Goal: Task Accomplishment & Management: Manage account settings

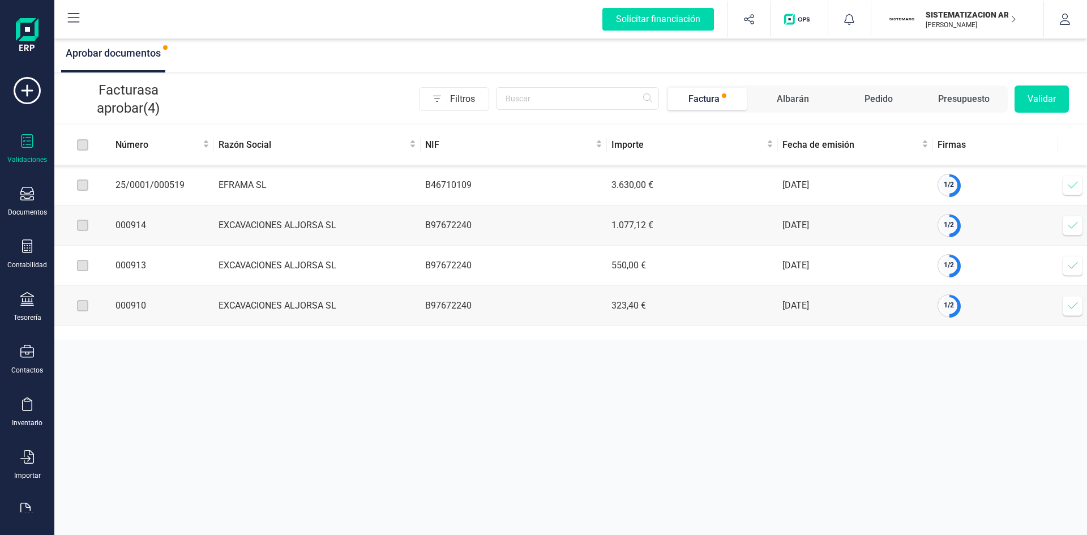
click at [952, 25] on p "[PERSON_NAME]" at bounding box center [970, 24] width 91 height 9
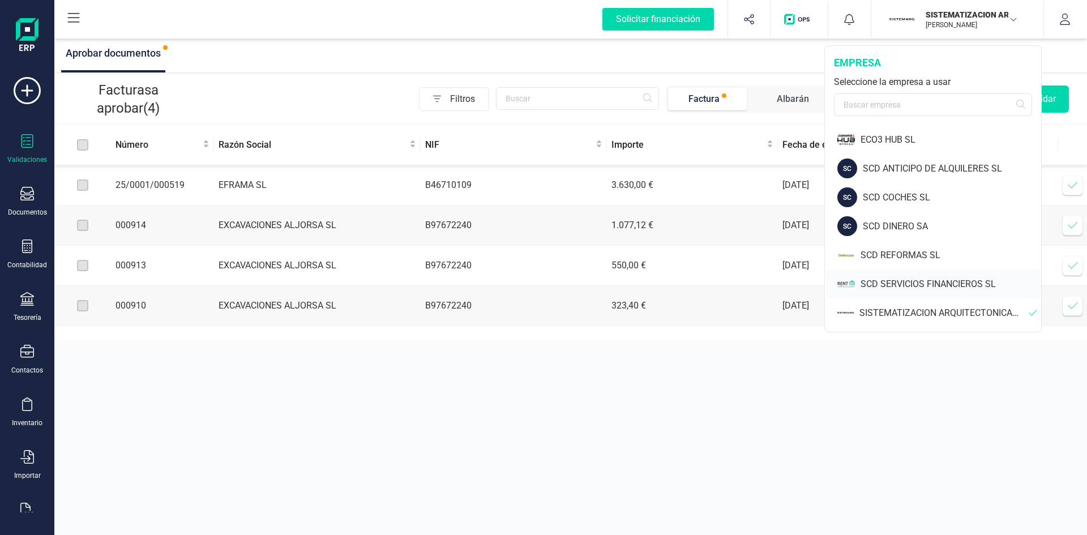
click at [888, 279] on div "SCD SERVICIOS FINANCIEROS SL" at bounding box center [950, 284] width 181 height 14
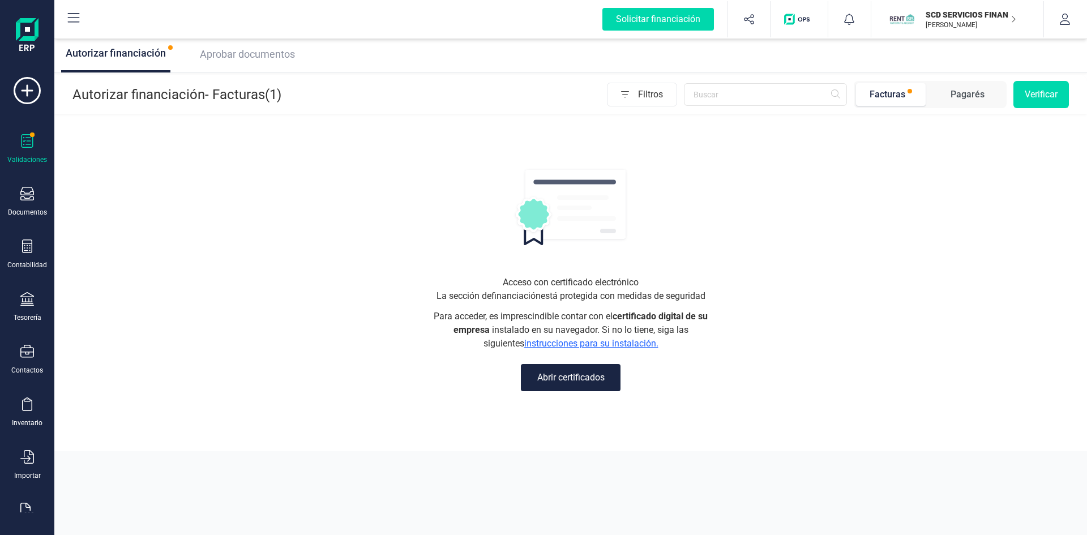
click at [245, 53] on span "Aprobar documentos" at bounding box center [247, 54] width 95 height 12
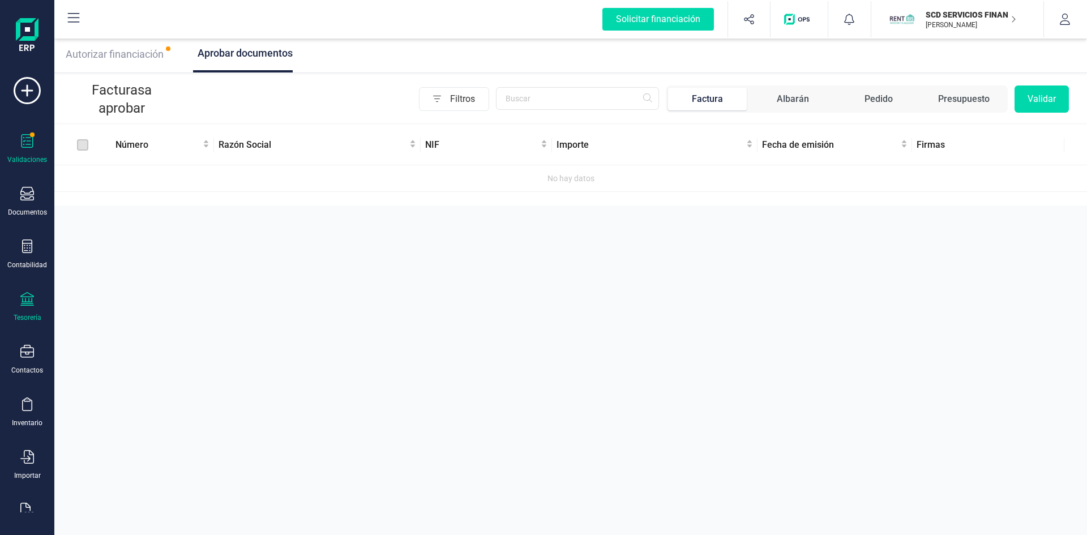
click at [28, 301] on icon at bounding box center [27, 299] width 14 height 14
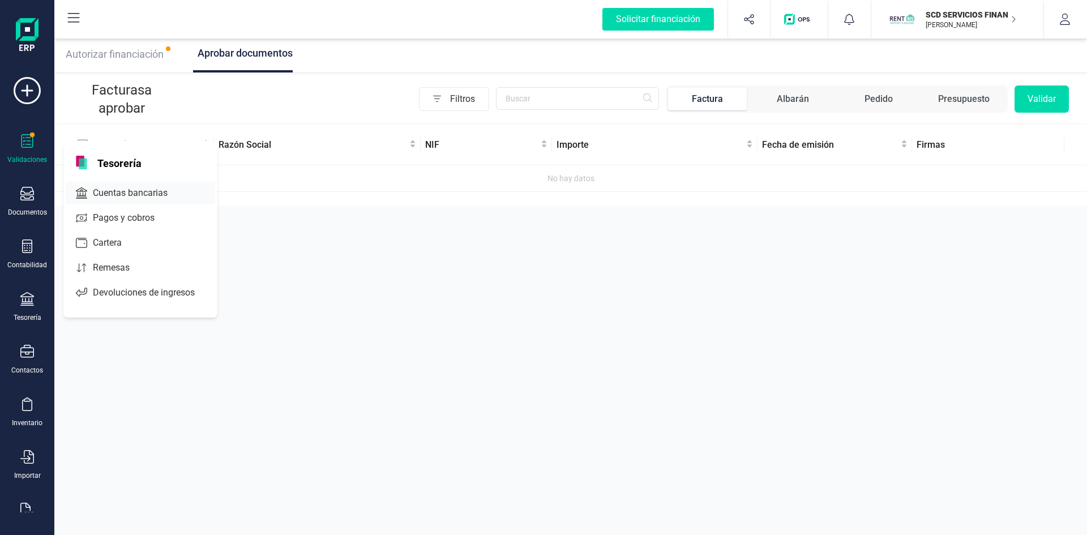
click at [125, 192] on span "Cuentas bancarias" at bounding box center [138, 193] width 100 height 14
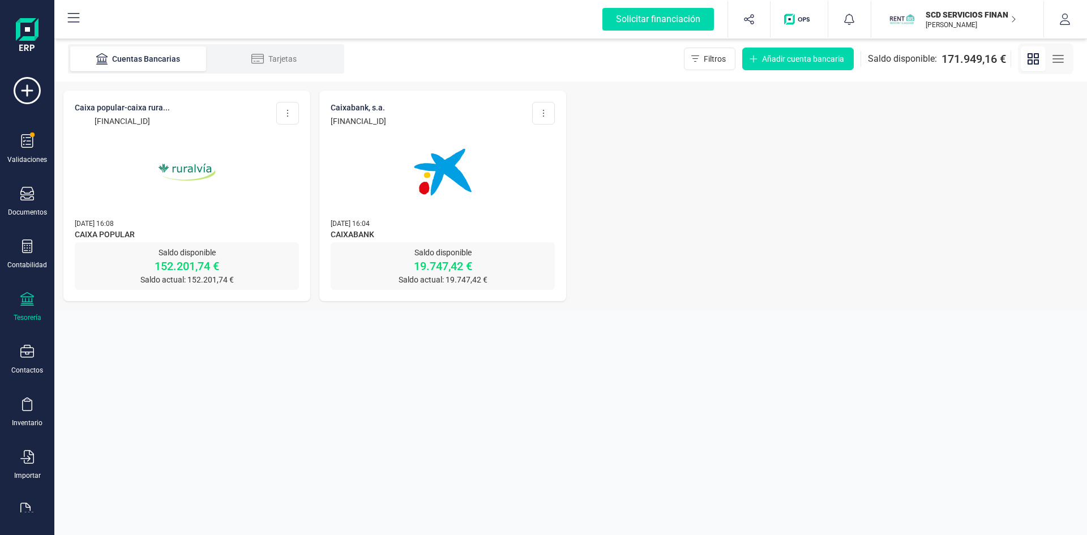
click at [196, 171] on img at bounding box center [186, 172] width 95 height 95
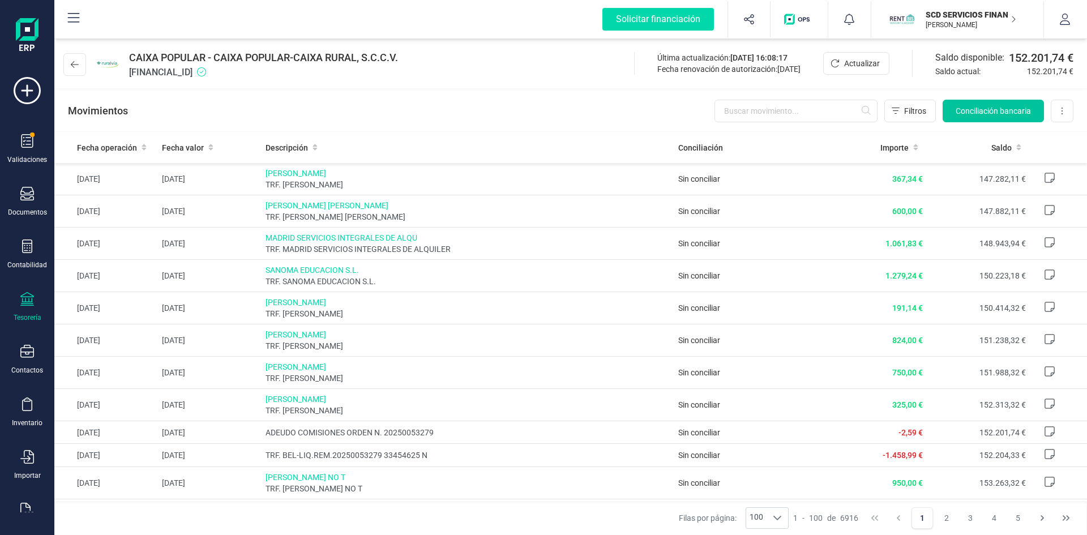
click at [996, 105] on button "Conciliación bancaria" at bounding box center [992, 111] width 101 height 23
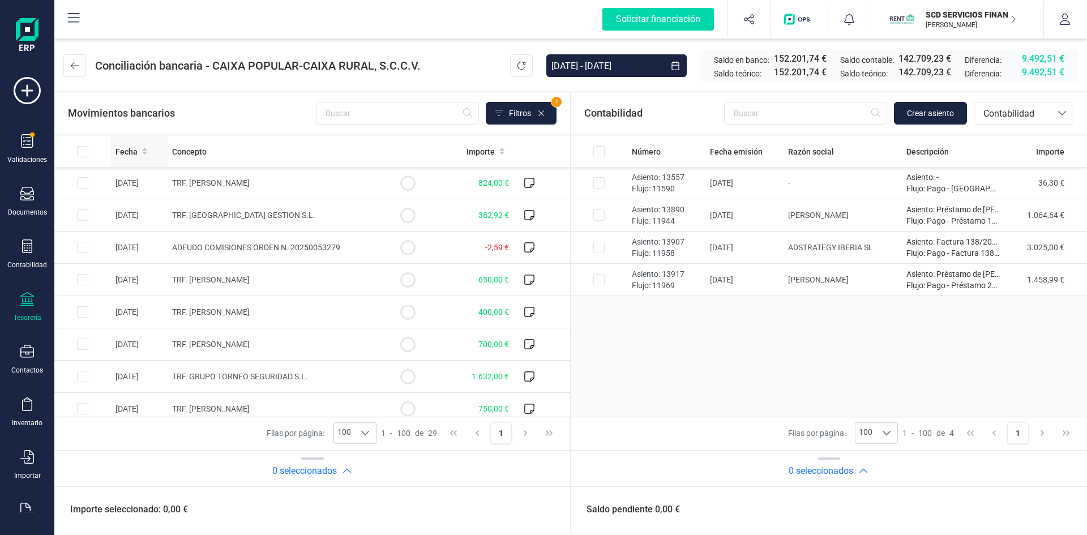
click at [125, 153] on span "Fecha" at bounding box center [126, 151] width 22 height 11
click at [84, 311] on input "Row Selected dc3d714a-bbad-402b-81da-84ac9b5aa36e" at bounding box center [82, 311] width 11 height 11
checkbox input "true"
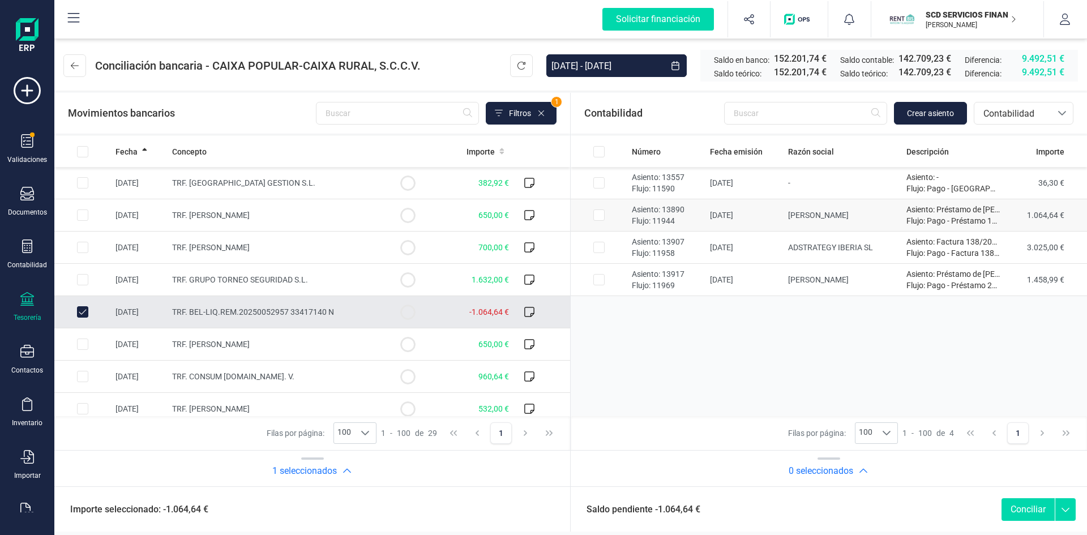
click at [597, 214] on input "Row Selected 9cd6e99f-157d-4a32-a213-87929fedfb59" at bounding box center [598, 214] width 11 height 11
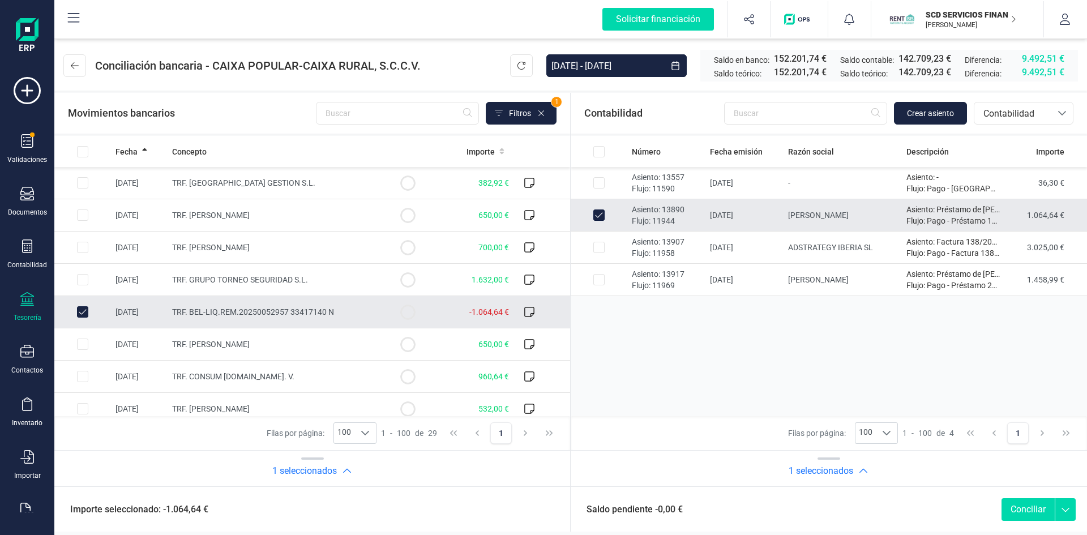
click at [1030, 511] on button "Conciliar" at bounding box center [1027, 509] width 53 height 23
checkbox input "false"
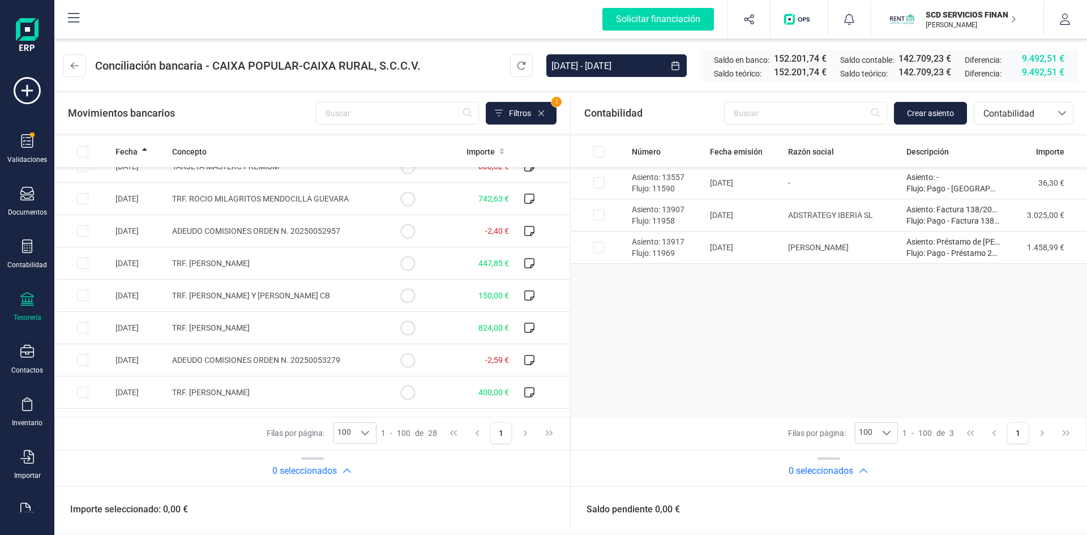
scroll to position [315, 0]
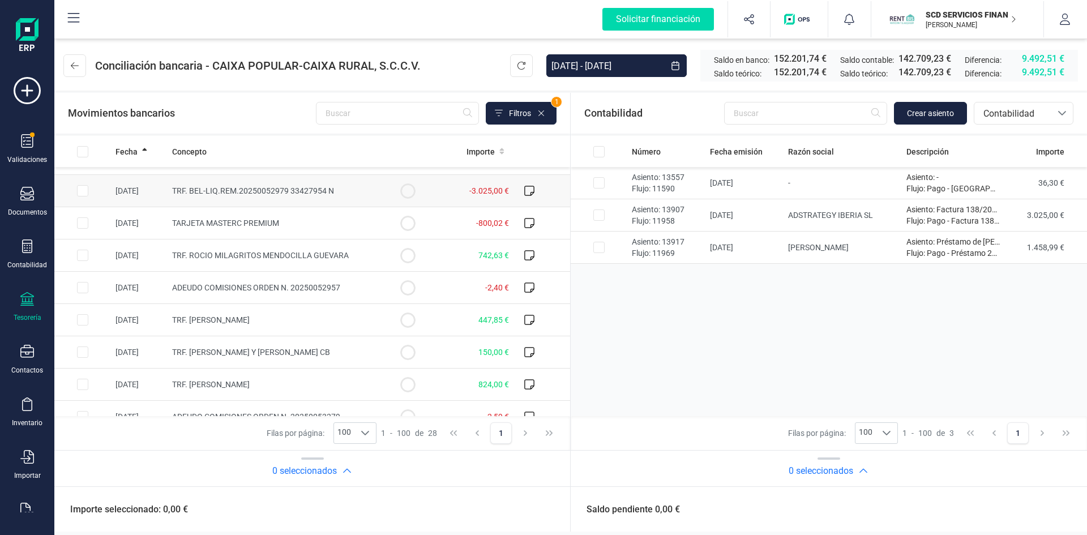
click at [83, 187] on input "Row Selected 9544ab53-9a48-4163-8a31-c0493a862f4b" at bounding box center [82, 190] width 11 height 11
checkbox input "true"
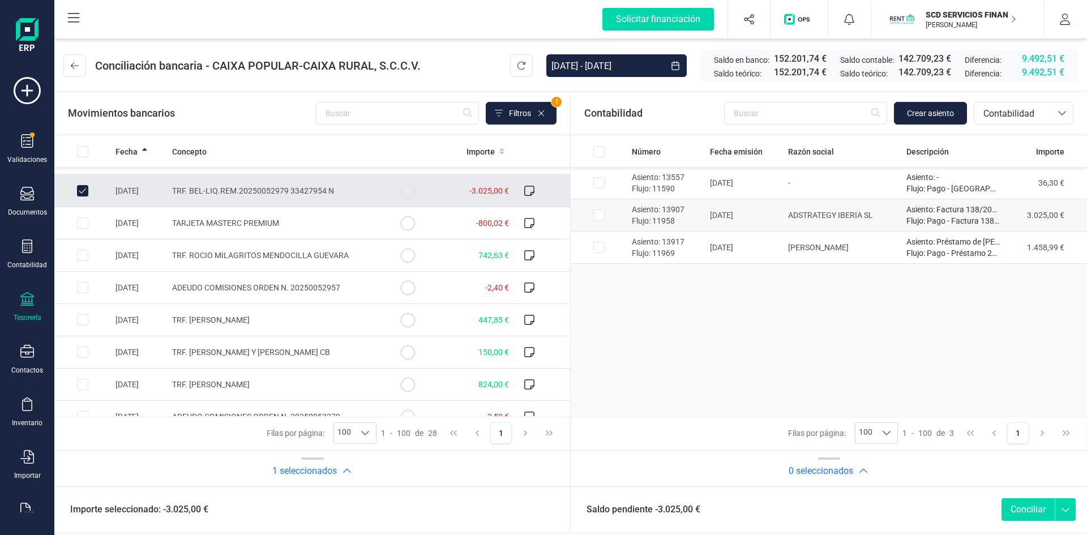
click at [599, 214] on input "Row Selected 14ba170d-e39b-4ead-ac8a-70f7a5712ba2" at bounding box center [598, 214] width 11 height 11
checkbox input "true"
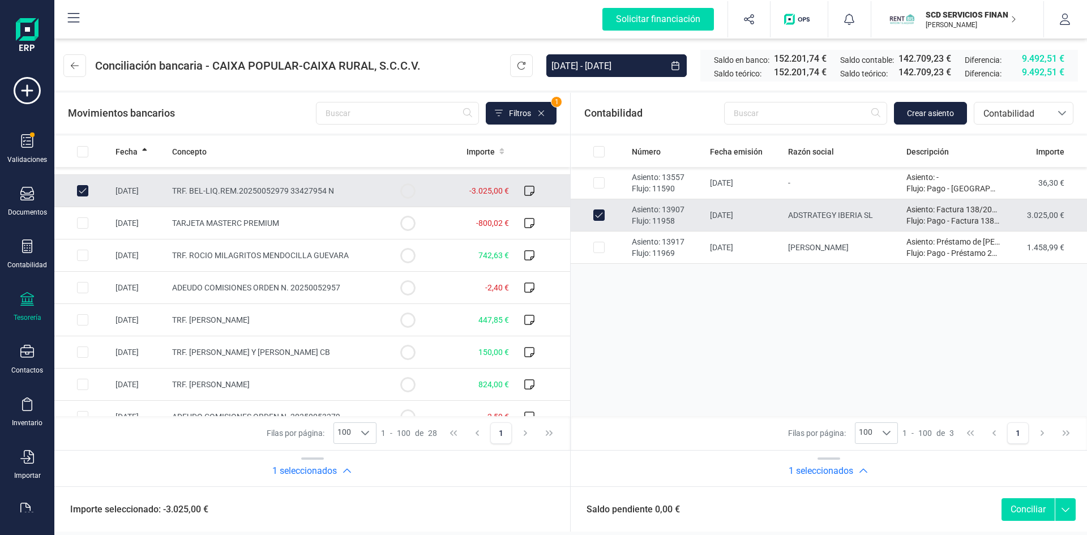
click at [1021, 507] on button "Conciliar" at bounding box center [1027, 509] width 53 height 23
checkbox input "false"
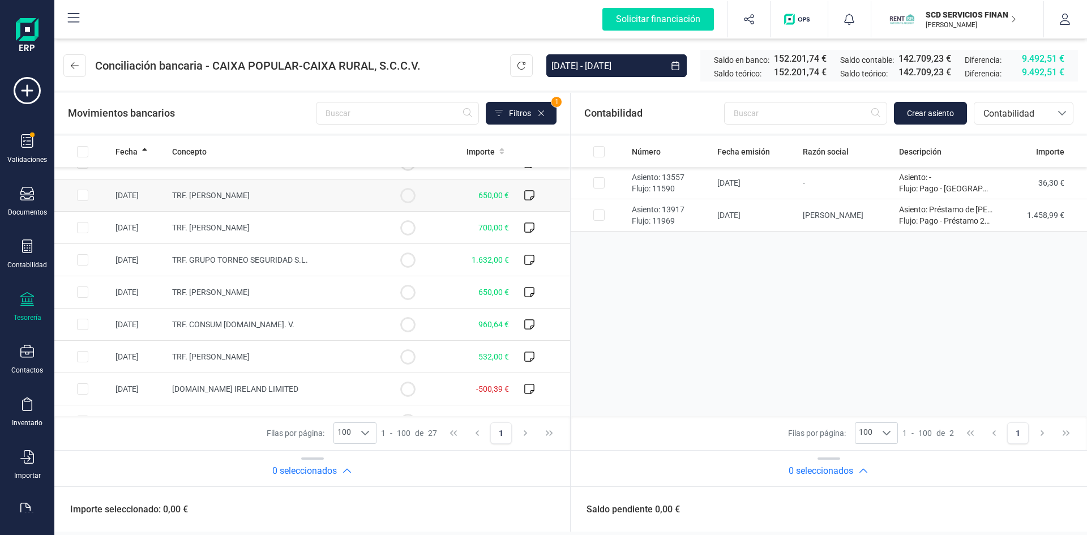
scroll to position [0, 0]
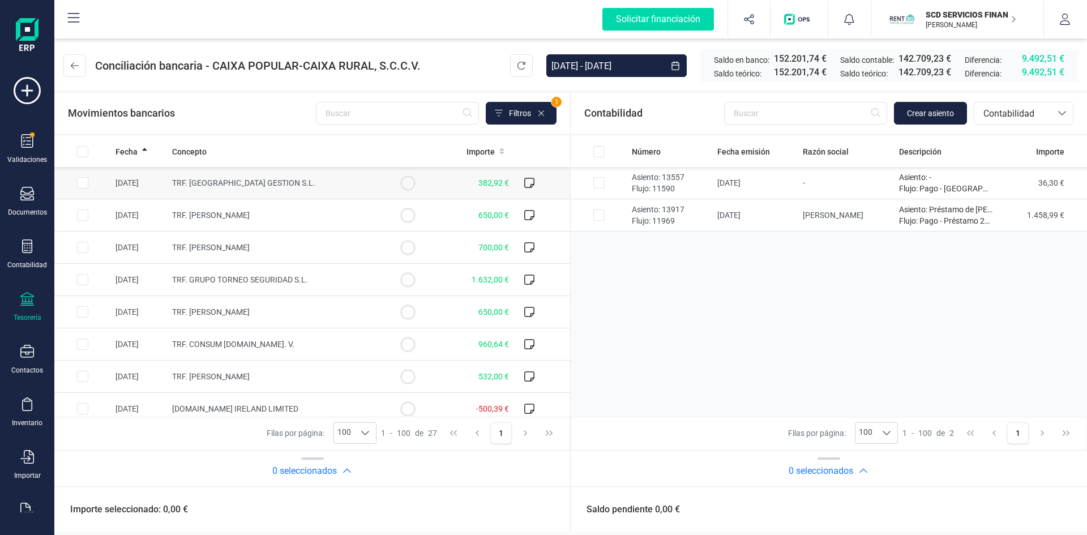
click at [83, 178] on input "Row Selected 4346c393-7ad0-430d-8356-177d3146dd05" at bounding box center [82, 182] width 11 height 11
checkbox input "true"
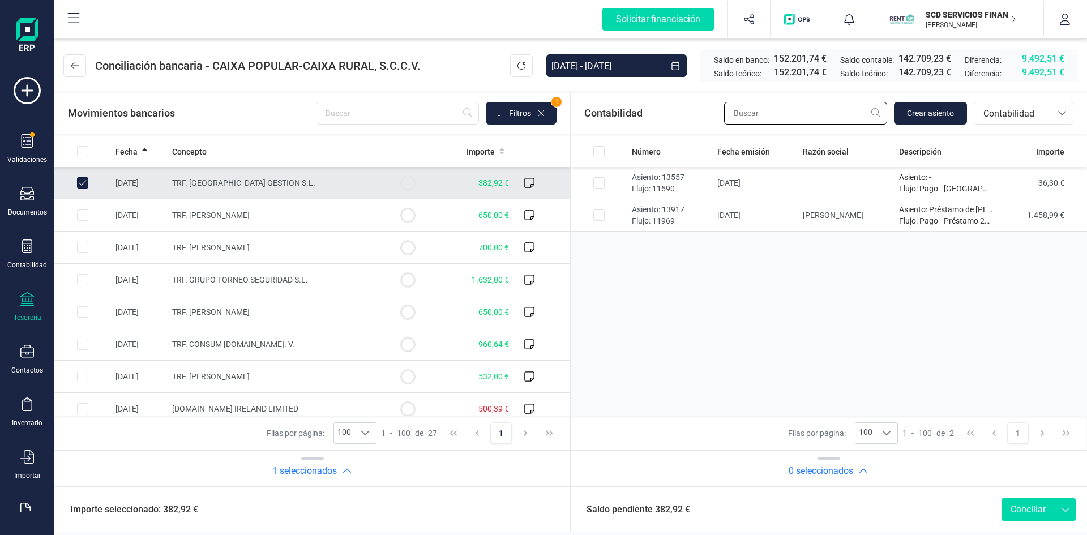
click at [779, 112] on input "text" at bounding box center [805, 113] width 163 height 23
click at [1026, 113] on span "Contabilidad" at bounding box center [1013, 114] width 68 height 14
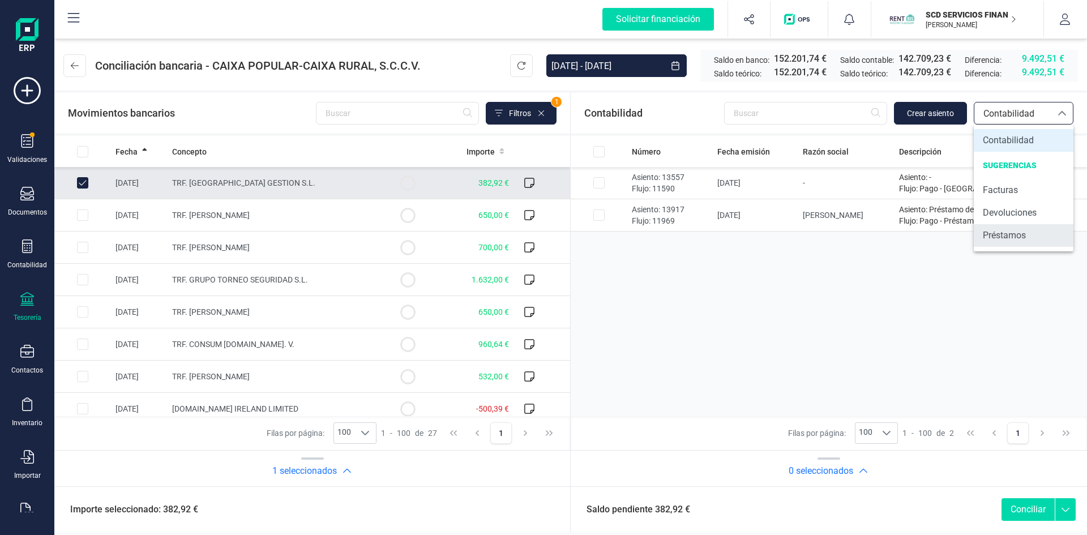
click at [1002, 233] on span "Préstamos" at bounding box center [1004, 236] width 43 height 14
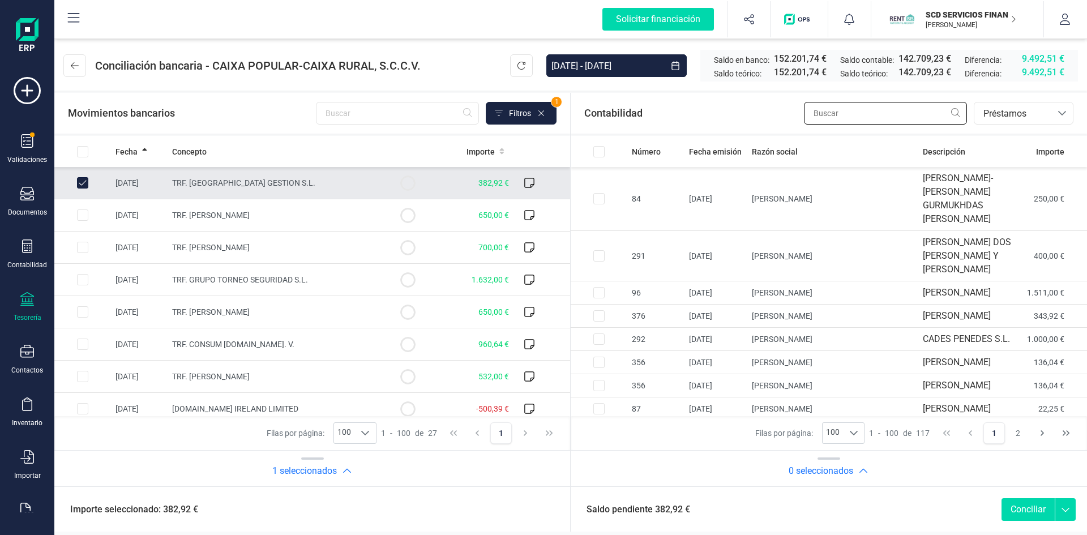
click at [876, 112] on input "text" at bounding box center [885, 113] width 163 height 23
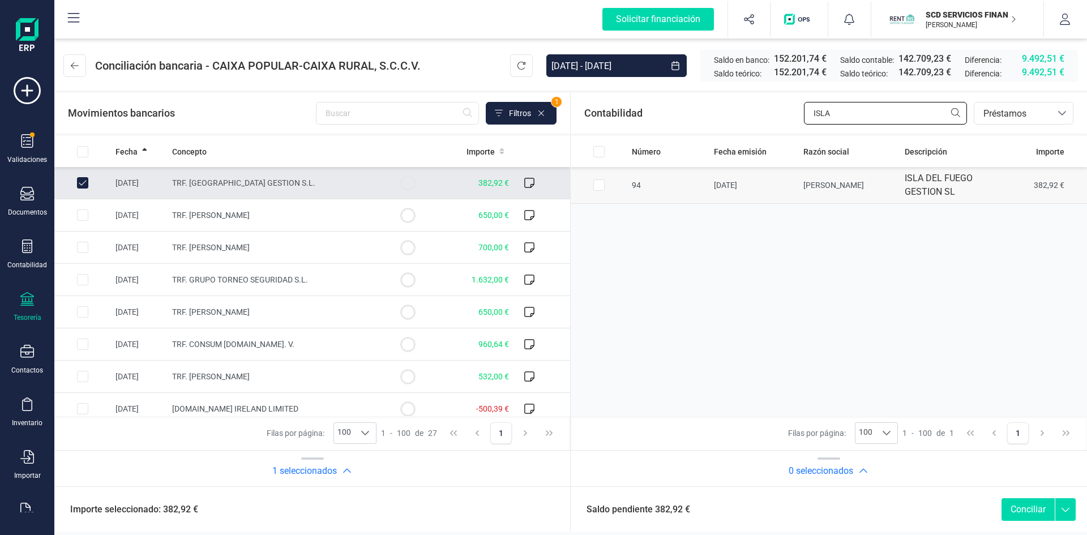
type input "ISLA"
click at [598, 185] on input "Row Selected 9ee5c97b-95f0-4630-8f16-e99c9841fb63" at bounding box center [598, 184] width 11 height 11
checkbox input "true"
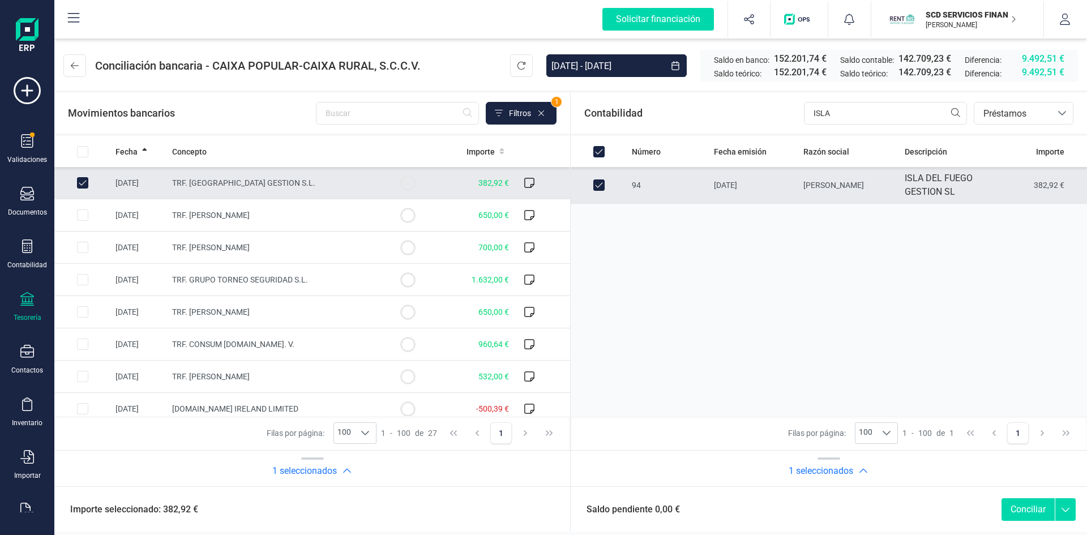
click at [1026, 509] on button "Conciliar" at bounding box center [1027, 509] width 53 height 23
checkbox input "false"
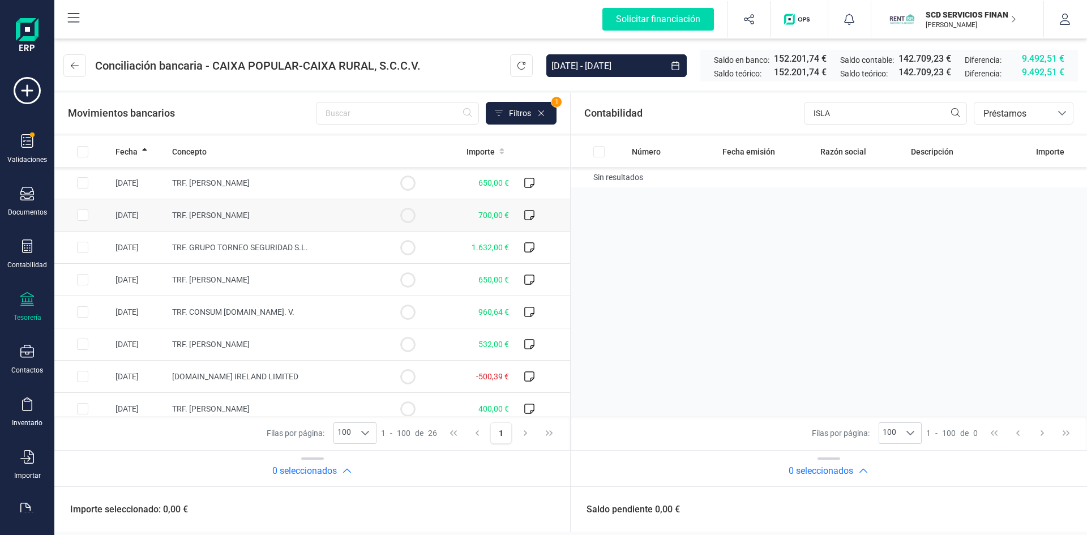
click at [80, 215] on input "Row Selected 67a5be7d-d97f-4b77-bedc-44c6bc724993" at bounding box center [82, 214] width 11 height 11
checkbox input "true"
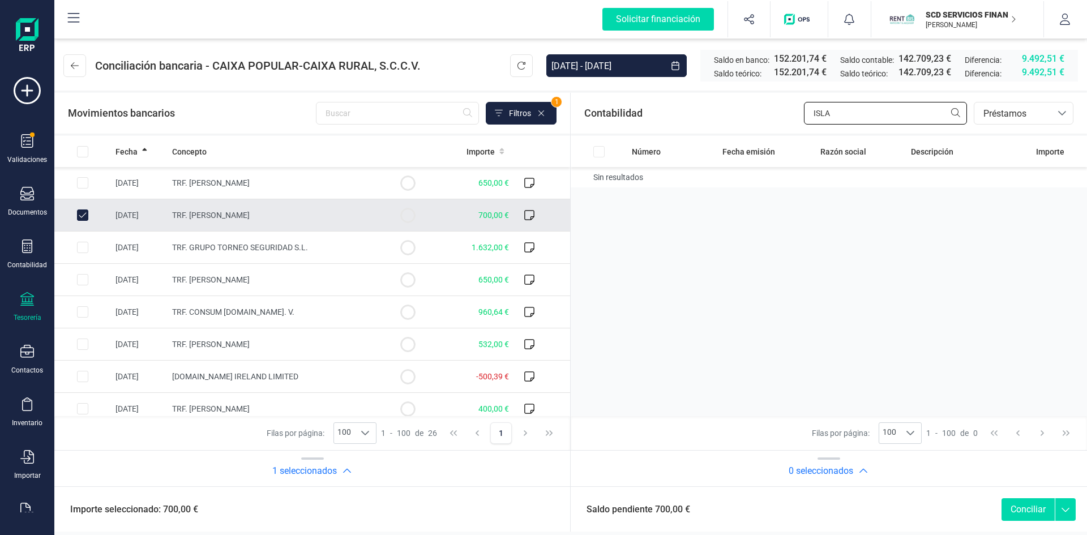
drag, startPoint x: 856, startPoint y: 115, endPoint x: 693, endPoint y: 113, distance: 163.6
click at [696, 113] on div "Contabilidad ISLA bancos.conciliacion.modal.headerLoan bancos.conciliacion.moda…" at bounding box center [829, 113] width 516 height 41
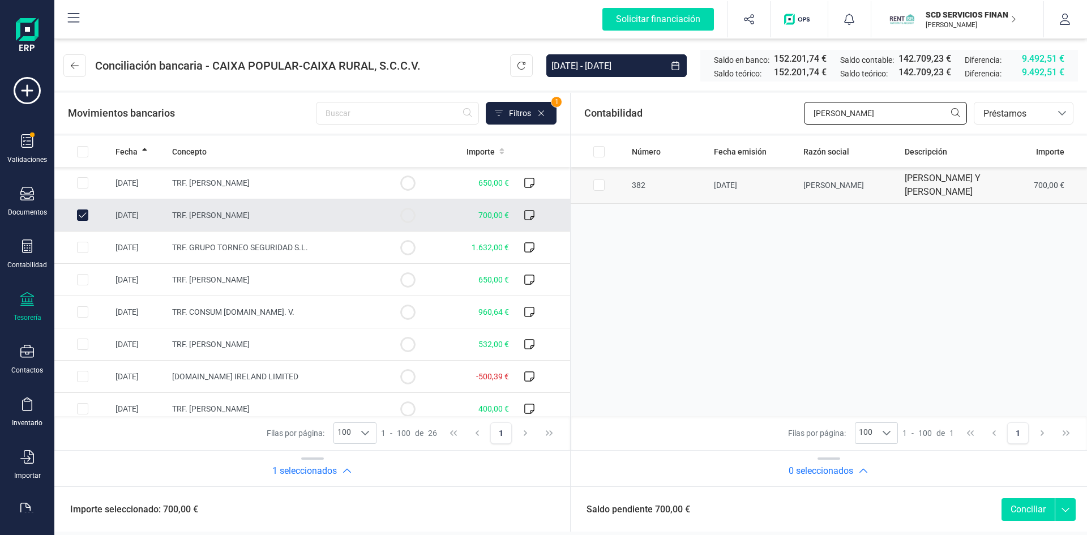
type input "MONTSERRAT LAZA"
click at [598, 191] on input "Row Selected f6c6d8e1-652d-40e0-927a-a33ce55580ff" at bounding box center [598, 184] width 11 height 11
checkbox input "true"
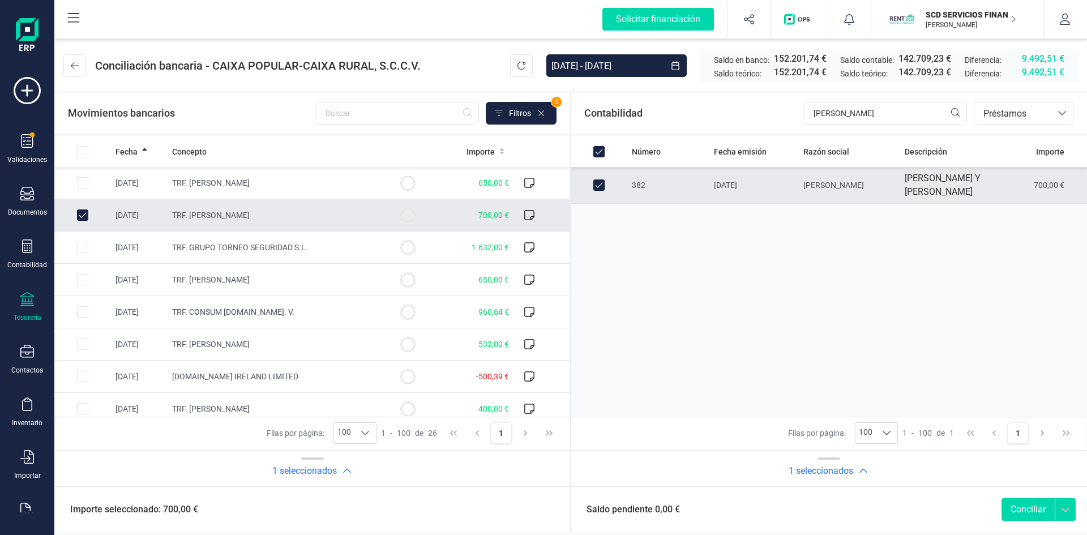
click at [1031, 511] on button "Conciliar" at bounding box center [1027, 509] width 53 height 23
checkbox input "false"
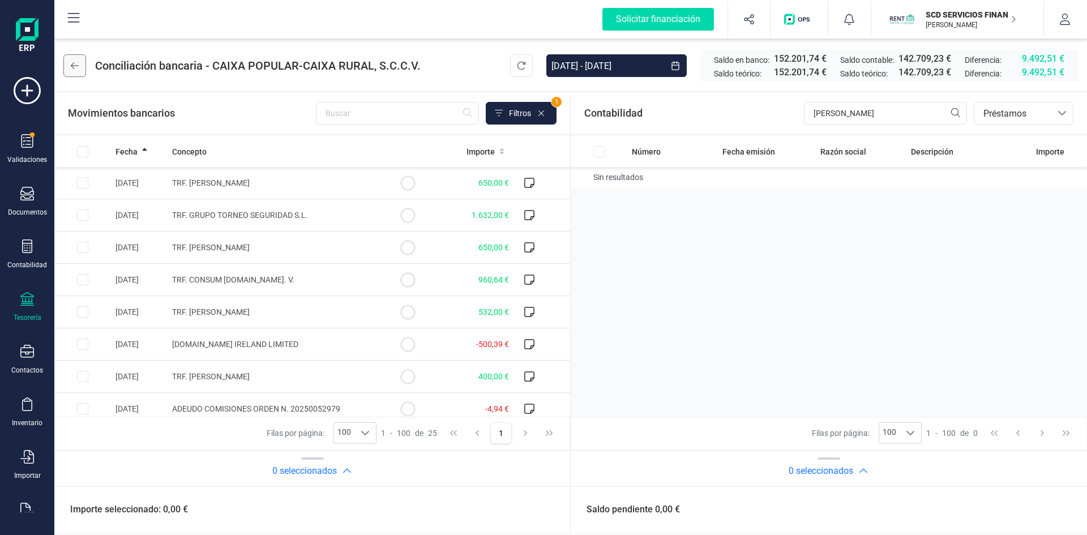
click at [75, 63] on icon at bounding box center [75, 65] width 8 height 9
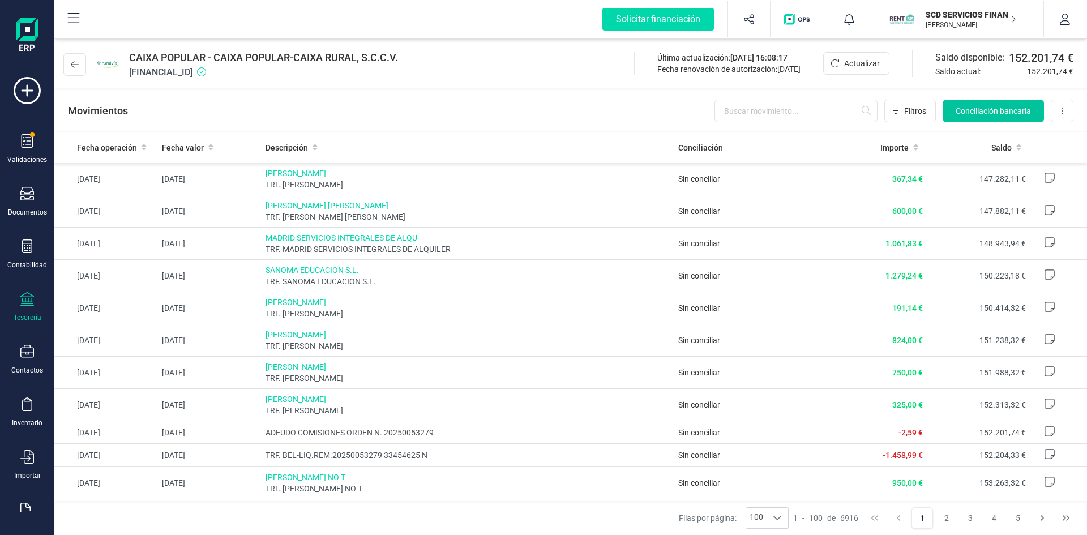
click at [983, 111] on span "Conciliación bancaria" at bounding box center [992, 110] width 75 height 11
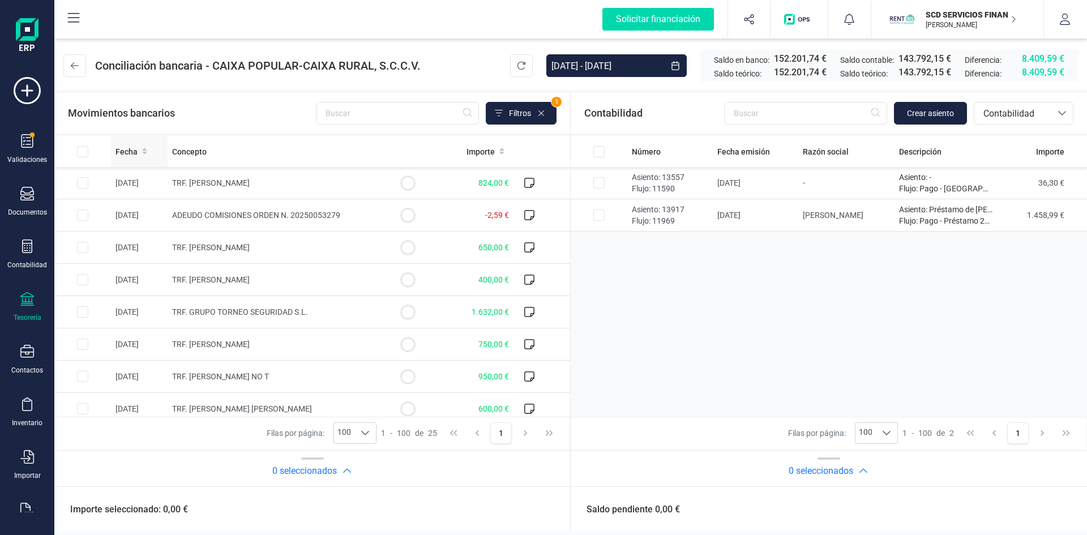
click at [135, 148] on span "Fecha" at bounding box center [126, 151] width 22 height 11
click at [80, 215] on input "Row Selected 1e922d8c-151f-497a-8fdb-46035a82b37c" at bounding box center [82, 214] width 11 height 11
checkbox input "true"
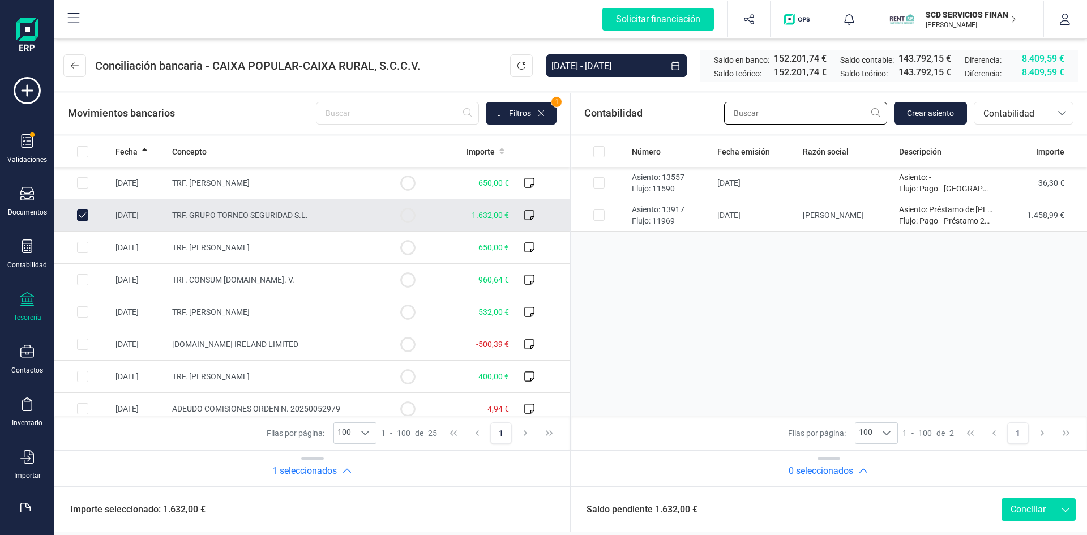
click at [814, 117] on input "text" at bounding box center [805, 113] width 163 height 23
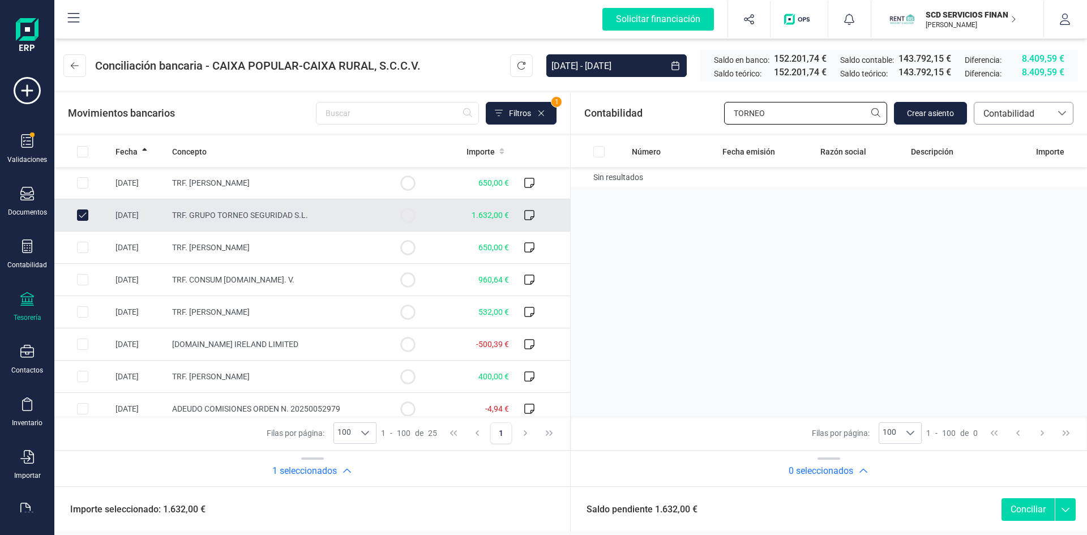
type input "TORNEO"
click at [1007, 117] on span "Contabilidad" at bounding box center [1013, 114] width 68 height 14
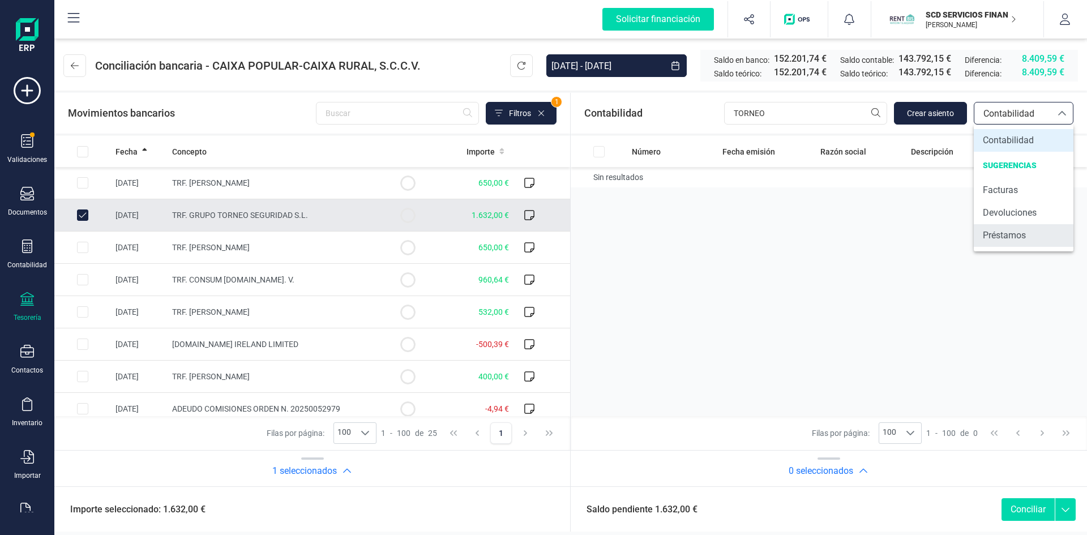
click at [1010, 240] on span "Préstamos" at bounding box center [1004, 236] width 43 height 14
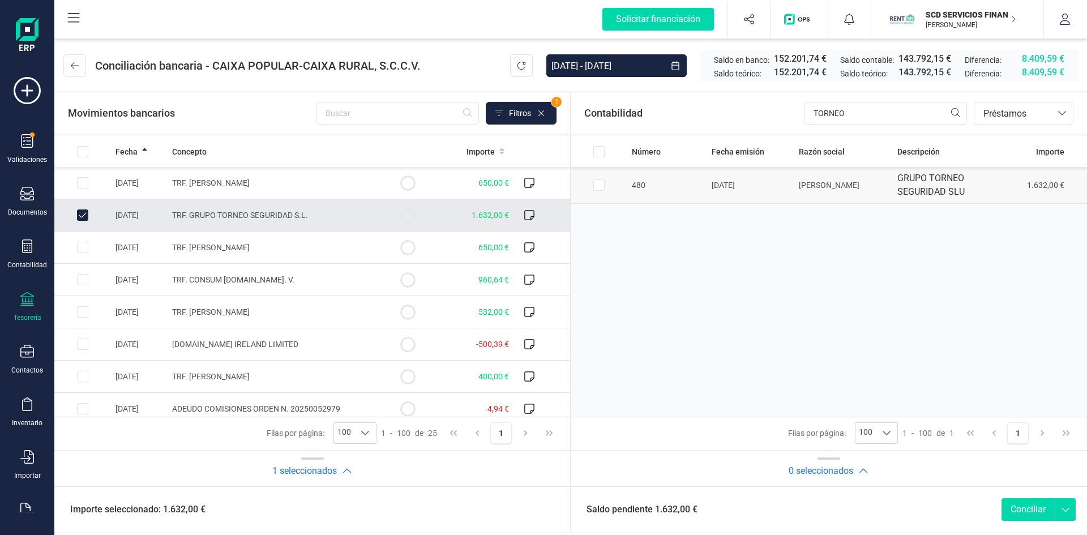
click at [599, 185] on input "Row Selected c7202c9d-f6fb-483a-b08e-f9b077176463" at bounding box center [598, 184] width 11 height 11
checkbox input "true"
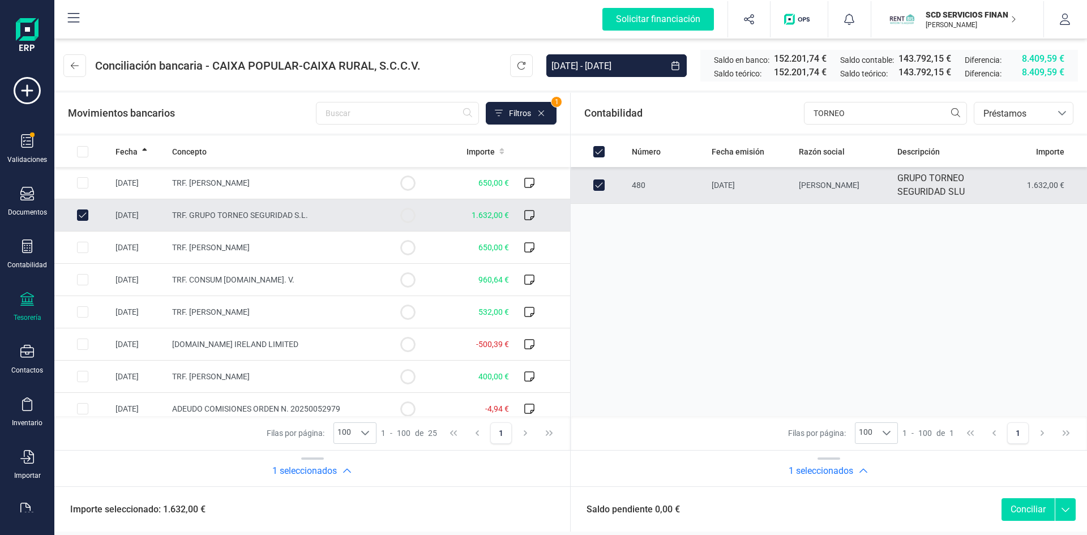
click at [1018, 503] on button "Conciliar" at bounding box center [1027, 509] width 53 height 23
checkbox input "false"
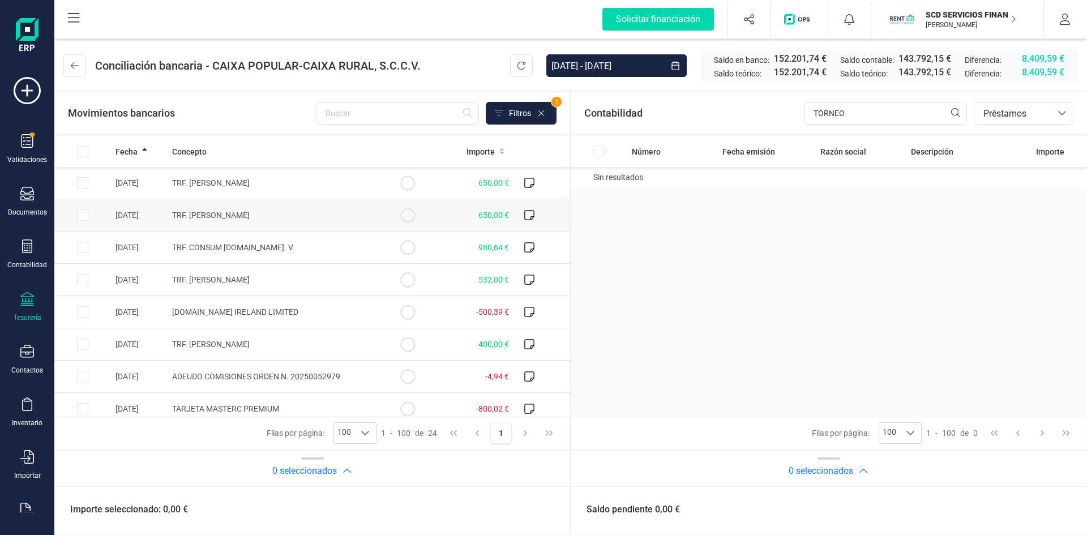
click at [84, 214] on input "Row Selected 7133d714-32ef-494d-92a4-8b38c6cb7948" at bounding box center [82, 214] width 11 height 11
checkbox input "true"
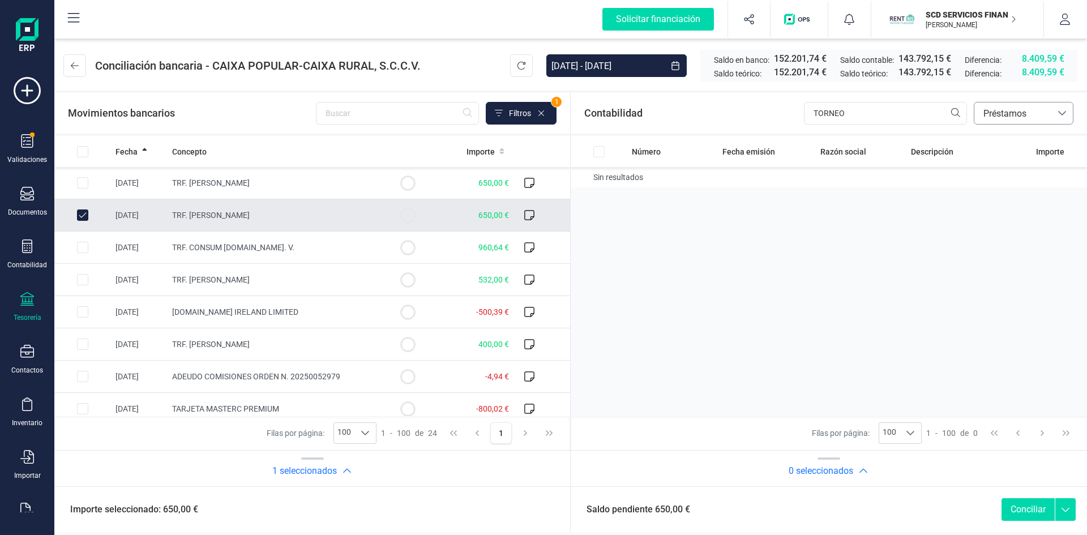
click at [1018, 109] on span "Préstamos" at bounding box center [1013, 114] width 68 height 14
click at [1011, 215] on span "Devoluciones" at bounding box center [1010, 213] width 54 height 14
drag, startPoint x: 846, startPoint y: 114, endPoint x: 648, endPoint y: 108, distance: 198.8
click at [657, 107] on div "Contabilidad TORNEO bancos.conciliacion.modal.headerDev bancos.conciliacion.mod…" at bounding box center [829, 113] width 516 height 41
click at [598, 185] on input "Row Selected 72d85c03-b564-452b-b85c-5d90319b80e0" at bounding box center [598, 184] width 11 height 11
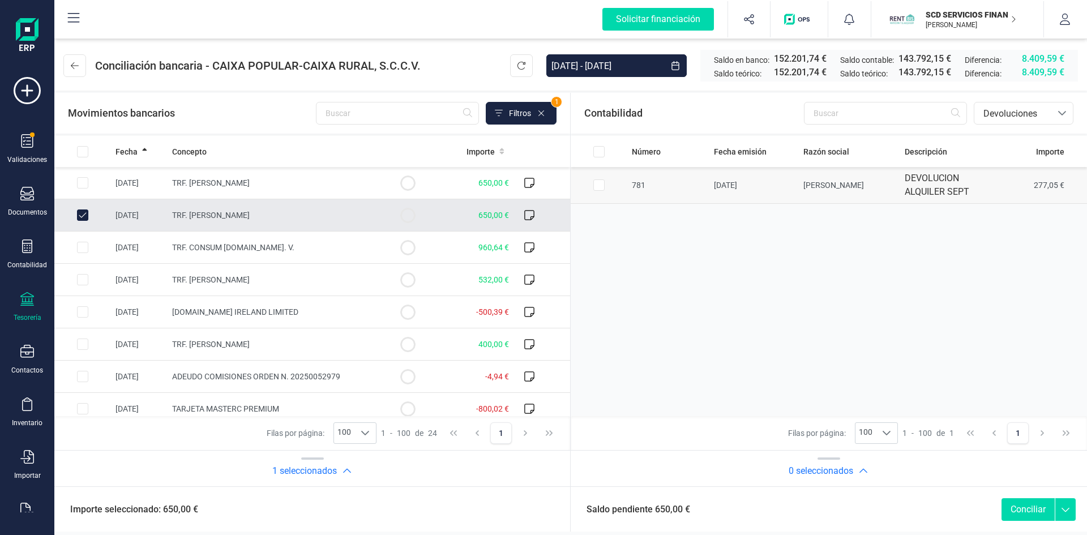
checkbox input "true"
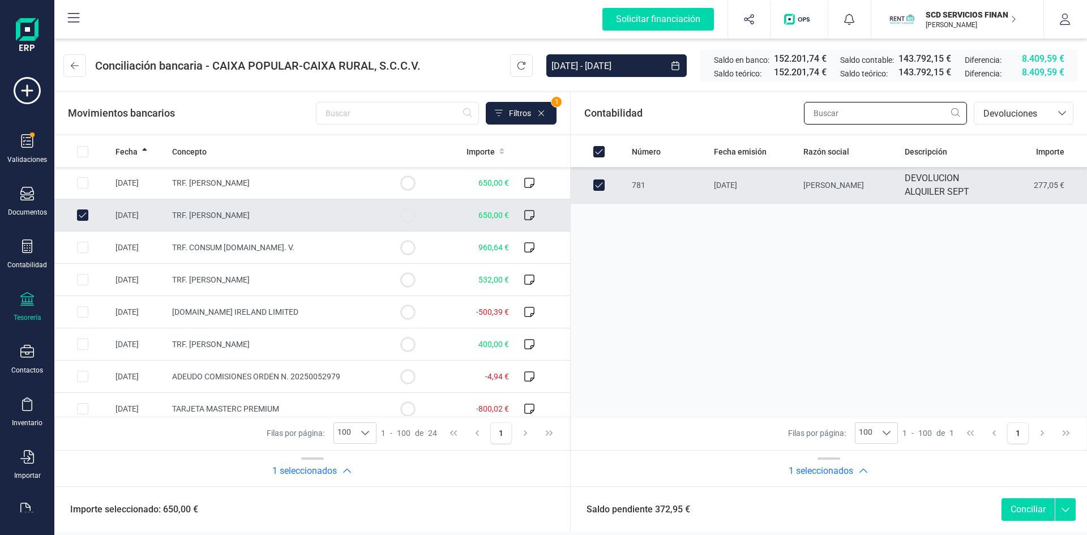
click at [854, 111] on input "text" at bounding box center [885, 113] width 163 height 23
type input "[PERSON_NAME]"
click at [1023, 114] on span "Devoluciones" at bounding box center [1013, 114] width 68 height 14
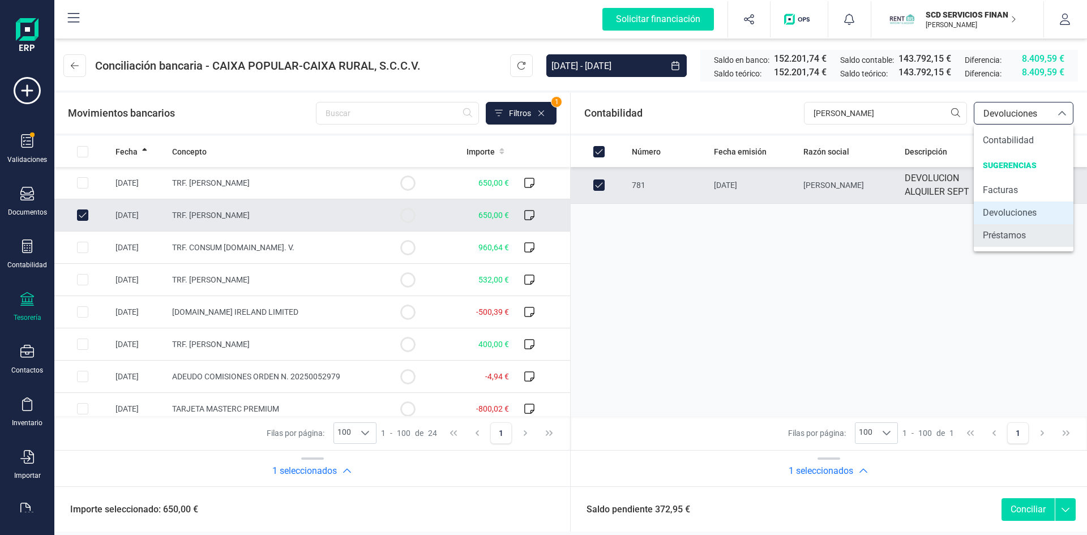
click at [1019, 240] on span "Préstamos" at bounding box center [1004, 236] width 43 height 14
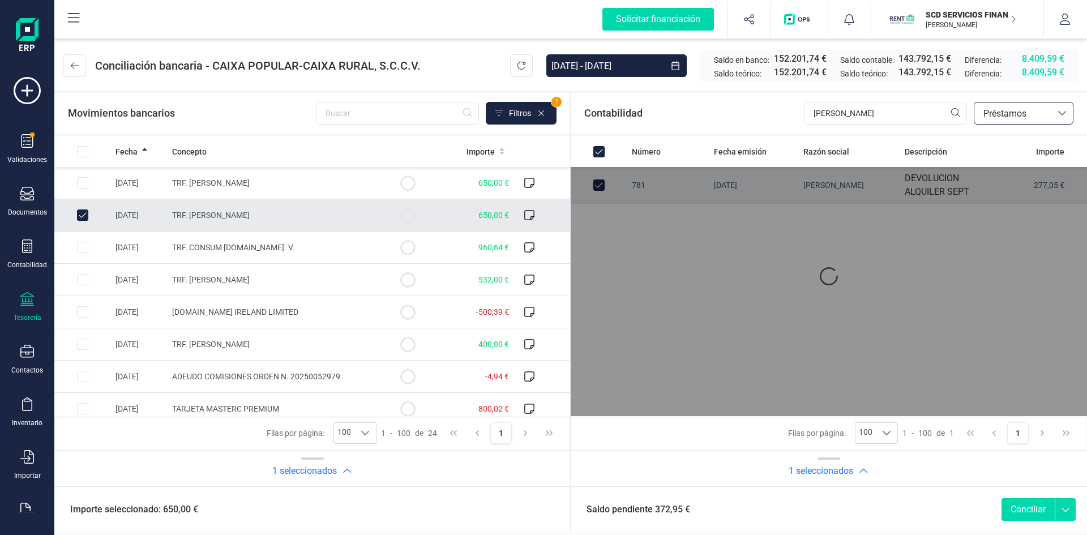
checkbox input "false"
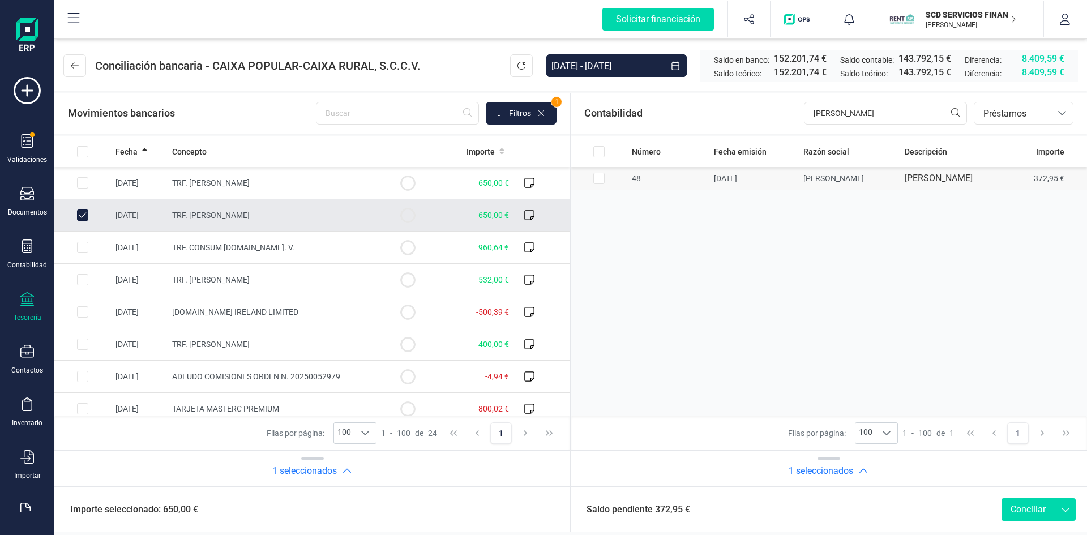
click at [601, 184] on input "Row Selected c083b85b-efe5-40d2-9dc8-acdb6a3aee50" at bounding box center [598, 178] width 11 height 11
checkbox input "true"
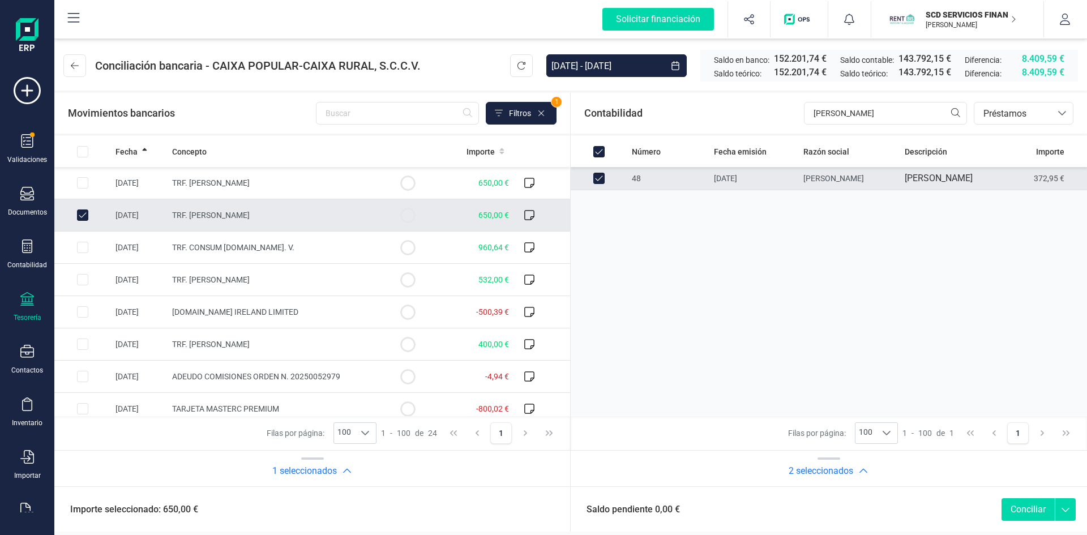
click at [1025, 507] on button "Conciliar" at bounding box center [1027, 509] width 53 height 23
checkbox input "false"
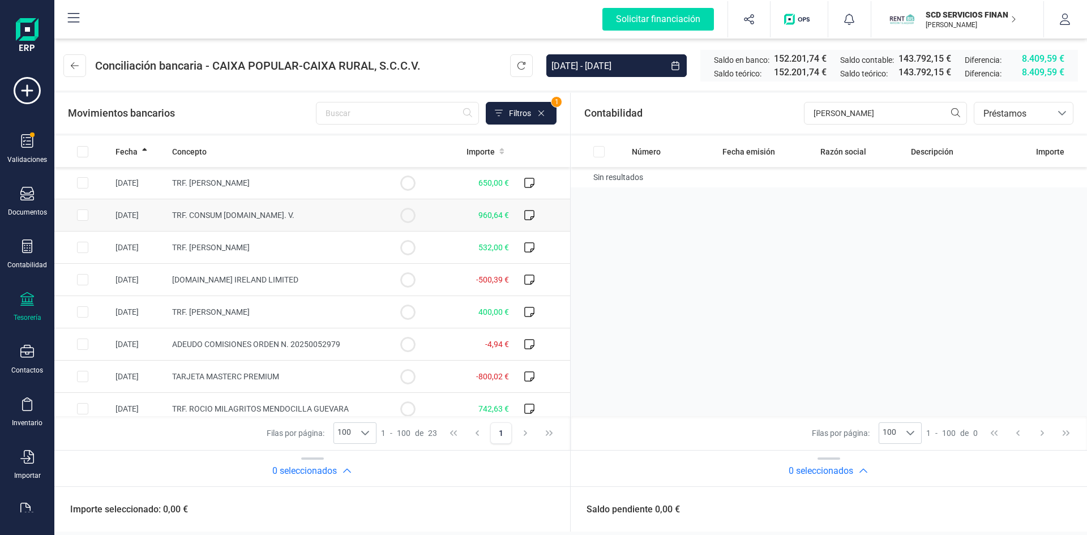
click at [83, 214] on input "Row Selected 5afd9eec-1dc5-4261-bdb5-8d0c9d357ab4" at bounding box center [82, 214] width 11 height 11
checkbox input "true"
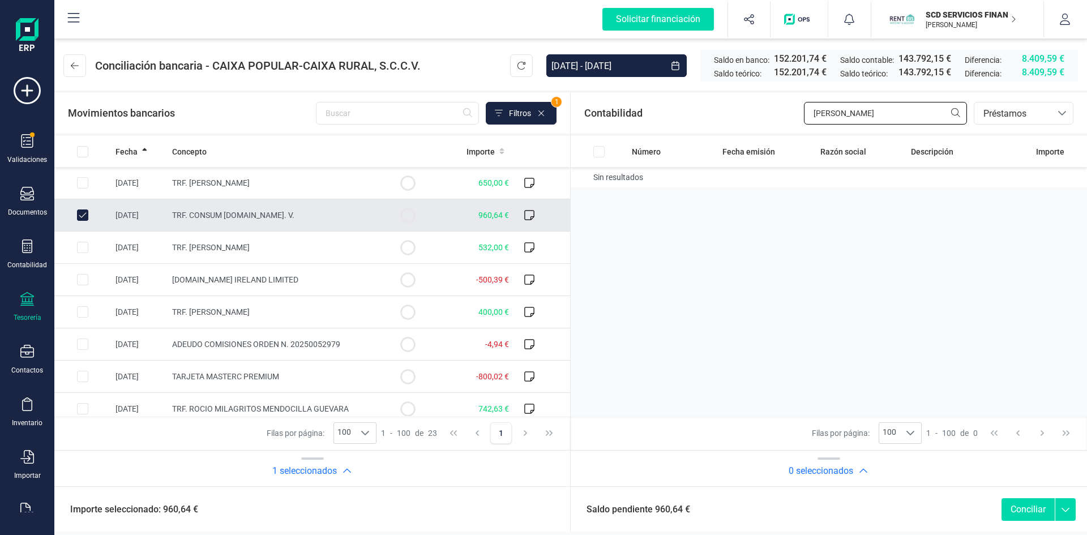
drag, startPoint x: 851, startPoint y: 113, endPoint x: 701, endPoint y: 126, distance: 150.6
click at [705, 126] on div "Contabilidad SUSANA bancos.conciliacion.modal.headerLoan bancos.conciliacion.mo…" at bounding box center [829, 113] width 516 height 41
type input "CONSUM"
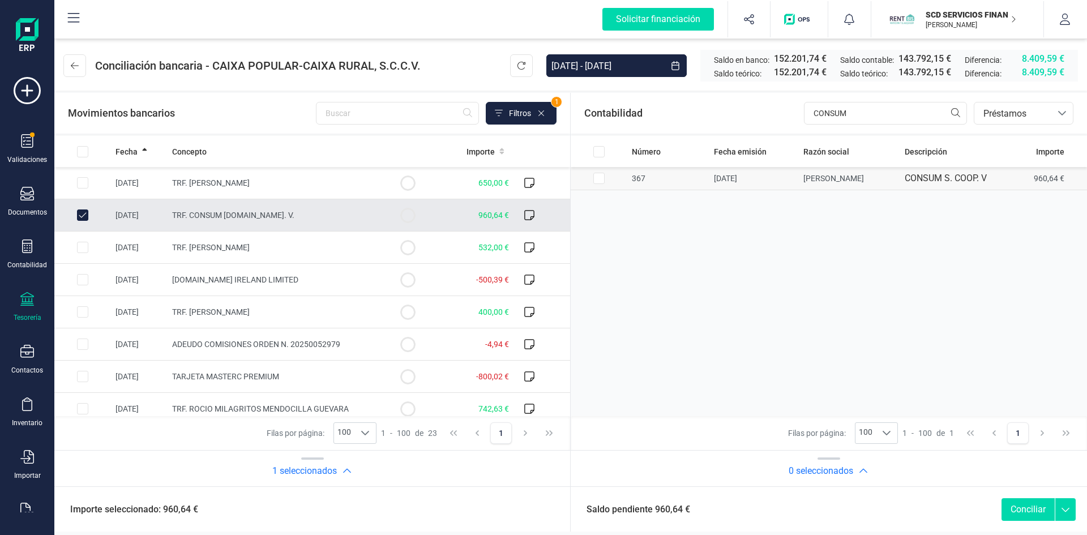
click at [597, 178] on input "Row Selected 6d603424-8b1a-4f01-a446-1f1d2b7dd63d" at bounding box center [598, 178] width 11 height 11
checkbox input "true"
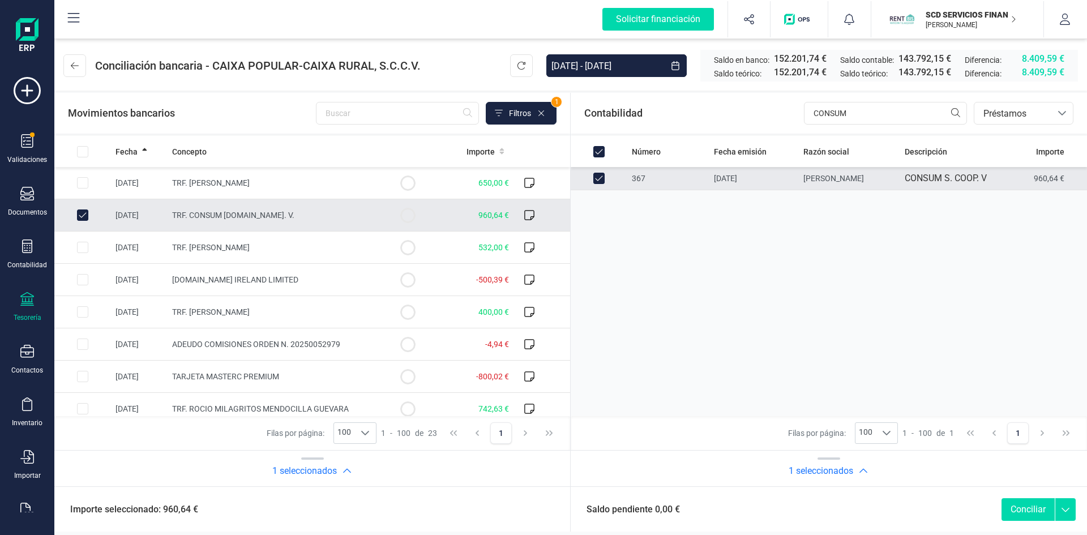
click at [1026, 508] on button "Conciliar" at bounding box center [1027, 509] width 53 height 23
checkbox input "false"
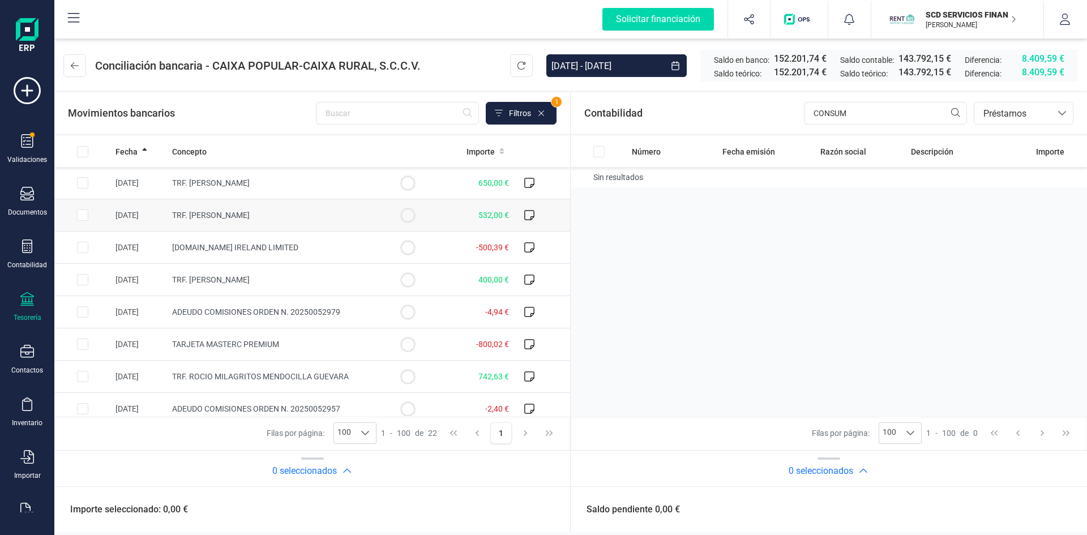
click at [87, 215] on input "Row Selected d887e6ef-174d-4f1d-b48d-94f5a2a60f9f" at bounding box center [82, 214] width 11 height 11
checkbox input "true"
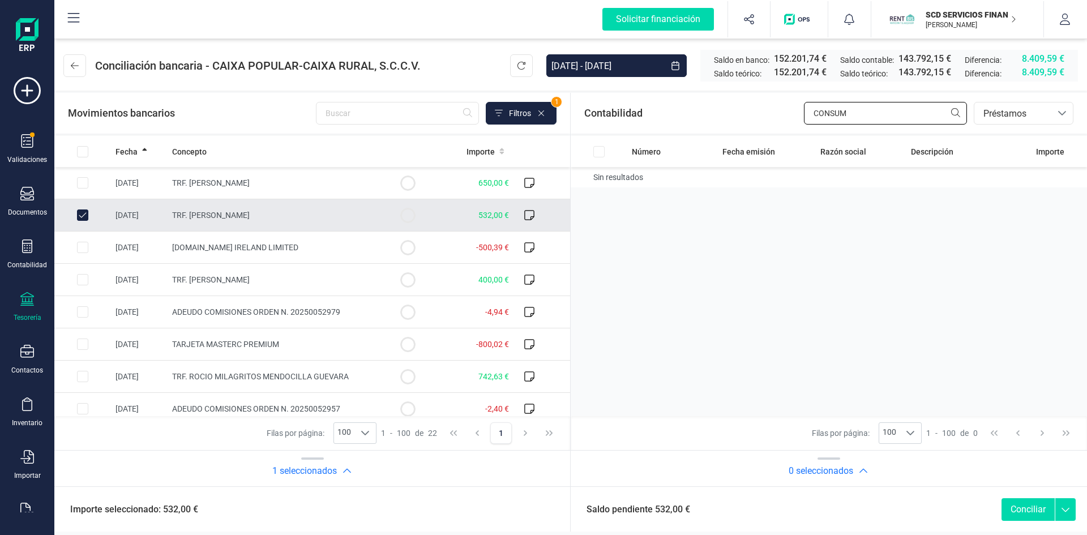
drag, startPoint x: 807, startPoint y: 113, endPoint x: 741, endPoint y: 114, distance: 65.7
click at [745, 114] on div "Contabilidad CONSUM bancos.conciliacion.modal.headerLoan bancos.conciliacion.mo…" at bounding box center [829, 113] width 516 height 41
type input "ANTONIA"
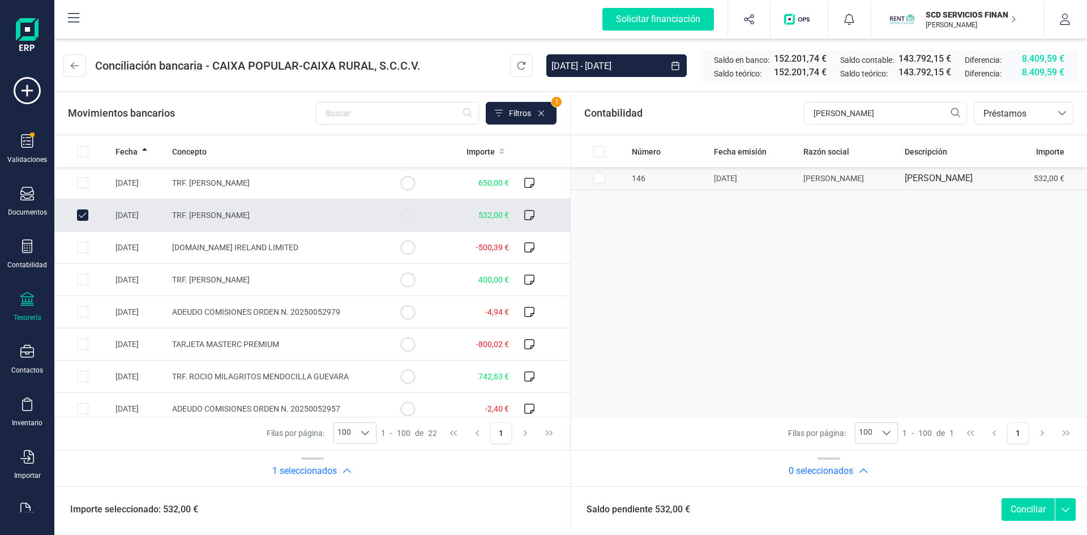
click at [599, 184] on input "Row Selected 3f49ea34-24ba-4410-85ff-a2d1819fae4e" at bounding box center [598, 178] width 11 height 11
checkbox input "true"
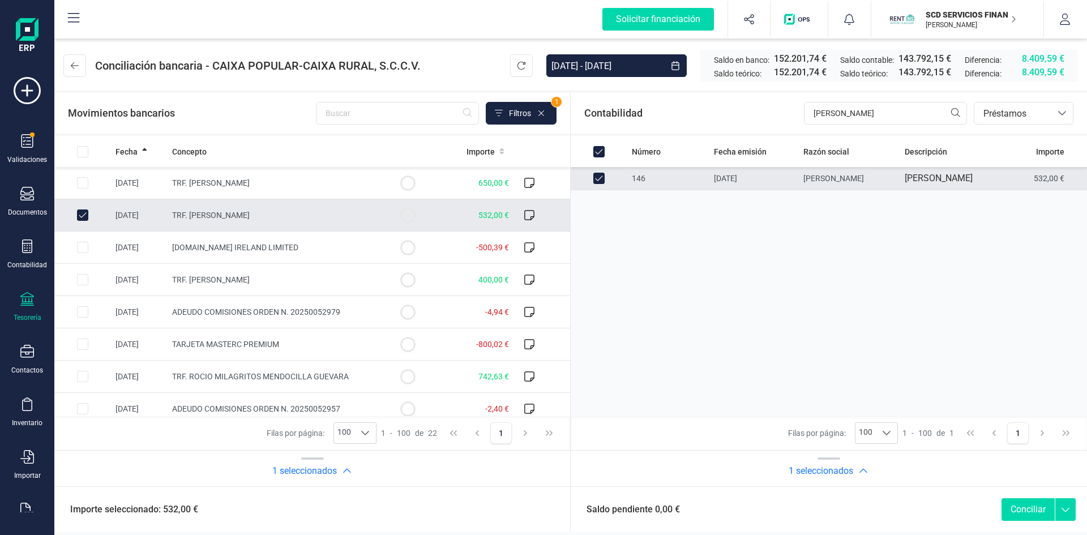
click at [1026, 506] on button "Conciliar" at bounding box center [1027, 509] width 53 height 23
checkbox input "false"
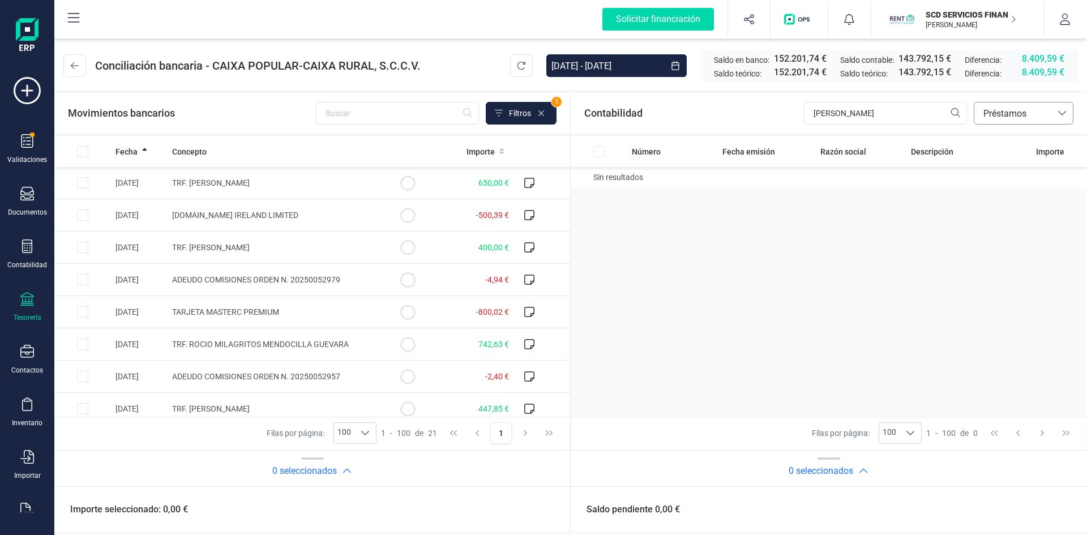
click at [1034, 112] on span "Préstamos" at bounding box center [1013, 114] width 68 height 14
click at [1010, 193] on span "Facturas" at bounding box center [1000, 190] width 35 height 14
drag, startPoint x: 852, startPoint y: 109, endPoint x: 717, endPoint y: 108, distance: 135.3
click at [722, 108] on div "Contabilidad ANTONIA bancos.conciliacion.modal.headerInvoce bancos.conciliacion…" at bounding box center [829, 113] width 516 height 41
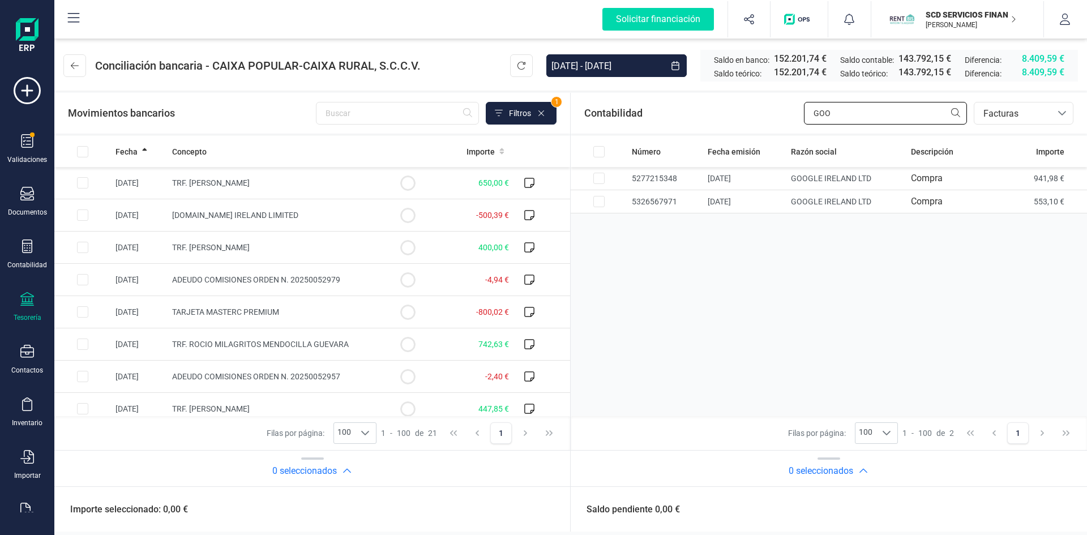
type input "GOO"
click at [82, 215] on input "Row Selected 608f4808-dcf9-4a49-8624-963eaa402b9a" at bounding box center [82, 214] width 11 height 11
checkbox input "true"
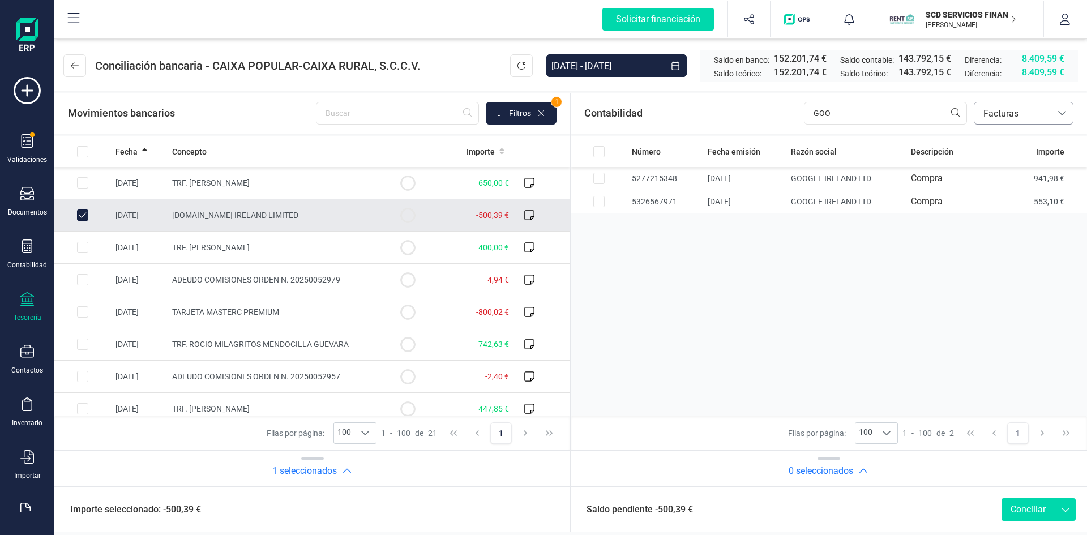
click at [1000, 113] on span "Facturas" at bounding box center [1013, 114] width 68 height 14
click at [997, 135] on span "Contabilidad" at bounding box center [1008, 141] width 51 height 14
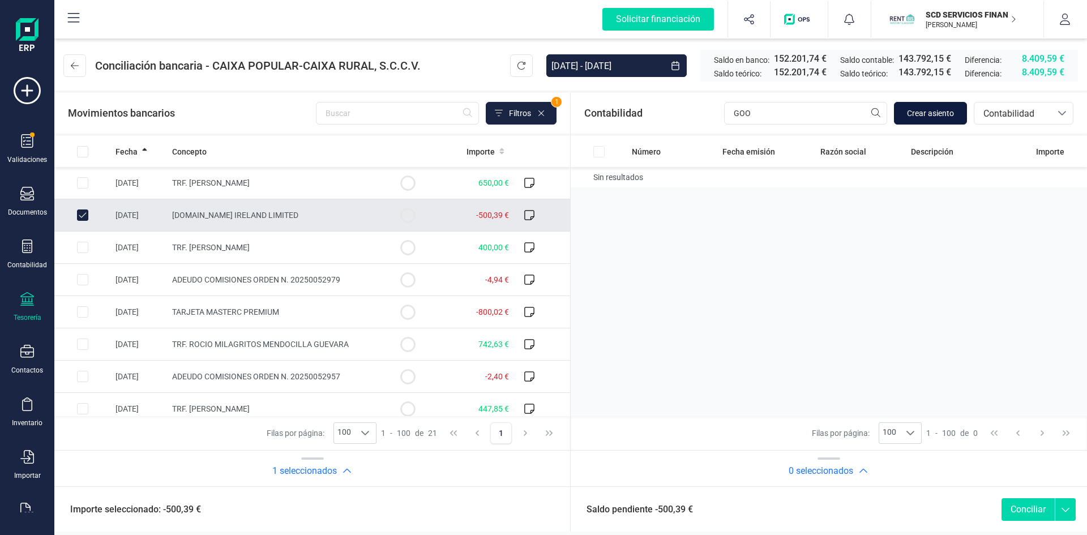
click at [941, 110] on span "Crear asiento" at bounding box center [930, 113] width 47 height 11
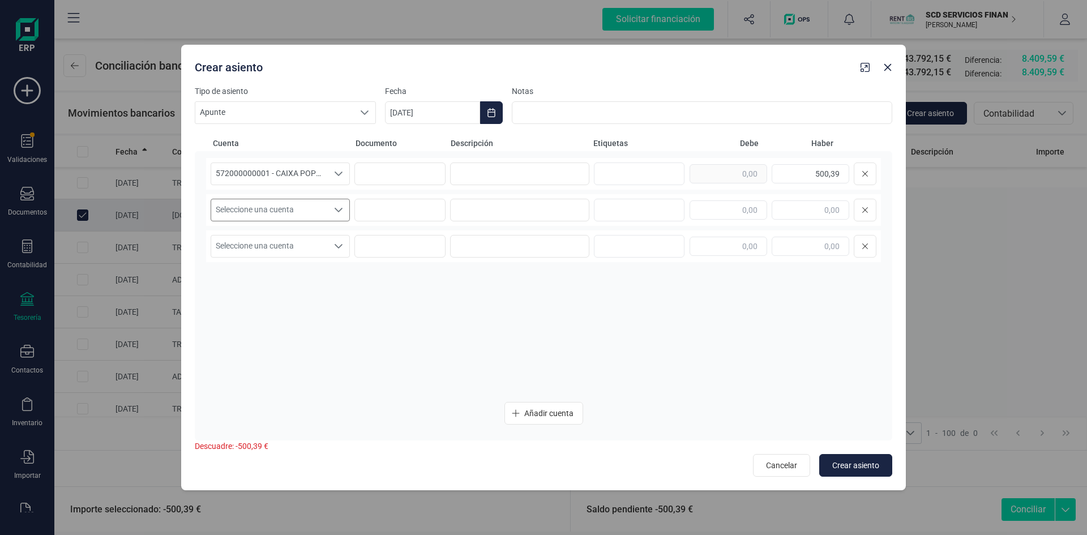
click at [341, 208] on icon "Seleccione una cuenta" at bounding box center [338, 209] width 9 height 9
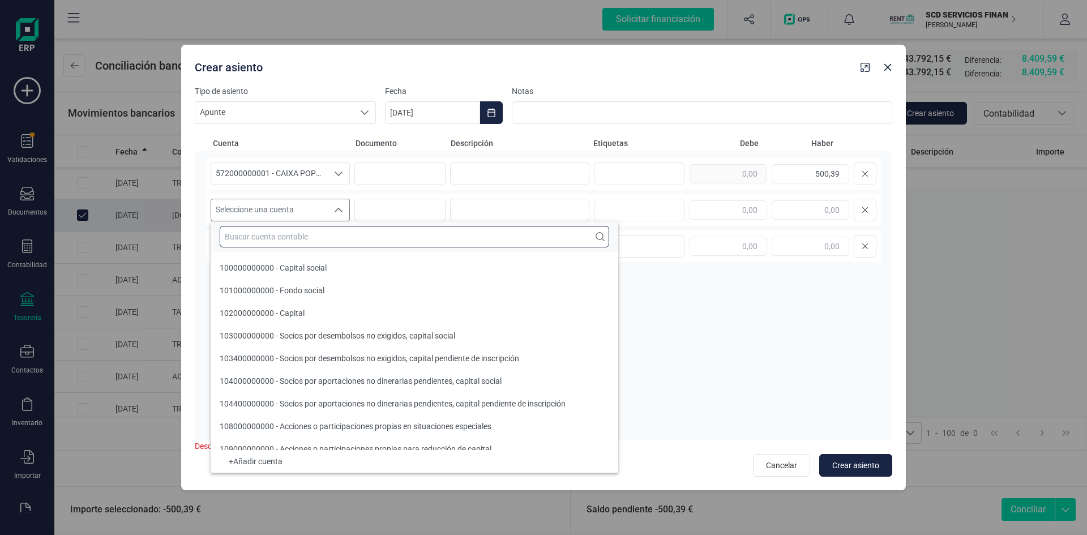
drag, startPoint x: 303, startPoint y: 239, endPoint x: 306, endPoint y: 230, distance: 9.1
click at [303, 238] on input "text" at bounding box center [414, 237] width 389 height 22
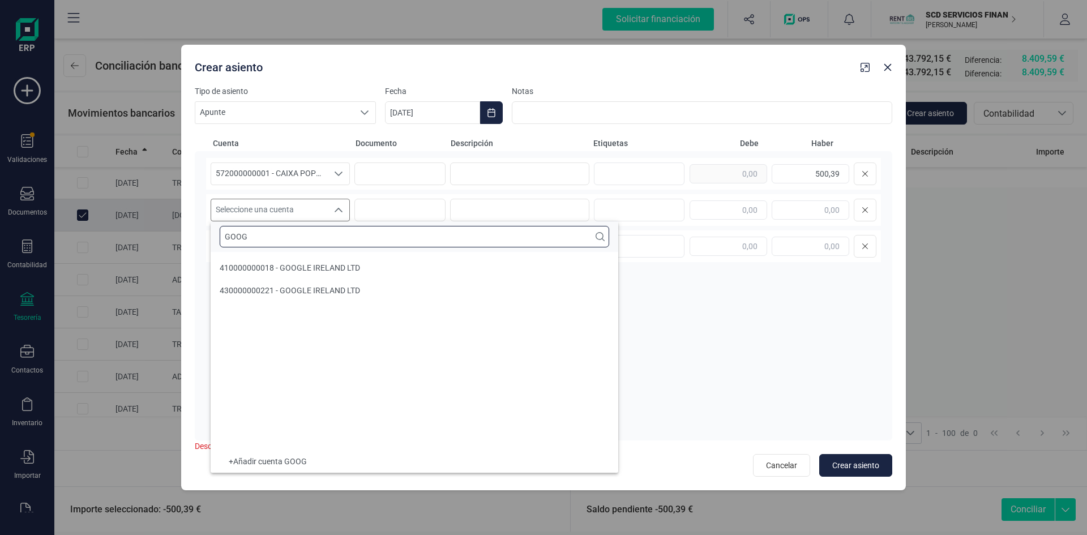
type input "GOOG"
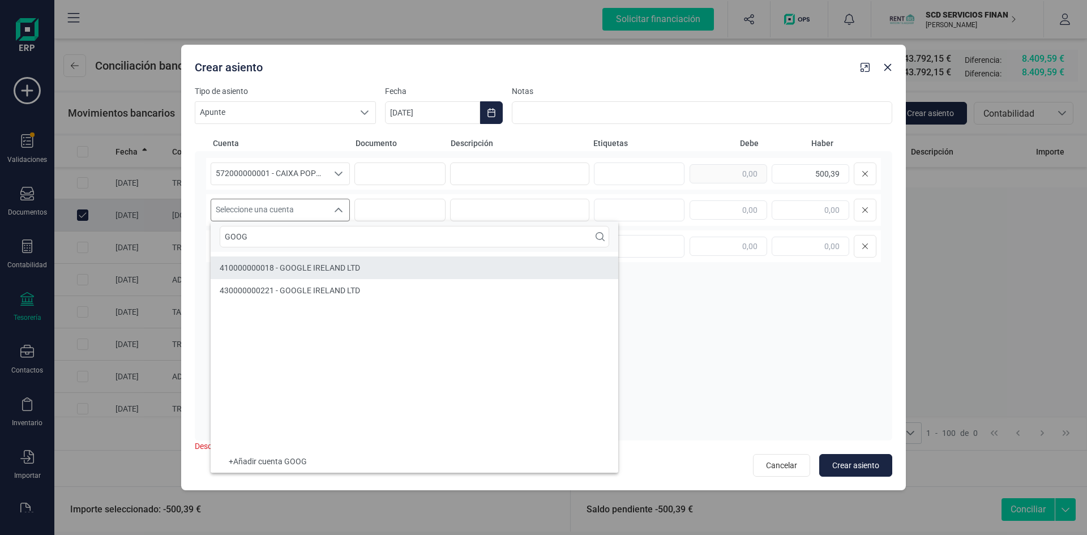
click at [295, 269] on span "410000000018 - GOOGLE IRELAND LTD" at bounding box center [290, 267] width 140 height 9
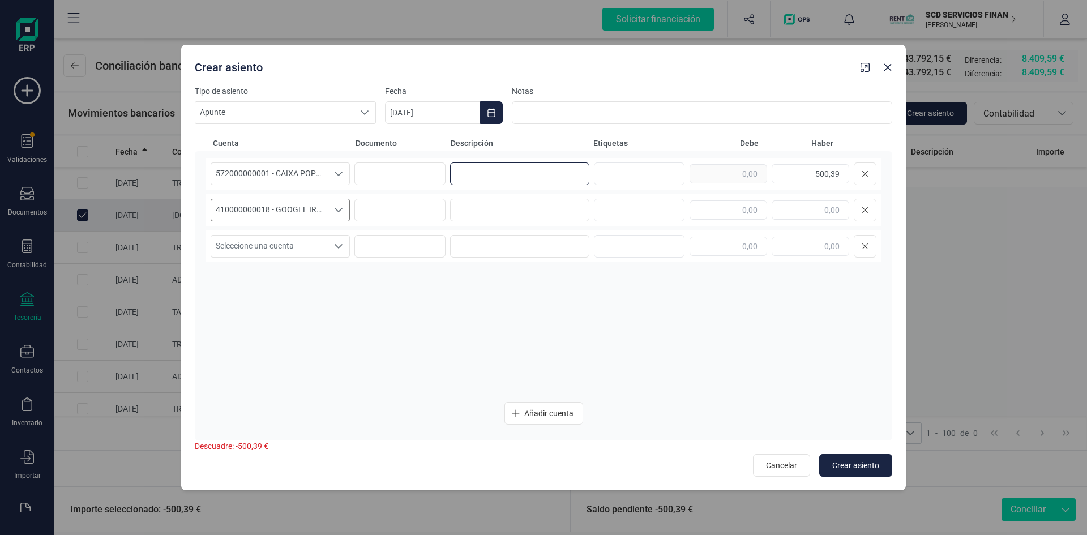
click at [483, 173] on input at bounding box center [519, 173] width 139 height 23
drag, startPoint x: 550, startPoint y: 173, endPoint x: 381, endPoint y: 166, distance: 168.8
click at [382, 166] on div "572000000001 - CAIXA POPULAR-CAIXA RURAL, S.C.C.V. 572000000001 - CAIXA POPULAR…" at bounding box center [543, 174] width 675 height 32
type input "PAGO GOOGLE IRELAND"
click at [538, 211] on input at bounding box center [519, 210] width 139 height 23
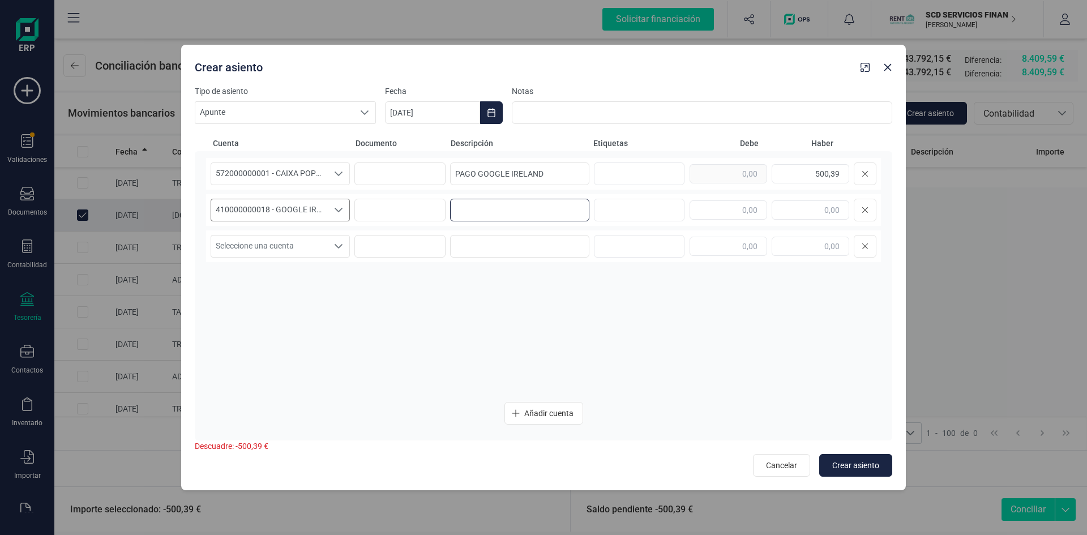
paste input "PAGO GOOGLE IRELAND"
type input "PAGO GOOGLE IRELAND"
click at [703, 209] on input "text" at bounding box center [728, 209] width 78 height 19
type input "500,39"
click at [842, 460] on span "Crear asiento" at bounding box center [855, 465] width 47 height 11
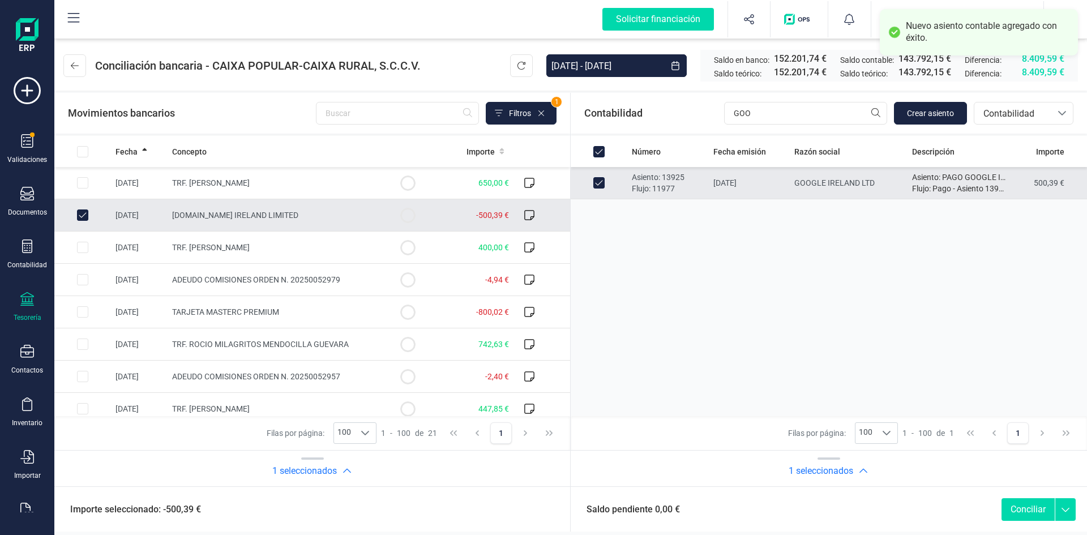
click at [1023, 507] on button "Conciliar" at bounding box center [1027, 509] width 53 height 23
checkbox input "false"
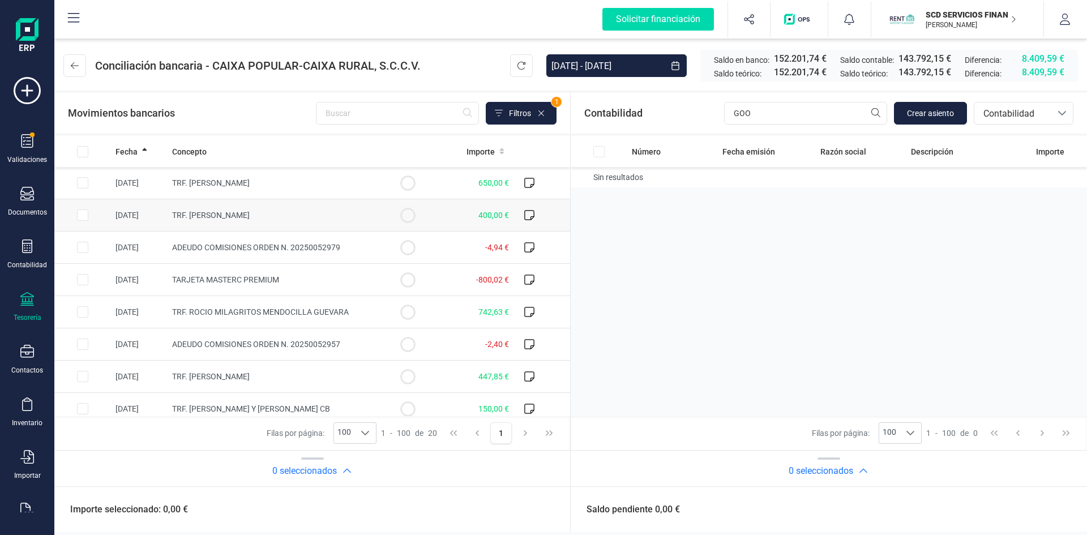
click at [82, 214] on input "Row Selected f5023138-633e-4146-97d6-a8cee47181a0" at bounding box center [82, 214] width 11 height 11
checkbox input "true"
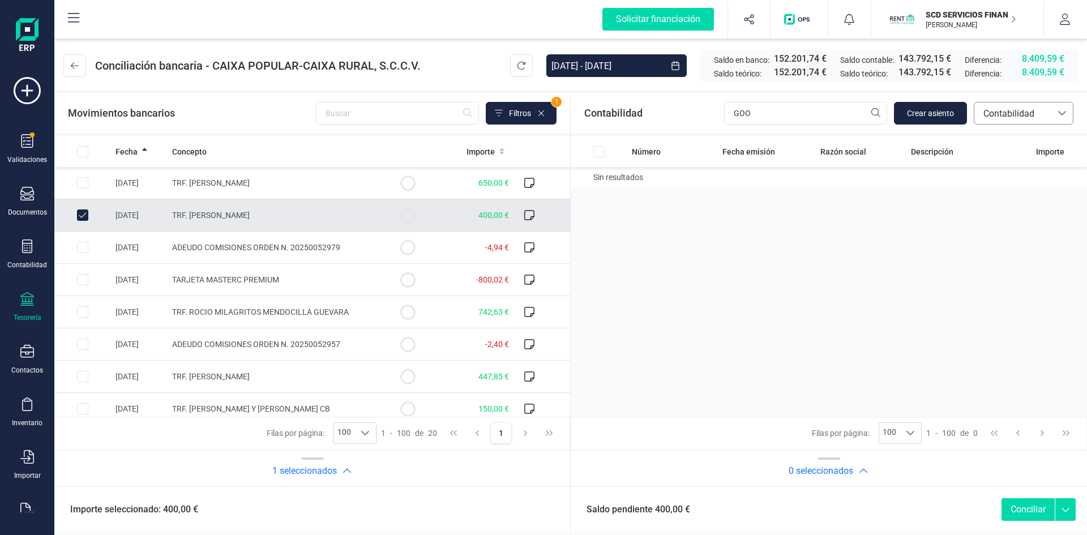
click at [1028, 112] on span "Contabilidad" at bounding box center [1013, 114] width 68 height 14
click at [1015, 234] on span "Préstamos" at bounding box center [1004, 236] width 43 height 14
drag, startPoint x: 812, startPoint y: 109, endPoint x: 750, endPoint y: 110, distance: 62.3
click at [751, 110] on div "Contabilidad GOO bancos.conciliacion.modal.headerLoan bancos.conciliacion.modal…" at bounding box center [829, 113] width 516 height 41
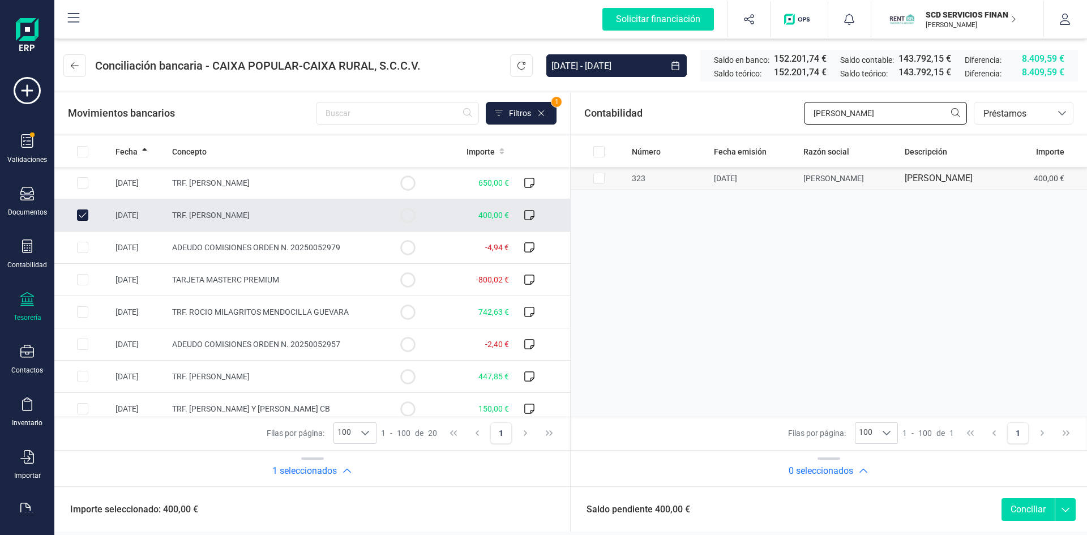
type input "JAVIER S"
click at [599, 182] on input "Row Selected 16d37732-6092-4d4c-8a20-ac9c7bd33268" at bounding box center [598, 178] width 11 height 11
checkbox input "true"
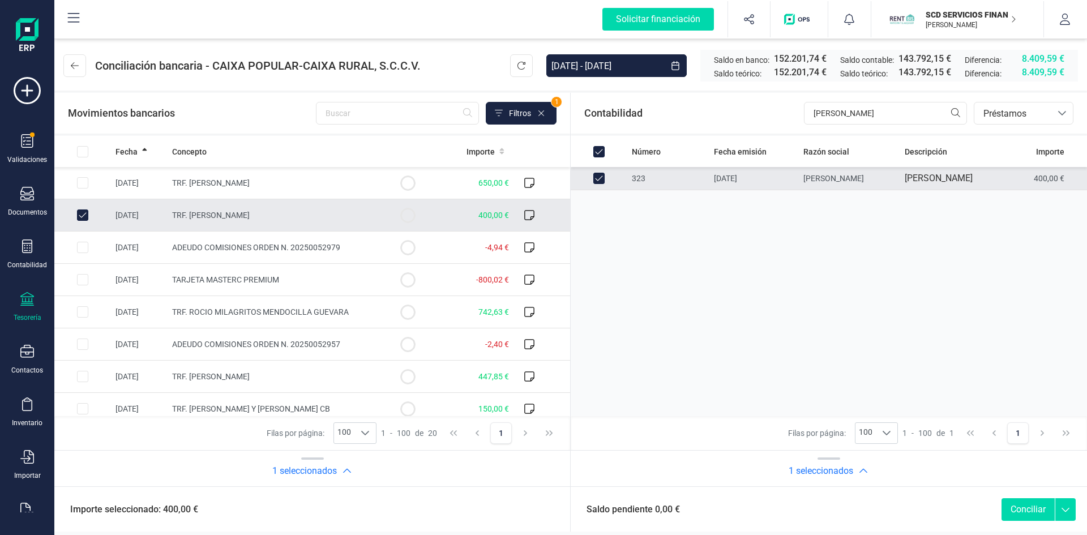
click at [1025, 505] on button "Conciliar" at bounding box center [1027, 509] width 53 height 23
checkbox input "false"
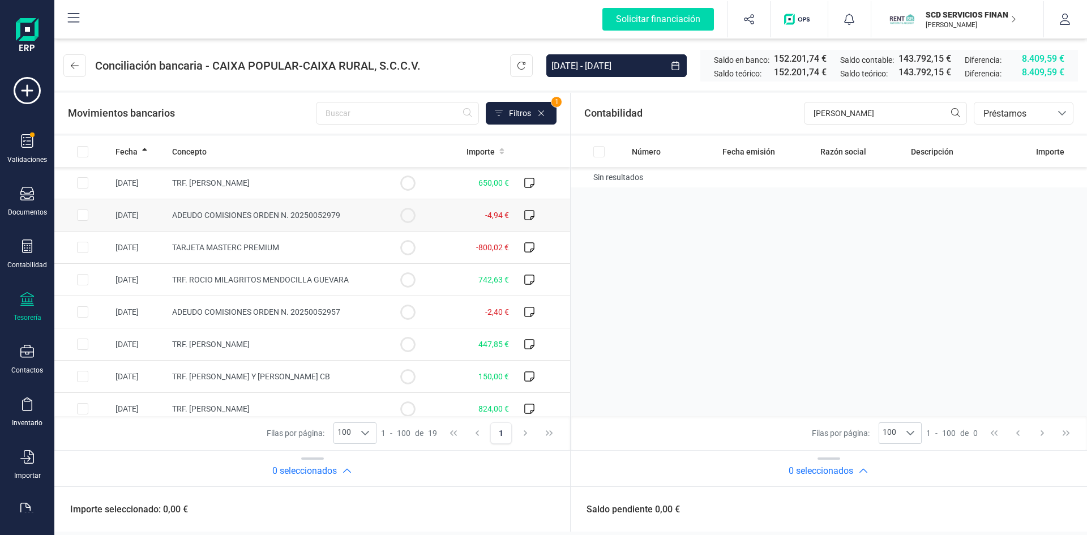
click at [83, 215] on input "Row Selected a078679f-2b3d-43e7-92f6-b9b95defbf3b" at bounding box center [82, 214] width 11 height 11
checkbox input "true"
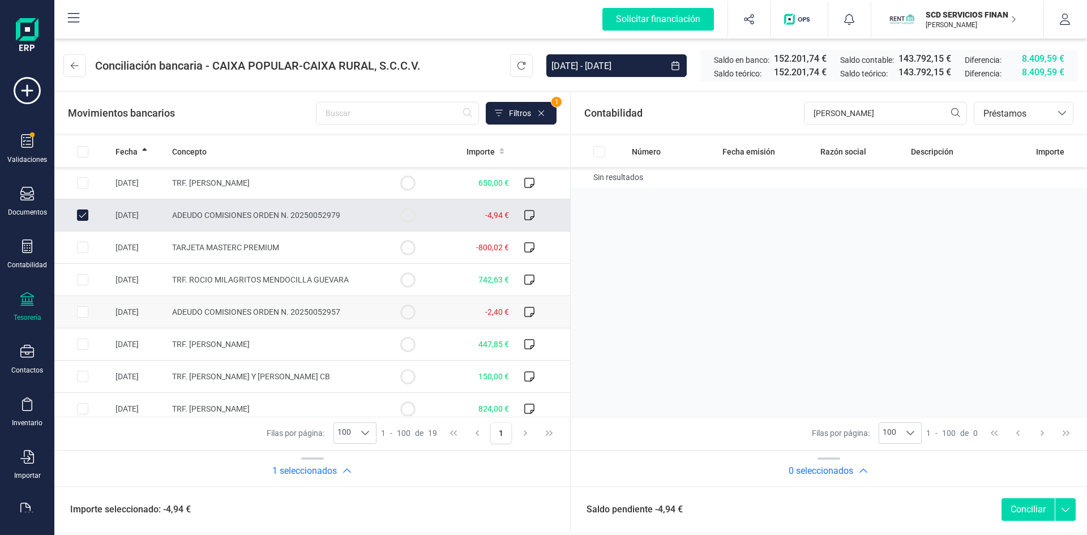
click at [79, 312] on input "Row Selected 932144ae-14ce-4395-a479-ea8477c12209" at bounding box center [82, 311] width 11 height 11
checkbox input "true"
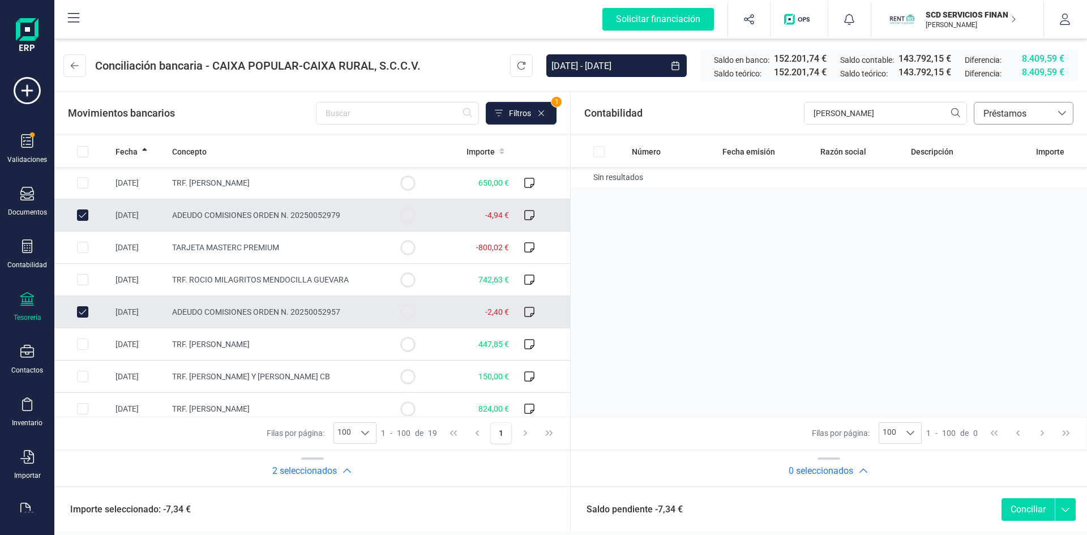
click at [1011, 114] on span "Préstamos" at bounding box center [1013, 114] width 68 height 14
click at [1006, 139] on span "Contabilidad" at bounding box center [1008, 141] width 51 height 14
click at [916, 111] on span "Crear asiento" at bounding box center [930, 113] width 47 height 11
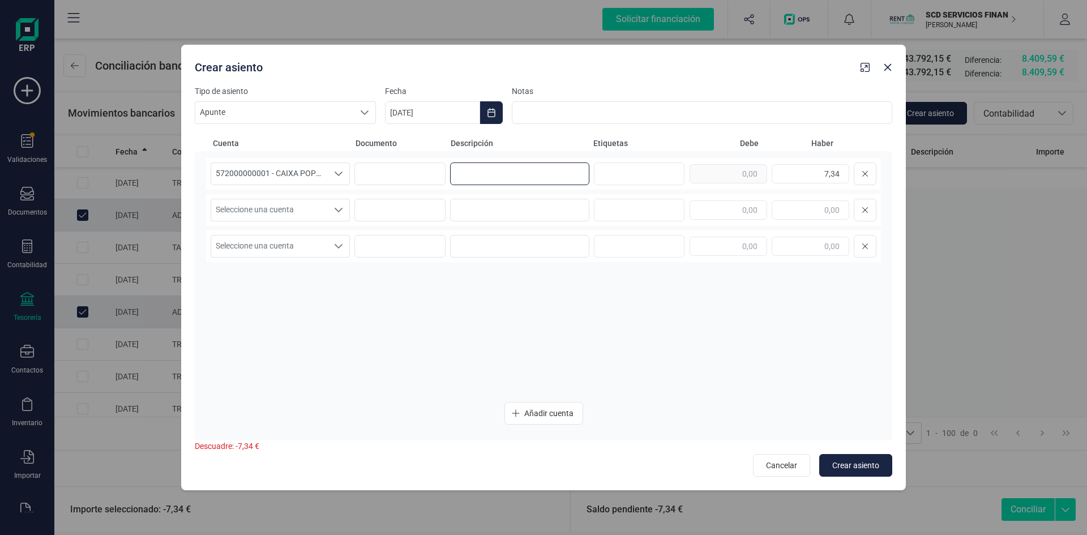
click at [468, 172] on input at bounding box center [519, 173] width 139 height 23
type input "COMISIONES"
click at [335, 210] on icon "Seleccione una cuenta" at bounding box center [338, 209] width 9 height 9
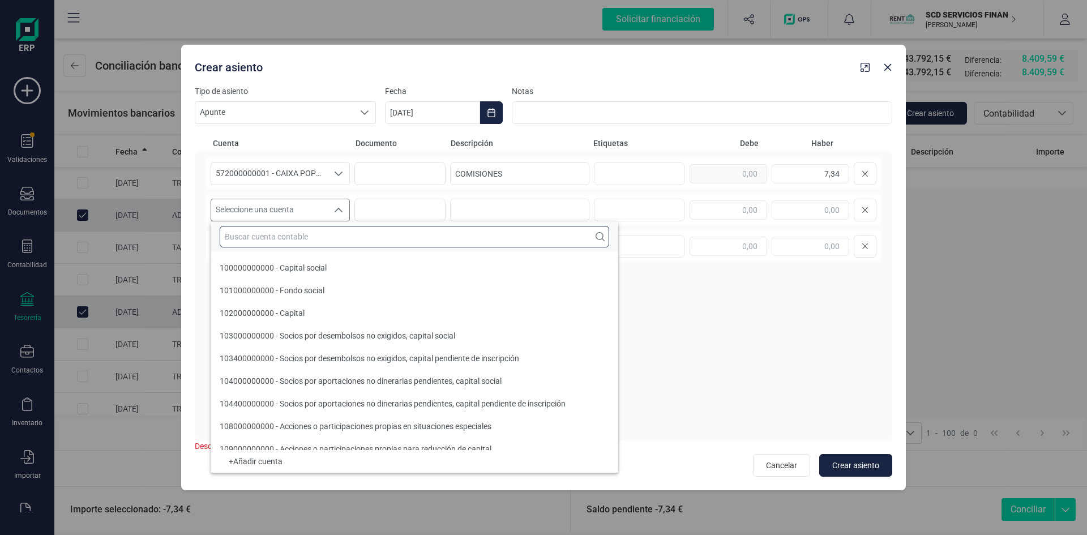
click at [317, 235] on input "text" at bounding box center [414, 237] width 389 height 22
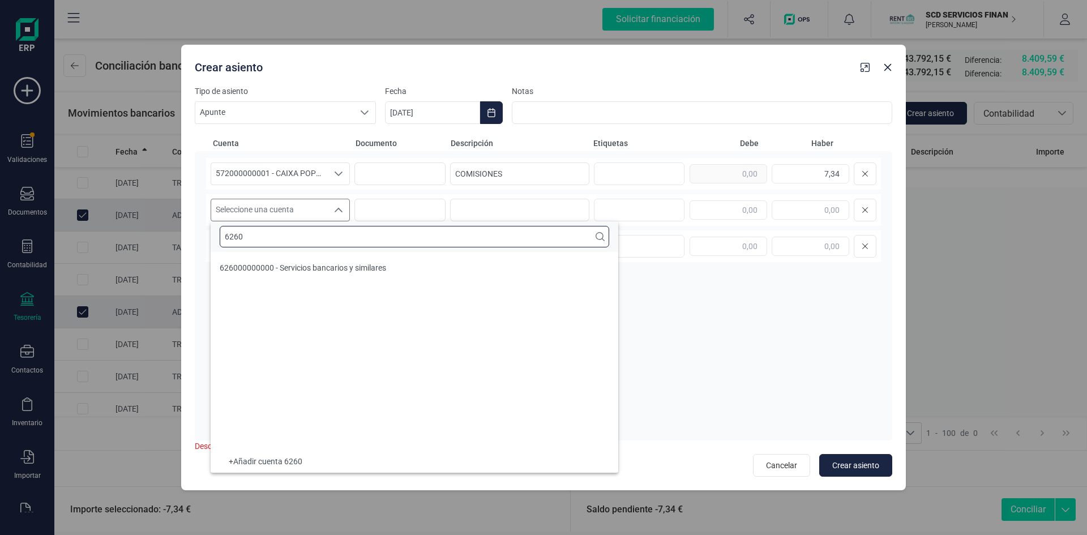
type input "6260"
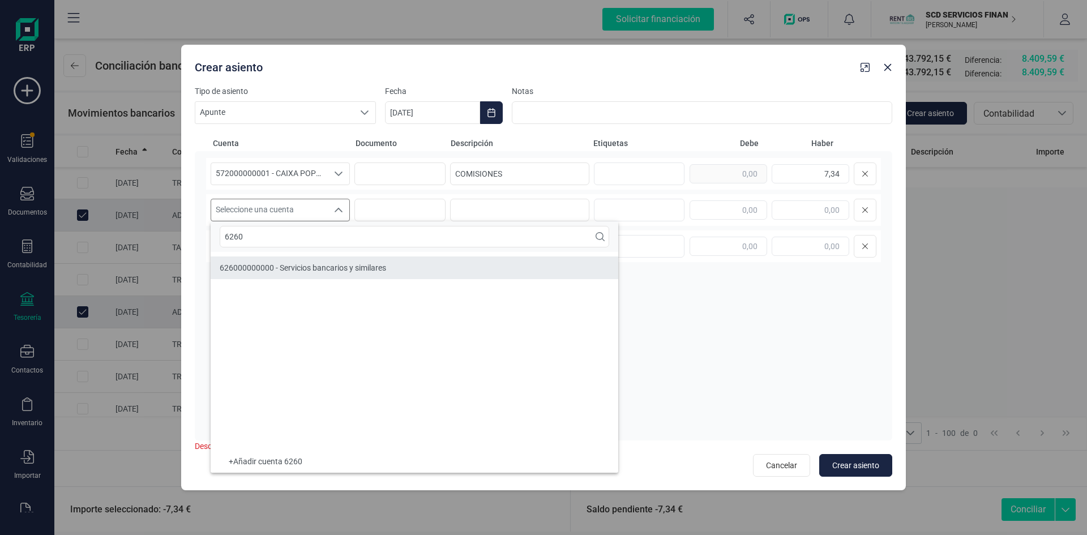
click at [326, 271] on span "626000000000 - Servicios bancarios y similares" at bounding box center [303, 267] width 166 height 9
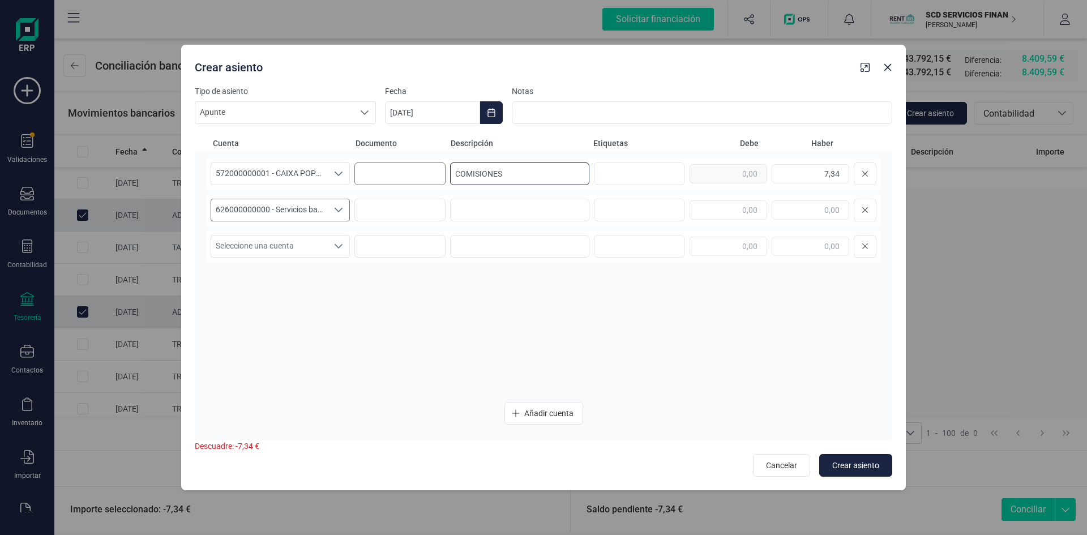
drag, startPoint x: 511, startPoint y: 175, endPoint x: 393, endPoint y: 175, distance: 117.2
click at [394, 175] on div "572000000001 - CAIXA POPULAR-CAIXA RURAL, S.C.C.V. 572000000001 - CAIXA POPULAR…" at bounding box center [543, 174] width 675 height 32
click at [479, 207] on input at bounding box center [519, 210] width 139 height 23
paste input "COMISIONES"
type input "COMISIONES"
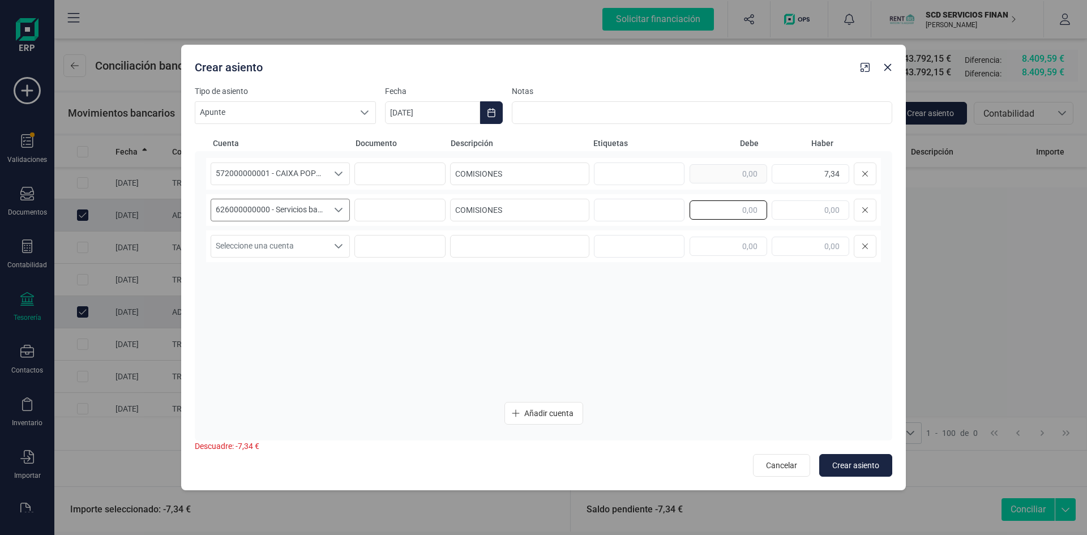
click at [732, 214] on input "text" at bounding box center [728, 209] width 78 height 19
type input "7,34"
click at [868, 459] on button "Crear asiento" at bounding box center [855, 465] width 73 height 23
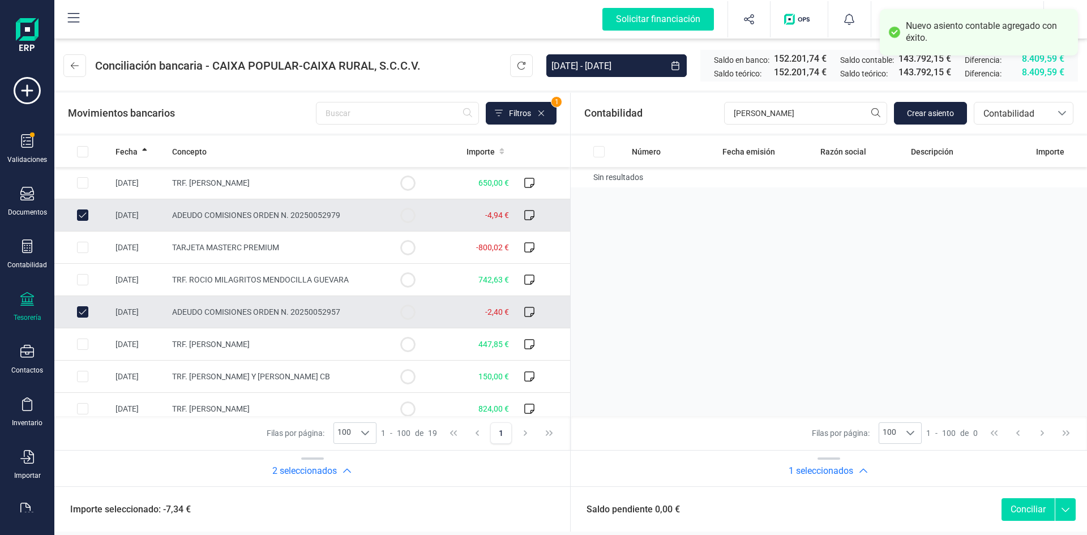
click at [1022, 511] on button "Conciliar" at bounding box center [1027, 509] width 53 height 23
checkbox input "false"
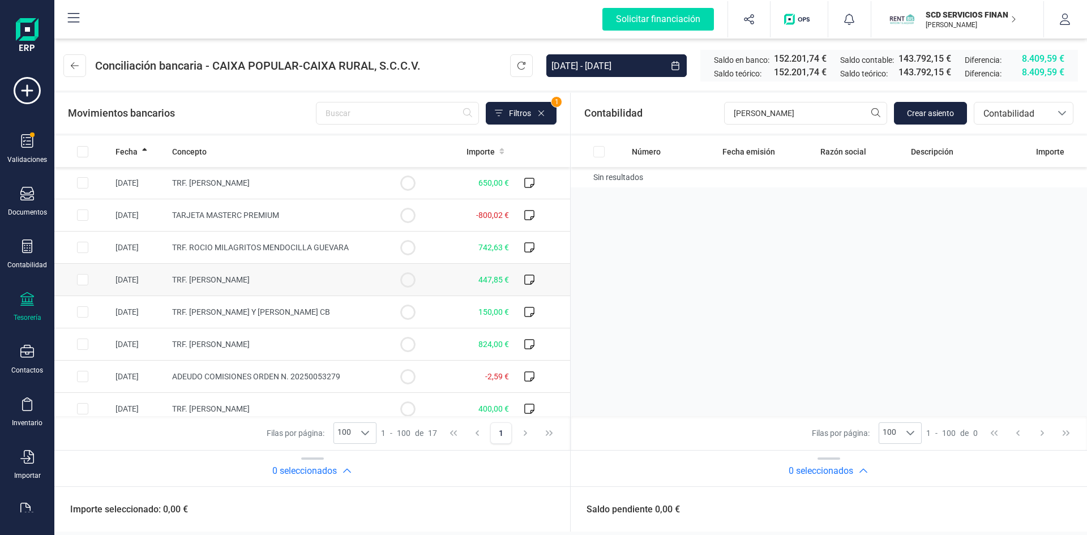
click at [84, 277] on input "Row Selected 0d10a823-83b1-407d-a7cc-f17400926e26" at bounding box center [82, 279] width 11 height 11
checkbox input "true"
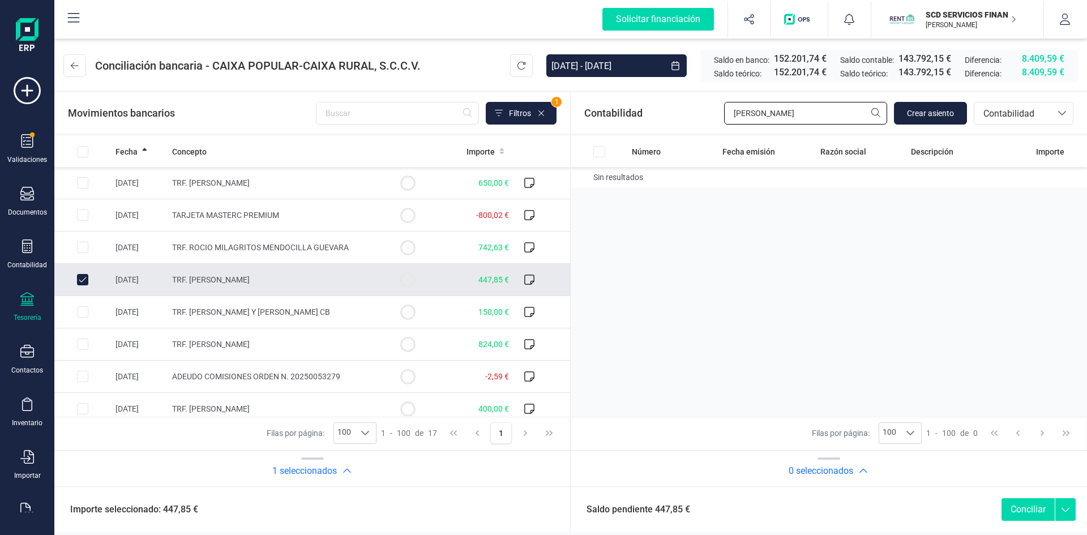
drag, startPoint x: 788, startPoint y: 117, endPoint x: 652, endPoint y: 120, distance: 135.9
click at [652, 120] on div "Contabilidad JAVIER S Crear asiento bancos.conciliacion.modal.headerAccounting …" at bounding box center [829, 113] width 516 height 41
type input "expos"
click at [985, 113] on span "Contabilidad" at bounding box center [1013, 114] width 68 height 14
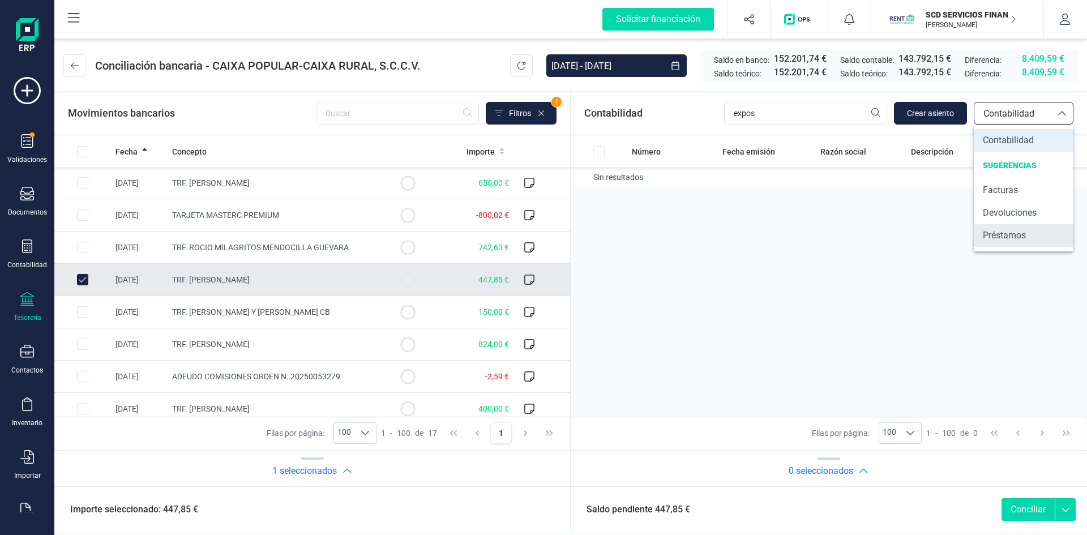
click at [1003, 236] on span "Préstamos" at bounding box center [1004, 236] width 43 height 14
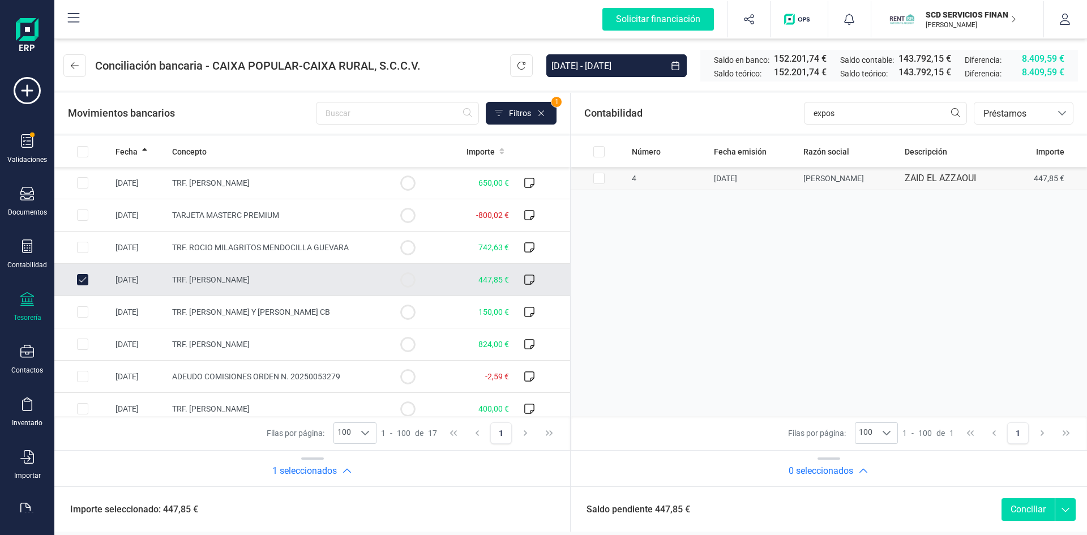
click at [601, 178] on input "Row Selected 668229b0-0444-40ea-a6c4-6ab8a5cf4146" at bounding box center [598, 178] width 11 height 11
checkbox input "true"
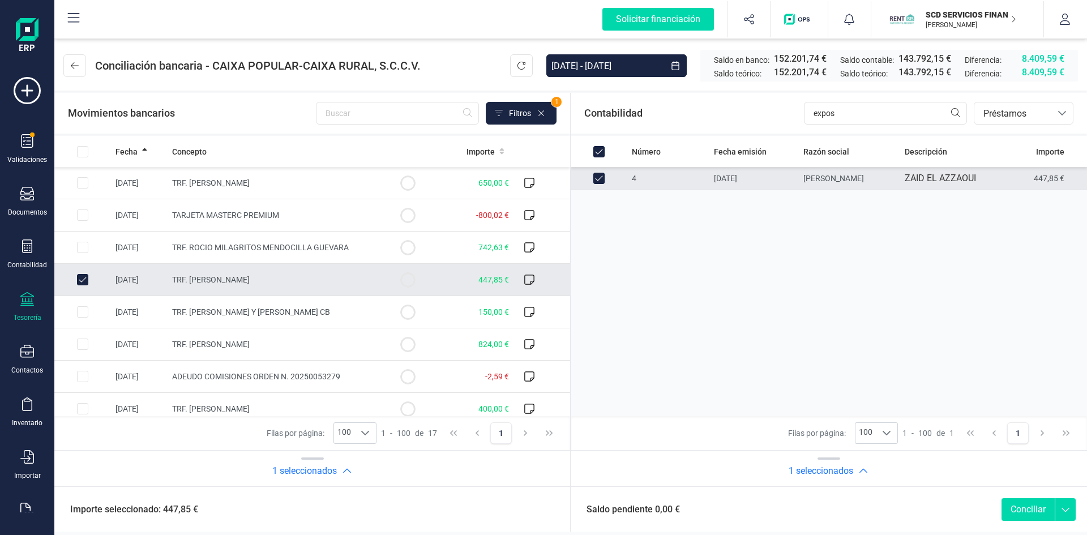
click at [1019, 511] on button "Conciliar" at bounding box center [1027, 509] width 53 height 23
checkbox input "false"
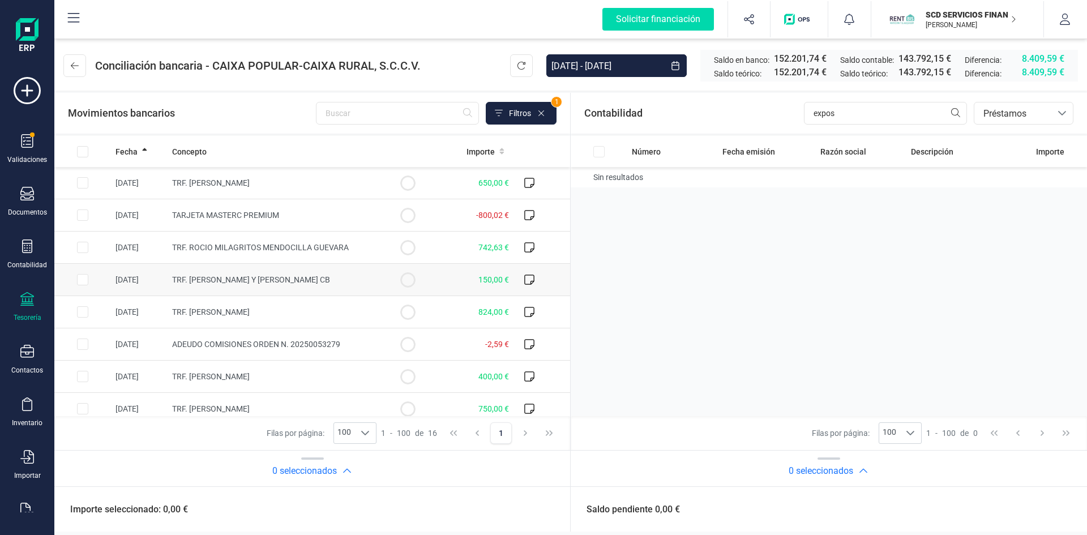
click at [83, 278] on input "Row Selected f31a435f-4a01-4ee5-8eda-bac267efebb9" at bounding box center [82, 279] width 11 height 11
checkbox input "true"
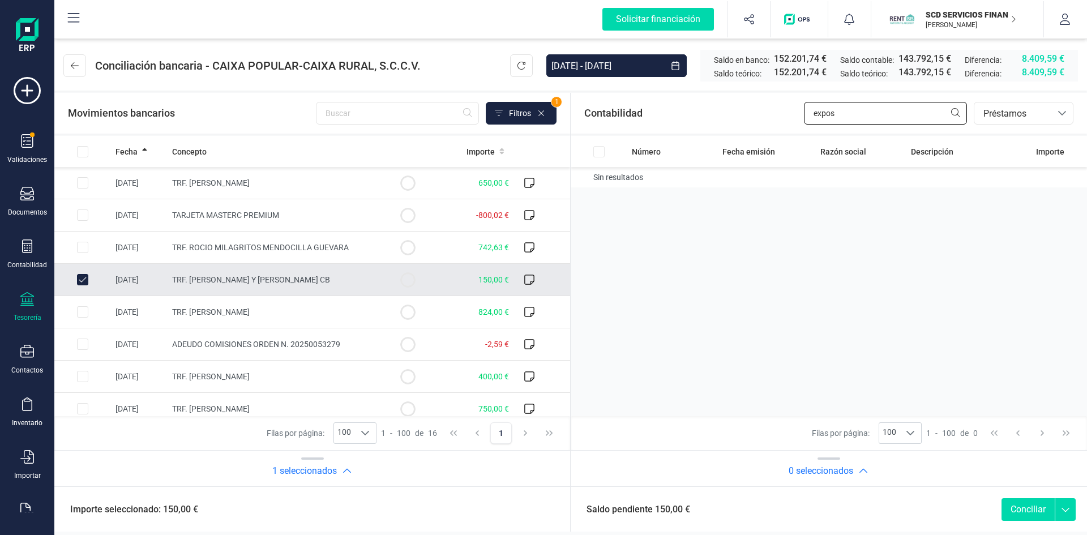
drag, startPoint x: 848, startPoint y: 114, endPoint x: 729, endPoint y: 121, distance: 119.1
click at [730, 121] on div "Contabilidad expos bancos.conciliacion.modal.headerLoan bancos.conciliacion.mod…" at bounding box center [829, 113] width 516 height 41
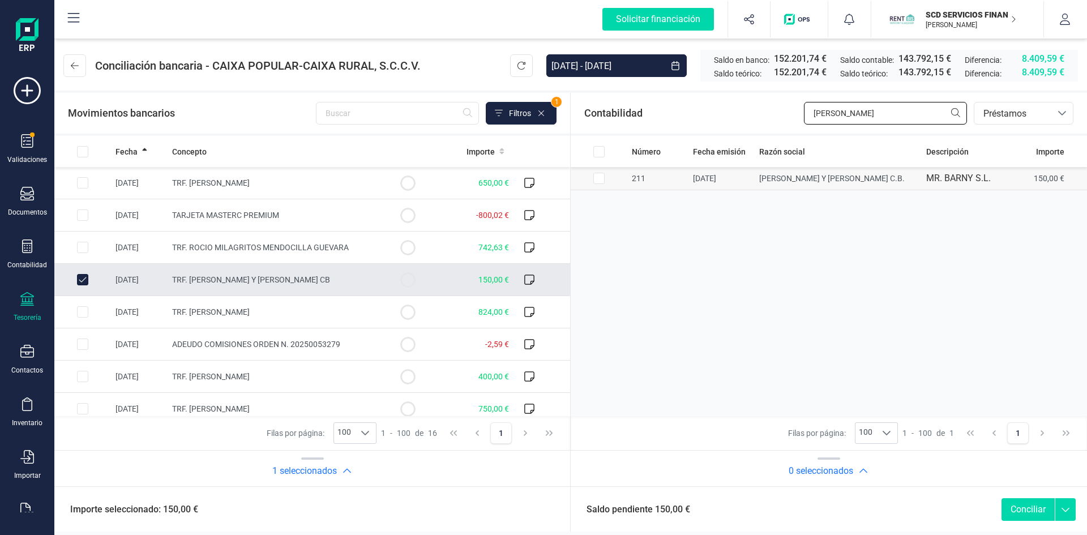
type input "gregoria"
click at [599, 182] on input "Row Selected cbd9540f-b6e9-46c5-9ac1-dae2cc73fe26" at bounding box center [598, 178] width 11 height 11
checkbox input "true"
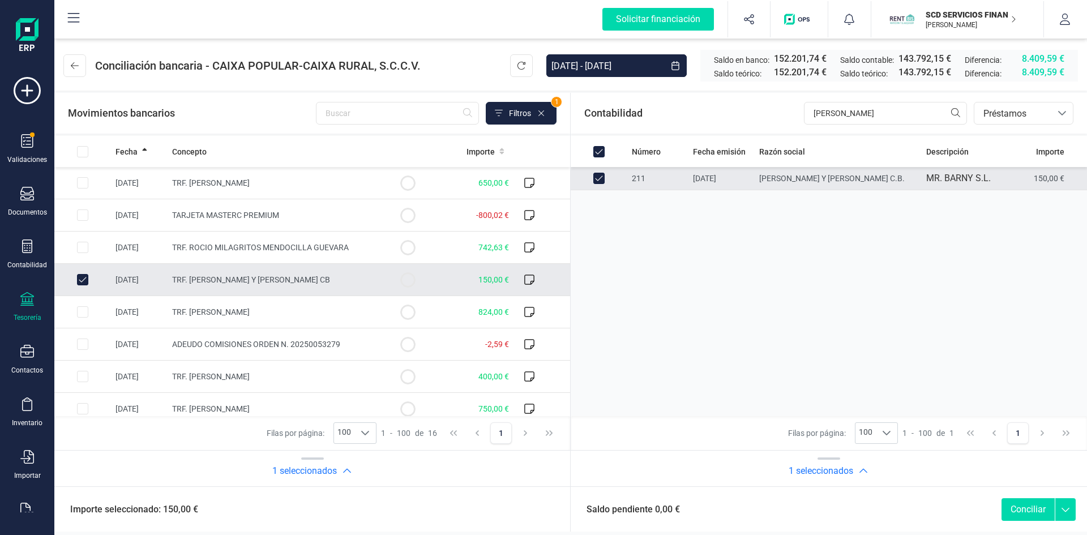
click at [1030, 505] on button "Conciliar" at bounding box center [1027, 509] width 53 height 23
checkbox input "false"
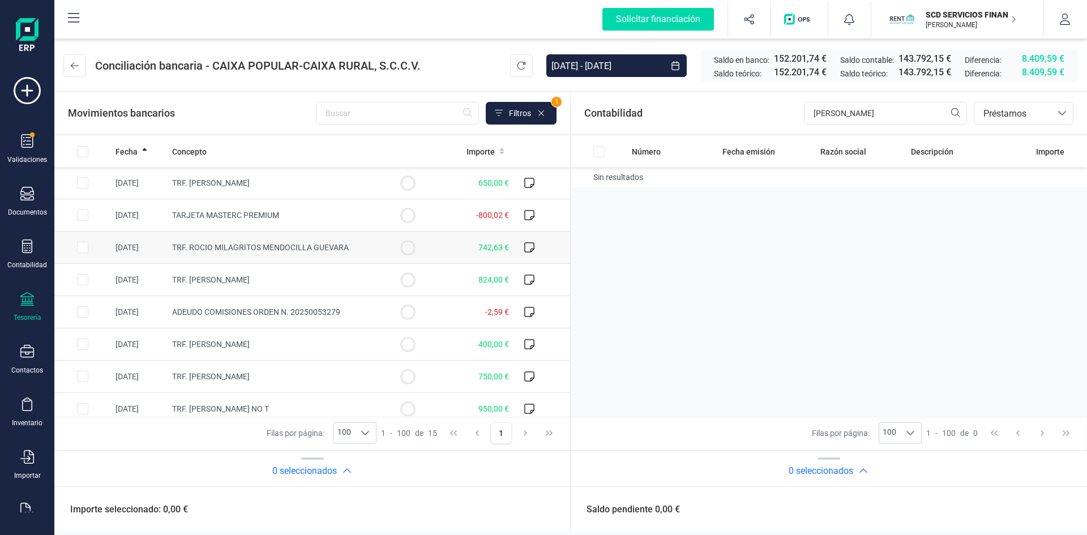
click at [82, 245] on input "Row Selected 30d83cee-3b8e-47b0-ad8e-cf33db4cb80b" at bounding box center [82, 247] width 11 height 11
checkbox input "true"
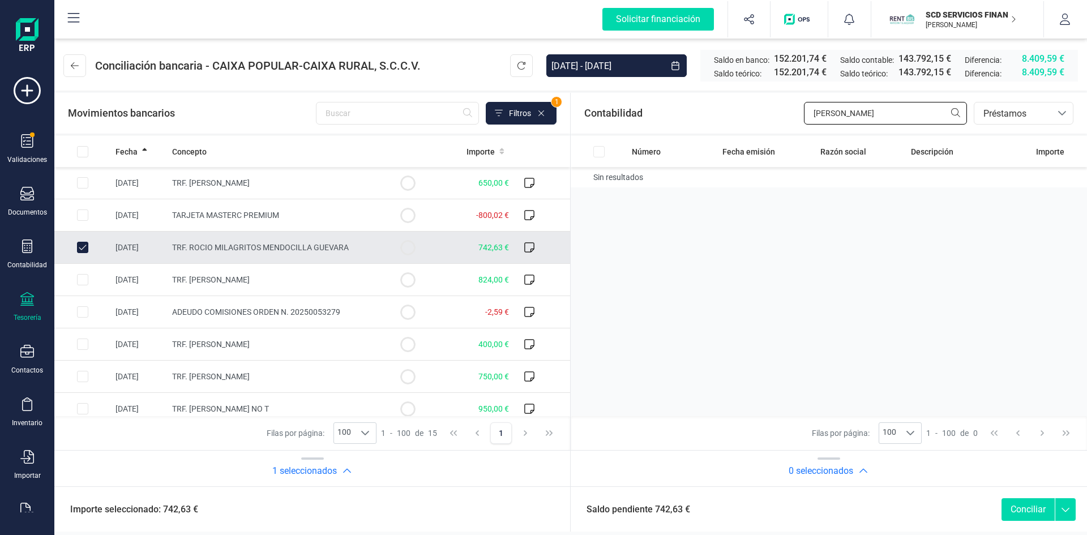
drag, startPoint x: 860, startPoint y: 108, endPoint x: 670, endPoint y: 118, distance: 190.5
click at [671, 118] on div "Contabilidad gregoria bancos.conciliacion.modal.headerLoan bancos.conciliacion.…" at bounding box center [829, 113] width 516 height 41
type input "rocio"
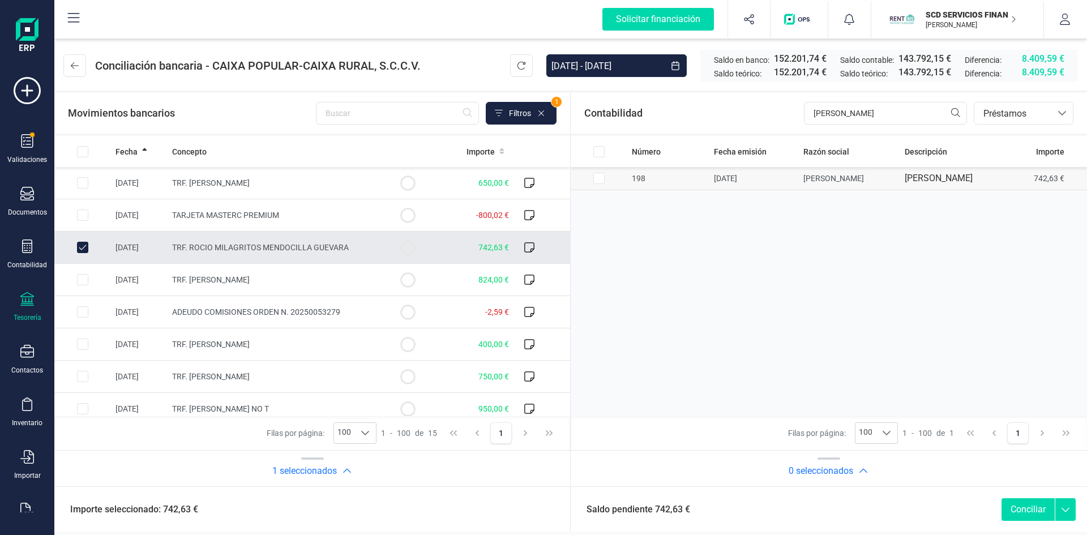
click at [598, 184] on input "Row Selected 10301924-9562-4865-adeb-e46797c5f1e1" at bounding box center [598, 178] width 11 height 11
checkbox input "true"
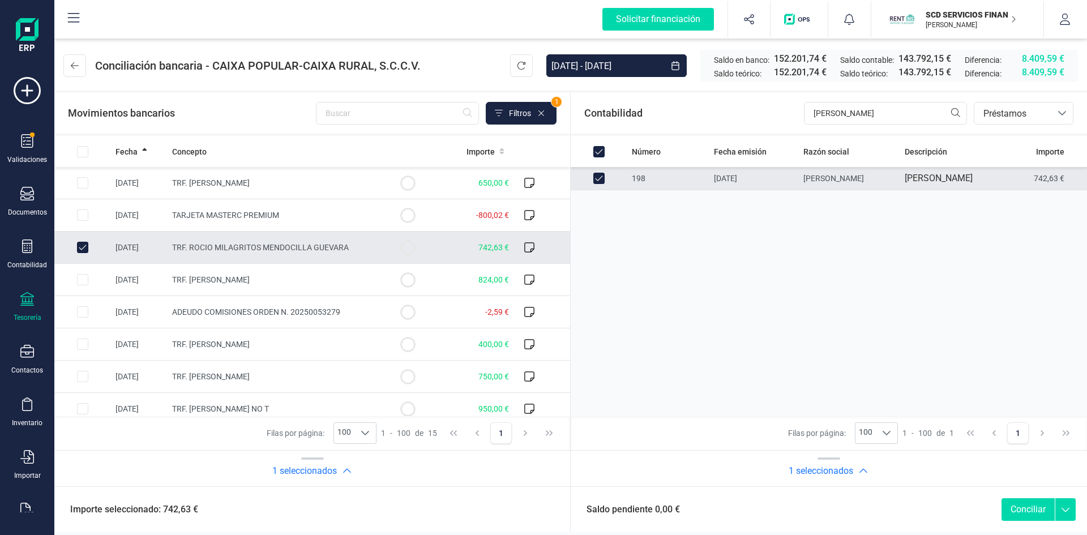
click at [1021, 511] on button "Conciliar" at bounding box center [1027, 509] width 53 height 23
checkbox input "false"
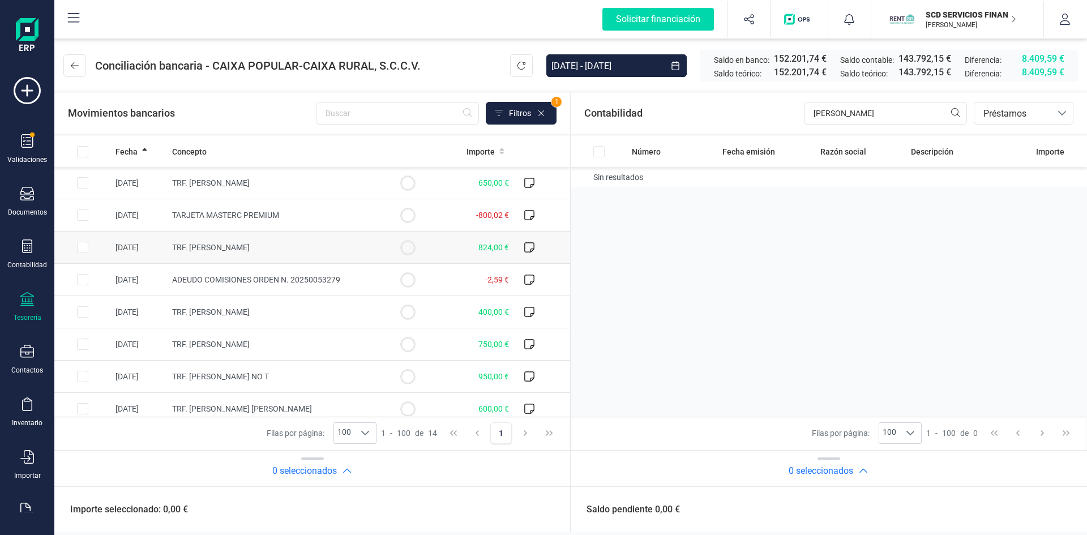
click at [85, 247] on input "Row Selected 71111484-5556-4bf7-8ff0-0ce30b5879b6" at bounding box center [82, 247] width 11 height 11
checkbox input "true"
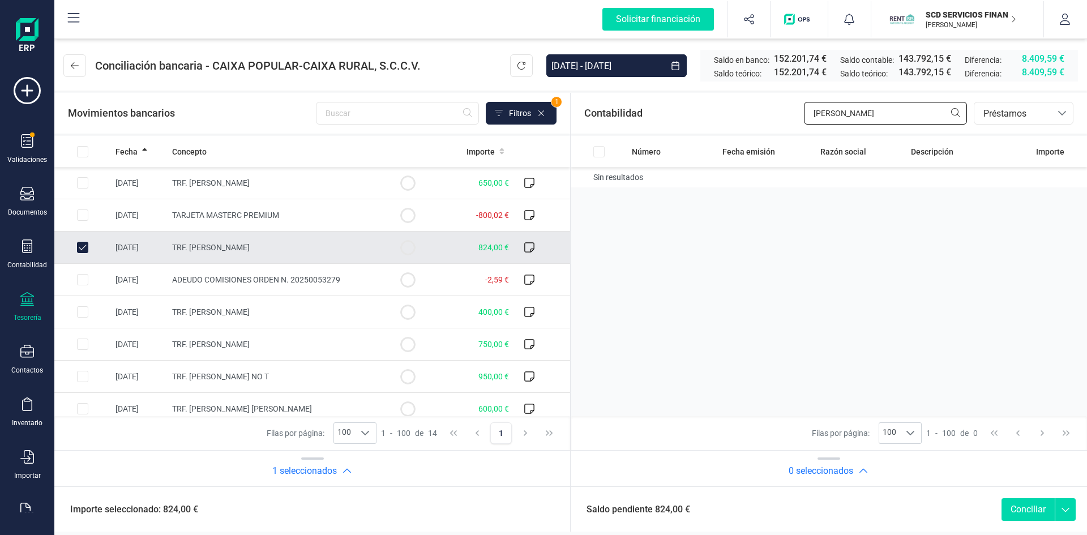
drag, startPoint x: 844, startPoint y: 110, endPoint x: 693, endPoint y: 120, distance: 150.9
click at [696, 120] on div "Contabilidad rocio bancos.conciliacion.modal.headerLoan bancos.conciliacion.mod…" at bounding box center [829, 113] width 516 height 41
type input "estela"
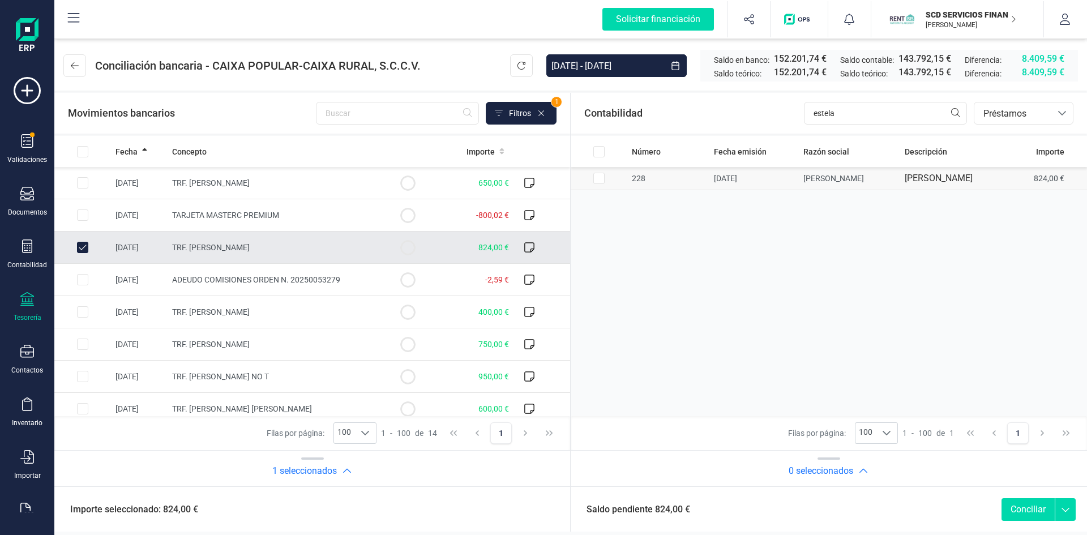
click at [601, 182] on input "Row Selected 58e80f1f-722b-4eed-870c-05c256ae02f1" at bounding box center [598, 178] width 11 height 11
checkbox input "true"
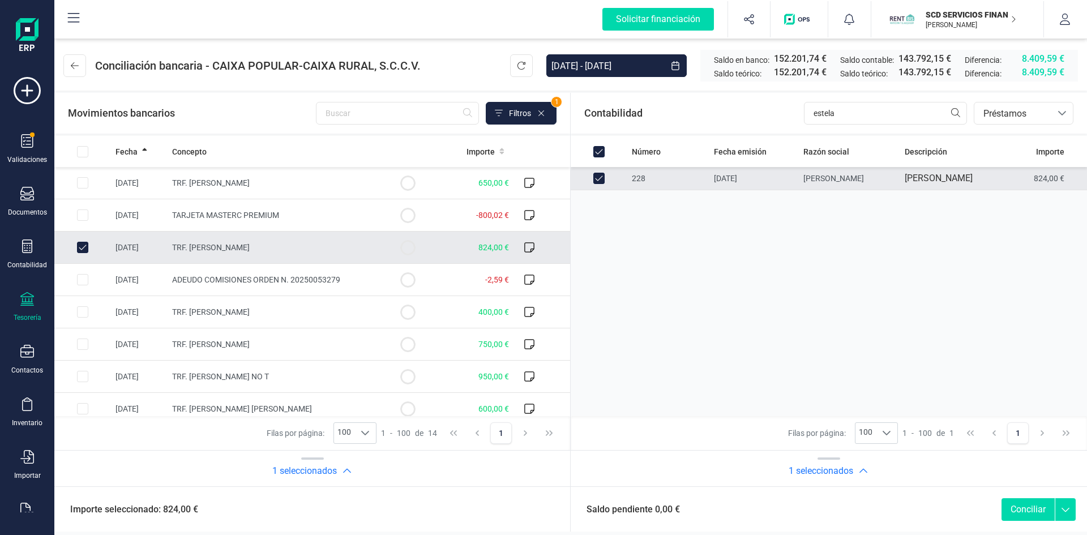
click at [1019, 513] on button "Conciliar" at bounding box center [1027, 509] width 53 height 23
checkbox input "false"
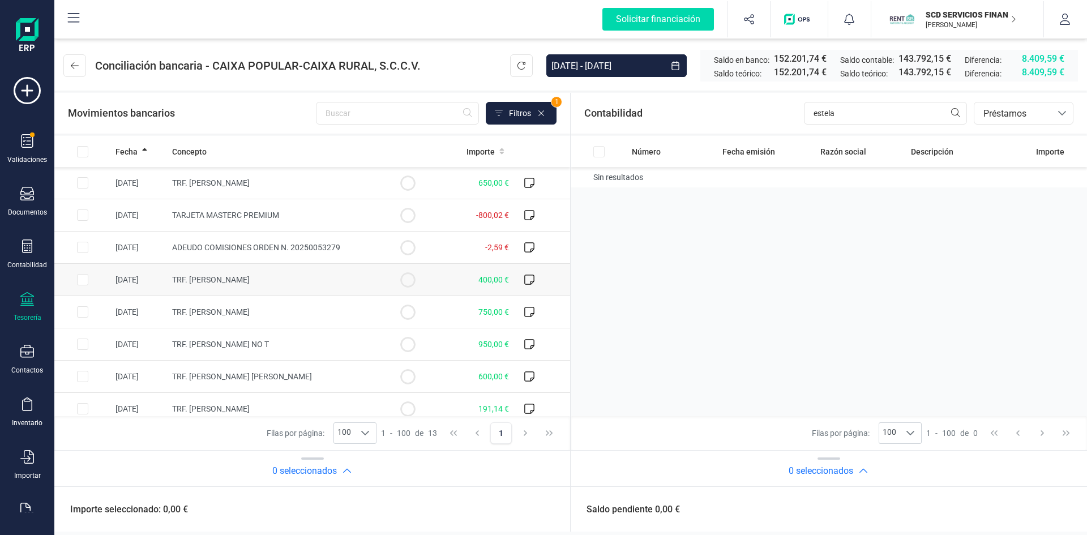
click at [83, 279] on input "Row Selected 2d314465-6e97-45de-8dc4-421b92529dfd" at bounding box center [82, 279] width 11 height 11
checkbox input "true"
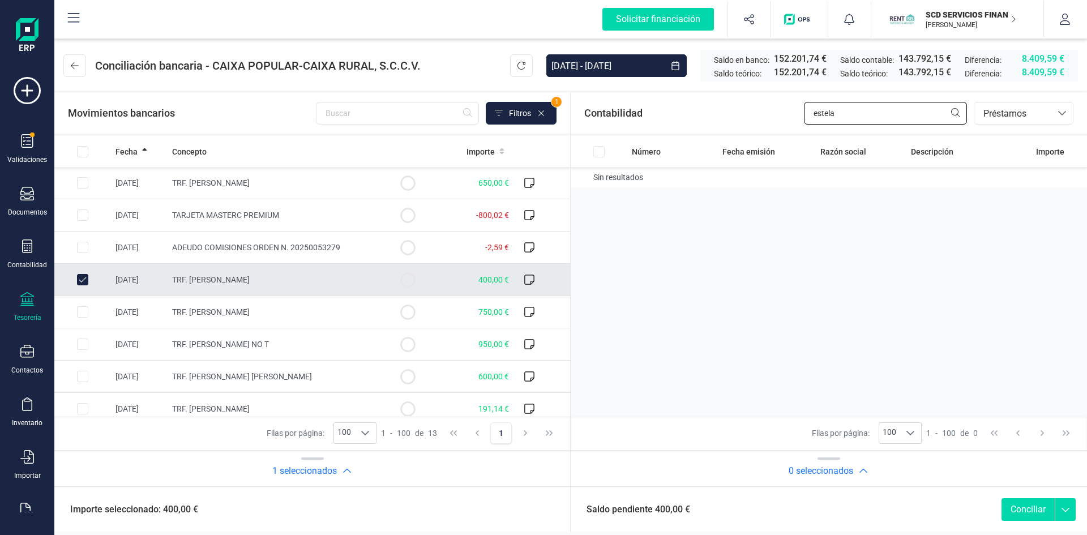
drag, startPoint x: 800, startPoint y: 113, endPoint x: 720, endPoint y: 126, distance: 81.4
click at [746, 120] on div "Contabilidad estela bancos.conciliacion.modal.headerLoan bancos.conciliacion.mo…" at bounding box center [829, 113] width 516 height 41
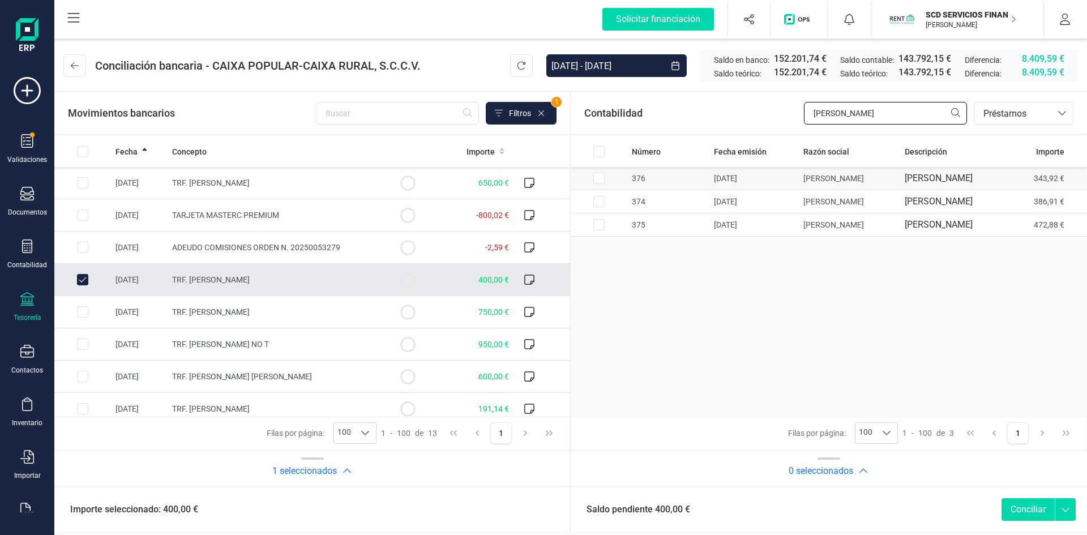
type input "rafael ferr"
click at [603, 177] on input "Row Selected 4f221557-8b3e-4df2-b84b-0a16b93c20be" at bounding box center [598, 178] width 11 height 11
checkbox input "true"
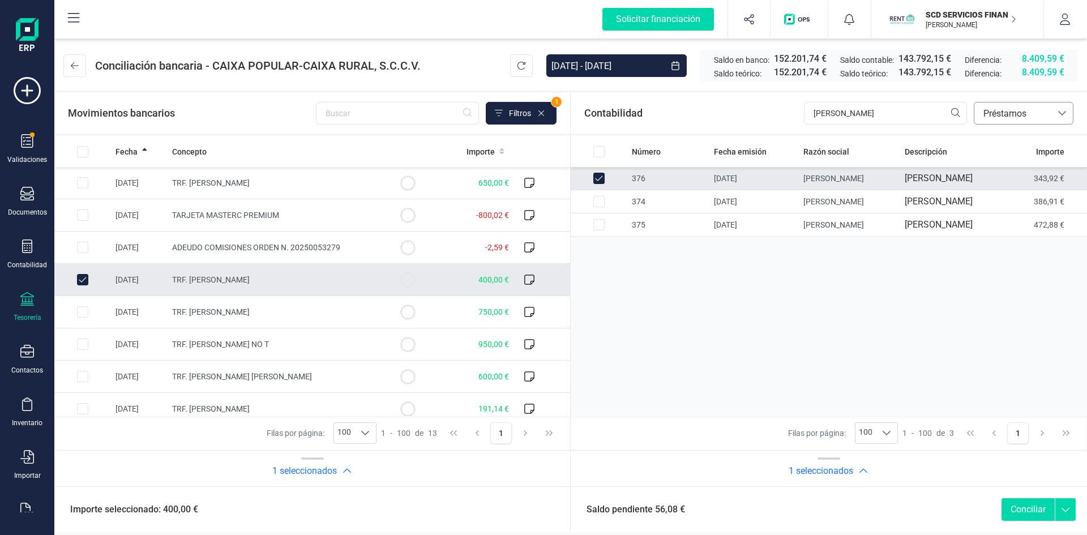
click at [987, 114] on span "Préstamos" at bounding box center [1013, 114] width 68 height 14
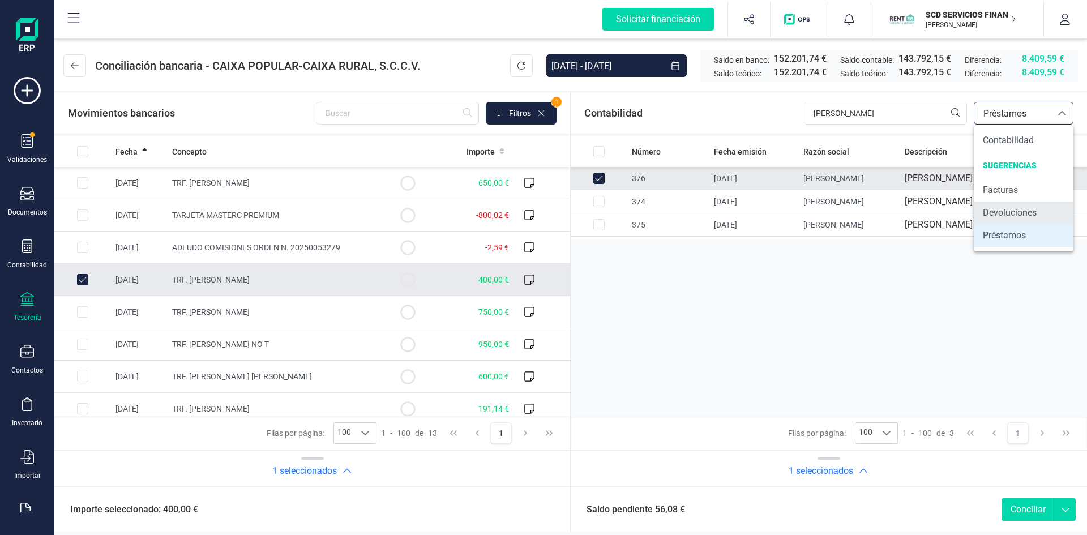
click at [992, 208] on span "Devoluciones" at bounding box center [1010, 213] width 54 height 14
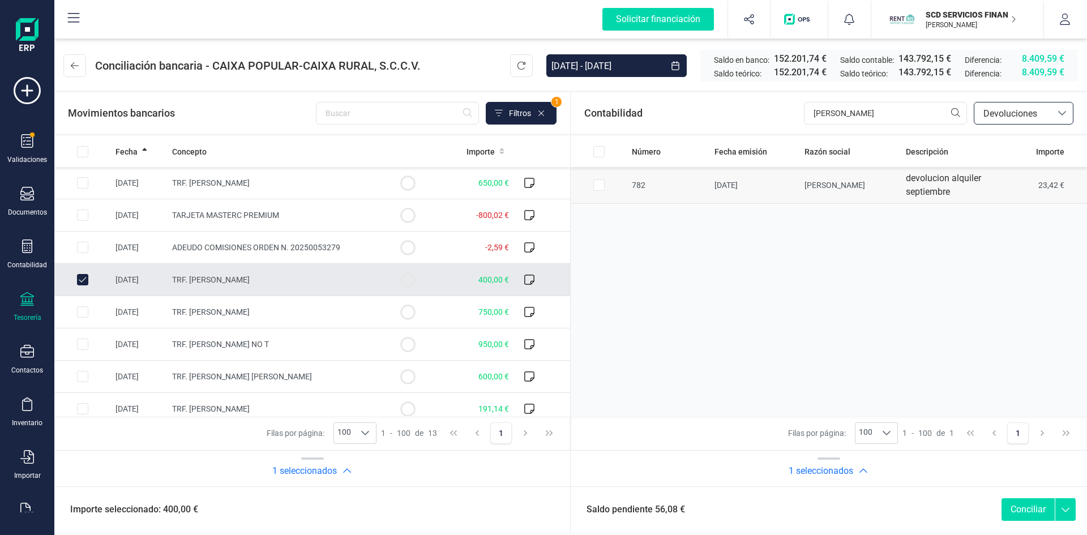
click at [599, 186] on input "Row Selected 49ec53e3-1df6-473a-9b6d-cc4ae5b7e737" at bounding box center [598, 184] width 11 height 11
checkbox input "true"
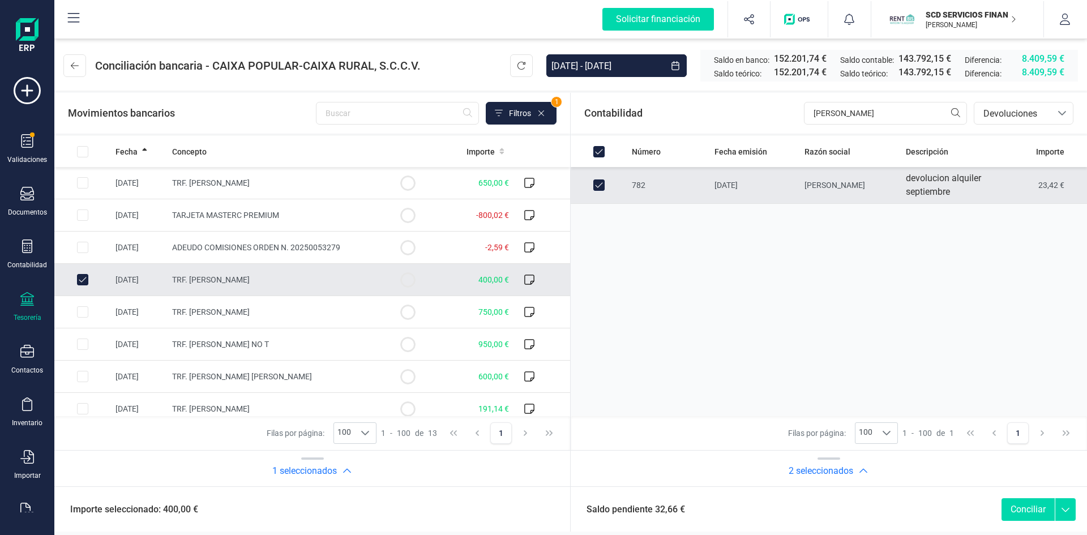
click at [1019, 508] on button "Conciliar" at bounding box center [1027, 509] width 53 height 23
checkbox input "false"
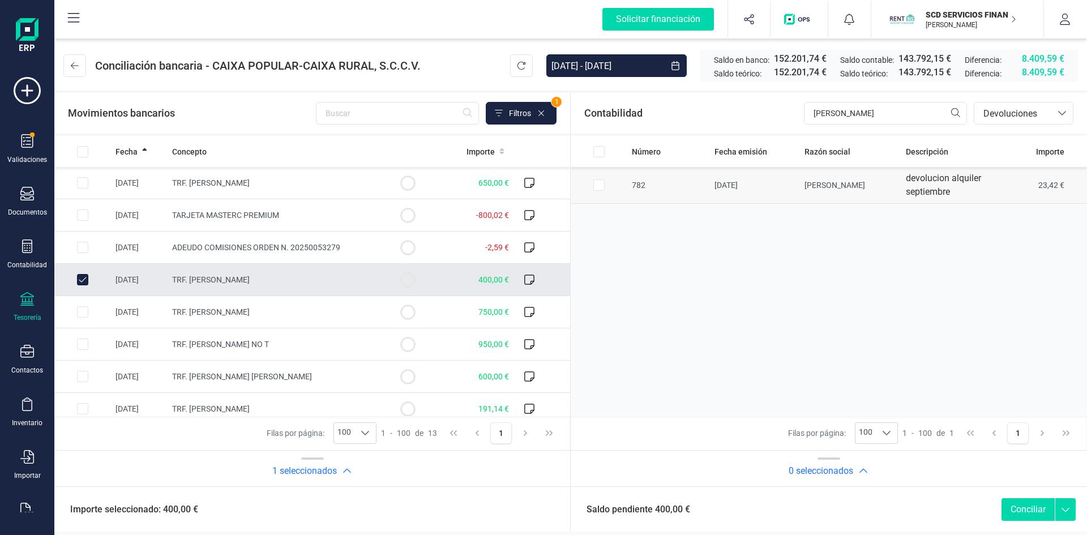
click at [598, 185] on input "Row Selected 49ec53e3-1df6-473a-9b6d-cc4ae5b7e737" at bounding box center [598, 184] width 11 height 11
checkbox input "true"
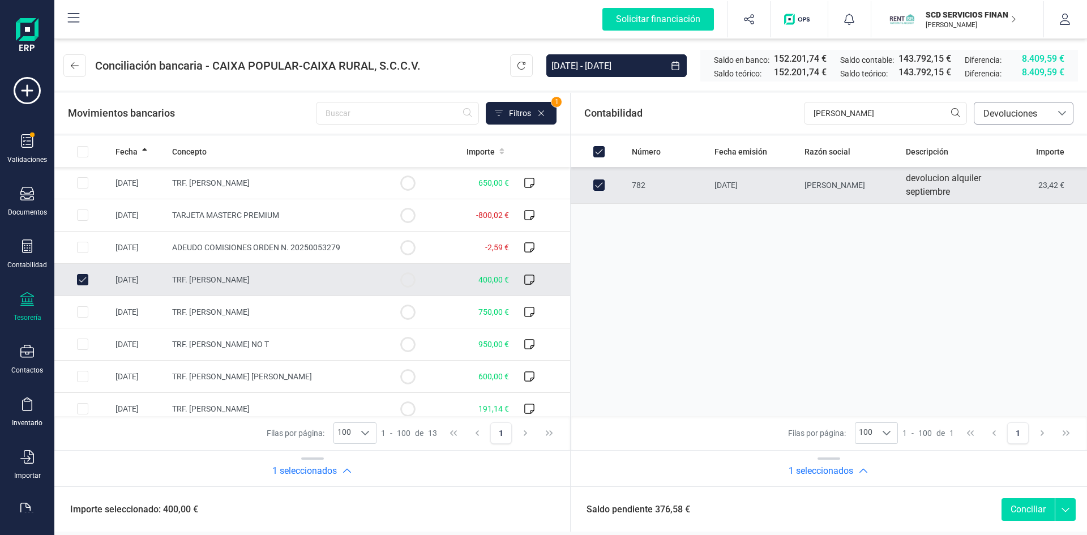
click at [1011, 114] on span "Devoluciones" at bounding box center [1013, 114] width 68 height 14
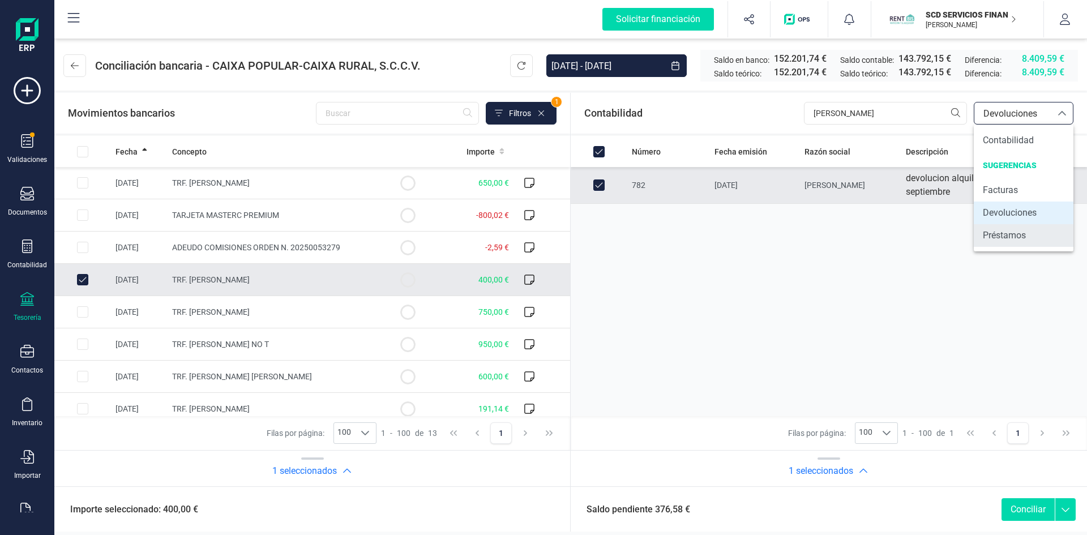
click at [1001, 236] on span "Préstamos" at bounding box center [1004, 236] width 43 height 14
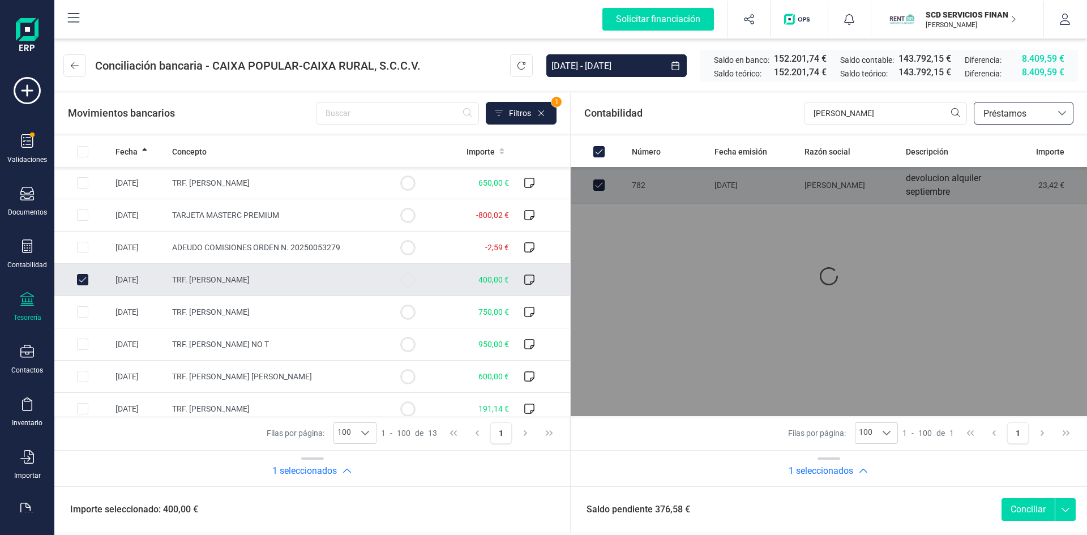
checkbox input "false"
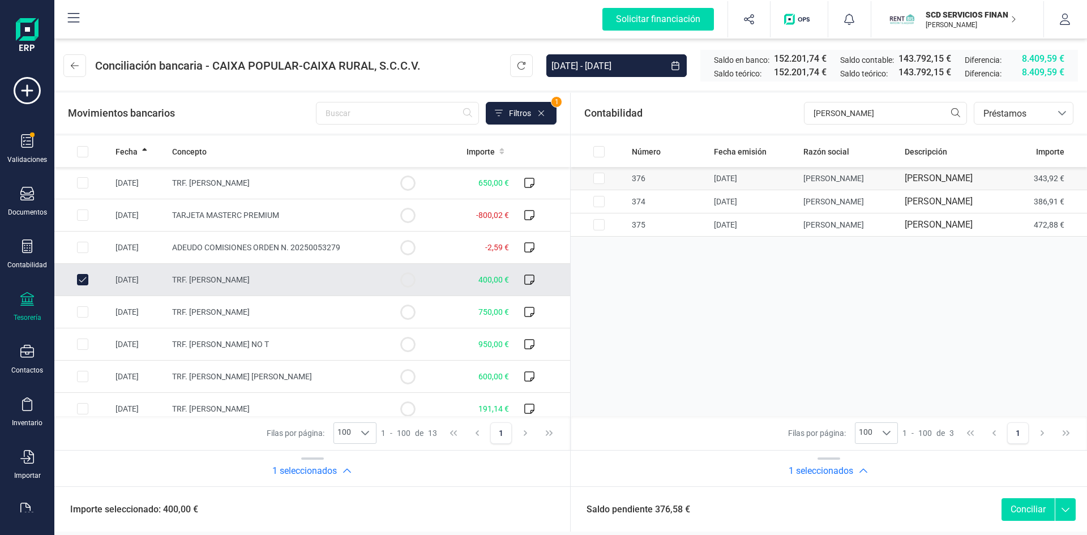
click at [597, 177] on input "Row Selected 4f221557-8b3e-4df2-b84b-0a16b93c20be" at bounding box center [598, 178] width 11 height 11
checkbox input "true"
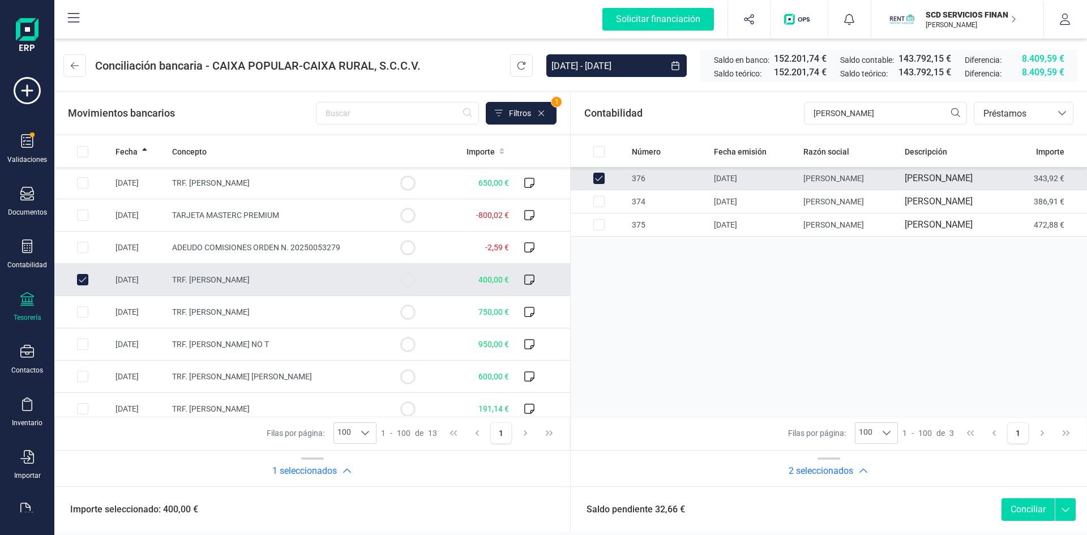
click at [83, 278] on input "Row Unselected 2d314465-6e97-45de-8dc4-421b92529dfd" at bounding box center [82, 279] width 11 height 11
checkbox input "false"
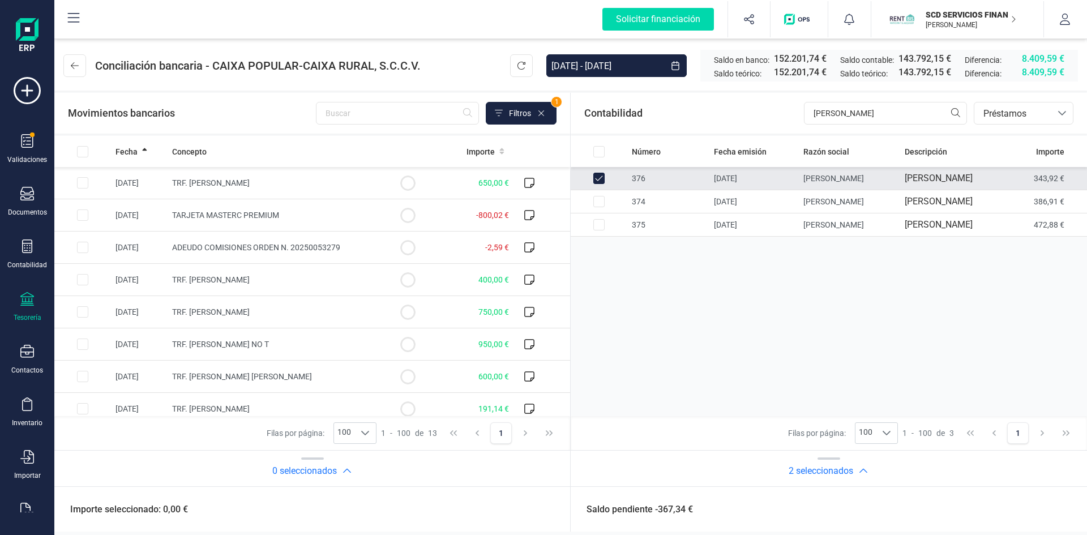
click at [599, 179] on input "Row Unselected 4f221557-8b3e-4df2-b84b-0a16b93c20be" at bounding box center [598, 178] width 11 height 11
checkbox input "false"
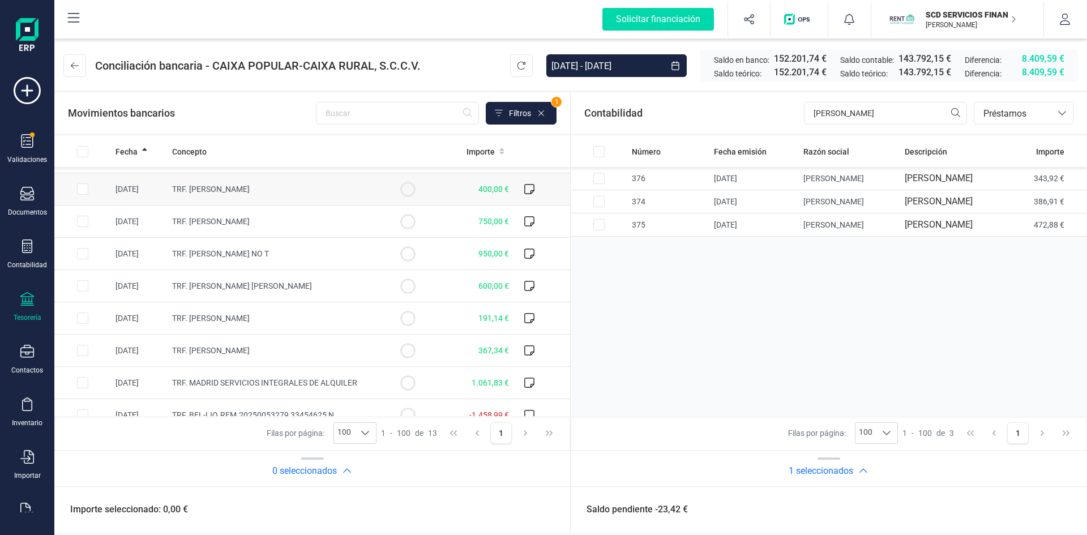
scroll to position [113, 0]
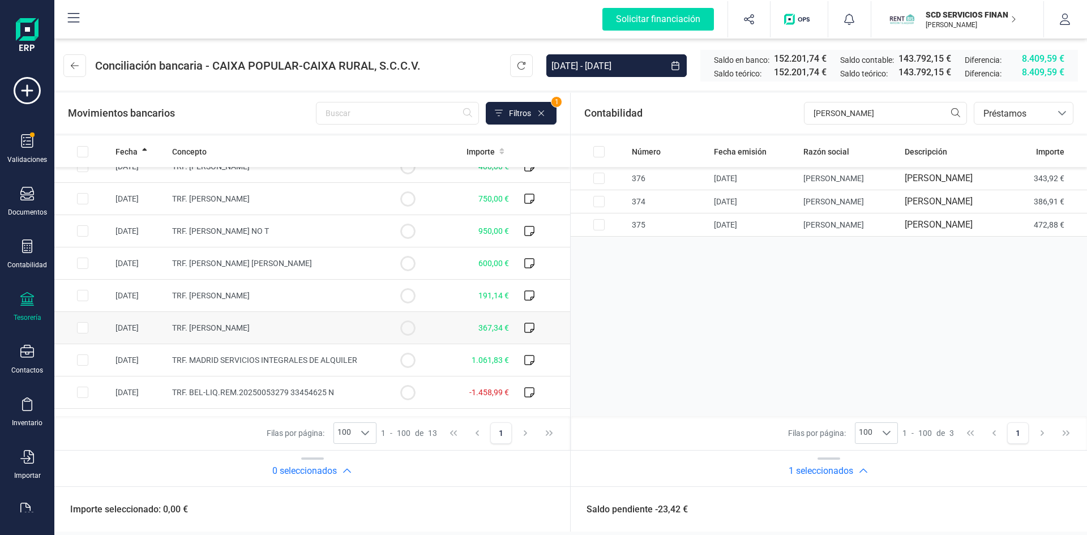
click at [79, 328] on input "Row Selected be82be60-41d9-4c0d-b70f-7e4de9133598" at bounding box center [82, 327] width 11 height 11
checkbox input "true"
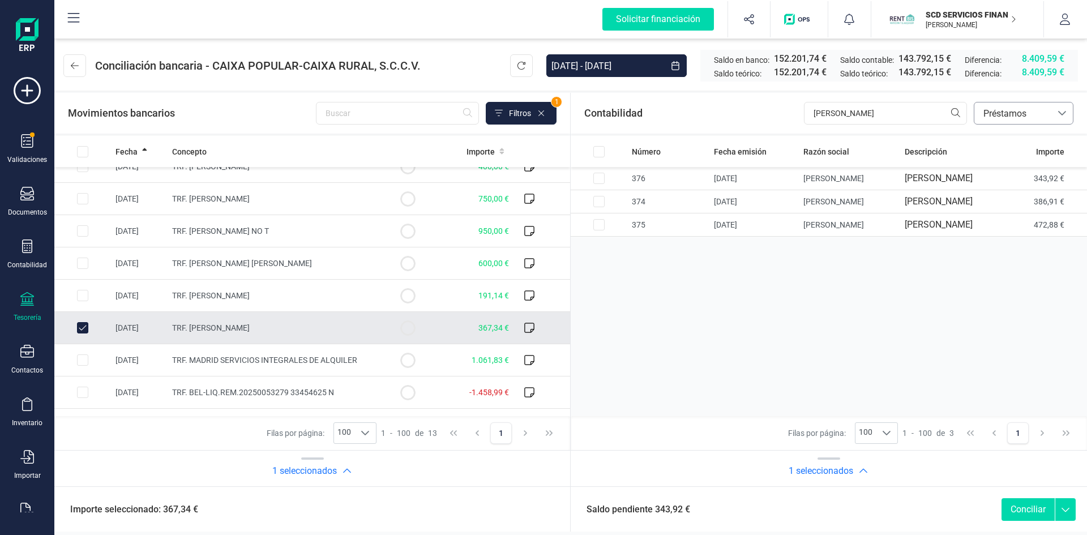
click at [1000, 112] on span "Préstamos" at bounding box center [1013, 114] width 68 height 14
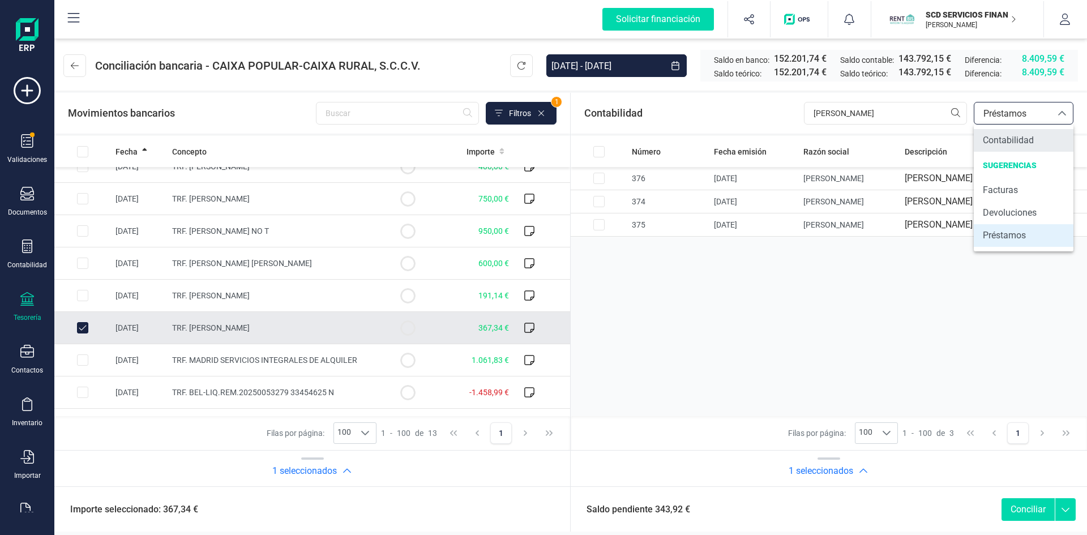
click at [999, 144] on span "Contabilidad" at bounding box center [1008, 141] width 51 height 14
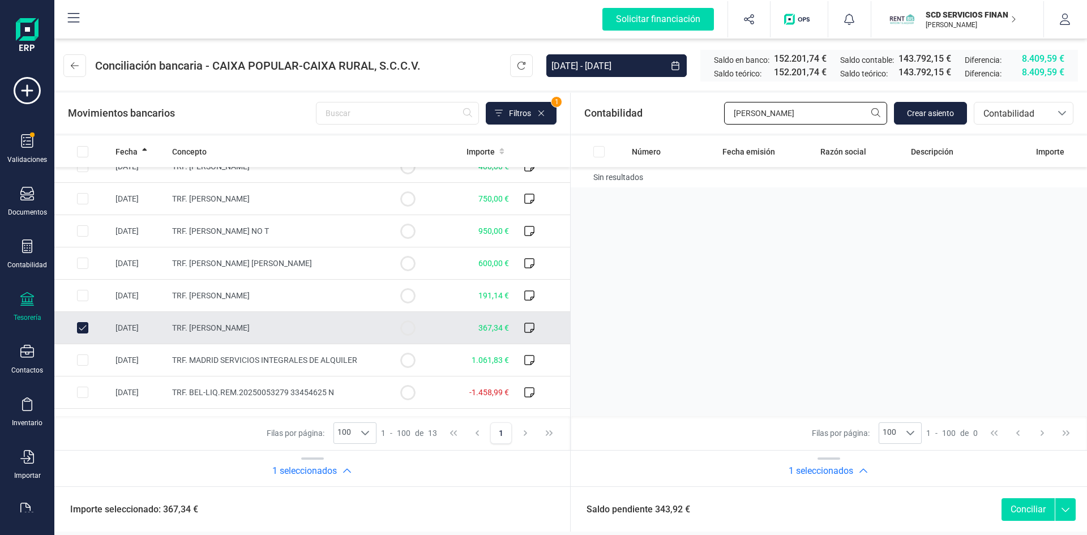
drag, startPoint x: 786, startPoint y: 113, endPoint x: 583, endPoint y: 117, distance: 202.7
click at [594, 117] on div "Contabilidad rafael ferr Crear asiento bancos.conciliacion.modal.headerAccounti…" at bounding box center [829, 113] width 516 height 41
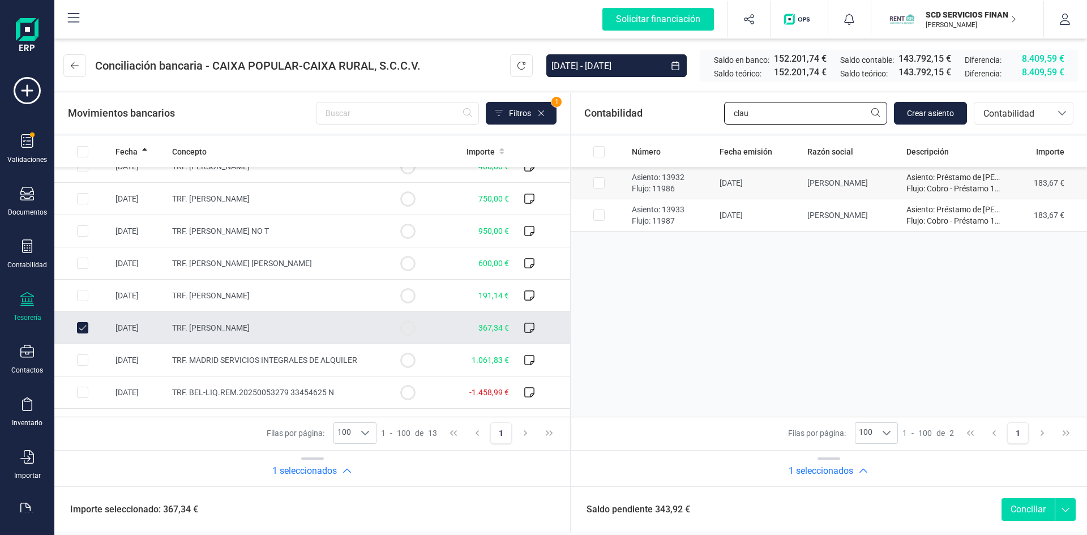
type input "clau"
click at [601, 180] on input "Row Selected 4845084a-8a39-43d5-9819-96f0d9a5a267" at bounding box center [598, 182] width 11 height 11
checkbox input "true"
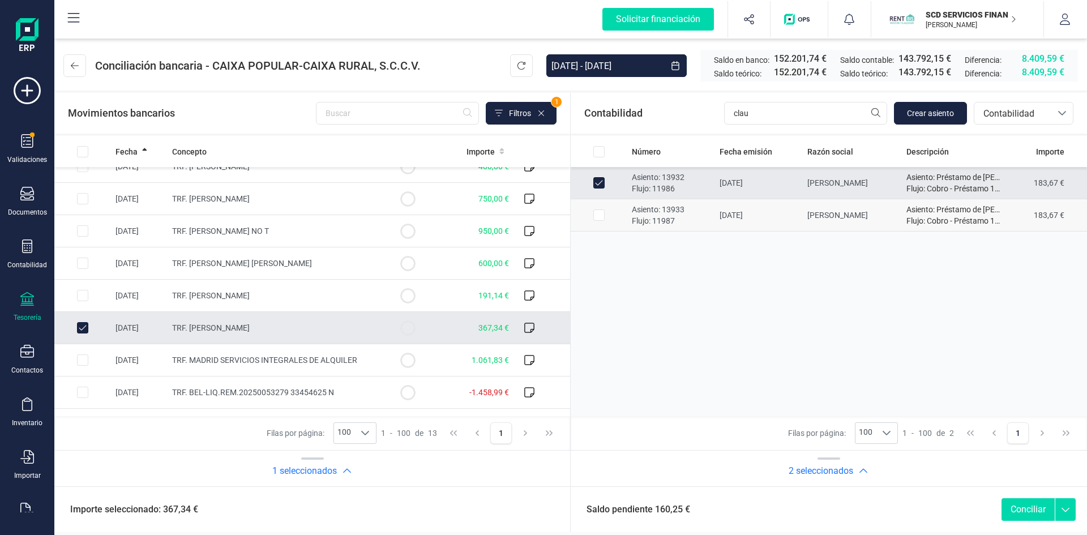
click at [598, 216] on input "Row Selected 12259139-31b8-42e9-8353-8ae24323e2c1" at bounding box center [598, 214] width 11 height 11
checkbox input "true"
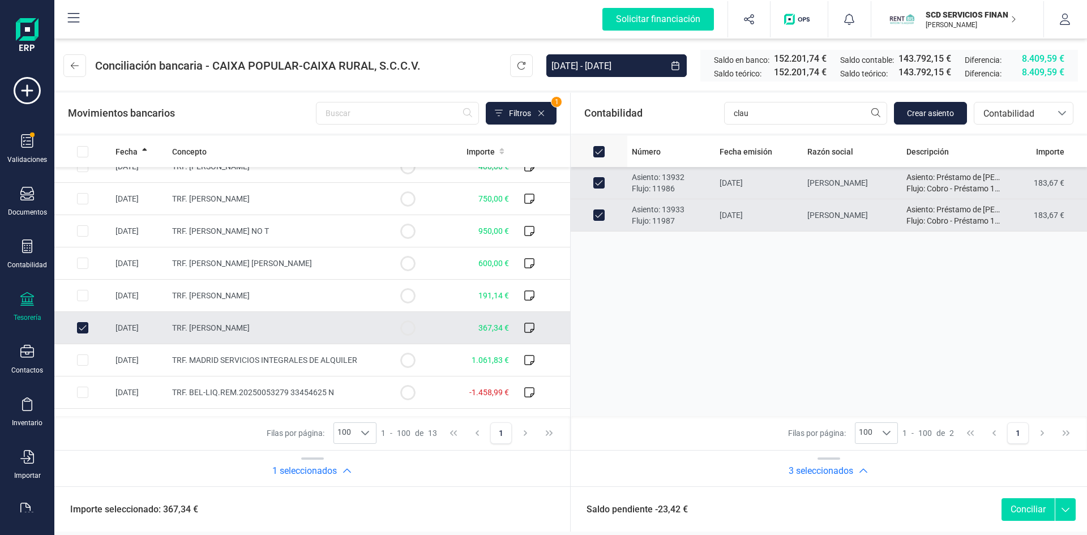
click at [600, 154] on input "All items selected" at bounding box center [598, 151] width 11 height 11
checkbox input "false"
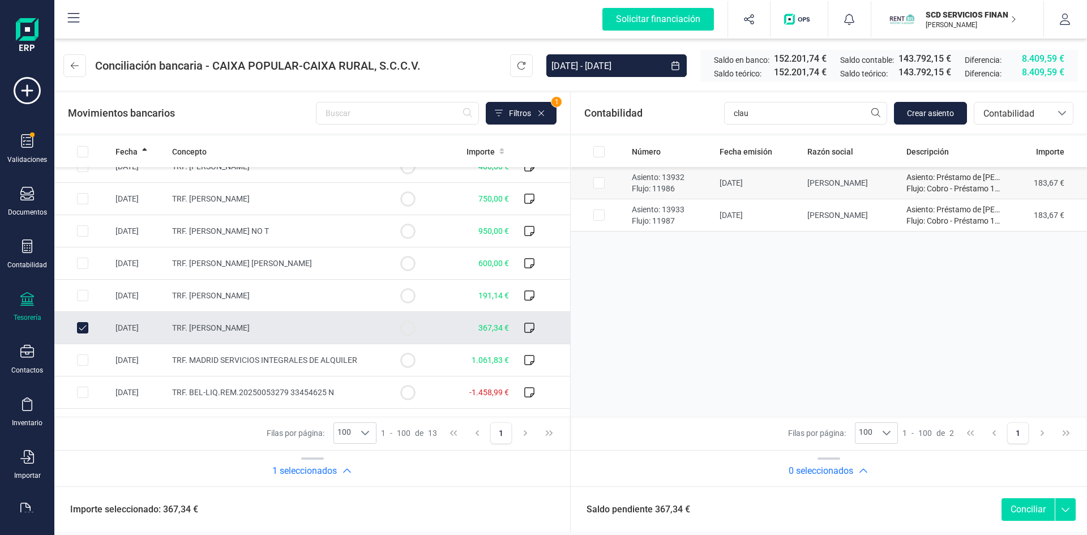
click at [602, 183] on input "Row Selected 4845084a-8a39-43d5-9819-96f0d9a5a267" at bounding box center [598, 182] width 11 height 11
checkbox input "true"
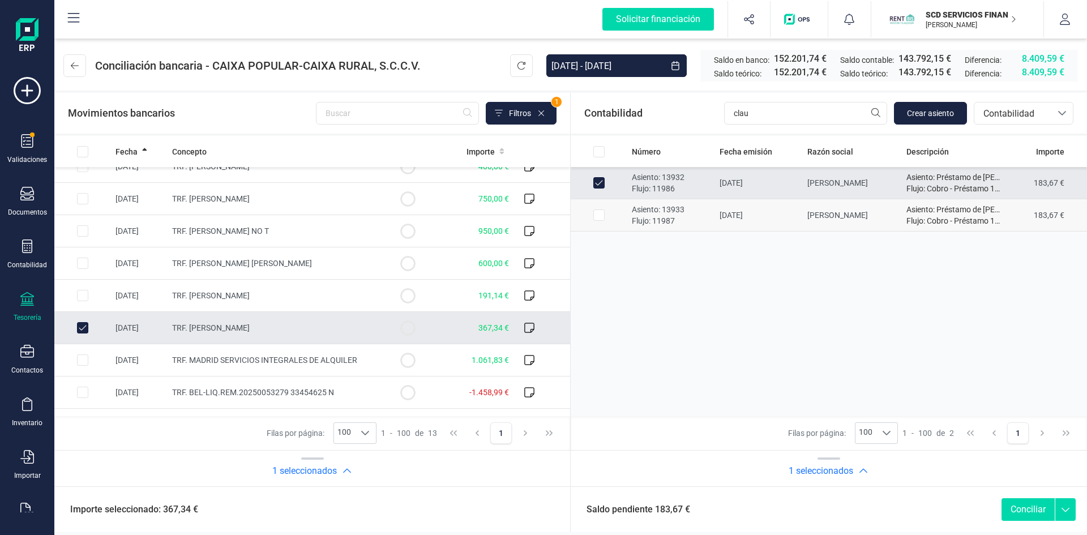
click at [602, 213] on input "Row Selected 12259139-31b8-42e9-8353-8ae24323e2c1" at bounding box center [598, 214] width 11 height 11
checkbox input "true"
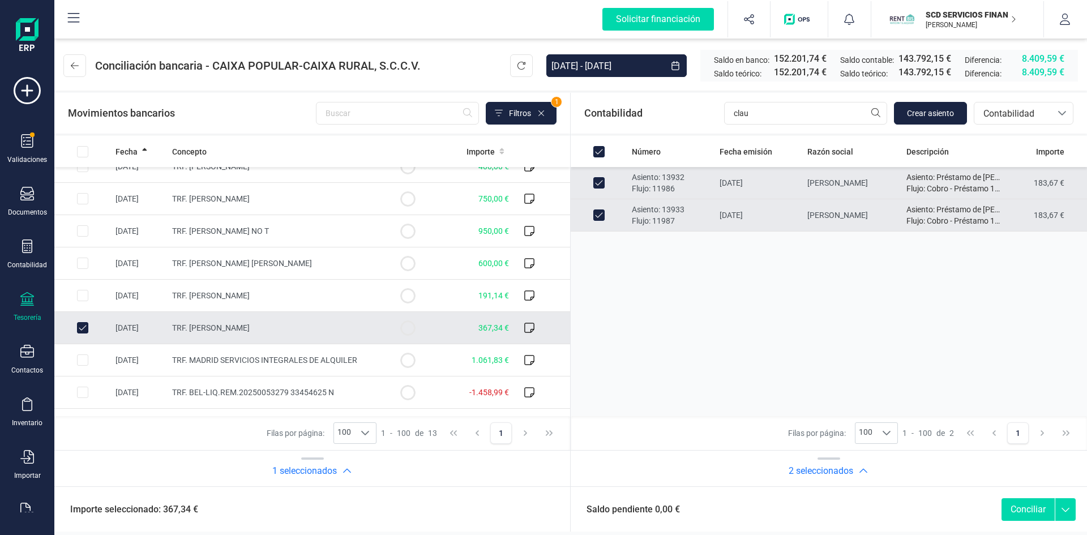
click at [1023, 504] on button "Conciliar" at bounding box center [1027, 509] width 53 height 23
checkbox input "false"
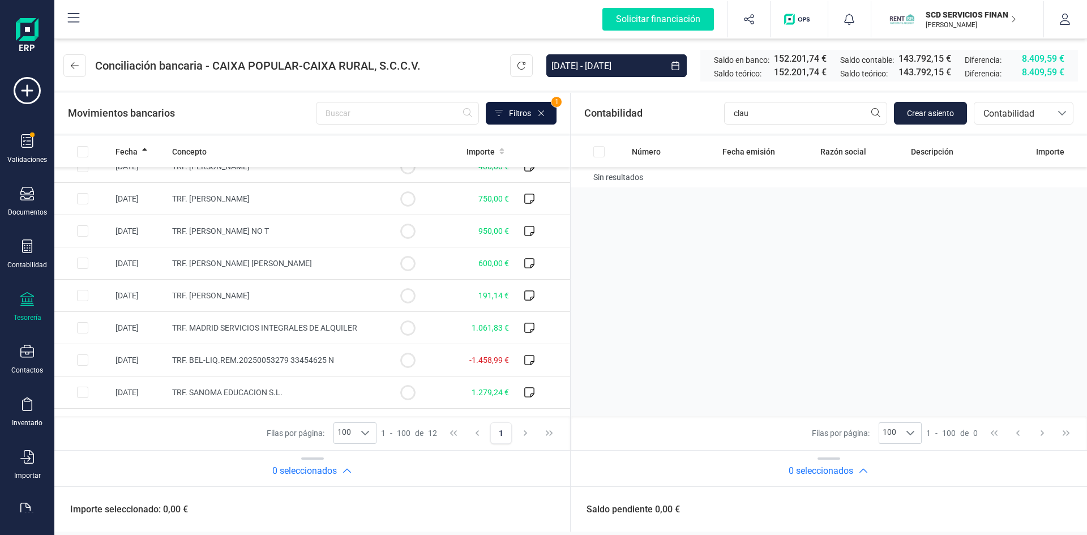
click at [520, 109] on span "Filtros" at bounding box center [520, 113] width 22 height 11
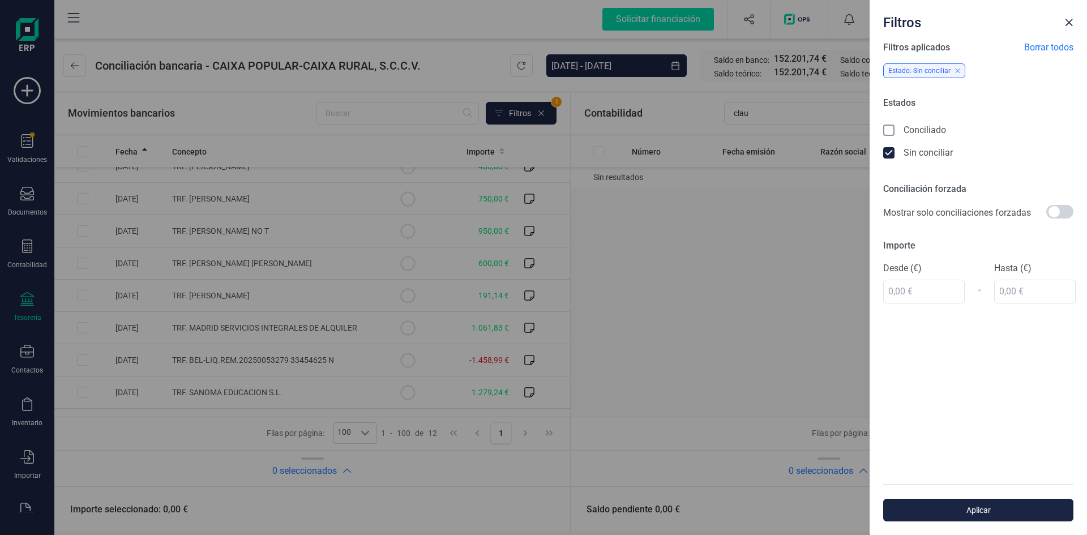
click at [888, 127] on icon at bounding box center [889, 131] width 11 height 11
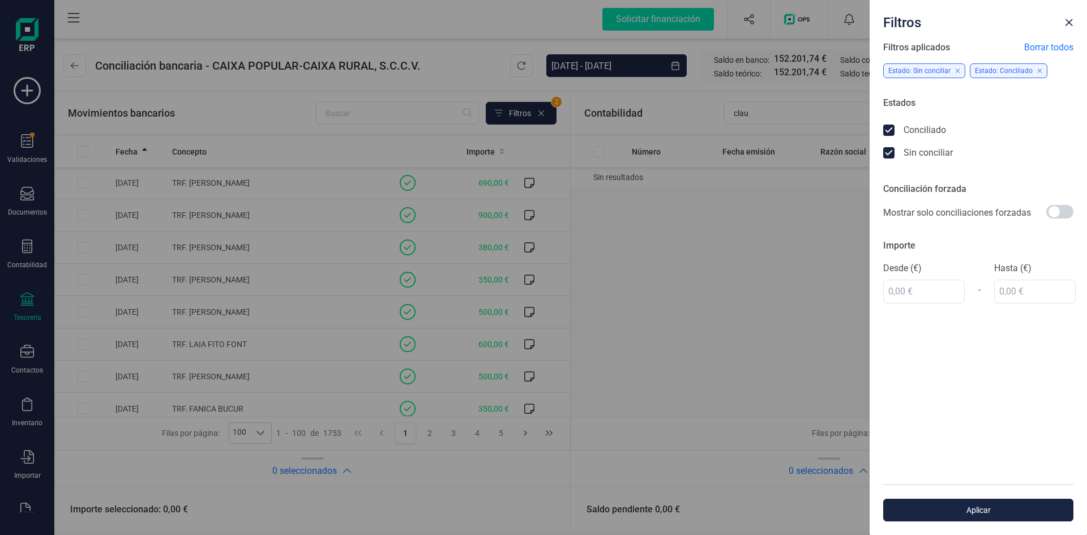
click at [886, 153] on icon at bounding box center [889, 153] width 6 height 4
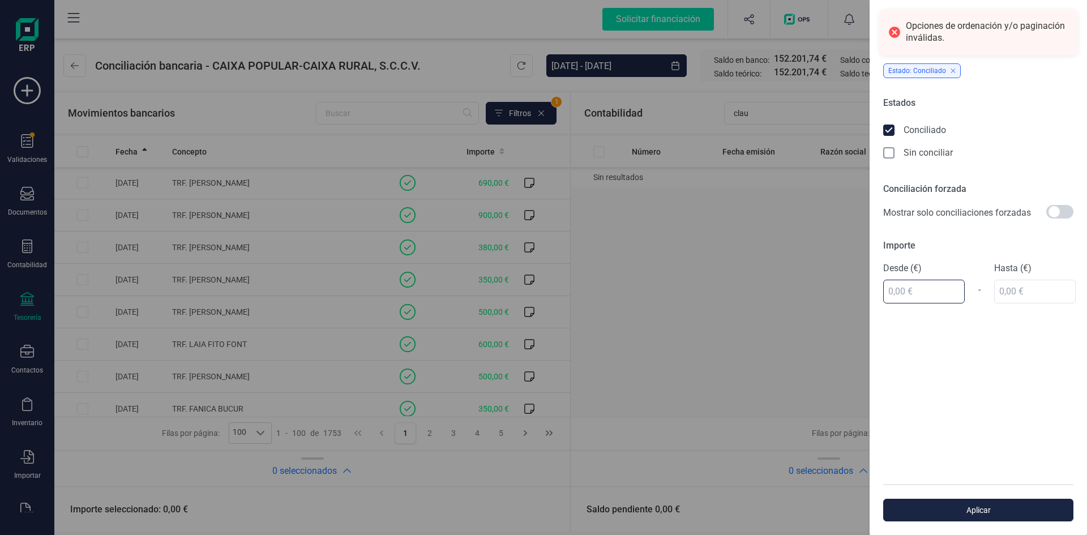
click at [909, 297] on input "text" at bounding box center [924, 292] width 82 height 24
type input "600,00 €"
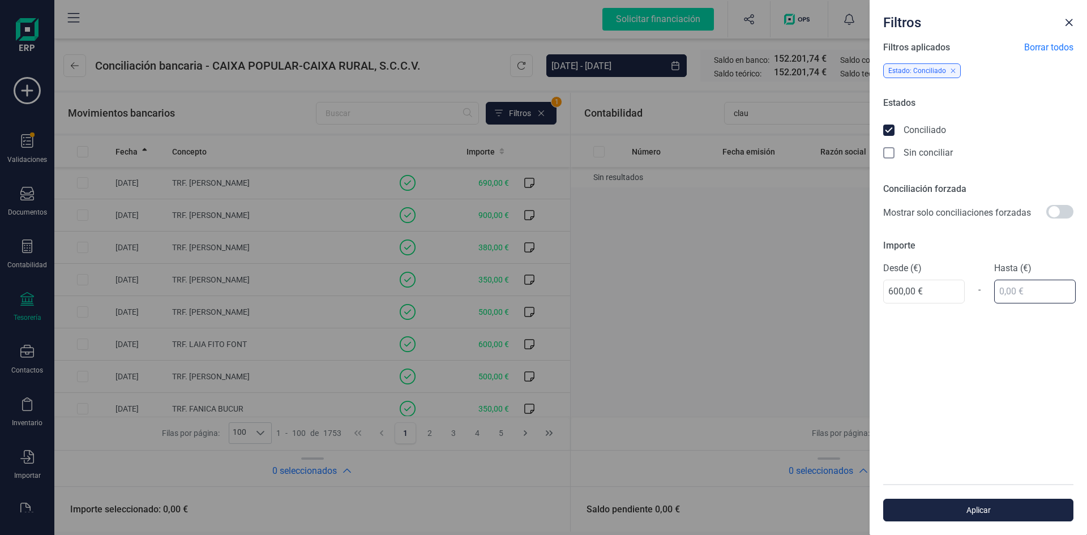
click at [998, 289] on input "text" at bounding box center [1035, 292] width 82 height 24
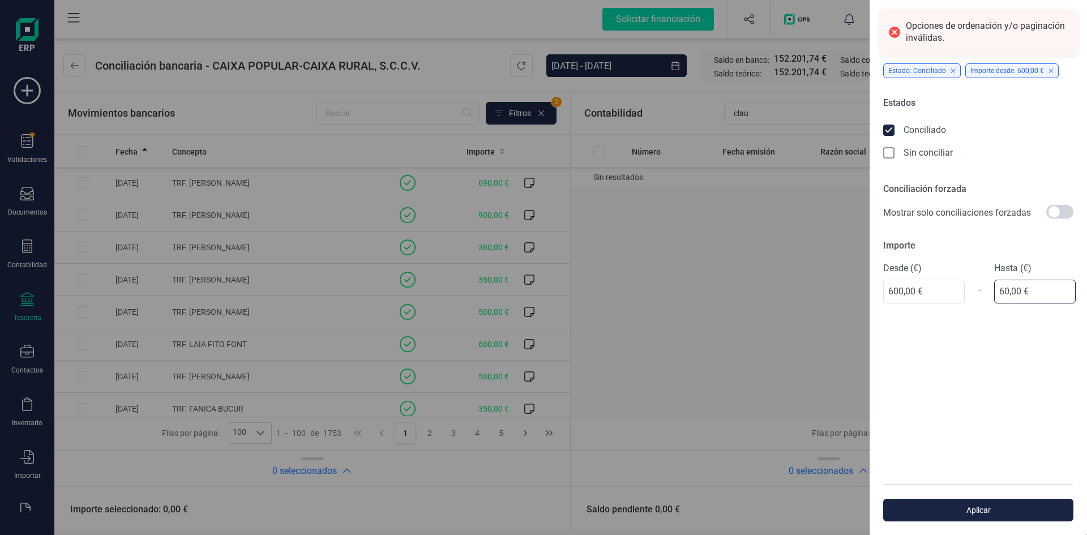
type input "600,00 €"
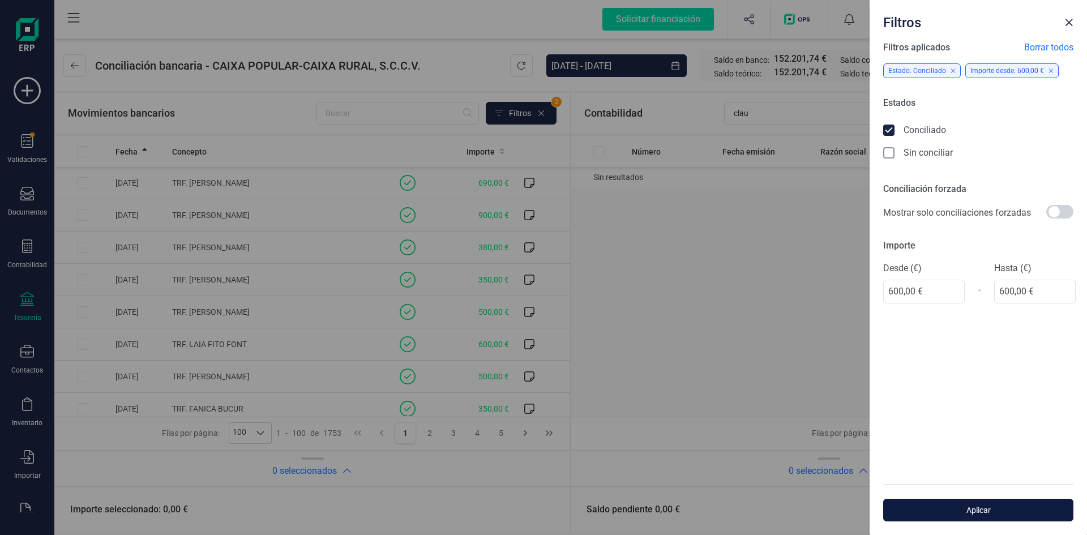
click at [979, 507] on span "Aplicar" at bounding box center [978, 509] width 164 height 11
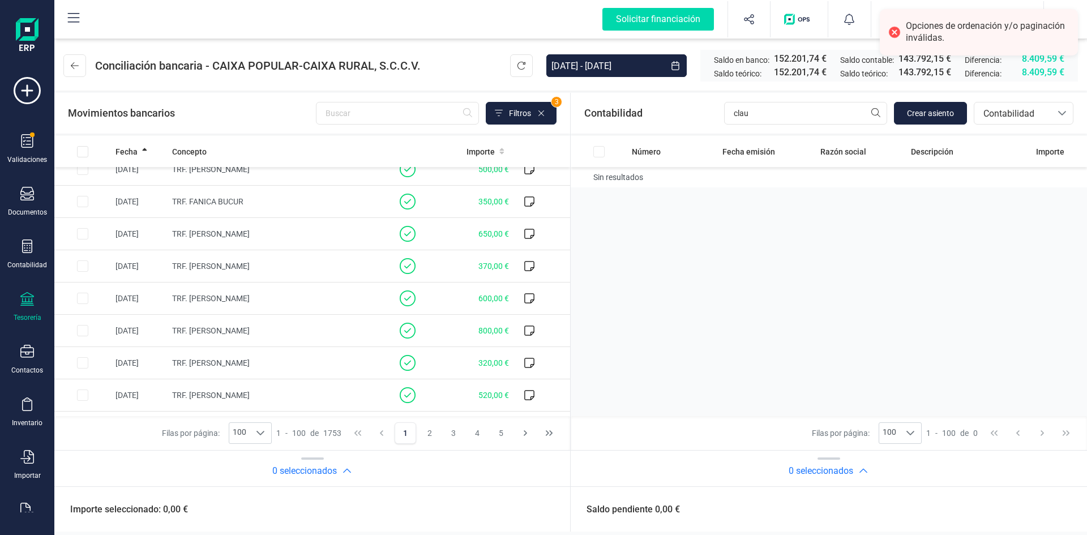
scroll to position [226, 0]
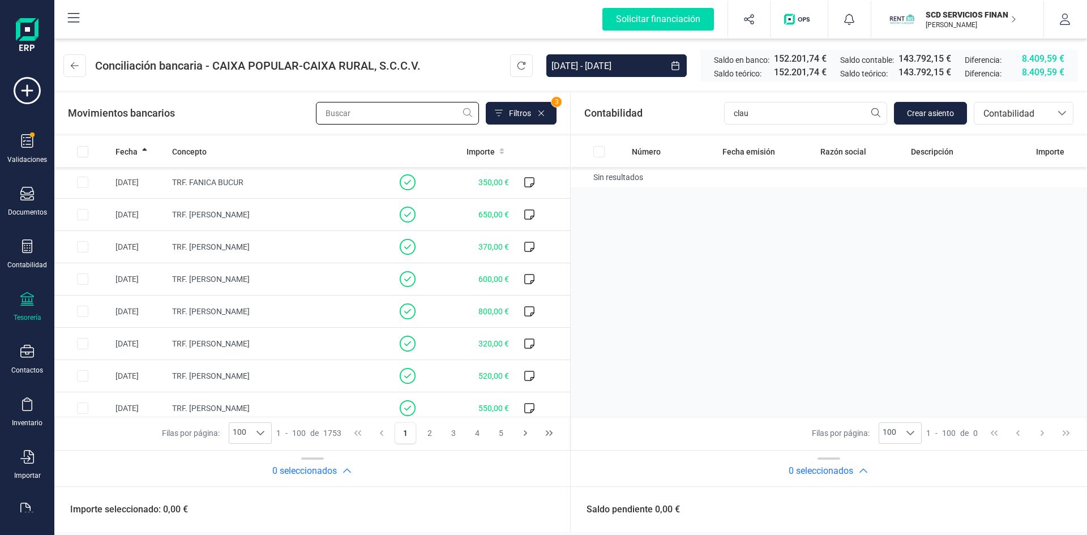
click at [409, 109] on input "text" at bounding box center [397, 113] width 163 height 23
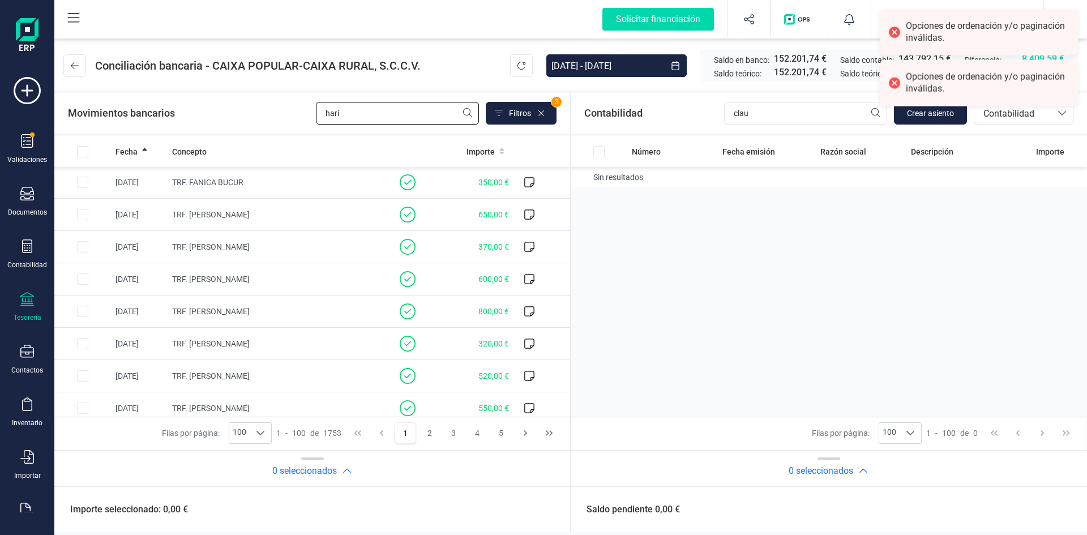
scroll to position [0, 0]
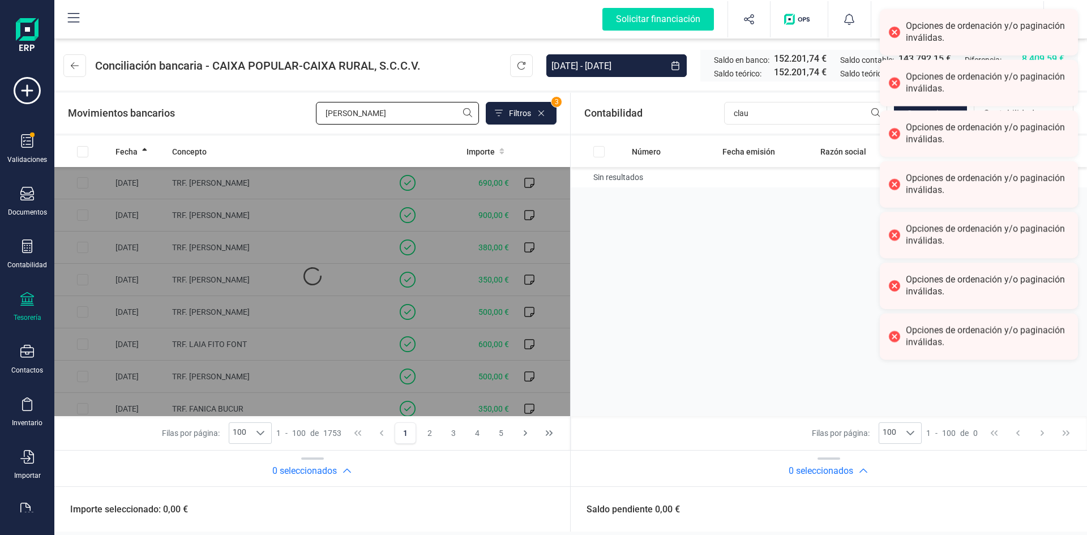
type input "harold"
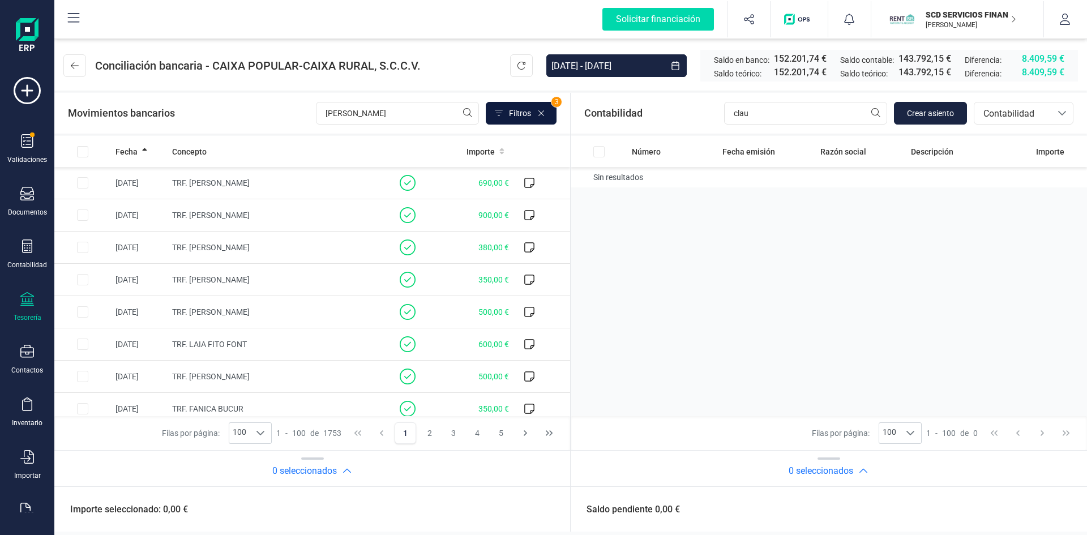
click at [522, 116] on span "Filtros" at bounding box center [520, 113] width 22 height 11
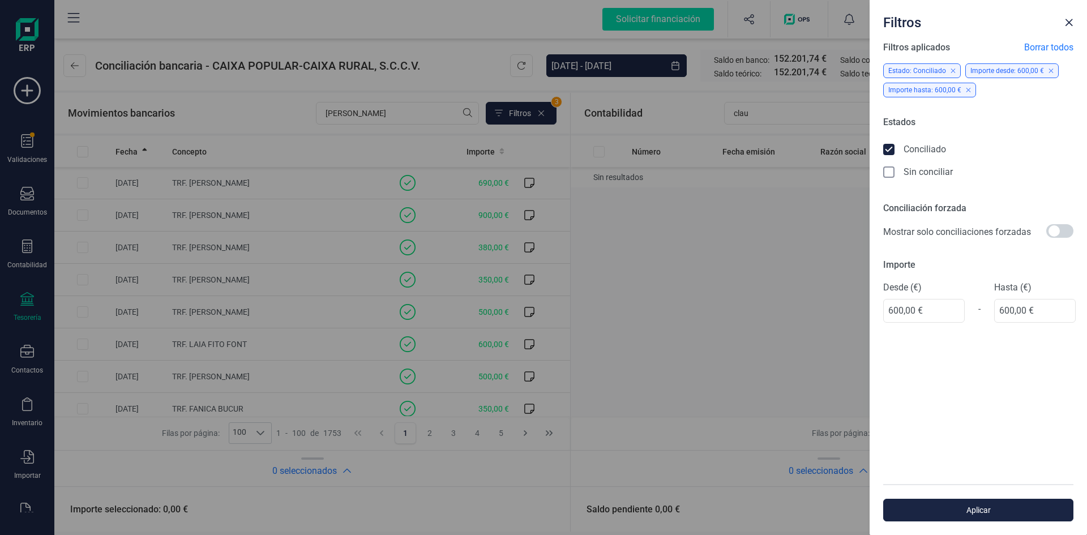
click at [888, 147] on icon at bounding box center [889, 150] width 11 height 11
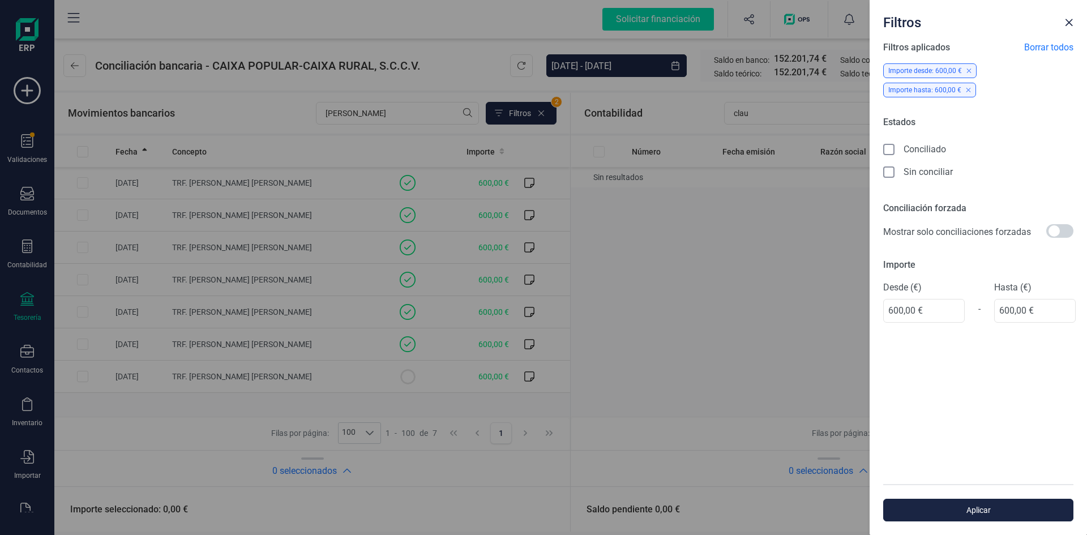
click at [888, 145] on icon at bounding box center [889, 150] width 11 height 11
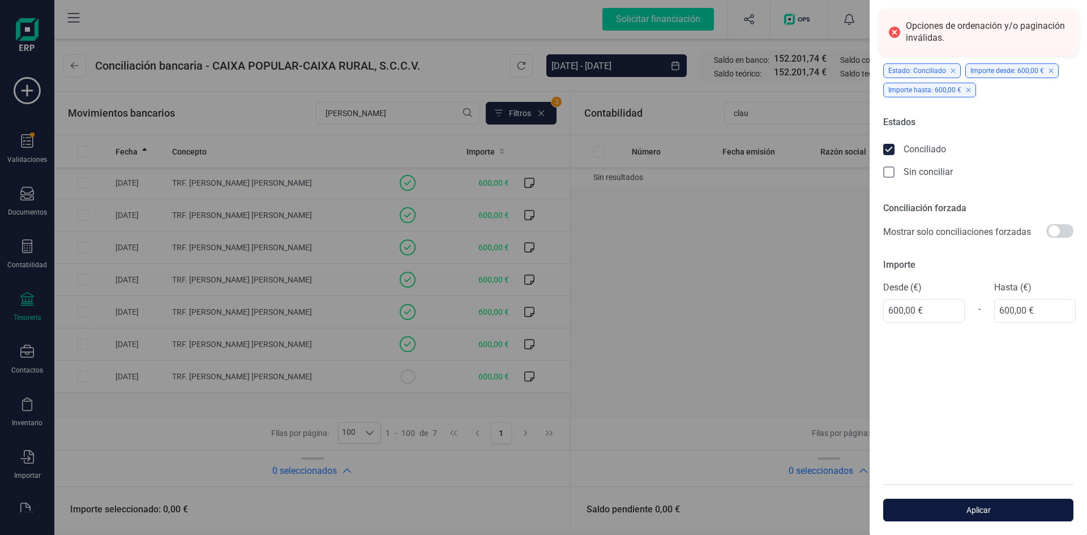
click at [997, 506] on span "Aplicar" at bounding box center [978, 509] width 164 height 11
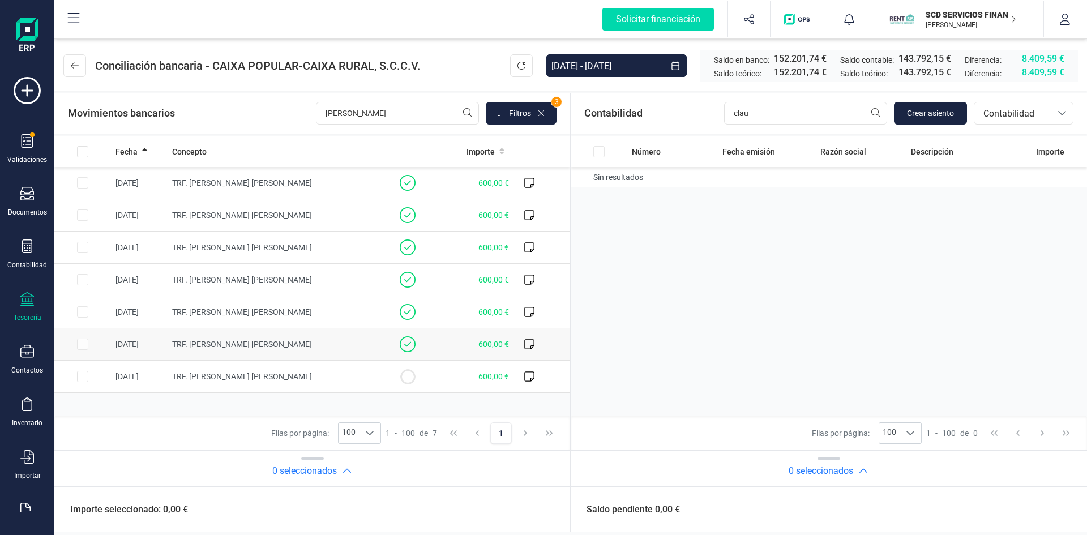
click at [259, 344] on span "TRF. CARDENAS DUQUE HAROLD JAVIER" at bounding box center [242, 344] width 140 height 9
checkbox input "true"
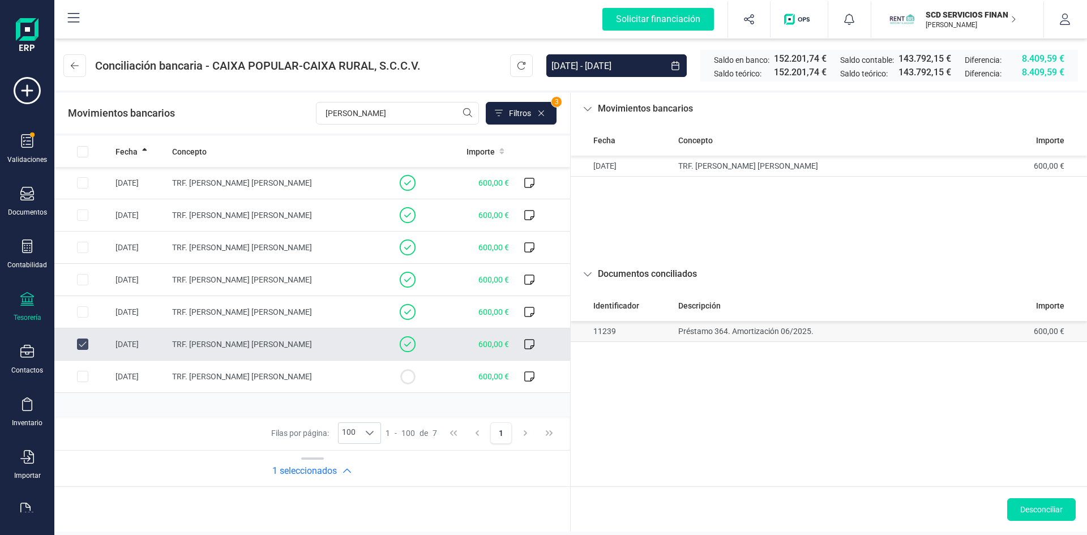
click at [725, 329] on td "Préstamo 364. Amortización 06/2025." at bounding box center [803, 331] width 258 height 21
click at [744, 328] on td "Préstamo 364. Amortización 06/2025." at bounding box center [803, 331] width 258 height 21
click at [276, 310] on span "TRF. CARDENAS DUQUE HAROLD JAVIER" at bounding box center [242, 311] width 140 height 9
checkbox input "true"
checkbox input "false"
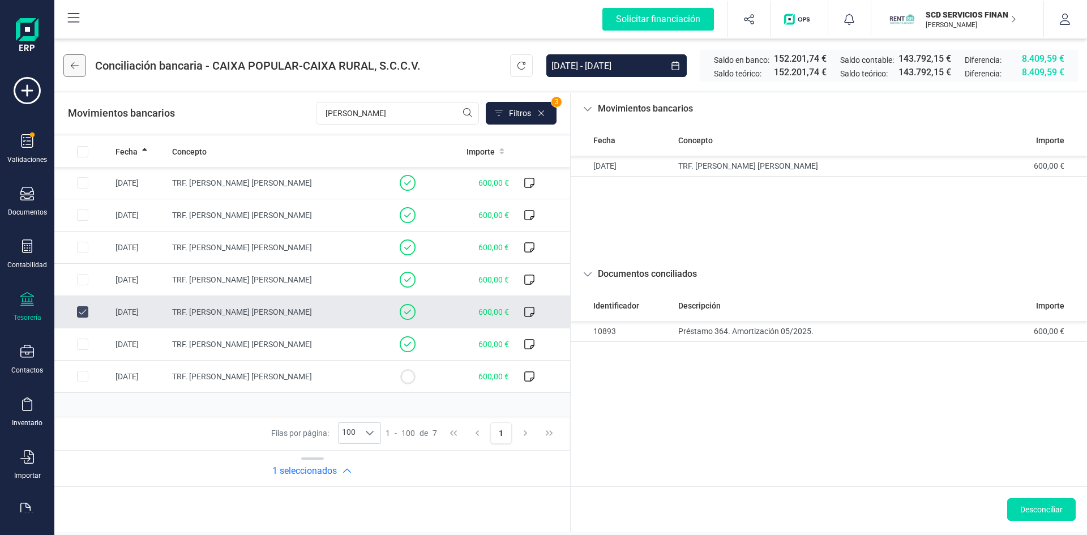
click at [73, 63] on icon at bounding box center [75, 65] width 8 height 9
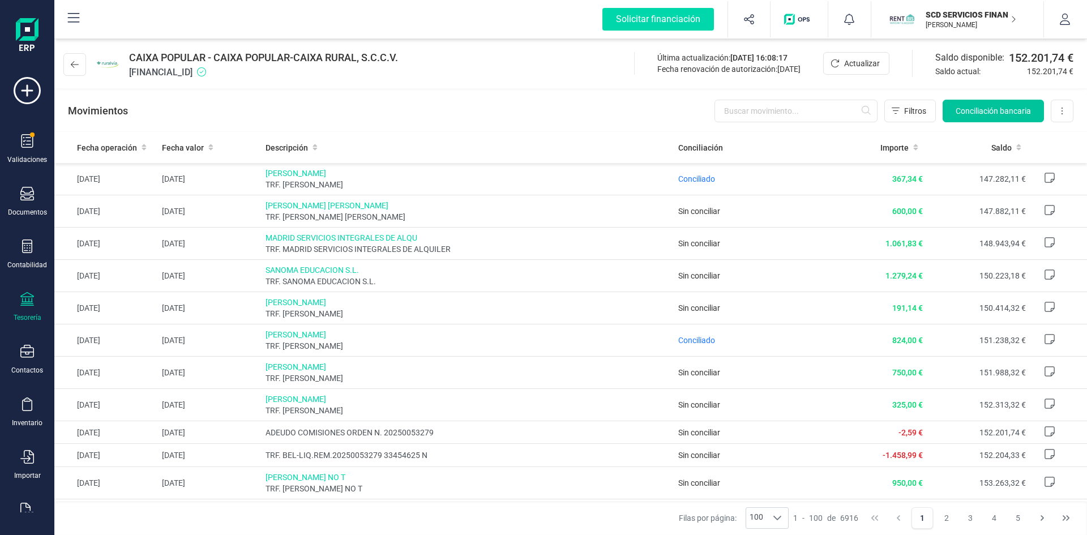
click at [980, 108] on span "Conciliación bancaria" at bounding box center [992, 110] width 75 height 11
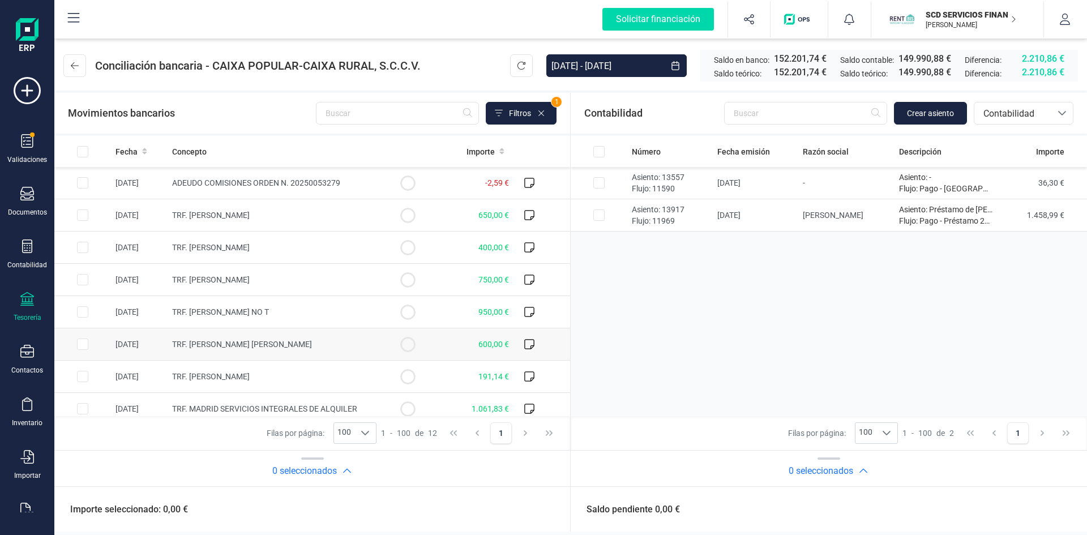
click at [79, 341] on input "Row Selected fcfd4c36-21af-418f-b883-66706312649c" at bounding box center [82, 343] width 11 height 11
checkbox input "true"
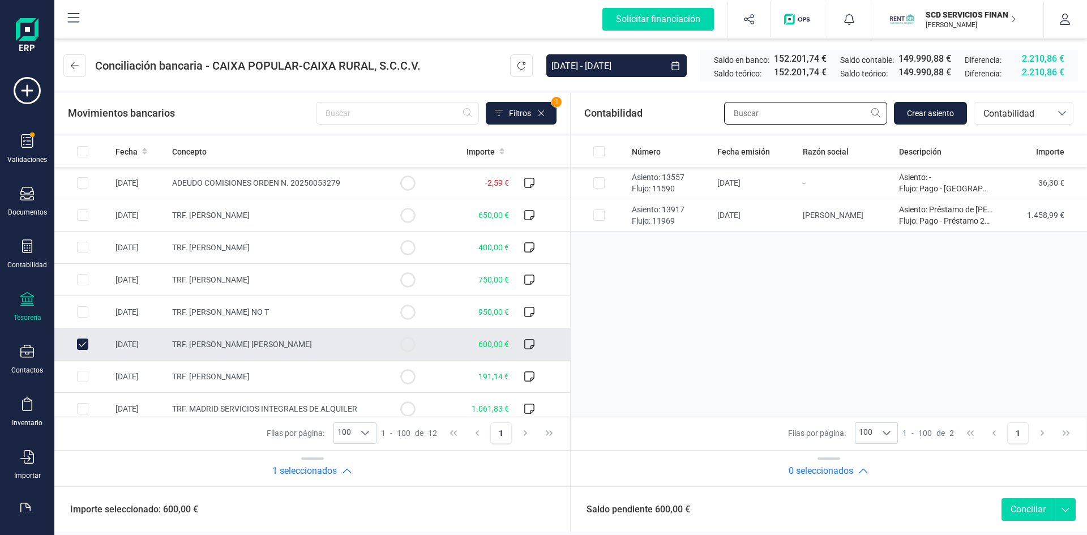
click at [835, 111] on input "text" at bounding box center [805, 113] width 163 height 23
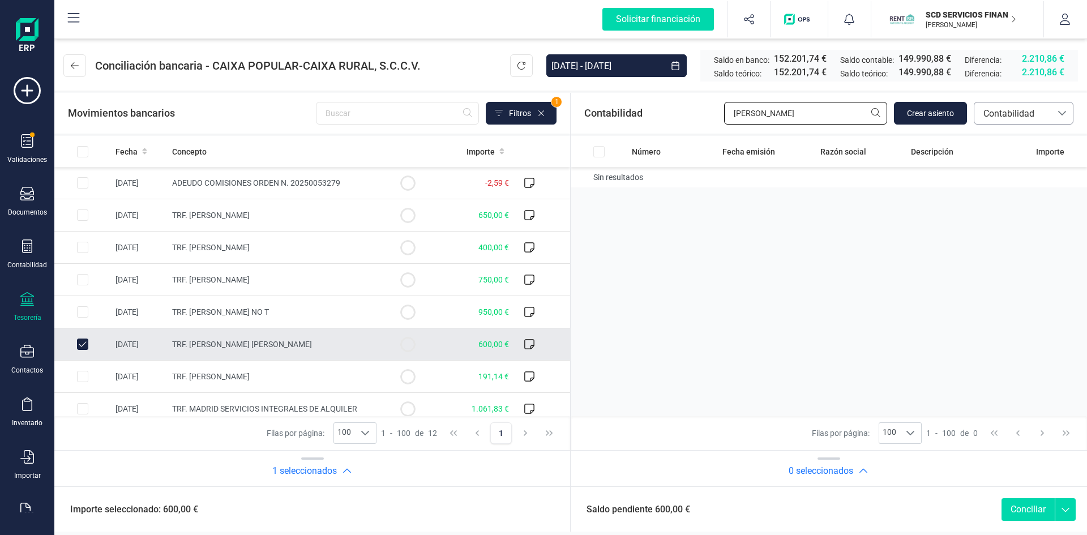
type input "CARDENAS"
click at [1012, 115] on span "Contabilidad" at bounding box center [1013, 114] width 68 height 14
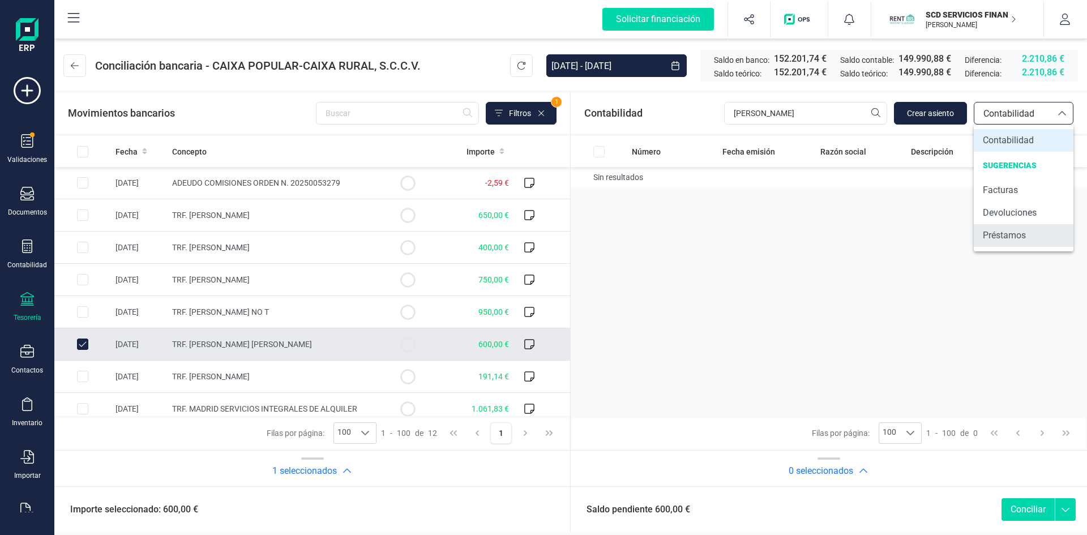
click at [1025, 239] on span "Préstamos" at bounding box center [1004, 236] width 43 height 14
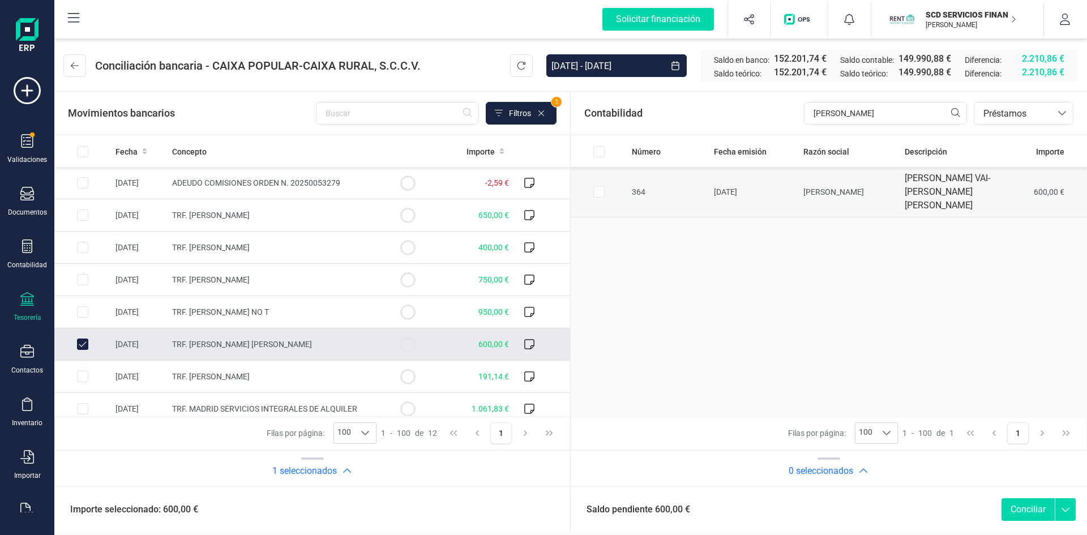
click at [594, 198] on input "Row Selected c6bf2f27-55bd-48c8-9412-b94ad30cba0c" at bounding box center [598, 191] width 11 height 11
checkbox input "true"
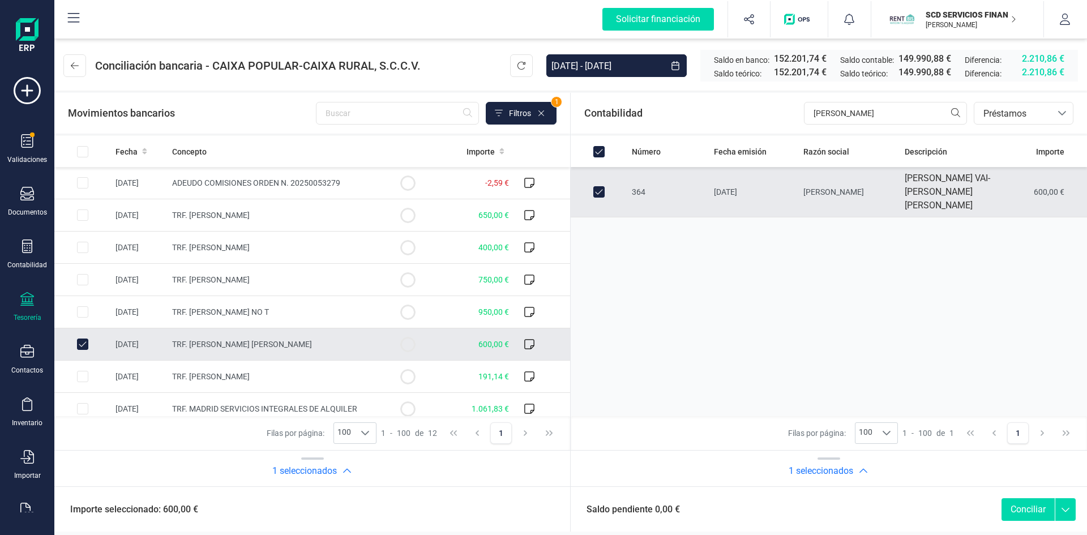
click at [1012, 510] on button "Conciliar" at bounding box center [1027, 509] width 53 height 23
checkbox input "false"
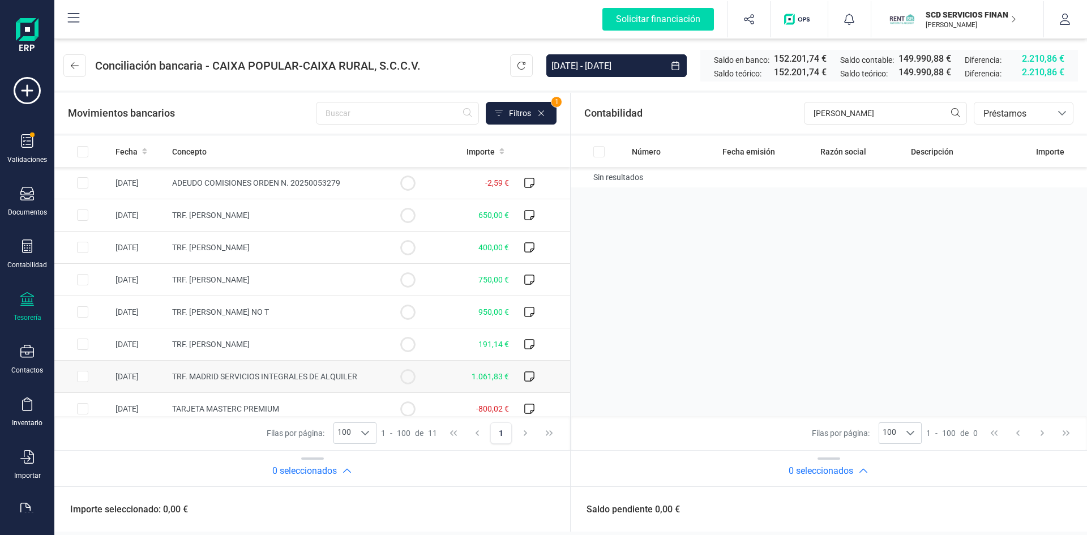
click at [80, 376] on input "Row Selected daf82026-a2bf-4fd6-bc90-9af233397078" at bounding box center [82, 376] width 11 height 11
checkbox input "true"
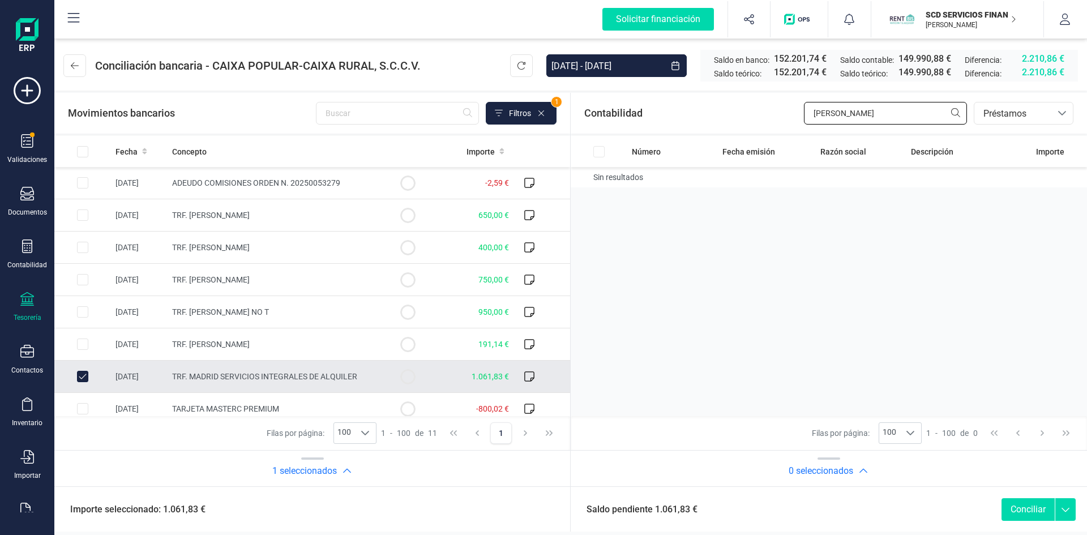
drag, startPoint x: 861, startPoint y: 111, endPoint x: 726, endPoint y: 115, distance: 135.4
click at [726, 115] on div "Contabilidad CARDENAS bancos.conciliacion.modal.headerLoan bancos.conciliacion.…" at bounding box center [829, 113] width 516 height 41
type input "MADRID"
drag, startPoint x: 849, startPoint y: 110, endPoint x: 689, endPoint y: 114, distance: 160.2
click at [696, 113] on div "Contabilidad MADRID bancos.conciliacion.modal.headerLoan bancos.conciliacion.mo…" at bounding box center [829, 113] width 516 height 41
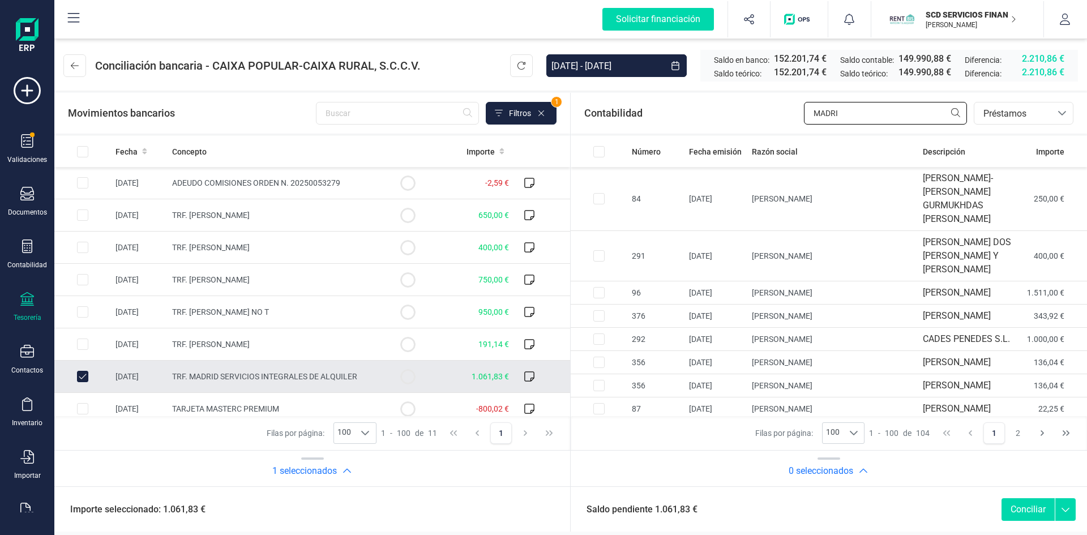
type input "MADRID"
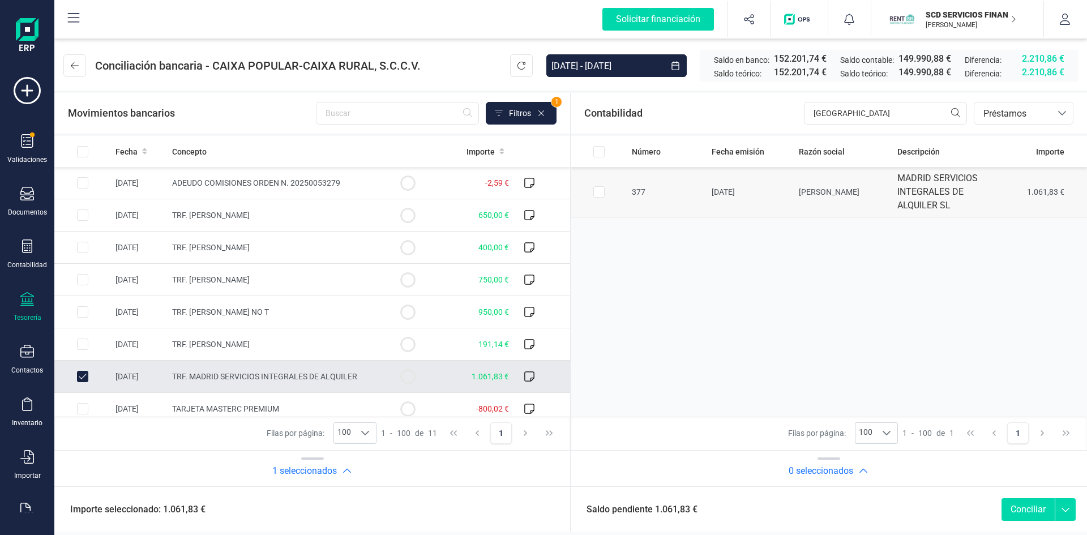
click at [599, 190] on input "Row Selected 4c47fe39-0e4e-40bf-b744-6c10044be3fa" at bounding box center [598, 191] width 11 height 11
checkbox input "true"
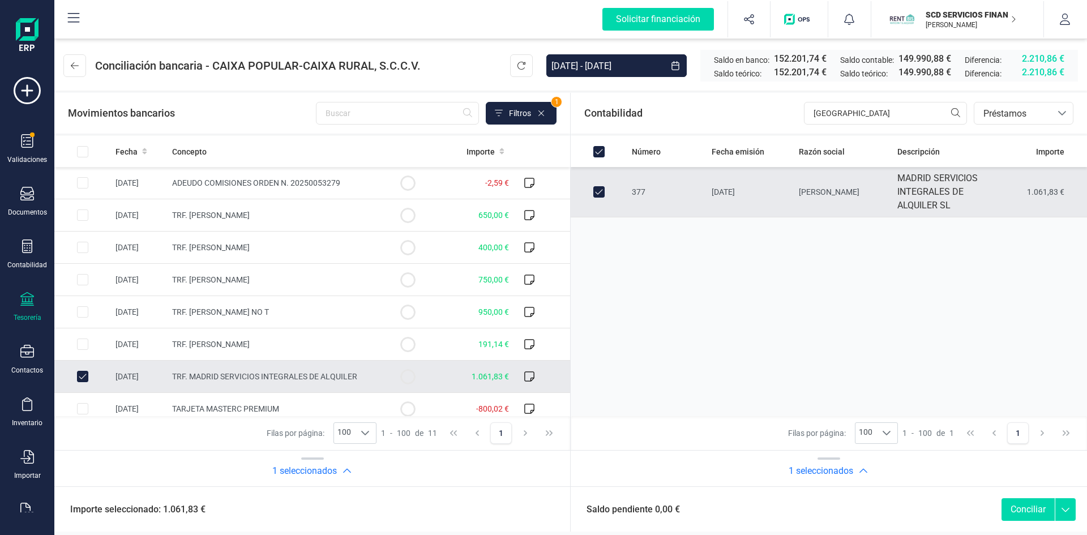
click at [1019, 511] on button "Conciliar" at bounding box center [1027, 509] width 53 height 23
checkbox input "false"
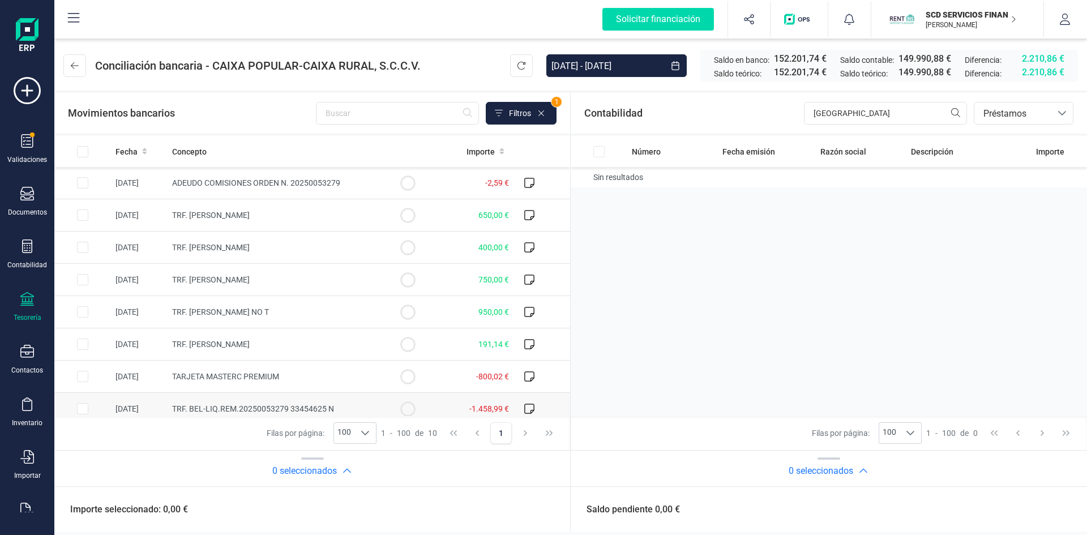
click at [80, 406] on input "Row Selected 661d9d28-21b8-436f-8384-eb471420efc4" at bounding box center [82, 408] width 11 height 11
checkbox input "true"
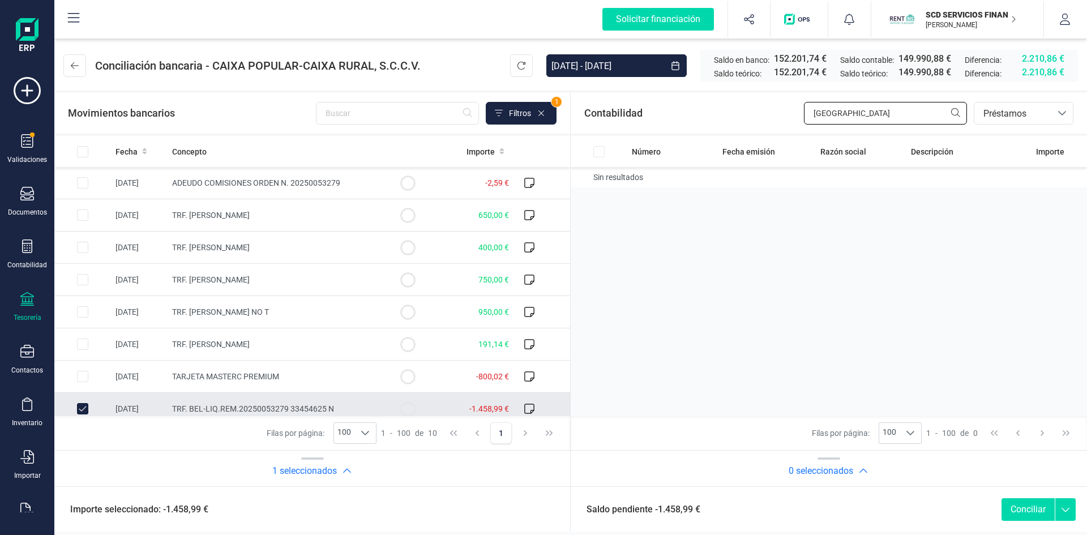
drag, startPoint x: 921, startPoint y: 112, endPoint x: 738, endPoint y: 115, distance: 182.9
click at [745, 114] on div "Contabilidad MADRID bancos.conciliacion.modal.headerLoan bancos.conciliacion.mo…" at bounding box center [829, 113] width 516 height 41
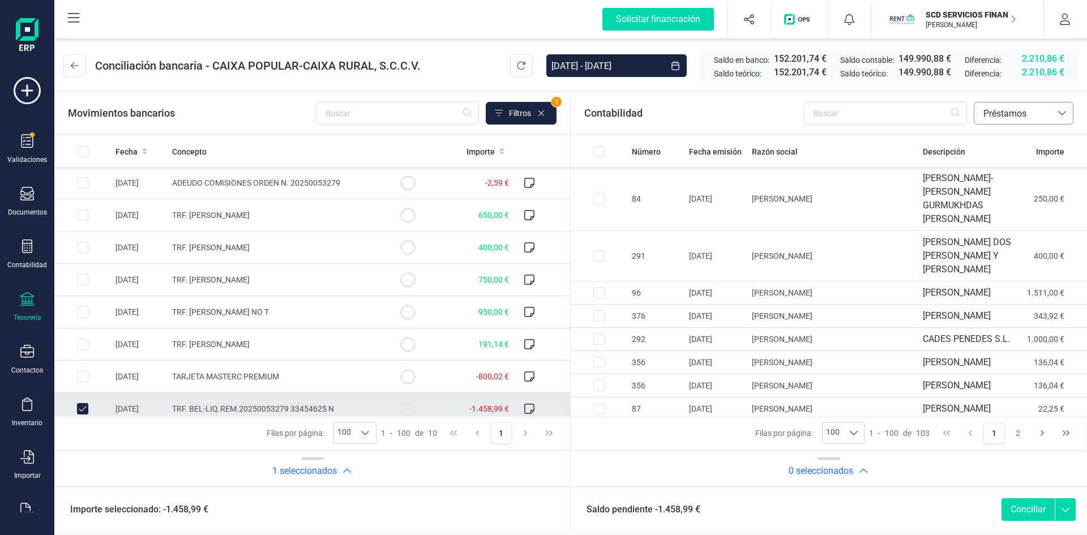
click at [1017, 106] on span "Préstamos" at bounding box center [1012, 113] width 77 height 22
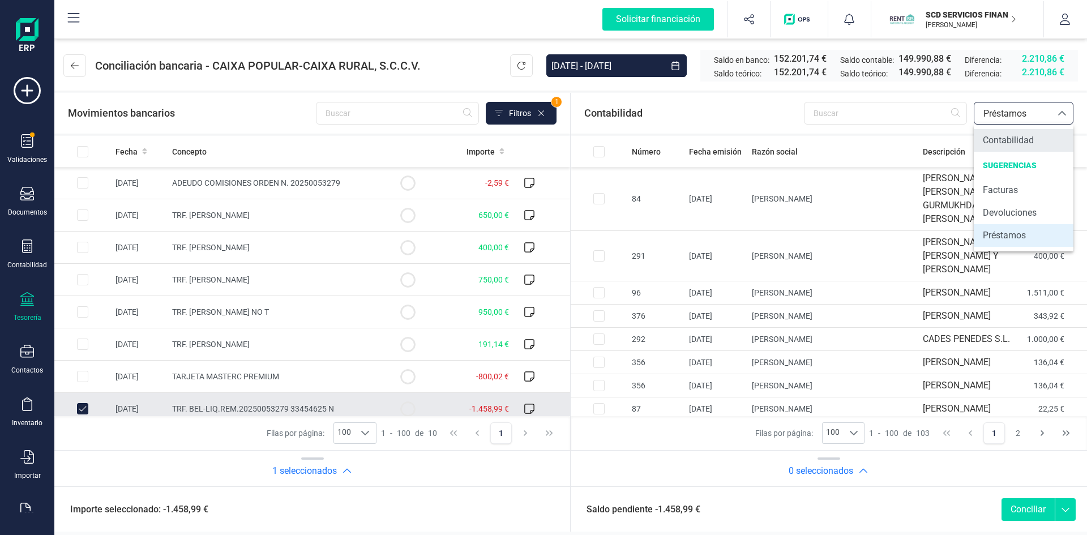
click at [1006, 136] on span "Contabilidad" at bounding box center [1008, 141] width 51 height 14
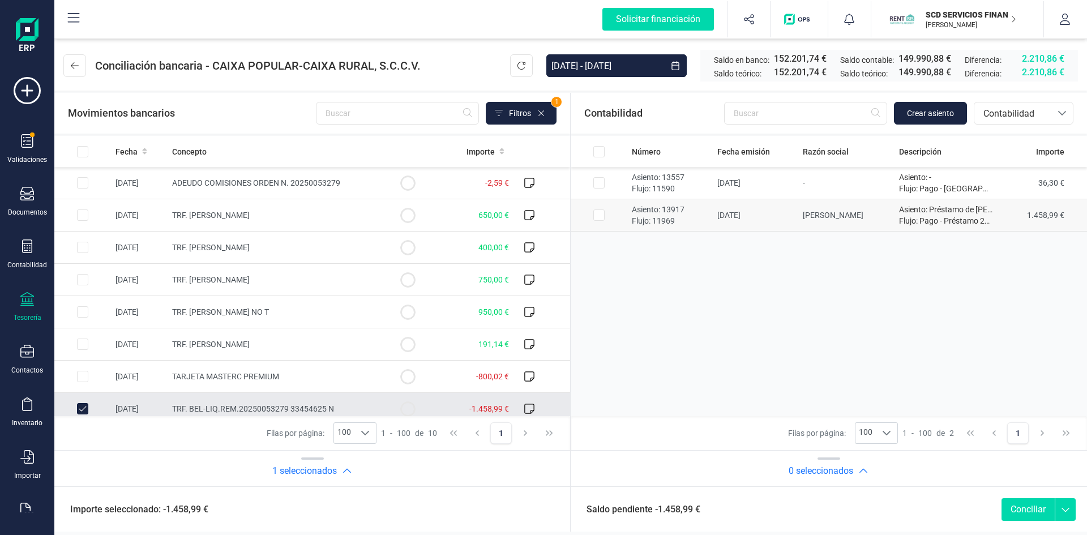
click at [602, 215] on input "Row Selected cbe3f5ef-8c4e-4a49-810b-b5a18c384422" at bounding box center [598, 214] width 11 height 11
checkbox input "true"
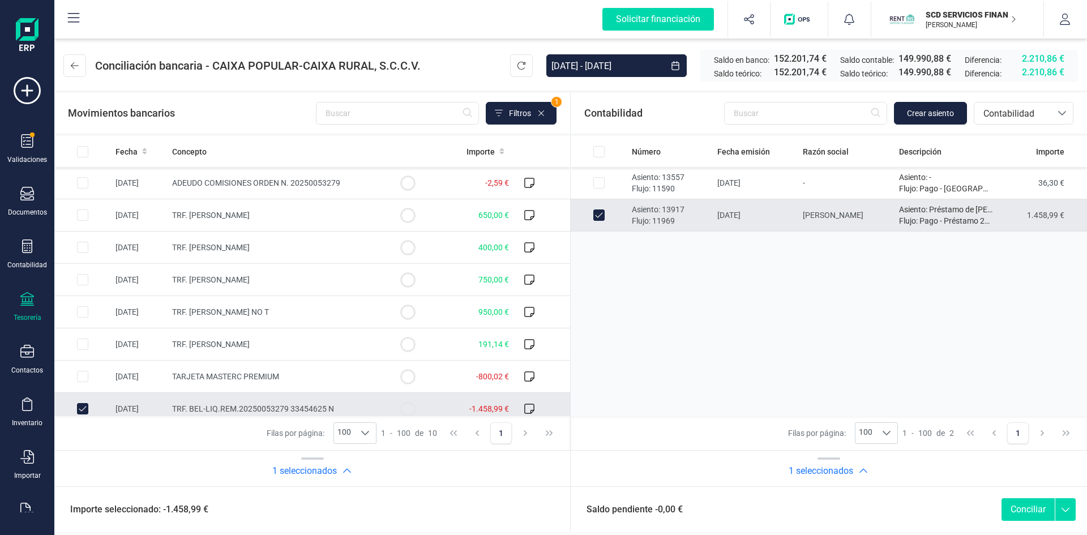
click at [1027, 508] on button "Conciliar" at bounding box center [1027, 509] width 53 height 23
checkbox input "false"
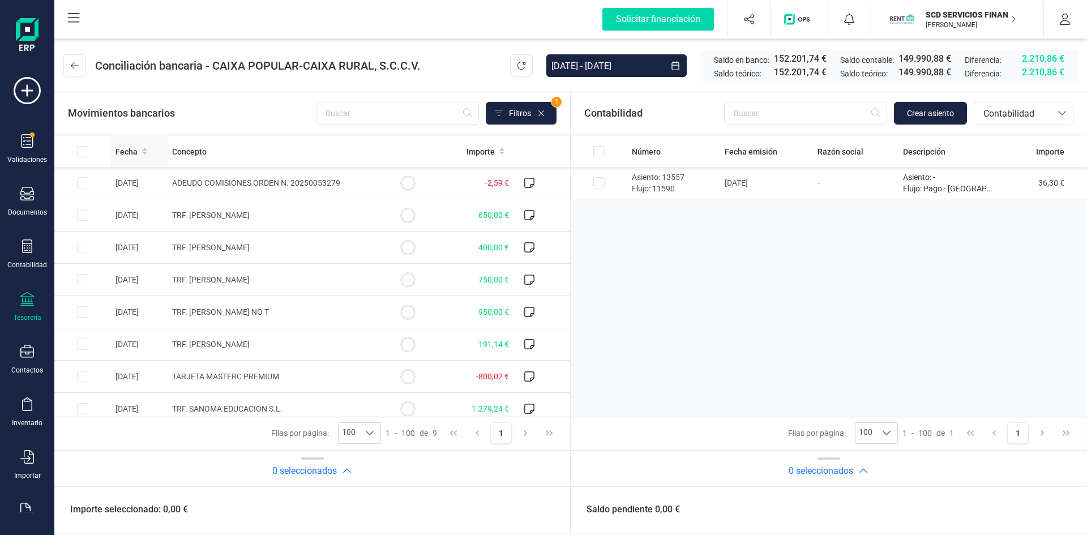
click at [136, 151] on span "Fecha" at bounding box center [126, 151] width 22 height 11
click at [83, 408] on input "Row Selected bf81a9d4-0b05-4575-b155-ed9f8b9f26e5" at bounding box center [82, 408] width 11 height 11
checkbox input "true"
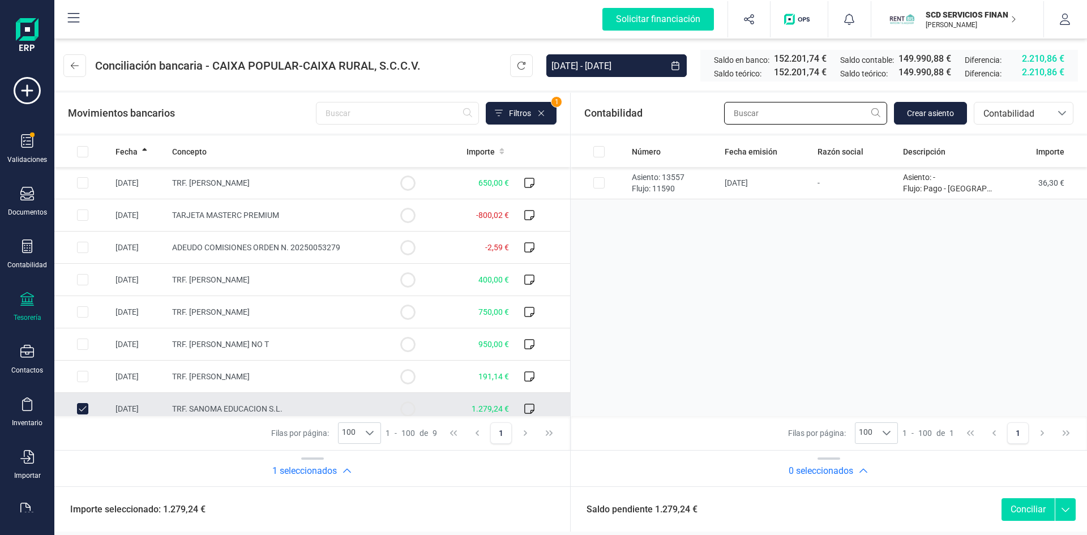
click at [749, 115] on input "text" at bounding box center [805, 113] width 163 height 23
type input "SANOMA"
click at [1005, 117] on span "Contabilidad" at bounding box center [1013, 114] width 68 height 14
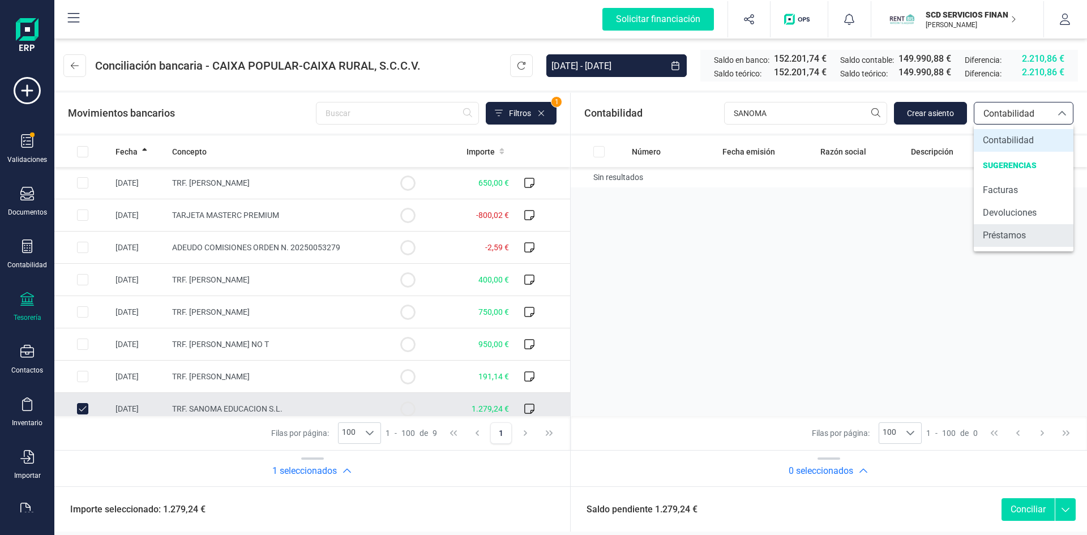
click at [1005, 232] on span "Préstamos" at bounding box center [1004, 236] width 43 height 14
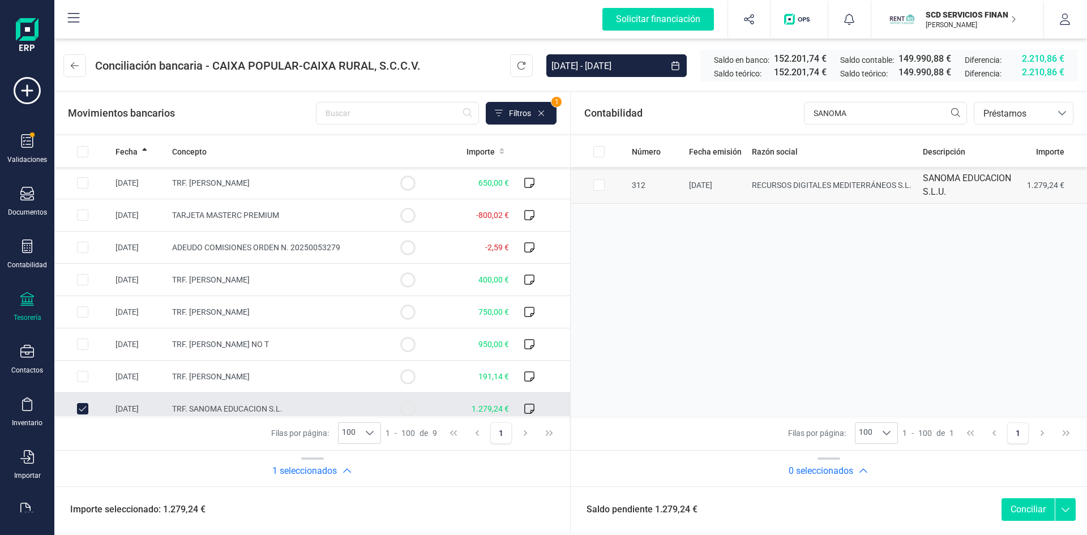
click at [598, 184] on input "Row Selected 8eb6d51c-79e3-4c9d-b476-2667199b8eef" at bounding box center [598, 184] width 11 height 11
checkbox input "true"
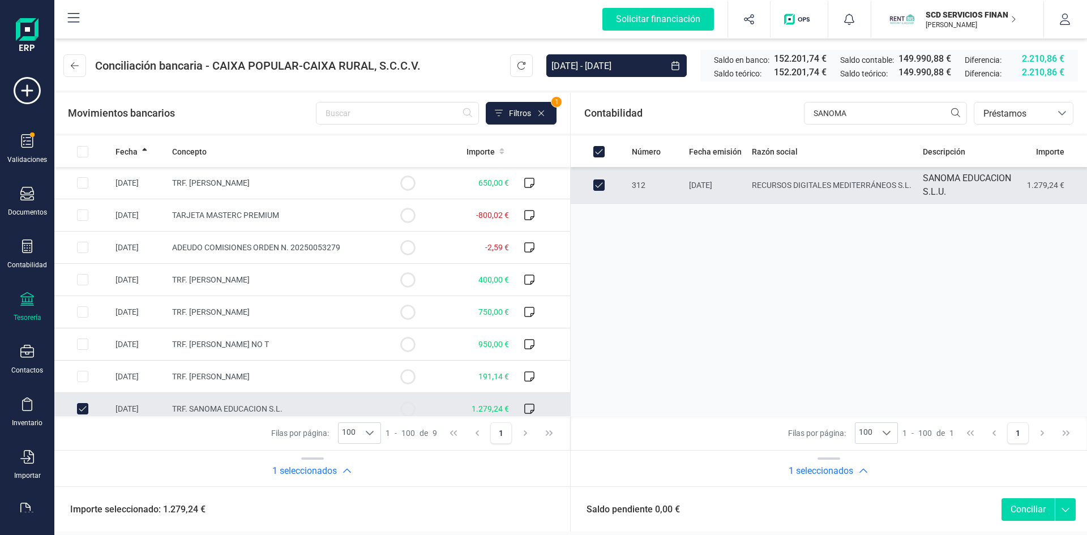
click at [1015, 505] on button "Conciliar" at bounding box center [1027, 509] width 53 height 23
checkbox input "false"
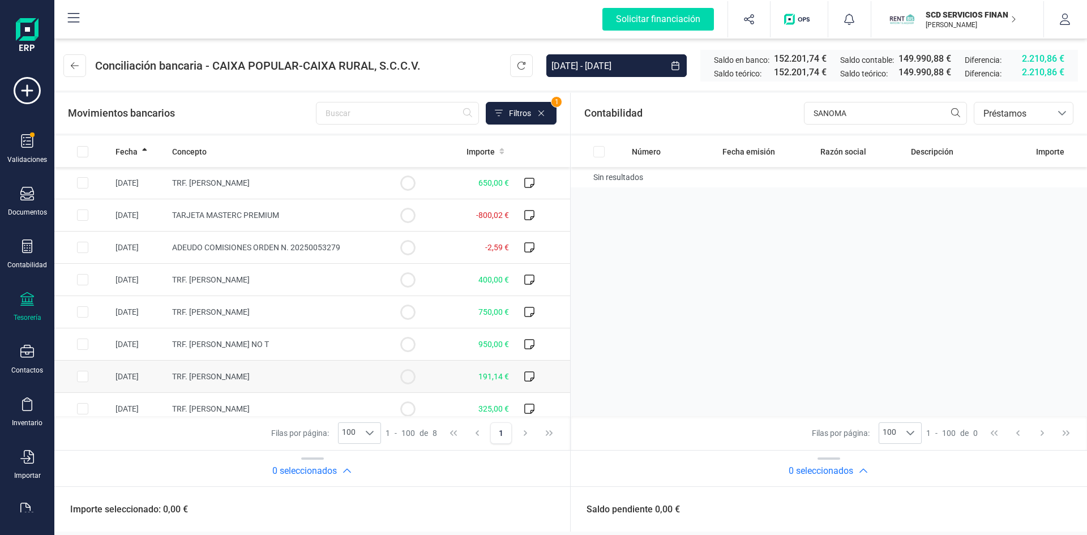
click at [86, 376] on input "Row Selected 654fff5f-8a70-4d01-9d92-7c889a413f98" at bounding box center [82, 376] width 11 height 11
checkbox input "true"
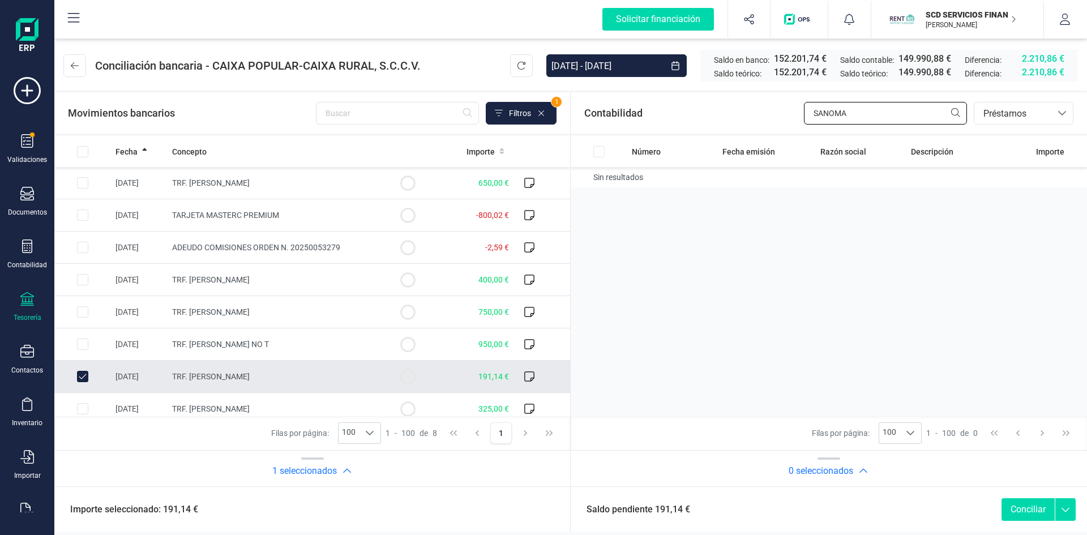
drag, startPoint x: 807, startPoint y: 117, endPoint x: 711, endPoint y: 126, distance: 96.0
click at [731, 125] on div "Contabilidad SANOMA bancos.conciliacion.modal.headerLoan bancos.conciliacion.mo…" at bounding box center [829, 113] width 516 height 41
type input "VANESA"
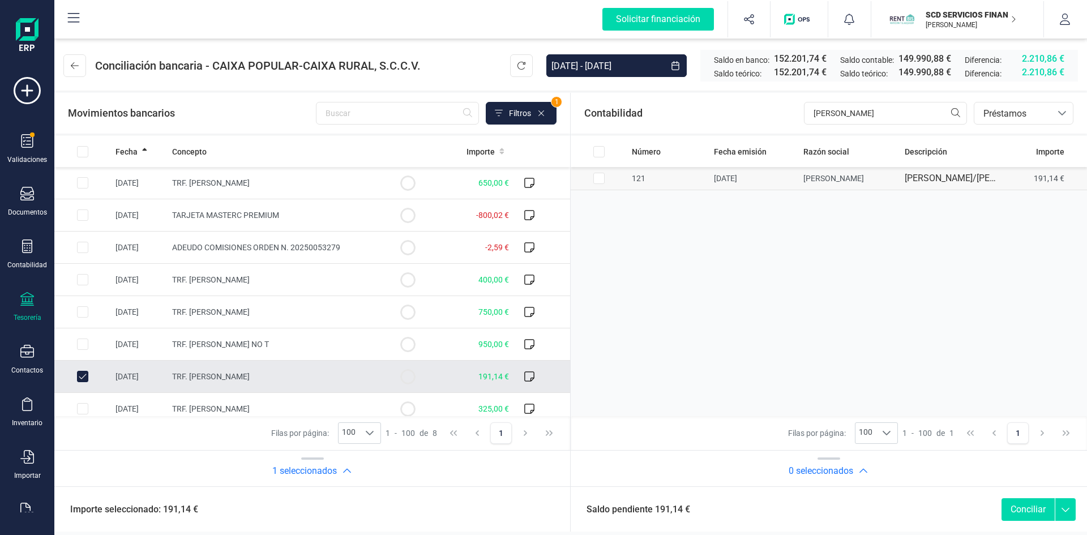
click at [597, 184] on input "Row Selected 8513fc04-e6aa-470a-a043-8c559a0269de" at bounding box center [598, 178] width 11 height 11
checkbox input "true"
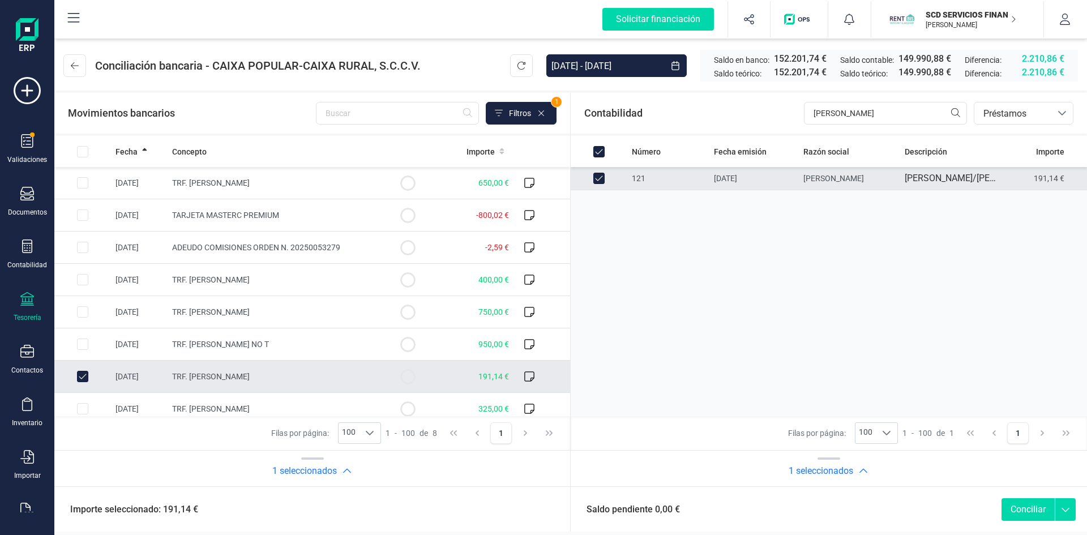
click at [1032, 504] on button "Conciliar" at bounding box center [1027, 509] width 53 height 23
checkbox input "false"
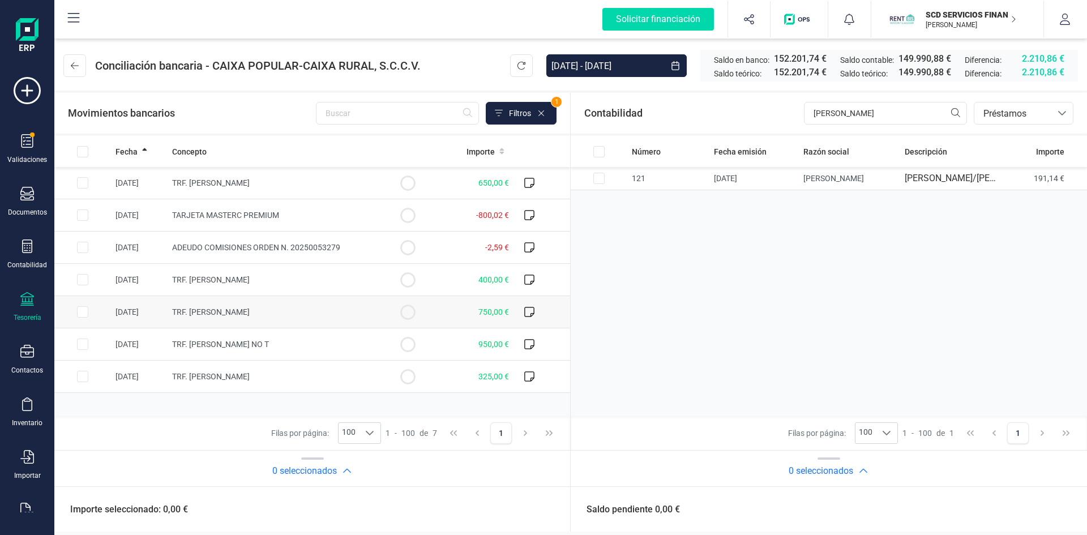
click at [83, 310] on input "Row Selected 2c234745-8d07-48ba-89e6-5a92028e11a8" at bounding box center [82, 311] width 11 height 11
checkbox input "true"
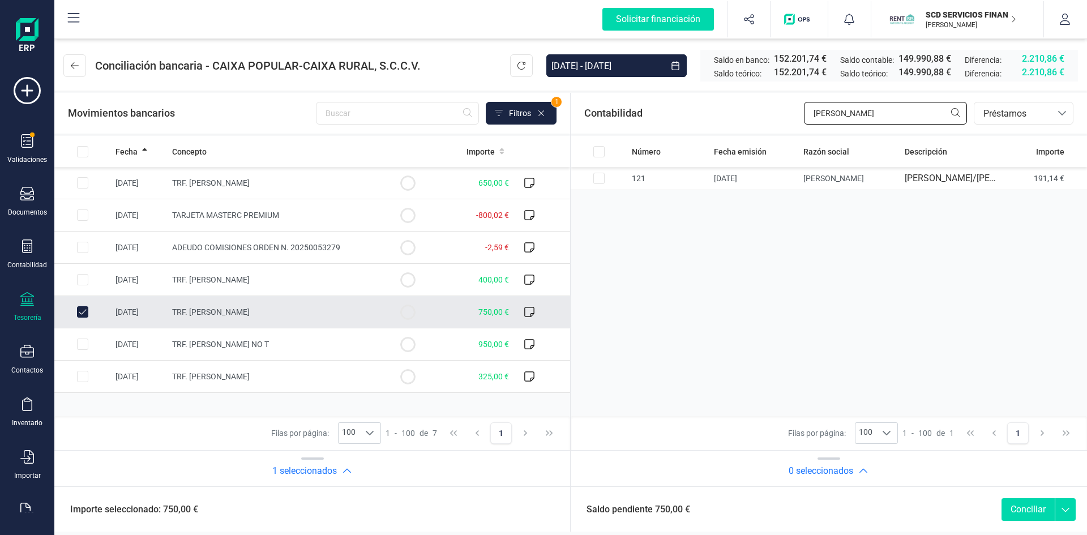
drag, startPoint x: 852, startPoint y: 112, endPoint x: 711, endPoint y: 110, distance: 141.0
click at [714, 110] on div "Contabilidad VANESA bancos.conciliacion.modal.headerLoan bancos.conciliacion.mo…" at bounding box center [829, 113] width 516 height 41
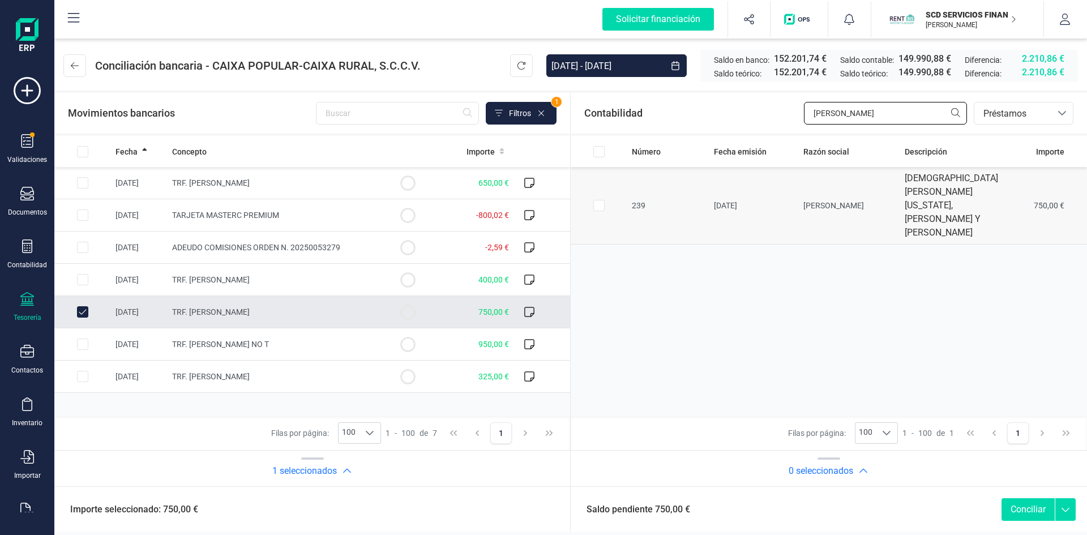
type input "BECERRA"
click at [596, 201] on input "Row Selected d584bb9b-d481-4d1d-a53e-60edac124277" at bounding box center [598, 205] width 11 height 11
checkbox input "true"
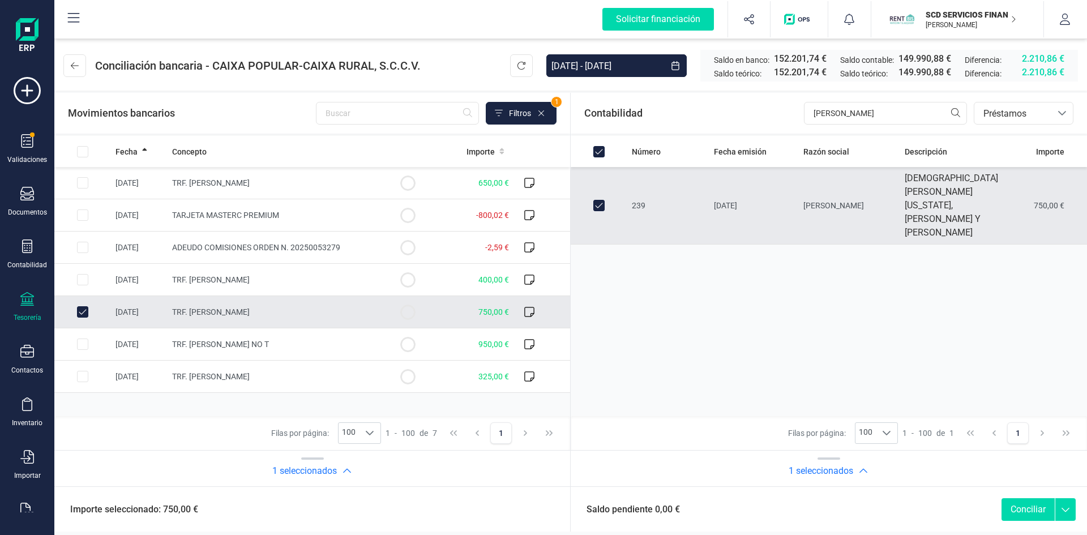
click at [1022, 511] on button "Conciliar" at bounding box center [1027, 509] width 53 height 23
checkbox input "false"
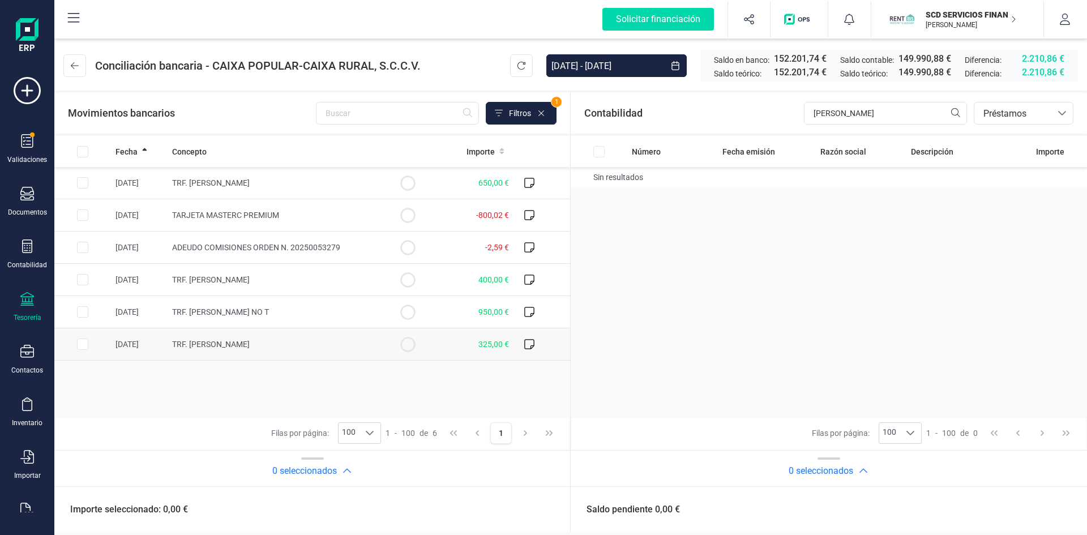
click at [83, 345] on input "Row Selected 031ba092-49de-4438-8b29-f869066392c6" at bounding box center [82, 343] width 11 height 11
checkbox input "true"
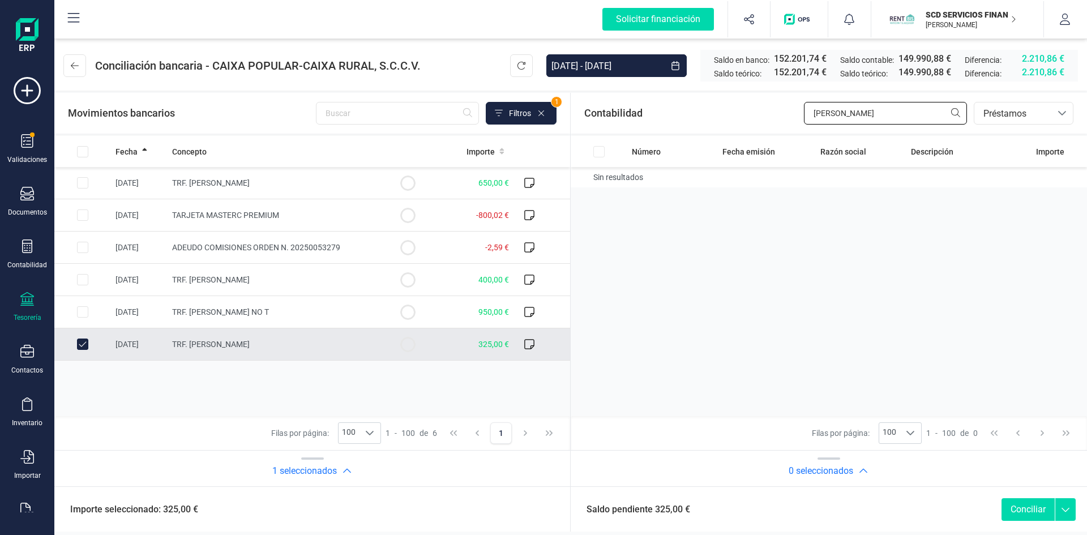
drag, startPoint x: 857, startPoint y: 110, endPoint x: 700, endPoint y: 123, distance: 157.9
click at [700, 123] on div "Contabilidad BECERRA bancos.conciliacion.modal.headerLoan bancos.conciliacion.m…" at bounding box center [829, 113] width 516 height 41
type input "EVA VEGA"
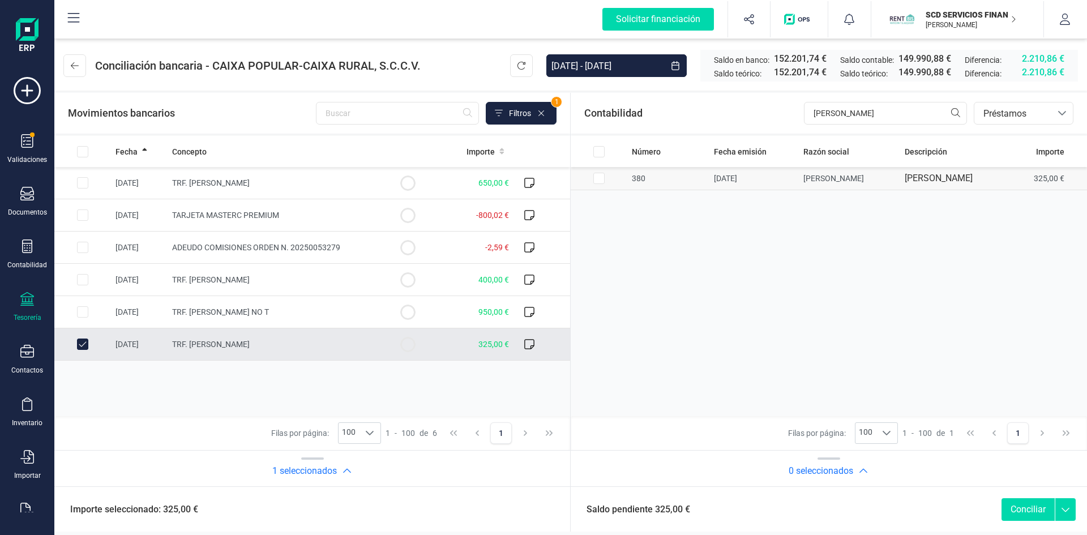
click at [599, 178] on input "Row Selected 17d15175-8b4e-4e67-9e8f-931a14b0d8f6" at bounding box center [598, 178] width 11 height 11
checkbox input "true"
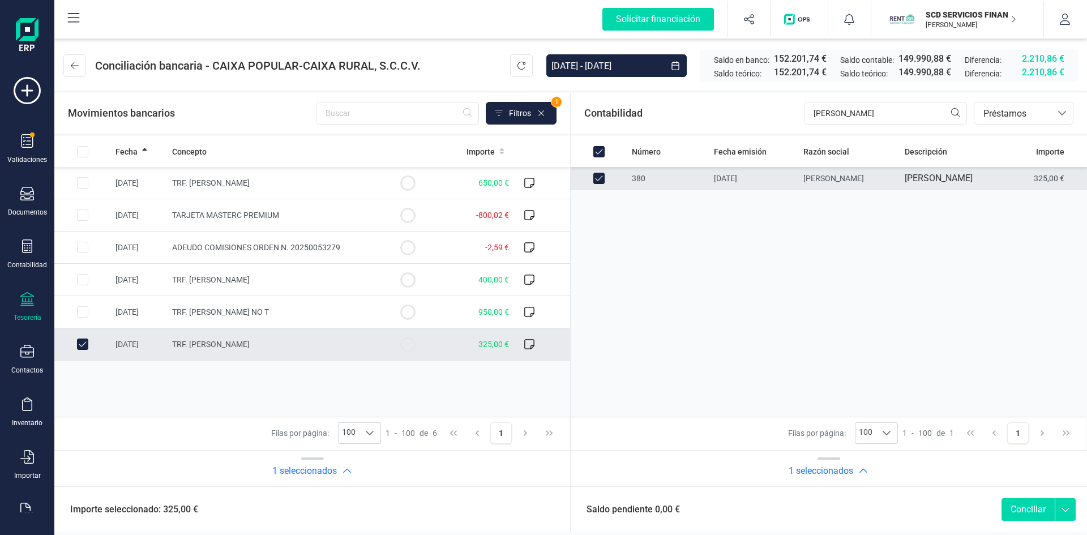
click at [1031, 507] on button "Conciliar" at bounding box center [1027, 509] width 53 height 23
checkbox input "false"
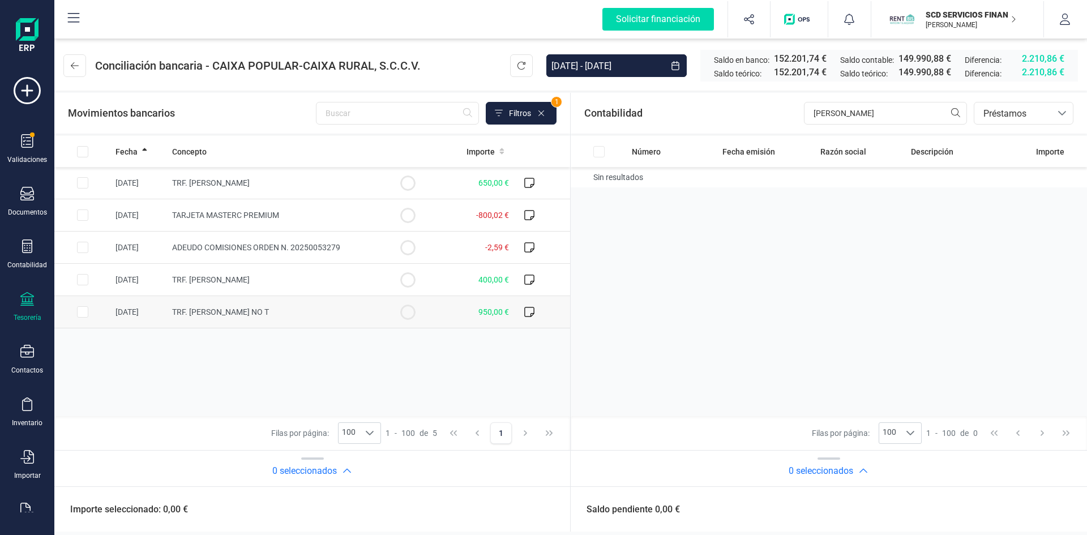
click at [80, 308] on input "Row Selected 478ab640-6787-46aa-a540-6445b5434e59" at bounding box center [82, 311] width 11 height 11
checkbox input "true"
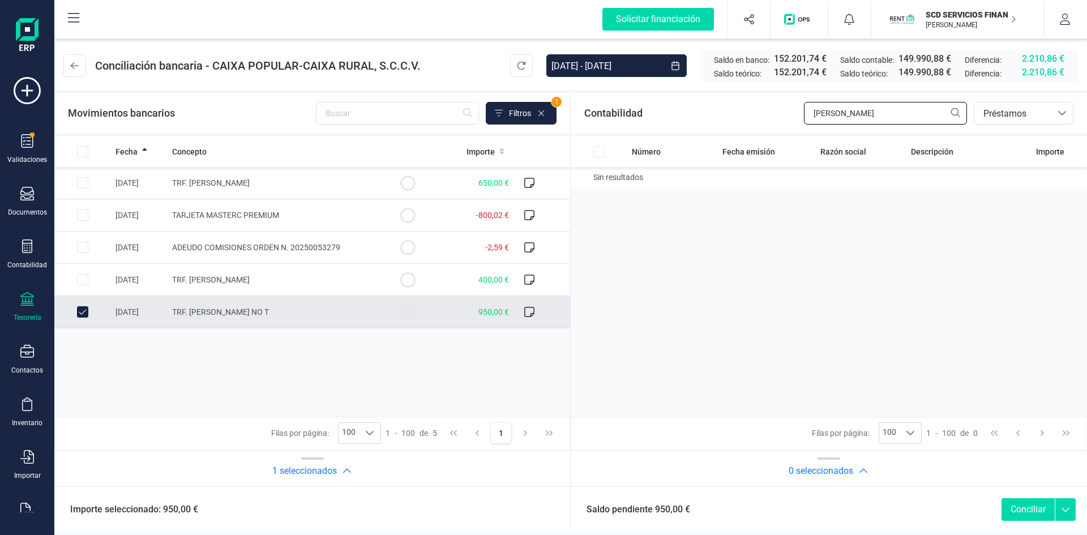
drag, startPoint x: 857, startPoint y: 114, endPoint x: 694, endPoint y: 108, distance: 163.1
click at [696, 108] on div "Contabilidad EVA VEGA bancos.conciliacion.modal.headerLoan bancos.conciliacion.…" at bounding box center [829, 113] width 516 height 41
type input "MASSI"
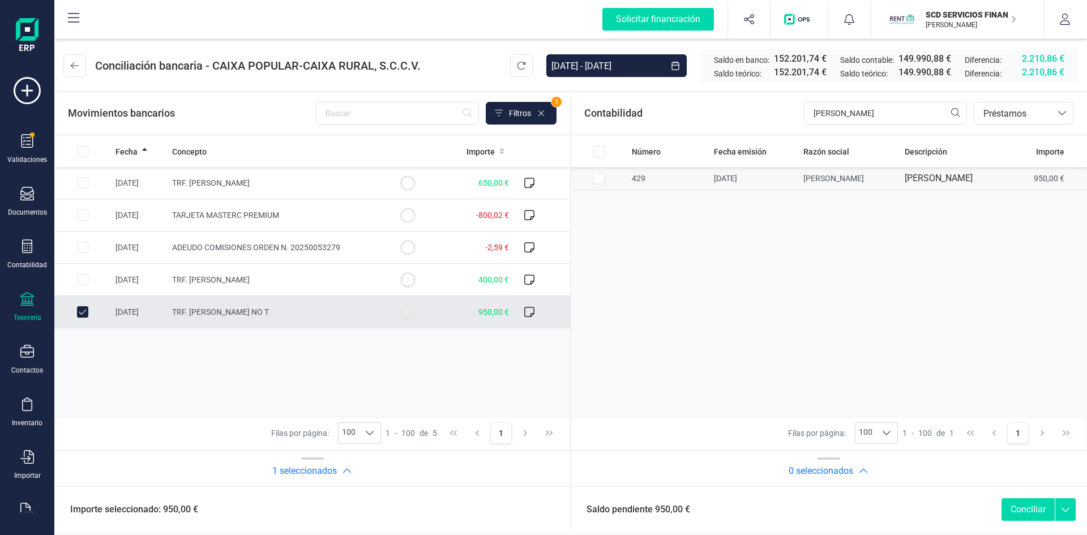
click at [599, 177] on input "Row Selected 0730d3aa-c531-4e4d-8164-d7ccfa8328af" at bounding box center [598, 178] width 11 height 11
checkbox input "true"
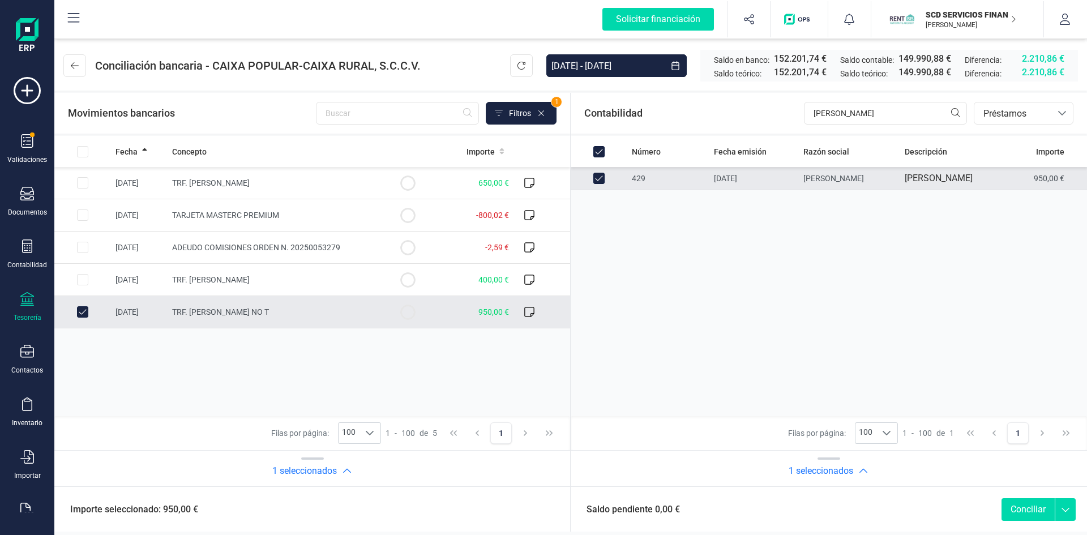
click at [1027, 509] on button "Conciliar" at bounding box center [1027, 509] width 53 height 23
checkbox input "false"
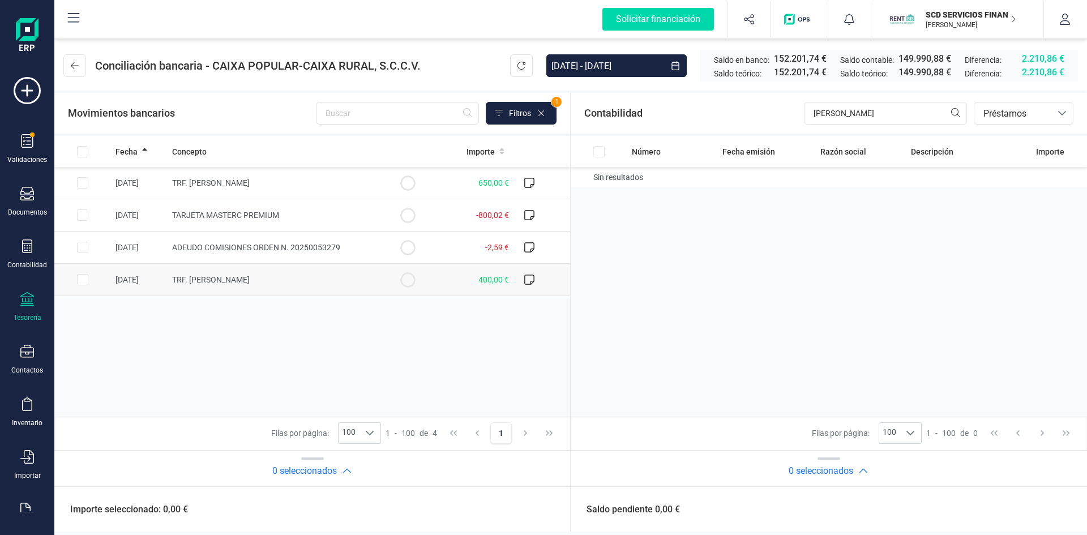
click at [82, 276] on input "Row Selected 2d314465-6e97-45de-8dc4-421b92529dfd" at bounding box center [82, 279] width 11 height 11
checkbox input "true"
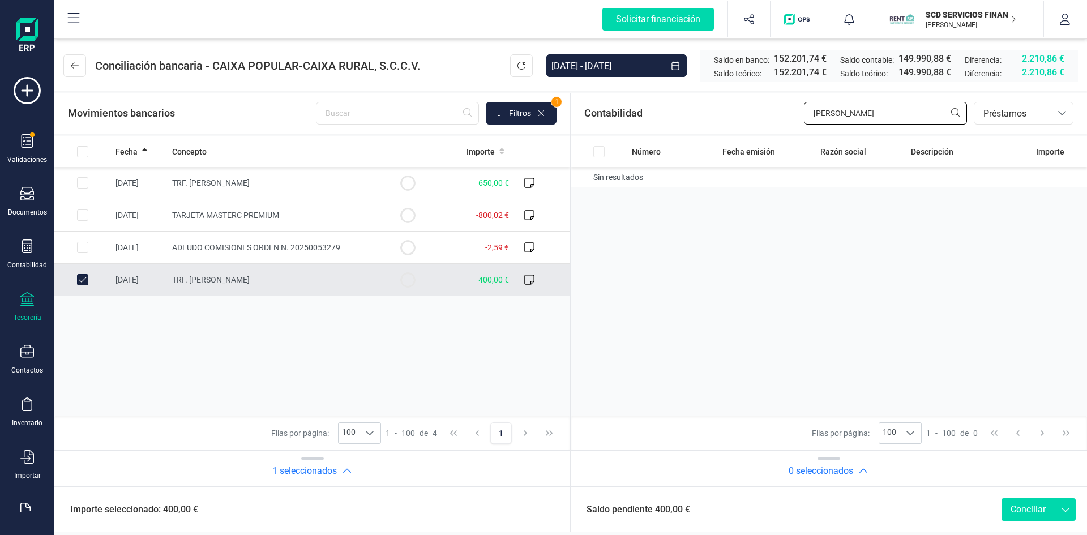
drag, startPoint x: 859, startPoint y: 117, endPoint x: 749, endPoint y: 114, distance: 109.8
click at [749, 114] on div "Contabilidad MASSI bancos.conciliacion.modal.headerLoan bancos.conciliacion.mod…" at bounding box center [829, 113] width 516 height 41
type input "rafael ferr"
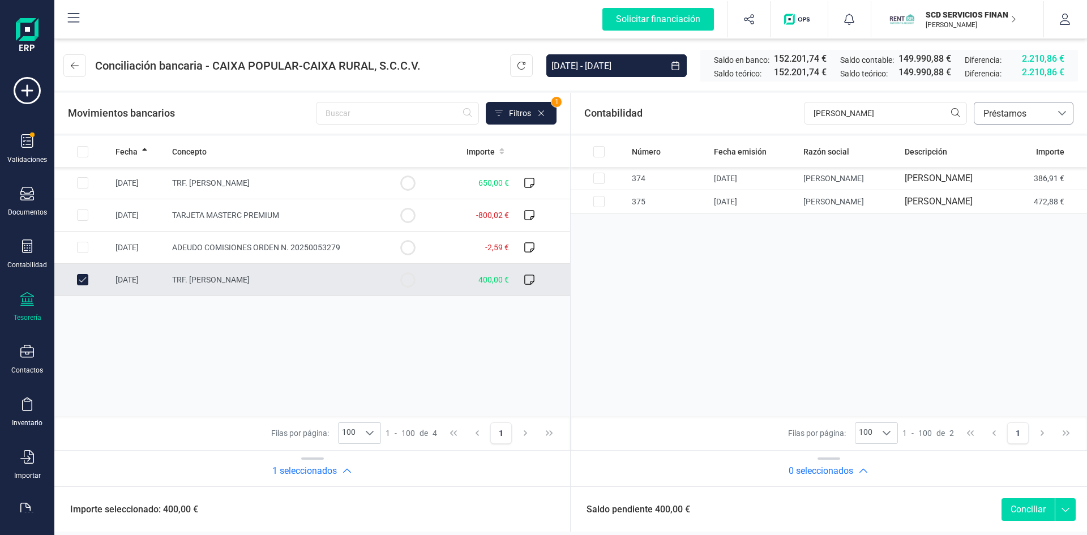
click at [1017, 113] on span "Préstamos" at bounding box center [1013, 114] width 68 height 14
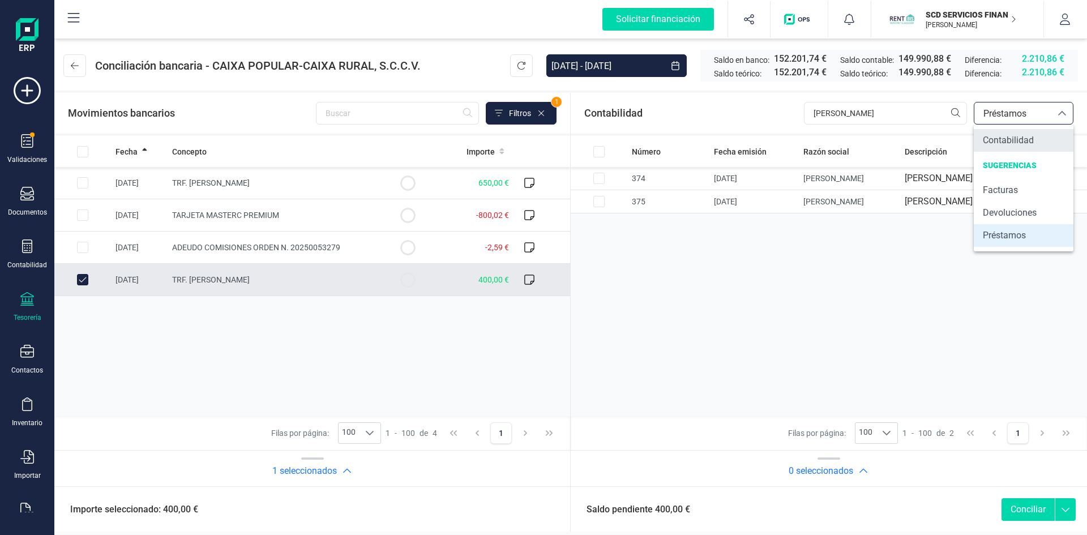
click at [1016, 140] on span "Contabilidad" at bounding box center [1008, 141] width 51 height 14
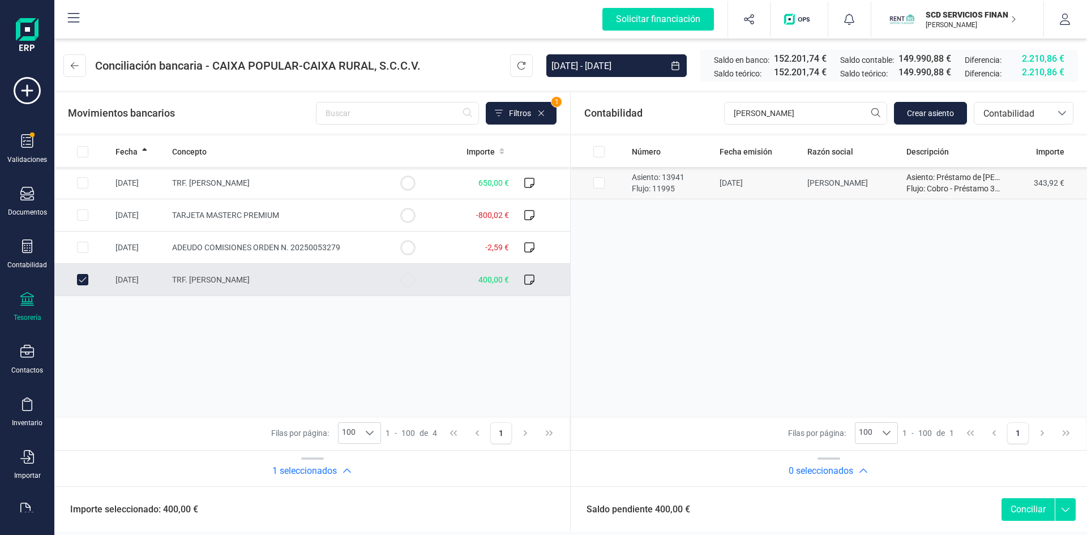
click at [598, 183] on input "Row Selected 06401696-0bef-4e0c-847d-f8b47b8a879f" at bounding box center [598, 182] width 11 height 11
checkbox input "true"
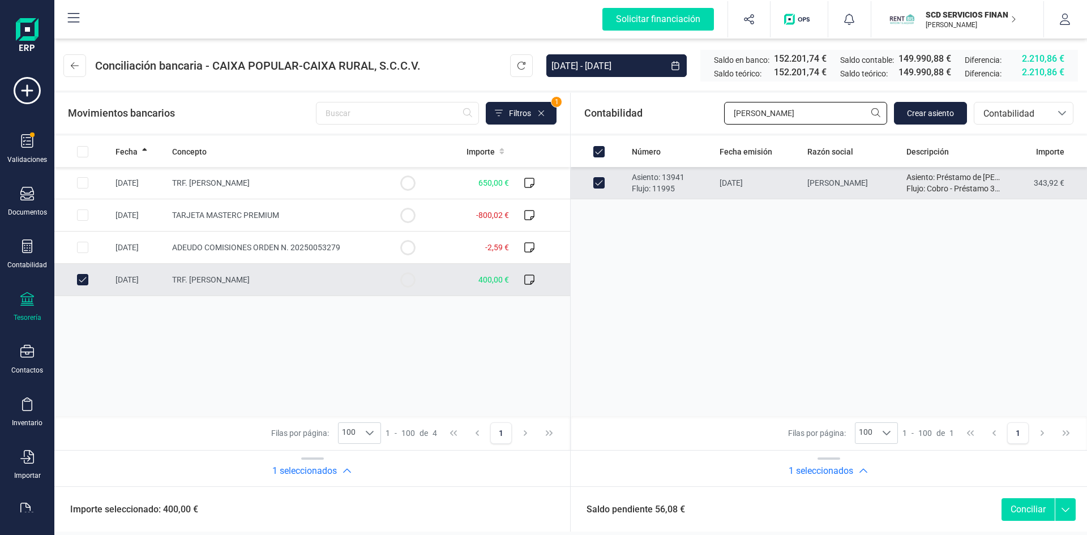
drag, startPoint x: 754, startPoint y: 107, endPoint x: 633, endPoint y: 117, distance: 121.0
click at [633, 117] on div "Contabilidad rafael ferr Crear asiento bancos.conciliacion.modal.headerAccounti…" at bounding box center [829, 113] width 516 height 41
click at [1040, 109] on span "Contabilidad" at bounding box center [1013, 114] width 68 height 14
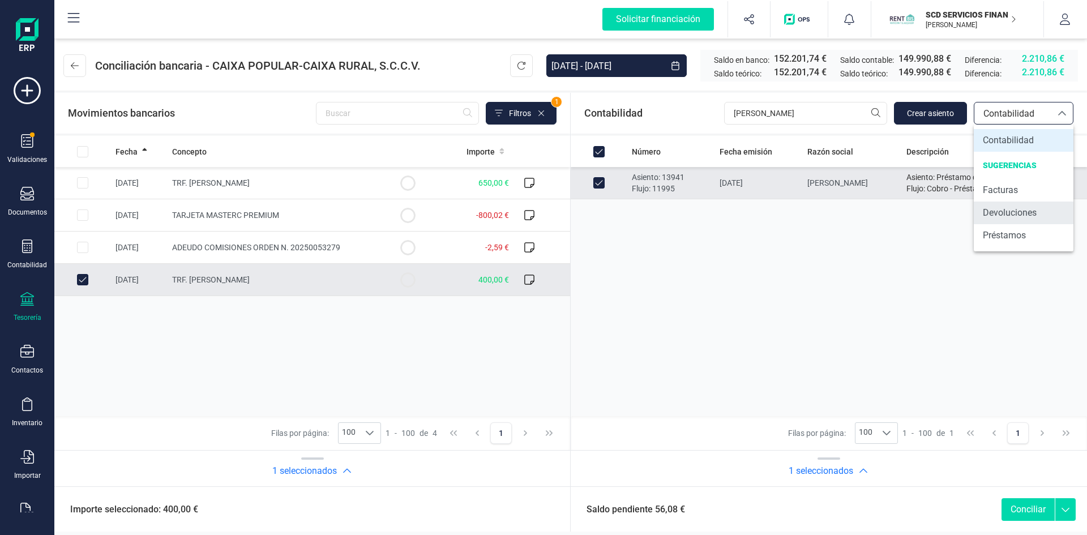
click at [1013, 208] on span "Devoluciones" at bounding box center [1010, 213] width 54 height 14
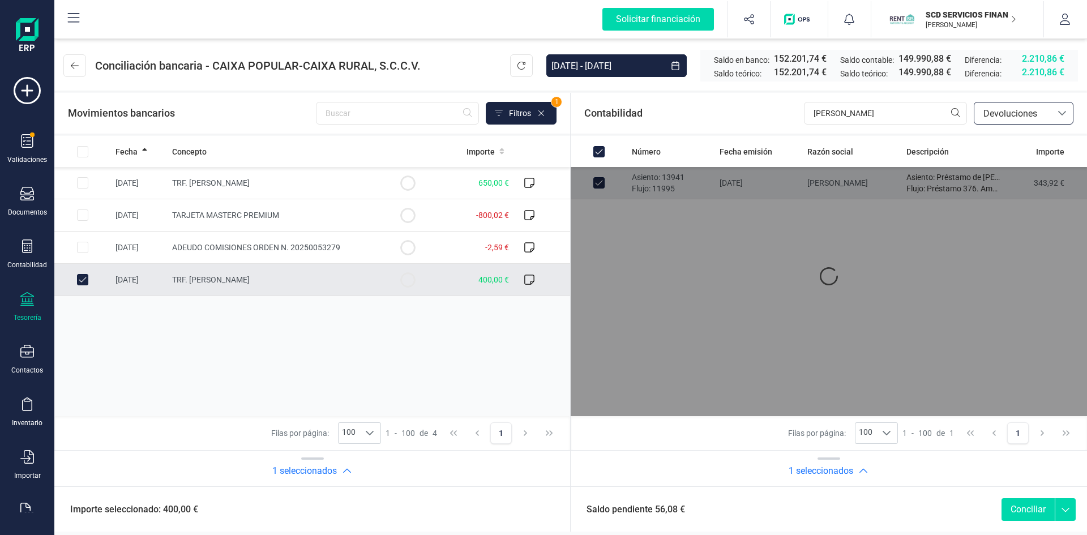
checkbox input "false"
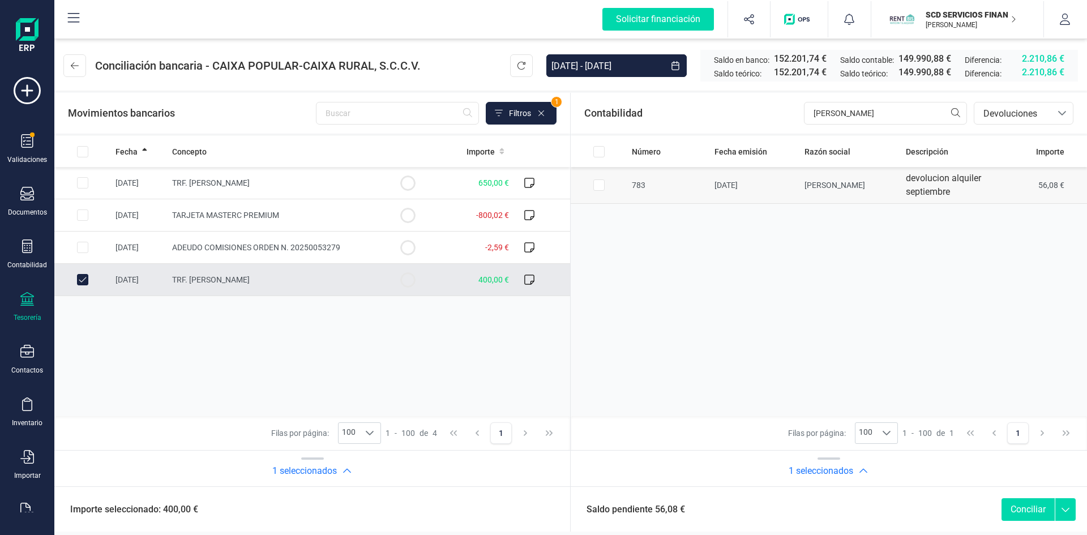
click at [597, 185] on input "Row Selected df50e871-24a2-4832-aba2-7d5f7fd36584" at bounding box center [598, 184] width 11 height 11
checkbox input "true"
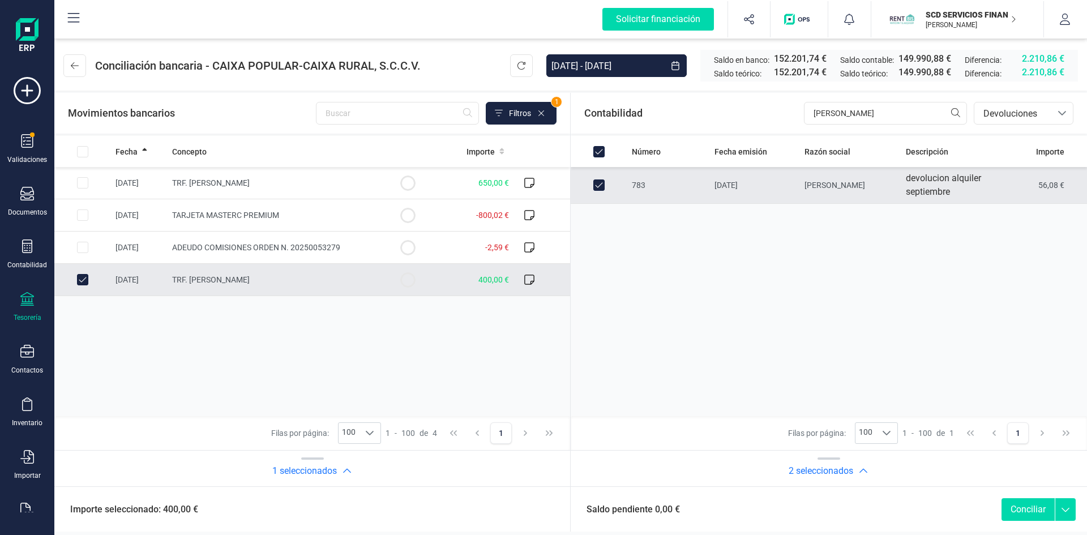
click at [1021, 505] on button "Conciliar" at bounding box center [1027, 509] width 53 height 23
checkbox input "false"
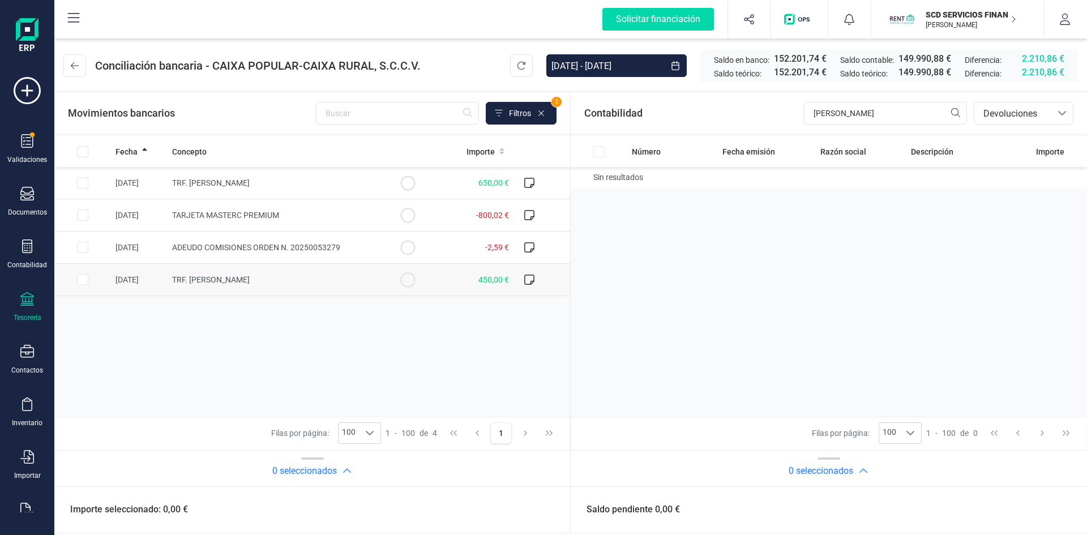
click at [82, 278] on input "Row Selected 5e527745-b39d-446c-9bf2-ec8738aa893b" at bounding box center [82, 279] width 11 height 11
checkbox input "true"
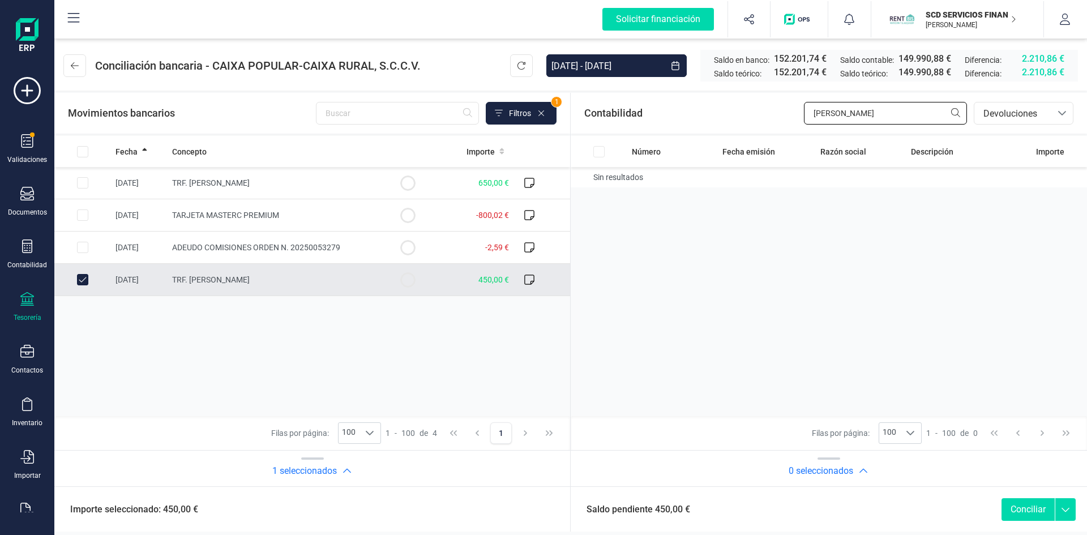
click at [897, 114] on input "rafael ferr" at bounding box center [885, 113] width 163 height 23
type input "r"
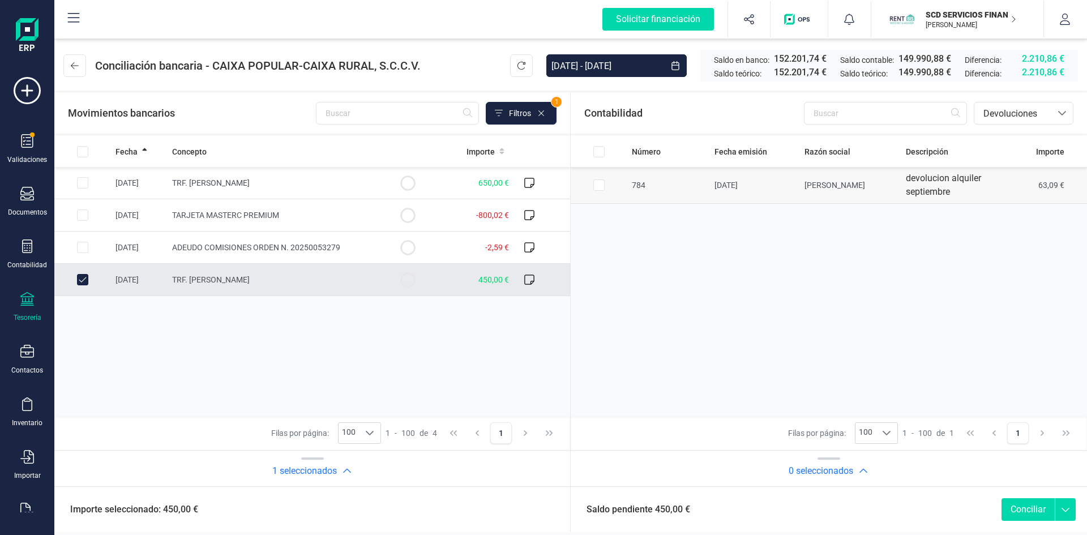
click at [598, 183] on input "Row Selected 87c010e6-362b-473d-831a-ffdca768562f" at bounding box center [598, 184] width 11 height 11
checkbox input "true"
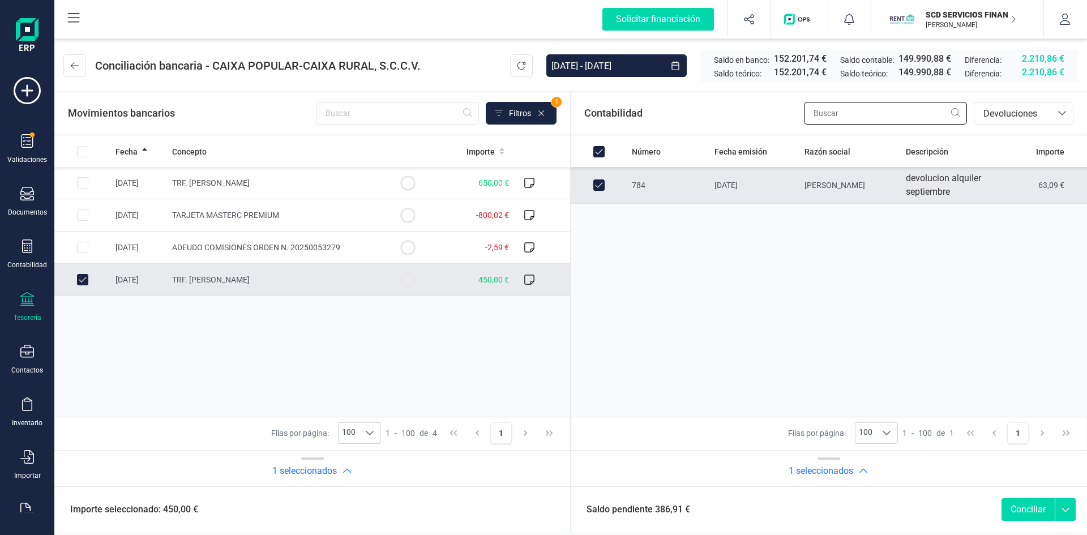
click at [848, 109] on input "text" at bounding box center [885, 113] width 163 height 23
click at [1014, 115] on span "Devoluciones" at bounding box center [1013, 114] width 68 height 14
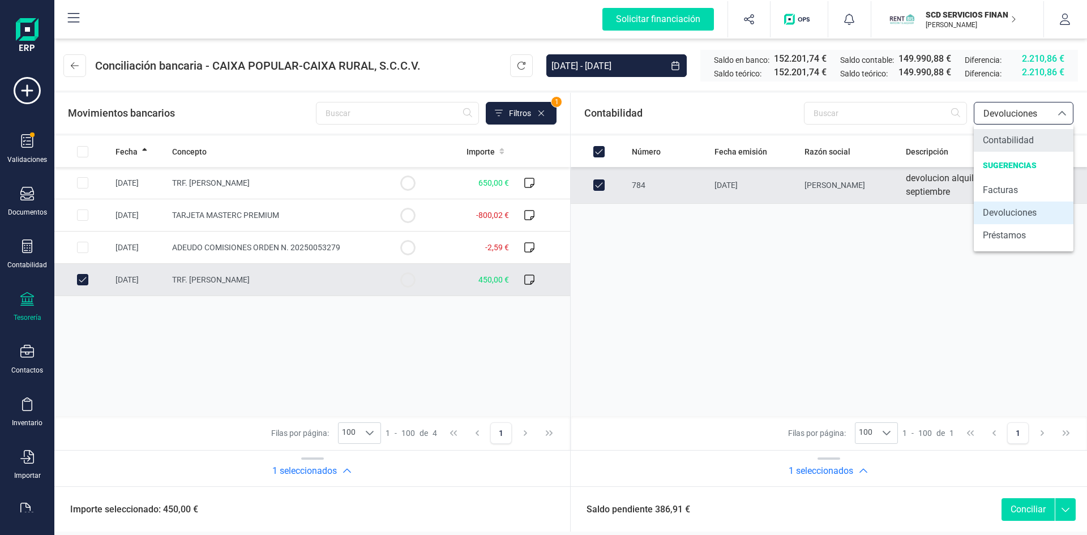
click at [1006, 142] on span "Contabilidad" at bounding box center [1008, 141] width 51 height 14
checkbox input "false"
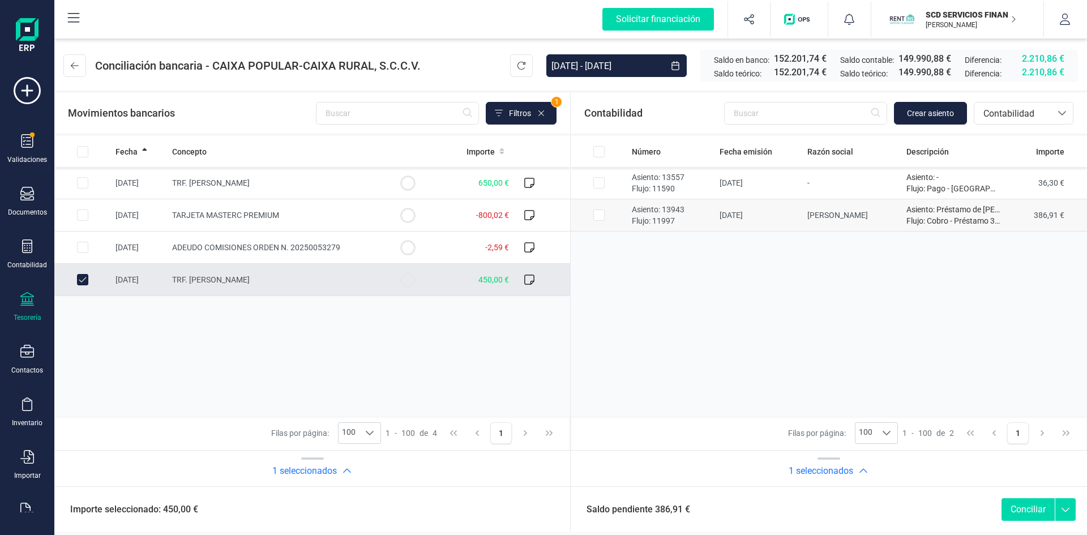
click at [599, 215] on input "Row Selected d08e00b2-03f0-4798-b2f4-39ed11edaa02" at bounding box center [598, 214] width 11 height 11
checkbox input "true"
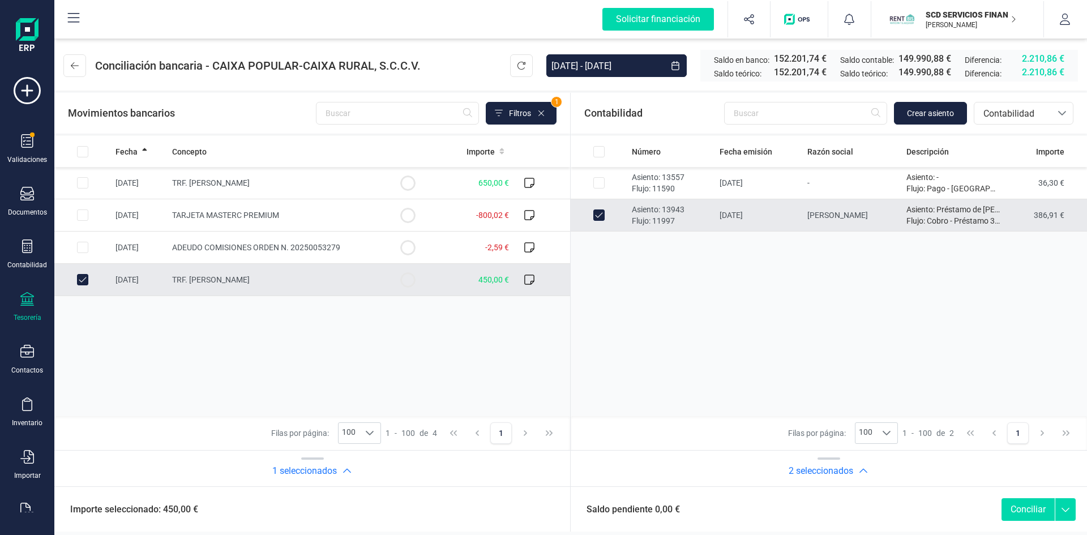
click at [1015, 509] on button "Conciliar" at bounding box center [1027, 509] width 53 height 23
checkbox input "false"
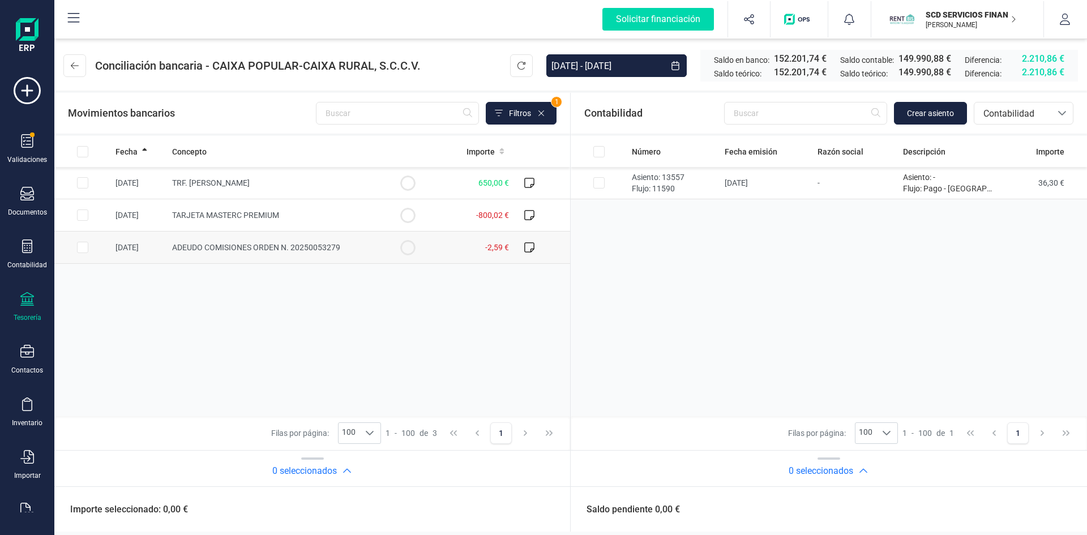
click at [87, 246] on input "Row Selected 4c025224-b92f-47c7-88c1-291790c84bc1" at bounding box center [82, 247] width 11 height 11
checkbox input "true"
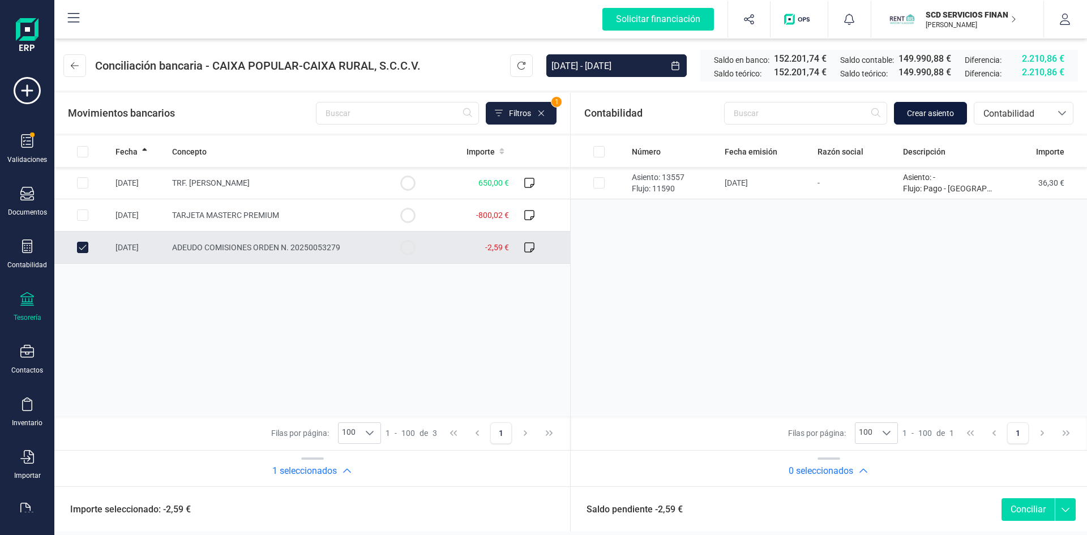
click at [937, 109] on span "Crear asiento" at bounding box center [930, 113] width 47 height 11
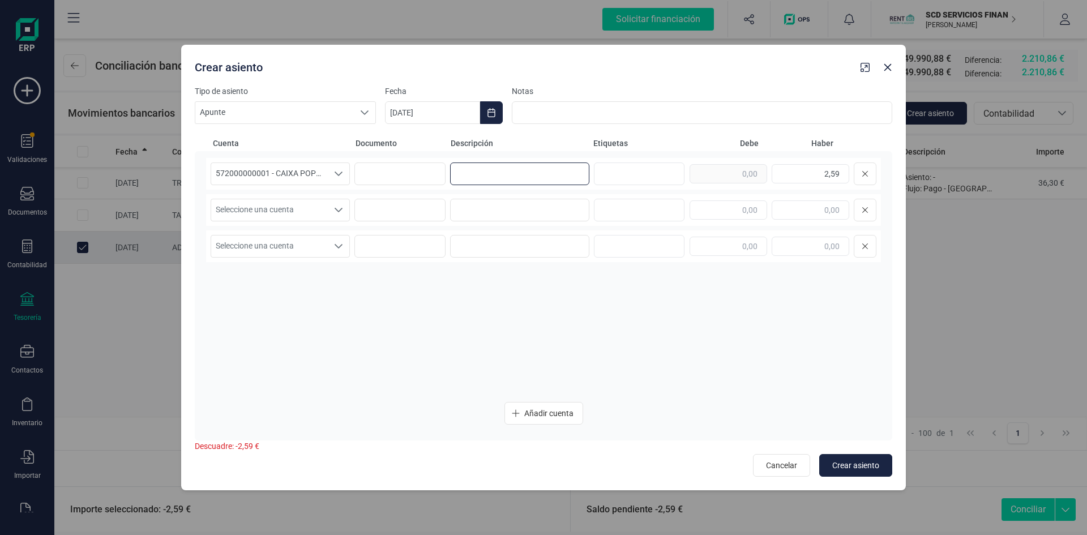
click at [541, 174] on input at bounding box center [519, 173] width 139 height 23
type input "comisiones"
click at [706, 208] on input "text" at bounding box center [728, 209] width 78 height 19
type input "2,59"
drag, startPoint x: 506, startPoint y: 180, endPoint x: 384, endPoint y: 183, distance: 121.7
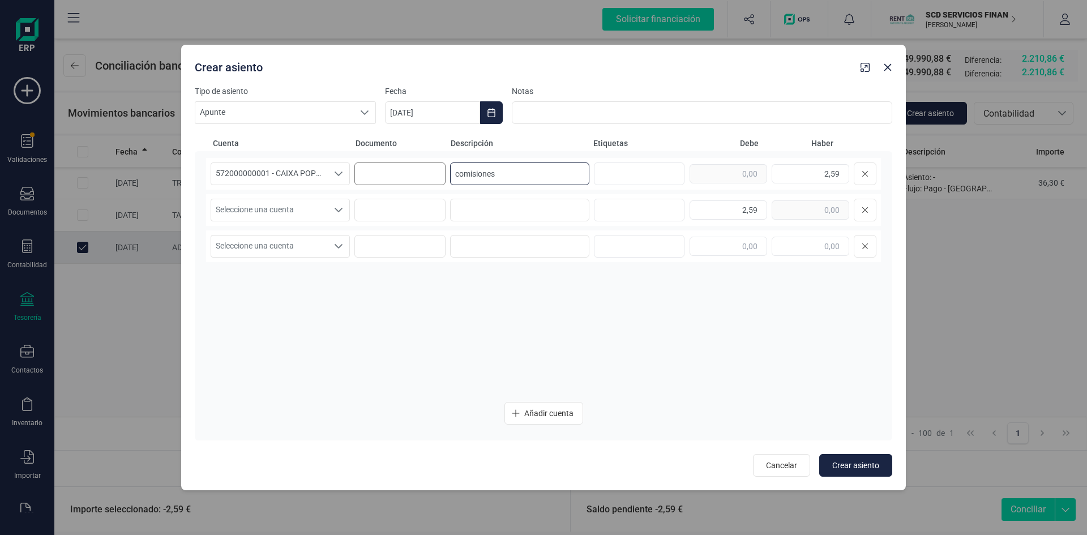
click at [384, 183] on div "572000000001 - CAIXA POPULAR-CAIXA RURAL, S.C.C.V. 572000000001 - CAIXA POPULAR…" at bounding box center [543, 174] width 675 height 32
click at [495, 208] on input at bounding box center [519, 210] width 139 height 23
paste input "comisiones"
type input "comisiones"
click at [334, 211] on icon "Seleccione una cuenta" at bounding box center [338, 209] width 9 height 9
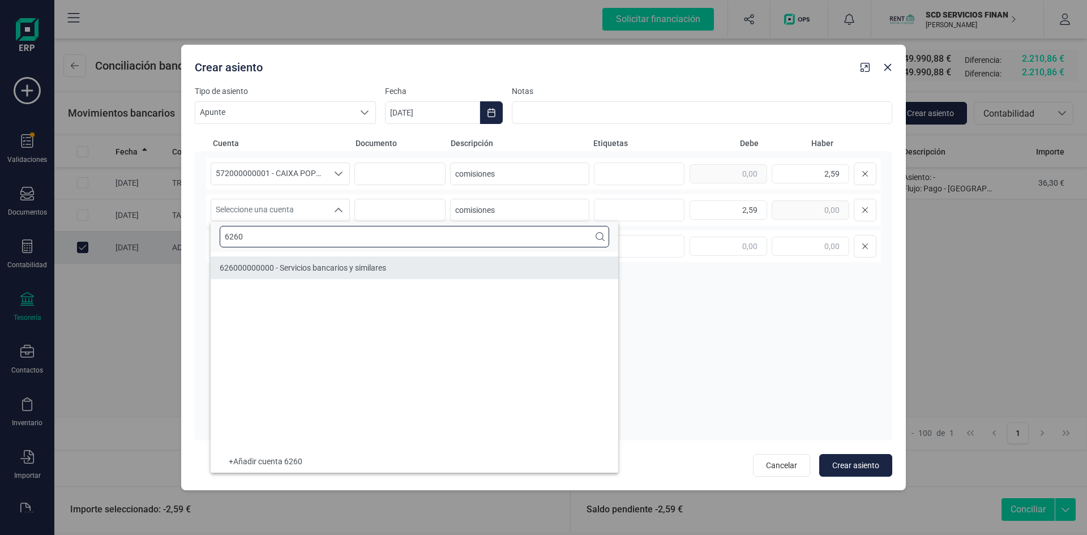
type input "6260"
click at [294, 265] on span "626000000000 - Servicios bancarios y similares" at bounding box center [303, 267] width 166 height 9
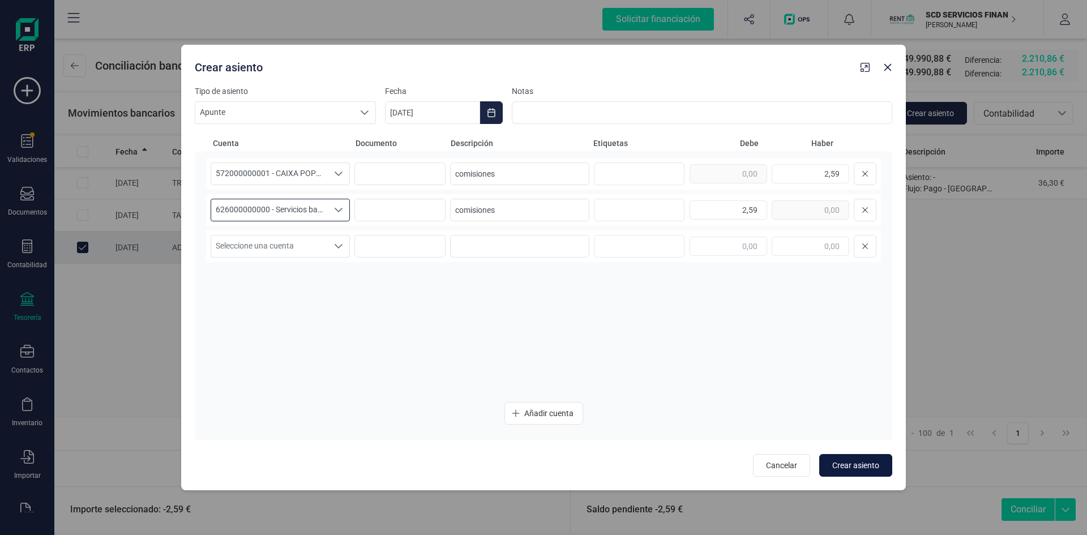
click at [872, 466] on span "Crear asiento" at bounding box center [855, 465] width 47 height 11
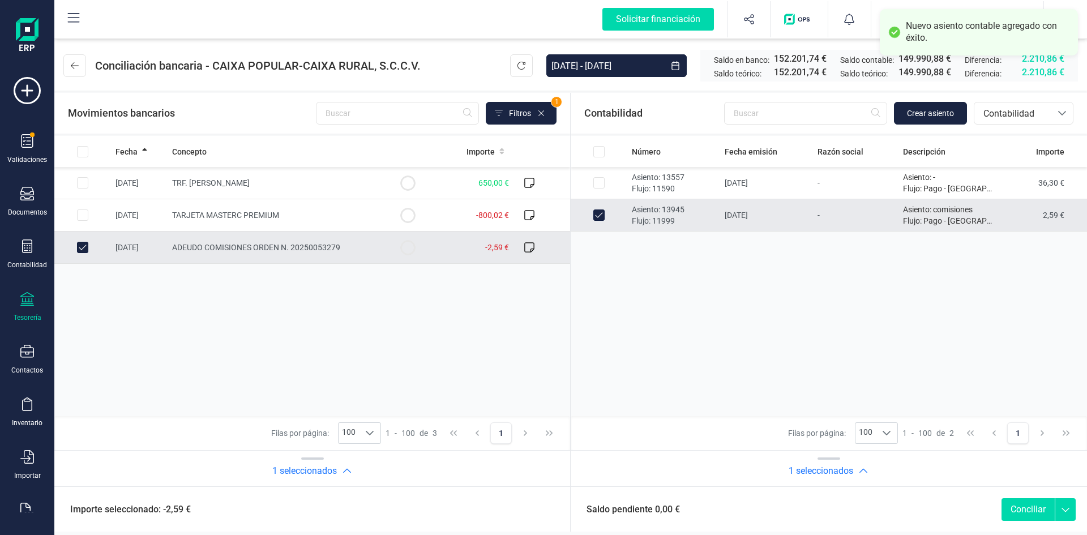
click at [1030, 508] on button "Conciliar" at bounding box center [1027, 509] width 53 height 23
checkbox input "false"
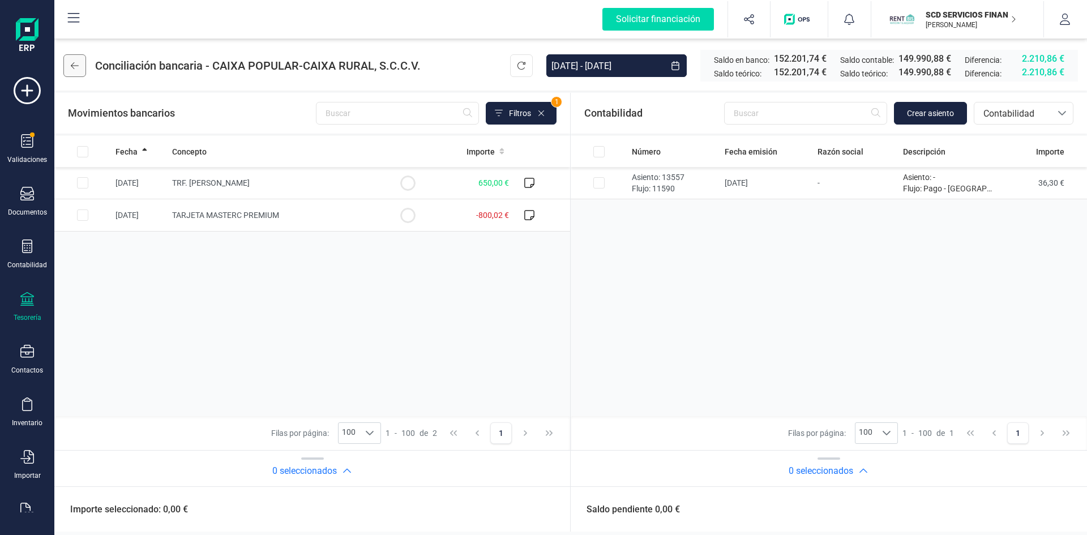
click at [70, 63] on button at bounding box center [74, 65] width 23 height 23
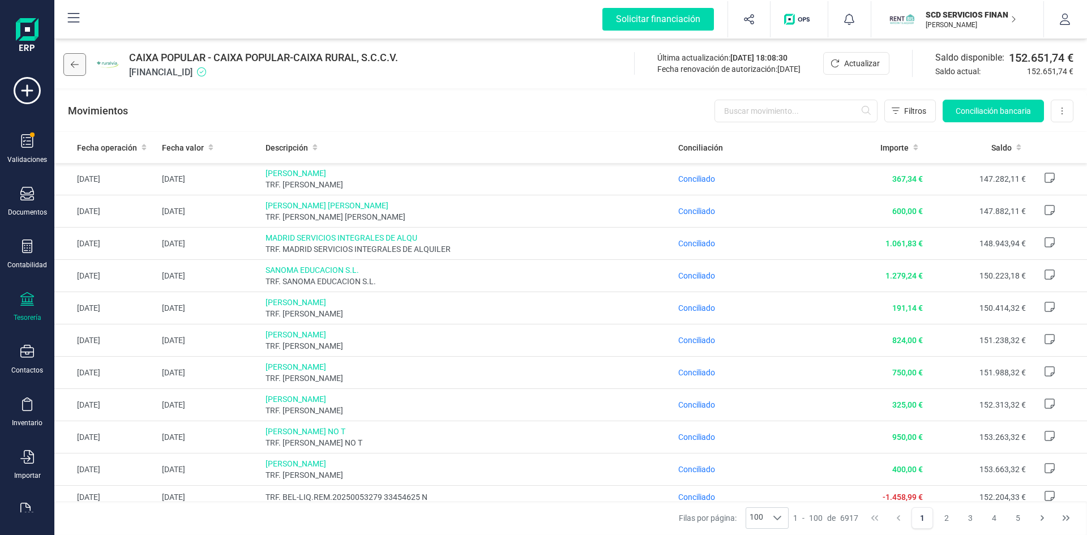
click at [76, 65] on icon at bounding box center [75, 64] width 8 height 7
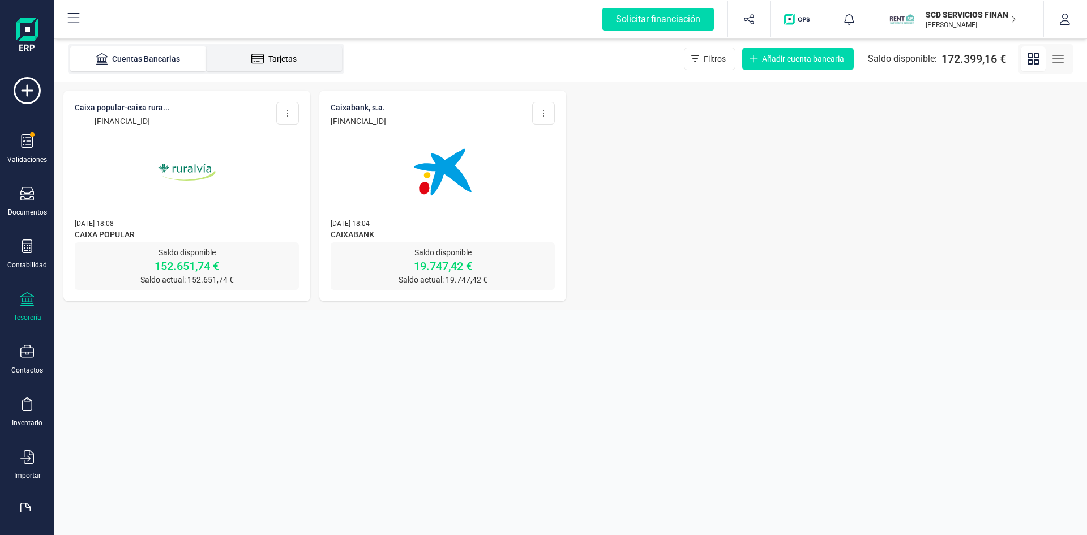
click at [282, 57] on div "Tarjetas" at bounding box center [274, 58] width 91 height 11
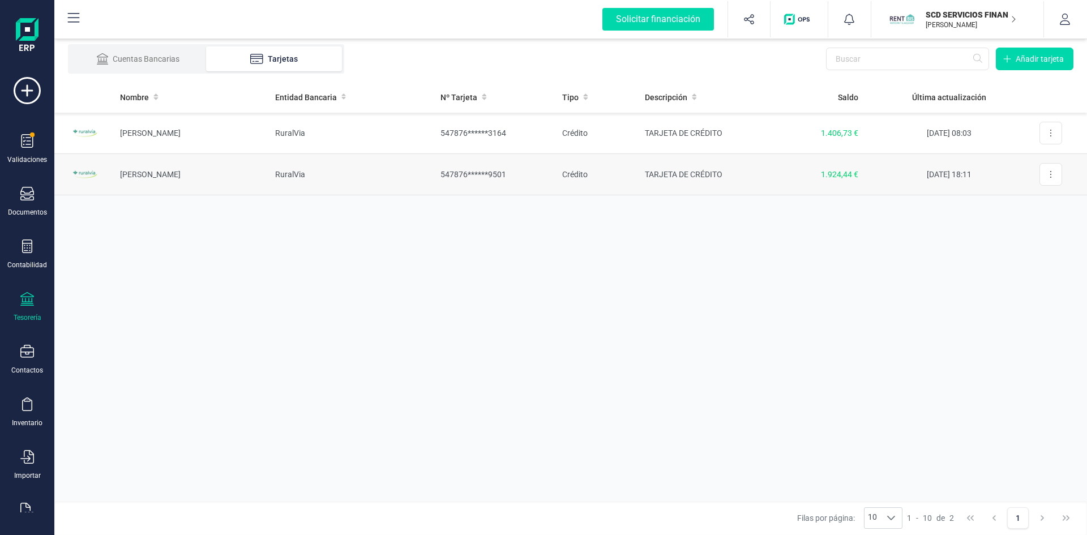
click at [140, 173] on td "Carmen Puig" at bounding box center [188, 174] width 155 height 41
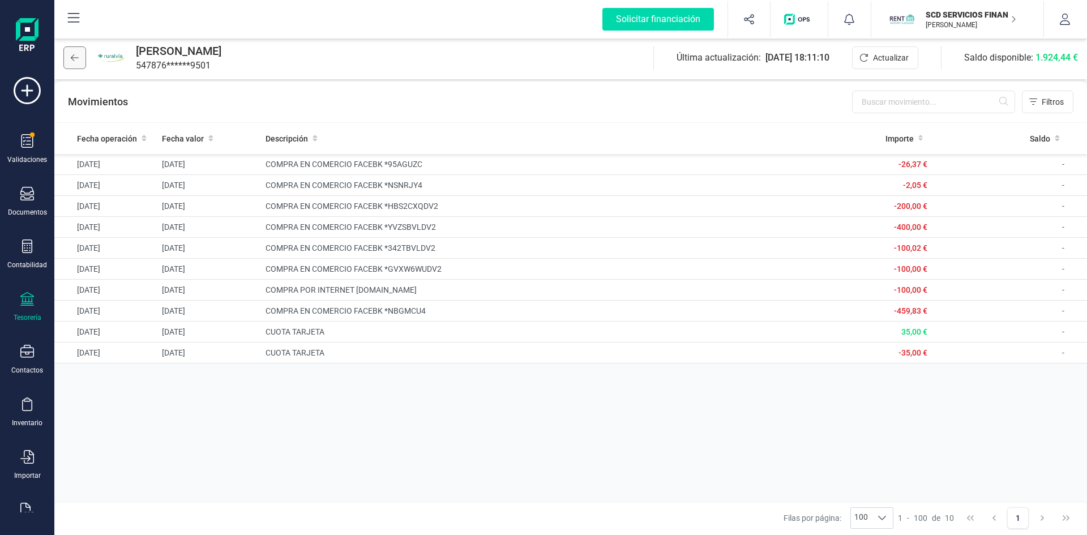
click at [76, 55] on icon at bounding box center [75, 57] width 8 height 9
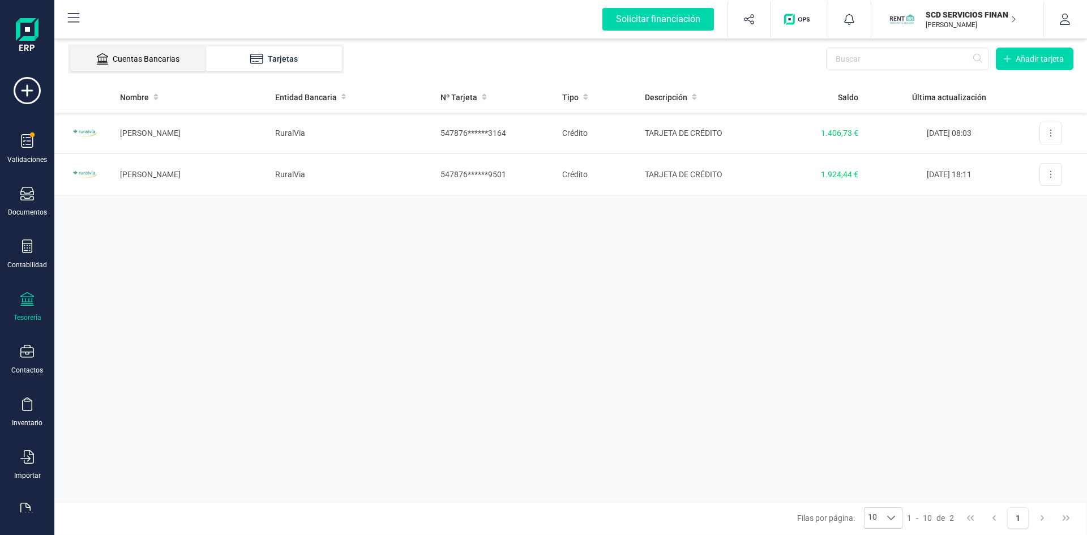
click at [130, 65] on li "Cuentas Bancarias" at bounding box center [138, 58] width 136 height 25
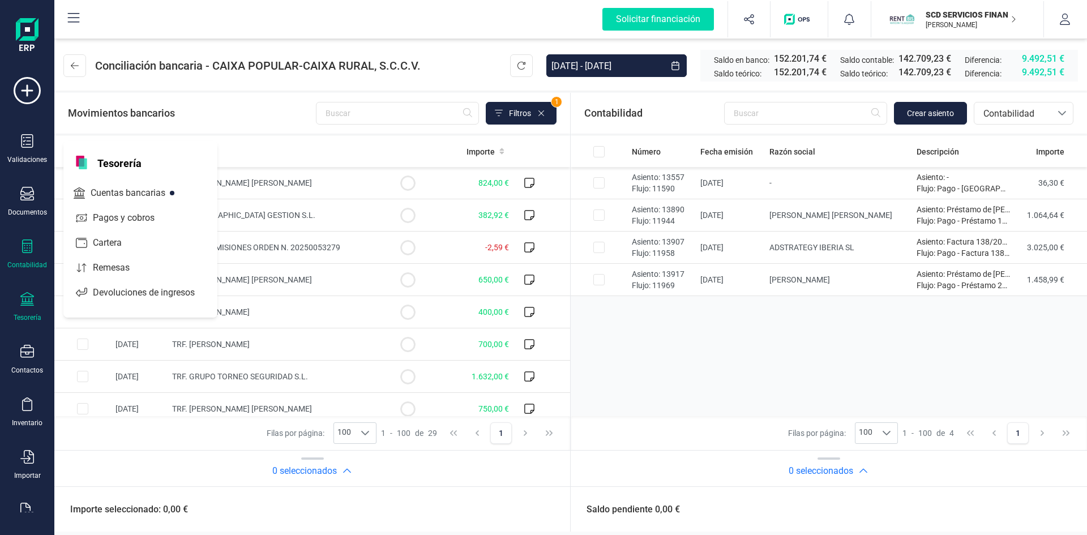
click at [29, 254] on div at bounding box center [27, 247] width 14 height 16
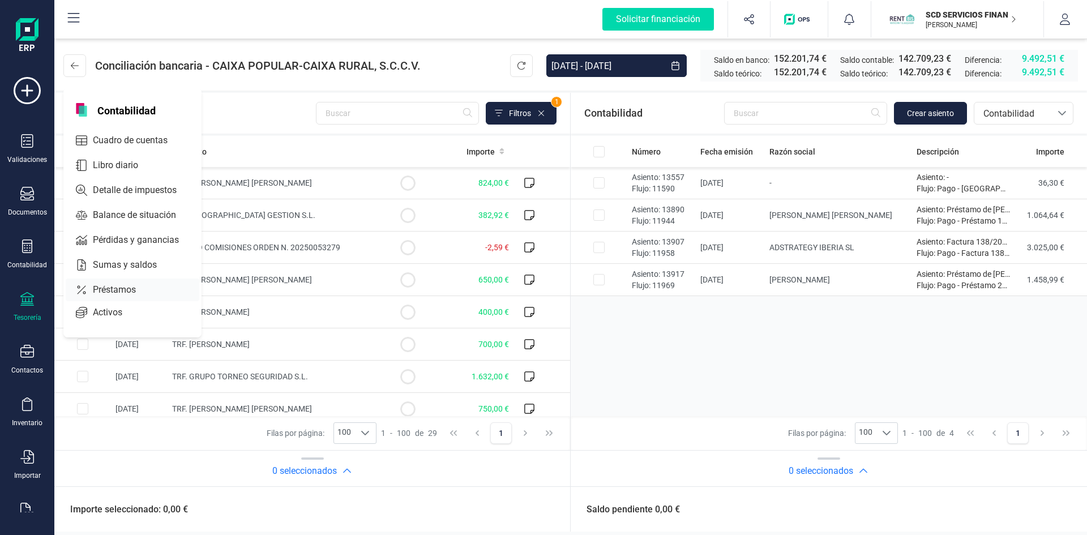
click at [109, 287] on span "Préstamos" at bounding box center [122, 290] width 68 height 14
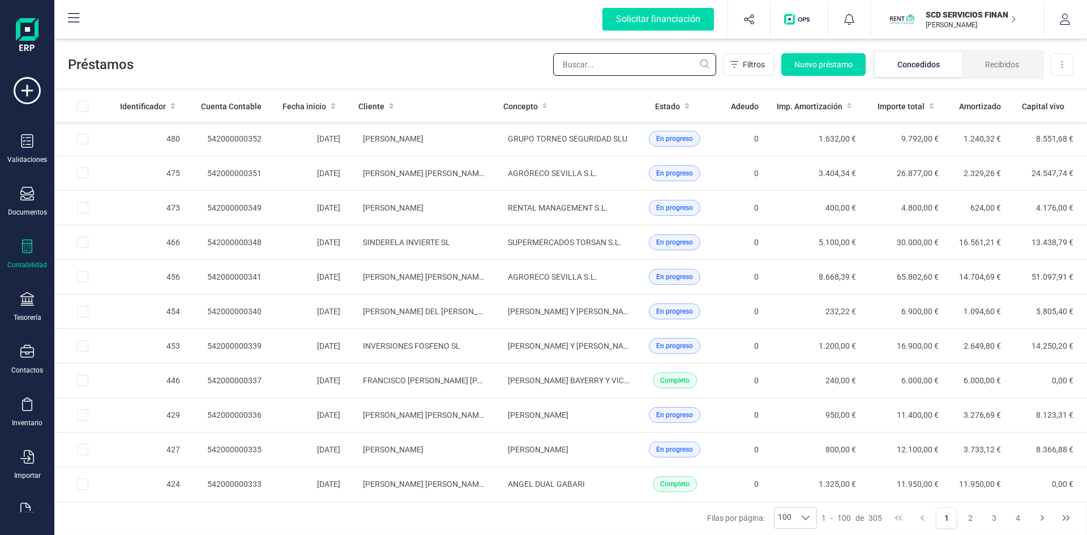
click at [590, 60] on input "text" at bounding box center [634, 64] width 163 height 23
type input "MINGUELL"
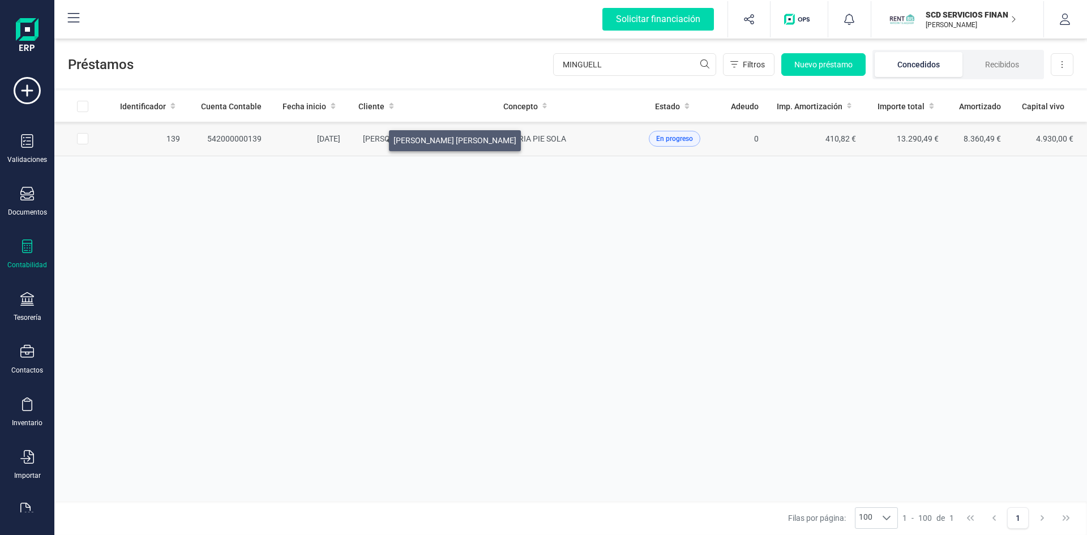
click at [375, 138] on span "[PERSON_NAME]" at bounding box center [424, 138] width 123 height 9
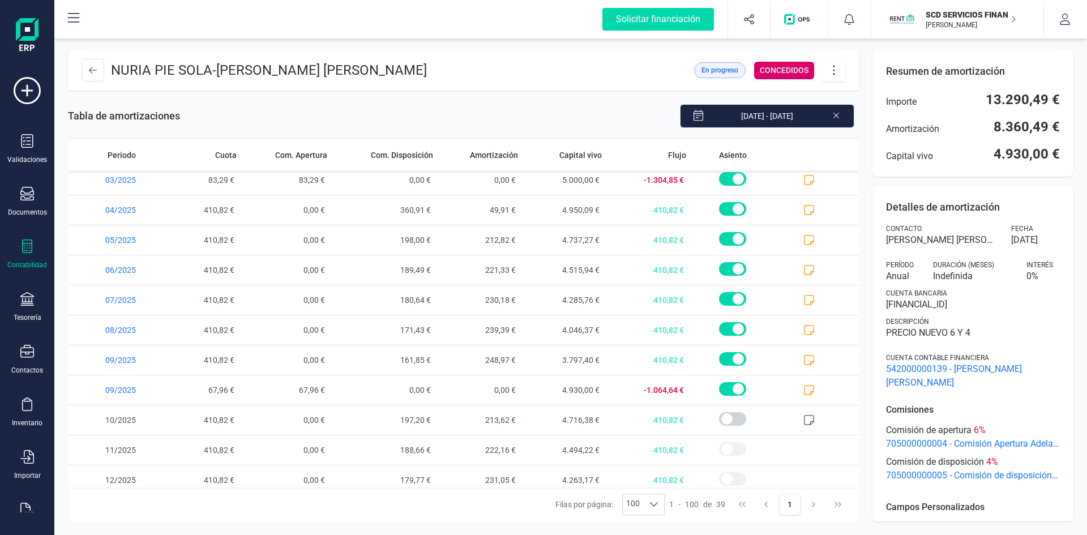
scroll to position [853, 0]
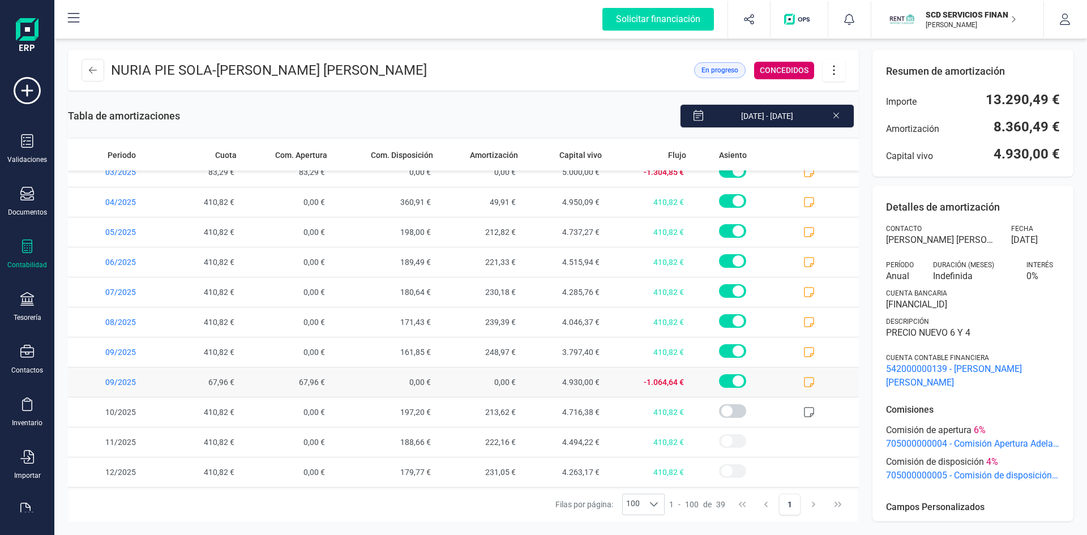
click at [803, 379] on icon at bounding box center [808, 381] width 11 height 11
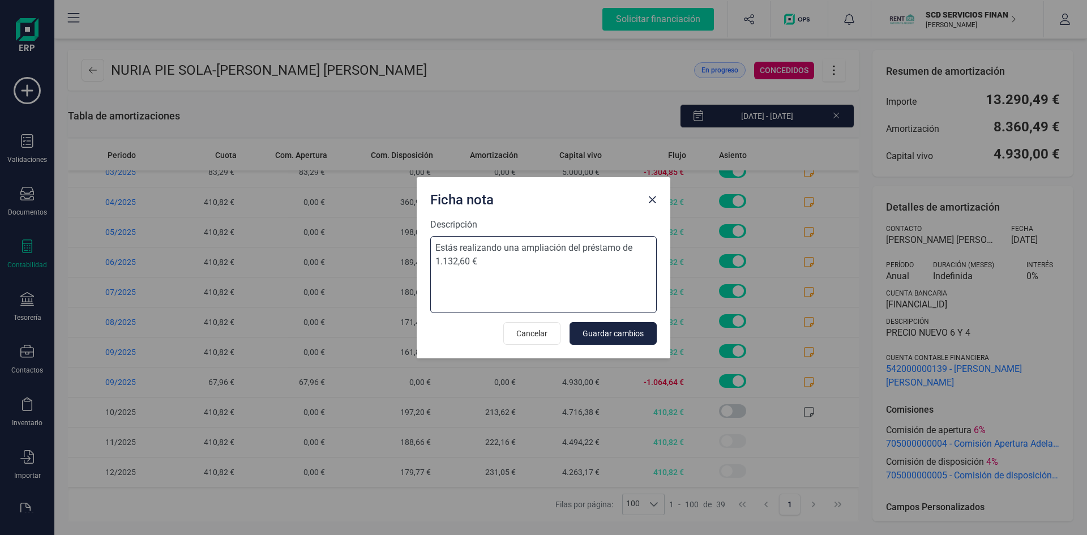
click at [443, 276] on textarea "Estás realizando una ampliación del préstamo de 1.132,60 €" at bounding box center [543, 274] width 226 height 77
click at [496, 261] on textarea "Estás realizando una ampliación del préstamo de 1.132,60 €" at bounding box center [543, 274] width 226 height 77
paste textarea "05-sep-25 9 trf. bel-liq.rem.20250052957 33417140 n -1.064,64"
type textarea "Estás realizando una ampliación del préstamo de 1.132,60 € 05-sep-25 9 trf. bel…"
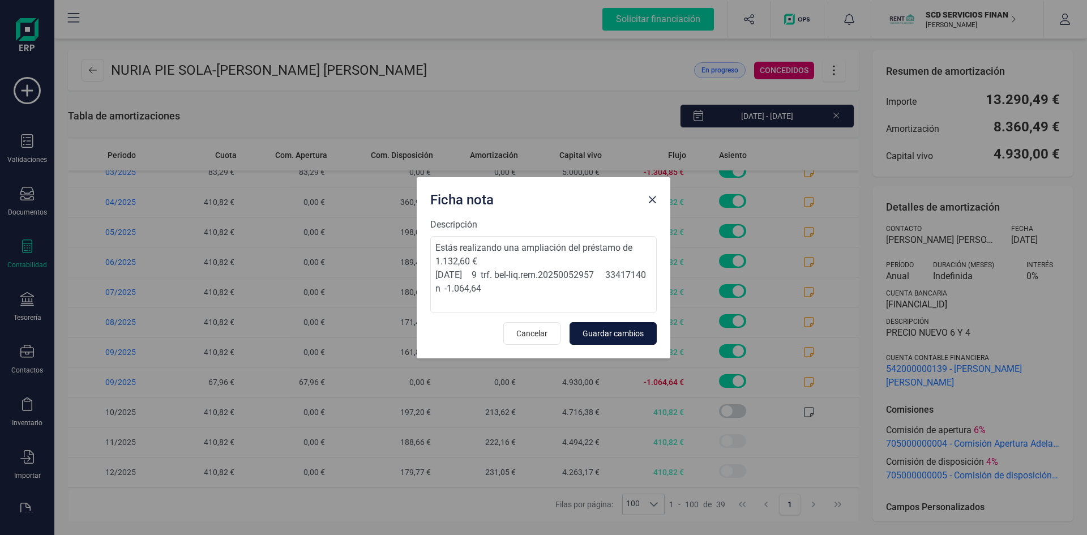
click at [627, 333] on span "Guardar cambios" at bounding box center [612, 333] width 61 height 11
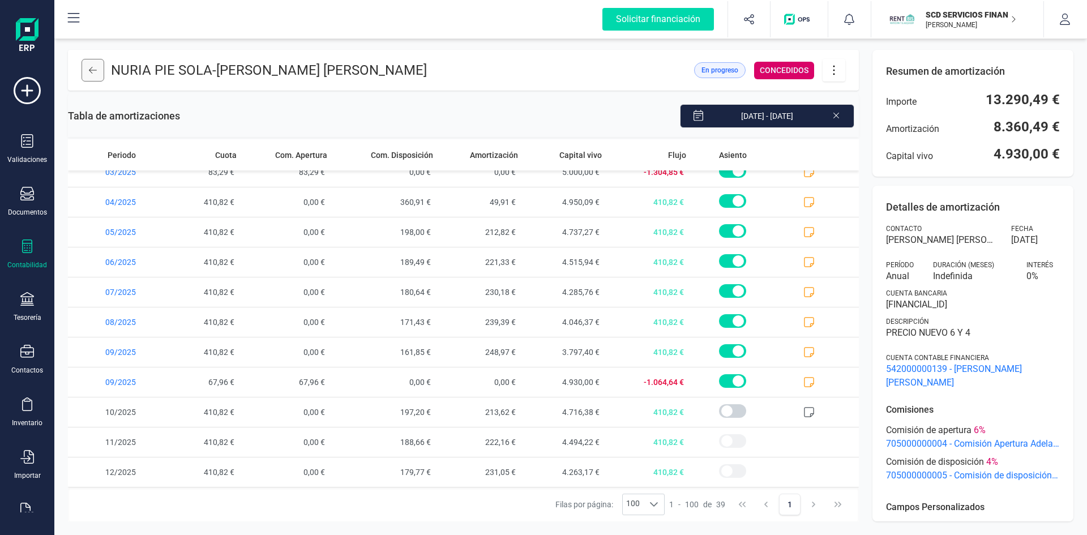
click at [93, 74] on icon at bounding box center [93, 70] width 8 height 9
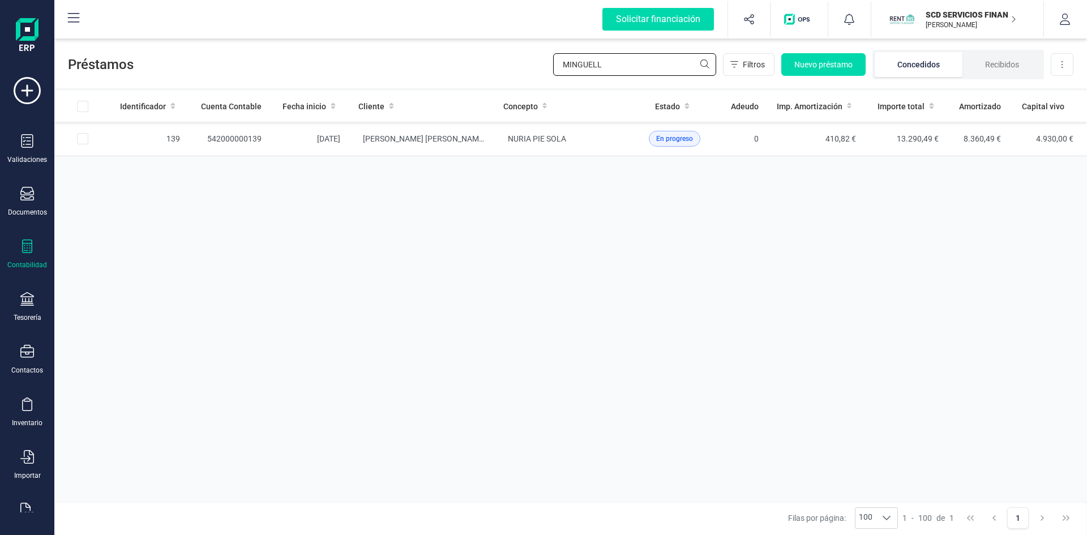
drag, startPoint x: 615, startPoint y: 63, endPoint x: 368, endPoint y: 60, distance: 247.4
click at [375, 61] on div "Préstamos MINGUELL Filtros Nuevo préstamo Concedidos Recibidos Descargar Excel" at bounding box center [570, 62] width 1032 height 52
type input "CARMEN AR"
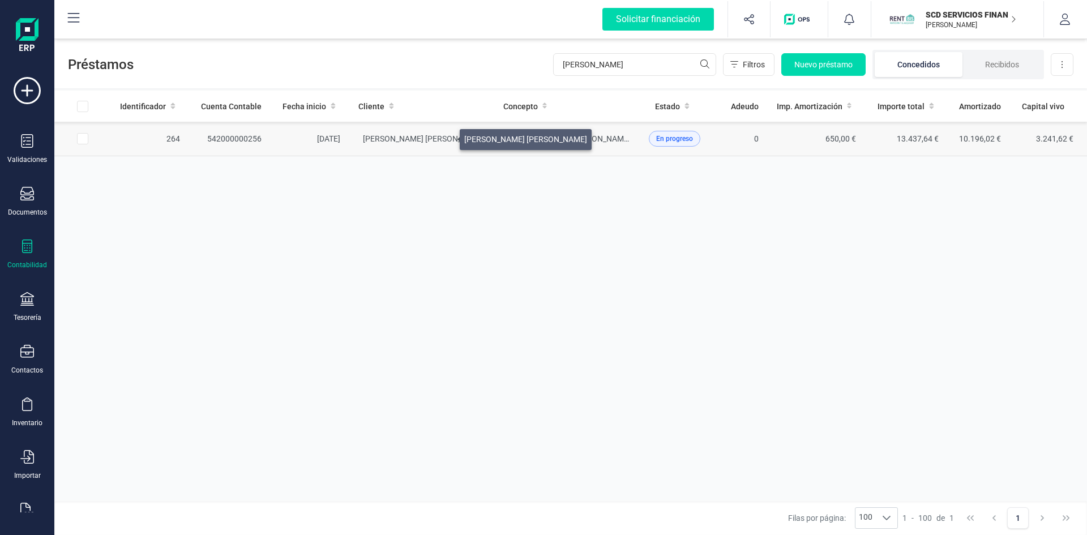
click at [446, 136] on span "JUAN JOSE VILLANUEVA RAMON" at bounding box center [424, 138] width 123 height 9
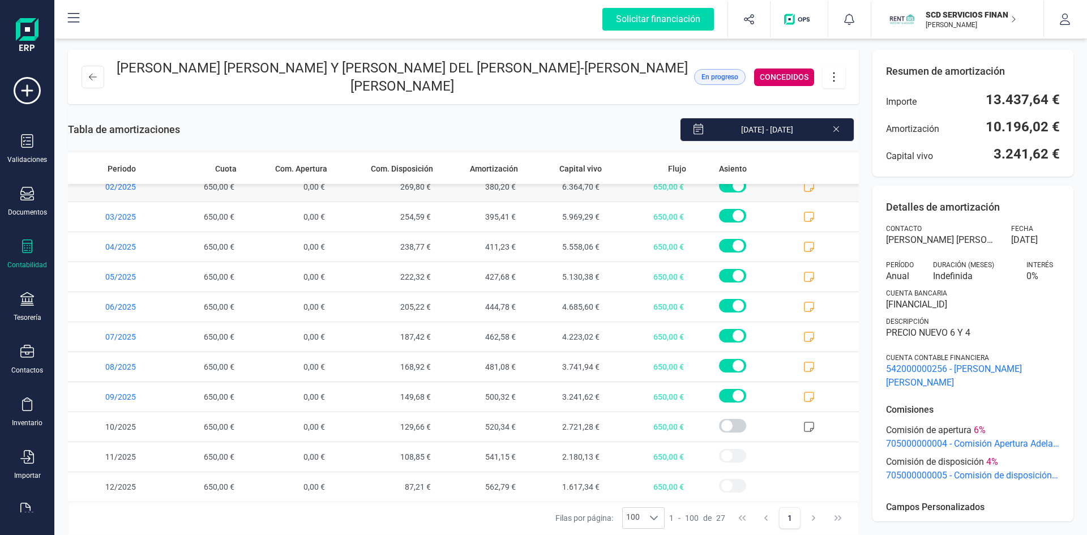
scroll to position [493, 0]
click at [803, 392] on icon at bounding box center [808, 395] width 11 height 11
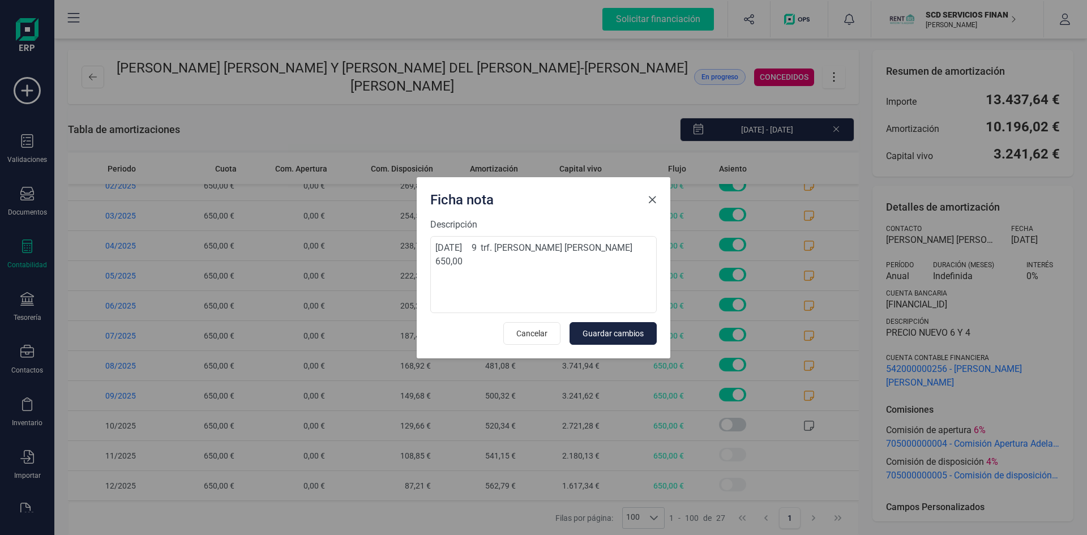
click at [653, 197] on span "Close" at bounding box center [652, 199] width 9 height 9
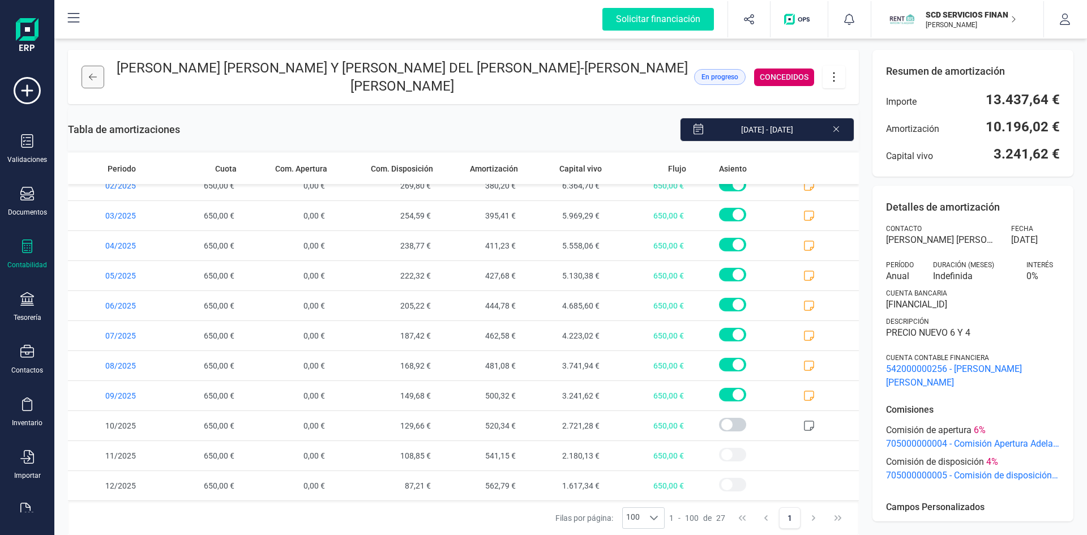
click at [88, 81] on button at bounding box center [93, 77] width 23 height 23
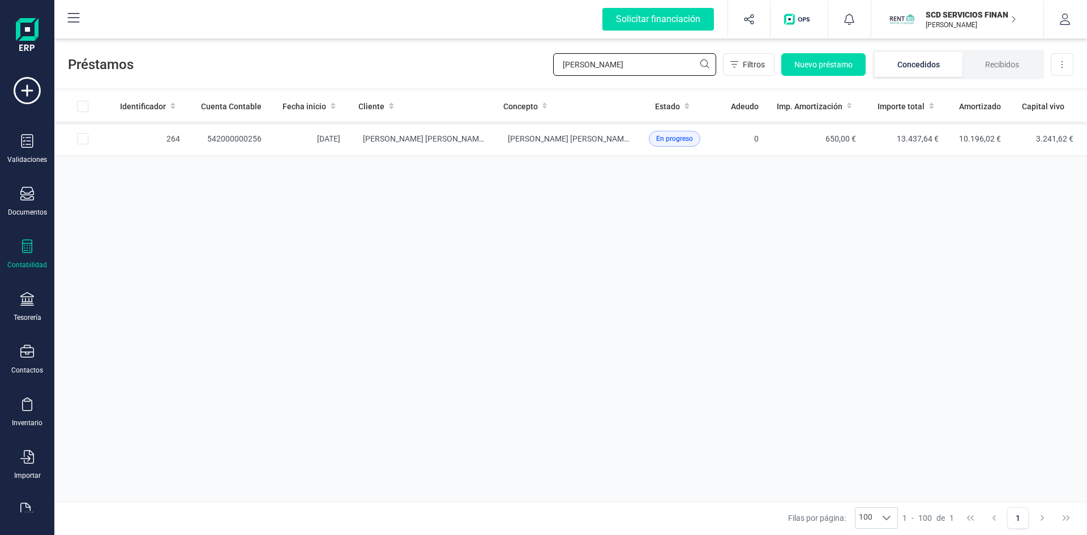
drag, startPoint x: 635, startPoint y: 60, endPoint x: 506, endPoint y: 67, distance: 128.7
click at [510, 67] on div "Préstamos CARMEN AR Filtros Nuevo préstamo Concedidos Recibidos Descargar Excel" at bounding box center [570, 62] width 1032 height 52
type input "ISLA DE"
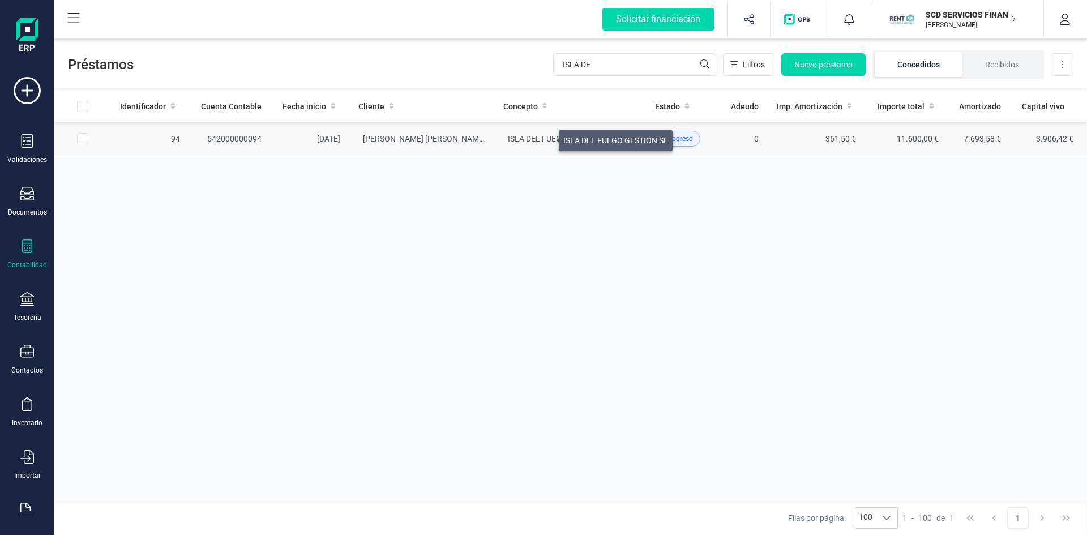
click at [545, 138] on span "ISLA DEL FUEGO GESTION SL" at bounding box center [560, 138] width 105 height 9
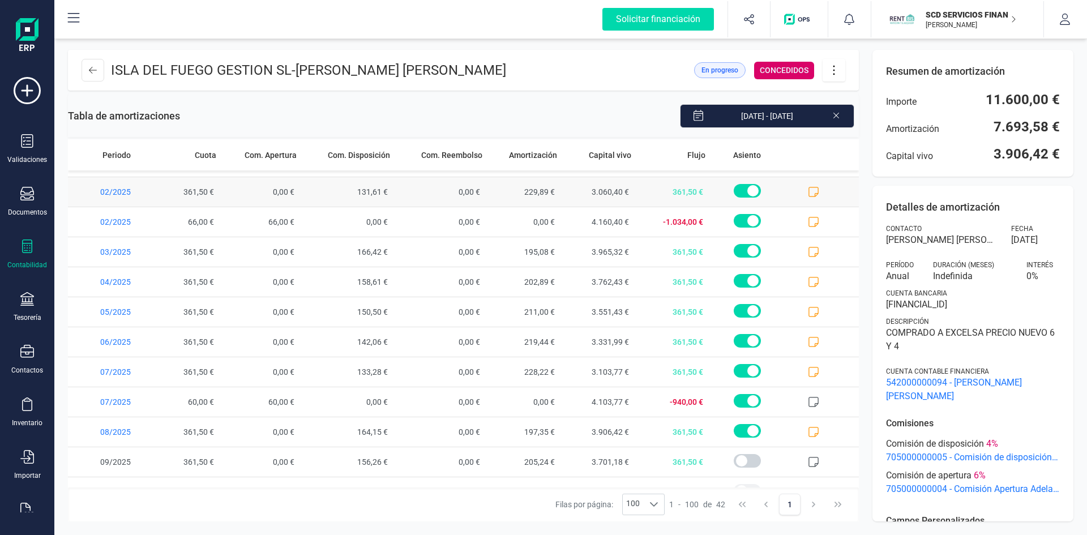
scroll to position [943, 0]
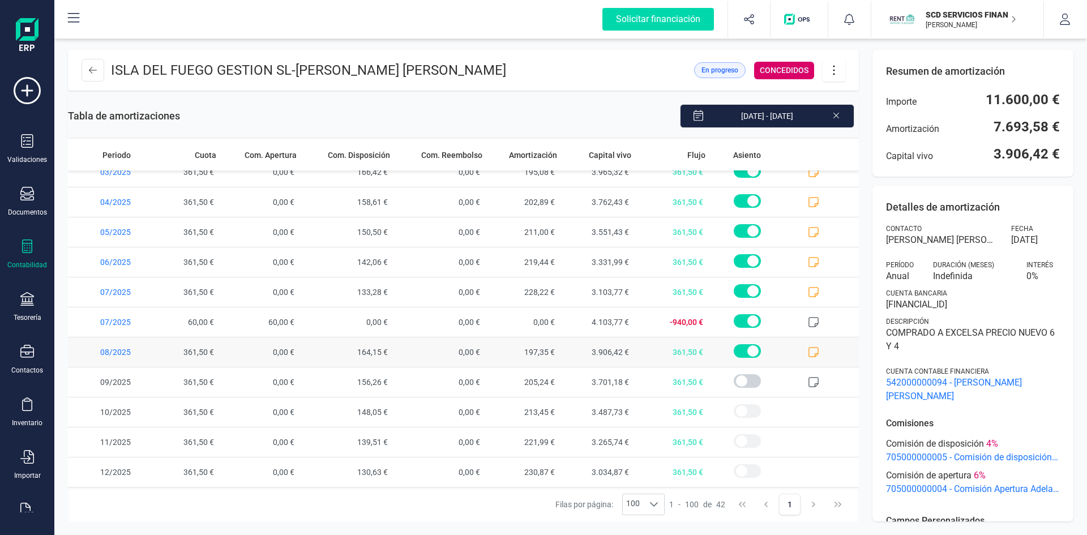
click at [809, 349] on icon at bounding box center [813, 351] width 11 height 11
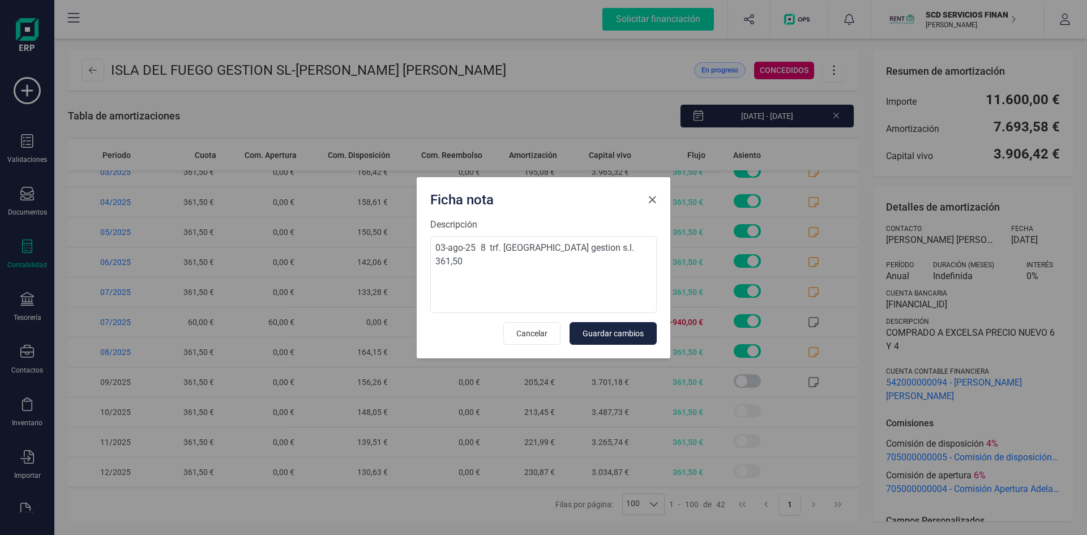
click at [654, 195] on span "Close" at bounding box center [652, 199] width 9 height 9
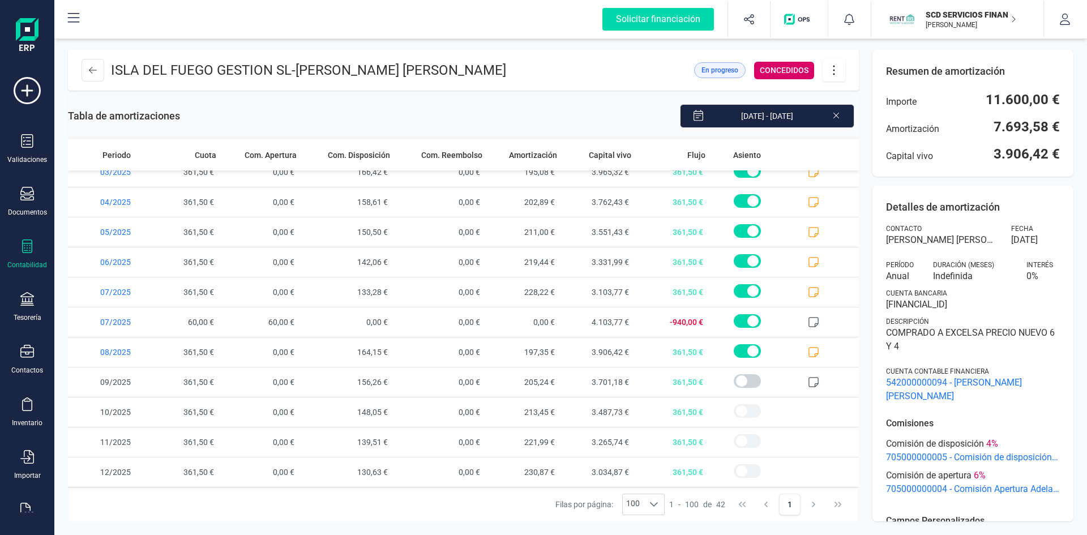
click at [835, 68] on icon at bounding box center [834, 70] width 22 height 12
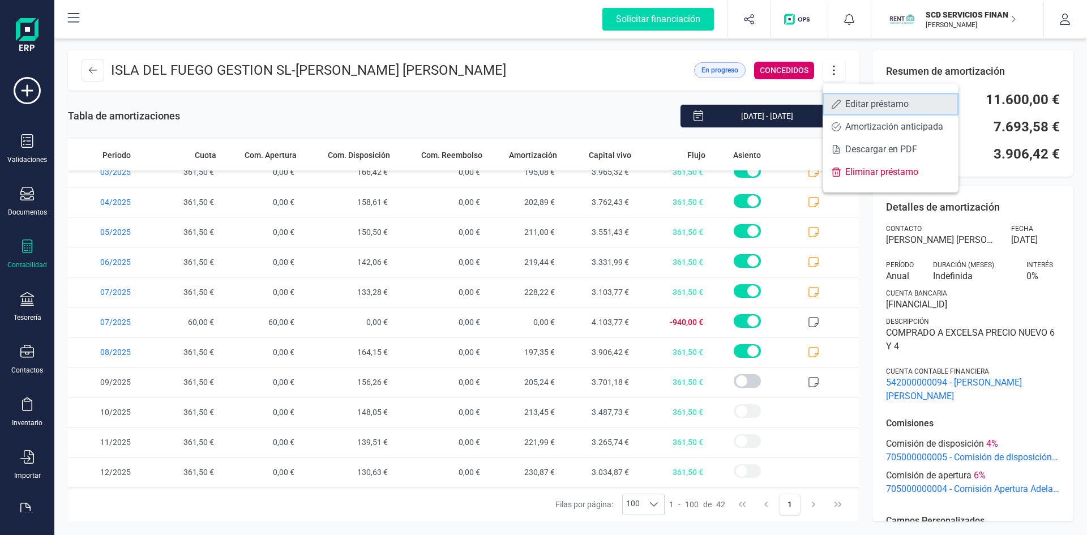
click at [872, 102] on span "Editar préstamo" at bounding box center [897, 104] width 104 height 9
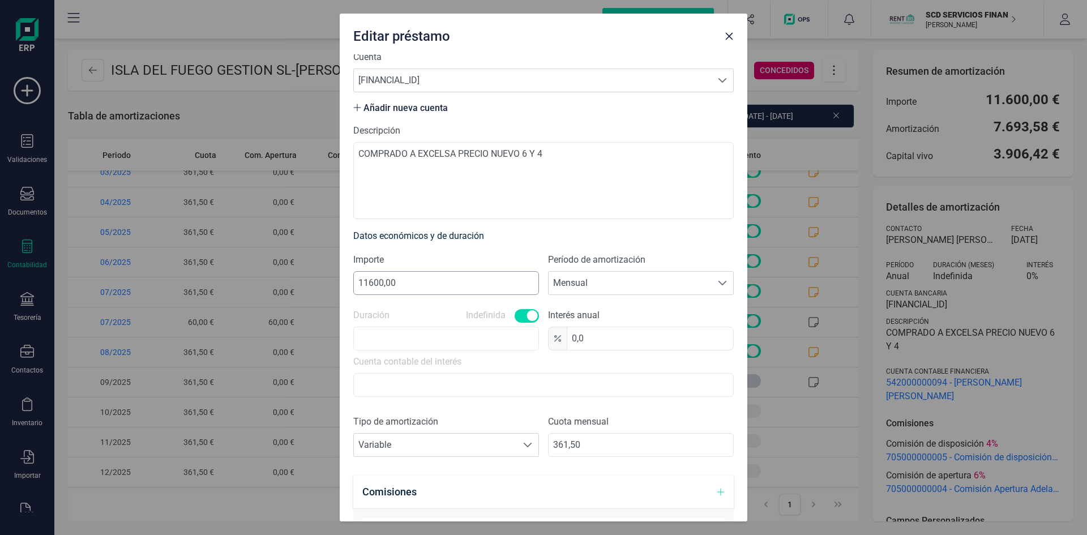
scroll to position [113, 0]
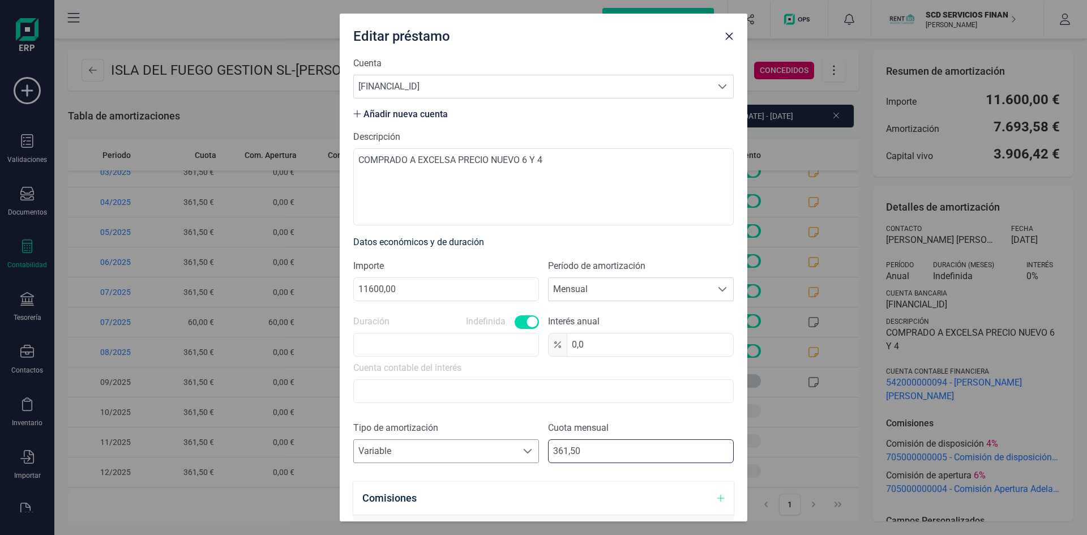
drag, startPoint x: 603, startPoint y: 453, endPoint x: 501, endPoint y: 452, distance: 101.3
click at [501, 452] on div "Tipo de amortización Seleccione un tipo de documento Variable Variable Cuota me…" at bounding box center [543, 446] width 380 height 51
type input "382,92"
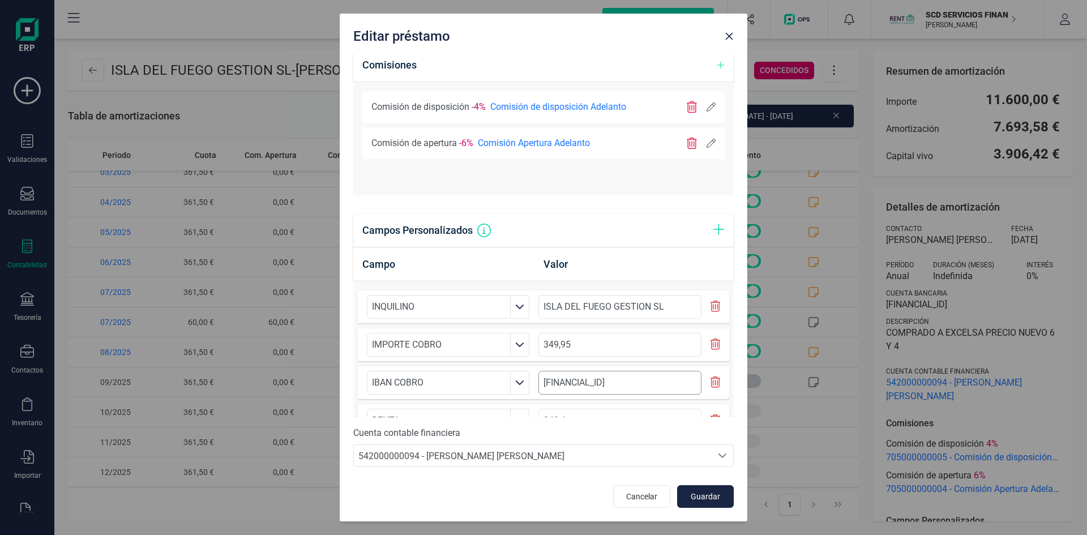
scroll to position [546, 0]
click at [698, 491] on span "Guardar" at bounding box center [705, 496] width 31 height 11
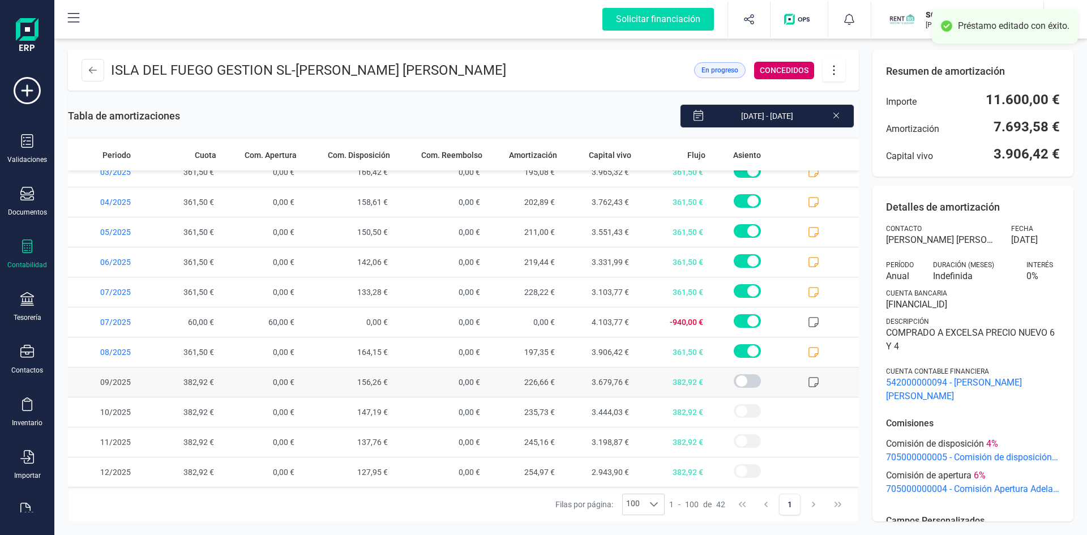
click at [808, 378] on icon at bounding box center [813, 382] width 10 height 10
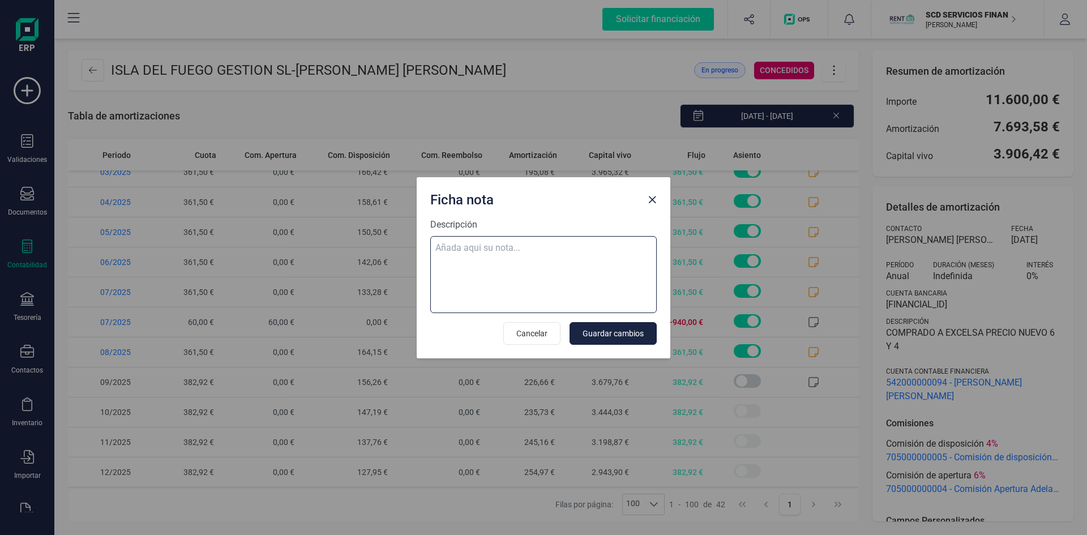
click at [472, 245] on textarea "Descripción" at bounding box center [543, 274] width 226 height 77
paste textarea "06-sep-25 9 trf. isla del fuego gestion s.l. 382,92"
type textarea "06-sep-25 9 trf. isla del fuego gestion s.l. 382,92"
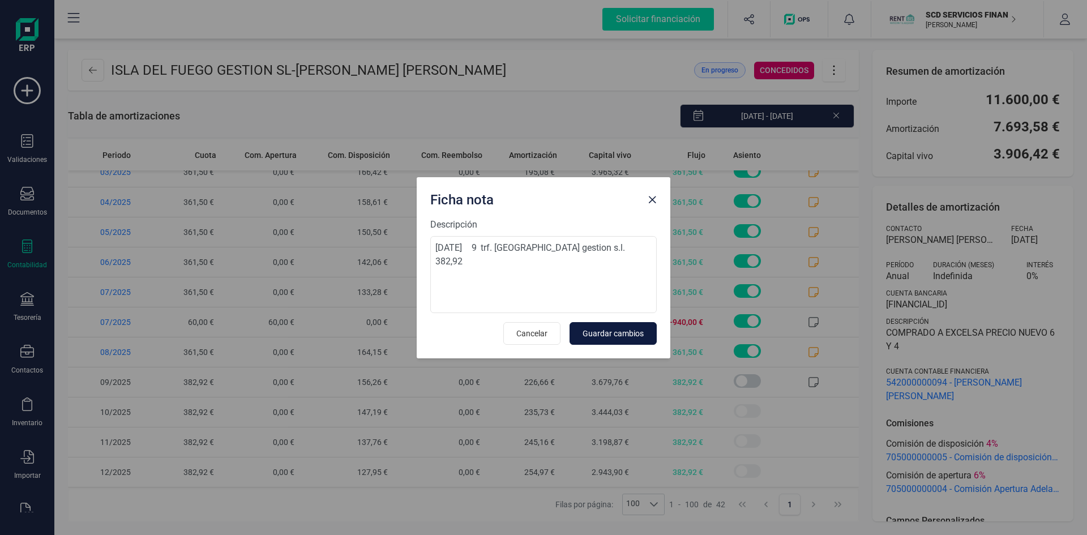
click at [628, 332] on span "Guardar cambios" at bounding box center [612, 333] width 61 height 11
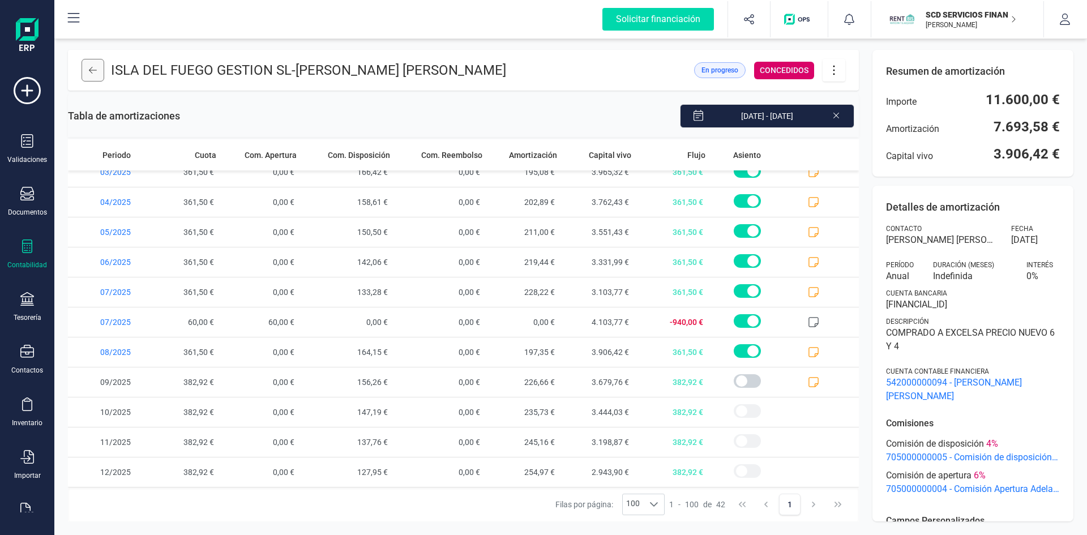
click at [92, 68] on icon at bounding box center [93, 70] width 8 height 9
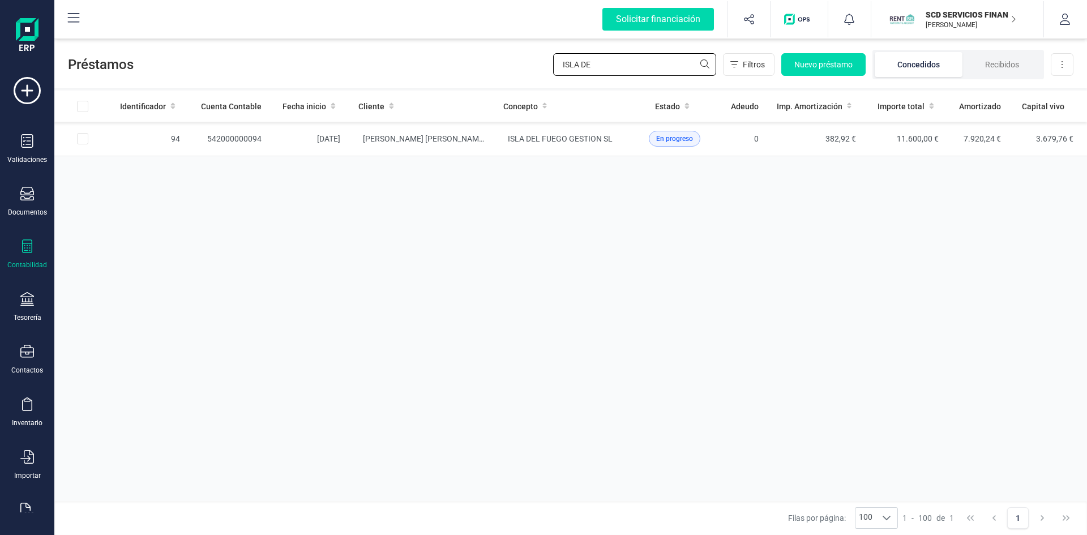
drag, startPoint x: 603, startPoint y: 65, endPoint x: 405, endPoint y: 54, distance: 197.8
click at [427, 58] on div "Préstamos ISLA DE Filtros Nuevo préstamo Concedidos Recibidos Descargar Excel" at bounding box center [570, 62] width 1032 height 52
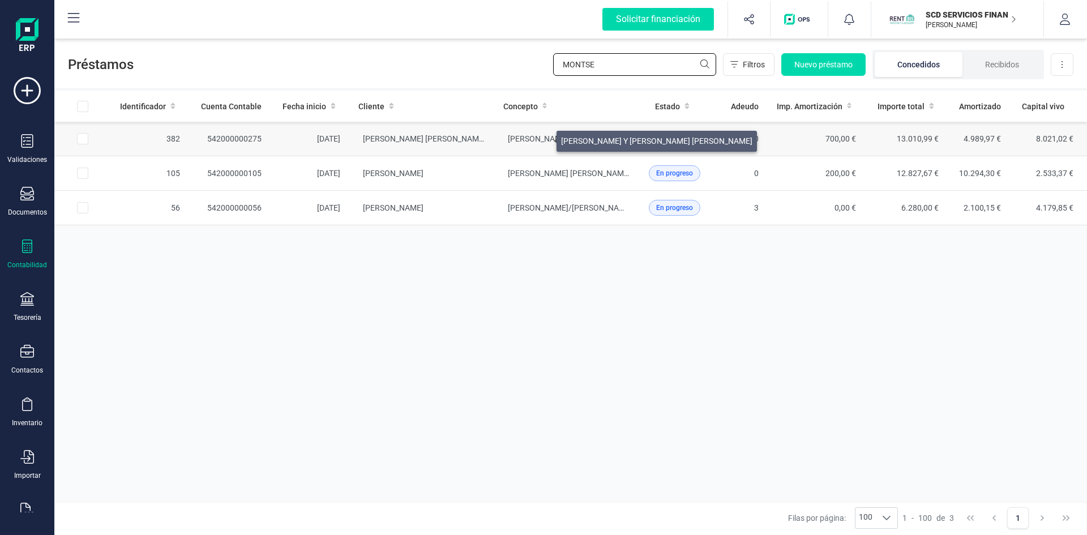
type input "MONTSE"
click at [543, 138] on span "MONTSERRAT LAZARO MOIX Y EZEQUIEL FERIA CARRASCO" at bounding box center [603, 138] width 191 height 9
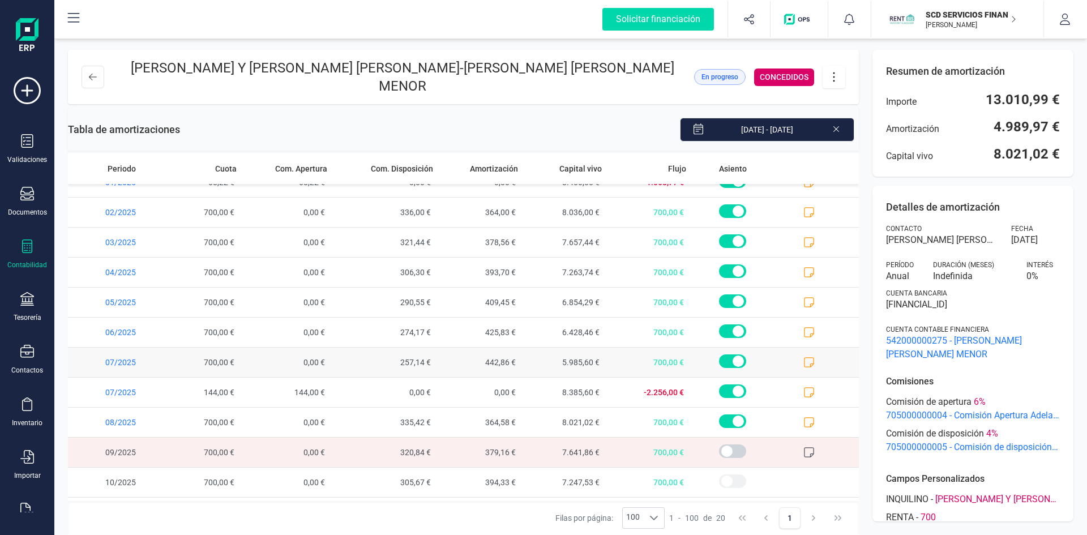
scroll to position [283, 0]
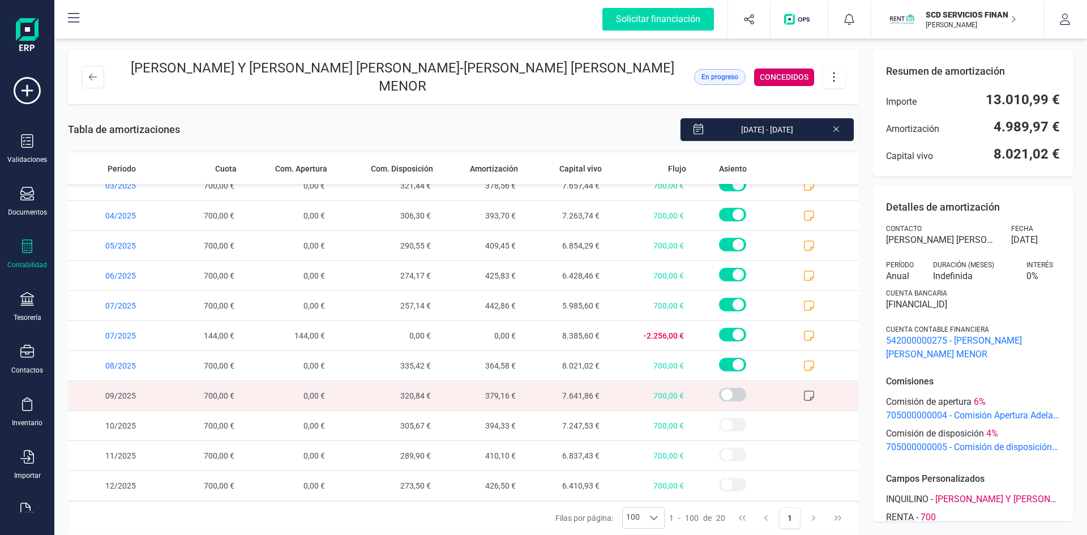
click at [803, 390] on icon at bounding box center [808, 395] width 11 height 11
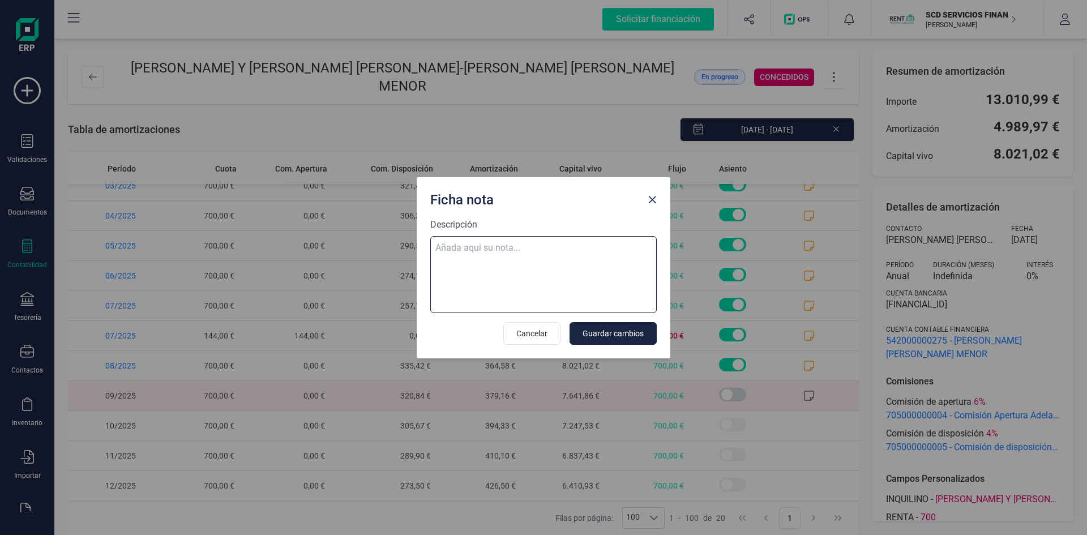
click at [519, 241] on textarea "Descripción" at bounding box center [543, 274] width 226 height 77
paste textarea "05-sep-25 9 trf. montserrat lazaro moix 700,00"
type textarea "05-sep-25 9 trf. montserrat lazaro moix 700,00"
click at [599, 334] on span "Guardar cambios" at bounding box center [612, 333] width 61 height 11
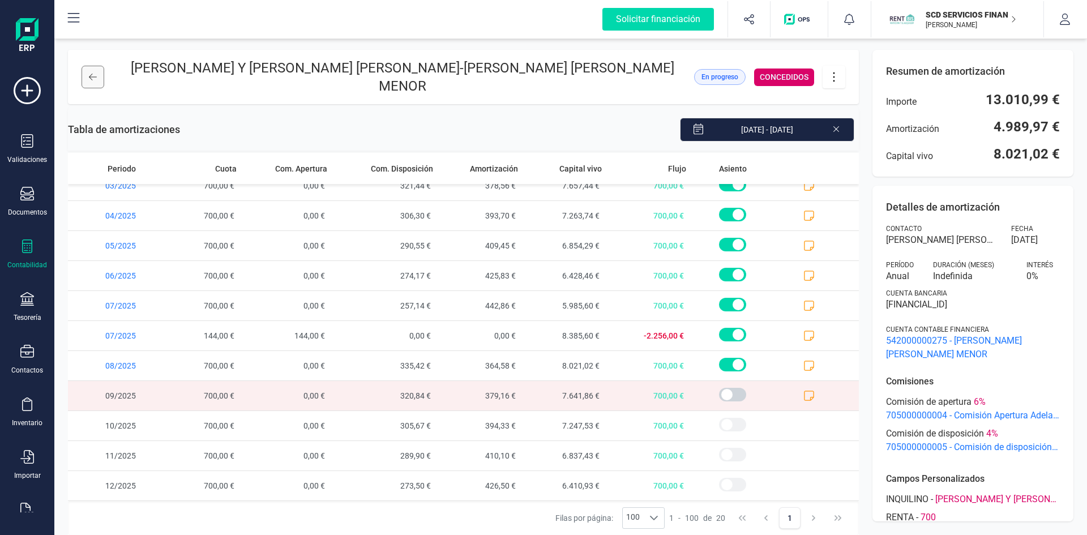
click at [93, 72] on icon at bounding box center [93, 76] width 8 height 9
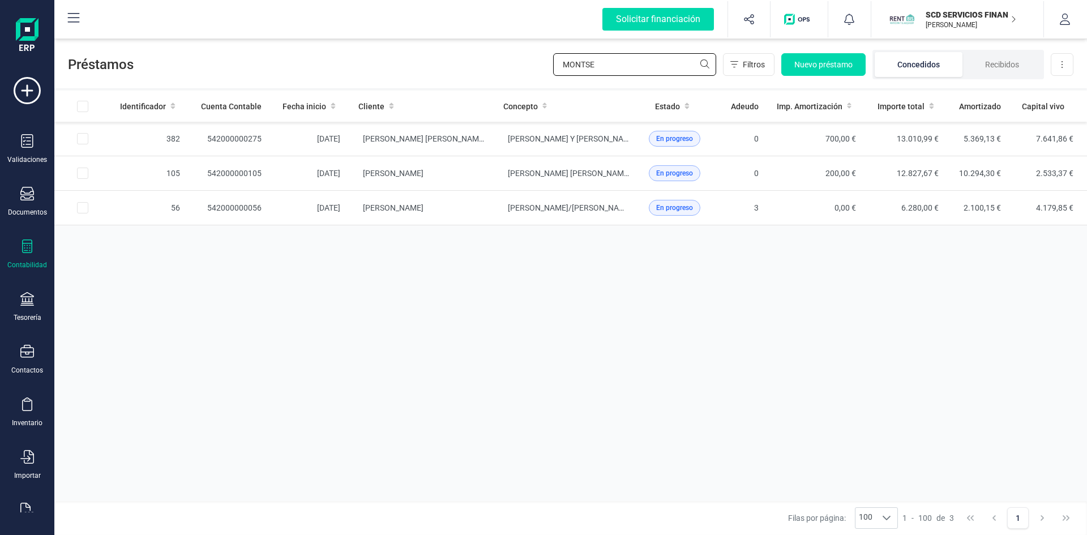
drag, startPoint x: 625, startPoint y: 62, endPoint x: 409, endPoint y: 58, distance: 216.8
click at [412, 59] on div "Préstamos MONTSE Filtros Nuevo préstamo Concedidos Recibidos Descargar Excel" at bounding box center [570, 62] width 1032 height 52
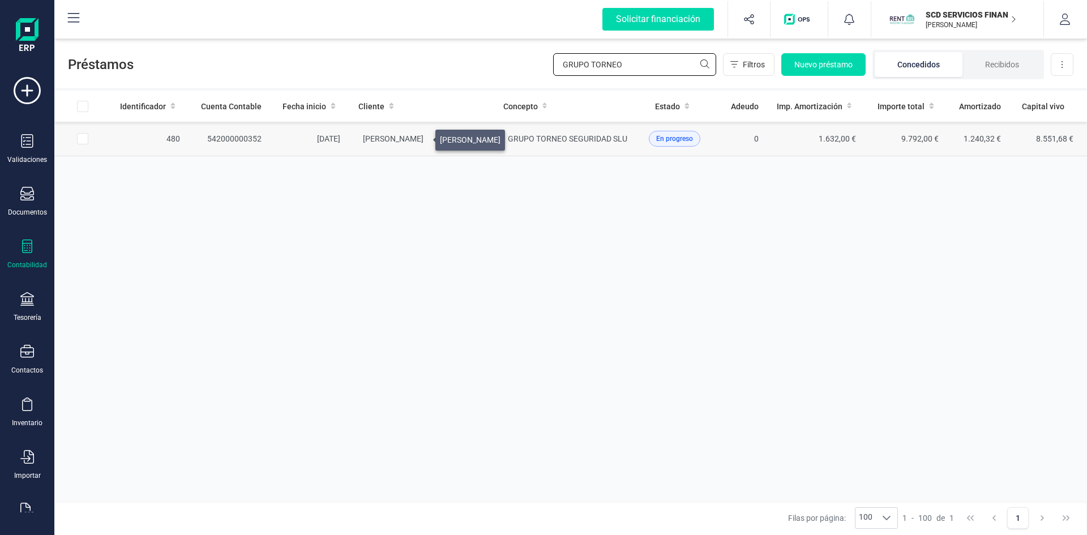
type input "GRUPO TORNEO"
click at [422, 137] on span "[PERSON_NAME]" at bounding box center [393, 138] width 61 height 9
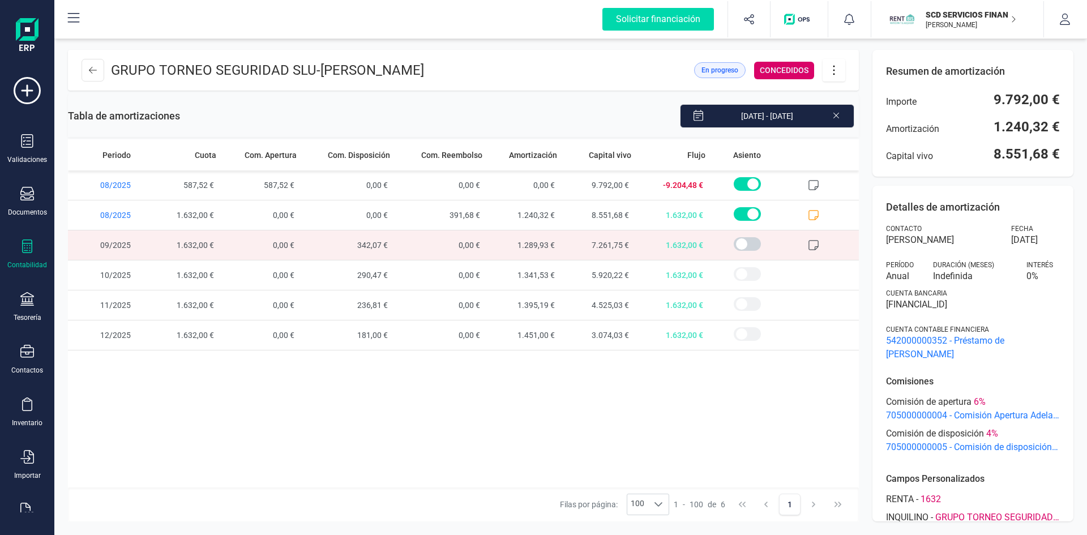
click at [813, 246] on icon at bounding box center [813, 244] width 11 height 11
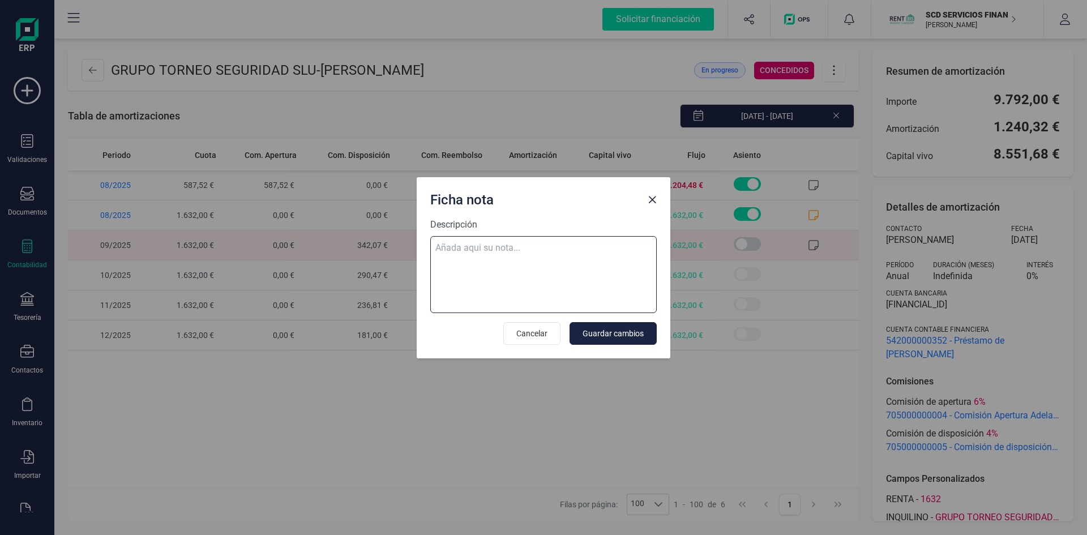
click at [519, 247] on textarea "Descripción" at bounding box center [543, 274] width 226 height 77
paste textarea "05-sep-25 9 trf. grupo torneo seguridad s.l. 1.632,00"
type textarea "05-sep-25 9 trf. grupo torneo seguridad s.l. 1.632,00"
click at [614, 328] on span "Guardar cambios" at bounding box center [612, 333] width 61 height 11
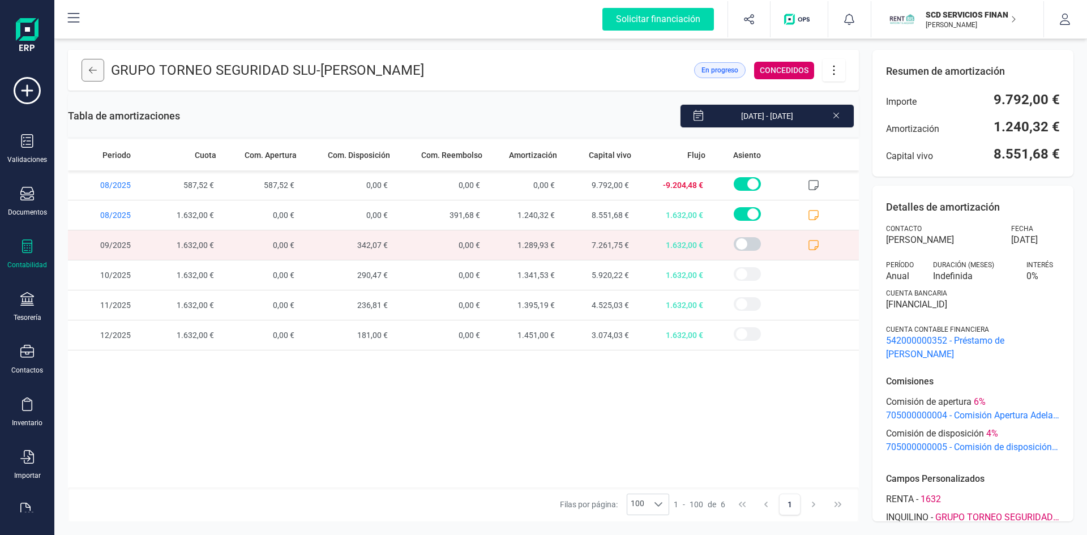
click at [88, 69] on button at bounding box center [93, 70] width 23 height 23
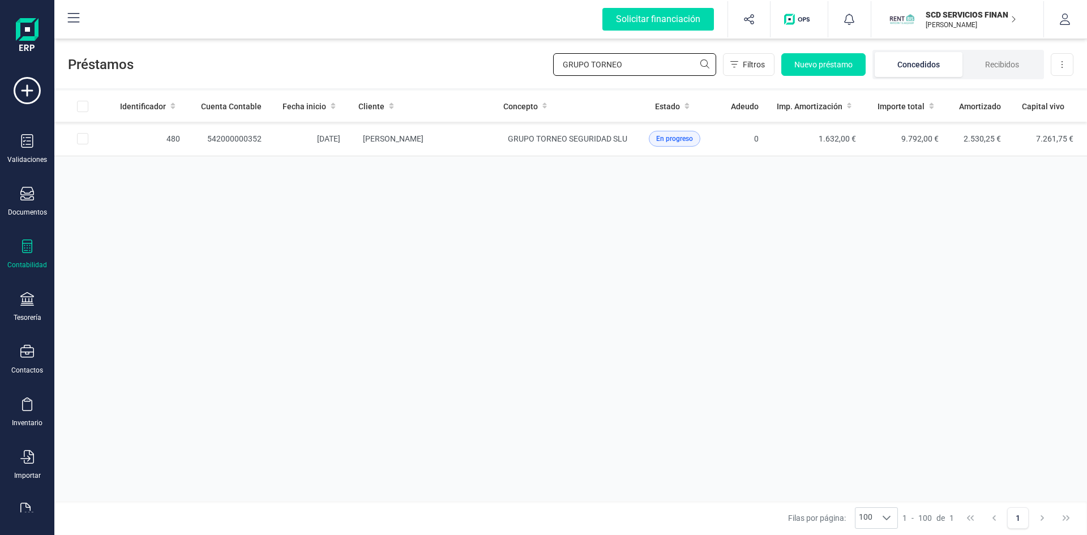
drag, startPoint x: 623, startPoint y: 67, endPoint x: 475, endPoint y: 60, distance: 147.9
click at [481, 60] on div "Préstamos GRUPO TORNEO Filtros Nuevo préstamo Concedidos Recibidos Descargar Ex…" at bounding box center [570, 62] width 1032 height 52
type input "TANIA"
click at [414, 140] on span "[PERSON_NAME]" at bounding box center [393, 138] width 61 height 9
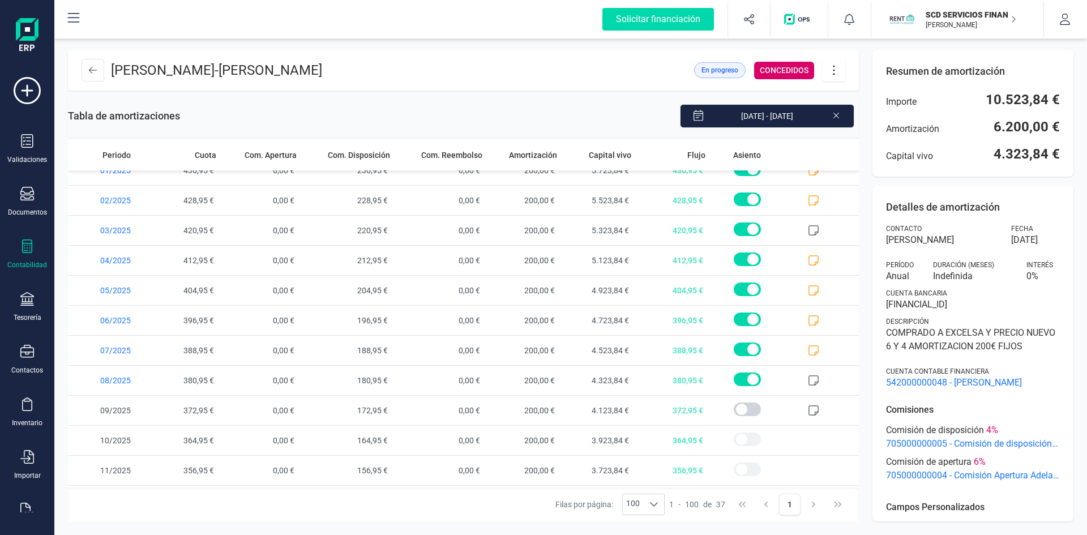
scroll to position [793, 0]
click at [832, 68] on icon at bounding box center [834, 70] width 22 height 12
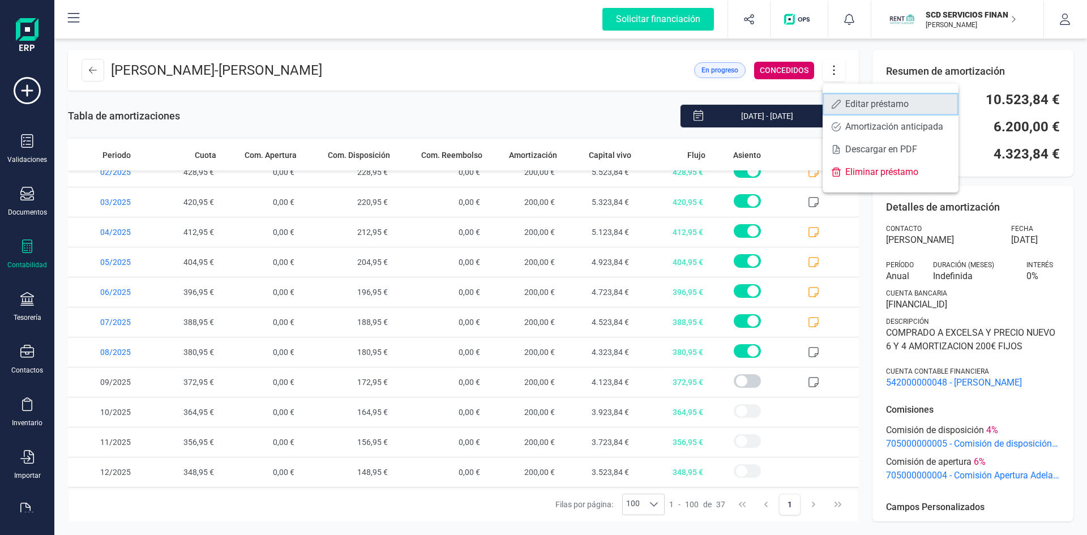
click at [842, 104] on link "Editar préstamo" at bounding box center [890, 104] width 136 height 23
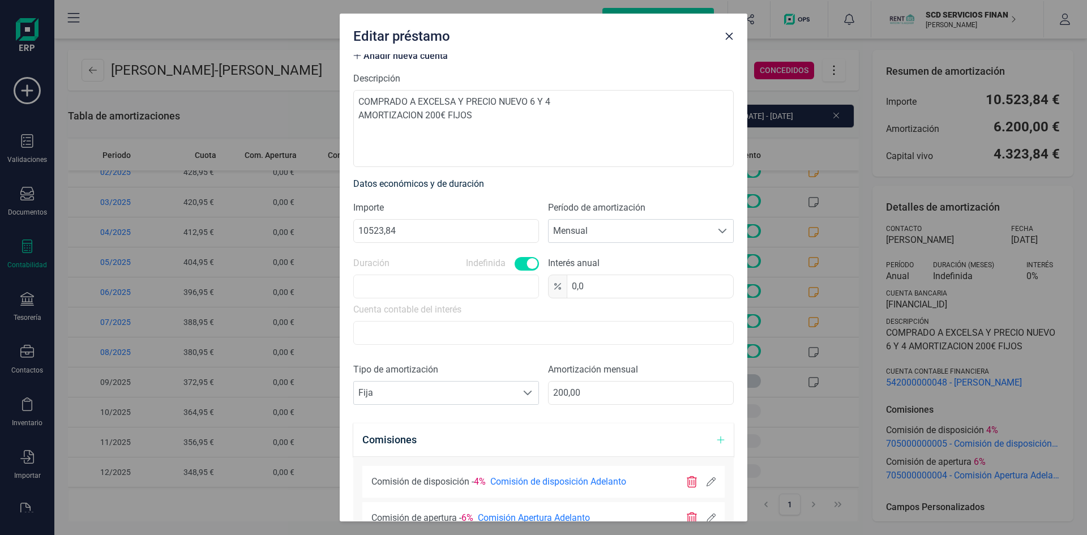
scroll to position [170, 0]
click at [523, 396] on span at bounding box center [527, 394] width 9 height 9
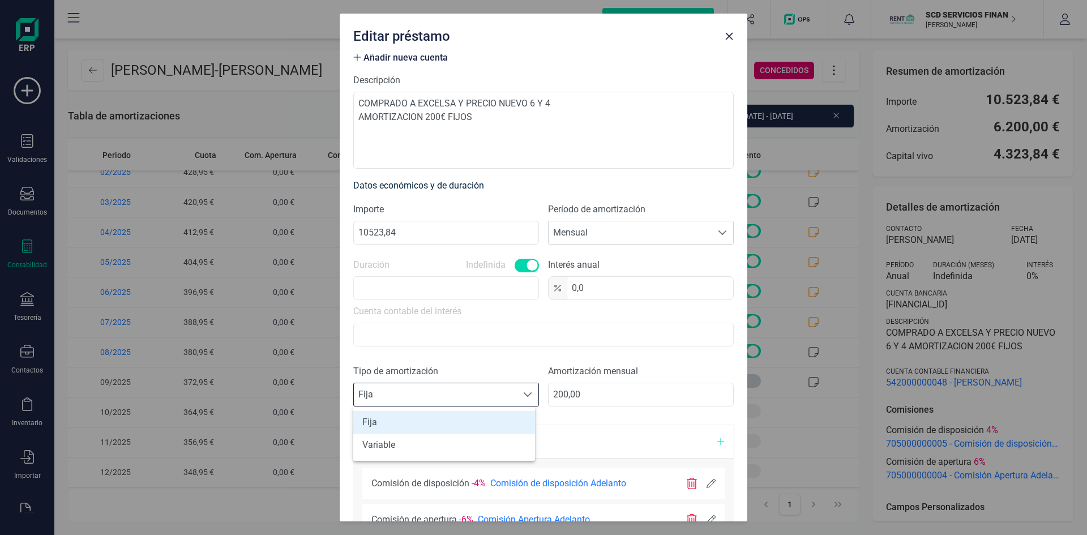
scroll to position [7, 50]
click at [432, 444] on li "Variable" at bounding box center [444, 445] width 182 height 23
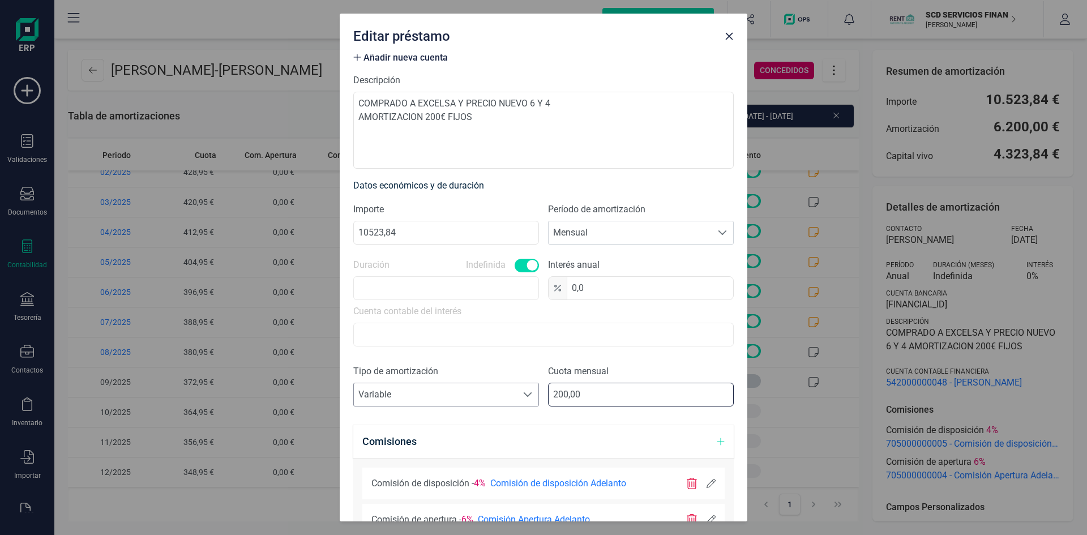
drag, startPoint x: 594, startPoint y: 391, endPoint x: 508, endPoint y: 392, distance: 86.0
click at [508, 392] on div "Tipo de amortización Seleccione un tipo de documento Variable Variable Cuota me…" at bounding box center [543, 390] width 380 height 51
type input "650,00"
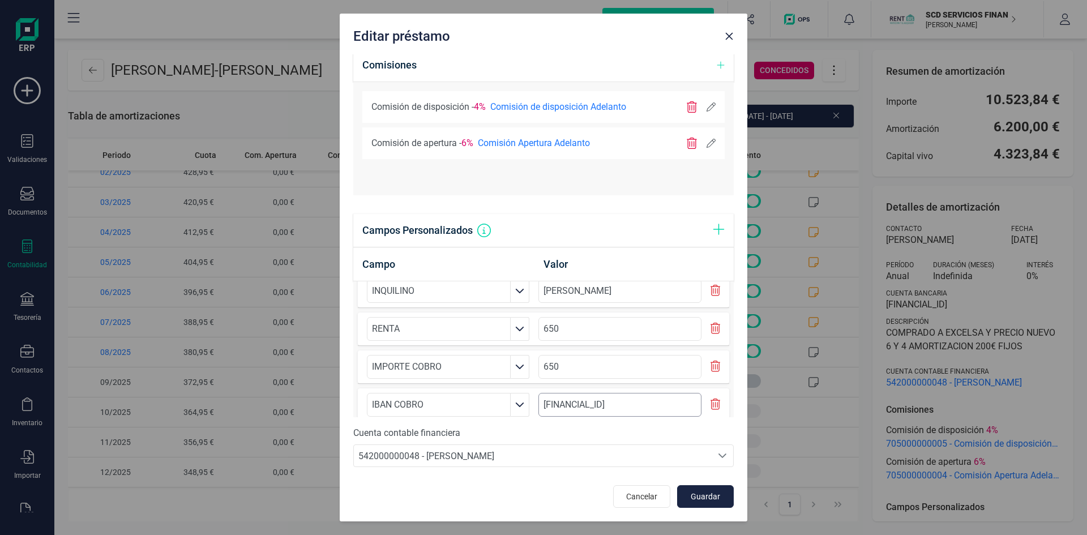
scroll to position [29, 0]
click at [695, 494] on span "Guardar" at bounding box center [705, 496] width 31 height 11
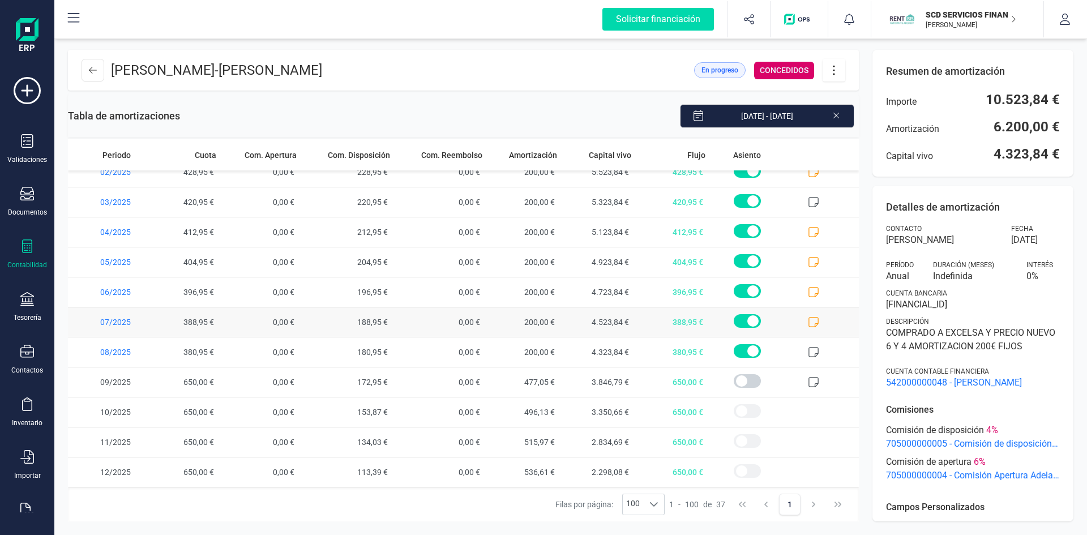
click at [808, 320] on icon at bounding box center [813, 321] width 11 height 11
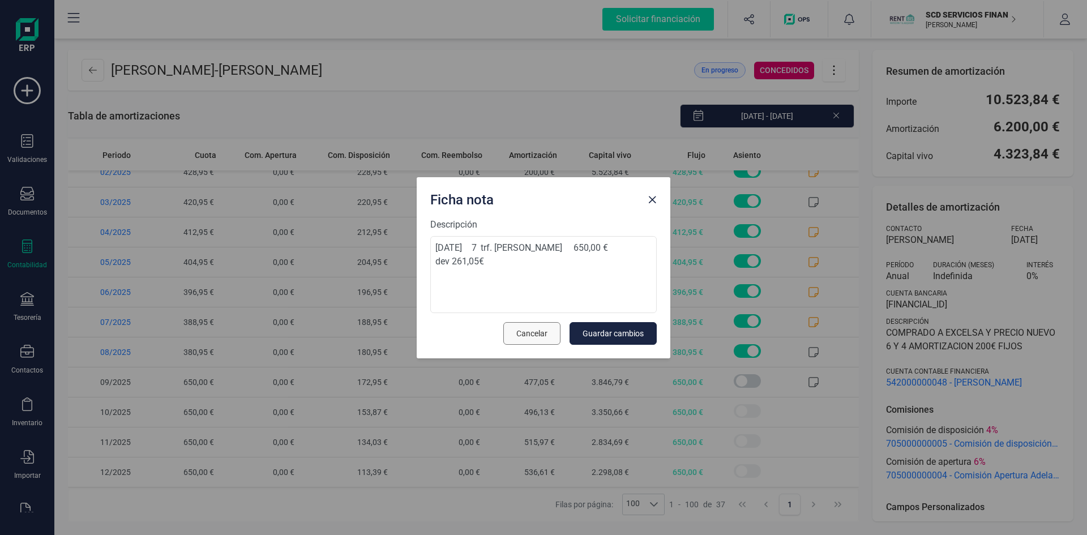
click at [537, 337] on span "Cancelar" at bounding box center [531, 333] width 31 height 11
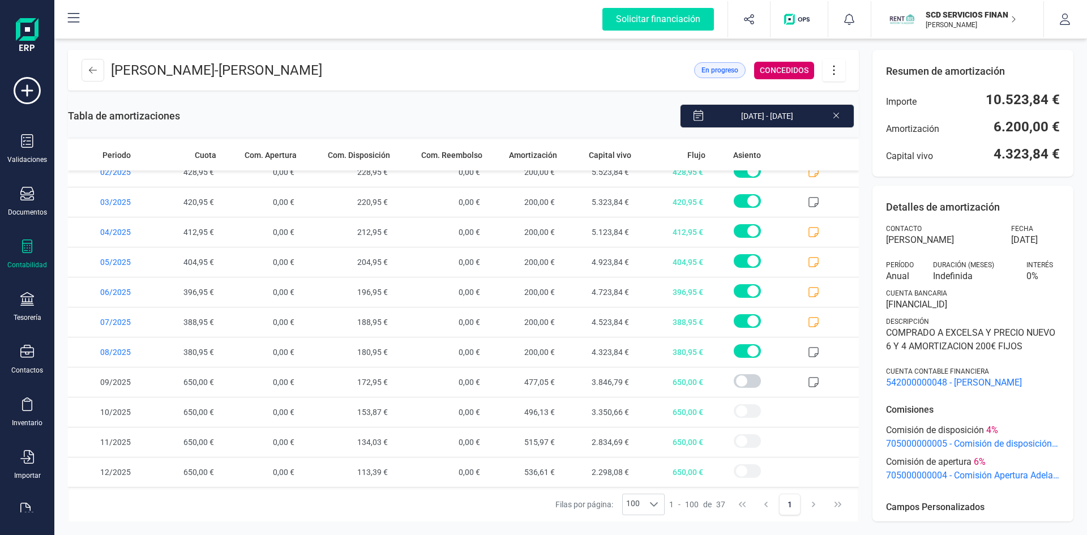
click at [837, 69] on icon at bounding box center [834, 70] width 22 height 12
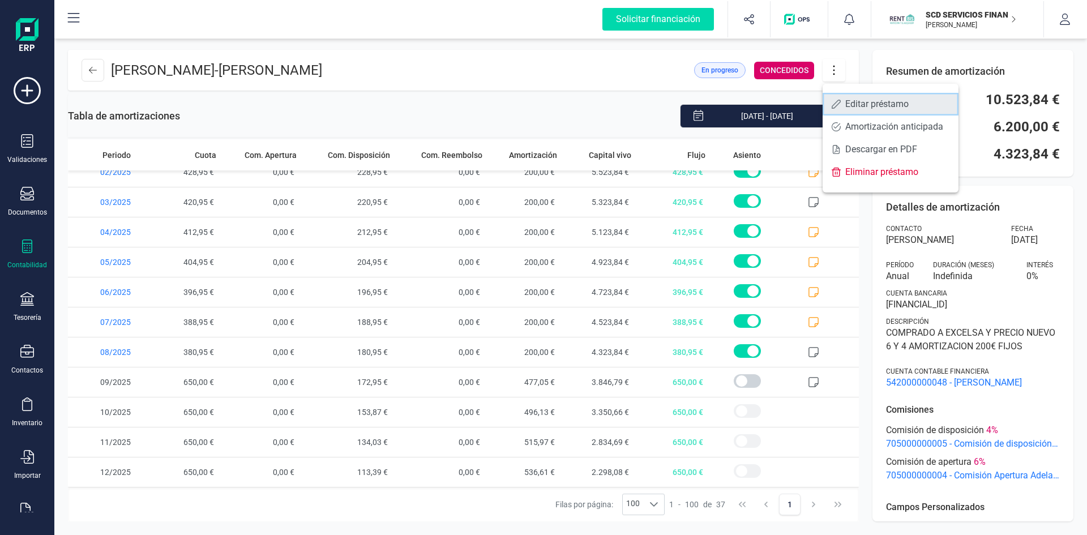
click at [844, 101] on link "Editar préstamo" at bounding box center [890, 104] width 136 height 23
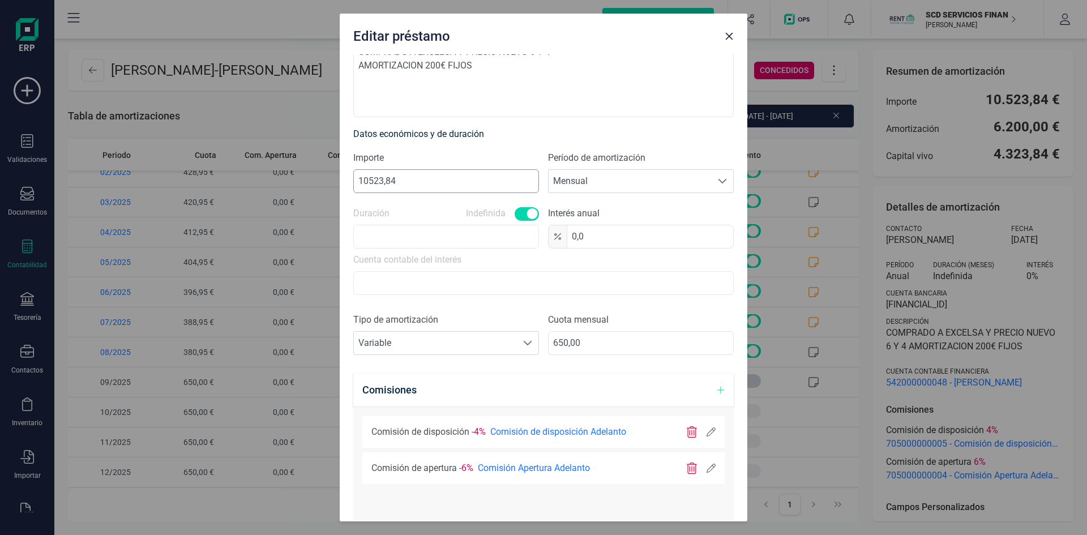
scroll to position [226, 0]
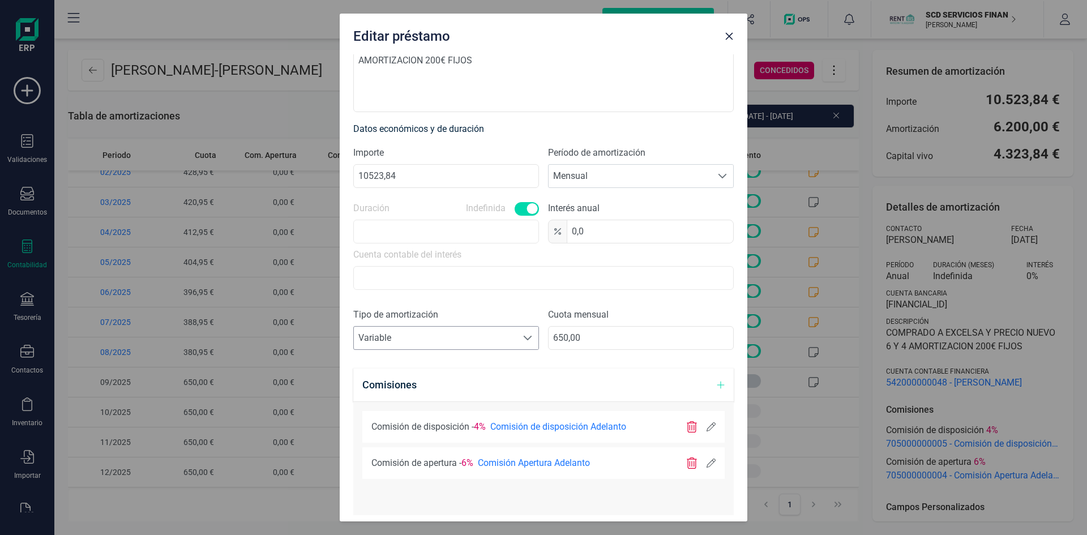
click at [429, 336] on span "Variable" at bounding box center [435, 338] width 163 height 23
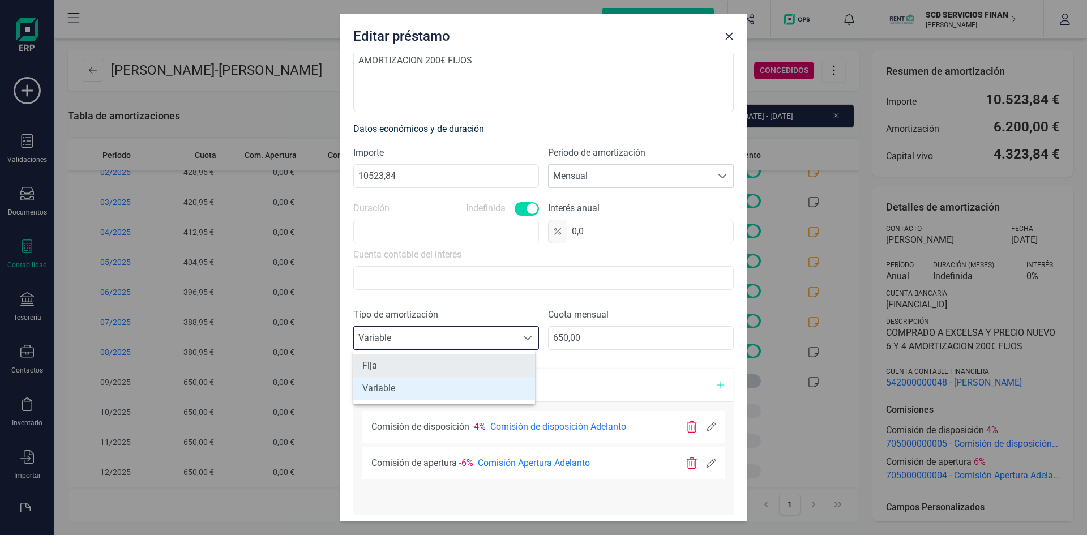
click at [398, 366] on li "Fija" at bounding box center [444, 365] width 182 height 23
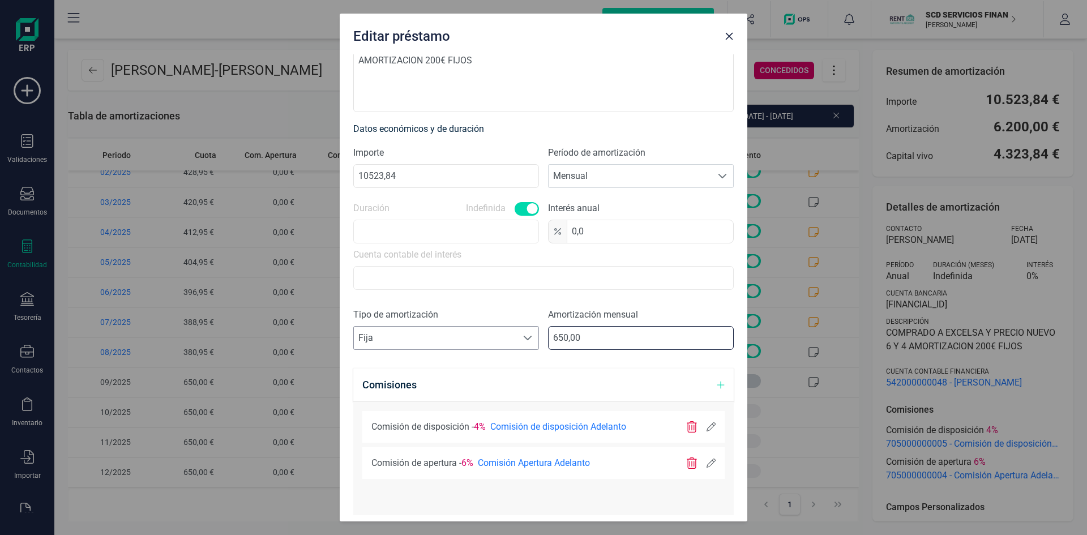
drag, startPoint x: 587, startPoint y: 336, endPoint x: 417, endPoint y: 342, distance: 169.9
click at [422, 343] on div "Tipo de amortización Seleccione un tipo de documento Fija Fija Amortización men…" at bounding box center [543, 333] width 380 height 51
type input "200,00"
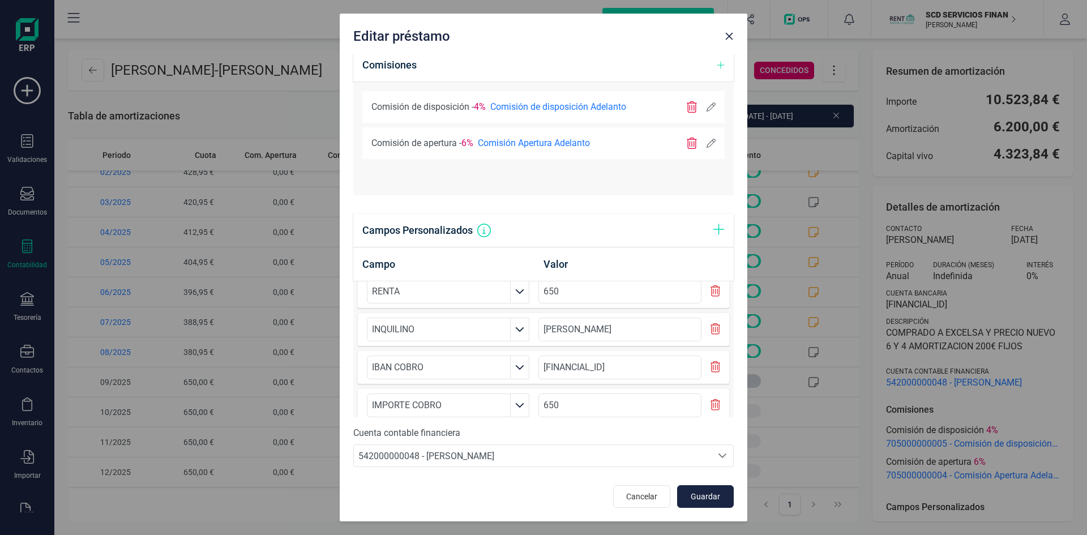
scroll to position [29, 0]
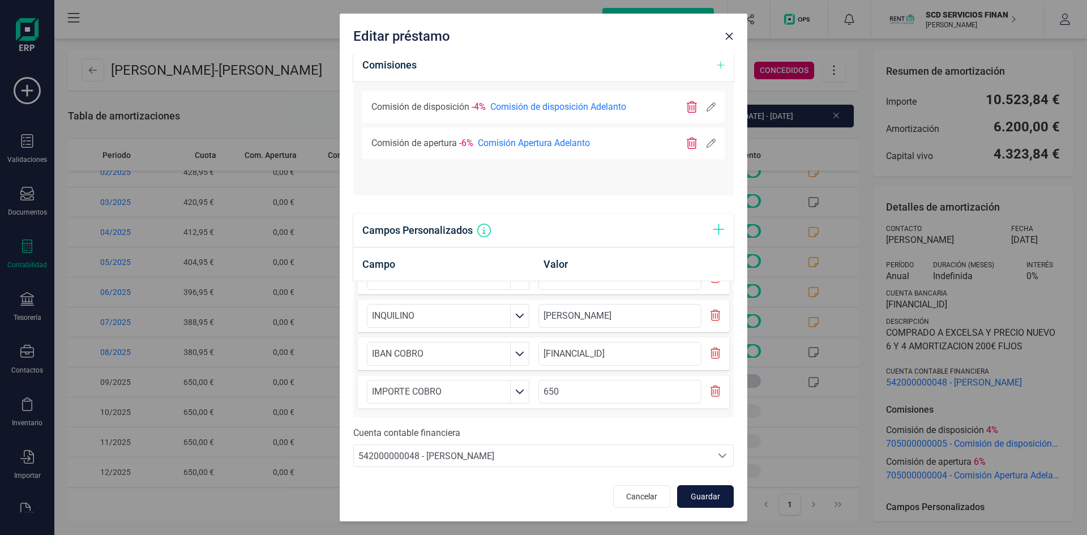
click at [704, 499] on span "Guardar" at bounding box center [705, 496] width 31 height 11
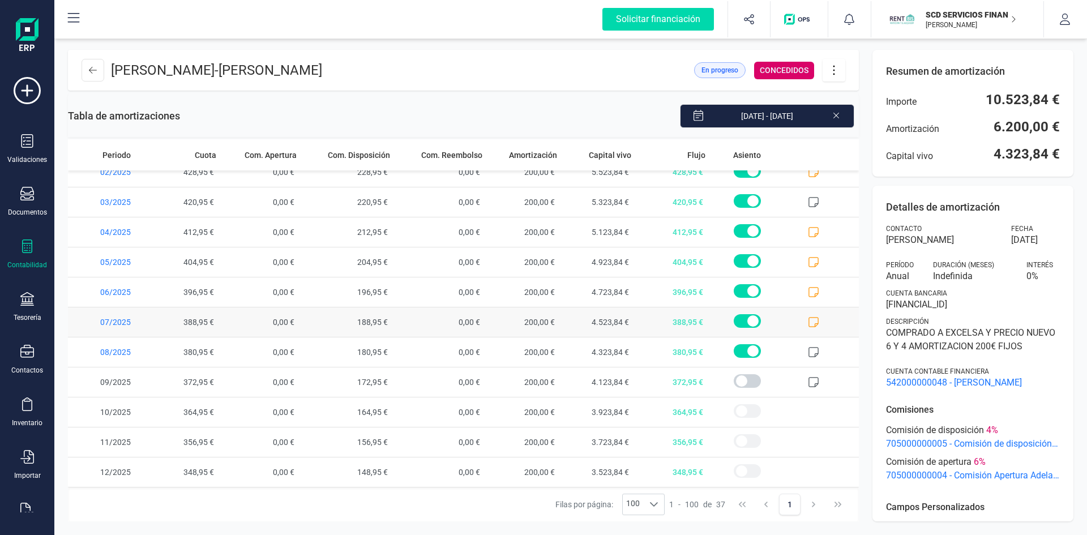
click at [808, 322] on icon at bounding box center [813, 321] width 11 height 11
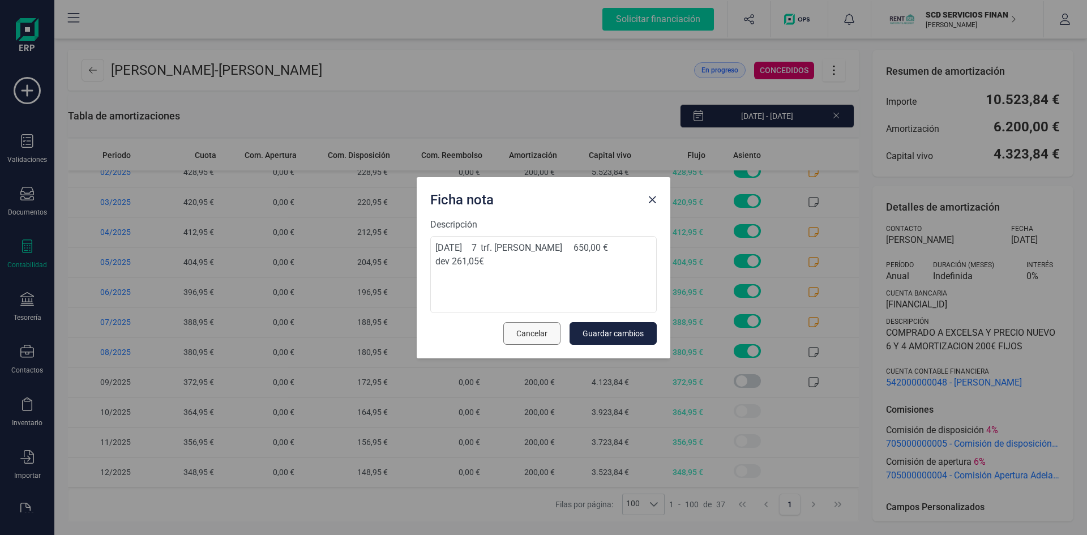
click at [540, 331] on span "Cancelar" at bounding box center [531, 333] width 31 height 11
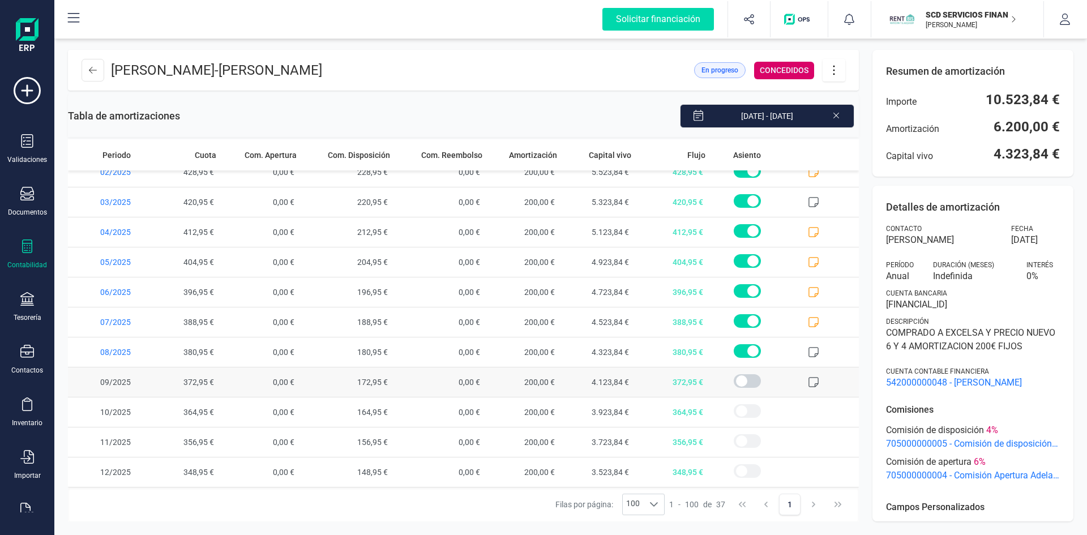
click at [808, 382] on icon at bounding box center [813, 382] width 10 height 10
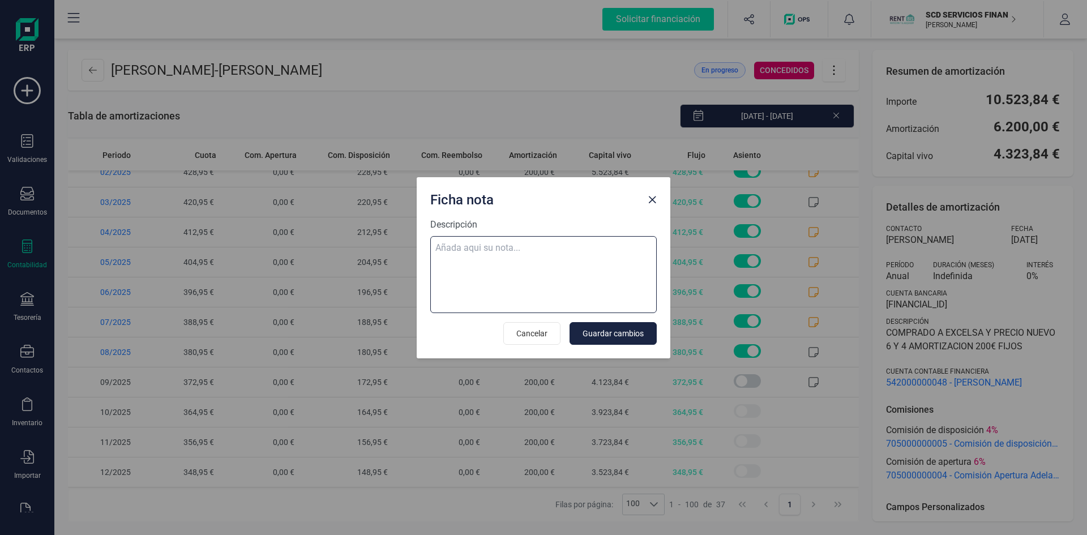
click at [499, 247] on textarea "Descripción" at bounding box center [543, 274] width 226 height 77
paste textarea "05-sep-25 9 trf. tania espinosa jimenez 650,00"
type textarea "05-sep-25 9 trf. tania espinosa jimenez 650,00 DEV 277.05 EUR"
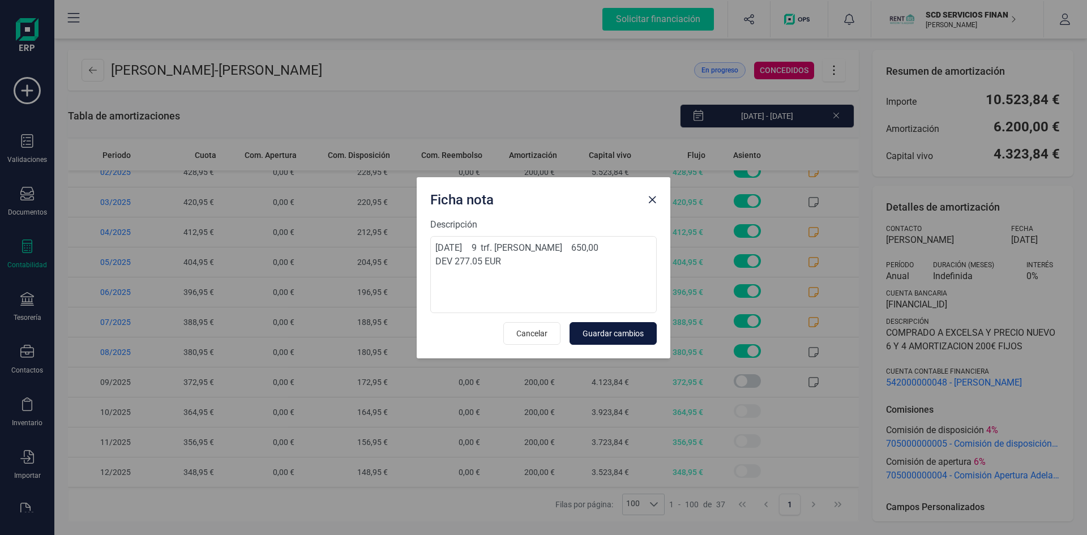
click at [625, 332] on span "Guardar cambios" at bounding box center [612, 333] width 61 height 11
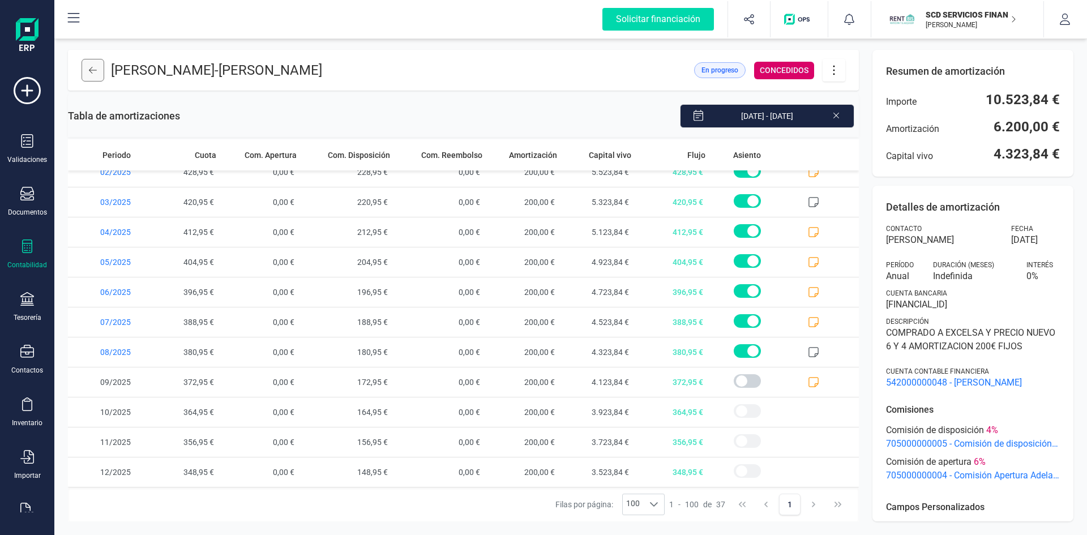
click at [91, 70] on icon at bounding box center [93, 70] width 8 height 9
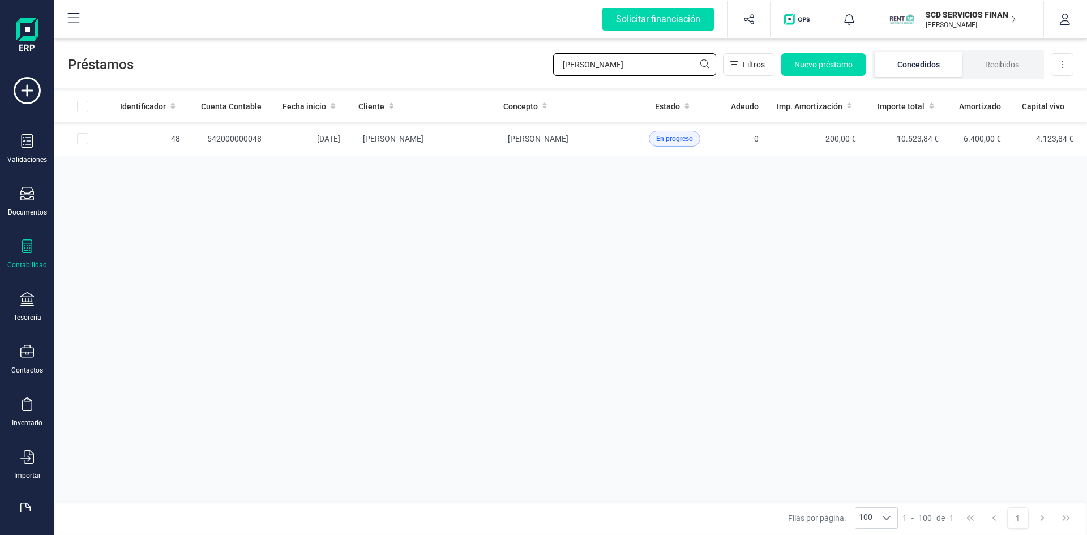
drag, startPoint x: 595, startPoint y: 67, endPoint x: 501, endPoint y: 68, distance: 94.0
click at [515, 67] on div "Préstamos TANIA Filtros Nuevo préstamo Concedidos Recibidos Descargar Excel" at bounding box center [570, 62] width 1032 height 52
type input "CONSUM"
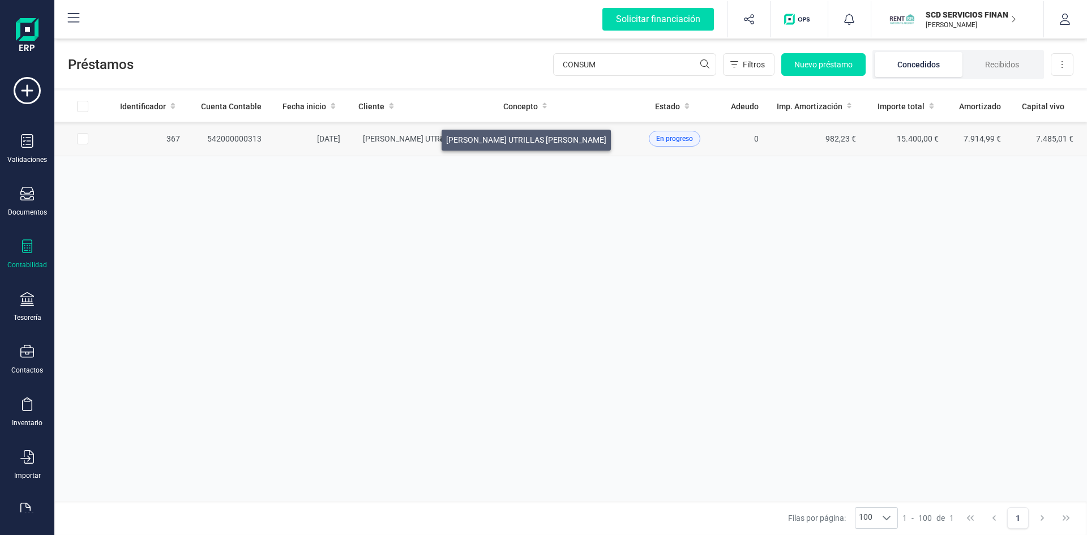
click at [428, 137] on span "VICENTE UTRILLAS VALLS" at bounding box center [443, 138] width 160 height 9
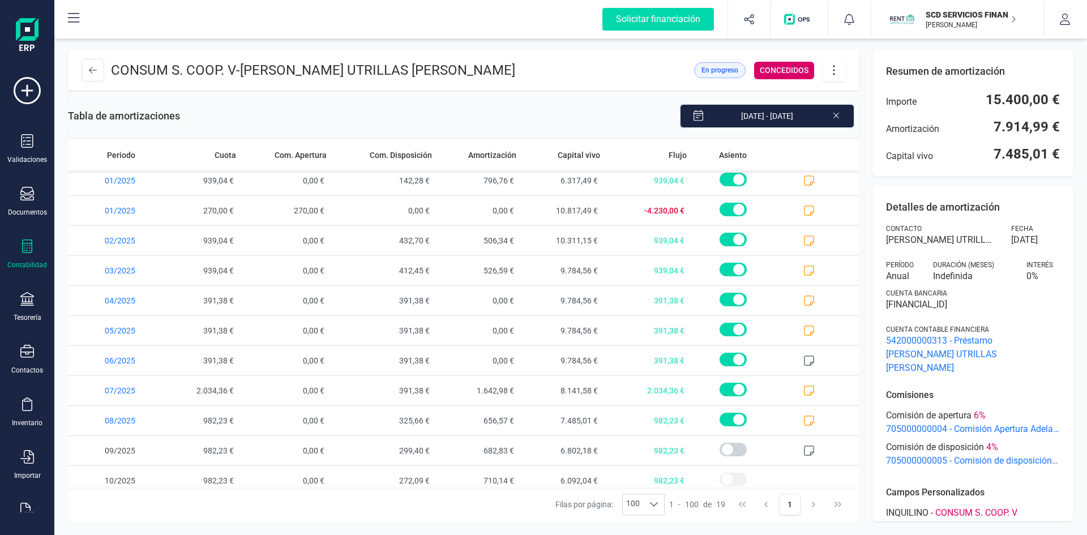
scroll to position [253, 0]
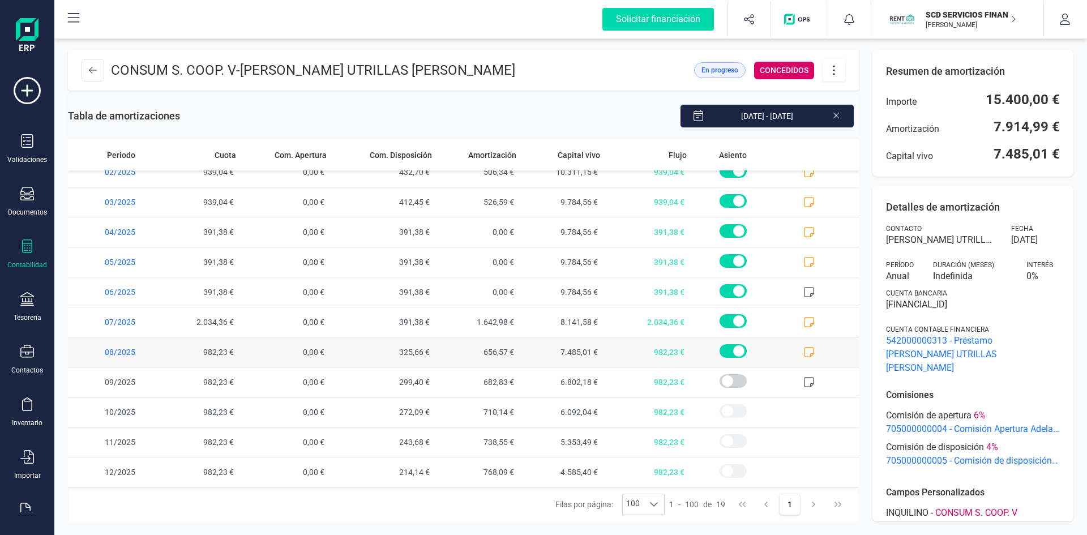
click at [803, 353] on icon at bounding box center [808, 351] width 11 height 11
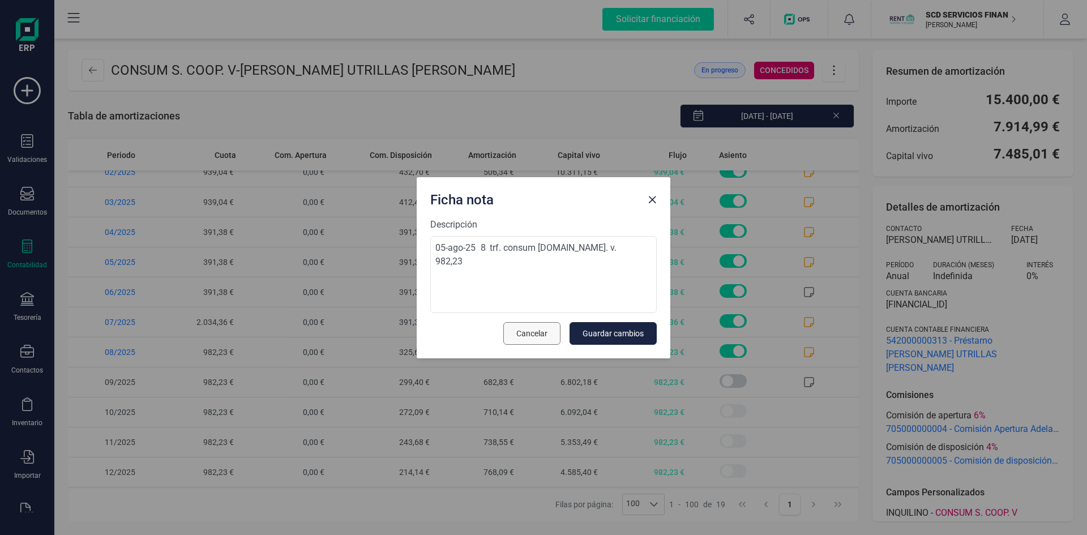
click at [550, 337] on button "Cancelar" at bounding box center [531, 333] width 57 height 23
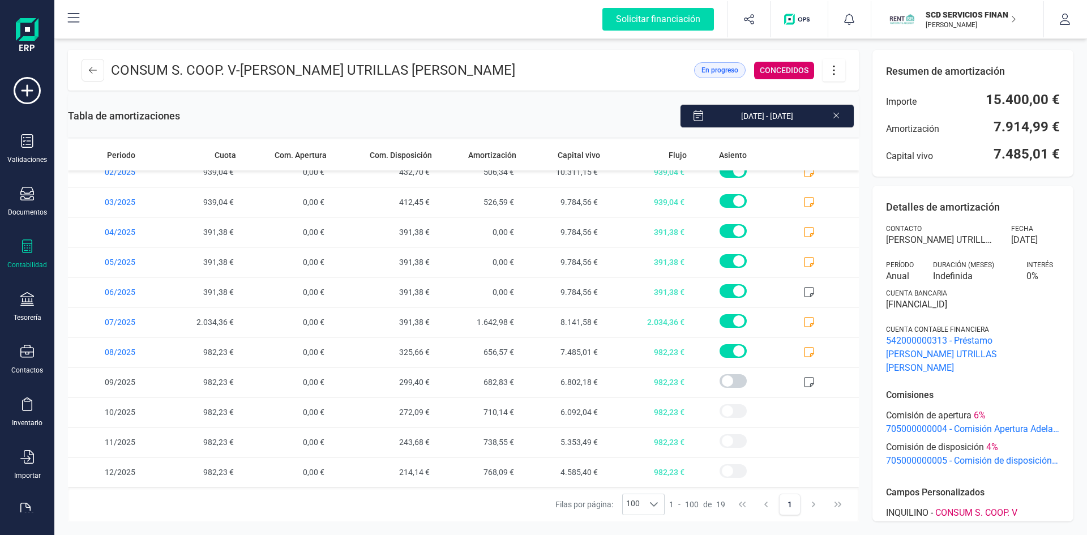
click at [834, 66] on icon at bounding box center [834, 71] width 2 height 10
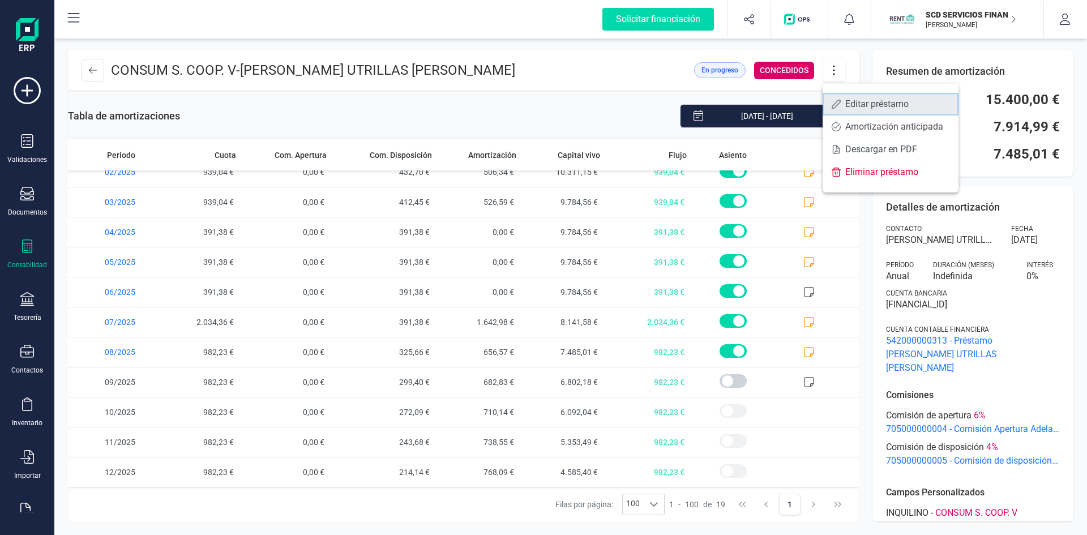
click at [855, 102] on span "Editar préstamo" at bounding box center [897, 104] width 104 height 9
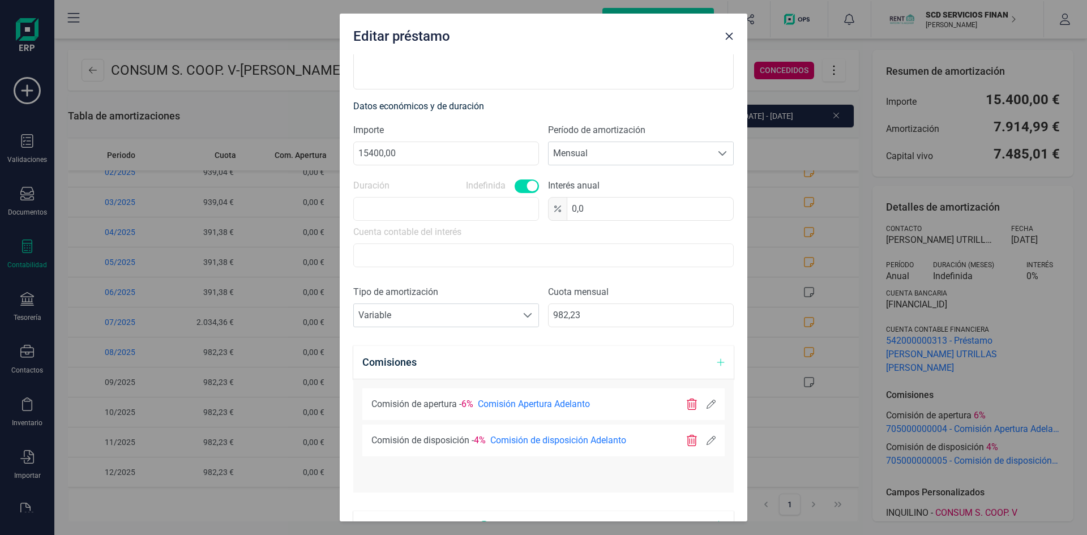
scroll to position [283, 0]
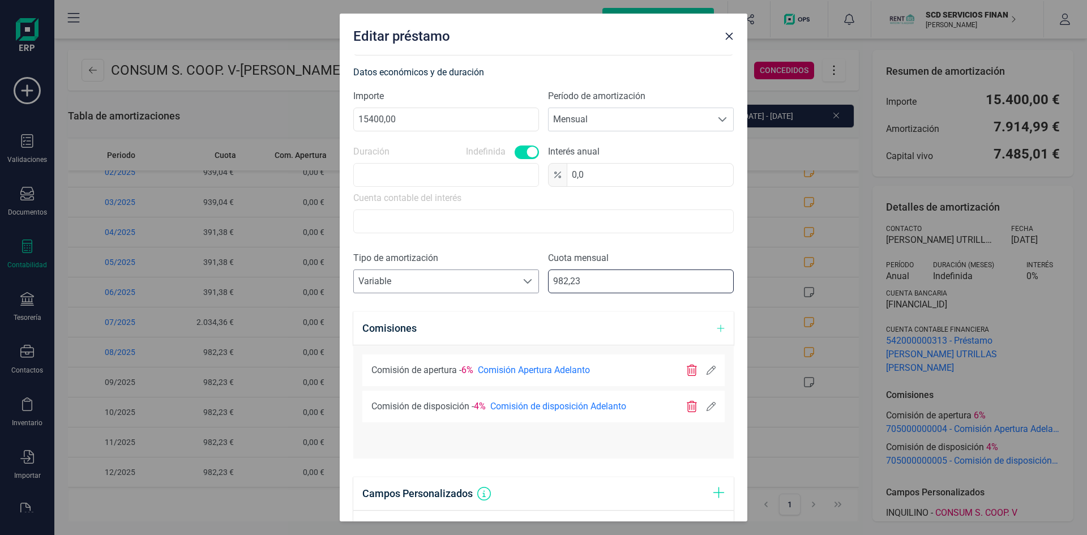
drag, startPoint x: 595, startPoint y: 280, endPoint x: 443, endPoint y: 292, distance: 153.3
click at [452, 289] on div "Tipo de amortización Seleccione un tipo de documento Variable Variable Cuota me…" at bounding box center [543, 276] width 380 height 51
type input "8,00"
type input "960,64"
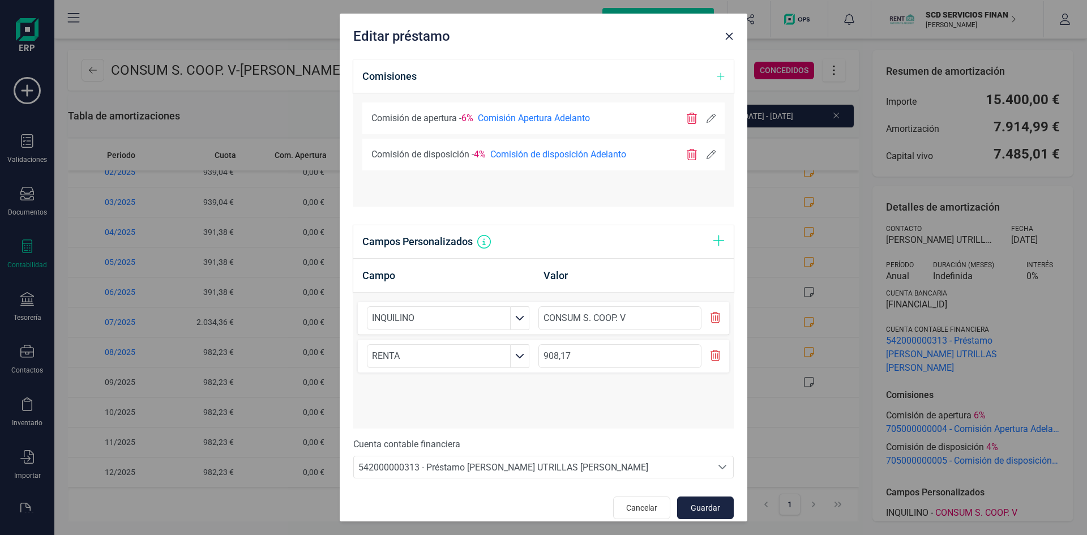
scroll to position [546, 0]
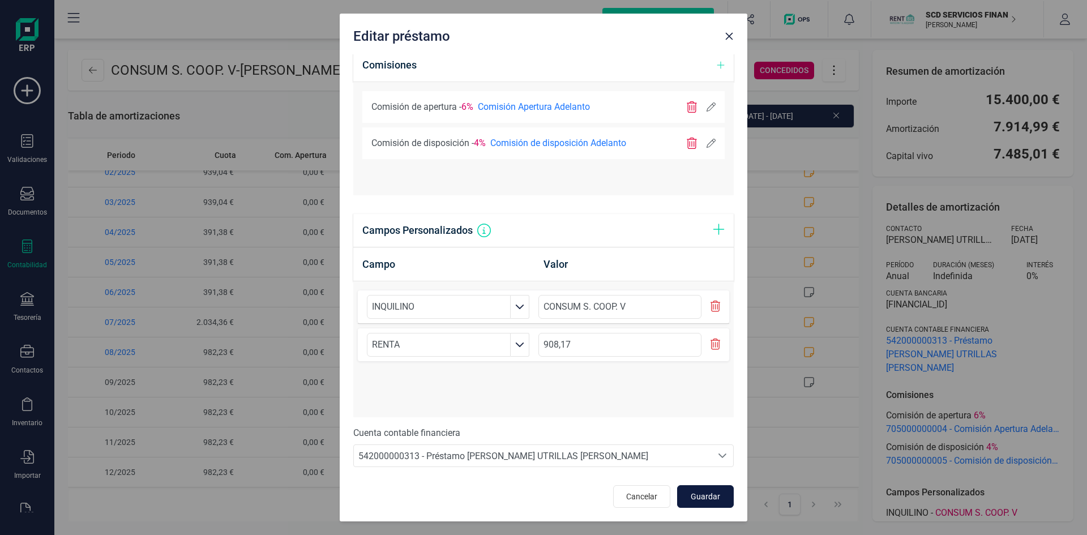
click at [706, 503] on button "Guardar" at bounding box center [705, 496] width 57 height 23
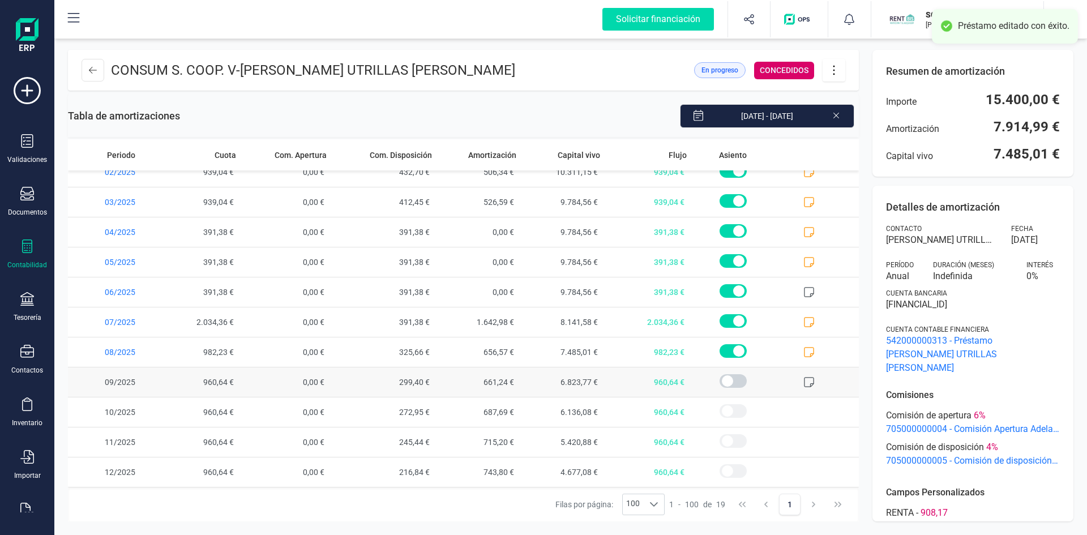
click at [804, 378] on icon at bounding box center [809, 382] width 10 height 10
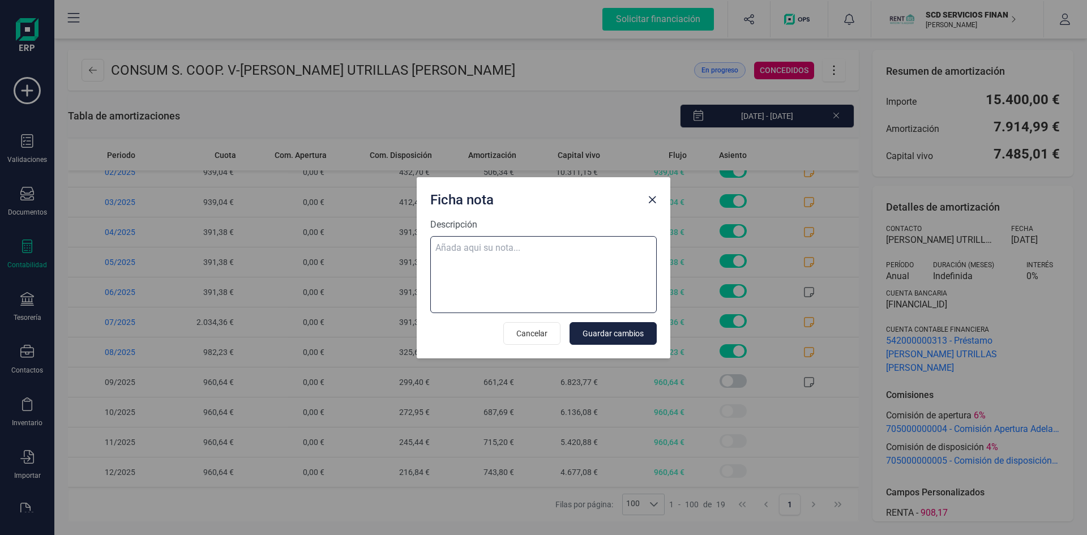
click at [531, 247] on textarea "Descripción" at bounding box center [543, 274] width 226 height 77
paste textarea "05-sep-25 9 trf. consum s.coop. v. 960,64"
type textarea "05-sep-25 9 trf. consum s.coop. v. 960,64"
click at [632, 331] on span "Guardar cambios" at bounding box center [612, 333] width 61 height 11
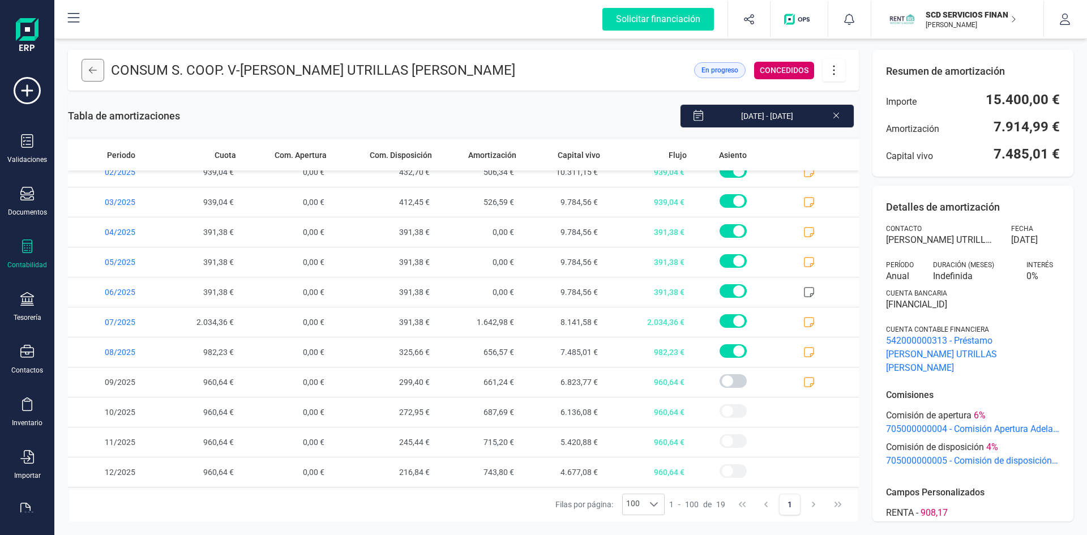
click at [96, 72] on icon at bounding box center [93, 70] width 8 height 9
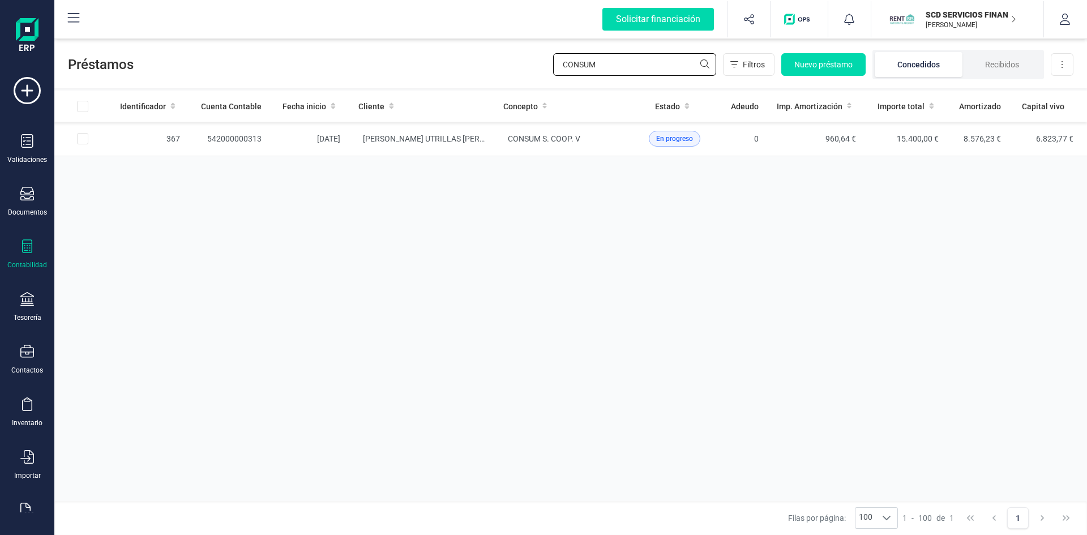
drag, startPoint x: 608, startPoint y: 66, endPoint x: 415, endPoint y: 58, distance: 193.7
click at [415, 58] on div "Préstamos CONSUM Filtros Nuevo préstamo Concedidos Recibidos Descargar Excel" at bounding box center [570, 62] width 1032 height 52
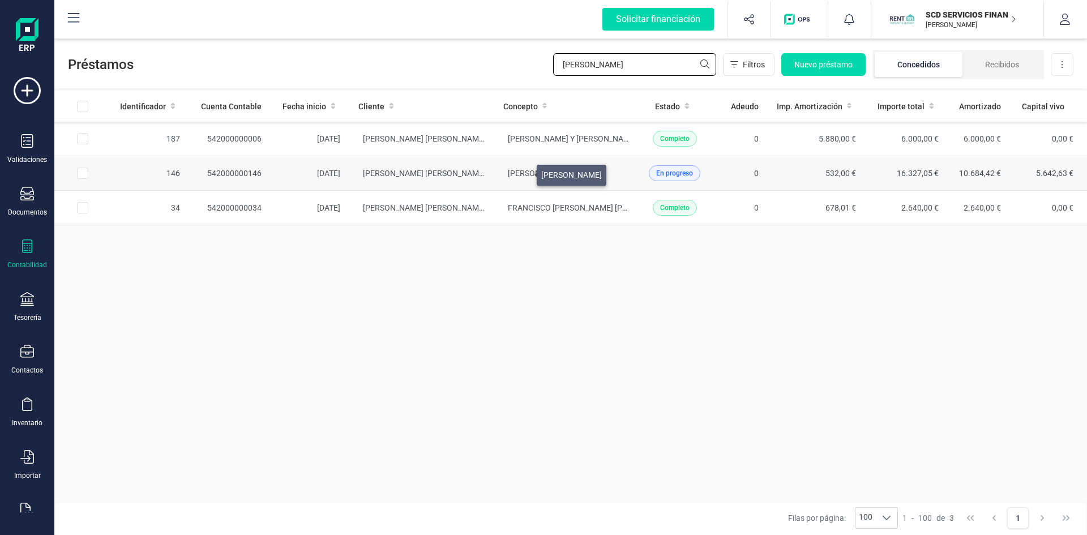
type input "ANTONIA"
click at [522, 173] on span "ANTONIA FERNANDEZ LOPEZ" at bounding box center [538, 173] width 61 height 9
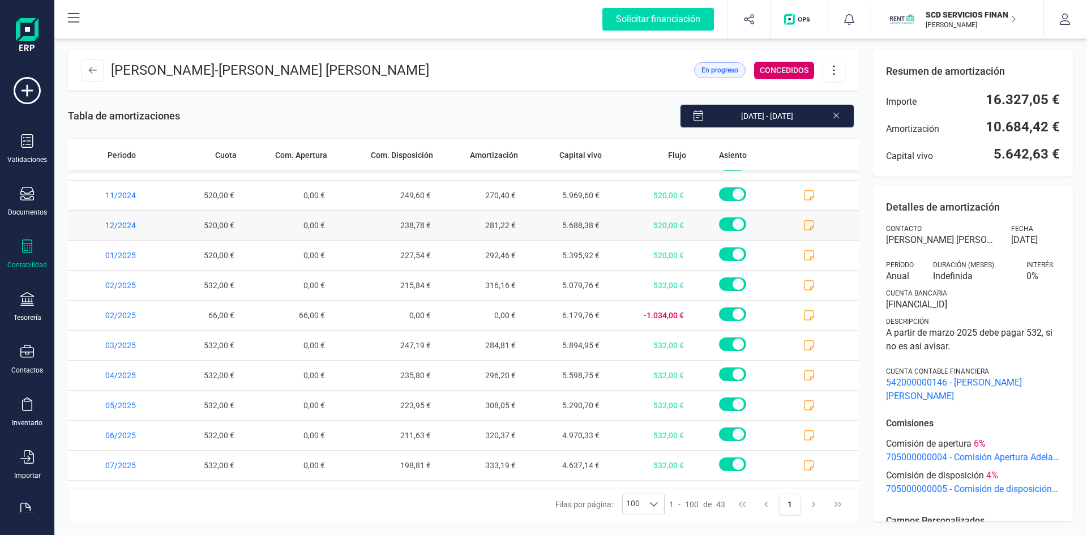
scroll to position [962, 0]
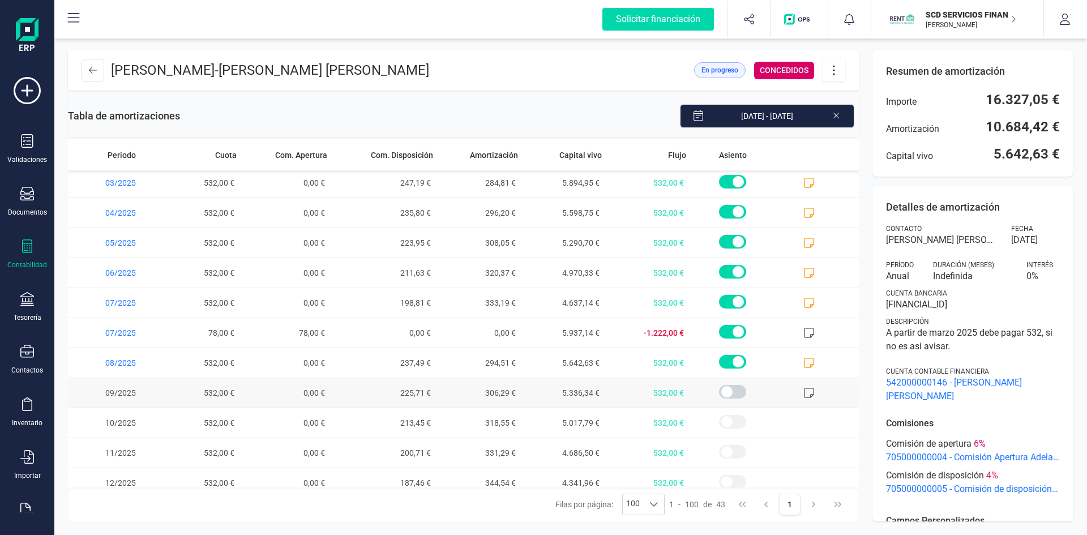
click at [804, 393] on icon at bounding box center [808, 392] width 11 height 11
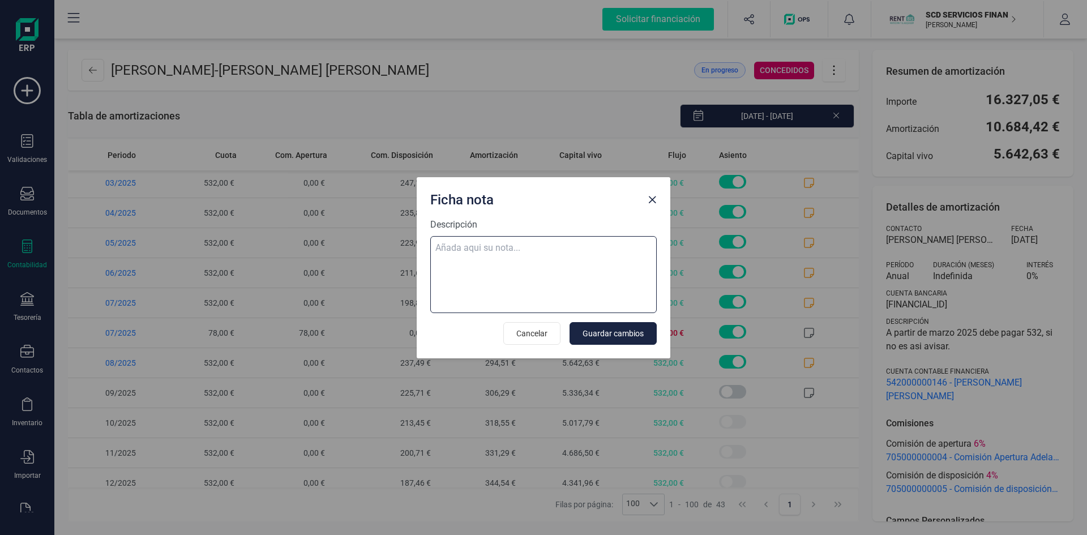
click at [481, 245] on textarea "Descripción" at bounding box center [543, 274] width 226 height 77
paste textarea "05-sep-25 9 trf. antonia fernandez lopez 532,00"
type textarea "05-sep-25 9 trf. antonia fernandez lopez 532,00"
click at [614, 331] on span "Guardar cambios" at bounding box center [612, 333] width 61 height 11
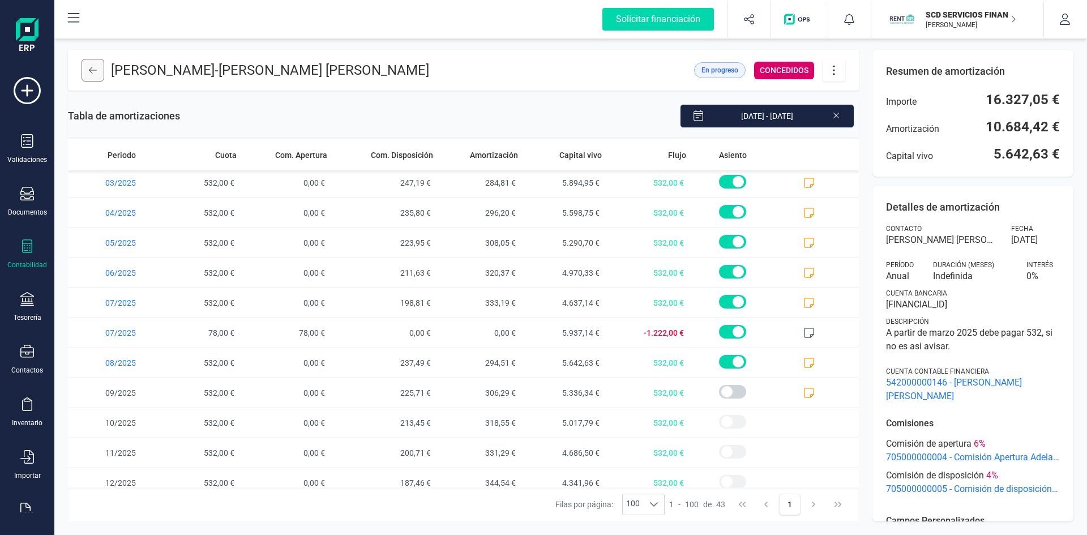
click at [93, 70] on icon at bounding box center [93, 70] width 8 height 7
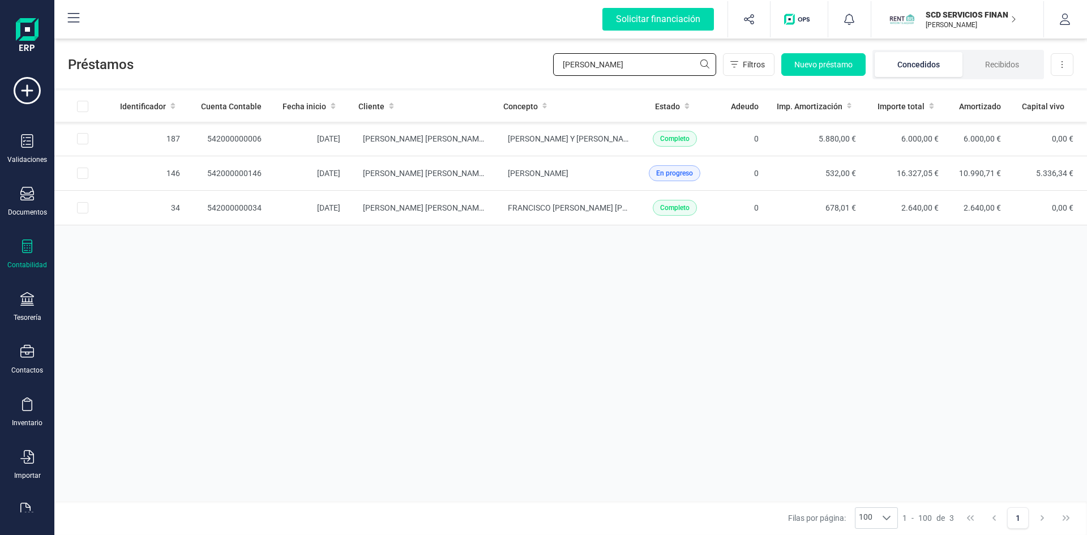
drag, startPoint x: 607, startPoint y: 58, endPoint x: 448, endPoint y: 81, distance: 160.7
click at [456, 80] on div "Préstamos ANTONIA Filtros Nuevo préstamo Concedidos Recibidos Descargar Excel" at bounding box center [570, 62] width 1032 height 52
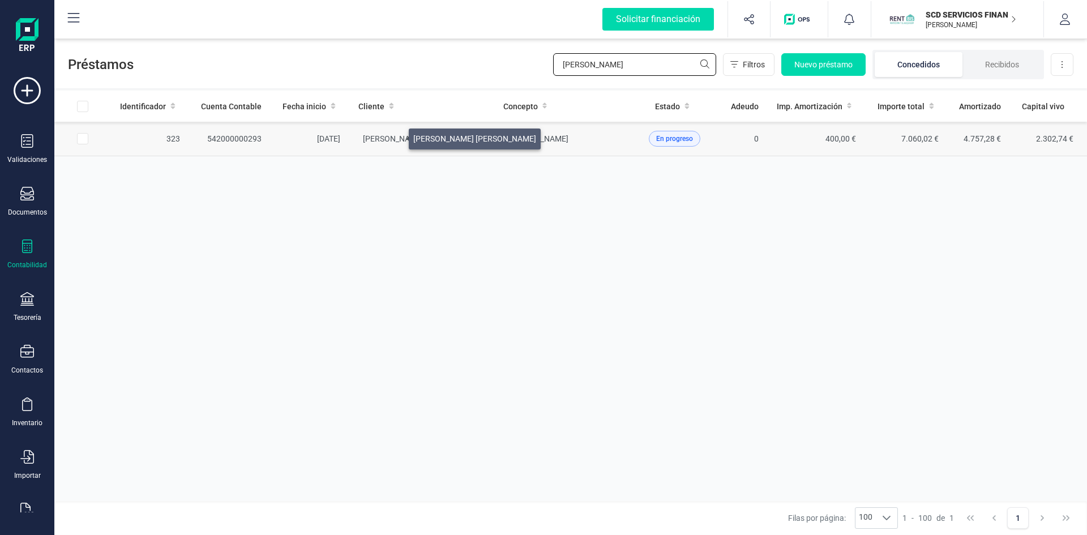
type input "JAVIER SOS"
click at [395, 136] on span "JUAN LUIS PEDRA CALATAYUD" at bounding box center [424, 138] width 123 height 9
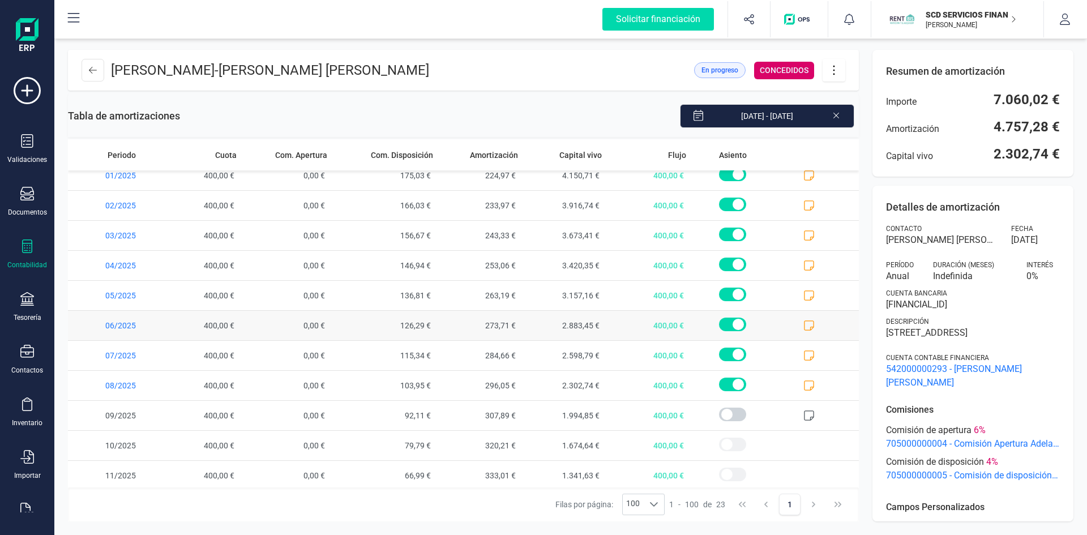
scroll to position [373, 0]
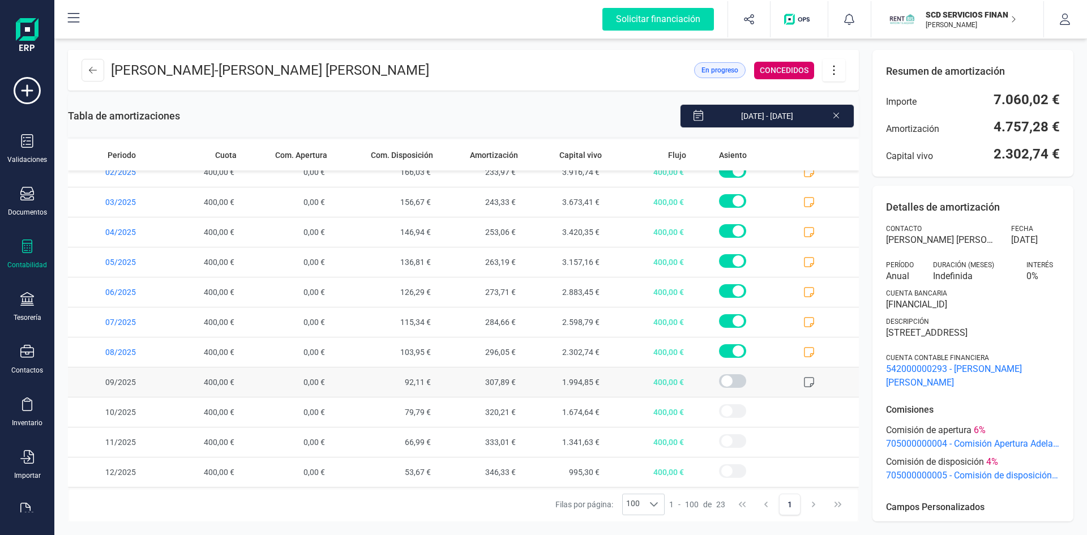
click at [803, 380] on icon at bounding box center [808, 381] width 11 height 11
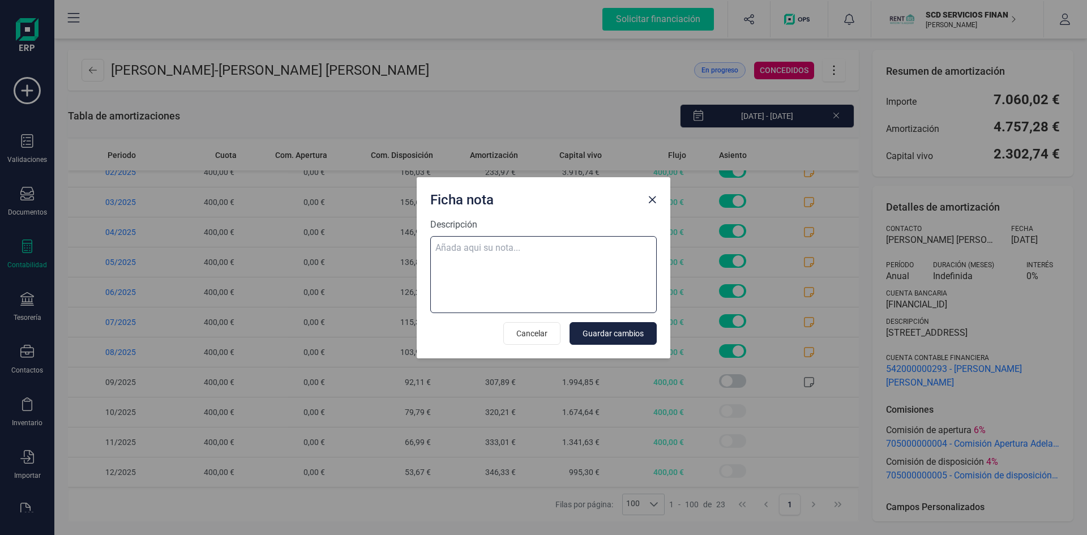
click at [547, 241] on textarea "Descripción" at bounding box center [543, 274] width 226 height 77
paste textarea "05-sep-25 9 trf. javier sosa portillo 400,00"
type textarea "05-sep-25 9 trf. javier sosa portillo 400,00"
click at [609, 329] on span "Guardar cambios" at bounding box center [612, 333] width 61 height 11
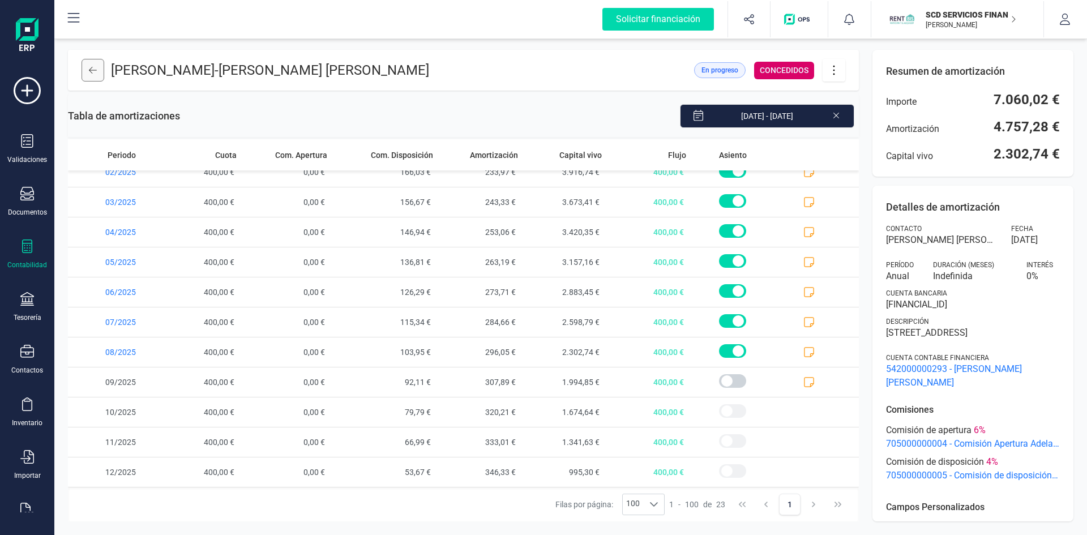
click at [93, 72] on icon at bounding box center [93, 70] width 8 height 9
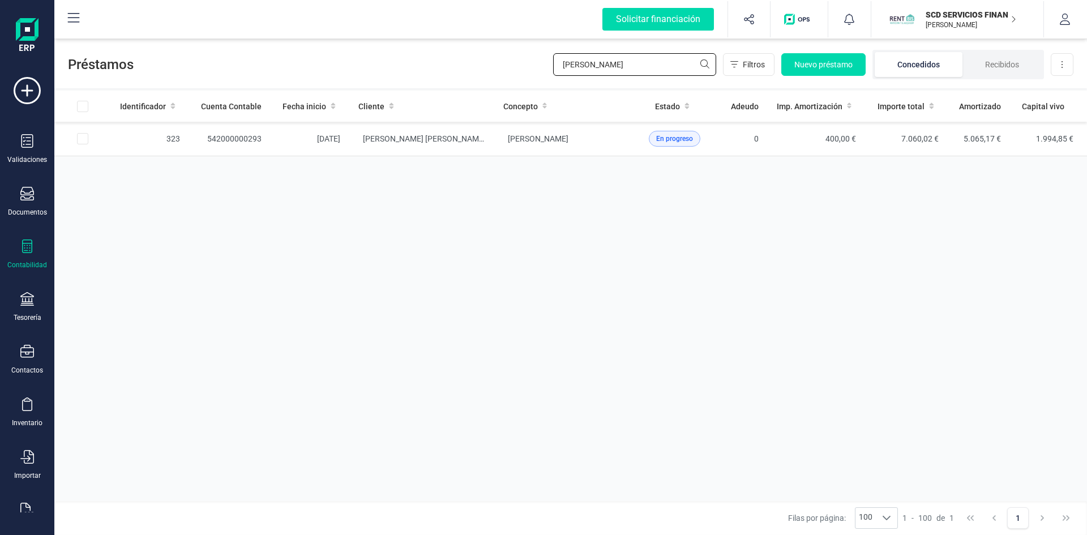
drag, startPoint x: 513, startPoint y: 71, endPoint x: 405, endPoint y: 69, distance: 108.1
click at [409, 68] on div "Préstamos JAVIER SOS Filtros Nuevo préstamo Concedidos Recibidos Descargar Excel" at bounding box center [570, 62] width 1032 height 52
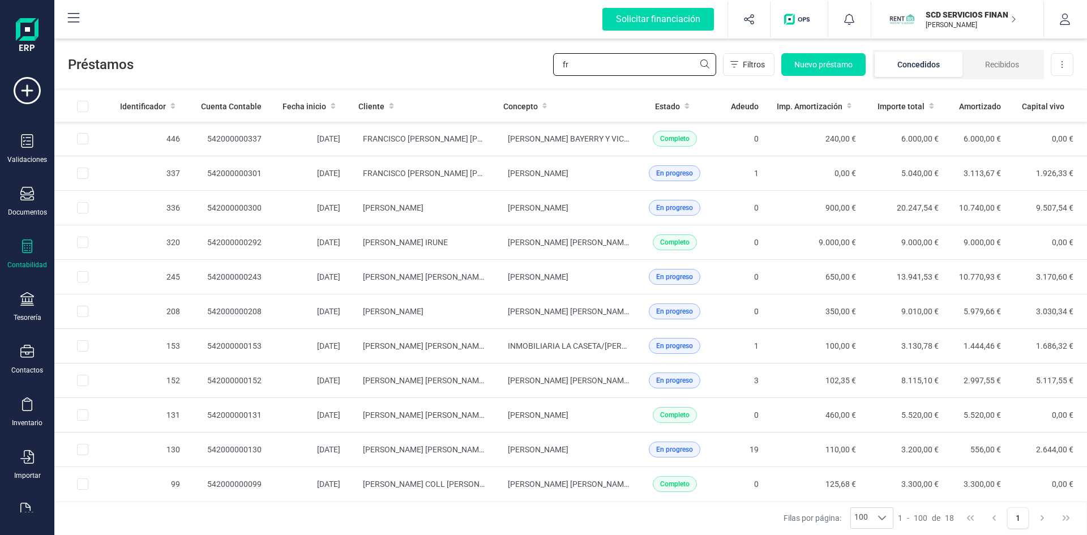
type input "f"
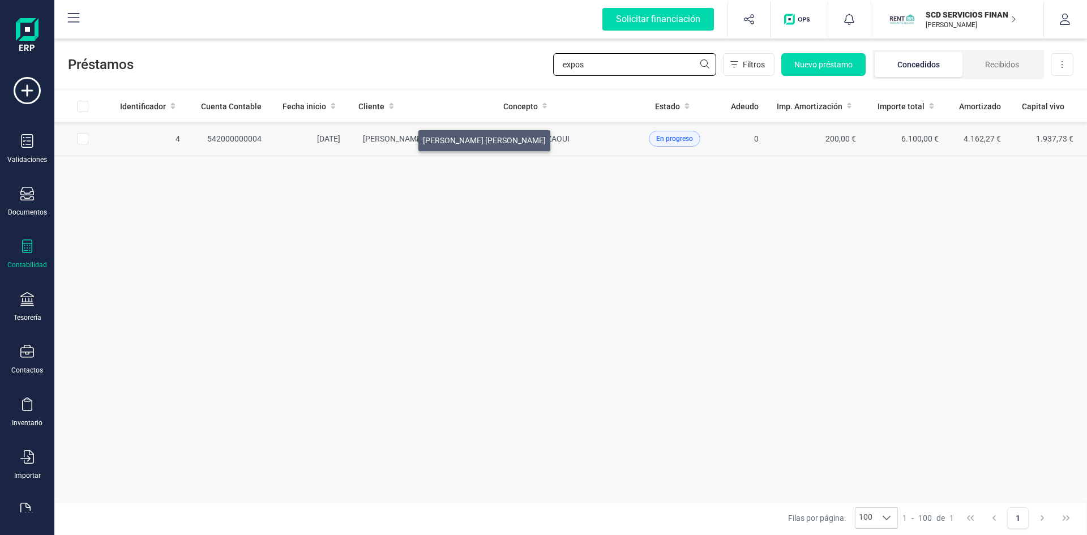
type input "expos"
click at [405, 138] on span "EXPOSITO FRIAS FRANCISCO" at bounding box center [424, 138] width 123 height 9
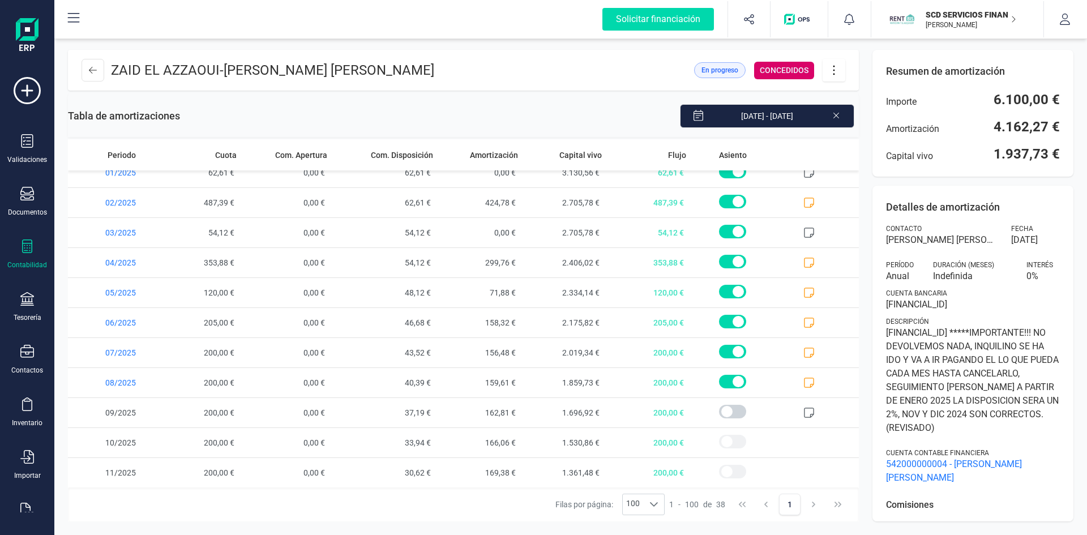
scroll to position [823, 0]
click at [807, 348] on span at bounding box center [816, 351] width 84 height 29
click at [803, 349] on icon at bounding box center [808, 351] width 11 height 11
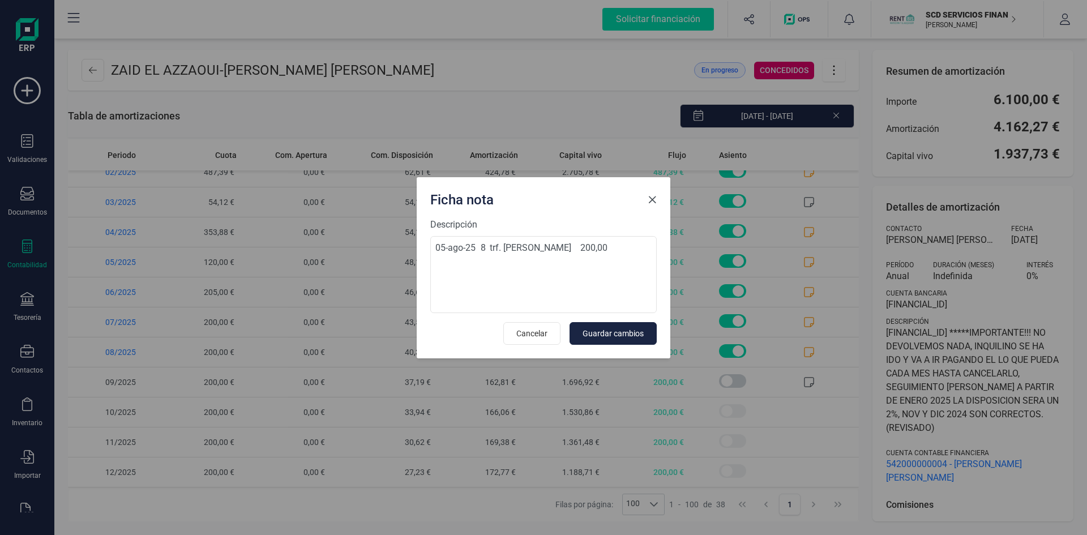
click at [651, 200] on span "Close" at bounding box center [652, 199] width 9 height 9
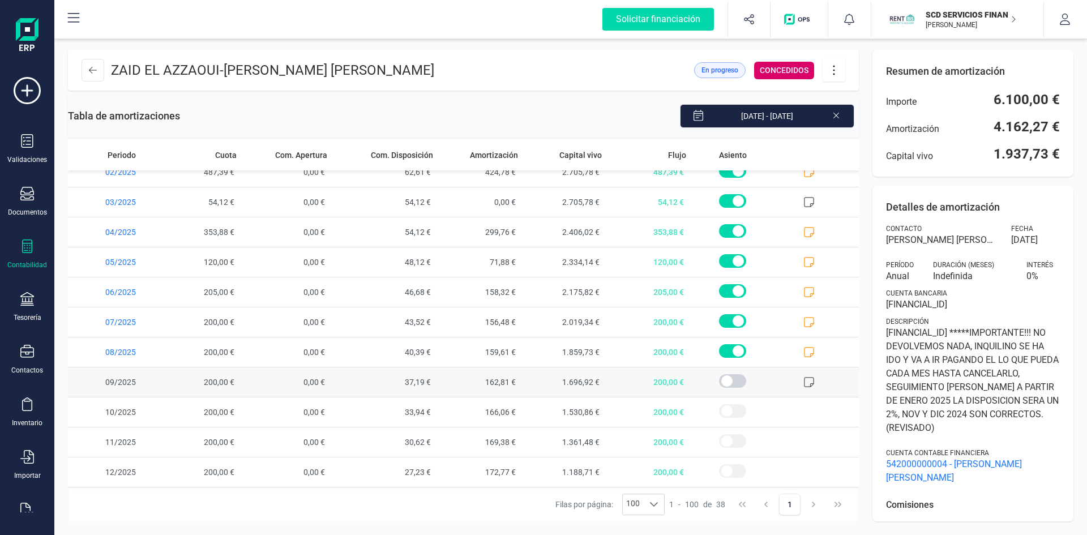
click at [803, 382] on icon at bounding box center [808, 381] width 11 height 11
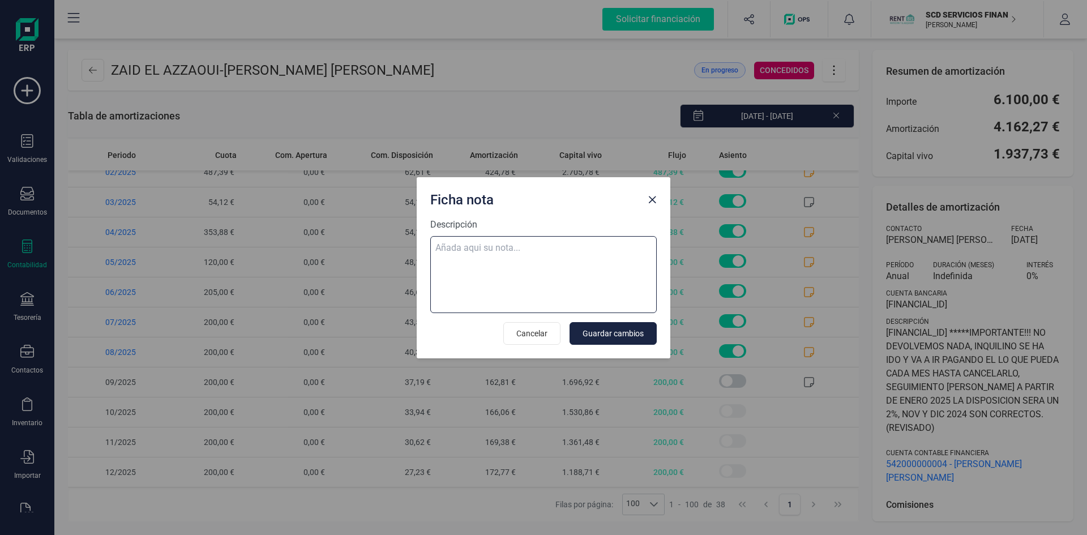
click at [478, 245] on textarea "Descripción" at bounding box center [543, 274] width 226 height 77
paste textarea "06-sep-25 9 trf. francisco exposito frias 447,85"
type textarea "06-sep-25 9 trf. francisco exposito frias 447,85"
click at [635, 332] on span "Guardar cambios" at bounding box center [612, 333] width 61 height 11
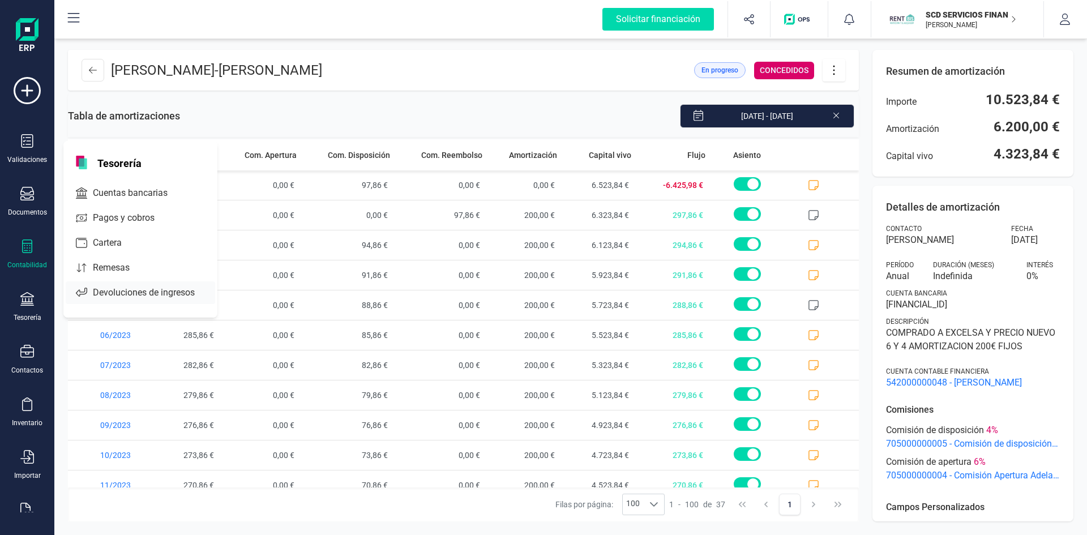
click at [100, 289] on span "Devoluciones de ingresos" at bounding box center [151, 293] width 127 height 14
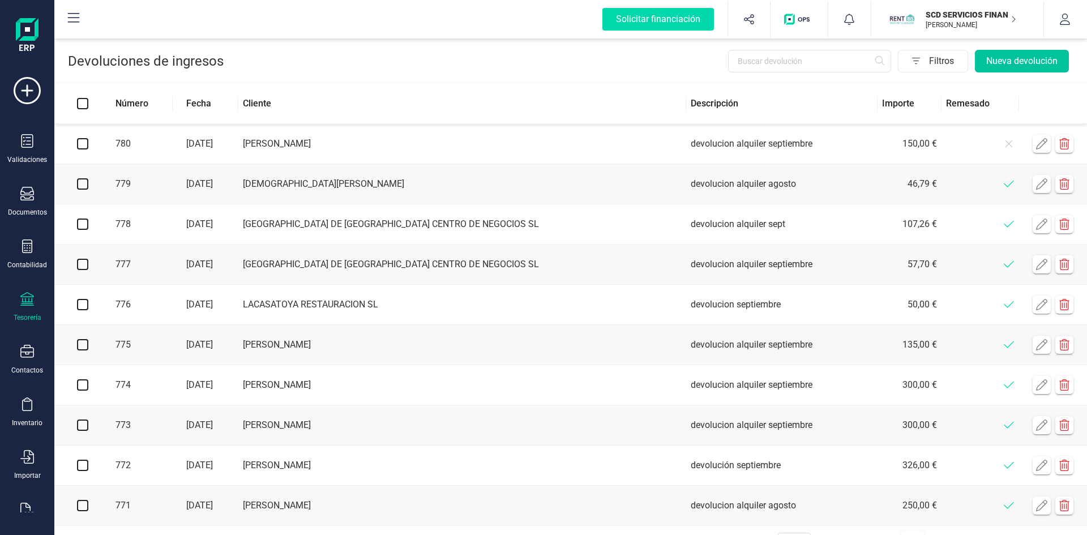
click at [1032, 61] on button "Nueva devolución" at bounding box center [1022, 61] width 94 height 23
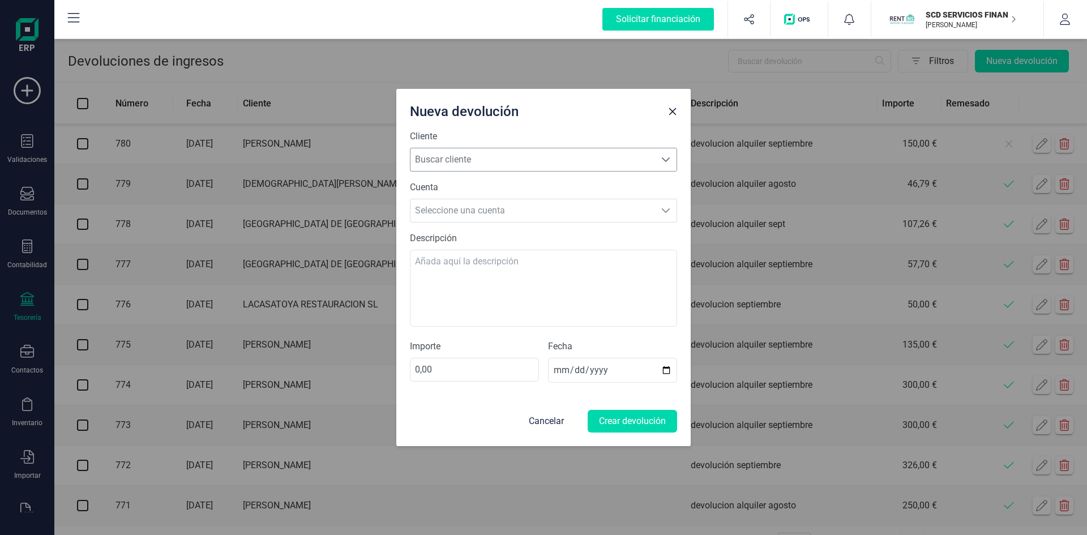
click at [546, 164] on span "Buscar cliente" at bounding box center [532, 159] width 245 height 23
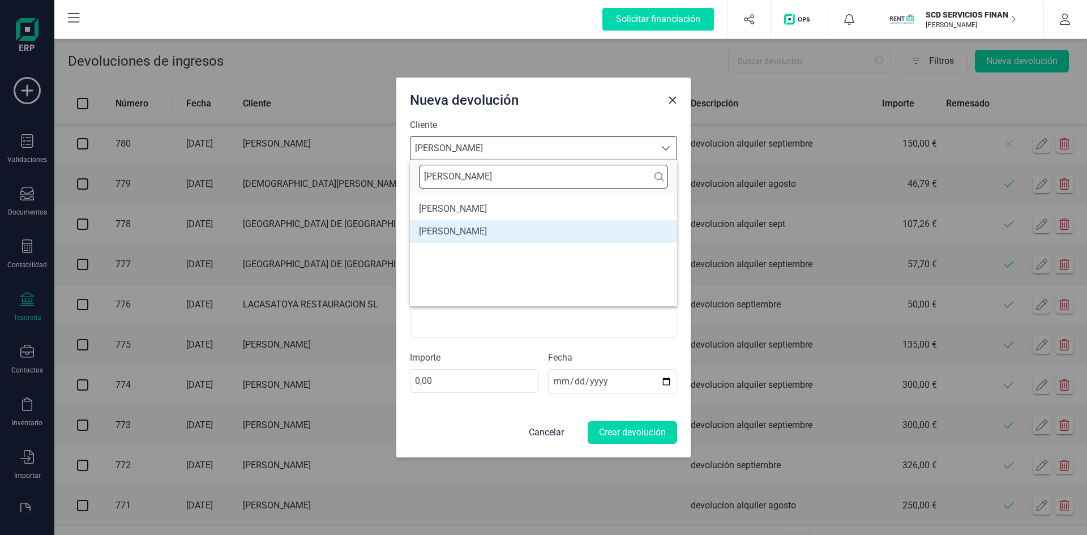
type input "[PERSON_NAME]"
click at [504, 233] on li "[PERSON_NAME]" at bounding box center [543, 231] width 267 height 23
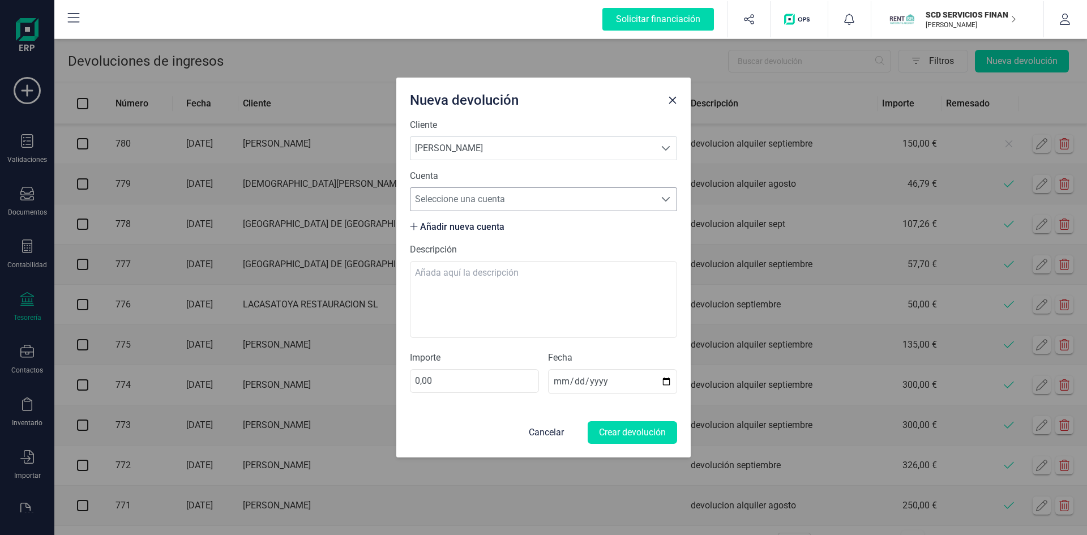
click at [482, 201] on span "Seleccione una cuenta" at bounding box center [532, 199] width 245 height 23
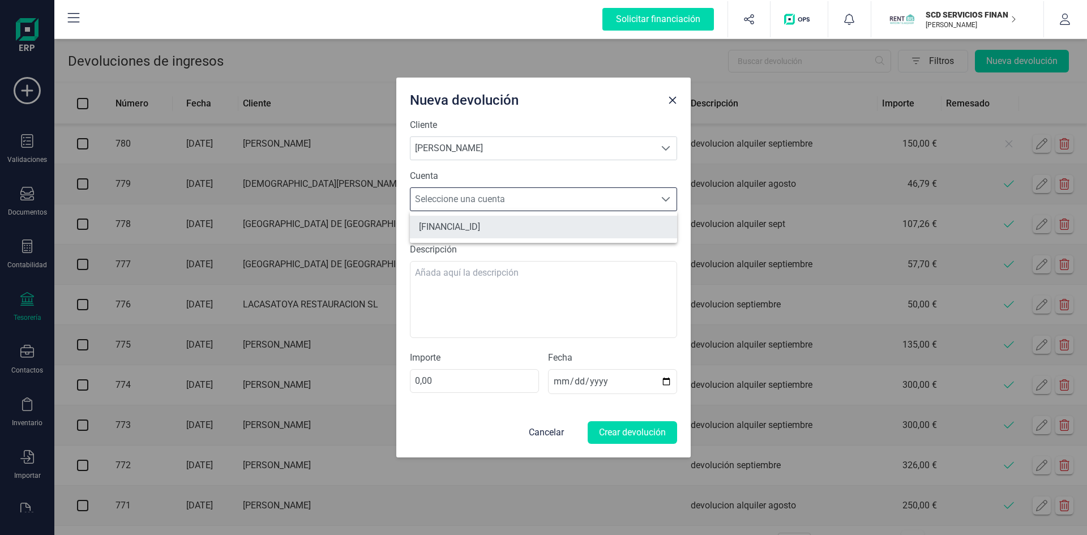
click at [482, 225] on li "ES7121033049450040013516" at bounding box center [543, 227] width 267 height 23
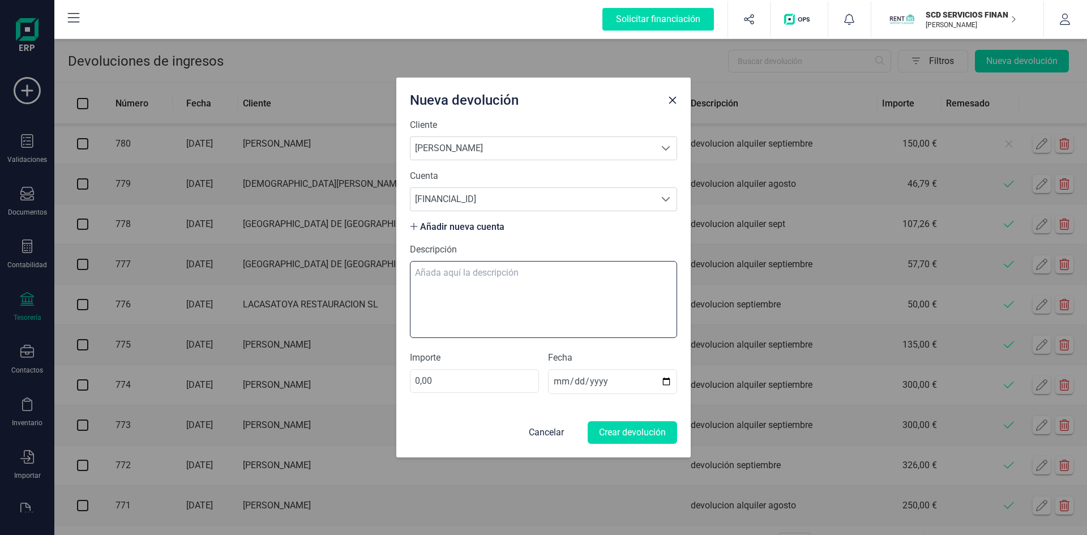
click at [469, 269] on textarea "Descripción" at bounding box center [543, 299] width 267 height 77
type textarea "DEVOLUCION ALQUILER SEPT"
click at [479, 375] on input "0,00" at bounding box center [474, 381] width 129 height 24
type input "277,05"
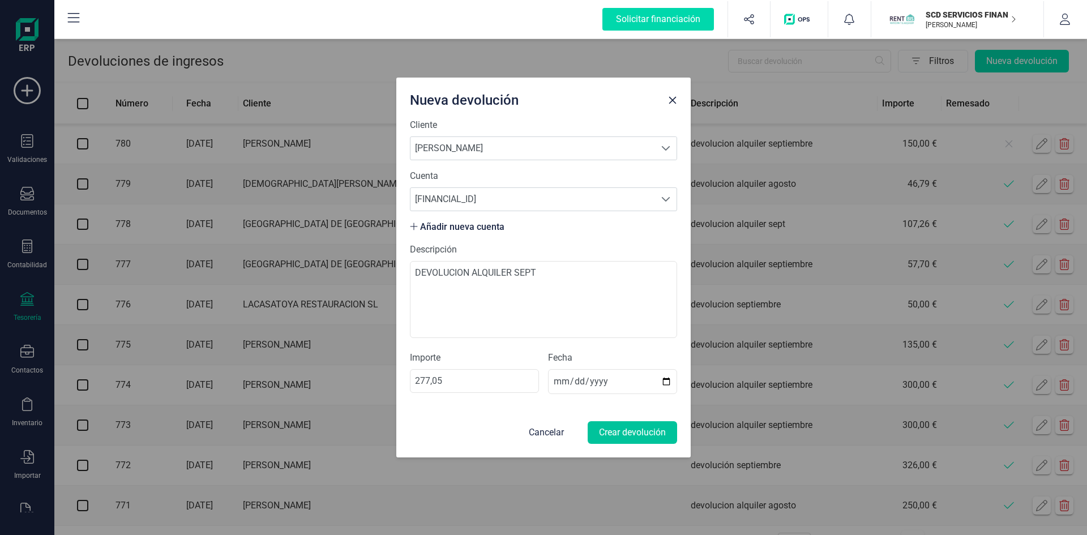
click at [612, 432] on button "Crear devolución" at bounding box center [632, 432] width 89 height 23
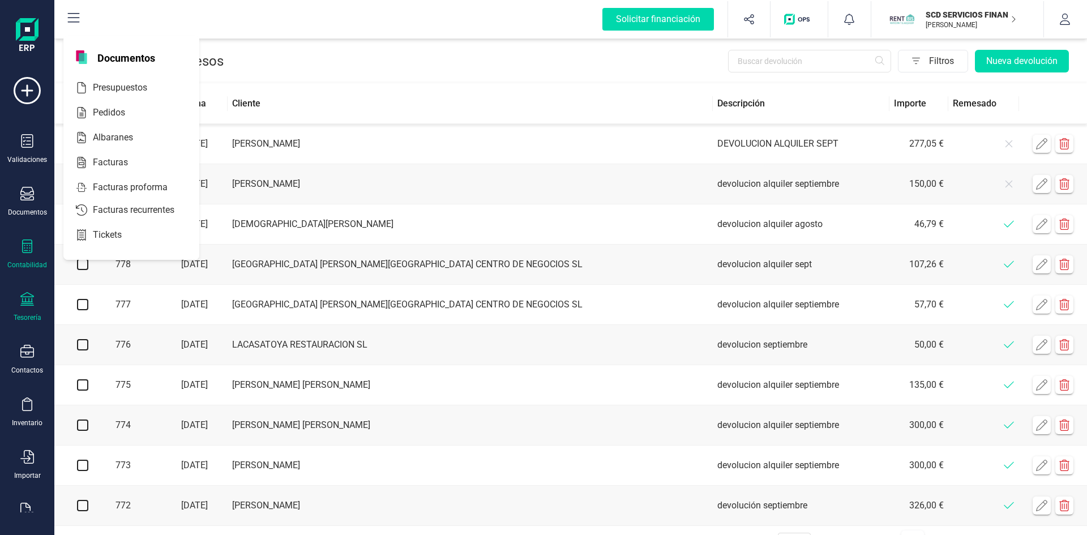
click at [27, 252] on icon at bounding box center [27, 246] width 14 height 14
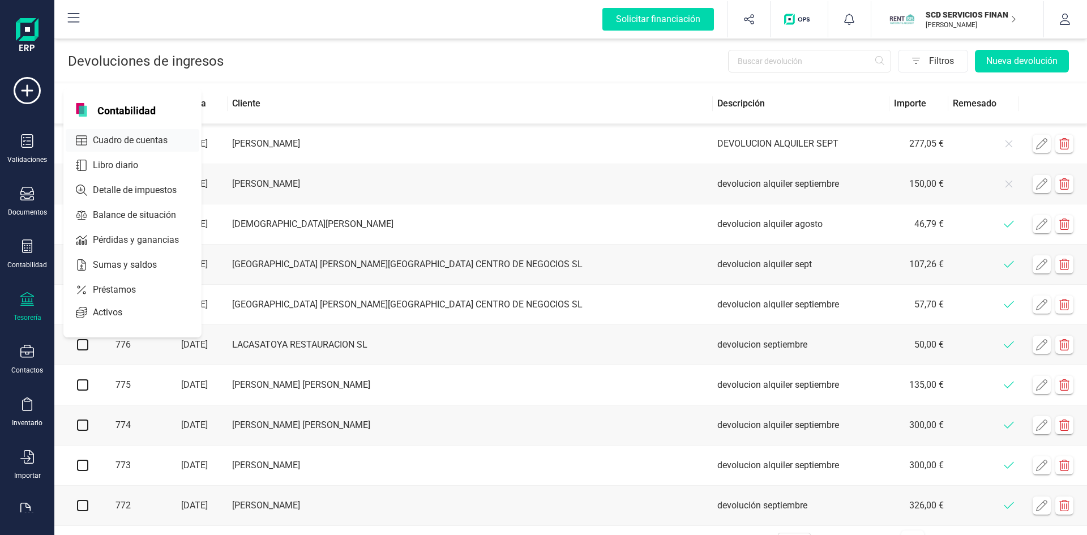
click at [110, 140] on span "Cuadro de cuentas" at bounding box center [138, 141] width 100 height 14
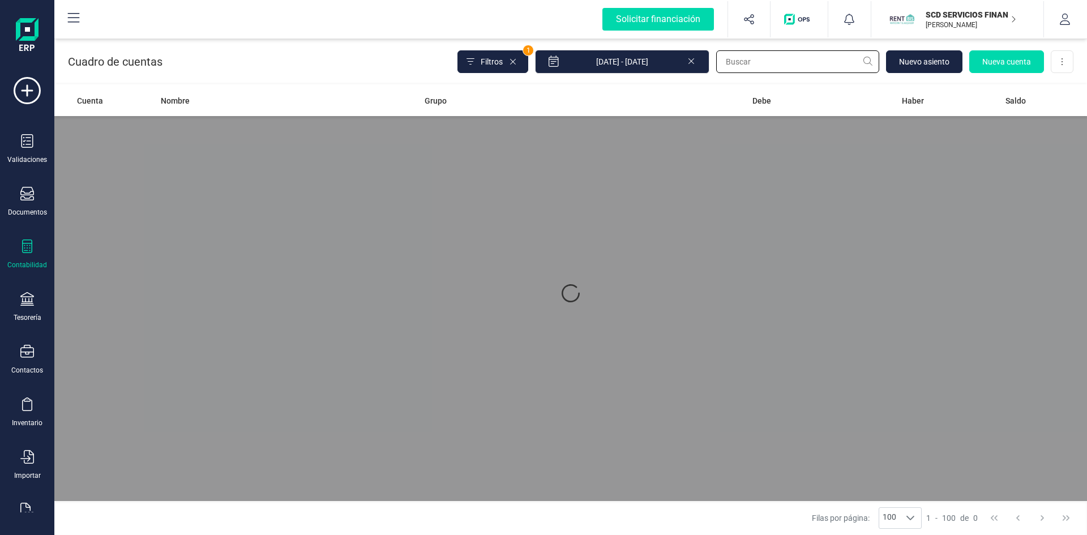
click at [765, 64] on input "text" at bounding box center [797, 61] width 163 height 23
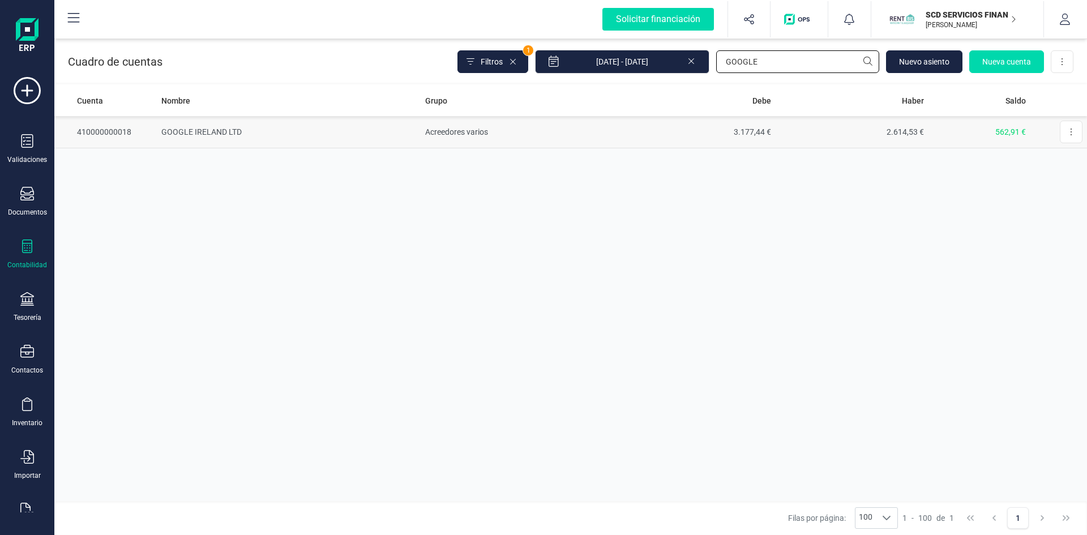
type input "GOOGLE"
click at [201, 131] on td "GOOGLE IRELAND LTD" at bounding box center [288, 132] width 263 height 32
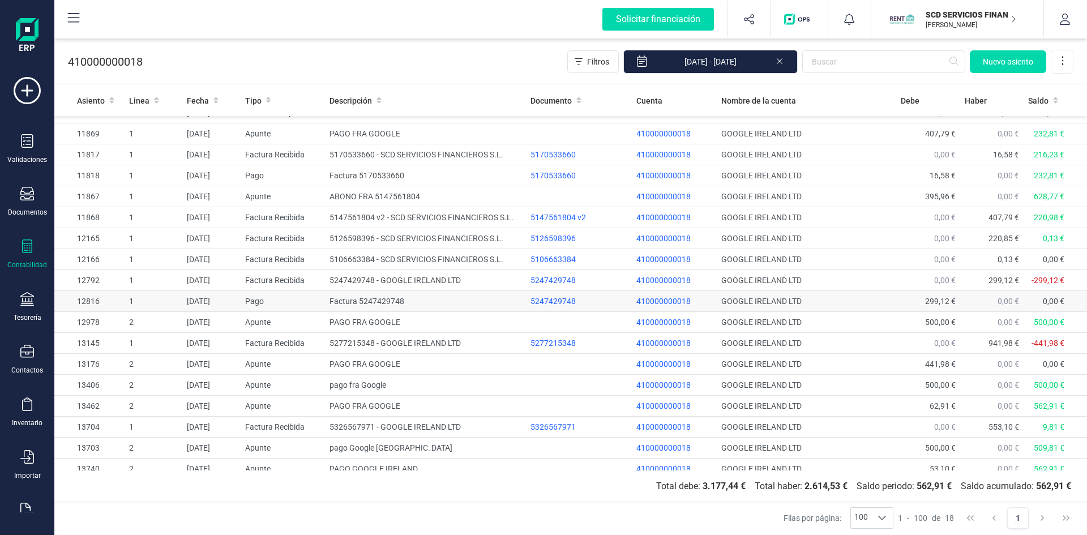
scroll to position [23, 0]
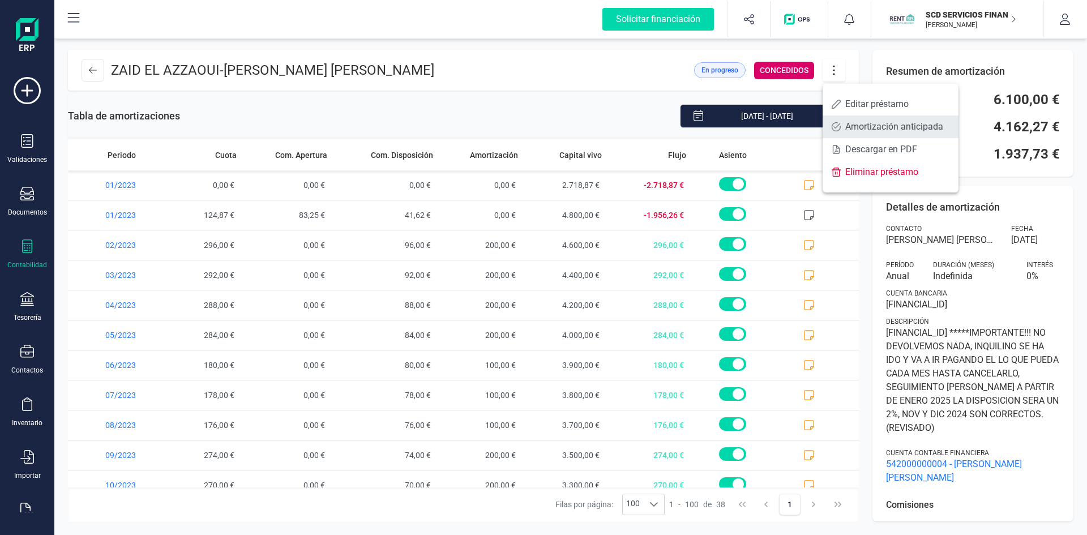
scroll to position [823, 0]
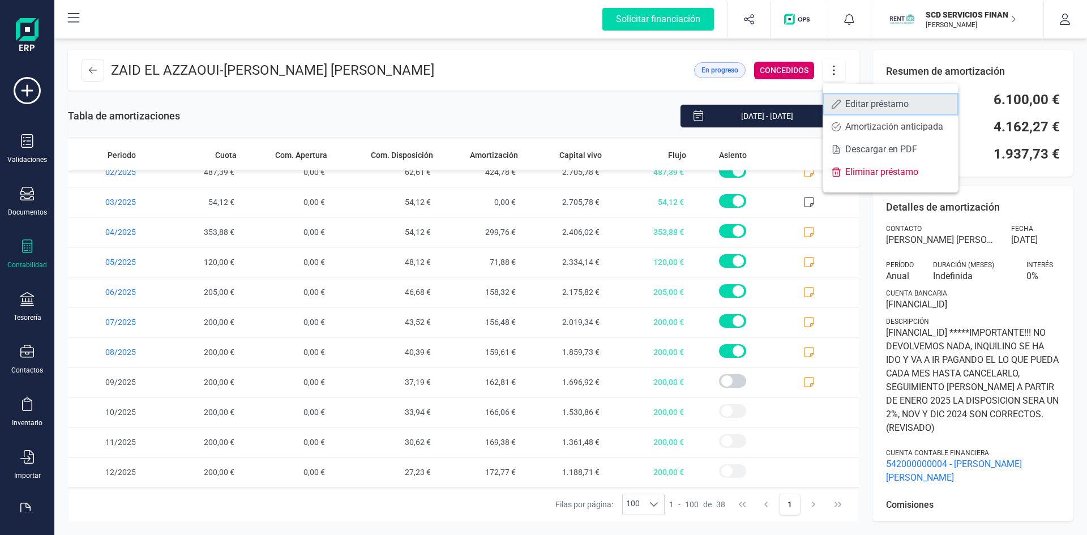
click at [860, 101] on span "Editar préstamo" at bounding box center [897, 104] width 104 height 9
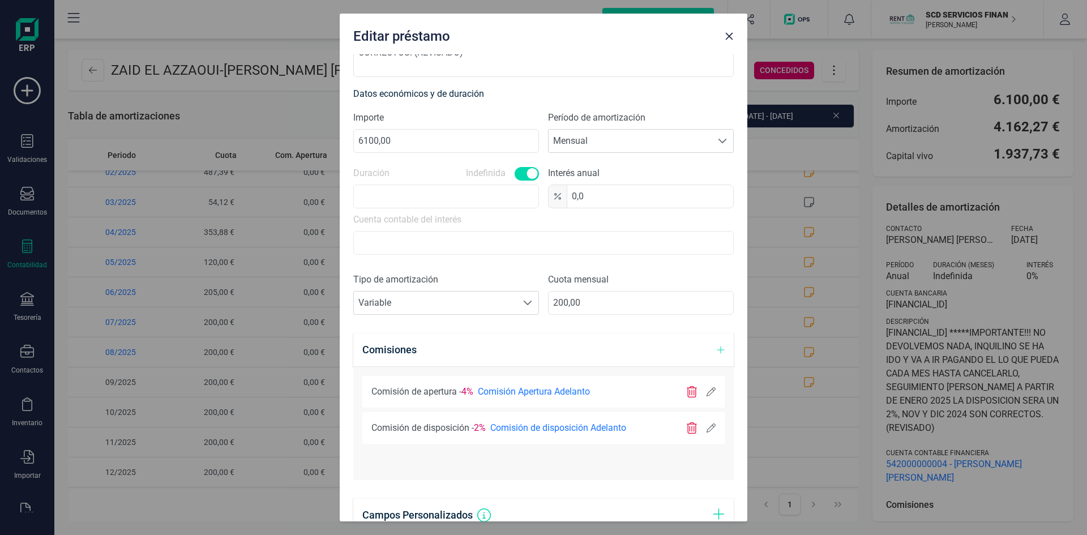
scroll to position [283, 0]
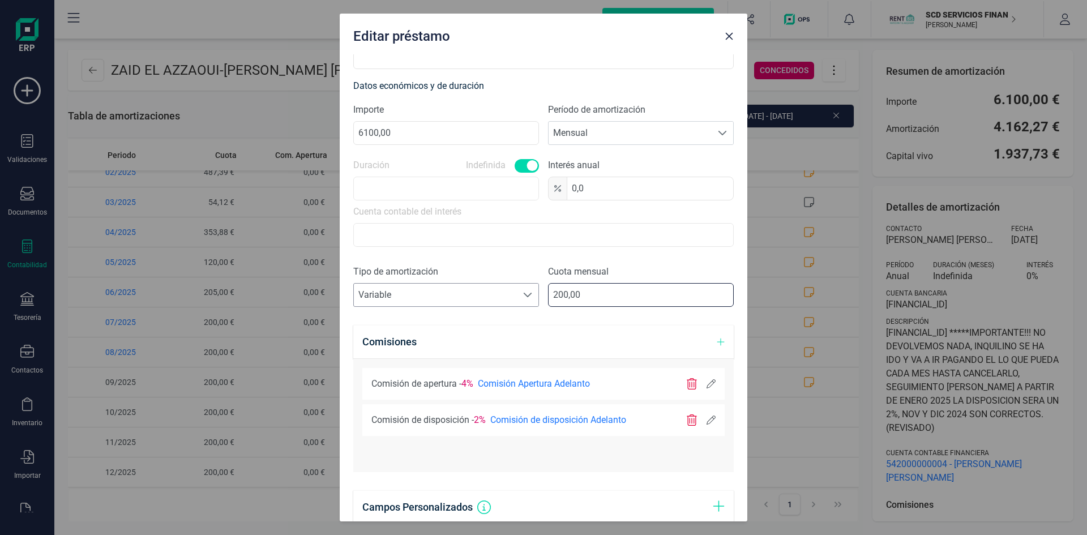
drag, startPoint x: 588, startPoint y: 292, endPoint x: 448, endPoint y: 297, distance: 139.9
click at [448, 297] on div "Tipo de amortización Seleccione un tipo de documento Variable Variable Cuota me…" at bounding box center [543, 290] width 380 height 51
type input "447,85"
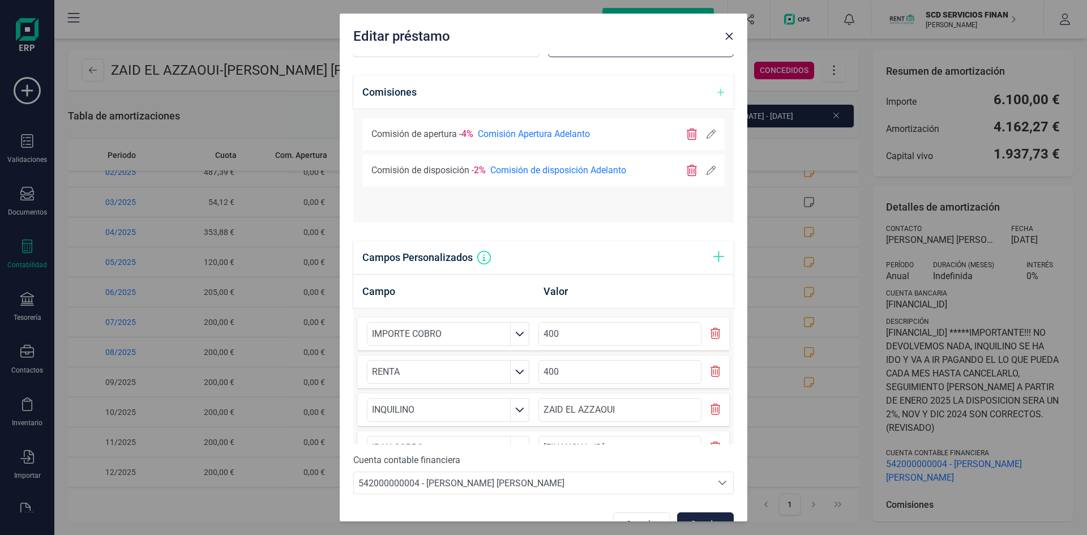
scroll to position [560, 0]
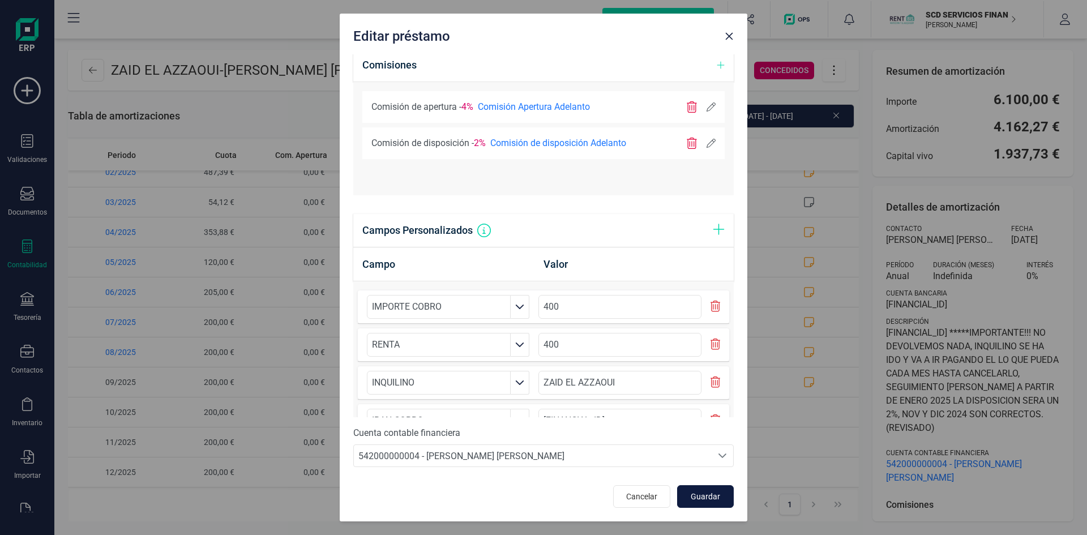
click at [700, 495] on span "Guardar" at bounding box center [705, 496] width 31 height 11
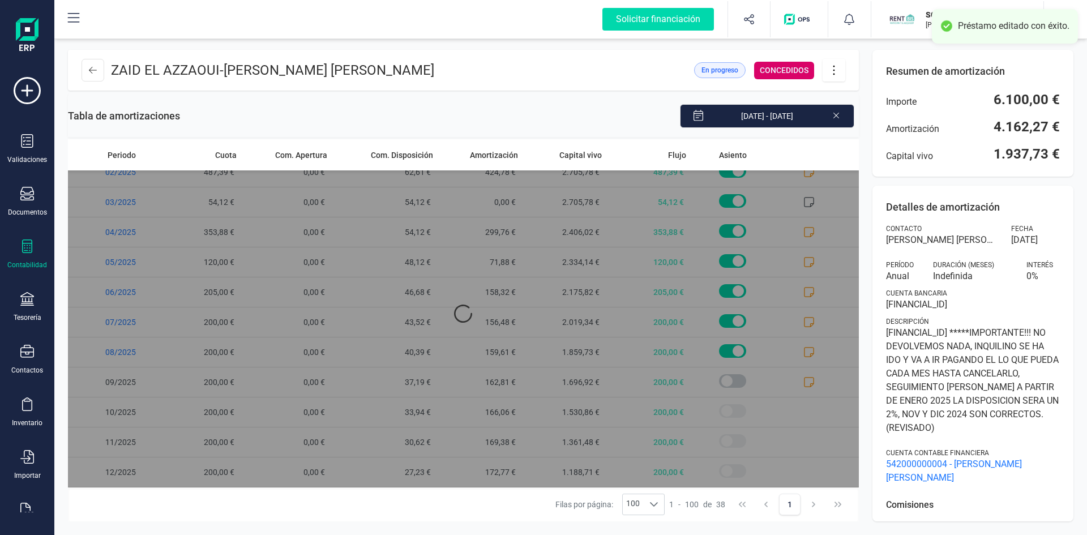
scroll to position [0, 0]
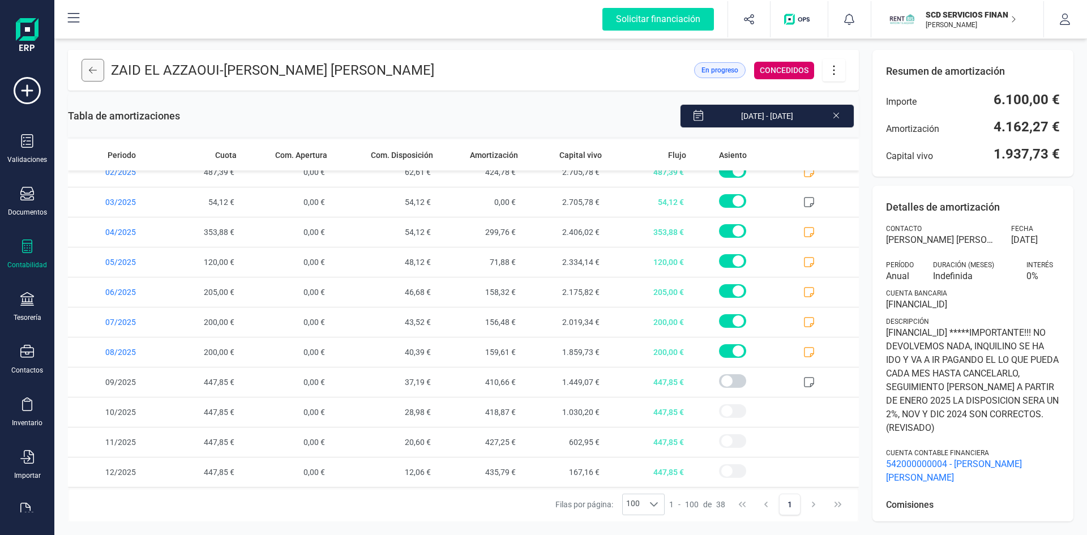
click at [96, 67] on icon at bounding box center [93, 70] width 8 height 9
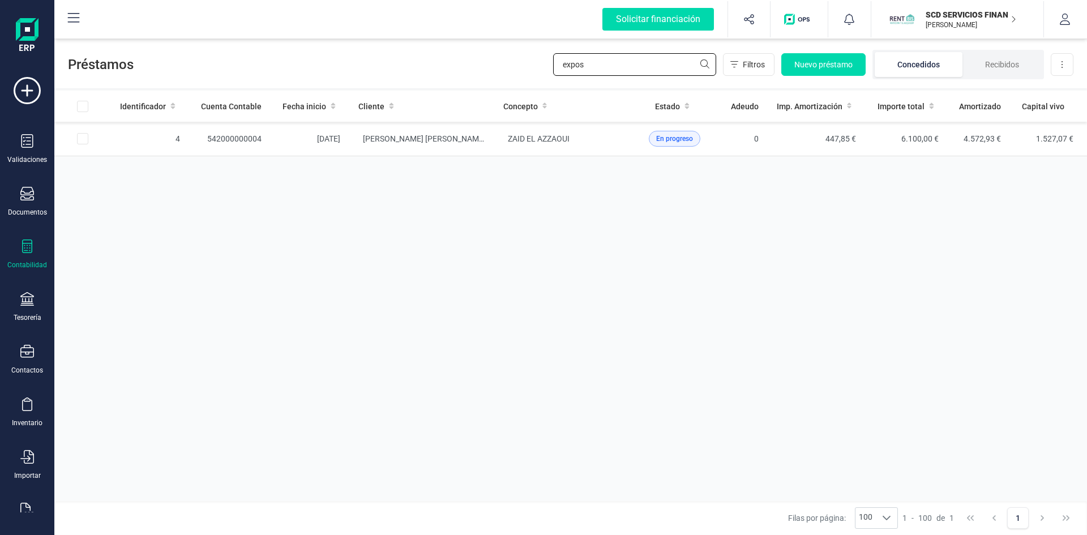
drag, startPoint x: 601, startPoint y: 65, endPoint x: 503, endPoint y: 62, distance: 98.0
click at [503, 62] on div "Préstamos expos Filtros Nuevo préstamo Concedidos Recibidos Descargar Excel" at bounding box center [570, 62] width 1032 height 52
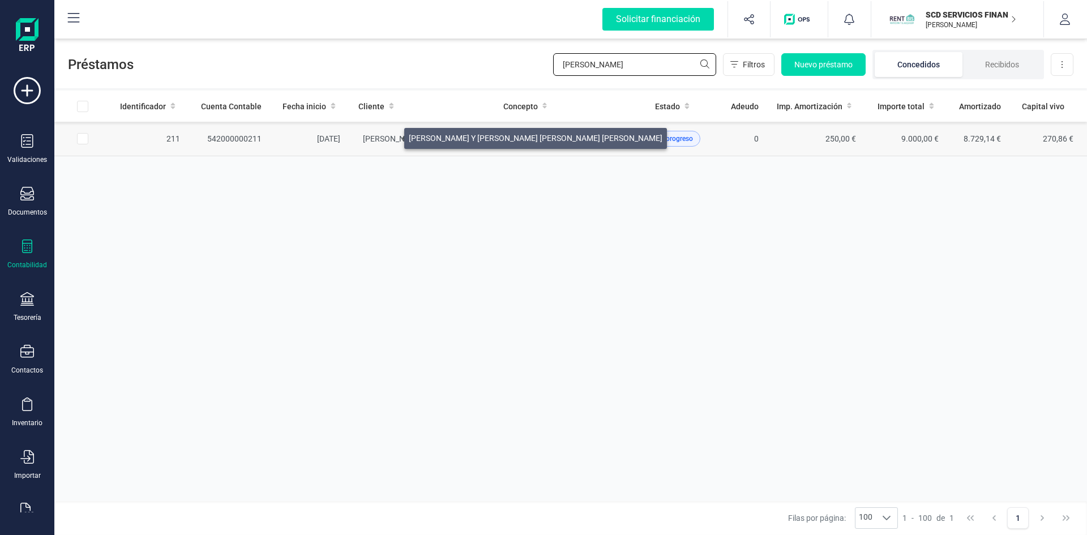
type input "gregoria"
click at [391, 135] on span "GREGORIA FLORES Y JUAN CARLOS MOLINA C.B." at bounding box center [490, 138] width 254 height 9
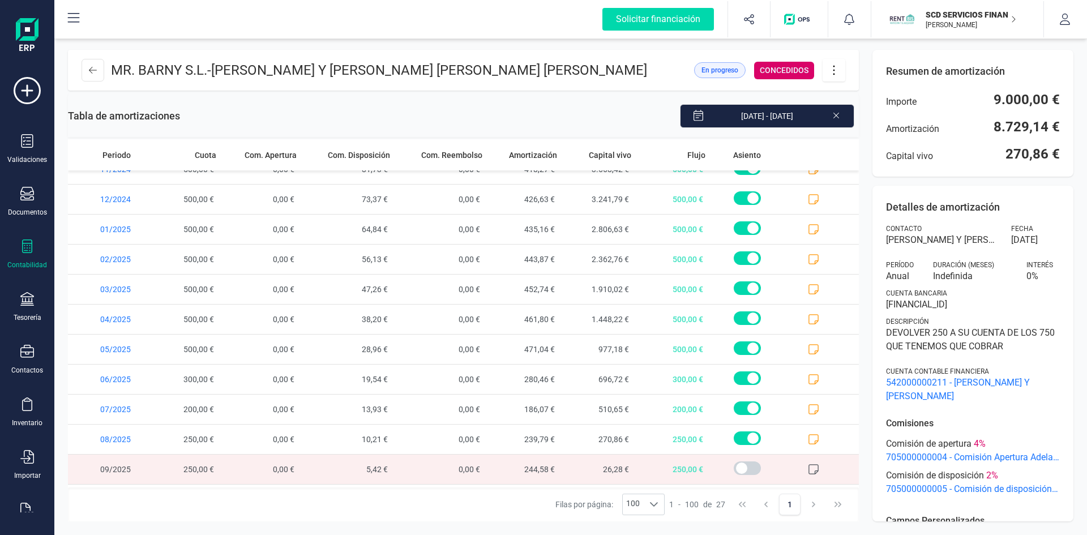
scroll to position [493, 0]
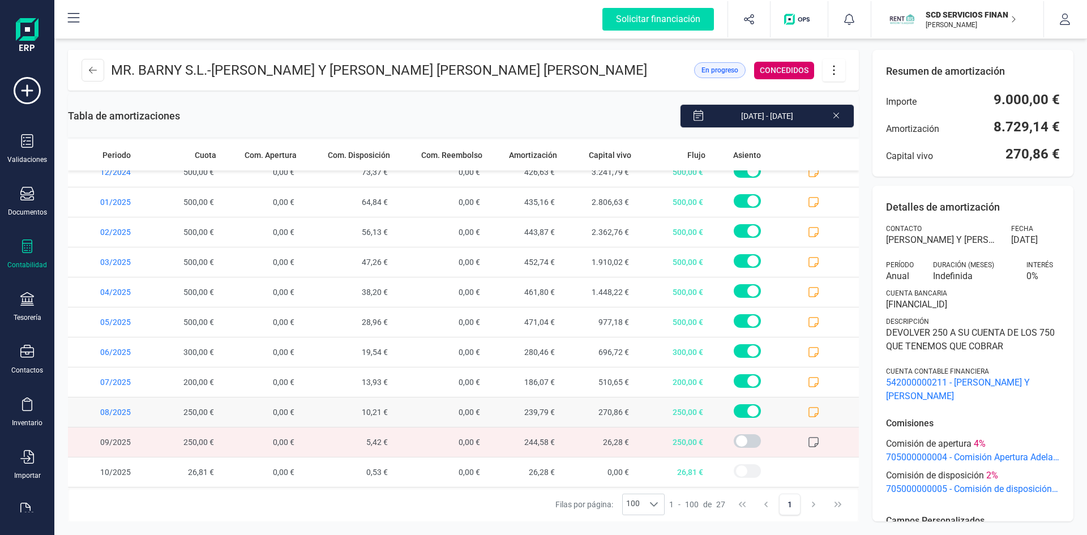
click at [808, 411] on icon at bounding box center [813, 411] width 11 height 11
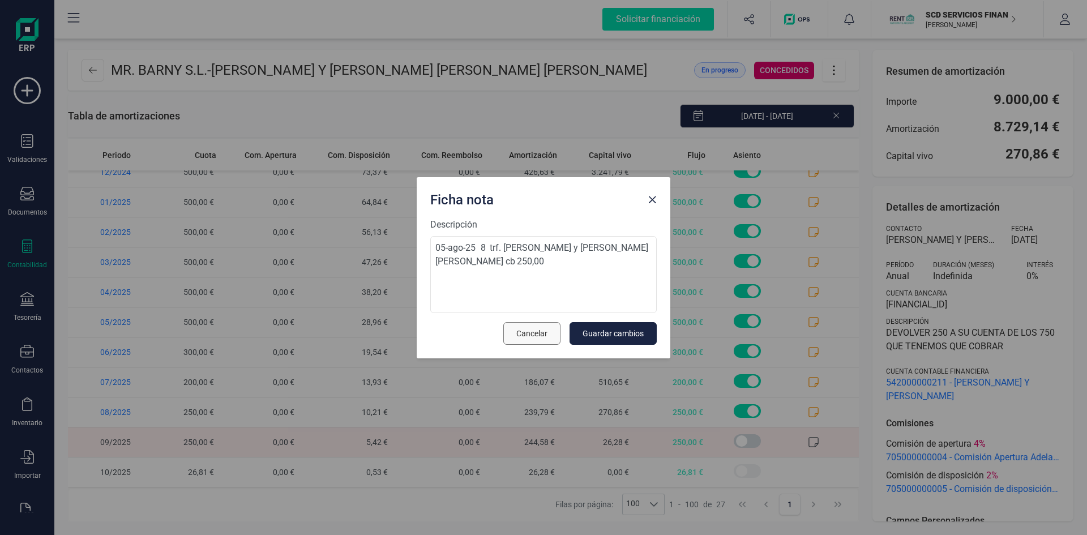
click at [538, 334] on span "Cancelar" at bounding box center [531, 333] width 31 height 11
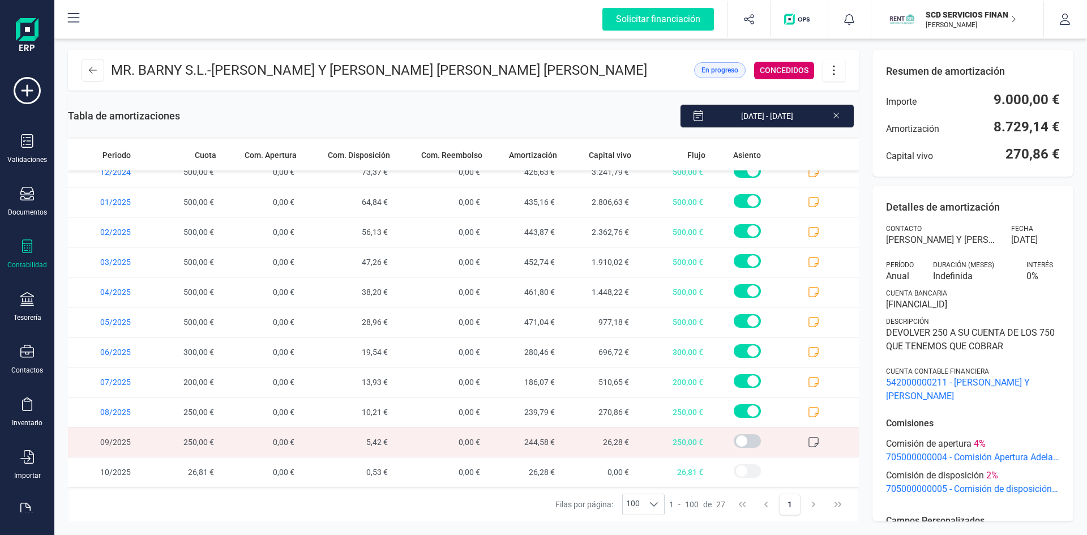
click at [808, 441] on icon at bounding box center [813, 441] width 11 height 11
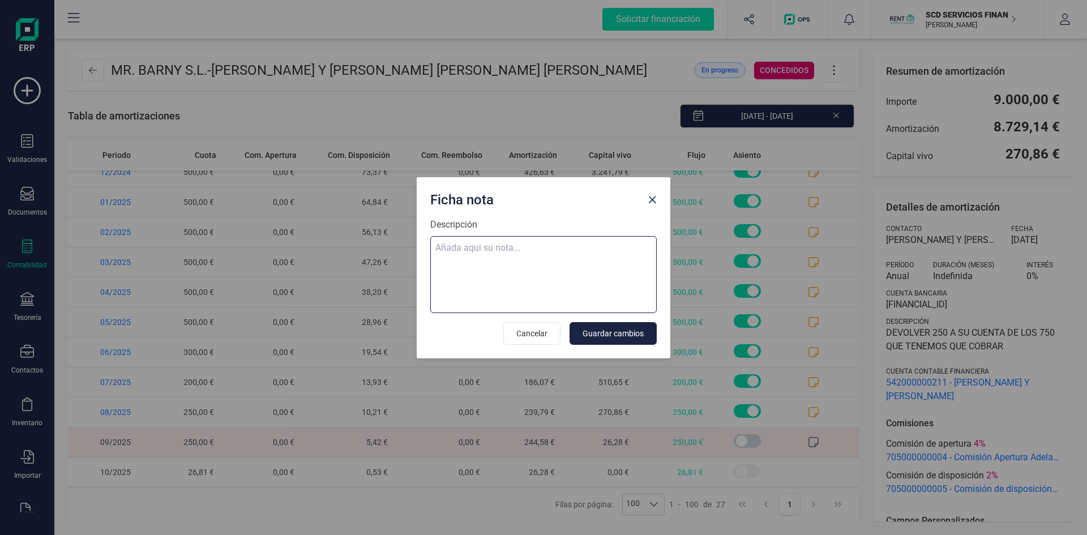
click at [556, 246] on textarea "Descripción" at bounding box center [543, 274] width 226 height 77
paste textarea "06-sep-25 9 trf. gregoria flores y juan carlos molina cb 150,00"
type textarea "06-sep-25 9 trf. gregoria flores y juan carlos molina cb 150,00"
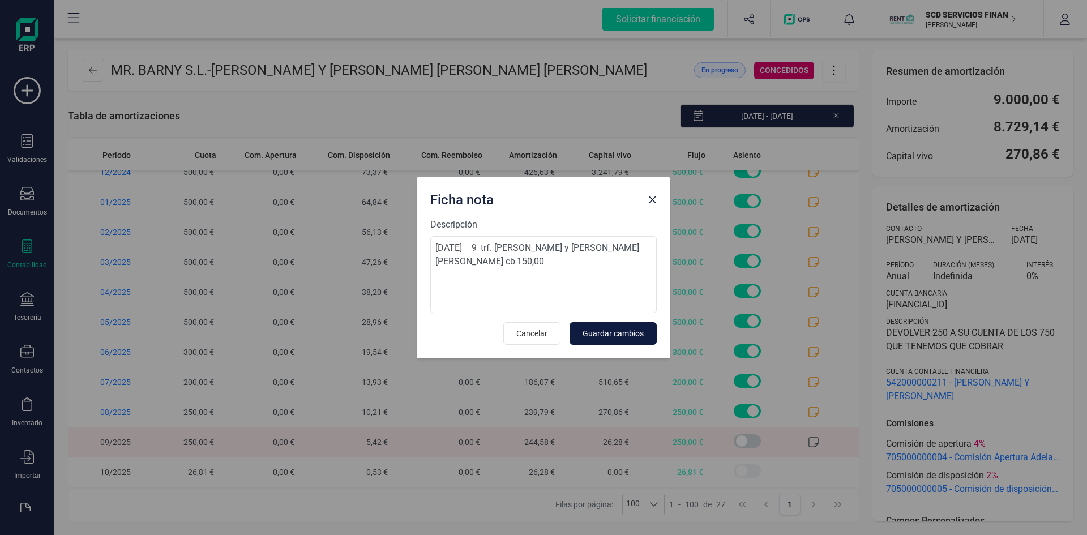
click at [607, 328] on span "Guardar cambios" at bounding box center [612, 333] width 61 height 11
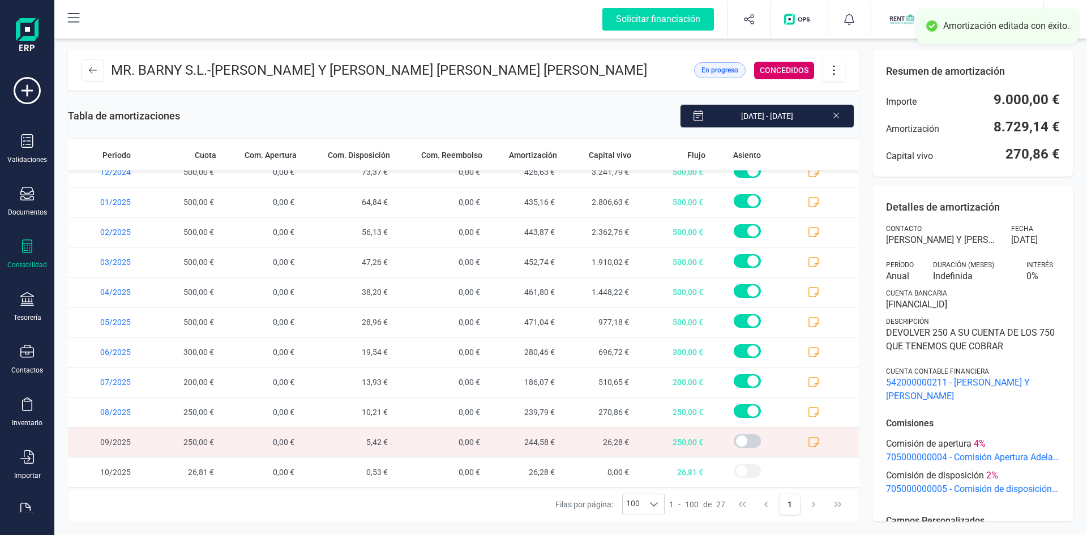
click at [829, 66] on icon at bounding box center [834, 70] width 22 height 12
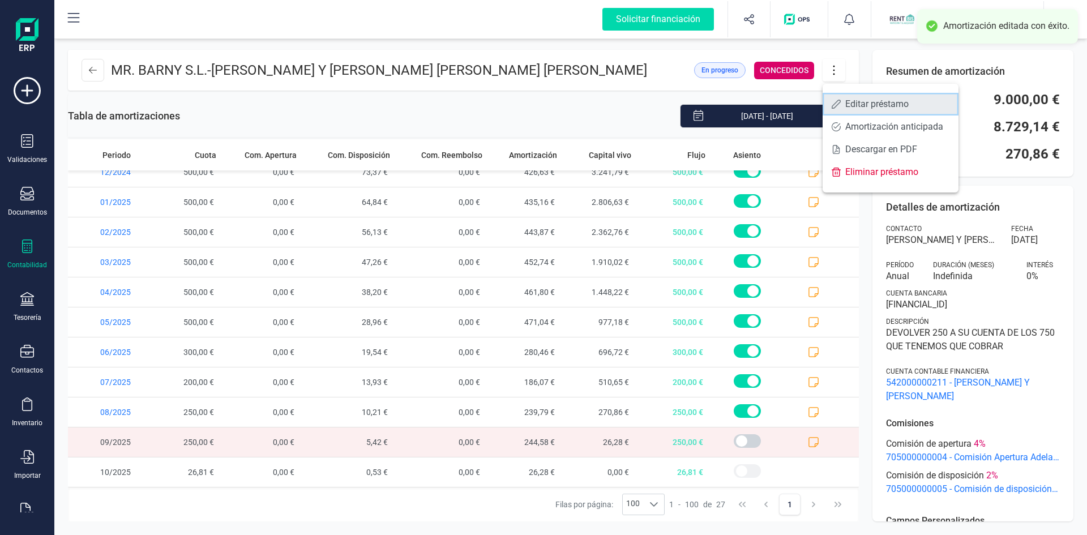
click at [851, 104] on span "Editar préstamo" at bounding box center [897, 104] width 104 height 9
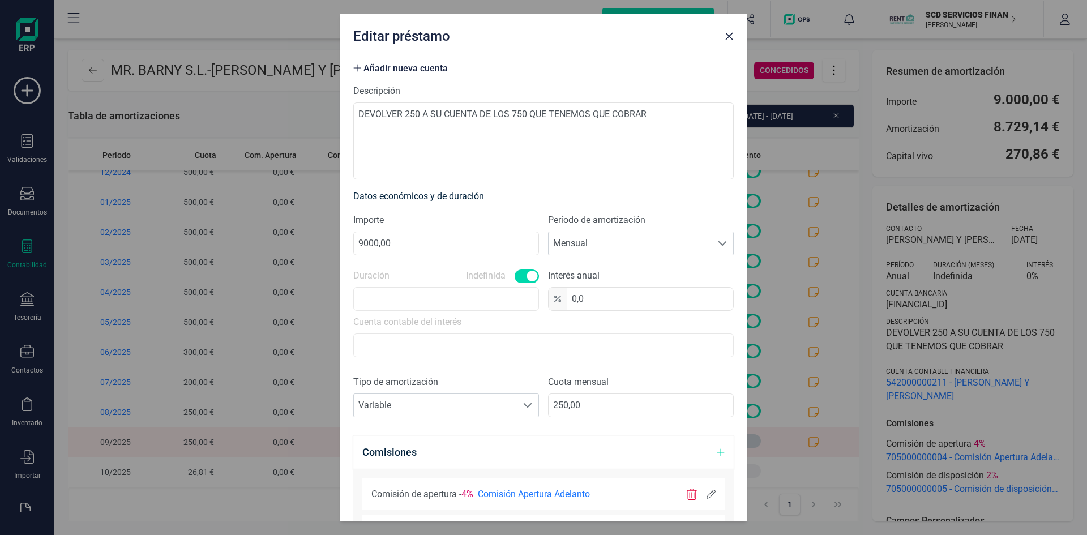
scroll to position [226, 0]
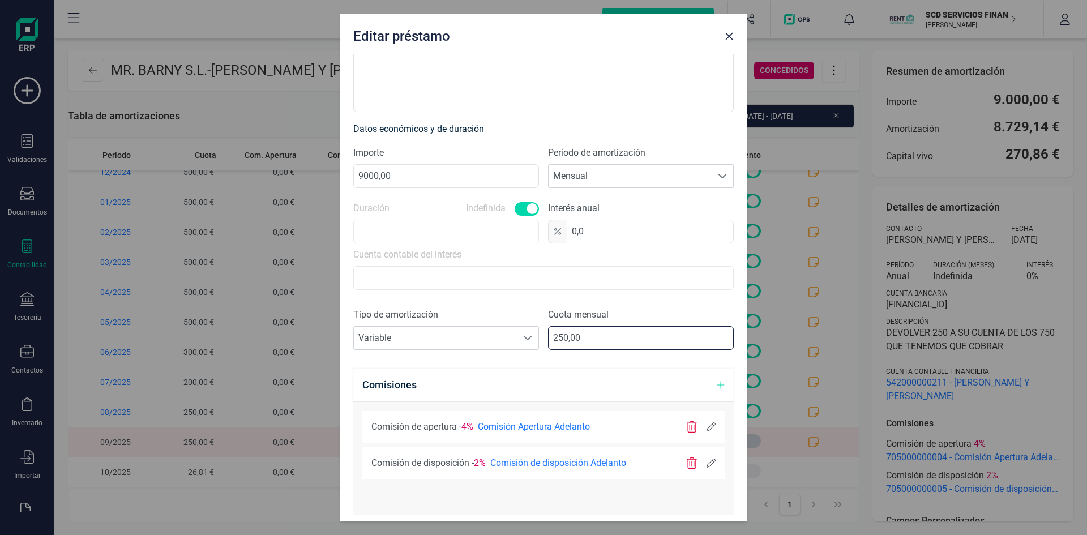
click at [554, 335] on input "250,00" at bounding box center [641, 338] width 186 height 24
type input "150,00"
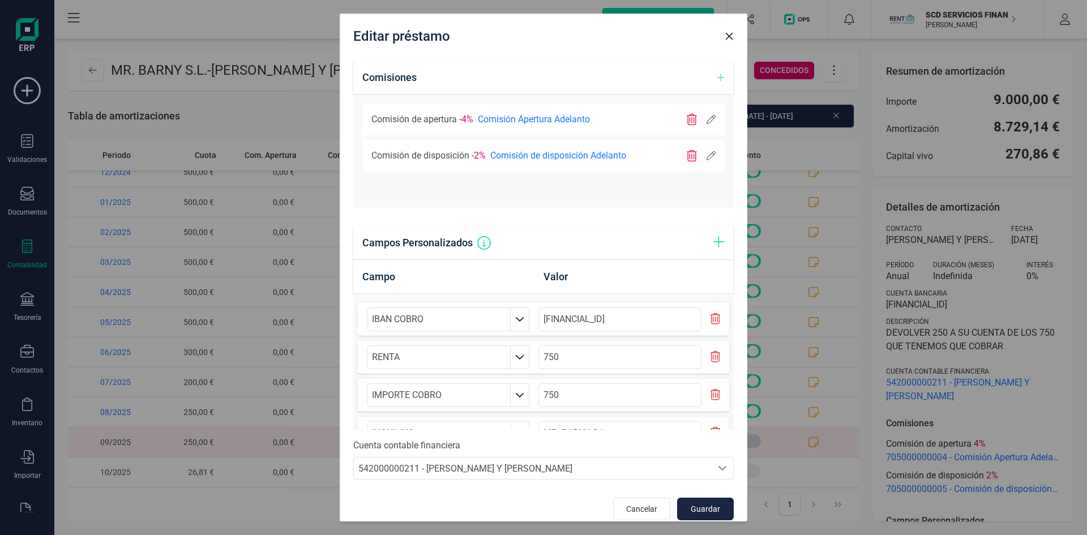
scroll to position [546, 0]
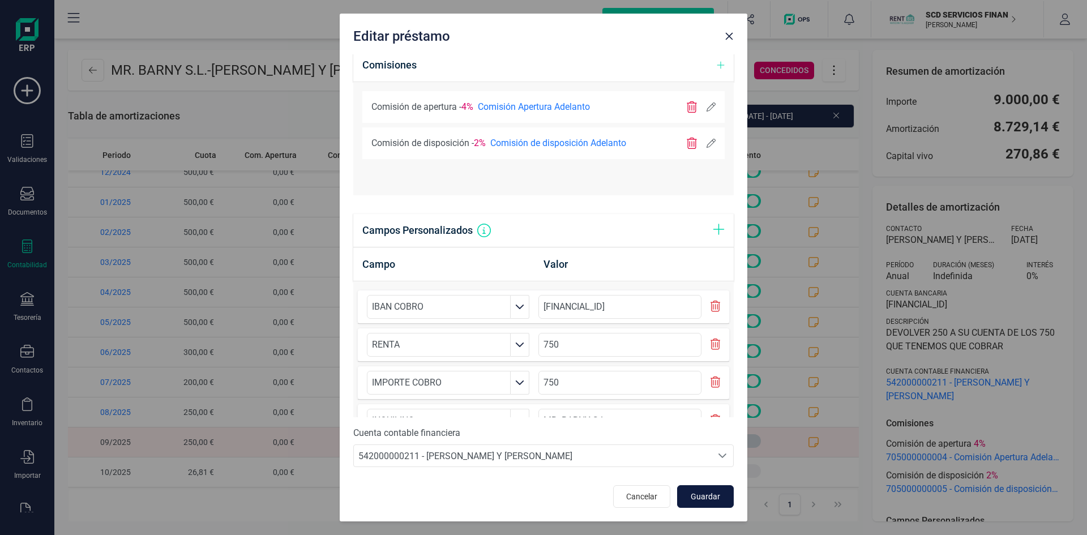
click at [696, 500] on span "Guardar" at bounding box center [705, 496] width 31 height 11
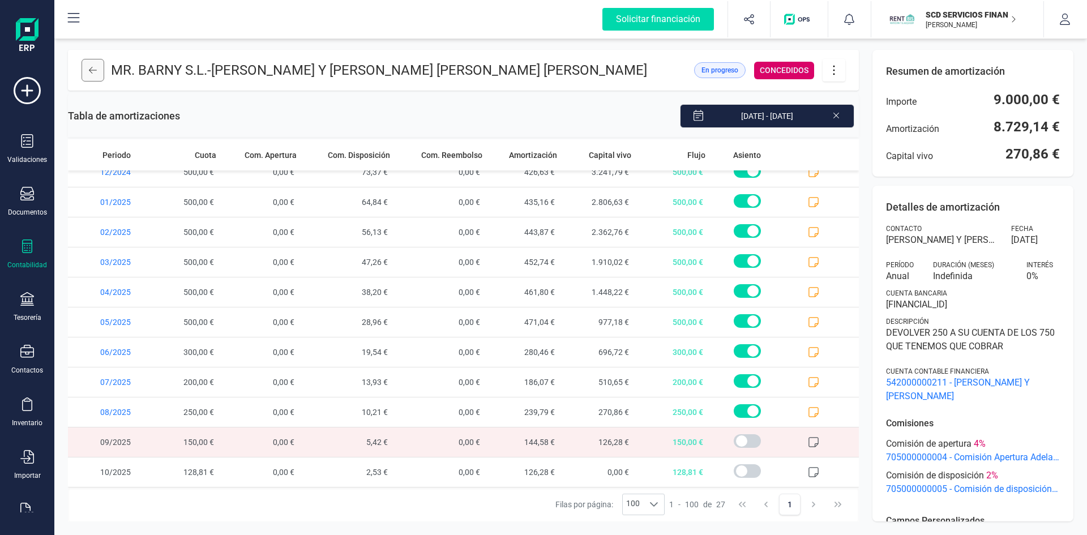
click at [93, 70] on icon at bounding box center [93, 70] width 8 height 7
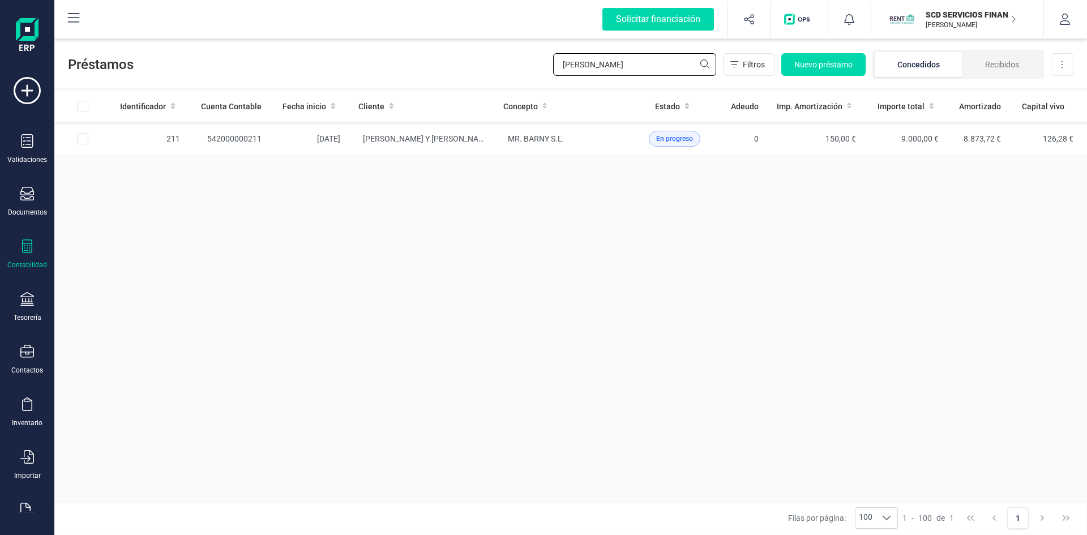
drag, startPoint x: 592, startPoint y: 64, endPoint x: 440, endPoint y: 59, distance: 151.8
click at [446, 61] on div "Préstamos gregoria Filtros Nuevo préstamo Concedidos Recibidos Descargar Excel" at bounding box center [570, 62] width 1032 height 52
type input "rocio"
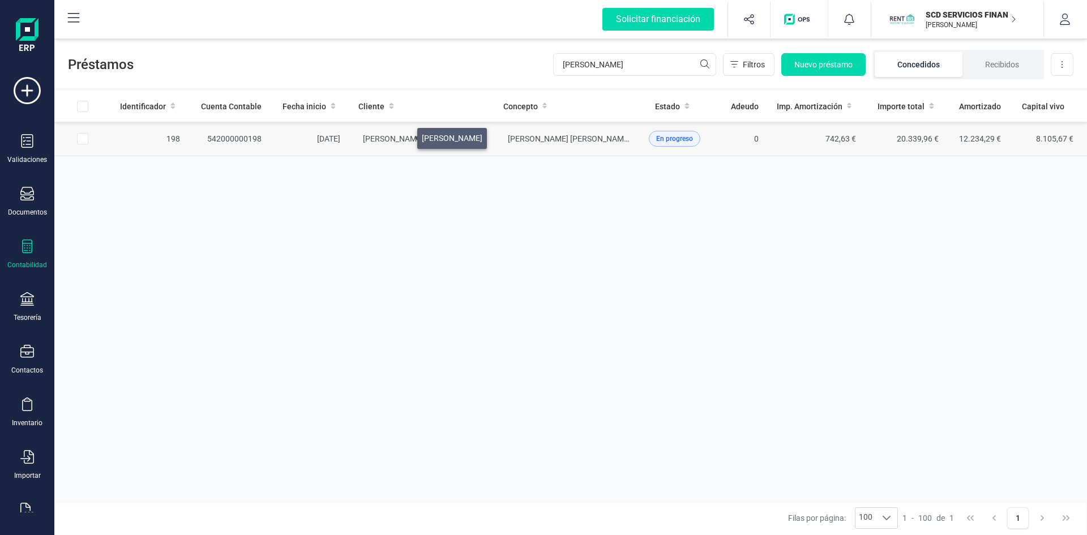
click at [404, 135] on span "IGNACIO ESCRIBANO FERNANDEZ" at bounding box center [393, 138] width 61 height 9
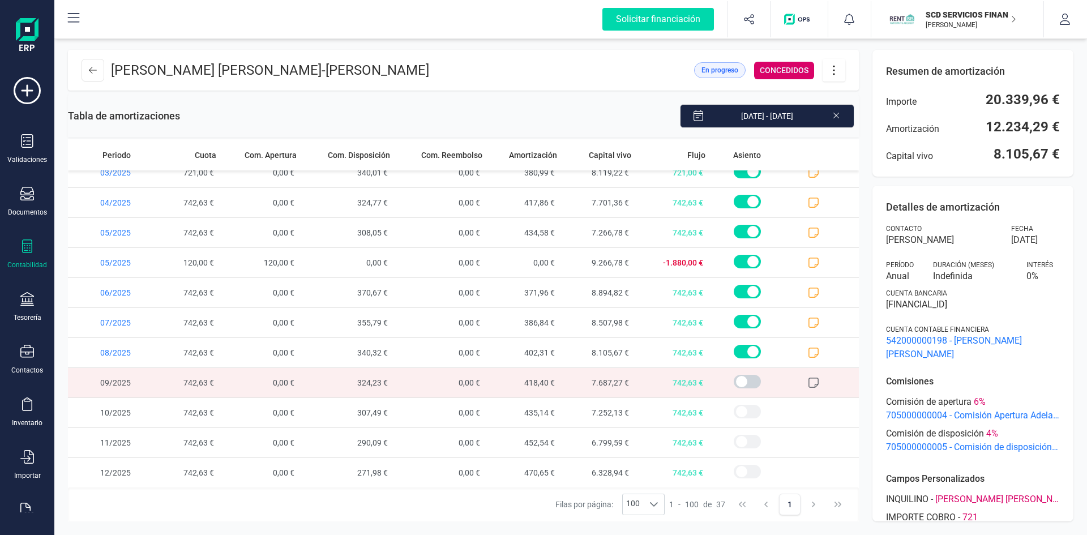
scroll to position [793, 0]
click at [808, 379] on icon at bounding box center [813, 381] width 11 height 11
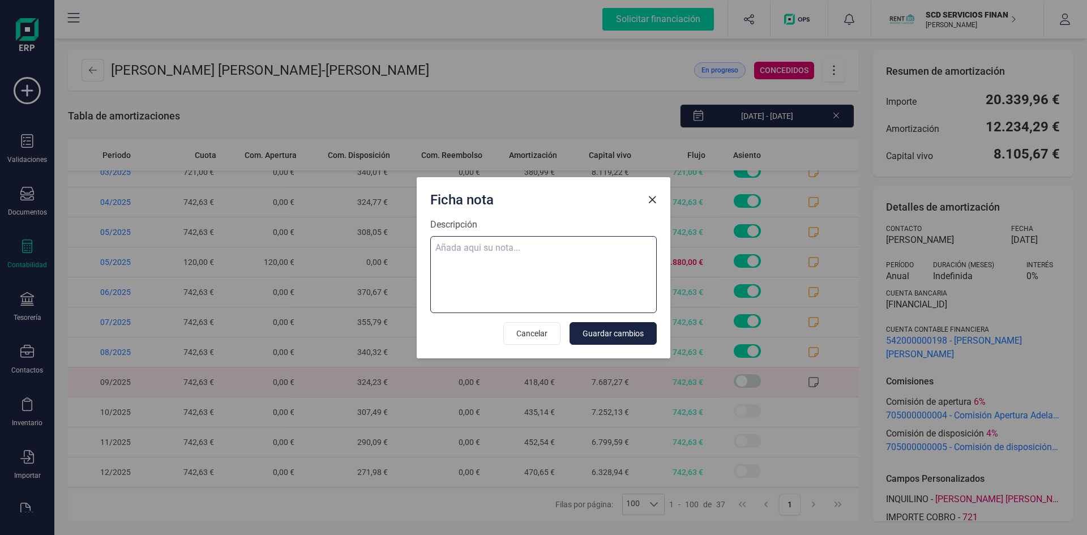
click at [504, 247] on textarea "Descripción" at bounding box center [543, 274] width 226 height 77
paste textarea "05-sep-25 9 trf. rocio milagritos mendocilla guevara 742,63"
type textarea "05-sep-25 9 trf. rocio milagritos mendocilla guevara 742,63"
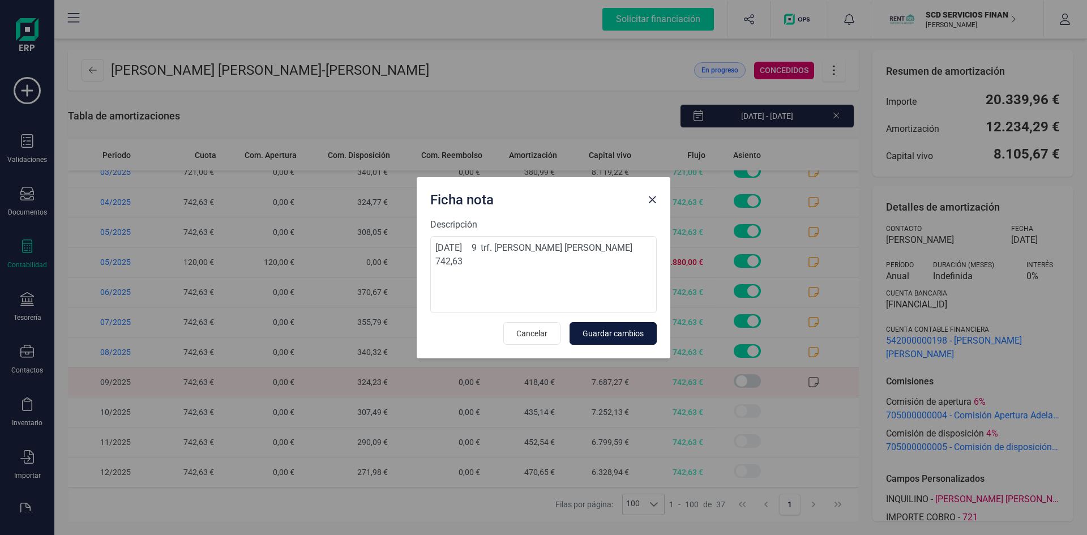
click at [628, 332] on span "Guardar cambios" at bounding box center [612, 333] width 61 height 11
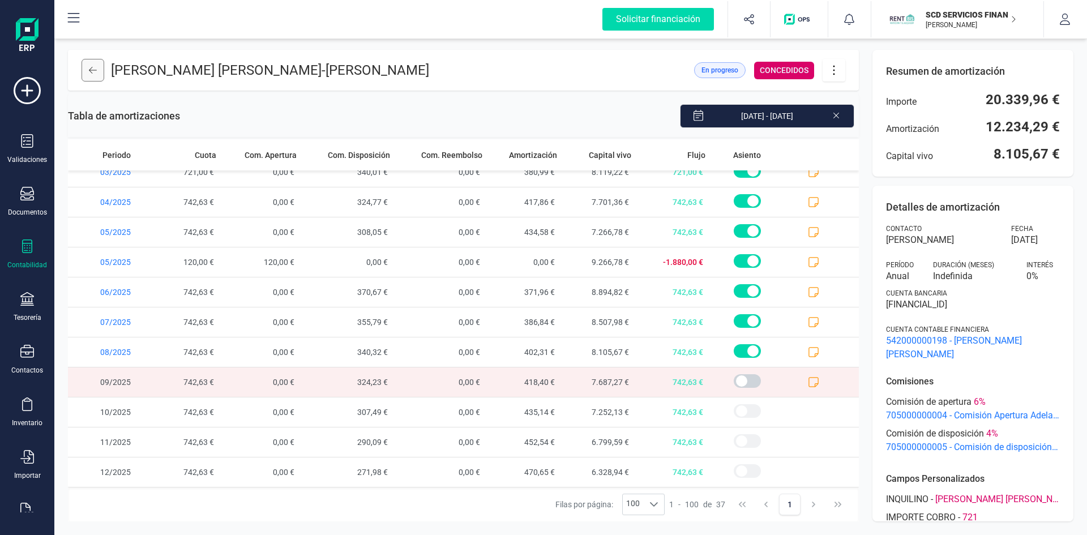
click at [93, 67] on icon at bounding box center [93, 70] width 8 height 9
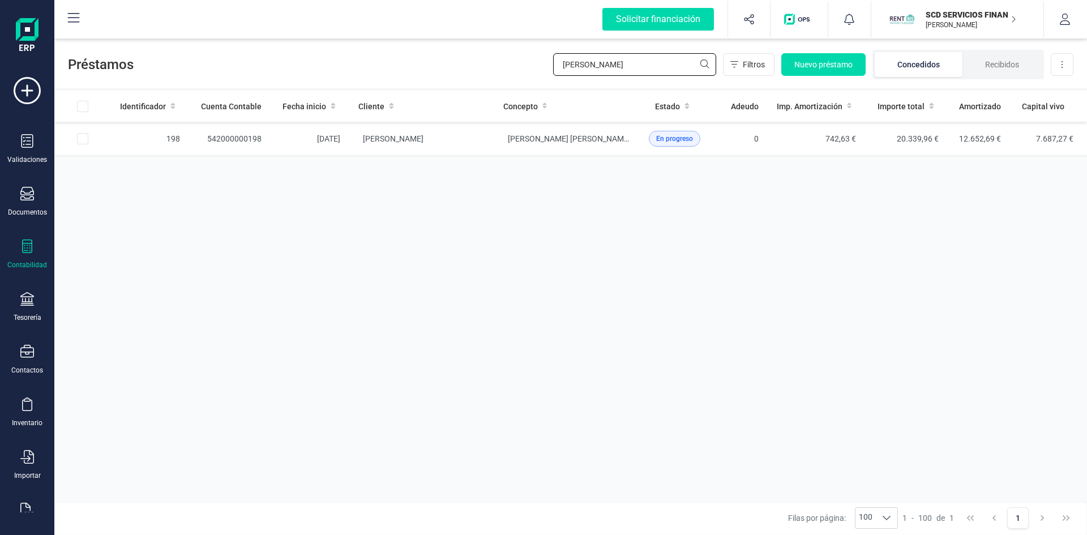
drag, startPoint x: 623, startPoint y: 61, endPoint x: 474, endPoint y: 69, distance: 148.5
click at [477, 68] on div "Préstamos rocio Filtros Nuevo préstamo Concedidos Recibidos Descargar Excel" at bounding box center [570, 62] width 1032 height 52
type input "estela"
click at [397, 136] on span "RAQUEL GARCIA CENTENO" at bounding box center [393, 138] width 61 height 9
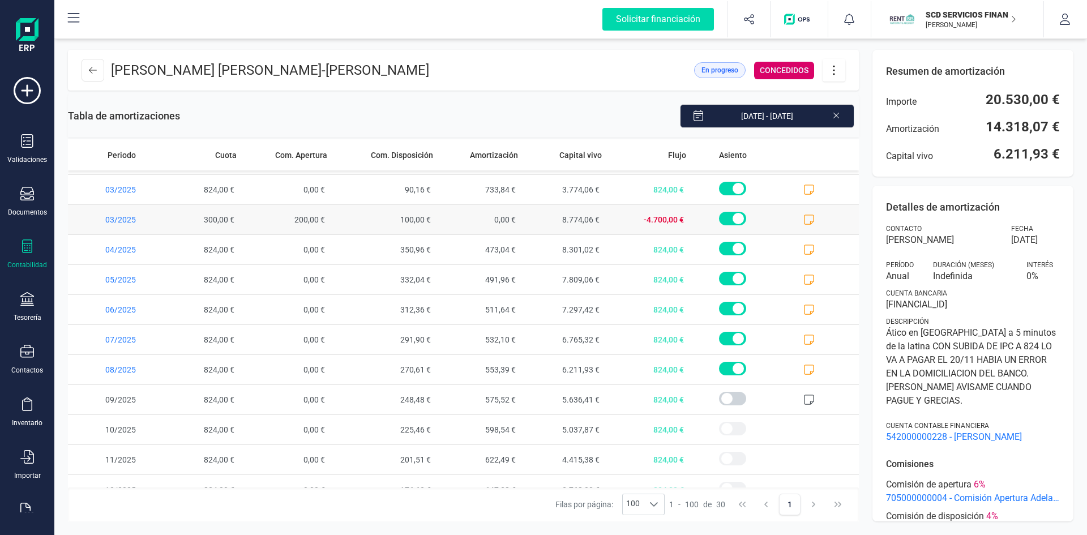
scroll to position [583, 0]
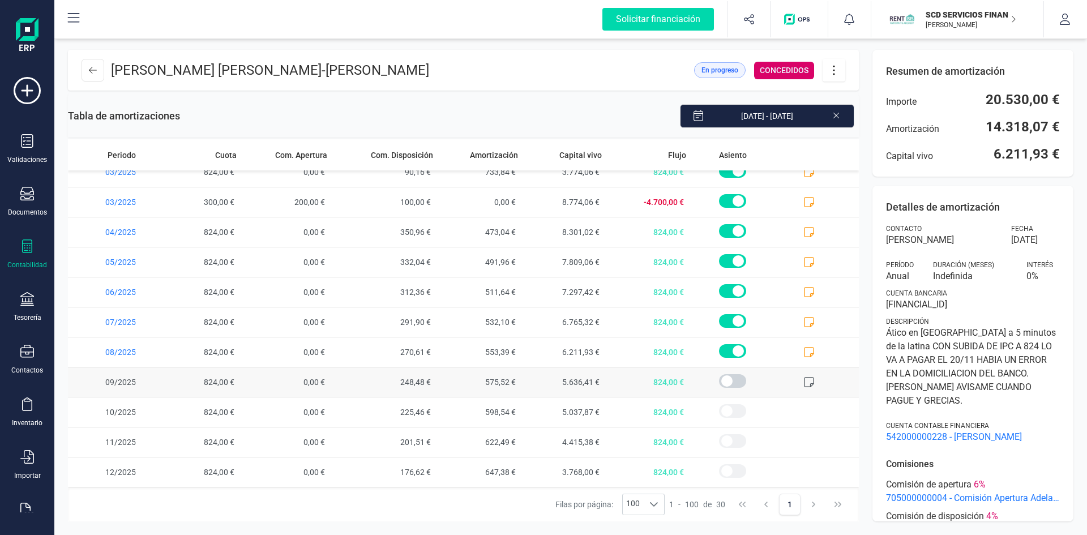
click at [803, 382] on icon at bounding box center [808, 381] width 11 height 11
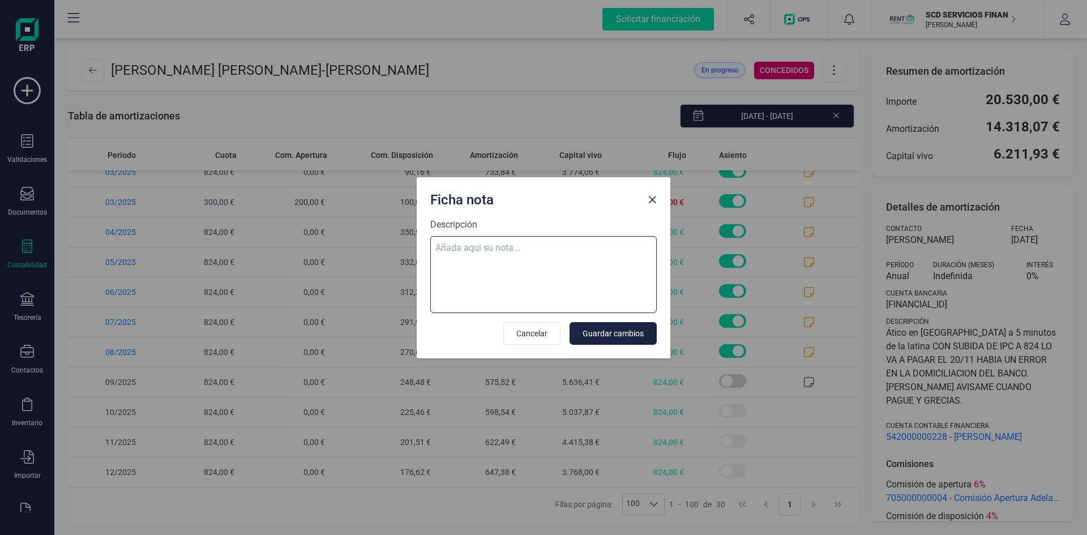
click at [525, 250] on textarea "Descripción" at bounding box center [543, 274] width 226 height 77
paste textarea "08-sep-25 9 trf. estela diego cagigas 824,00"
type textarea "08-sep-25 9 trf. estela diego cagigas 824,00"
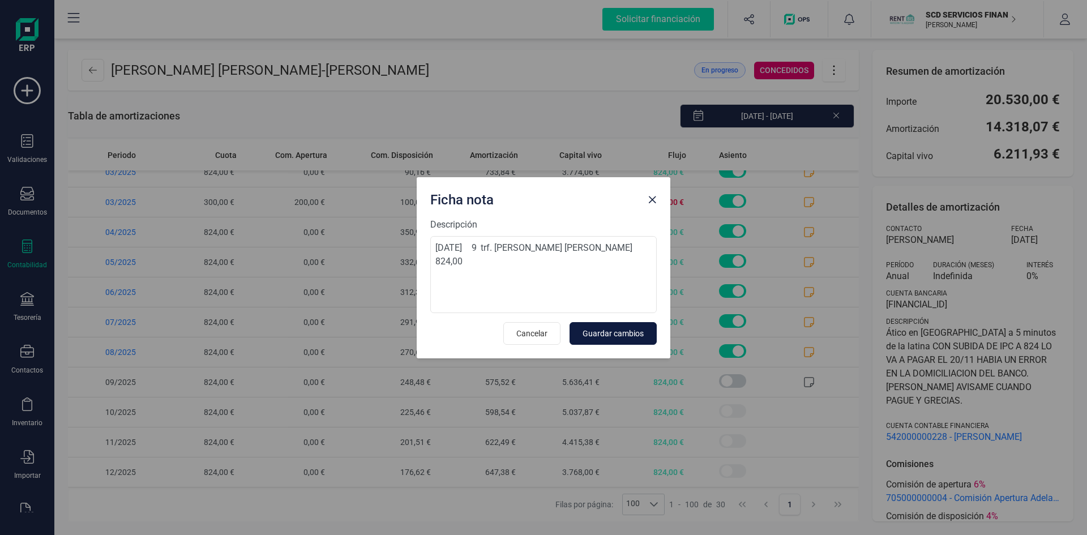
click at [620, 331] on span "Guardar cambios" at bounding box center [612, 333] width 61 height 11
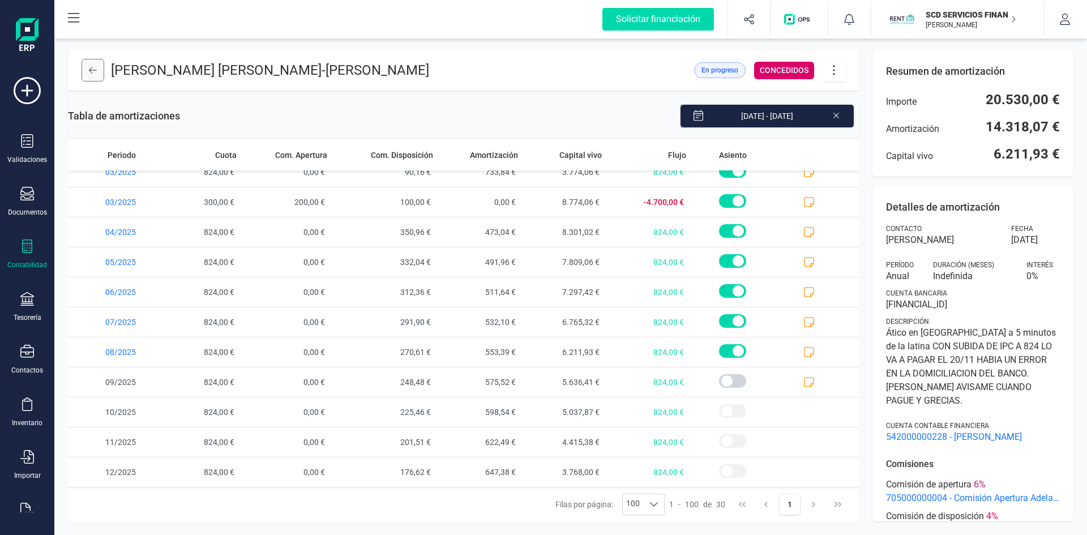
click at [97, 69] on button at bounding box center [93, 70] width 23 height 23
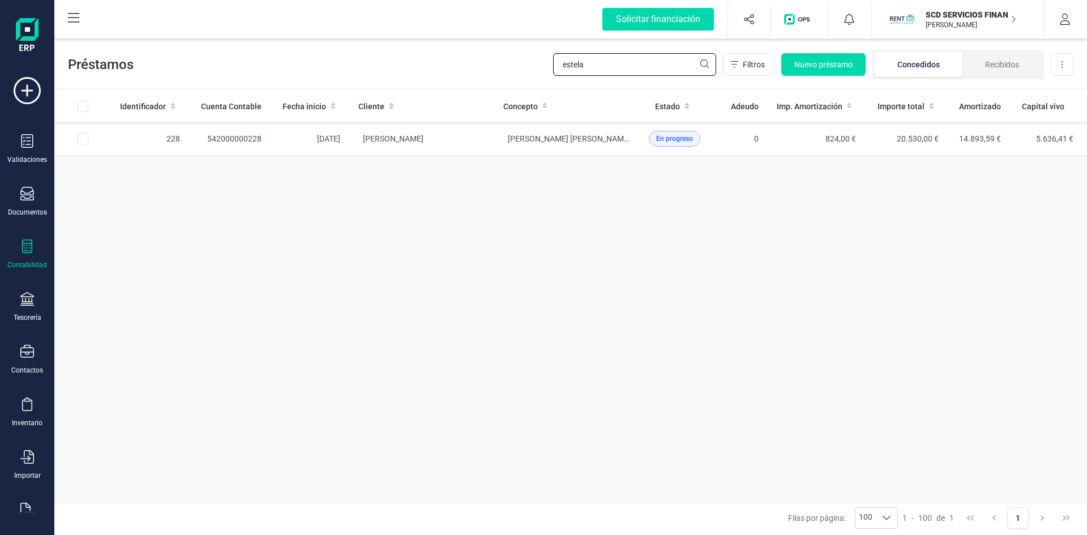
drag, startPoint x: 559, startPoint y: 68, endPoint x: 470, endPoint y: 72, distance: 89.5
click at [488, 71] on div "Préstamos estela Filtros Nuevo préstamo Concedidos Recibidos Descargar Excel" at bounding box center [570, 62] width 1032 height 52
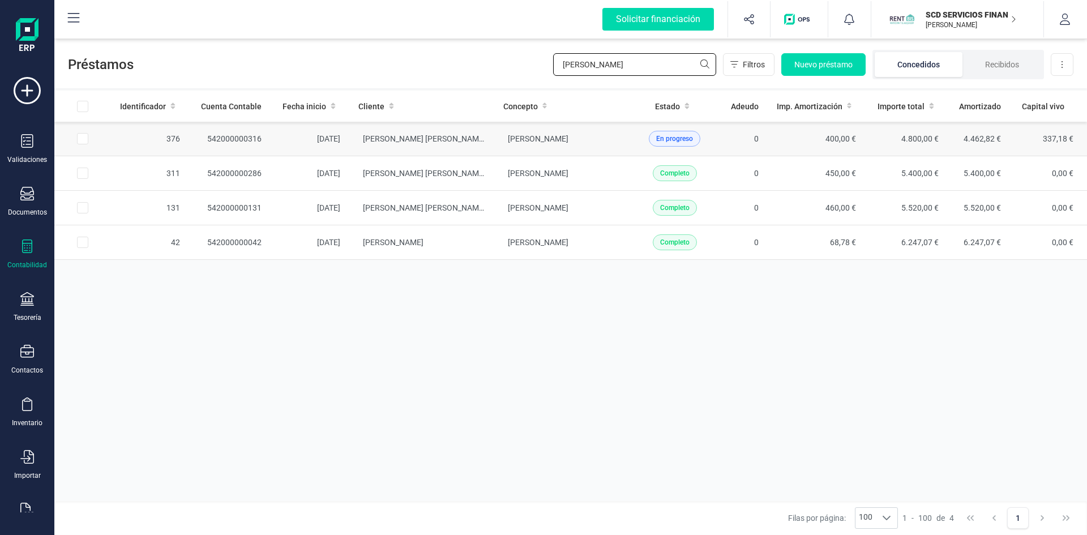
type input "karim"
click at [318, 139] on td "25/07/2024" at bounding box center [310, 139] width 79 height 35
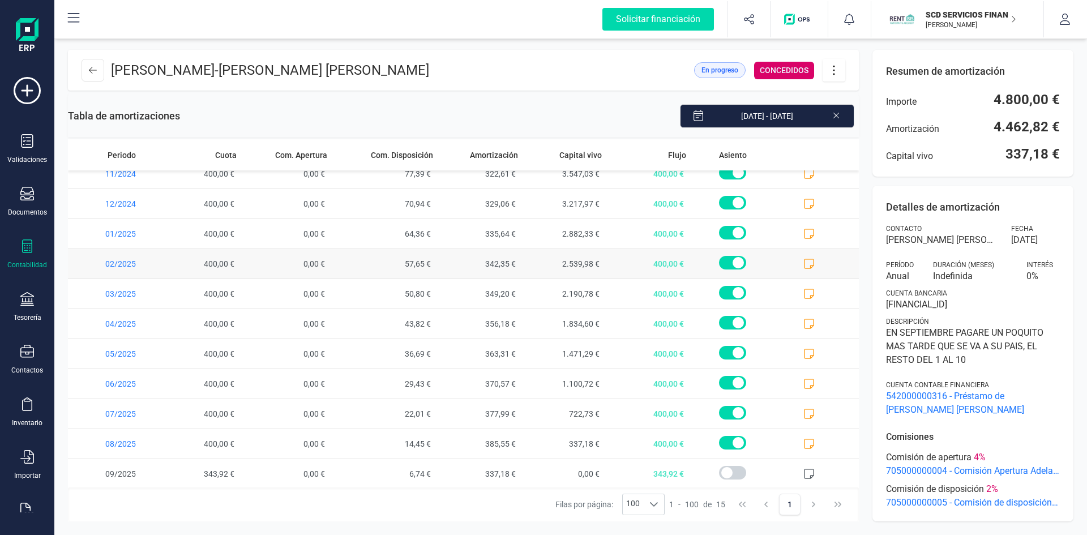
scroll to position [133, 0]
click at [804, 468] on icon at bounding box center [809, 472] width 10 height 10
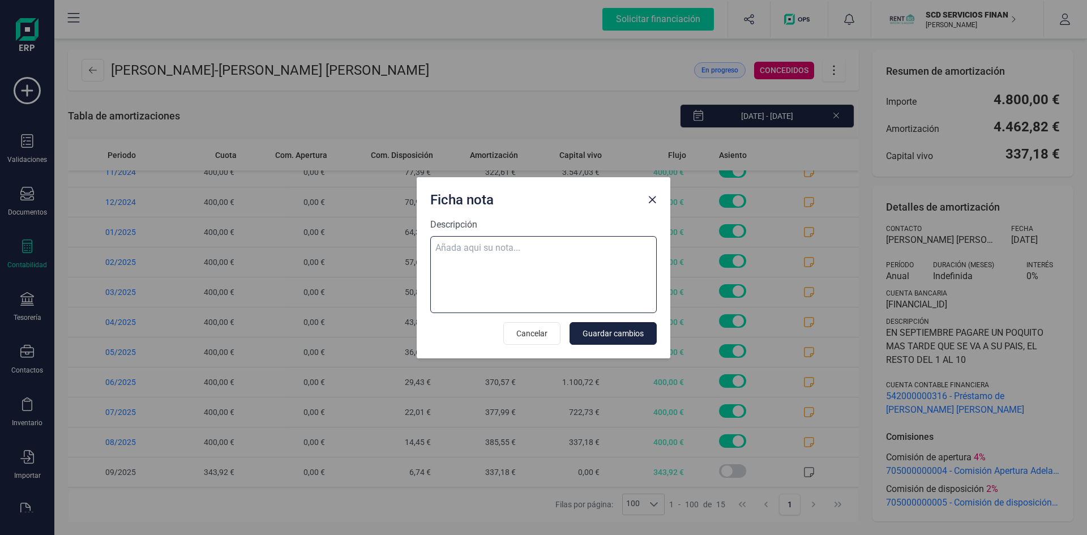
click at [503, 250] on textarea "Descripción" at bounding box center [543, 274] width 226 height 77
paste textarea "08-sep-25 9 trf. claudio enrique mathieu badt 367,34"
type textarea "08-sep-25 9 trf. claudio enrique mathieu badt 367,34"
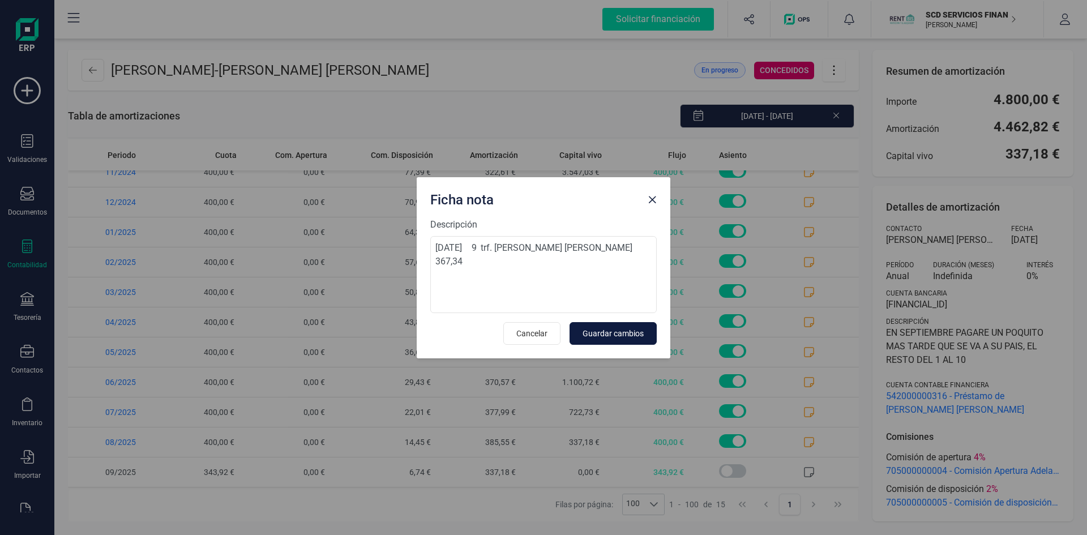
click at [636, 333] on span "Guardar cambios" at bounding box center [612, 333] width 61 height 11
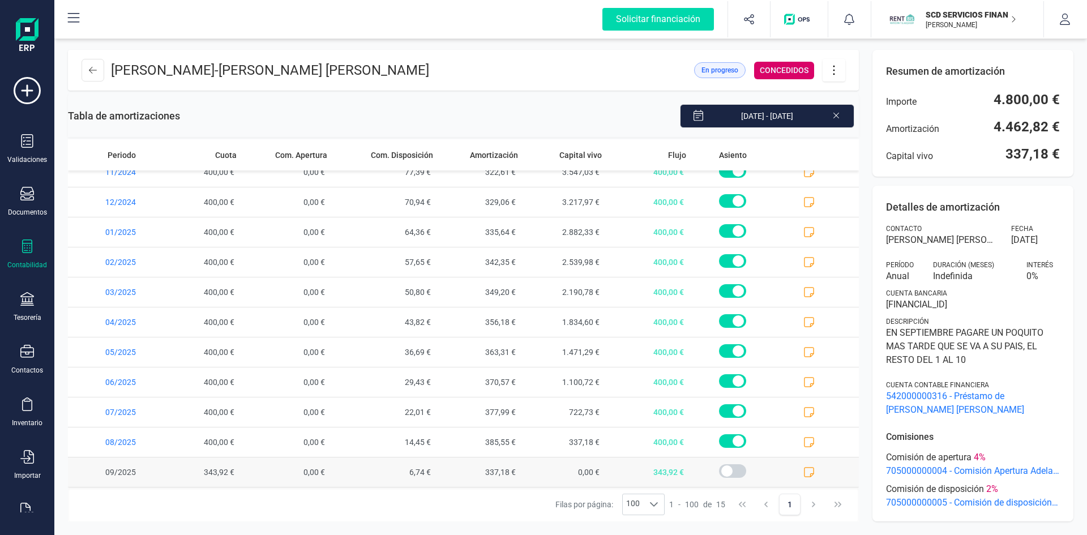
click at [803, 472] on icon at bounding box center [808, 471] width 11 height 11
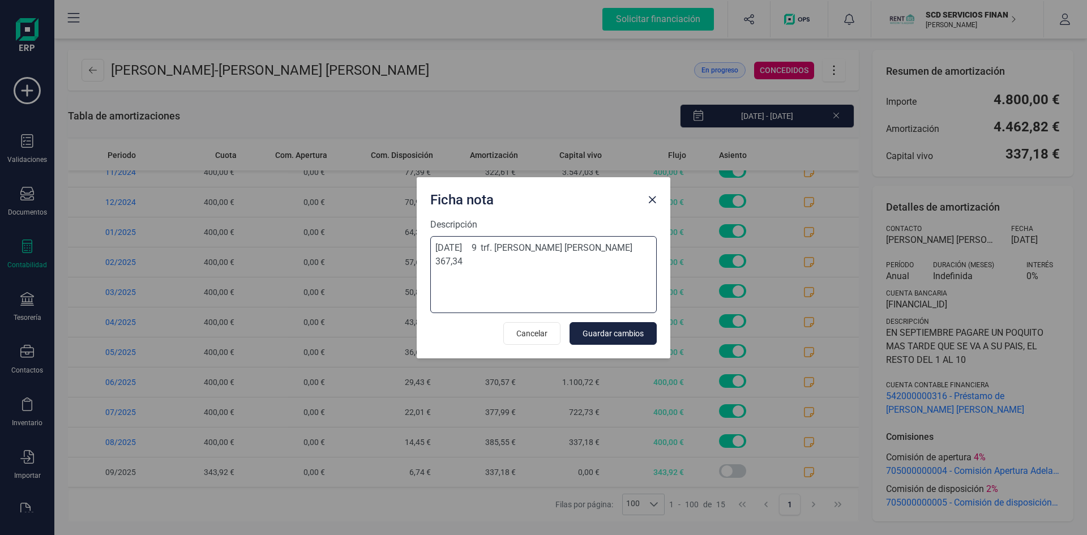
click at [436, 258] on textarea "08-sep-25 9 trf. claudio enrique mathieu badt 367,34" at bounding box center [543, 274] width 226 height 77
type textarea "08-sep-25 9 trf. claudio enrique mathieu badt 367,34 dev"
click at [631, 325] on button "Guardar cambios" at bounding box center [612, 333] width 87 height 23
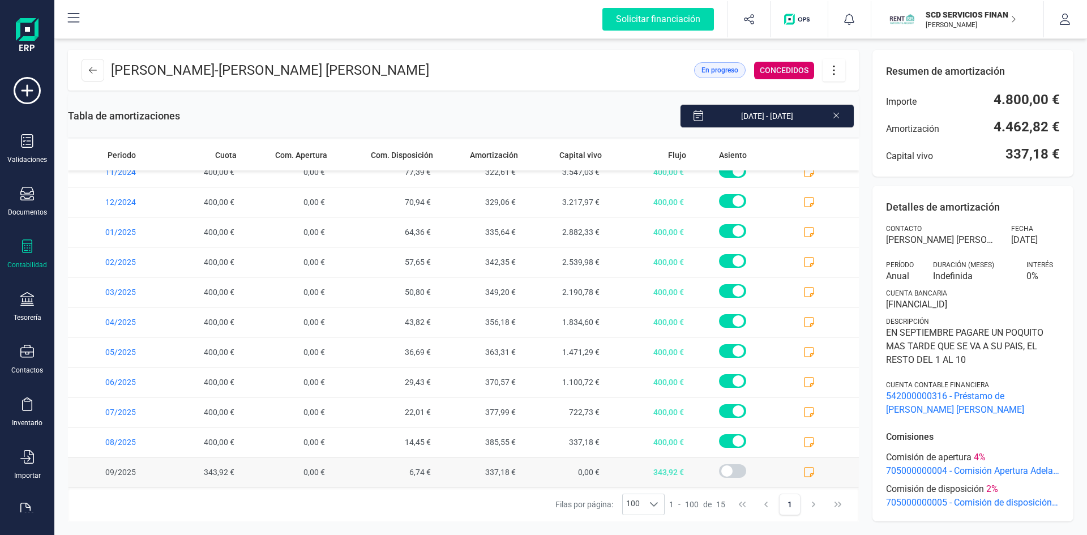
click at [803, 473] on icon at bounding box center [808, 471] width 11 height 11
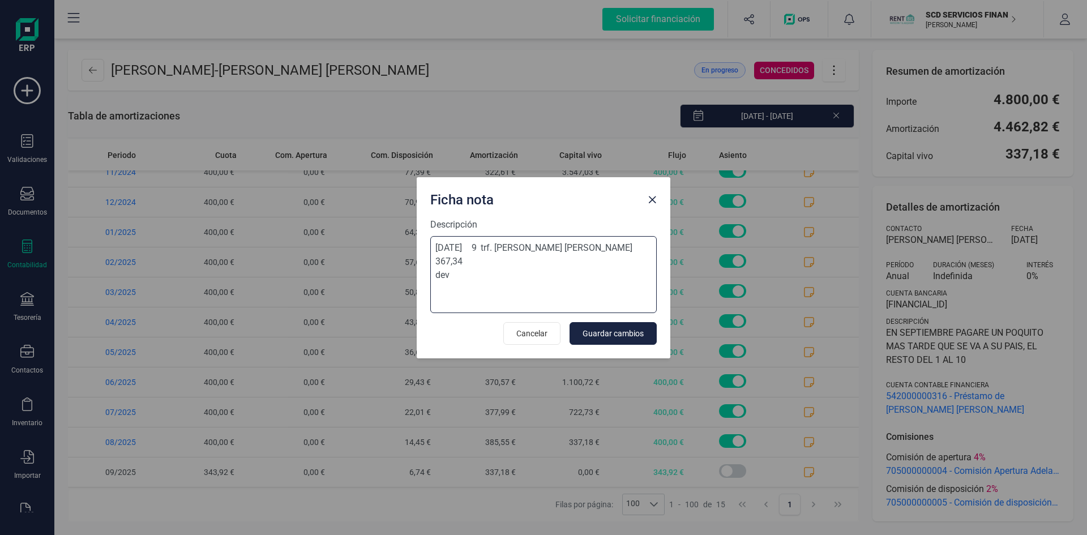
drag, startPoint x: 443, startPoint y: 265, endPoint x: 409, endPoint y: 248, distance: 38.0
click at [409, 248] on div "Ficha nota Descripción 08-sep-25 9 trf. claudio enrique mathieu badt 367,34 dev…" at bounding box center [543, 267] width 1087 height 535
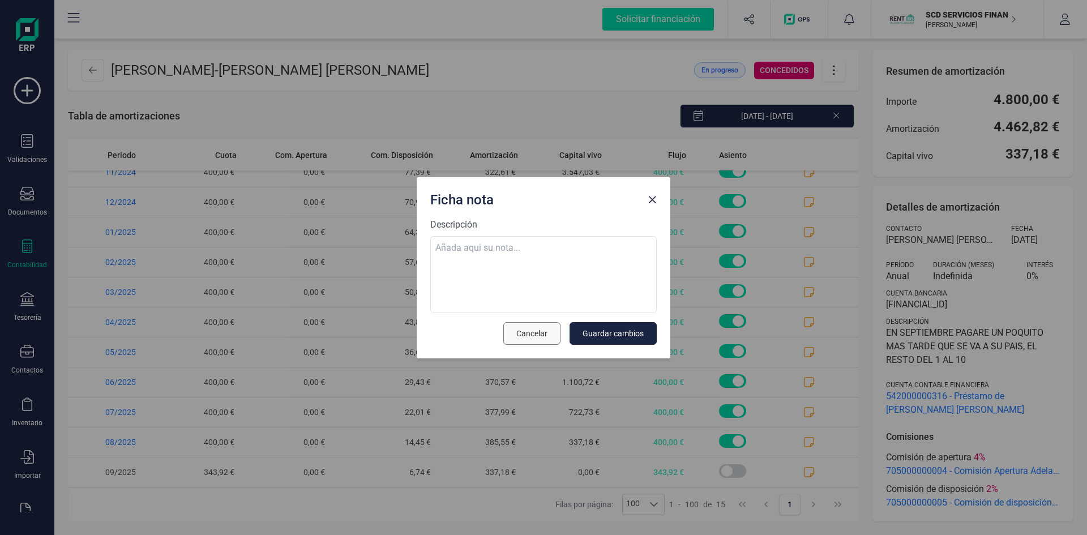
click at [527, 336] on span "Cancelar" at bounding box center [531, 333] width 31 height 11
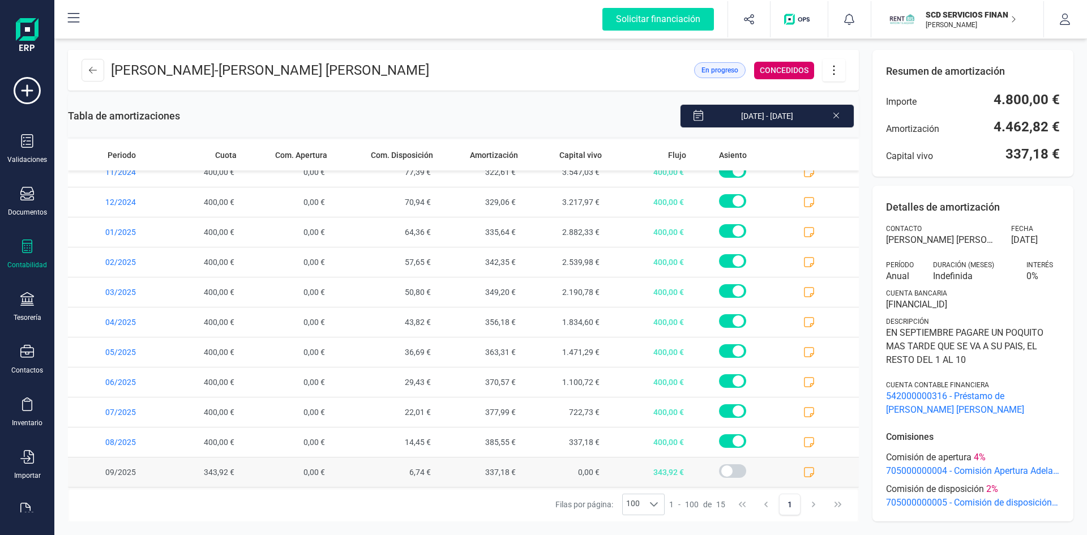
click at [803, 473] on icon at bounding box center [808, 471] width 11 height 11
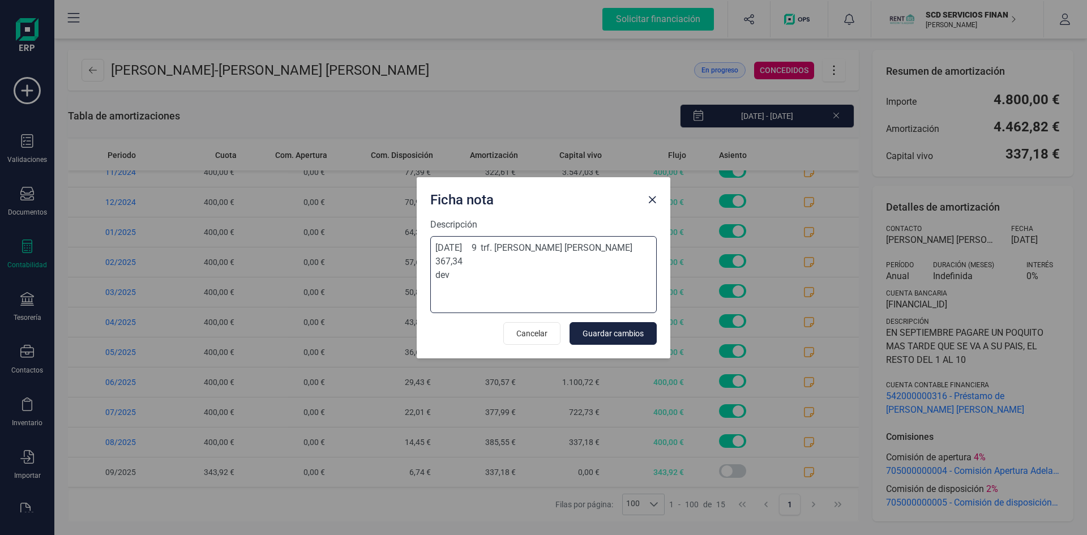
drag, startPoint x: 454, startPoint y: 264, endPoint x: 411, endPoint y: 245, distance: 47.4
click at [411, 245] on div "Ficha nota Descripción 08-sep-25 9 trf. claudio enrique mathieu badt 367,34 dev…" at bounding box center [543, 267] width 1087 height 535
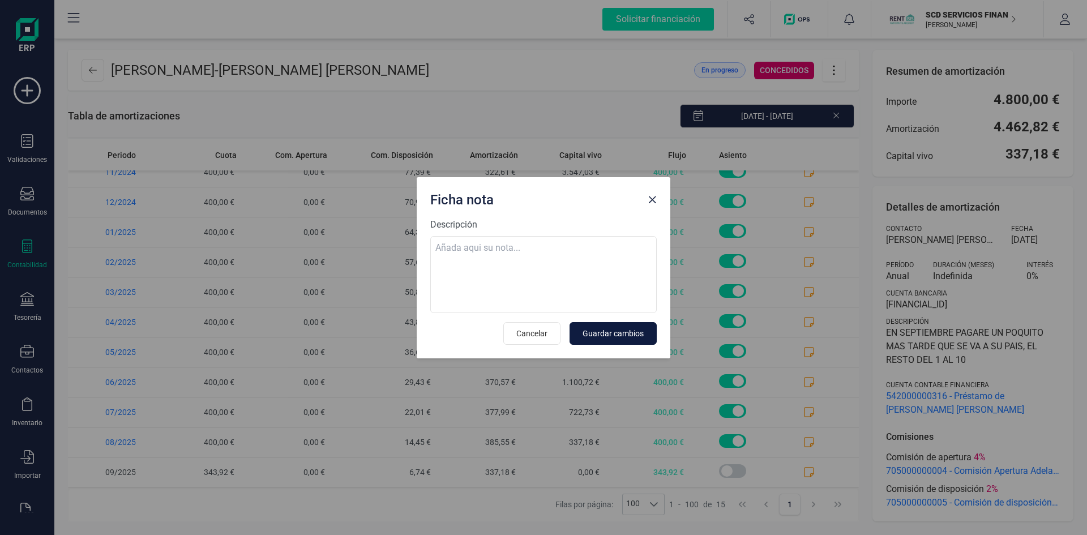
click at [624, 329] on span "Guardar cambios" at bounding box center [612, 333] width 61 height 11
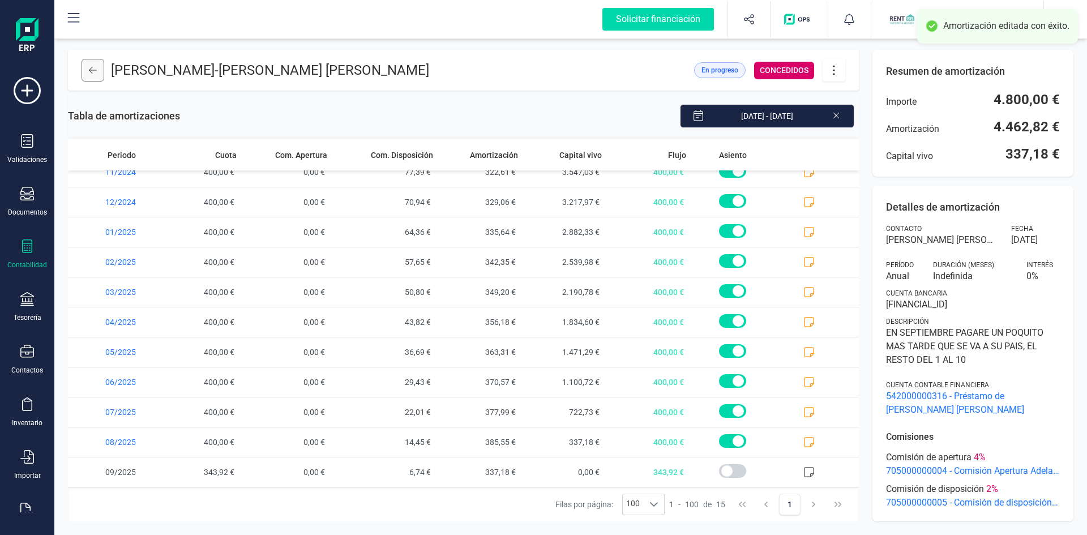
click at [91, 71] on icon at bounding box center [93, 70] width 8 height 9
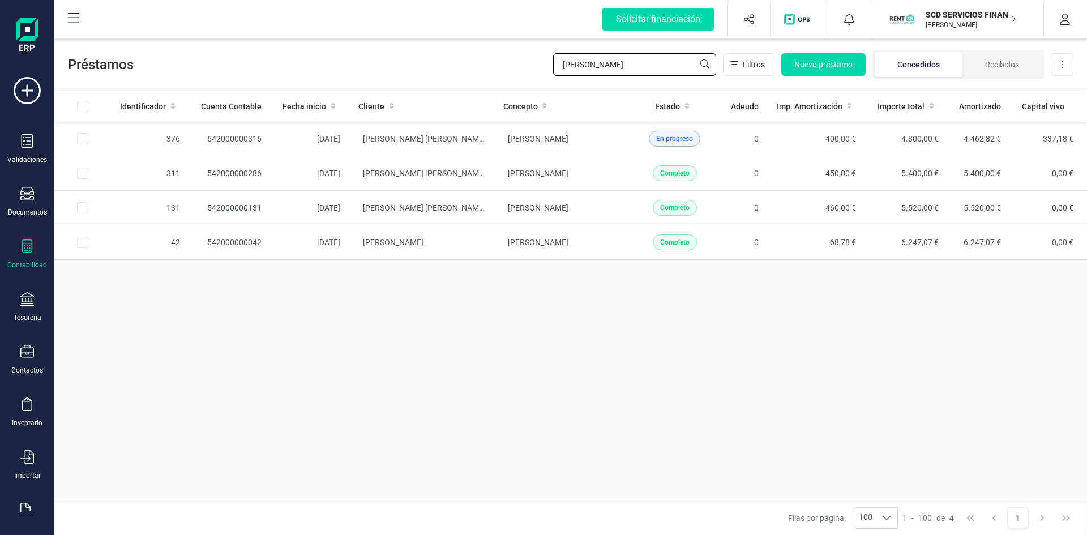
drag, startPoint x: 582, startPoint y: 62, endPoint x: 496, endPoint y: 65, distance: 86.1
click at [503, 65] on div "Préstamos karim Filtros Nuevo préstamo Concedidos Recibidos Descargar Excel" at bounding box center [570, 62] width 1032 height 52
type input "claudio"
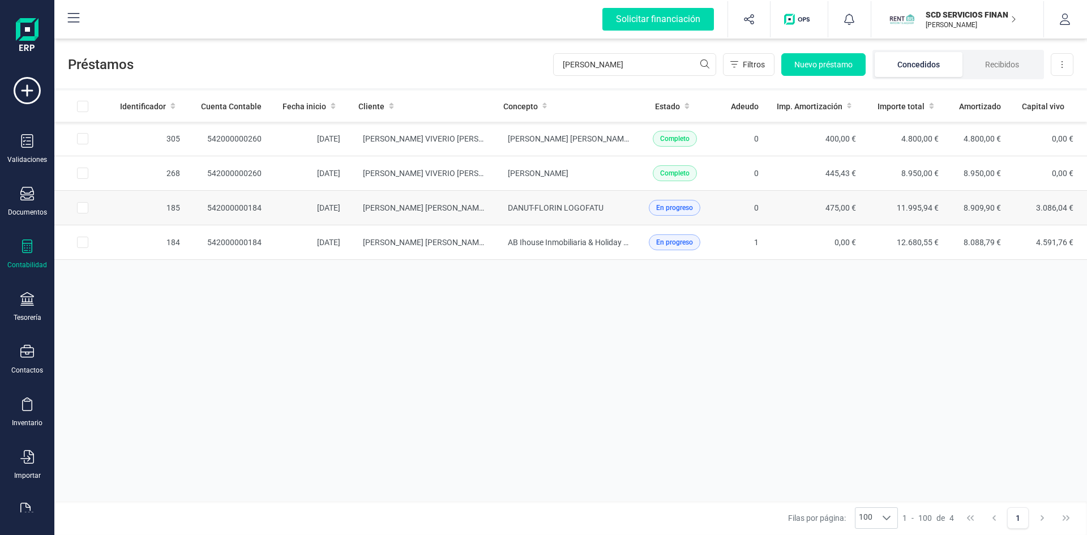
click at [413, 202] on td "CLAUDIO MATHIEU BADT" at bounding box center [421, 208] width 144 height 35
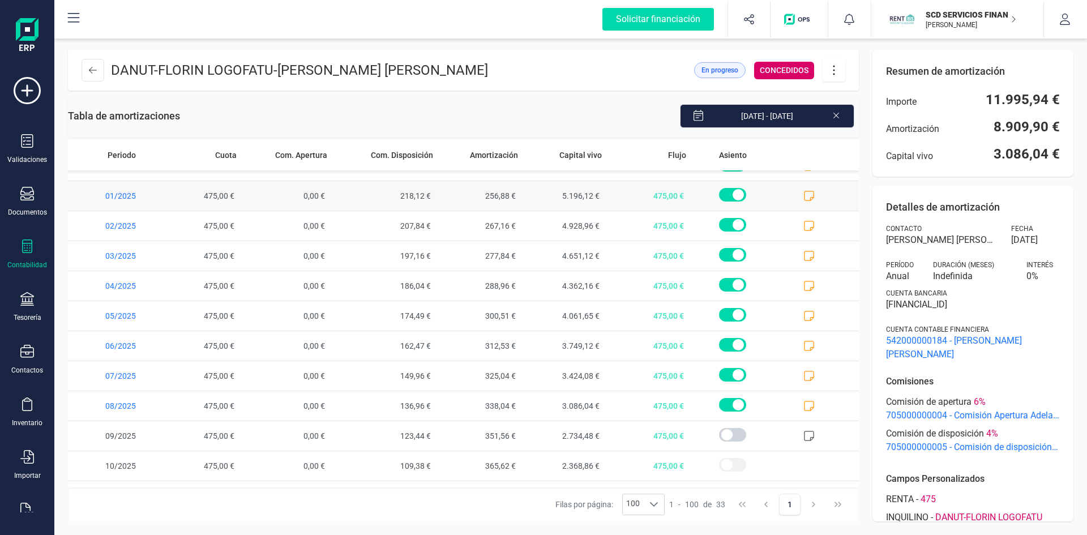
scroll to position [673, 0]
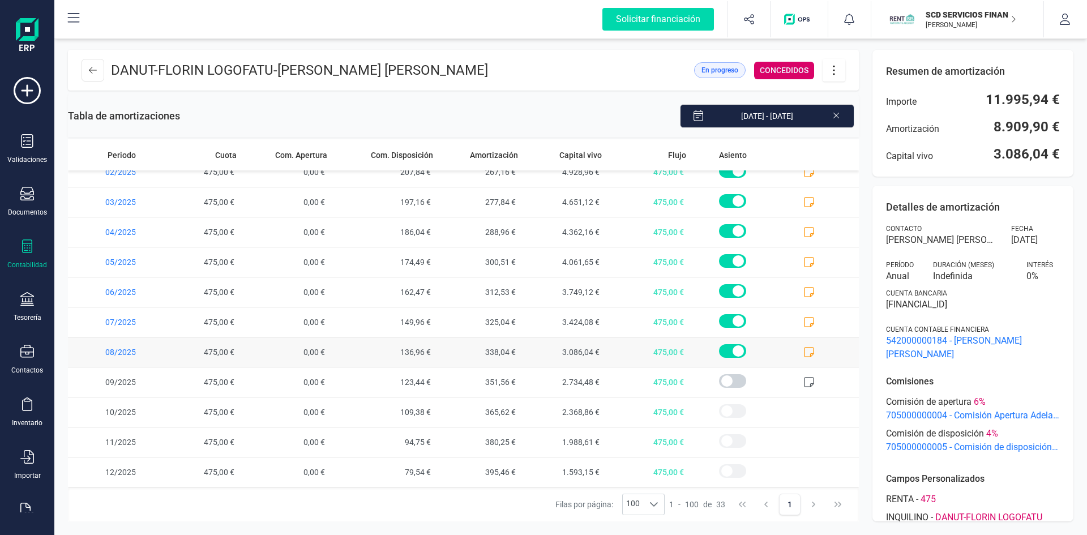
click at [803, 350] on icon at bounding box center [808, 351] width 11 height 11
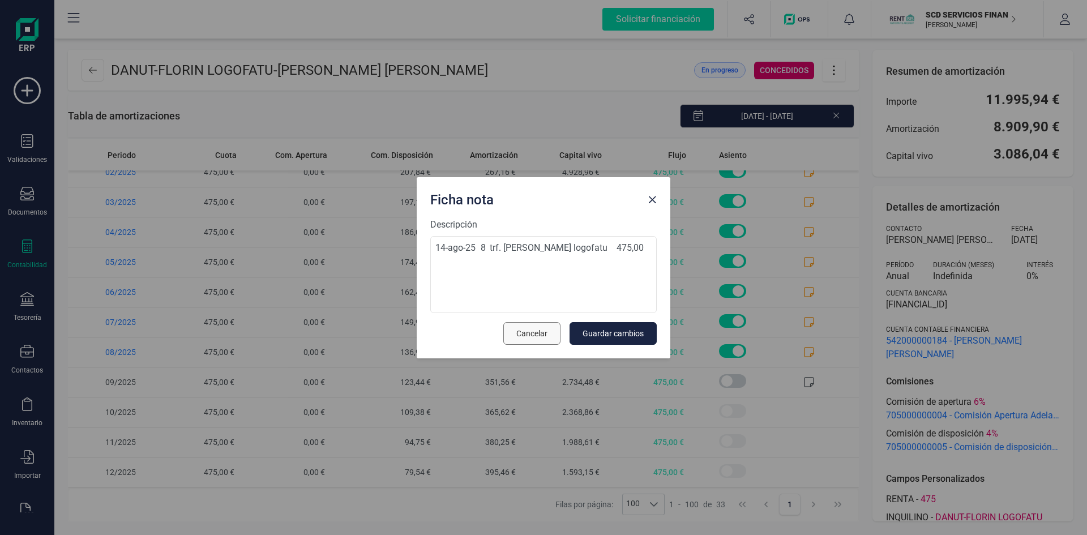
click at [546, 333] on span "Cancelar" at bounding box center [531, 333] width 31 height 11
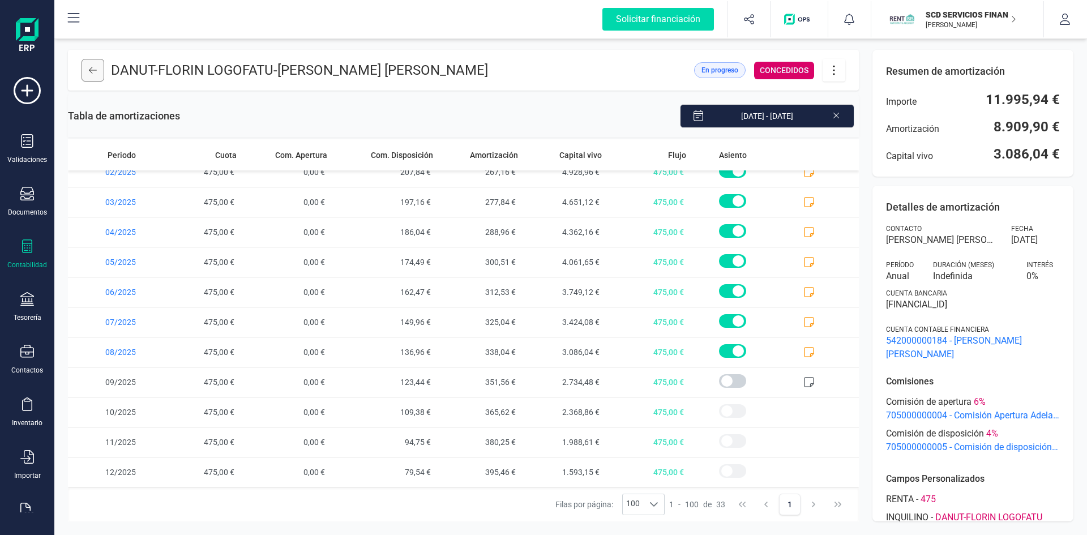
click at [89, 67] on icon at bounding box center [93, 70] width 8 height 9
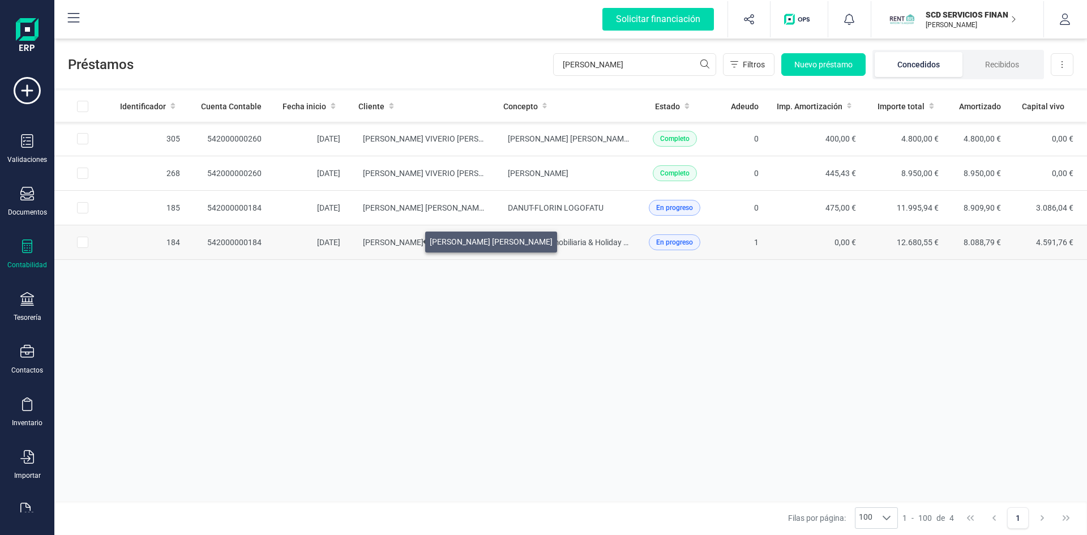
click at [411, 238] on span "CLAUDIO MATHIEU BADT" at bounding box center [424, 242] width 123 height 9
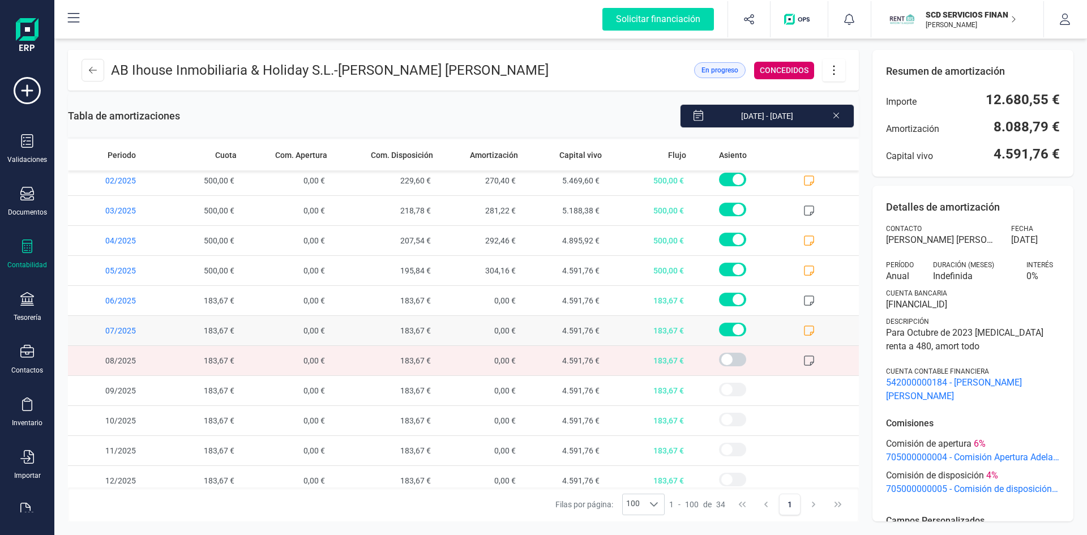
scroll to position [703, 0]
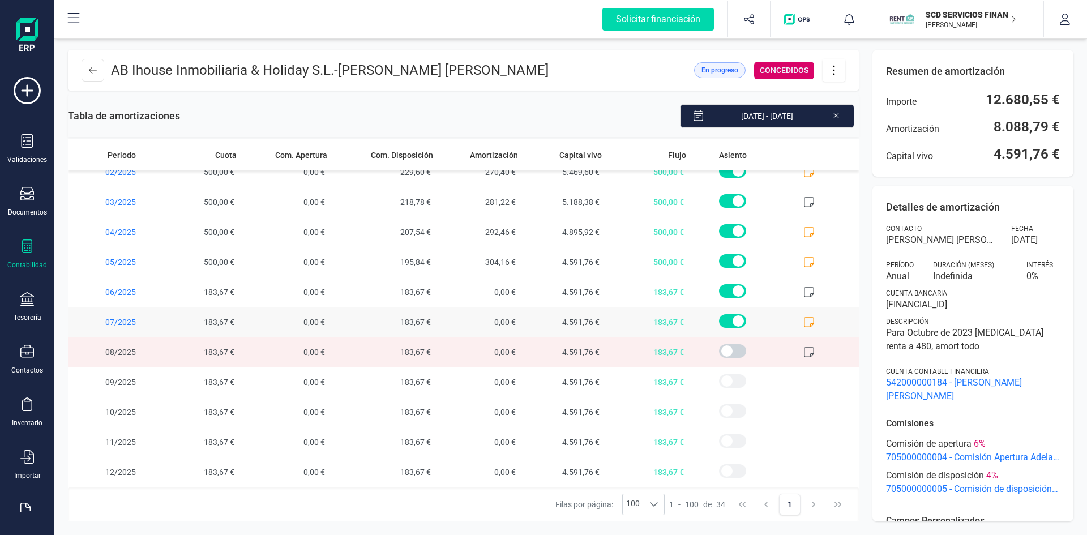
click at [803, 318] on icon at bounding box center [808, 321] width 11 height 11
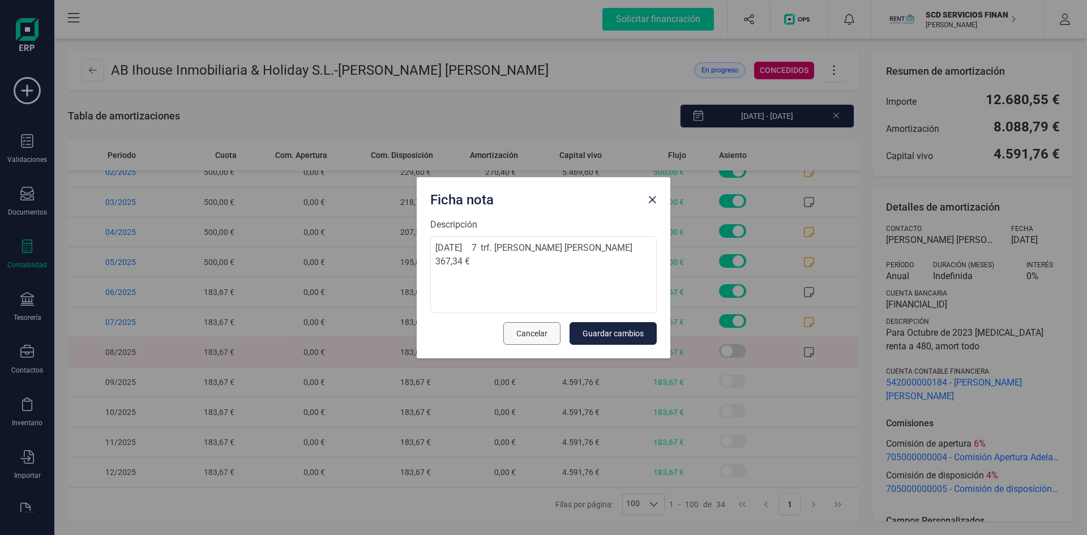
click at [538, 337] on span "Cancelar" at bounding box center [531, 333] width 31 height 11
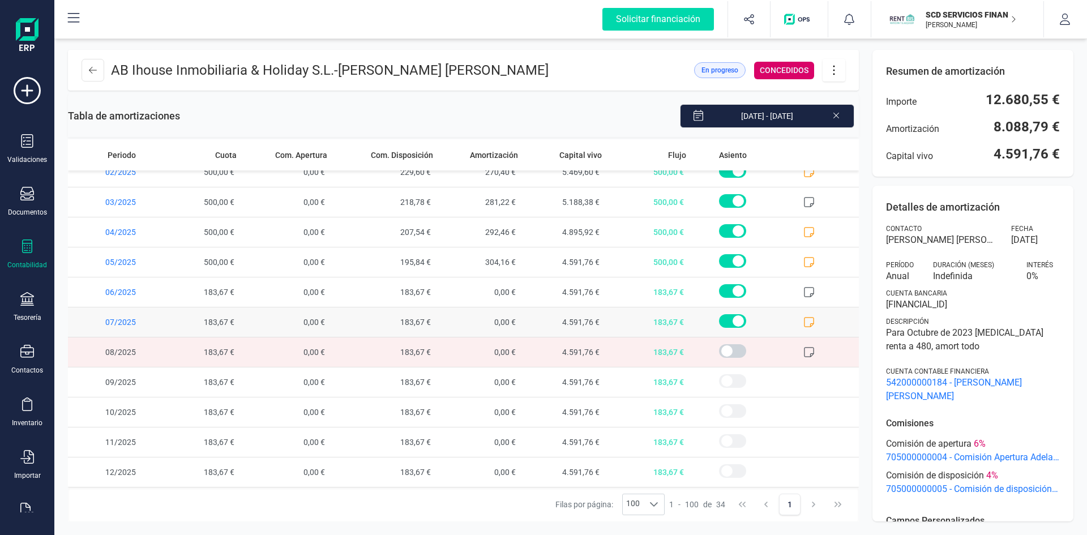
click at [803, 319] on icon at bounding box center [808, 321] width 11 height 11
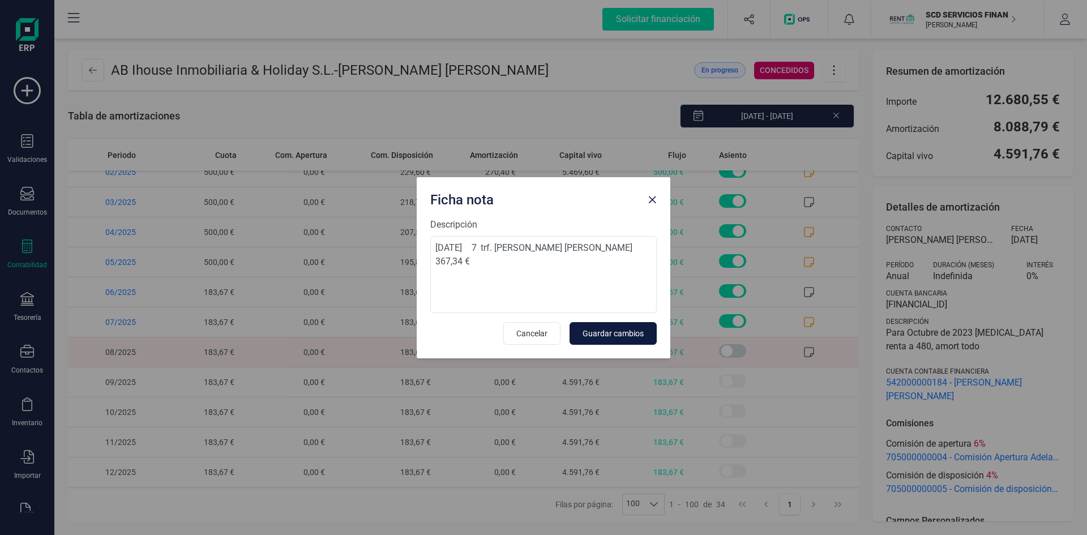
click at [630, 330] on span "Guardar cambios" at bounding box center [612, 333] width 61 height 11
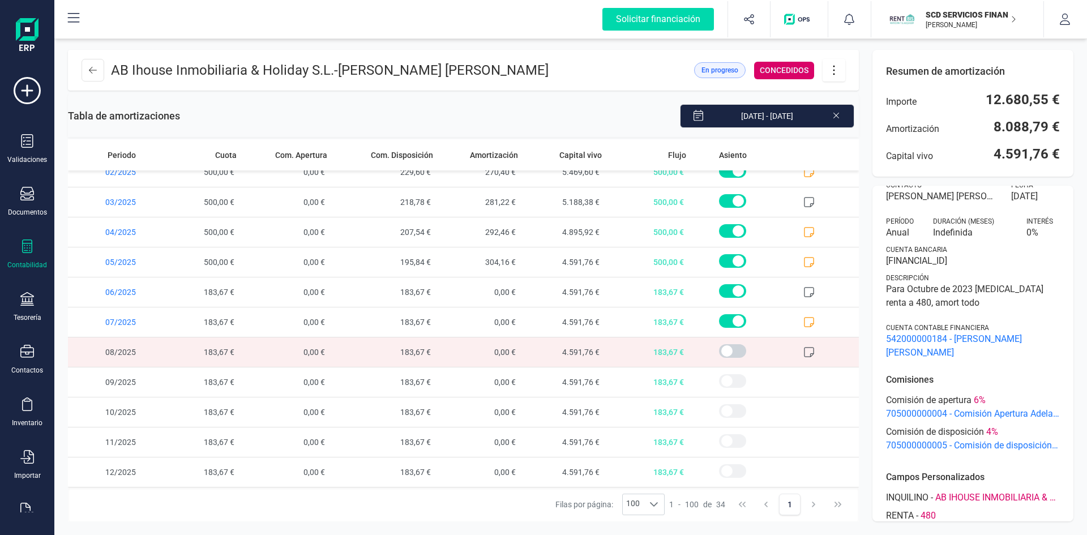
scroll to position [0, 0]
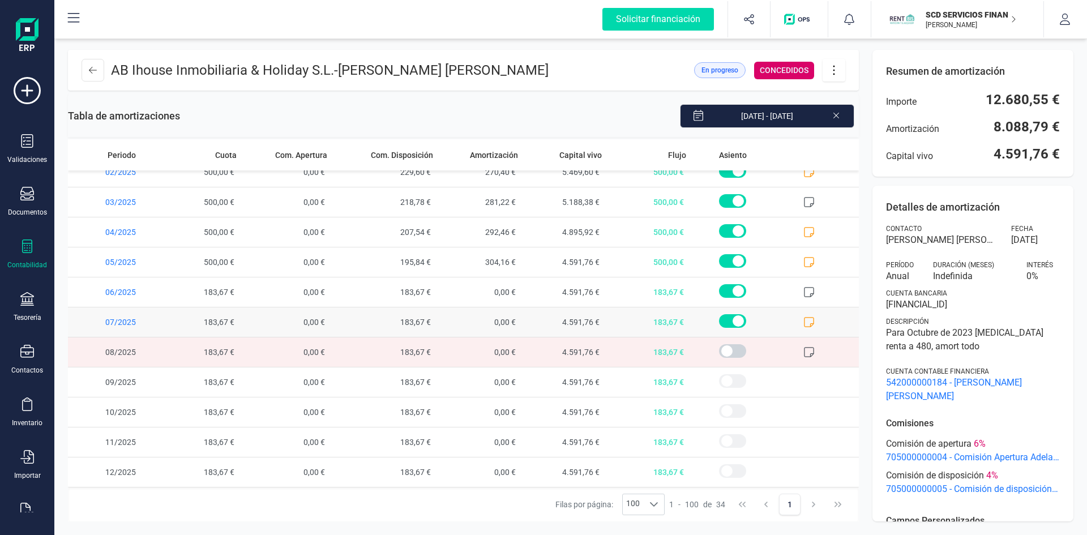
click at [803, 320] on icon at bounding box center [808, 321] width 11 height 11
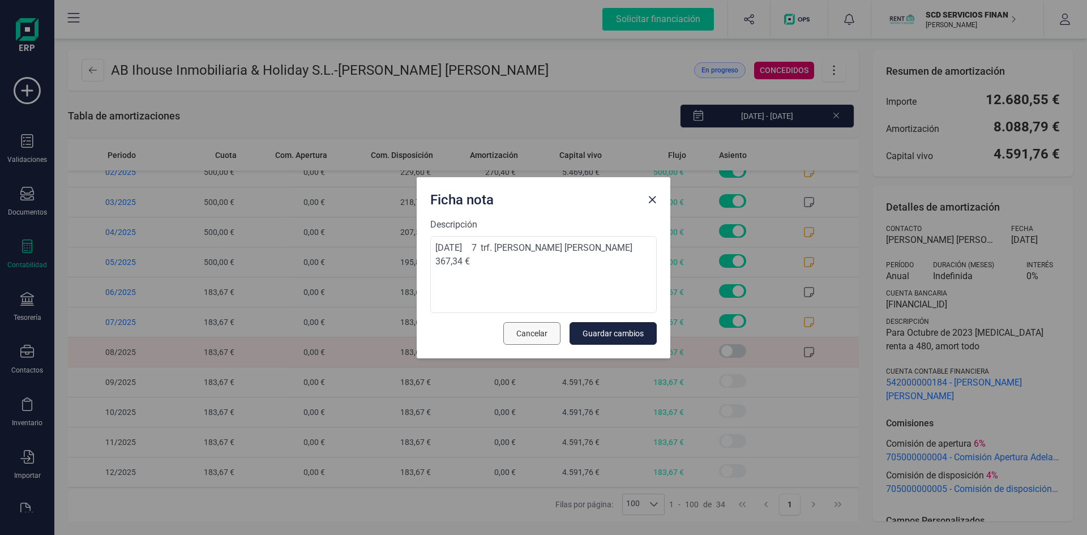
click at [549, 328] on button "Cancelar" at bounding box center [531, 333] width 57 height 23
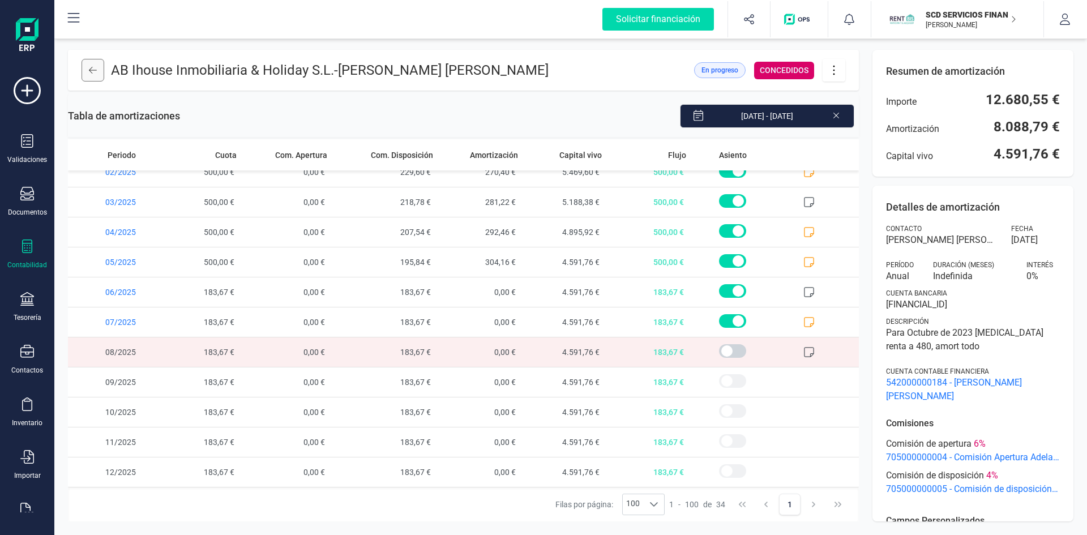
click at [93, 75] on button at bounding box center [93, 70] width 23 height 23
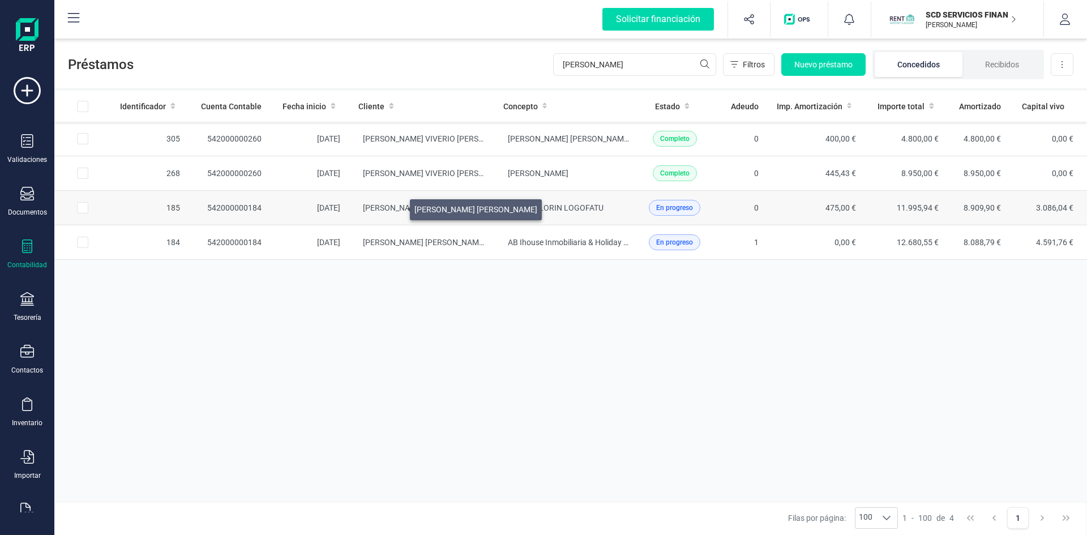
click at [396, 207] on span "CLAUDIO MATHIEU BADT" at bounding box center [424, 207] width 123 height 9
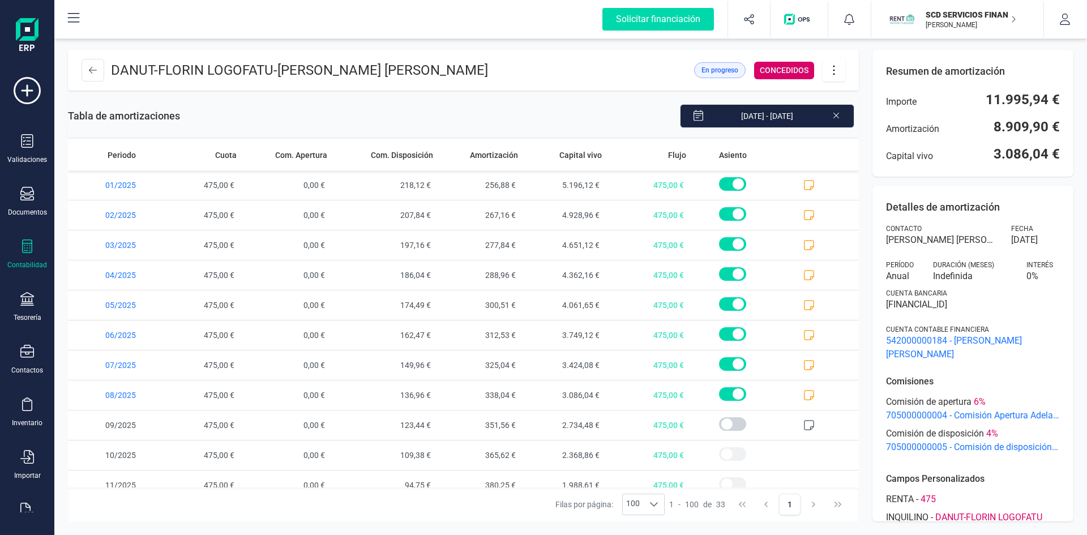
scroll to position [673, 0]
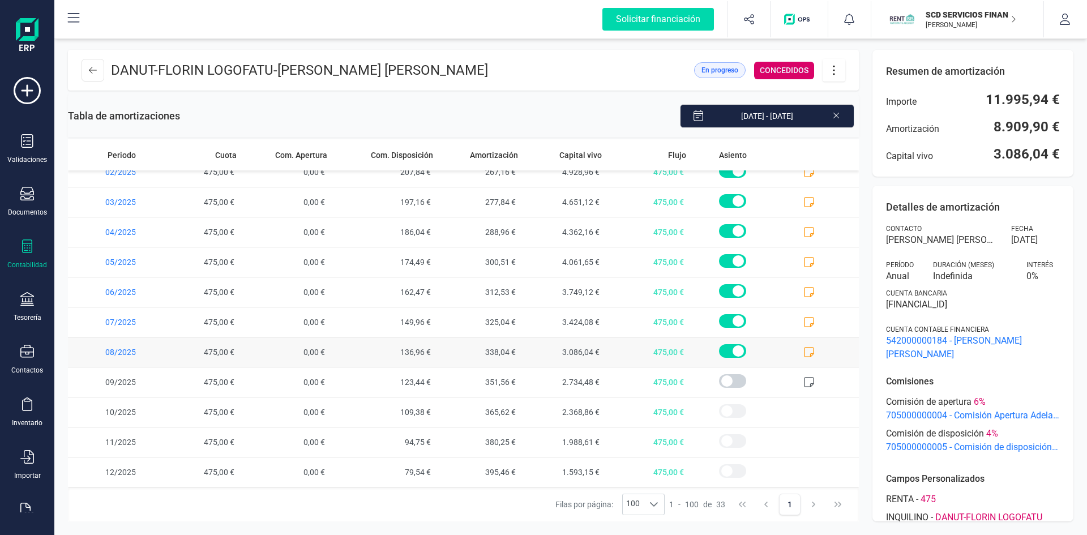
click at [803, 350] on icon at bounding box center [808, 351] width 11 height 11
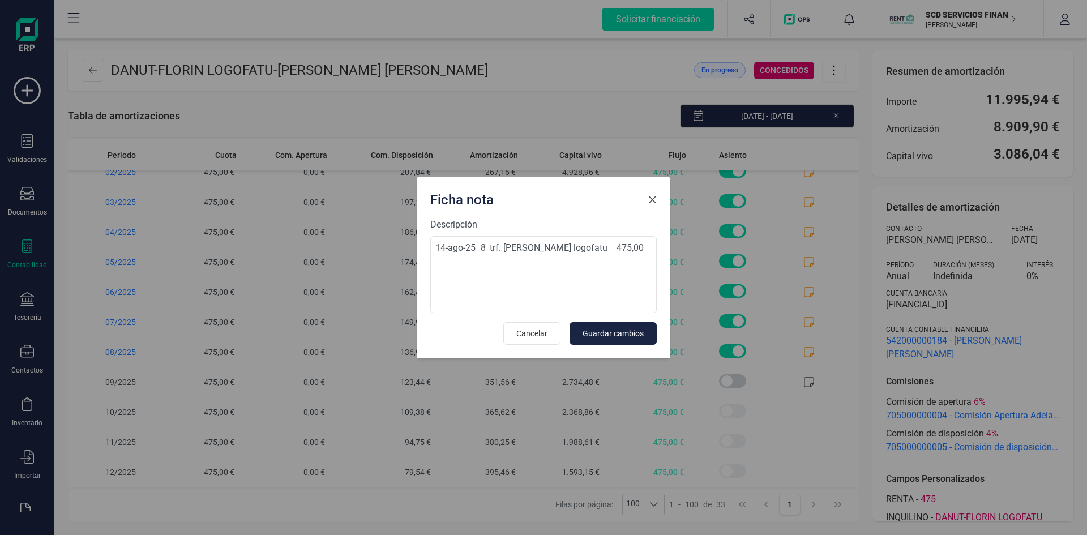
click at [651, 198] on span "Close" at bounding box center [652, 199] width 9 height 9
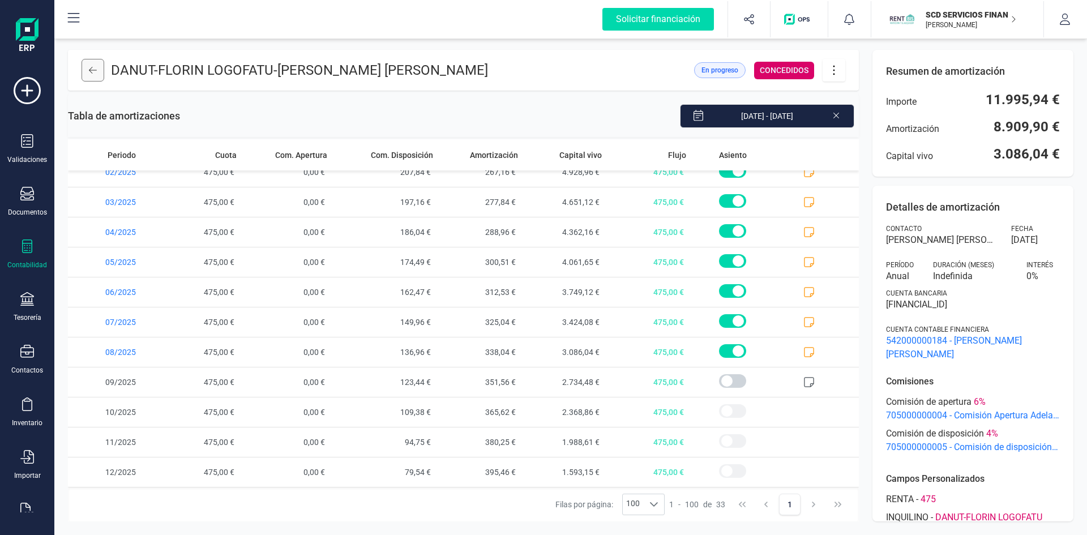
click at [89, 65] on button at bounding box center [93, 70] width 23 height 23
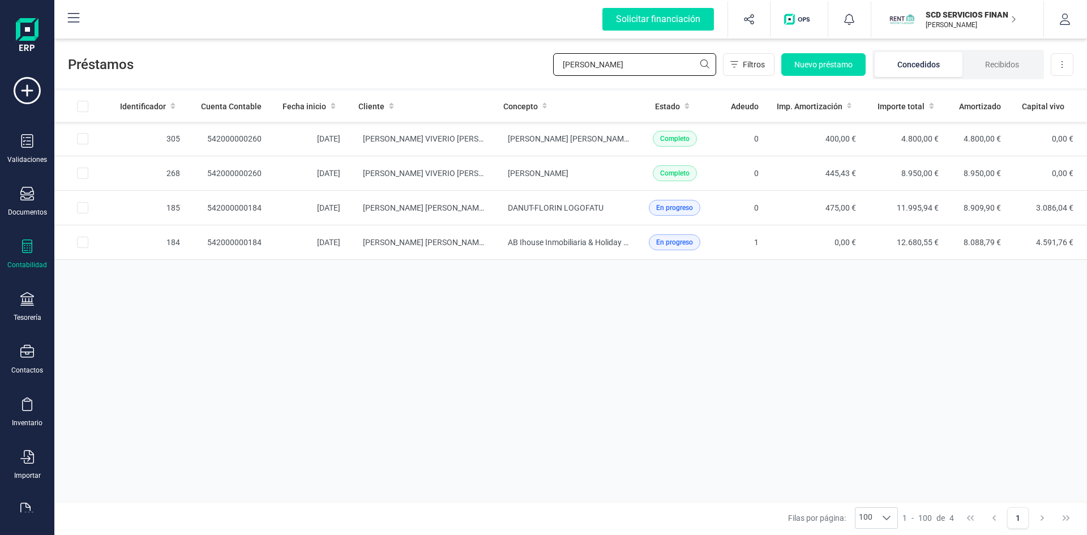
drag, startPoint x: 609, startPoint y: 66, endPoint x: 494, endPoint y: 68, distance: 115.5
click at [494, 68] on div "Préstamos claudio Filtros Nuevo préstamo Concedidos Recibidos Descargar Excel" at bounding box center [570, 62] width 1032 height 52
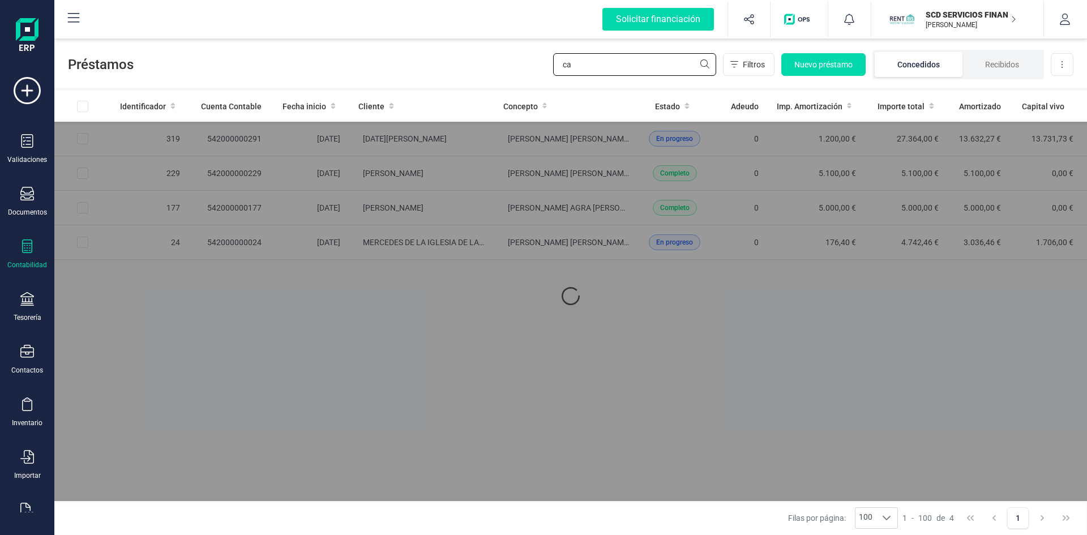
type input "c"
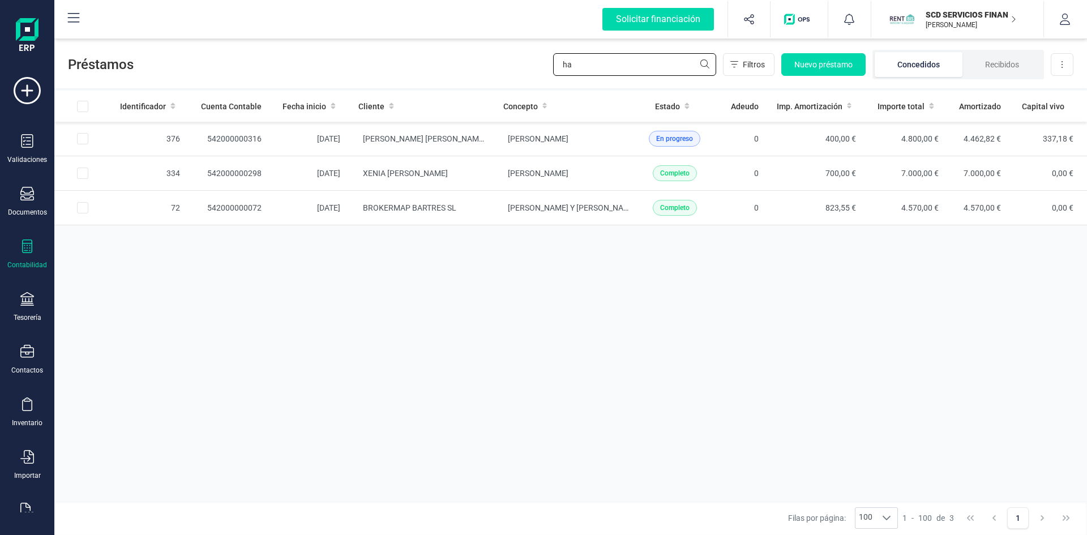
type input "h"
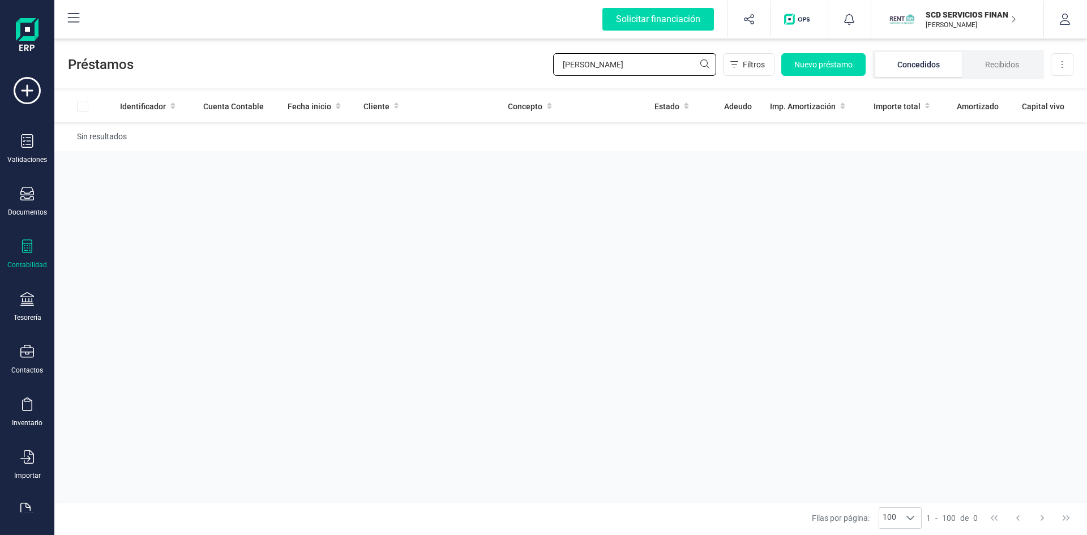
drag, startPoint x: 600, startPoint y: 63, endPoint x: 485, endPoint y: 69, distance: 115.6
click at [485, 69] on div "Préstamos duque Filtros Nuevo préstamo Concedidos Recibidos Descargar Excel" at bounding box center [570, 62] width 1032 height 52
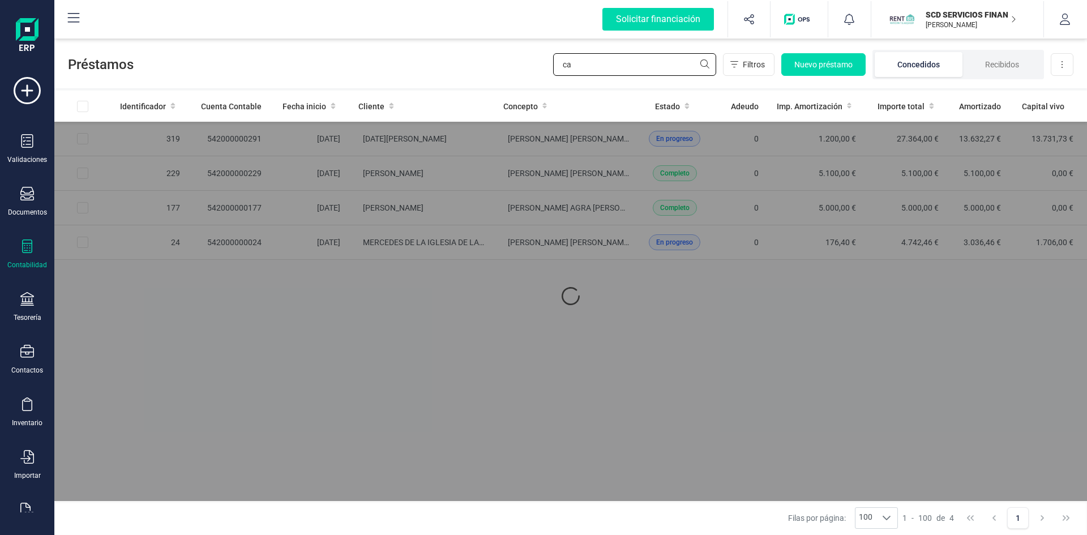
type input "c"
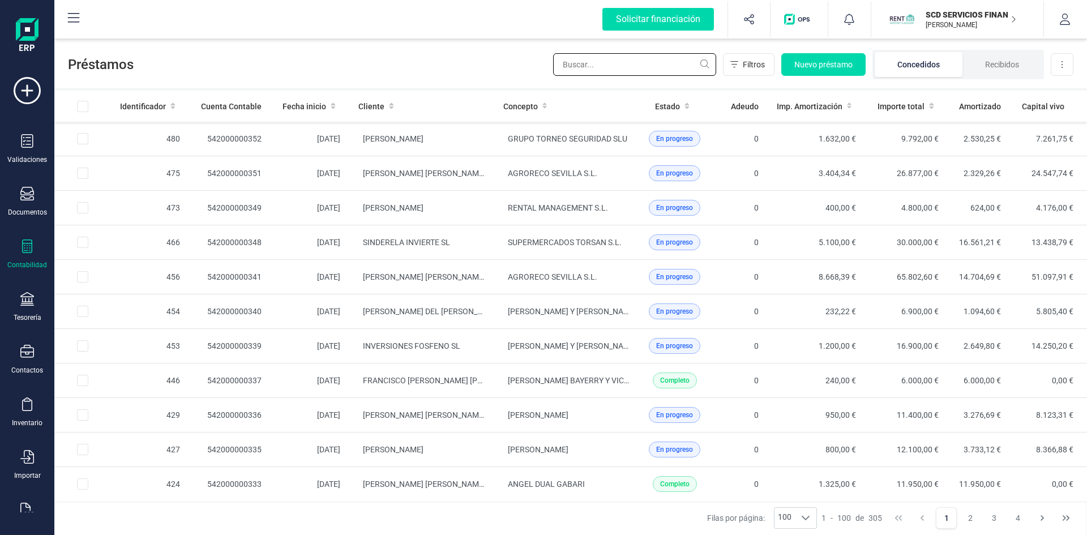
click at [604, 66] on input "text" at bounding box center [634, 64] width 163 height 23
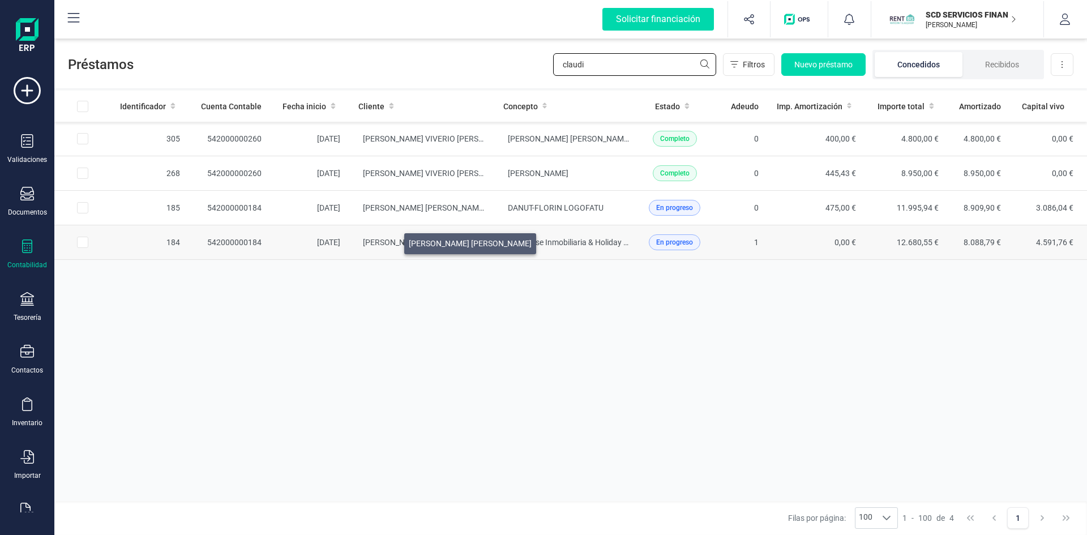
type input "claudi"
click at [391, 241] on span "CLAUDIO MATHIEU BADT" at bounding box center [424, 242] width 123 height 9
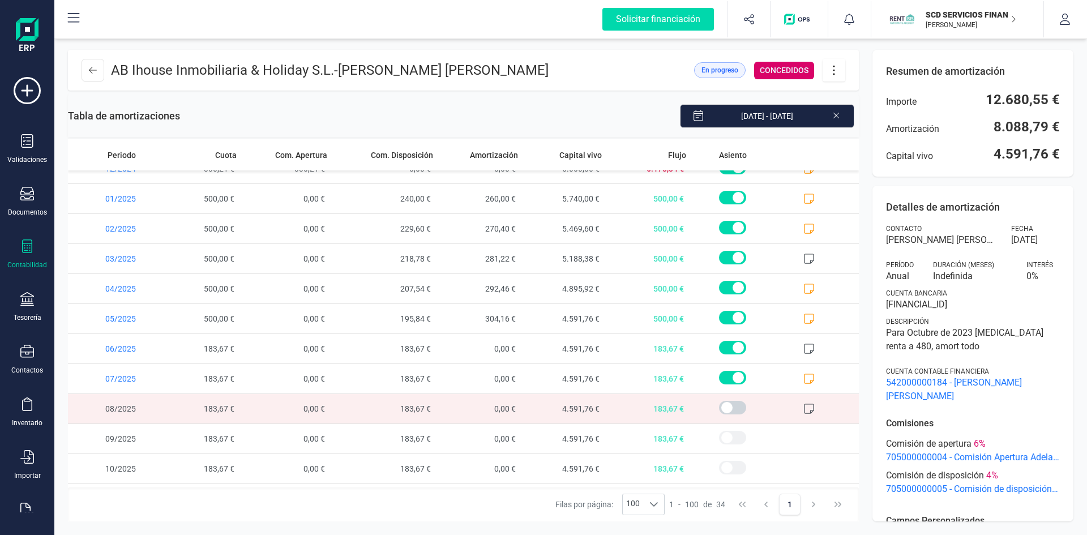
scroll to position [703, 0]
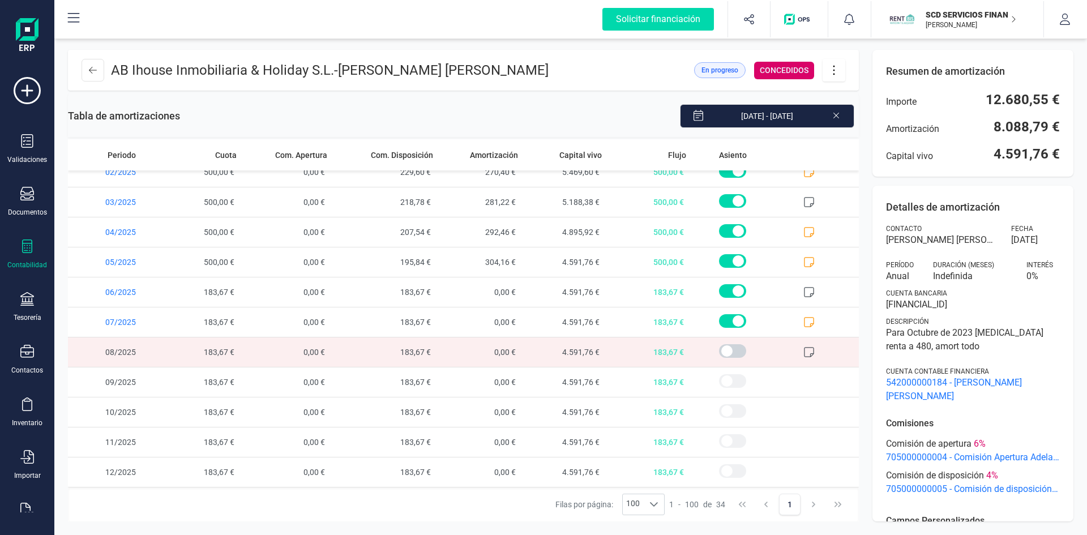
click at [803, 347] on icon at bounding box center [808, 351] width 11 height 11
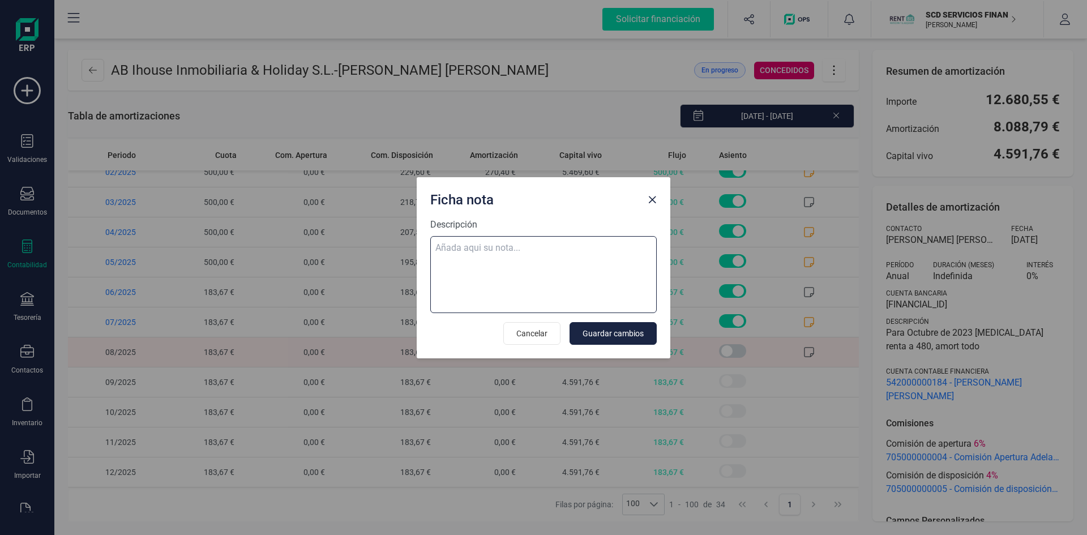
click at [515, 248] on textarea "Descripción" at bounding box center [543, 274] width 226 height 77
paste textarea "08-sep-25 9 trf. claudio enrique mathieu badt 367,34"
type textarea "08-sep-25 9 trf. claudio enrique mathieu badt 367,34"
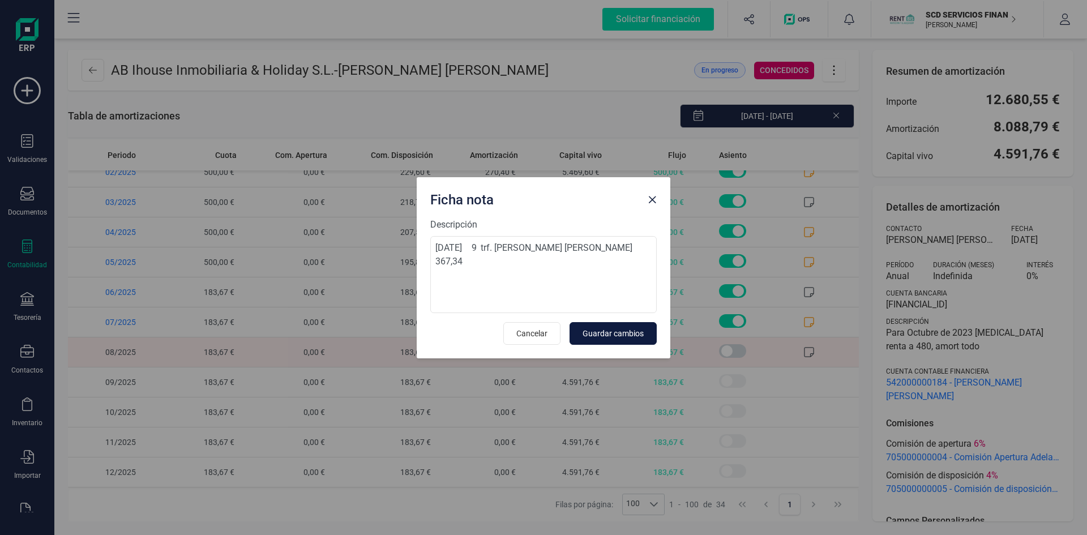
click at [606, 328] on span "Guardar cambios" at bounding box center [612, 333] width 61 height 11
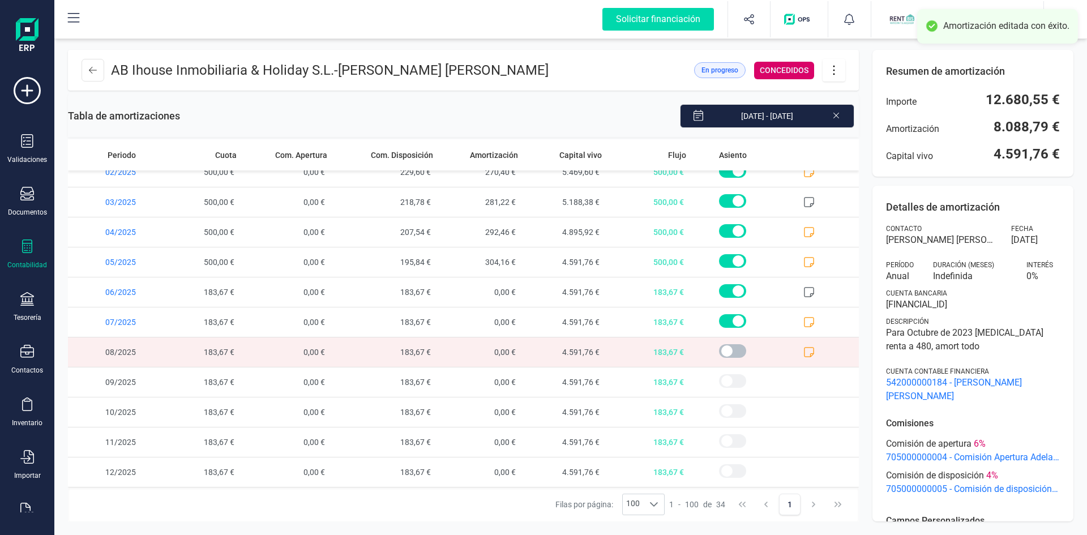
click at [719, 349] on span at bounding box center [732, 351] width 27 height 14
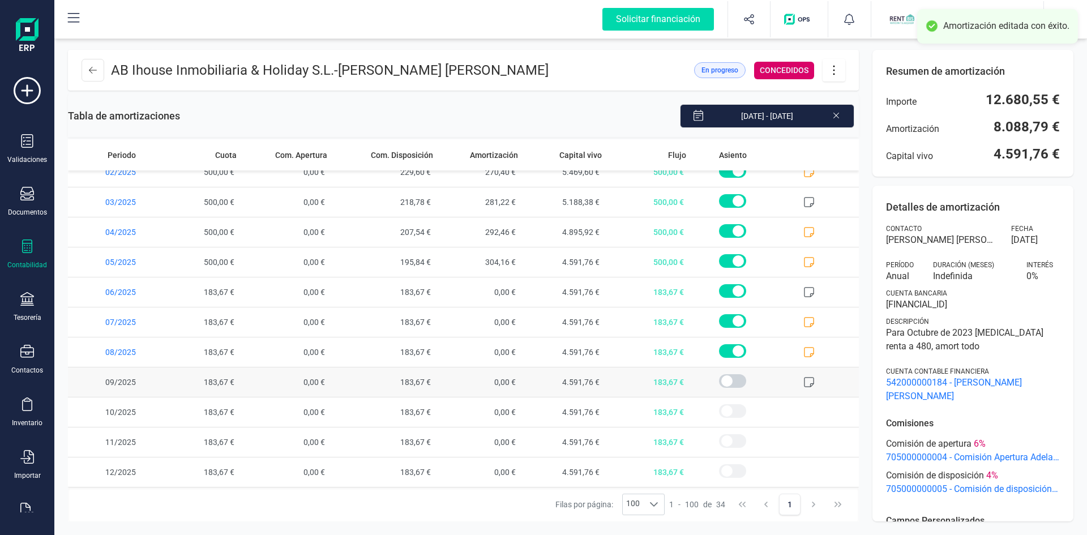
click at [803, 380] on icon at bounding box center [808, 381] width 11 height 11
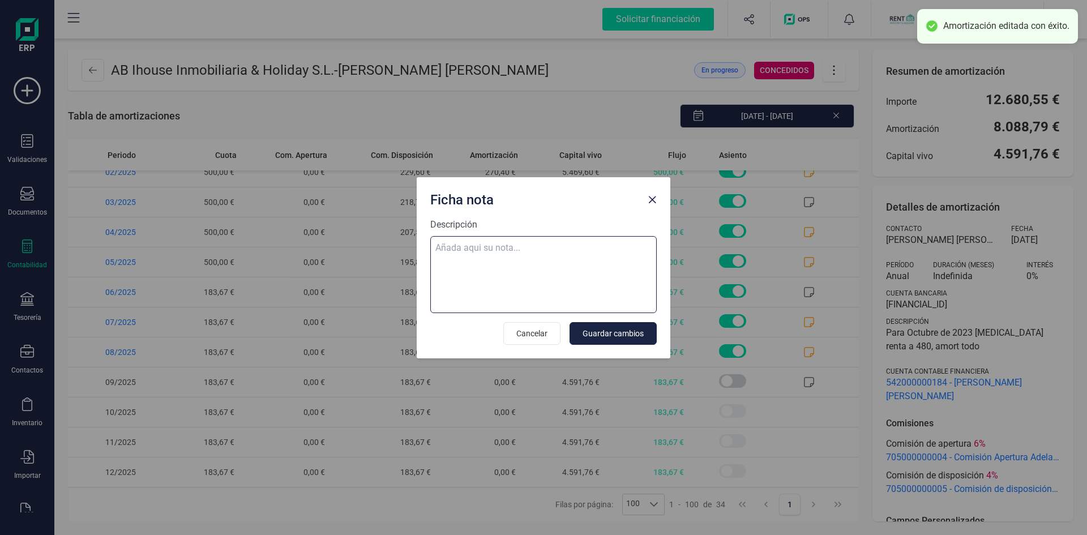
click at [509, 246] on textarea "Descripción" at bounding box center [543, 274] width 226 height 77
paste textarea "08-sep-25 9 trf. claudio enrique mathieu badt 367,34"
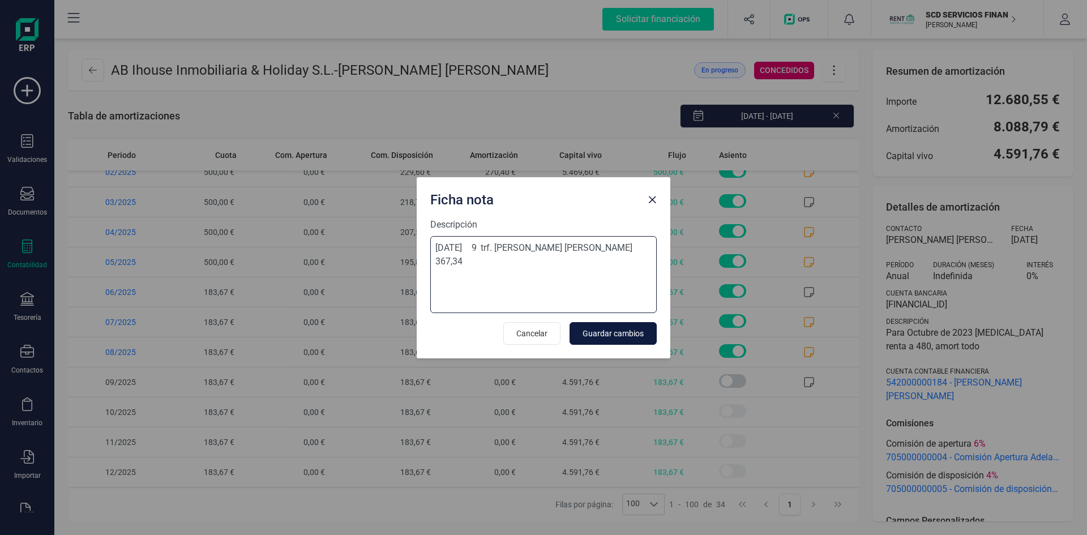
type textarea "08-sep-25 9 trf. claudio enrique mathieu badt 367,34"
click at [599, 332] on span "Guardar cambios" at bounding box center [612, 333] width 61 height 11
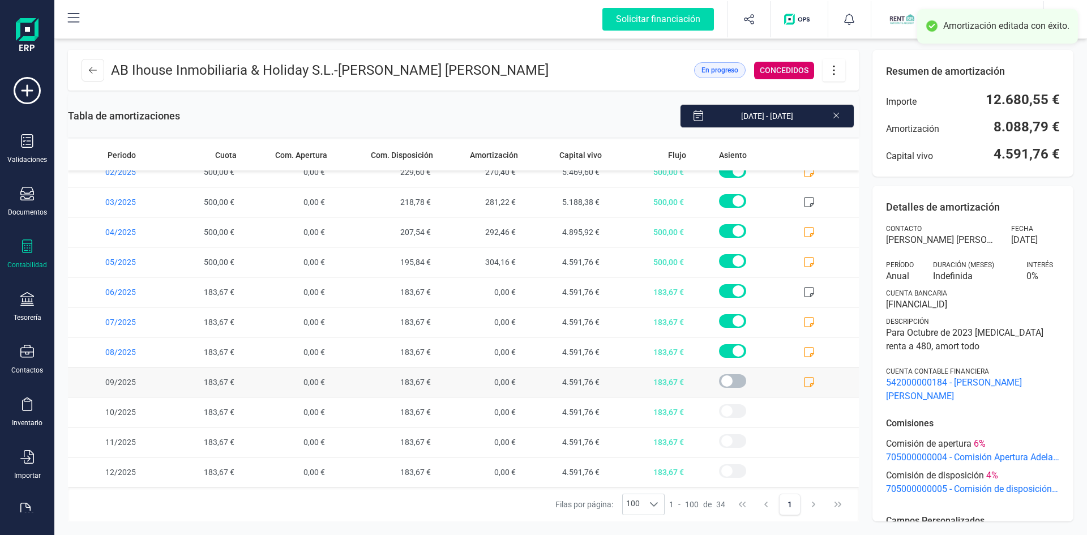
click at [722, 378] on span at bounding box center [732, 381] width 27 height 14
click at [91, 65] on button at bounding box center [93, 70] width 23 height 23
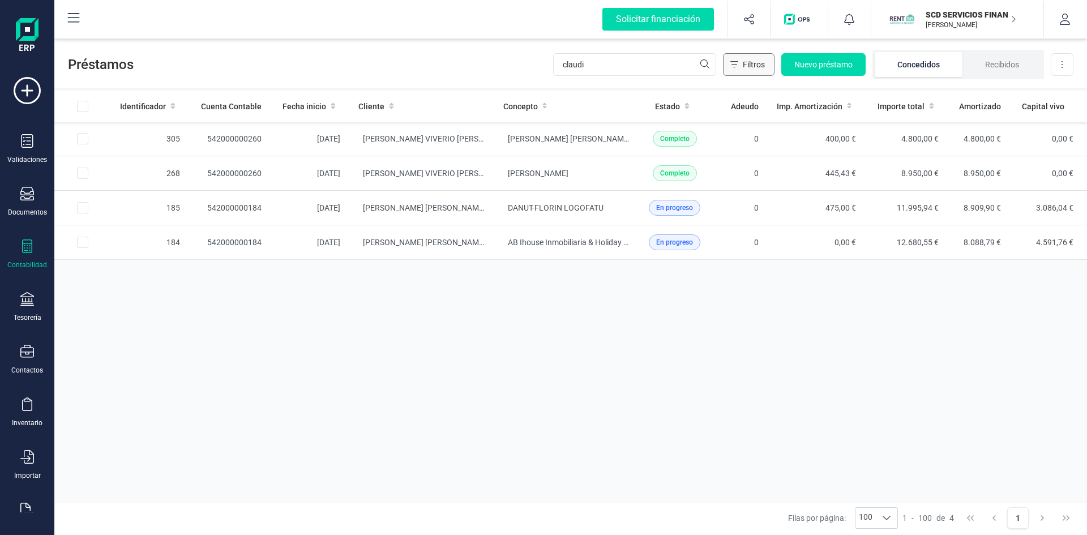
click at [745, 63] on span "Filtros" at bounding box center [754, 64] width 22 height 11
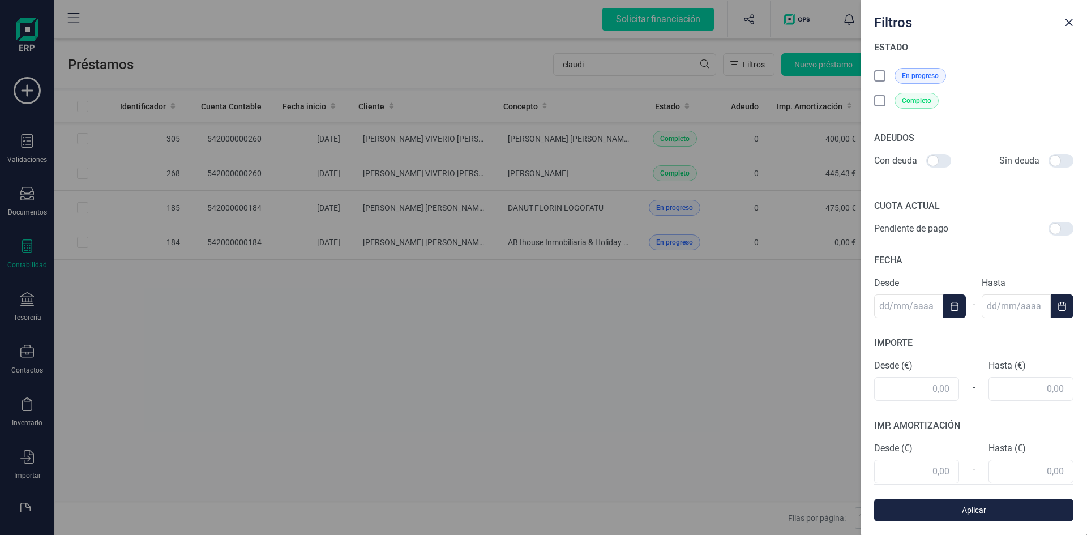
click at [745, 65] on div "Filtros ESTADO En progreso Completo ADEUDOS Con deuda Sin deuda CUOTA ACTUAL Pe…" at bounding box center [543, 267] width 1087 height 535
click at [1069, 23] on span "Close" at bounding box center [1068, 22] width 9 height 9
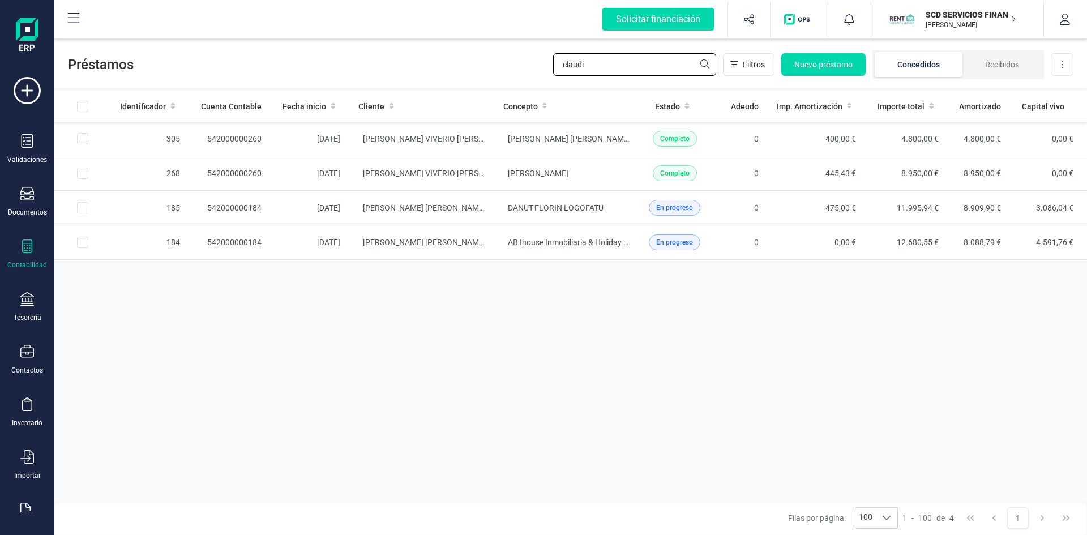
drag, startPoint x: 600, startPoint y: 64, endPoint x: 423, endPoint y: 73, distance: 176.8
click at [422, 72] on div "Préstamos claudi Filtros Nuevo préstamo Concedidos Recibidos Descargar Excel" at bounding box center [570, 62] width 1032 height 52
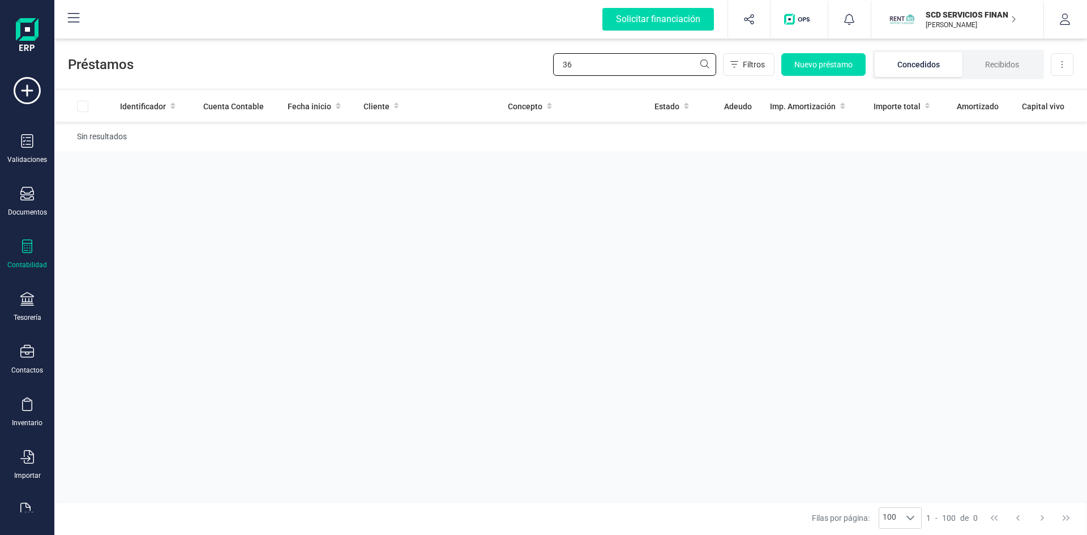
type input "3"
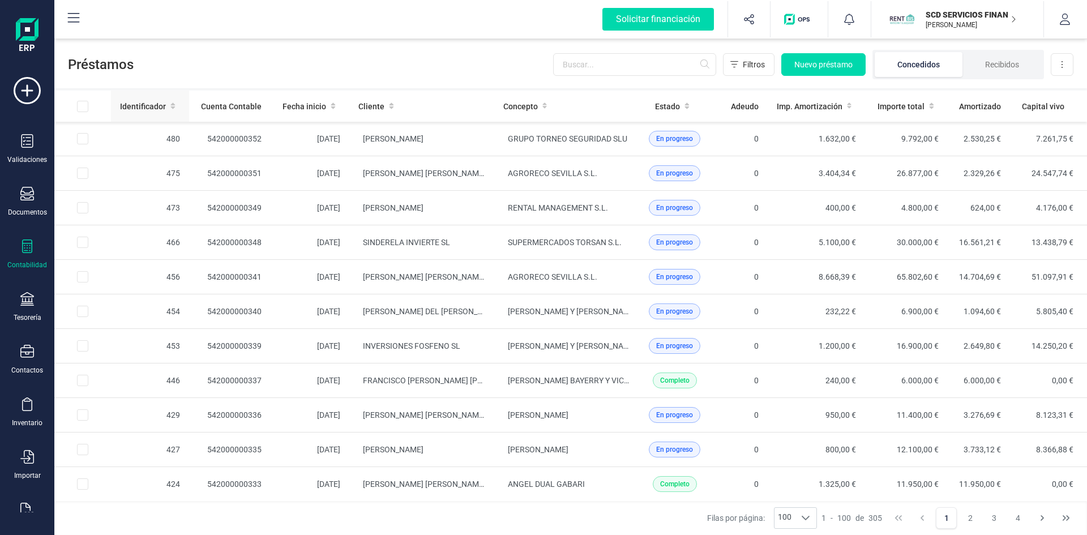
click at [165, 108] on span "Identificador" at bounding box center [143, 106] width 46 height 11
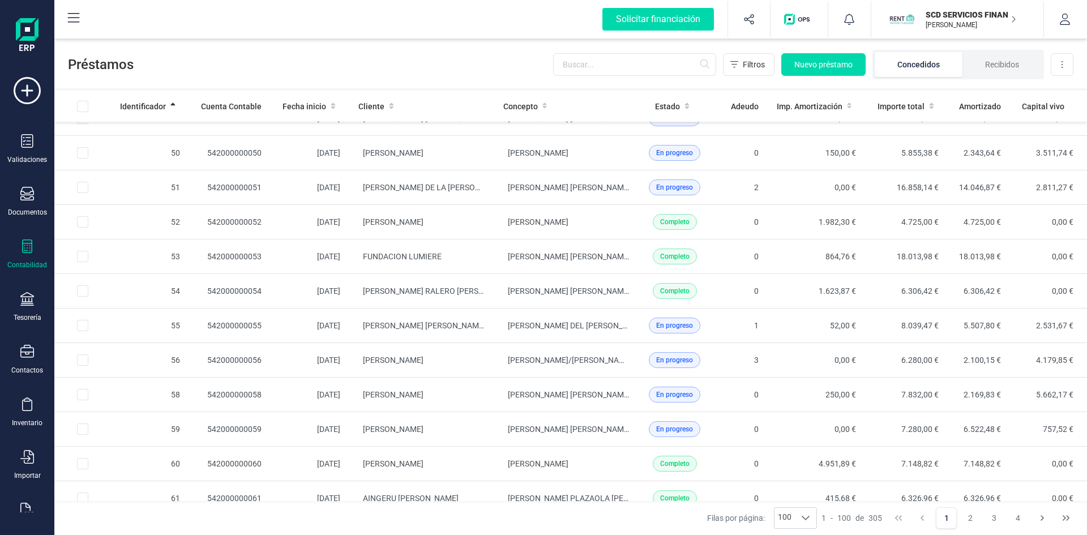
scroll to position [1302, 0]
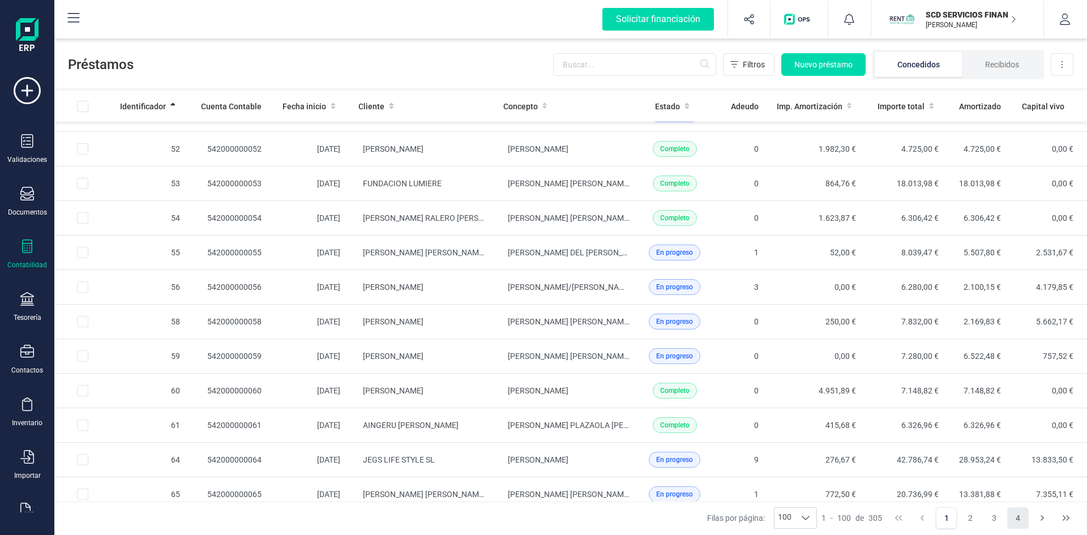
click at [1018, 516] on button "4" at bounding box center [1018, 518] width 22 height 22
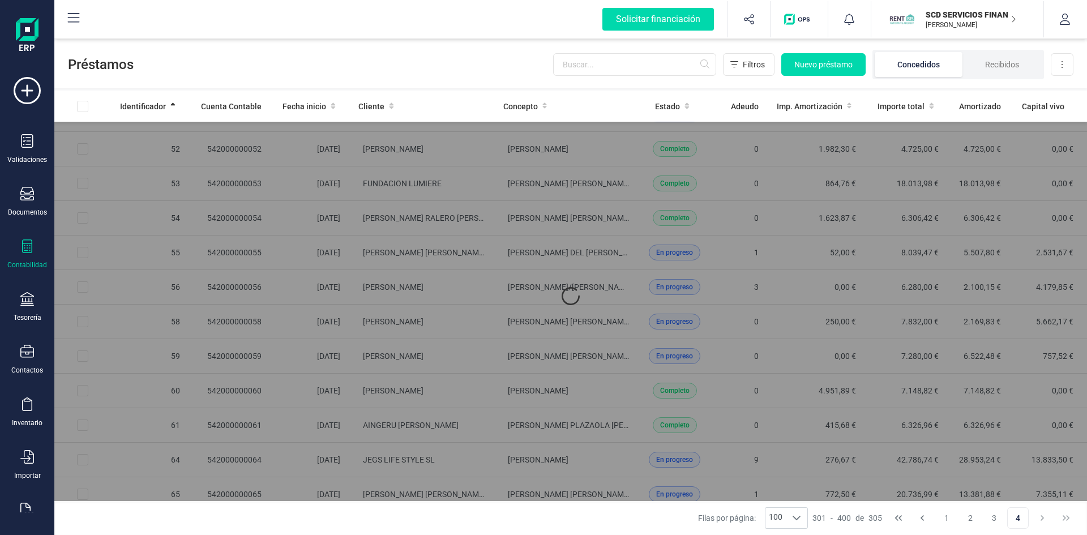
scroll to position [0, 0]
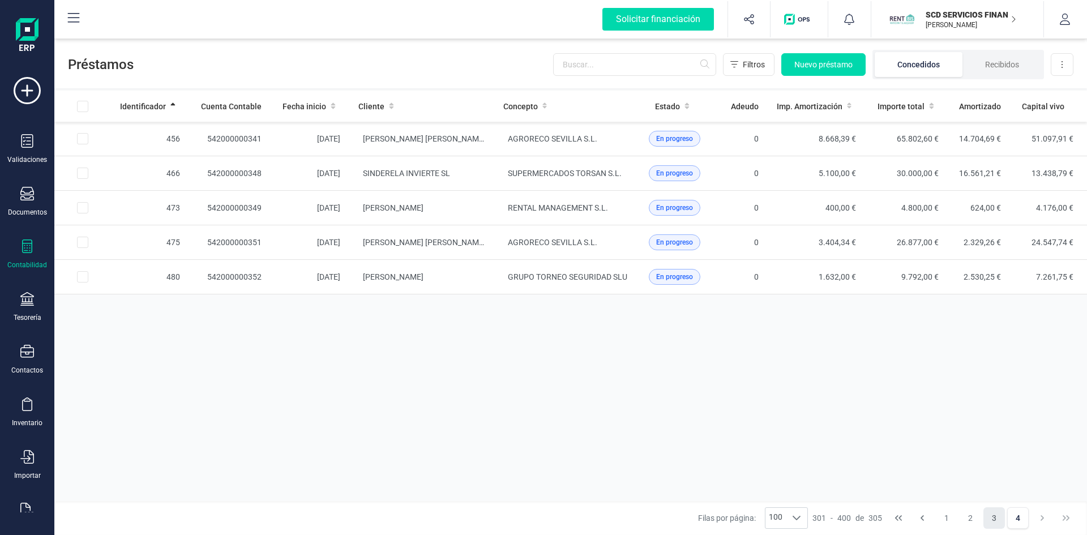
click at [992, 516] on button "3" at bounding box center [994, 518] width 22 height 22
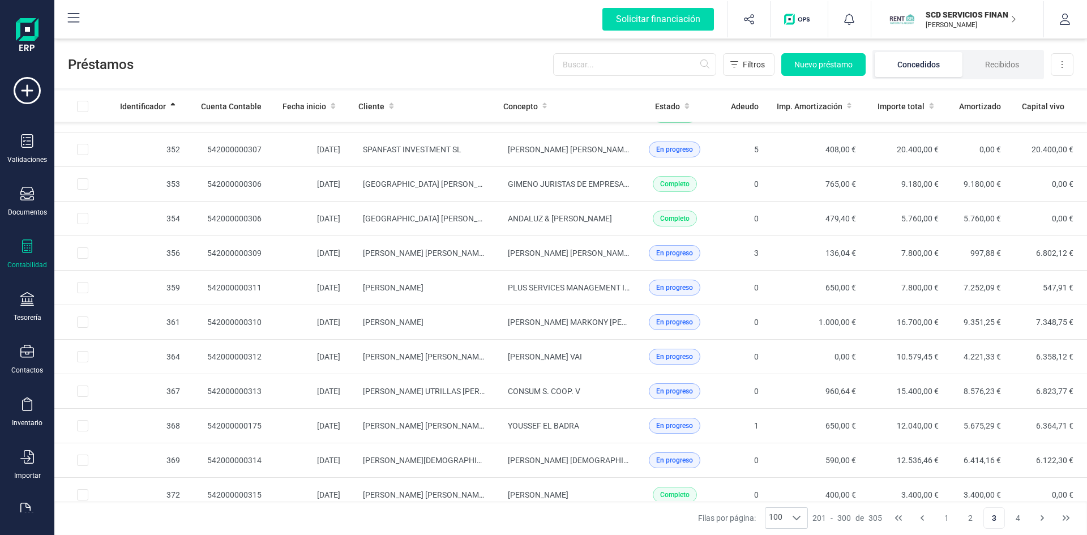
scroll to position [2207, 0]
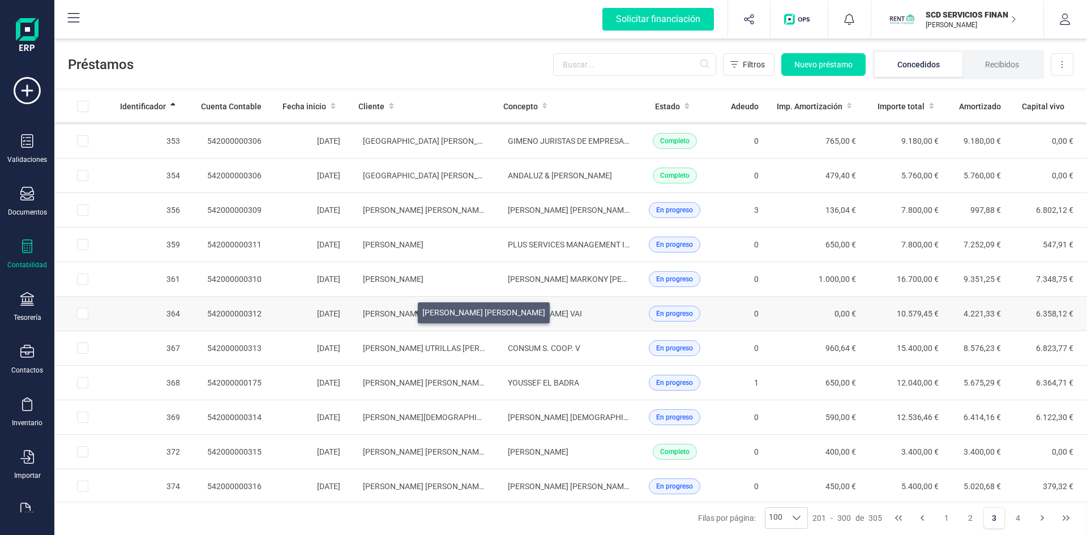
click at [404, 310] on span "EDUARDO JOSE ABADIA GONZALEZ" at bounding box center [424, 313] width 123 height 9
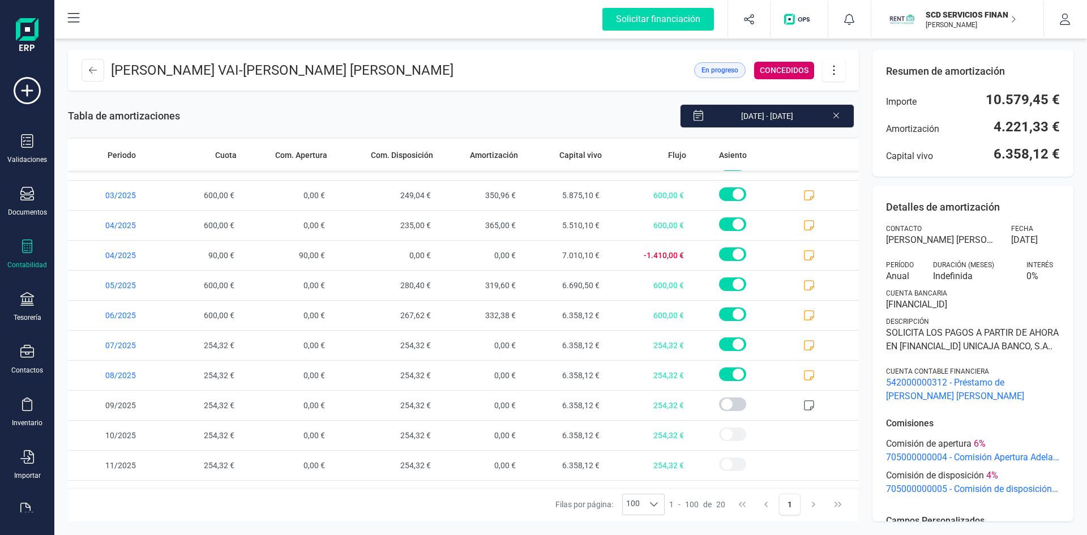
scroll to position [283, 0]
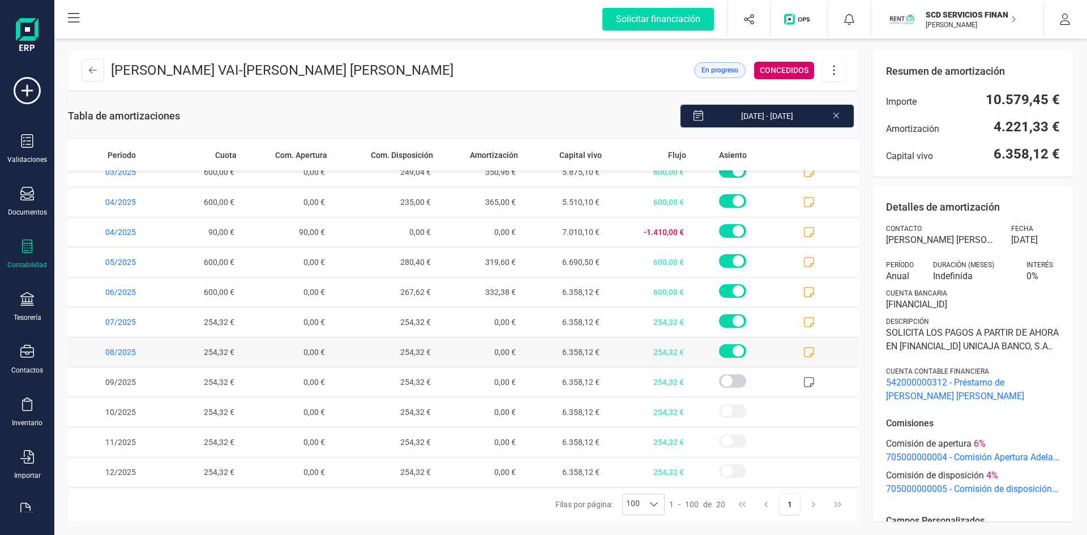
click at [803, 352] on icon at bounding box center [808, 351] width 11 height 11
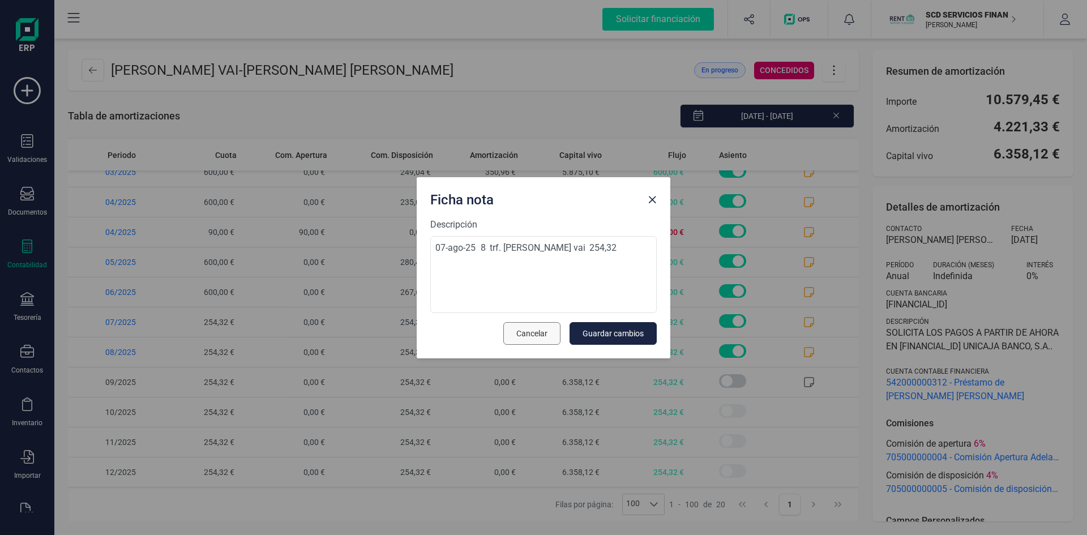
click at [542, 332] on span "Cancelar" at bounding box center [531, 333] width 31 height 11
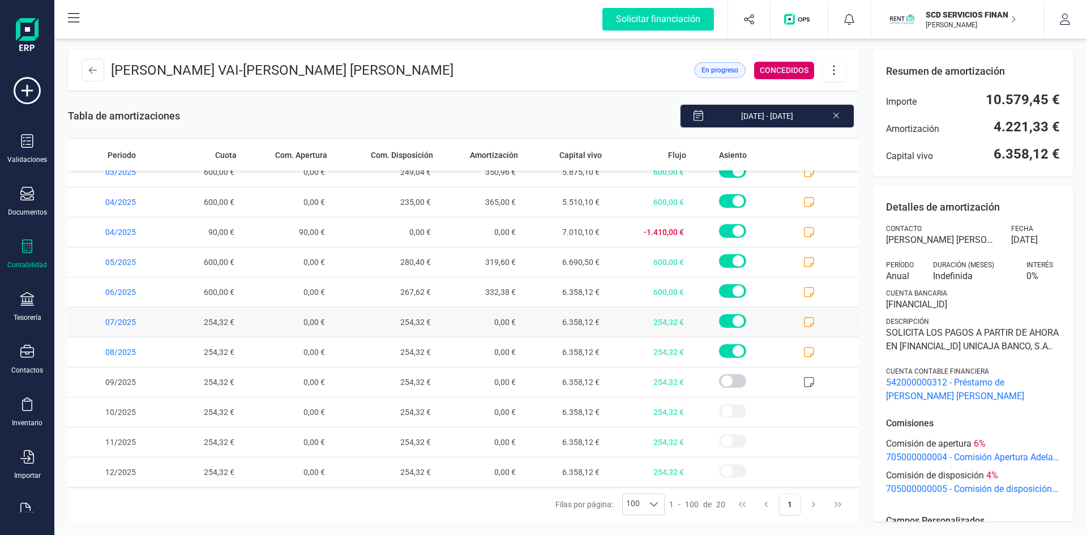
click at [804, 318] on icon at bounding box center [809, 322] width 10 height 10
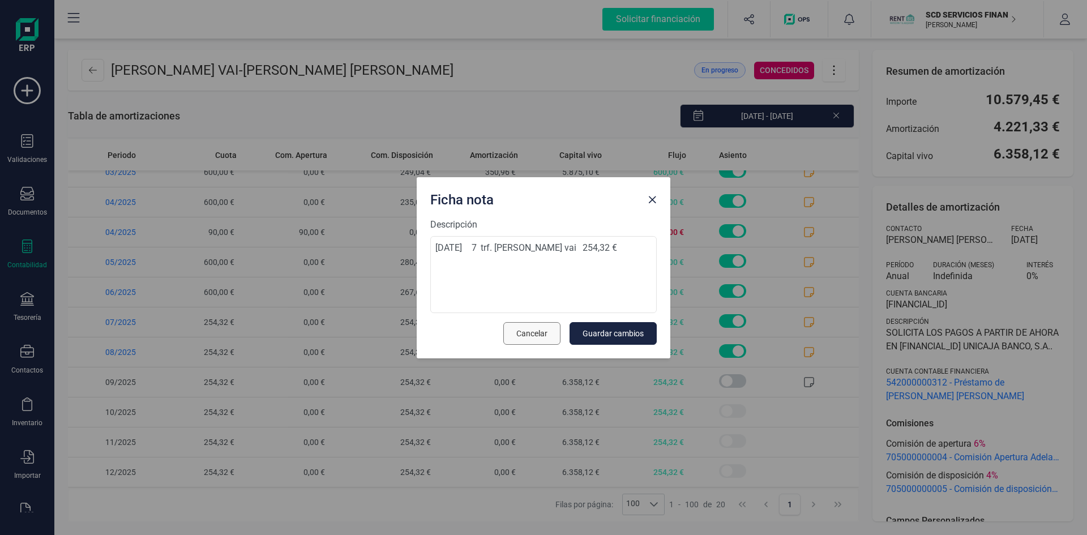
click at [540, 333] on span "Cancelar" at bounding box center [531, 333] width 31 height 11
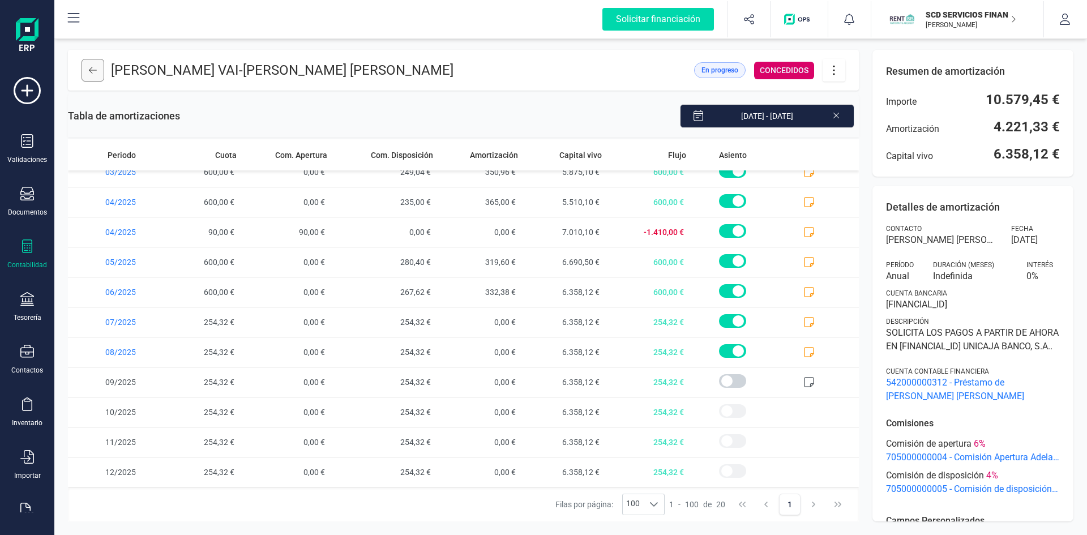
click at [88, 65] on button at bounding box center [93, 70] width 23 height 23
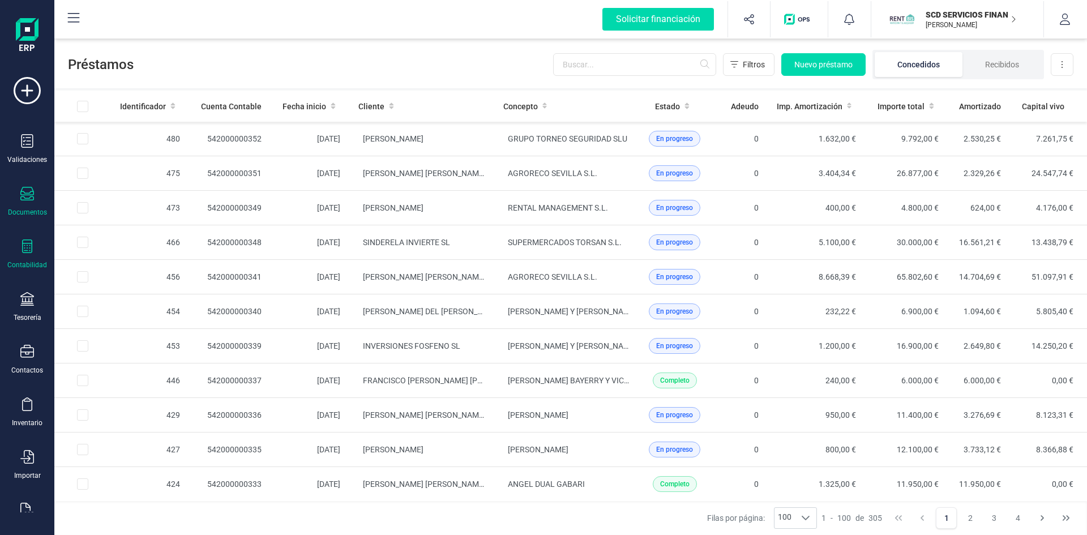
click at [32, 198] on icon at bounding box center [27, 194] width 14 height 14
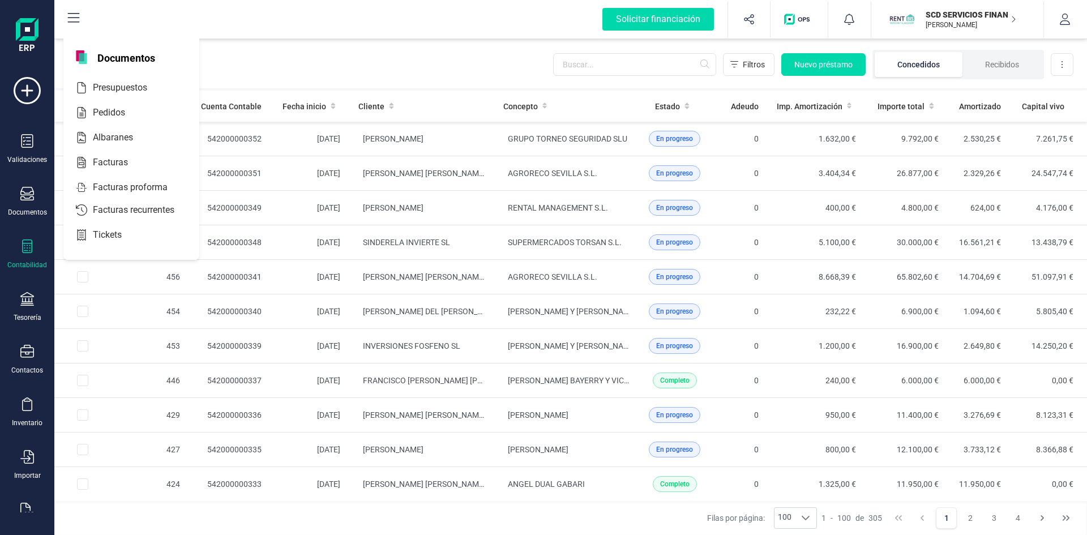
click at [25, 250] on icon at bounding box center [27, 246] width 14 height 14
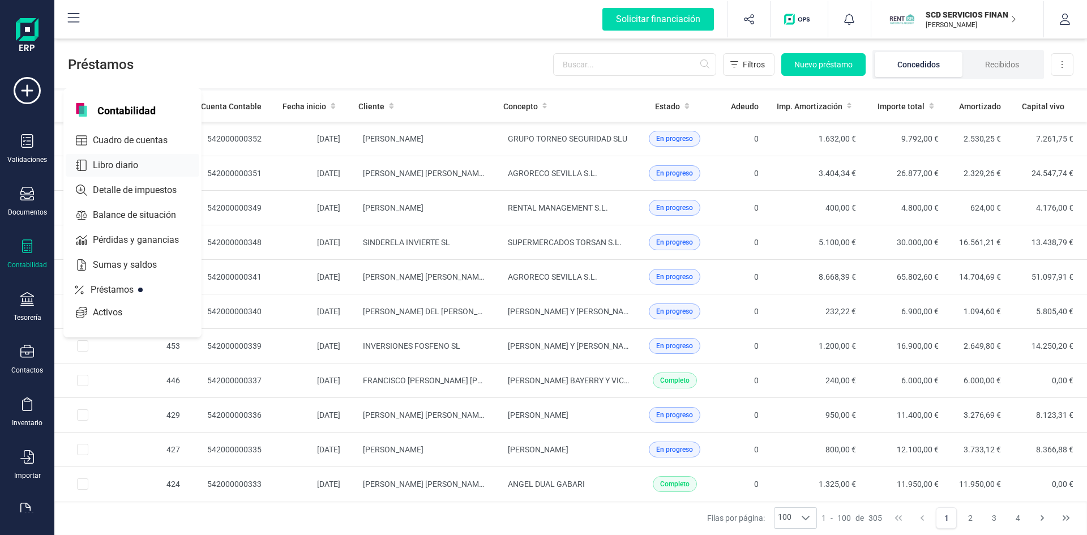
click at [127, 164] on span "Libro diario" at bounding box center [123, 165] width 70 height 14
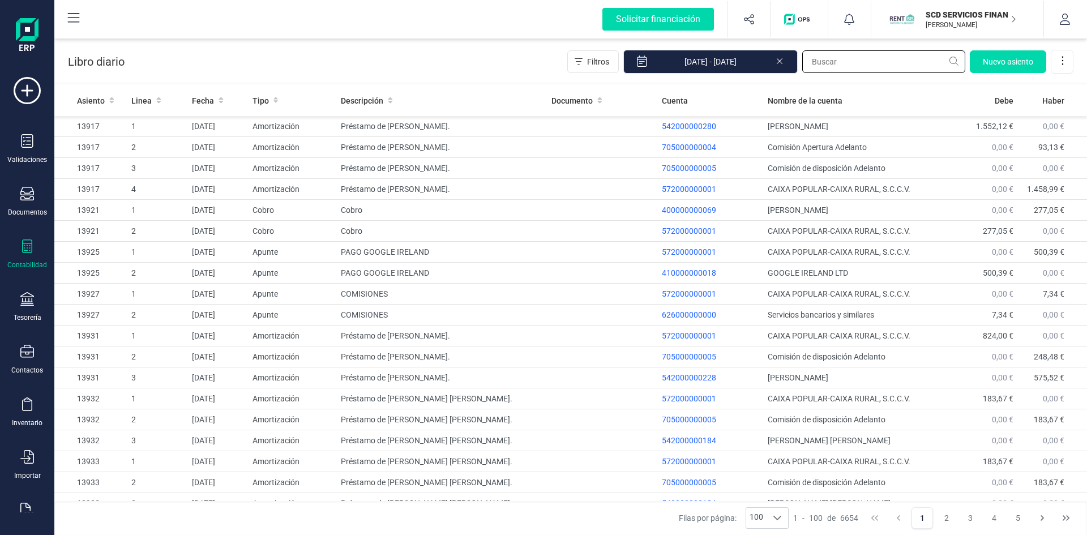
click at [845, 65] on input "text" at bounding box center [883, 61] width 163 height 23
type input "11239"
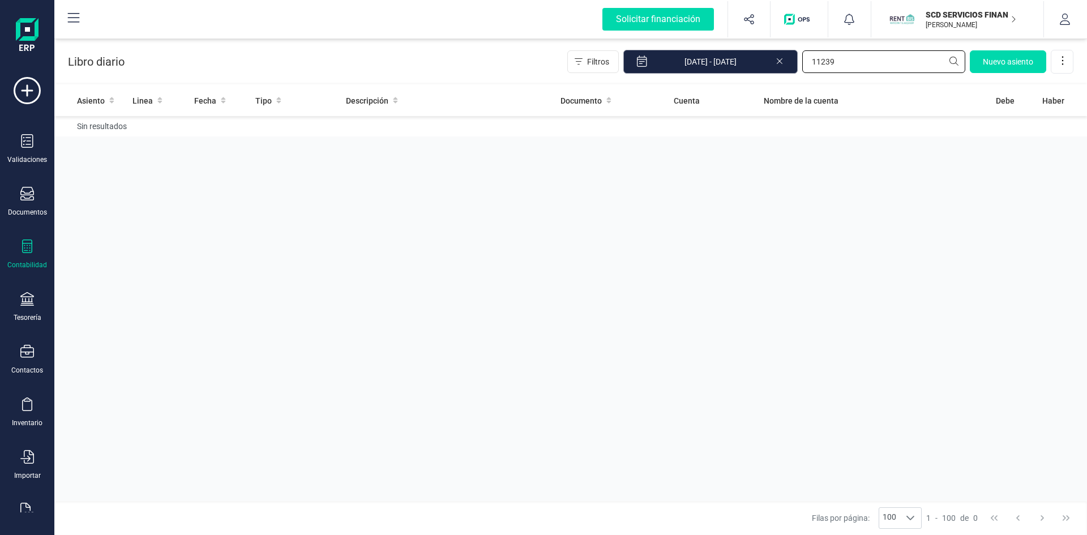
drag, startPoint x: 849, startPoint y: 55, endPoint x: 737, endPoint y: 68, distance: 112.8
click at [737, 68] on div "Filtros 01/01/2025 - 08/09/2025 11239 Nuevo asiento" at bounding box center [820, 62] width 506 height 24
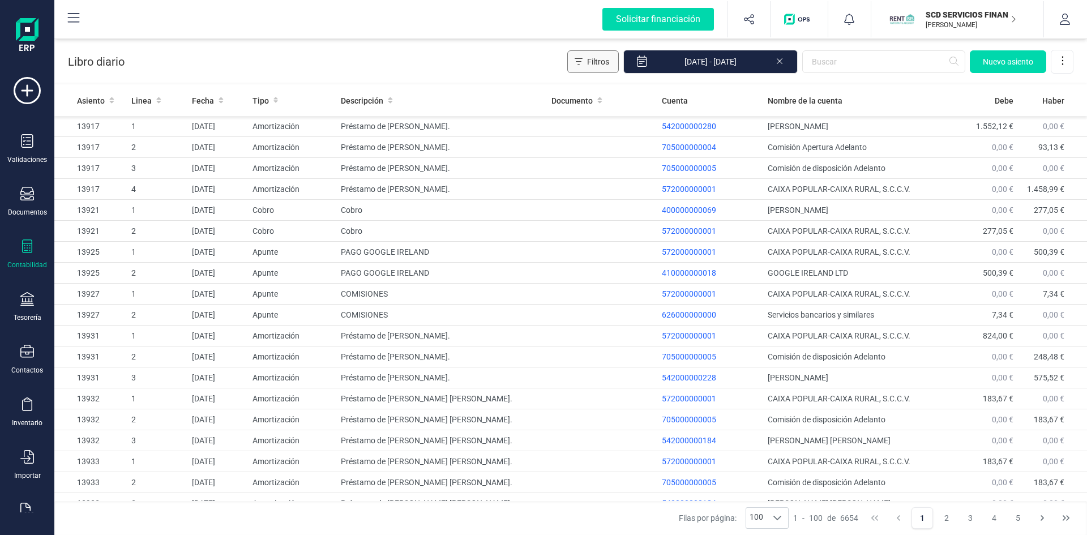
click at [598, 61] on span "Filtros" at bounding box center [598, 61] width 22 height 11
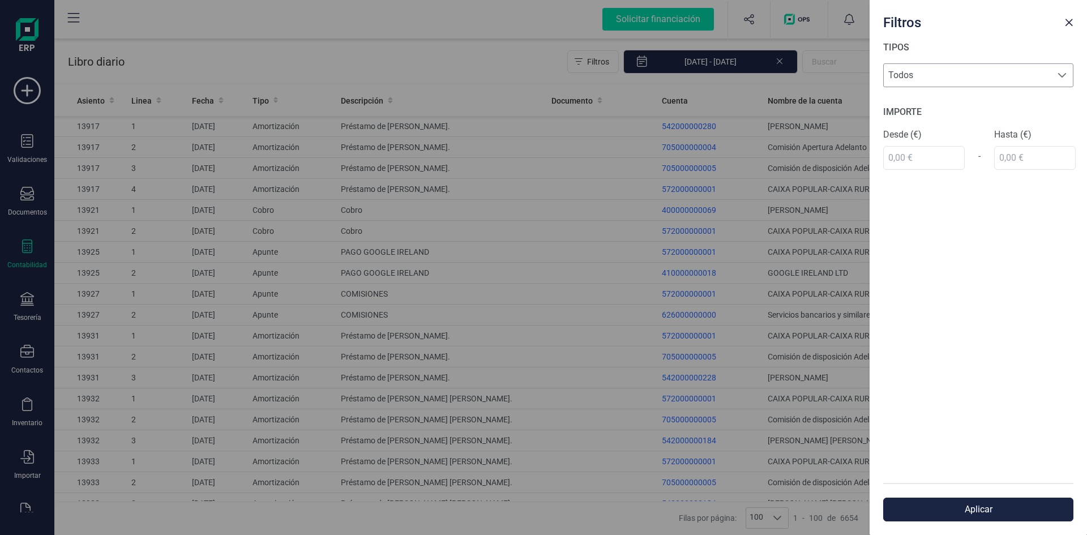
click at [951, 71] on span "Todos" at bounding box center [968, 75] width 168 height 23
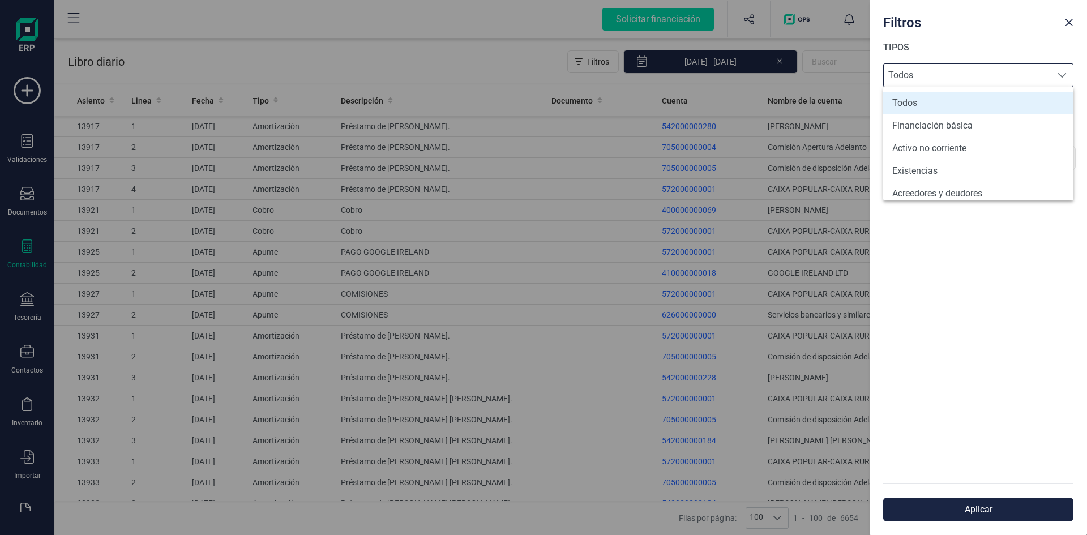
scroll to position [7, 50]
click at [950, 75] on span "Todos" at bounding box center [968, 75] width 168 height 23
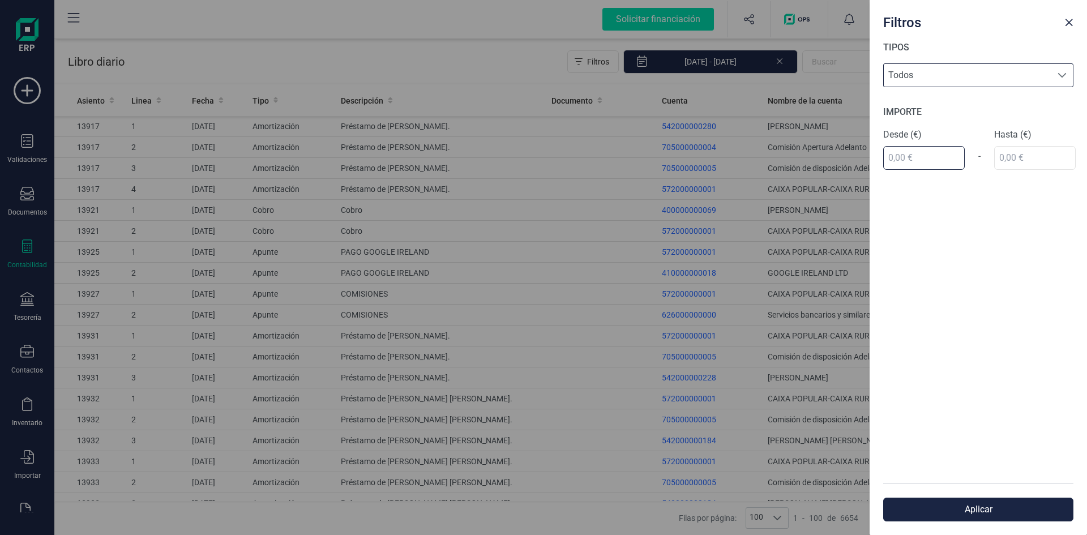
click at [915, 160] on input "text" at bounding box center [924, 158] width 82 height 24
type input "600,00 €"
drag, startPoint x: 1008, startPoint y: 155, endPoint x: 1006, endPoint y: 145, distance: 10.4
click at [1008, 155] on div "TIPOS Todos Todos IMPORTE Desde (€) 600,00 € - Hasta (€)" at bounding box center [977, 262] width 217 height 442
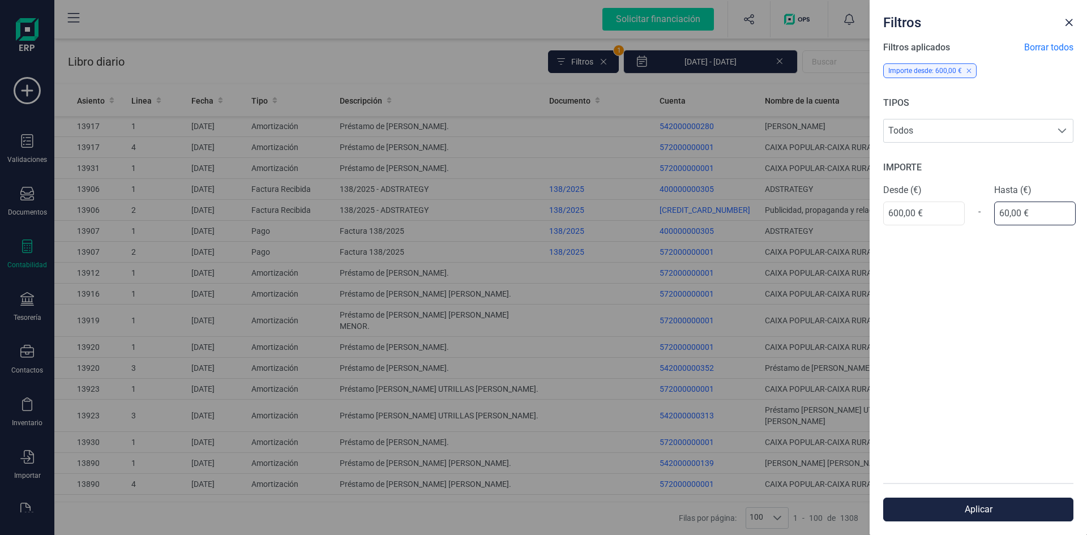
type input "600,00 €"
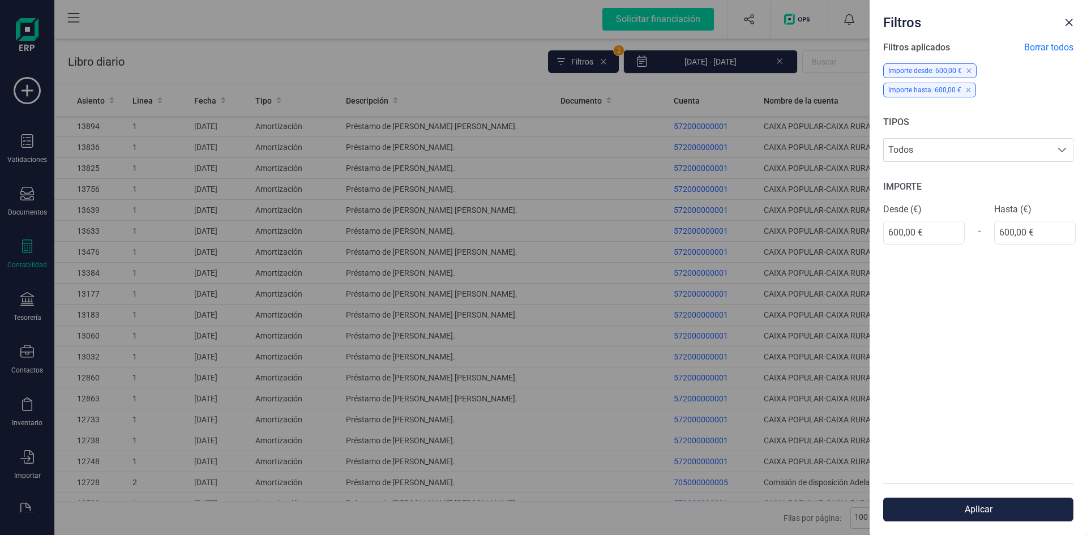
drag, startPoint x: 989, startPoint y: 505, endPoint x: 968, endPoint y: 488, distance: 26.5
click at [988, 505] on button "Aplicar" at bounding box center [978, 510] width 190 height 24
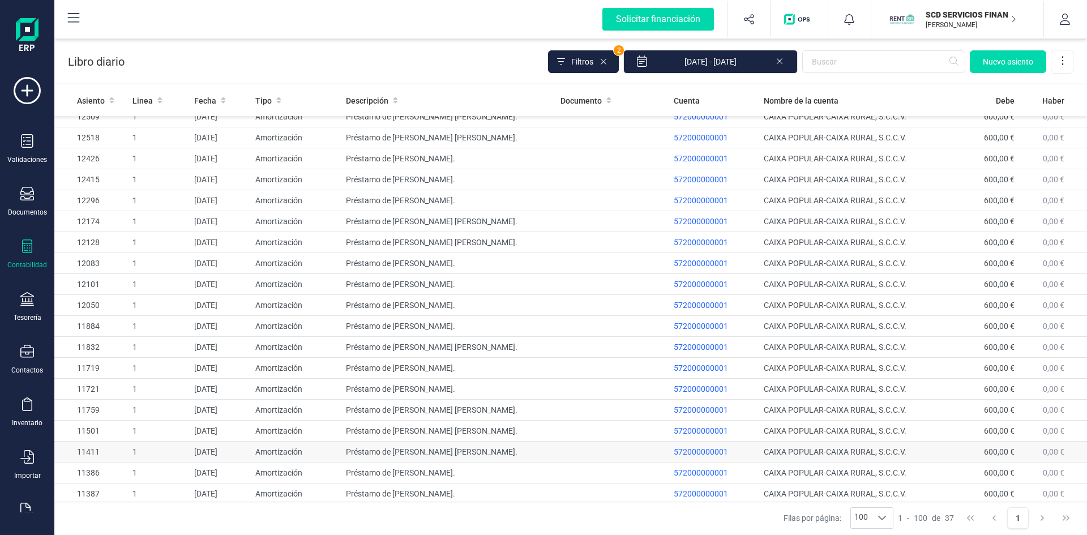
scroll to position [387, 0]
click at [592, 61] on span "Filtros" at bounding box center [582, 61] width 22 height 11
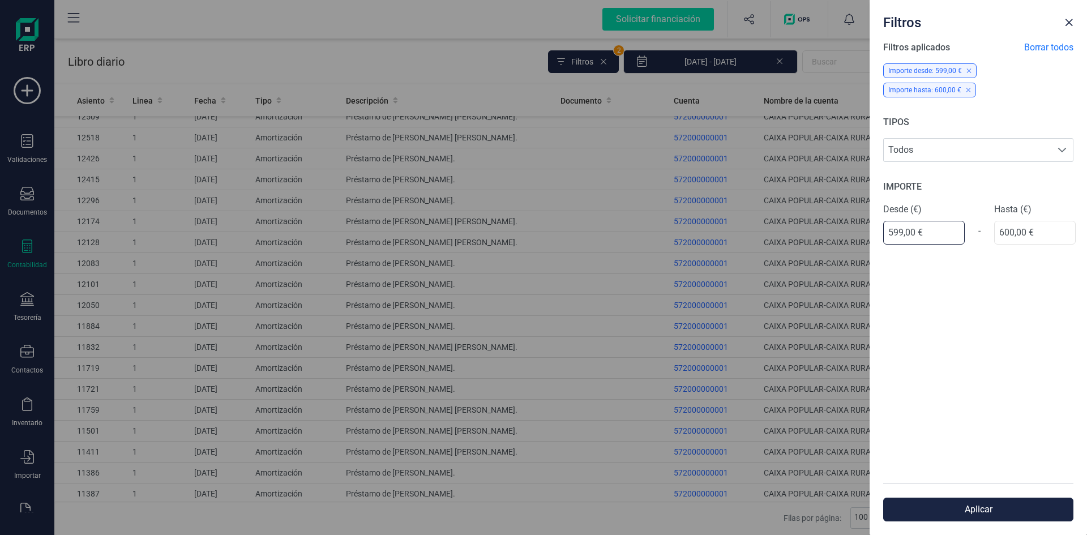
click at [899, 221] on input "599,00 €" at bounding box center [924, 233] width 82 height 24
click at [901, 221] on input "599,00 €" at bounding box center [924, 233] width 82 height 24
type input "5,00 €"
type input "599,00 €"
click at [974, 288] on div "Filtros aplicados Borrar todos Importe desde: 599,00 € Importe hasta: 600,00 € …" at bounding box center [977, 262] width 217 height 442
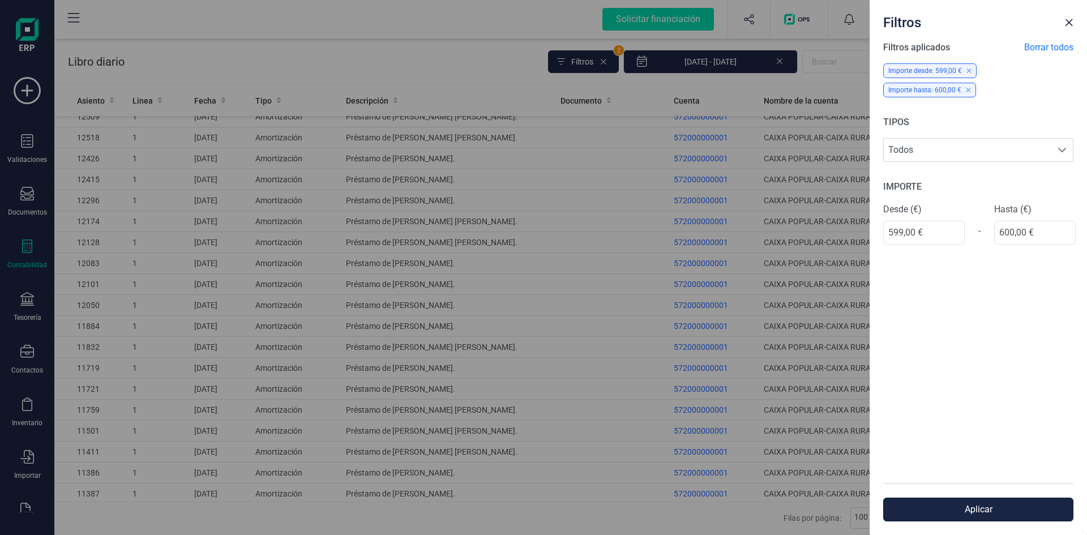
click at [978, 504] on button "Aplicar" at bounding box center [978, 510] width 190 height 24
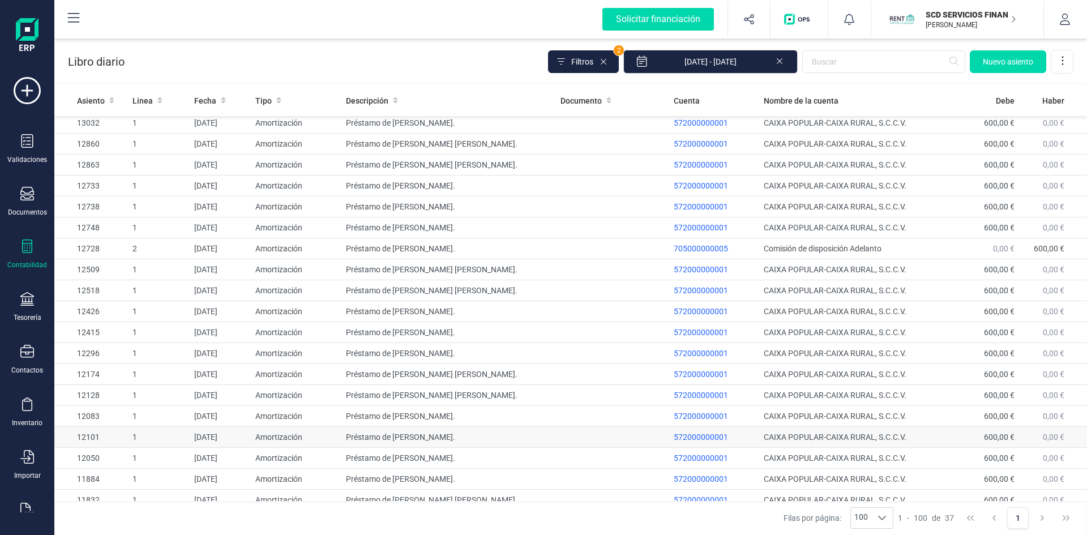
scroll to position [104, 0]
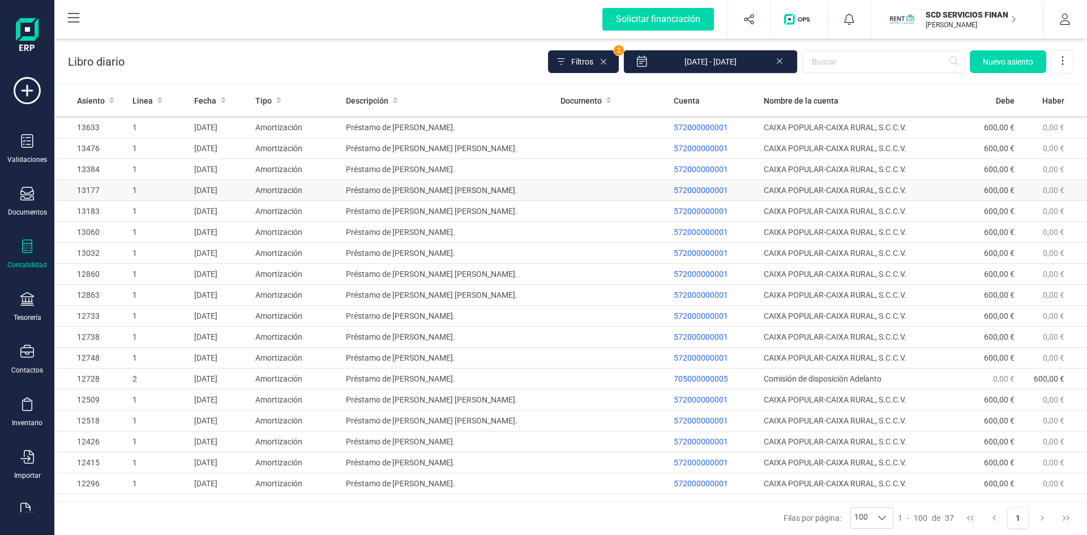
click at [212, 185] on td "05/06/2025" at bounding box center [221, 190] width 62 height 21
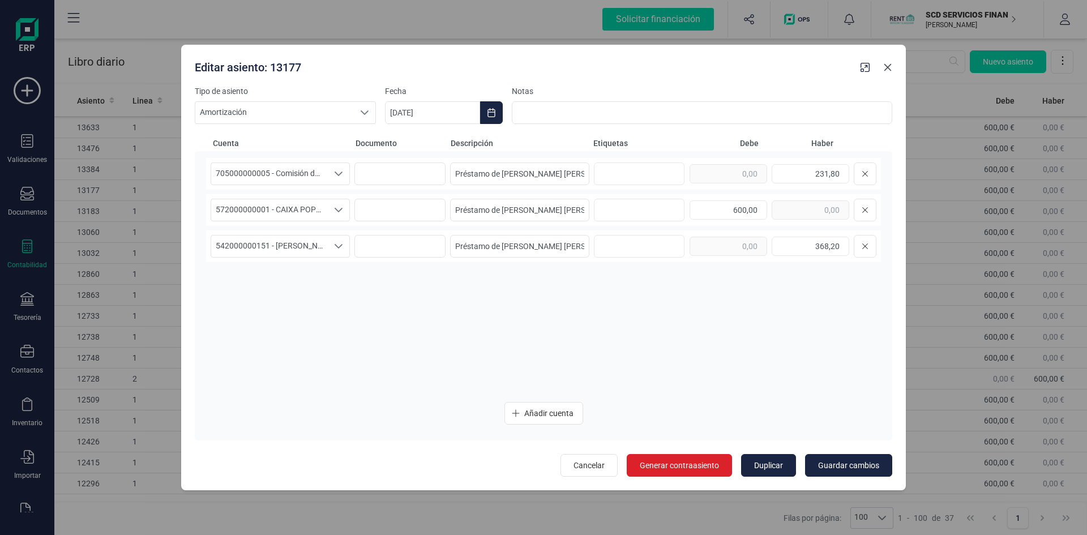
click at [891, 65] on icon "button" at bounding box center [887, 67] width 9 height 9
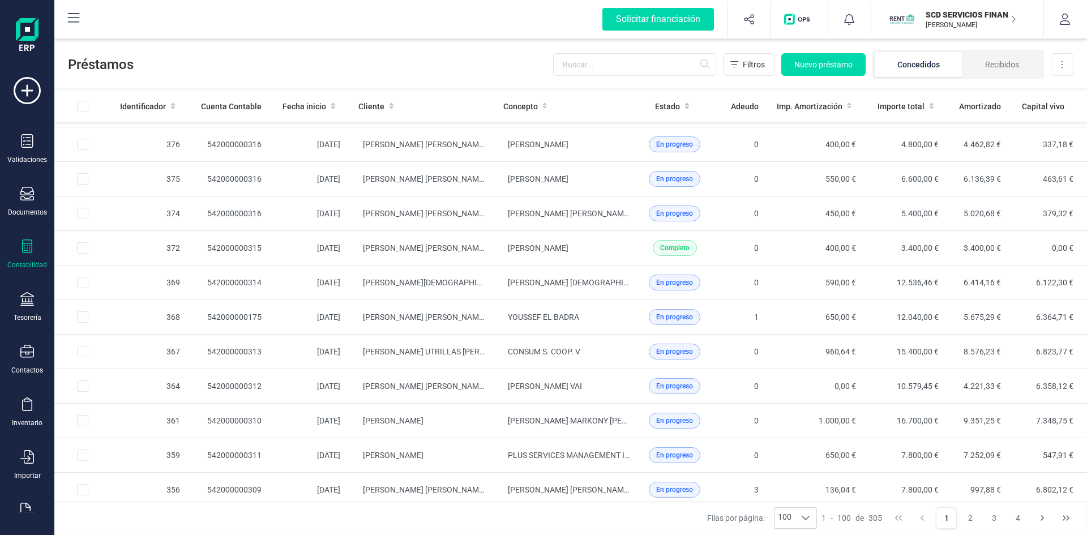
scroll to position [962, 0]
click at [534, 384] on span "MARTINEZ DIAZ GRUENCHEING VAI" at bounding box center [545, 384] width 74 height 9
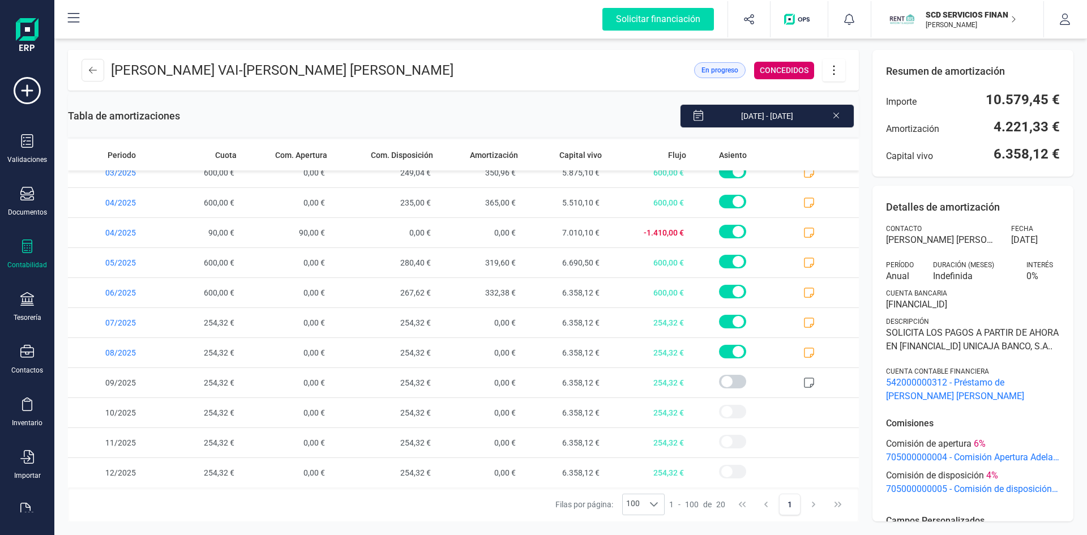
scroll to position [283, 0]
click at [793, 350] on span at bounding box center [816, 351] width 84 height 29
click at [803, 350] on icon at bounding box center [808, 351] width 11 height 11
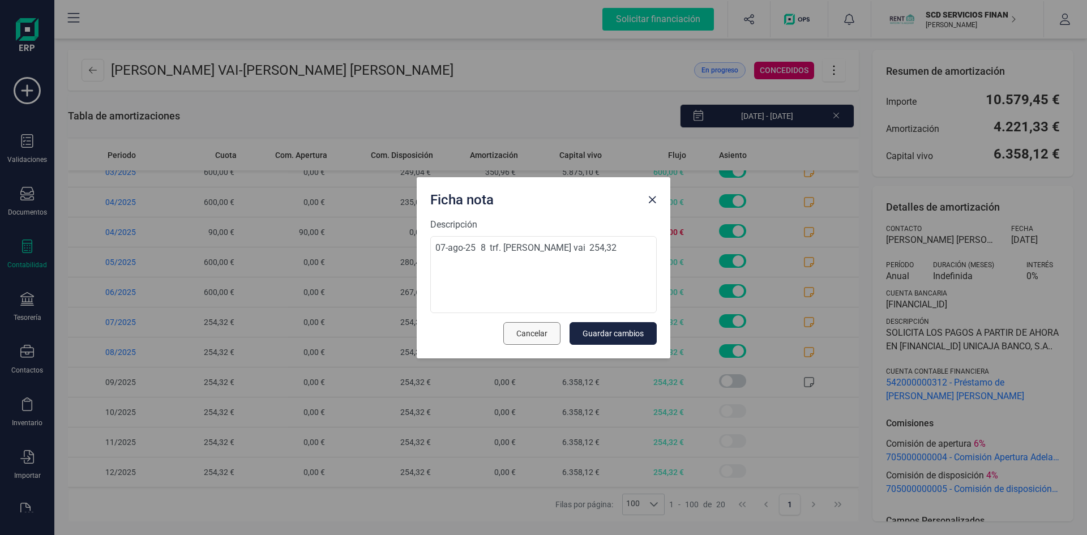
click at [539, 329] on span "Cancelar" at bounding box center [531, 333] width 31 height 11
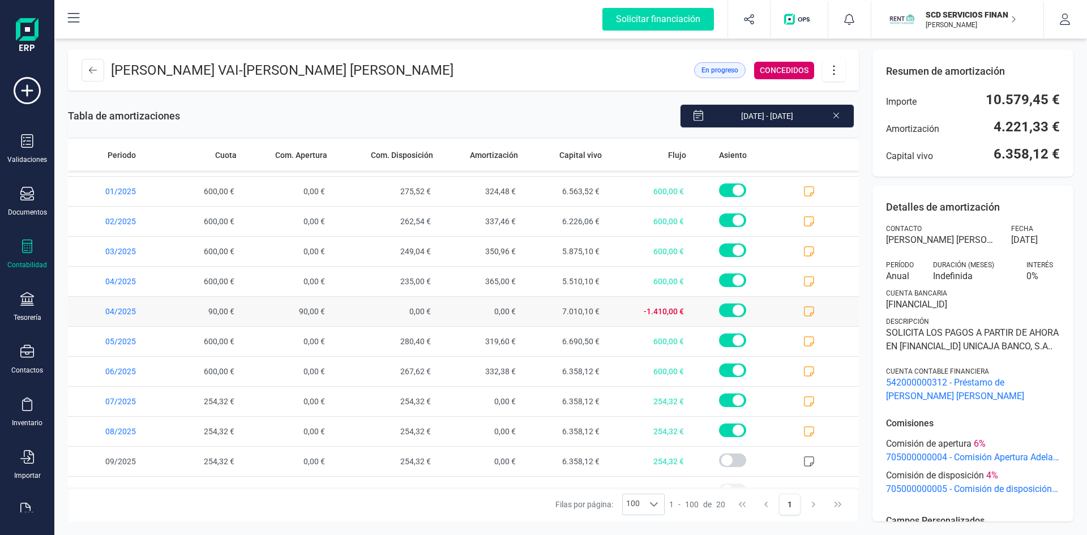
scroll to position [226, 0]
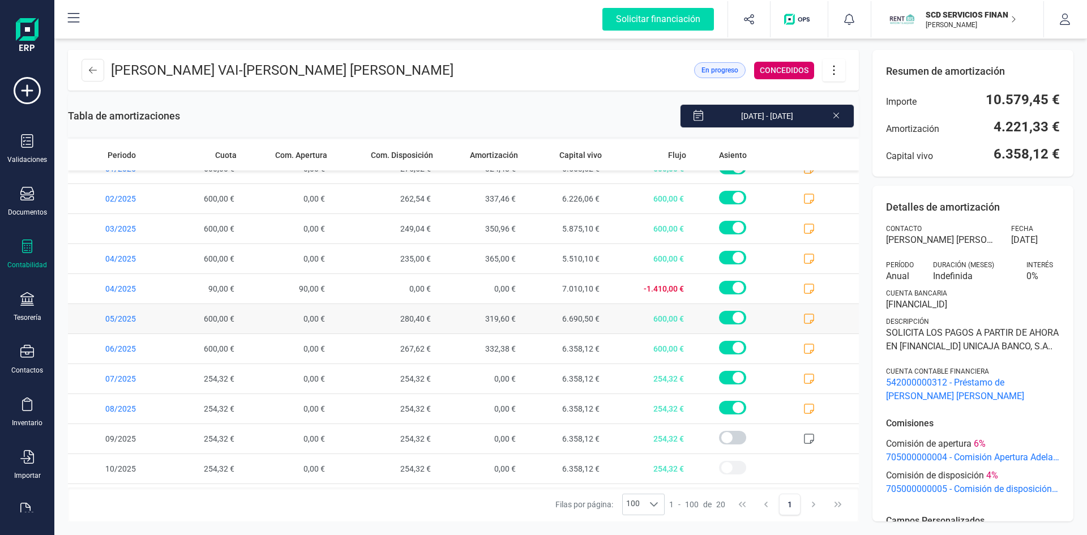
click at [803, 316] on icon at bounding box center [808, 318] width 11 height 11
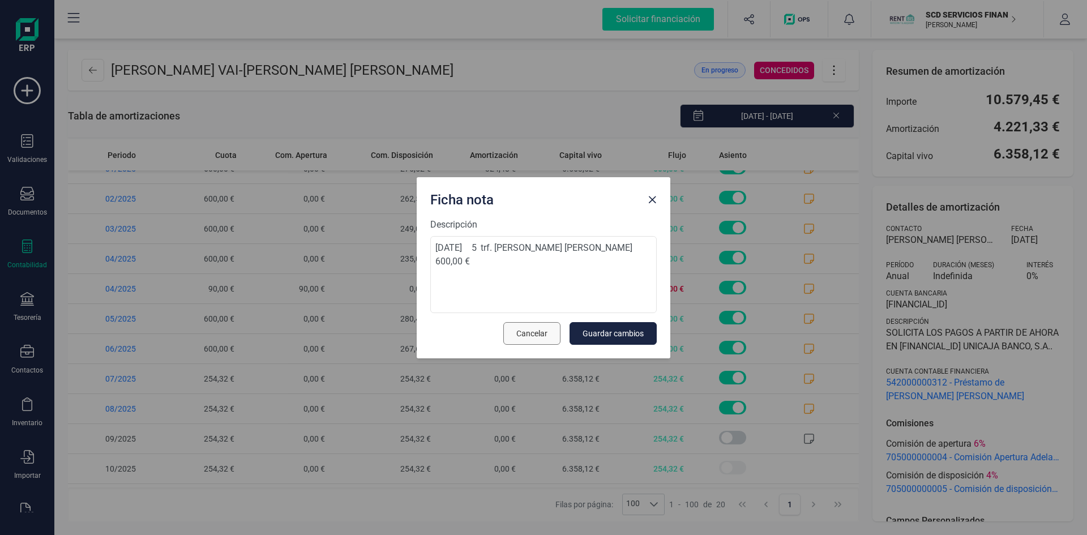
click at [535, 328] on span "Cancelar" at bounding box center [531, 333] width 31 height 11
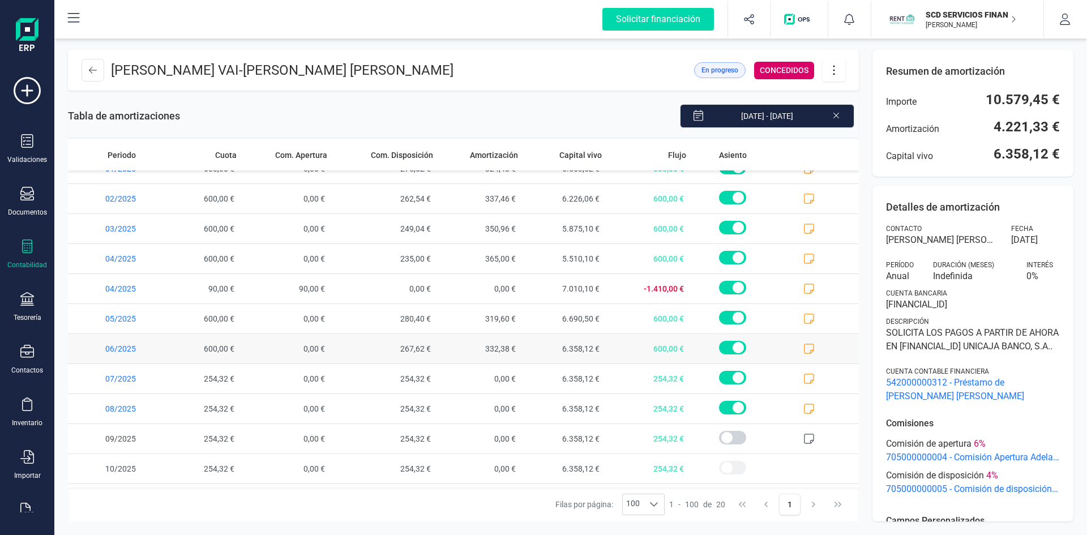
click at [803, 348] on icon at bounding box center [808, 348] width 11 height 11
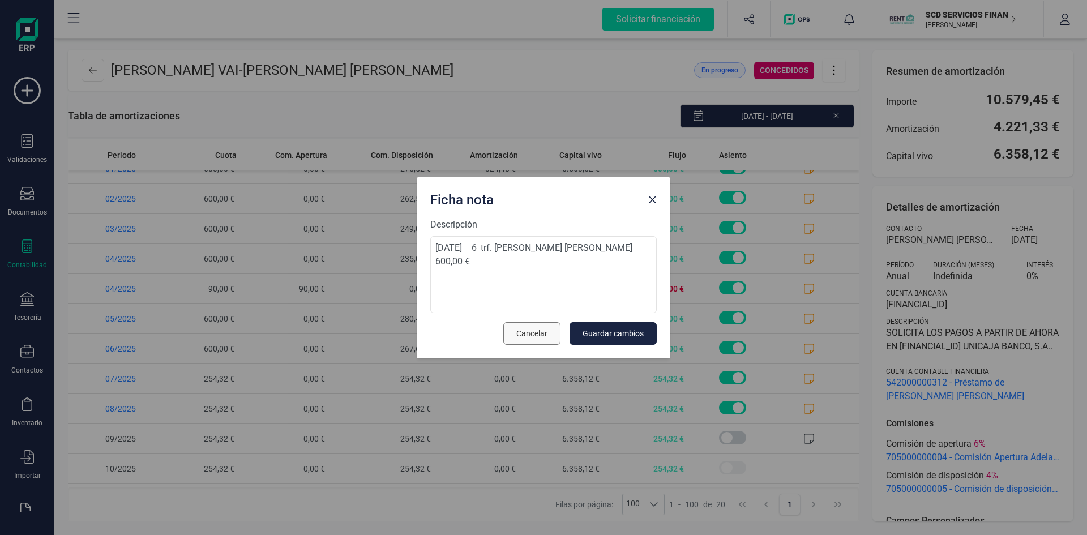
click at [528, 329] on span "Cancelar" at bounding box center [531, 333] width 31 height 11
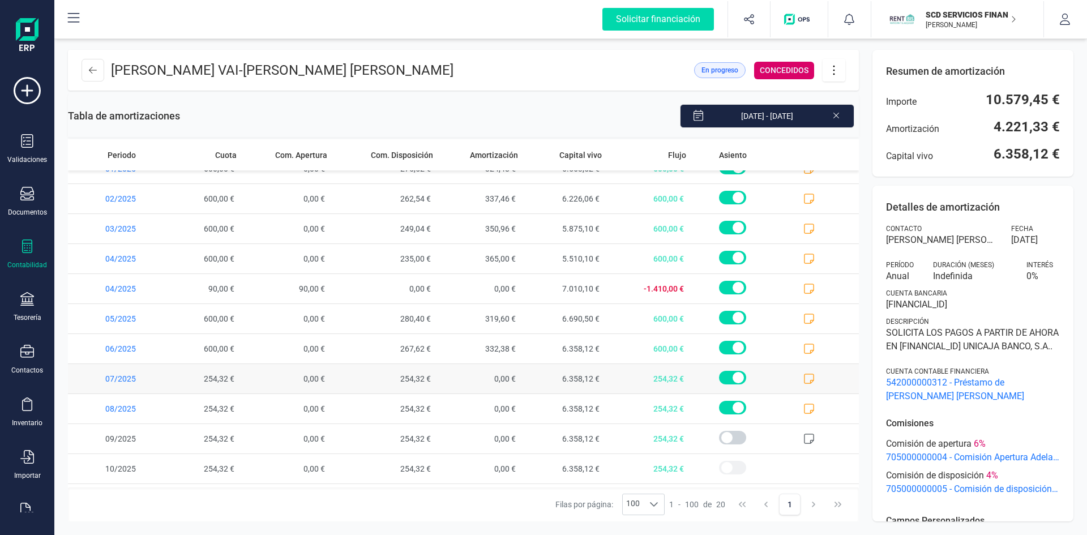
click at [803, 375] on icon at bounding box center [808, 378] width 11 height 11
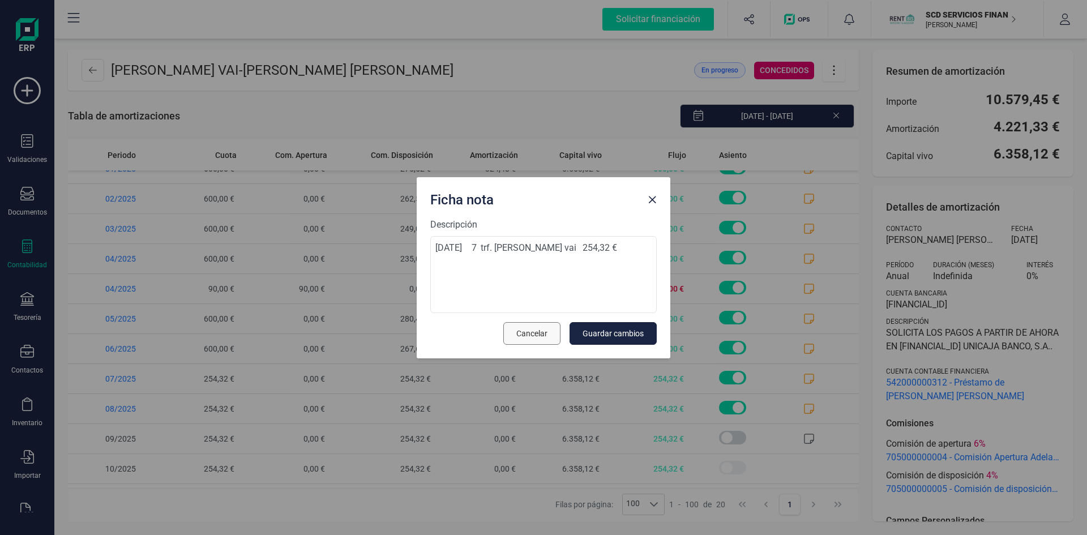
click at [541, 325] on button "Cancelar" at bounding box center [531, 333] width 57 height 23
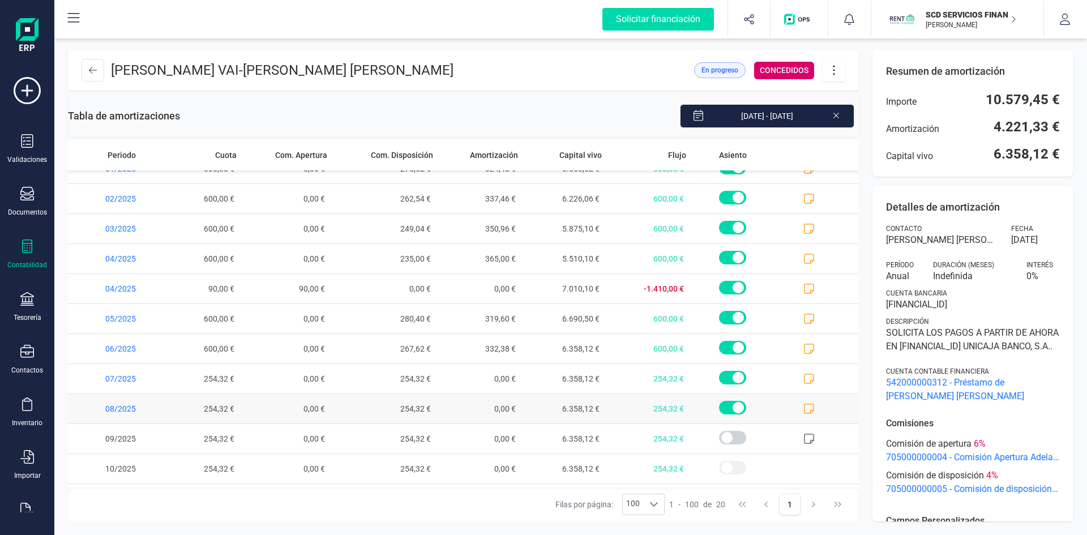
click at [803, 409] on icon at bounding box center [808, 408] width 11 height 11
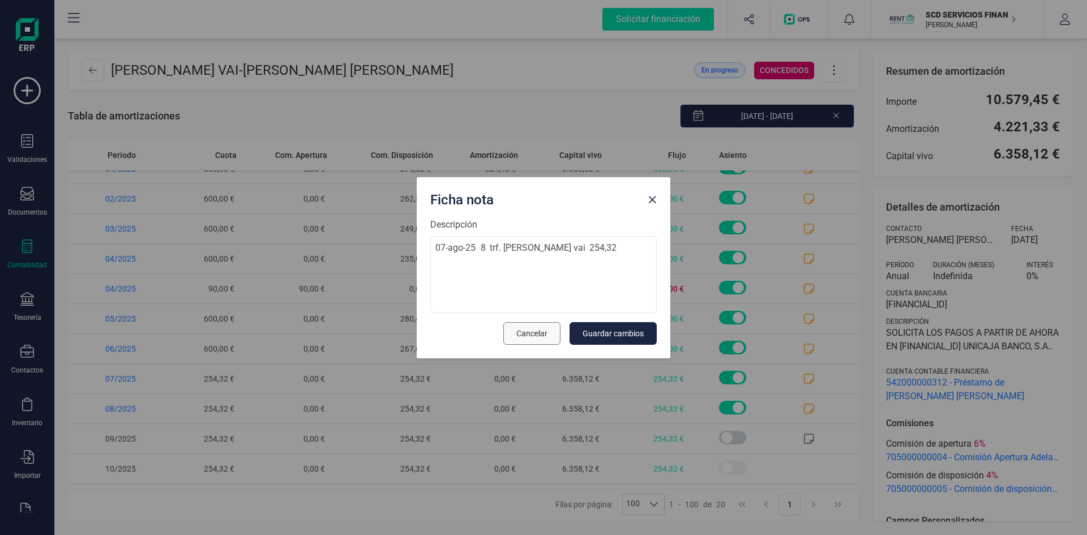
click at [533, 333] on span "Cancelar" at bounding box center [531, 333] width 31 height 11
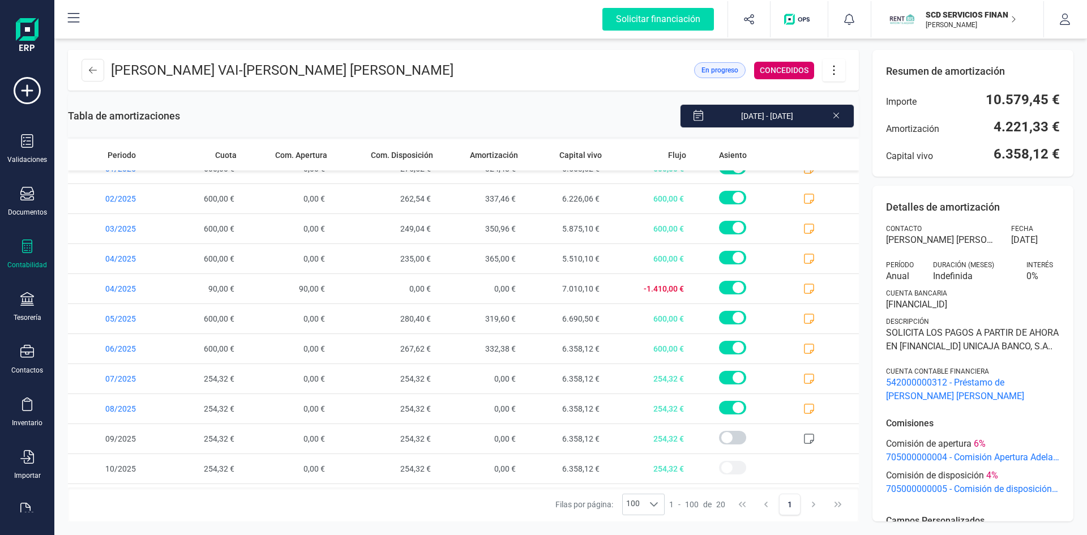
click at [834, 68] on icon at bounding box center [834, 70] width 22 height 12
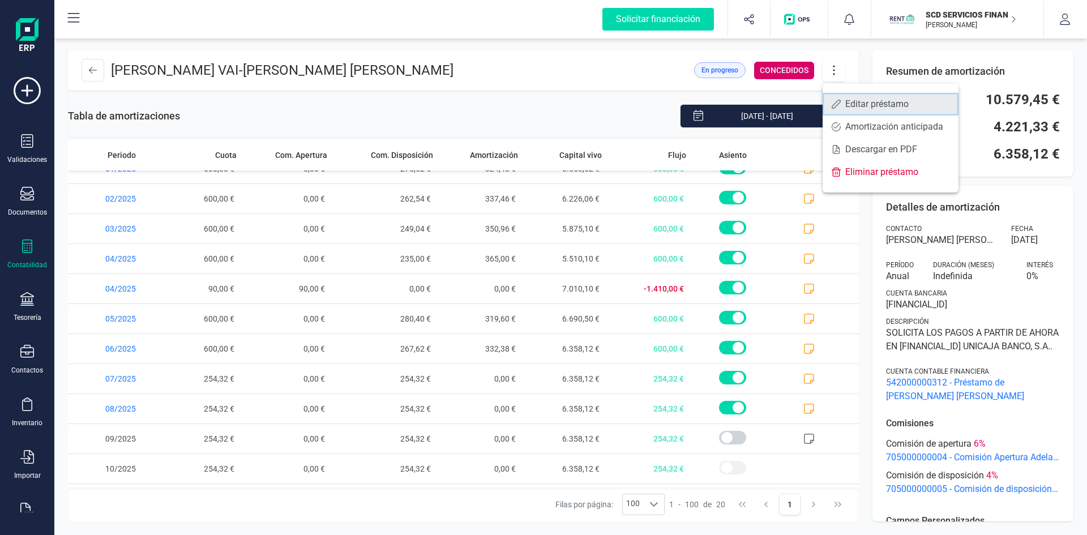
click at [854, 102] on span "Editar préstamo" at bounding box center [897, 104] width 104 height 9
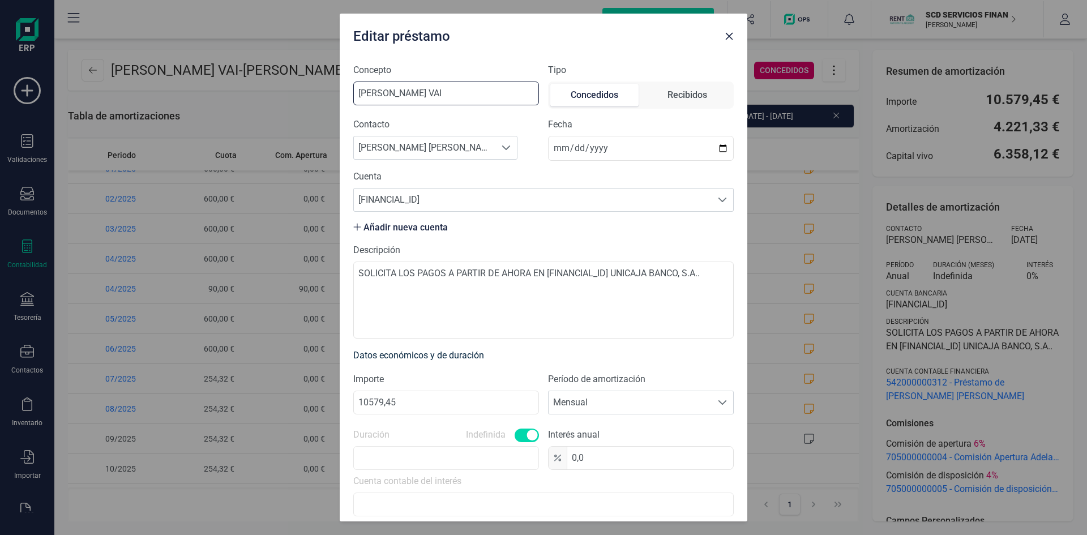
click at [525, 95] on input "MARTINEZ DIAZ GRUENCHEING VAI" at bounding box center [446, 94] width 186 height 24
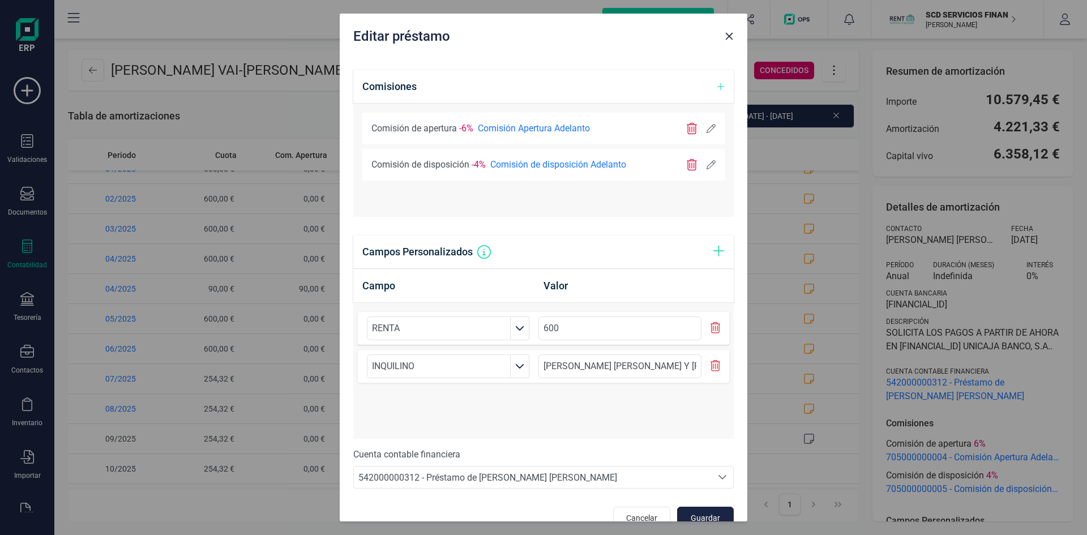
scroll to position [546, 0]
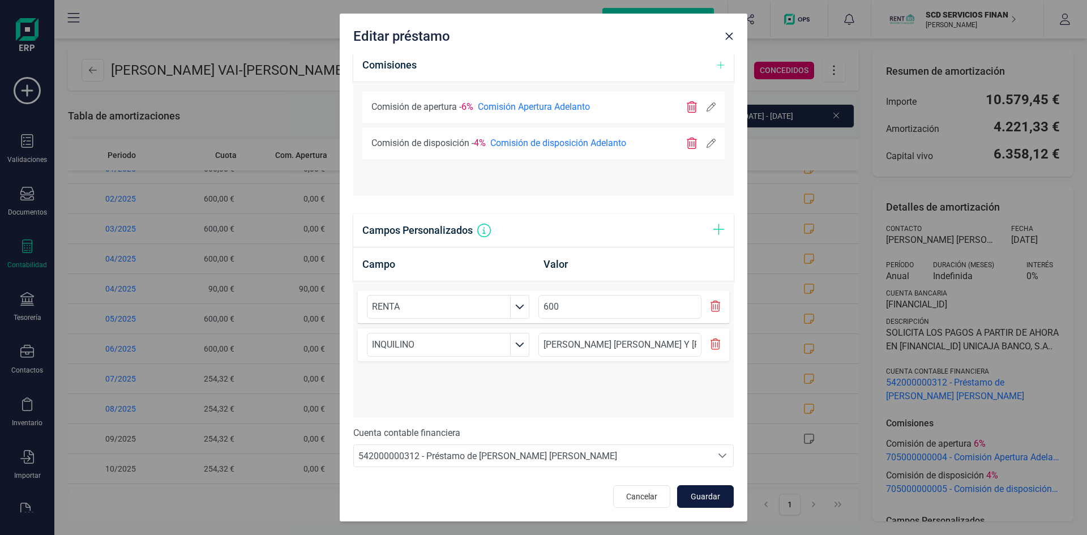
type input "MARTINEZ DIAZ GRUENCHEING VAI-CARDENAS DUQUE HAROLD JAVIER"
click at [702, 493] on span "Guardar" at bounding box center [705, 496] width 31 height 11
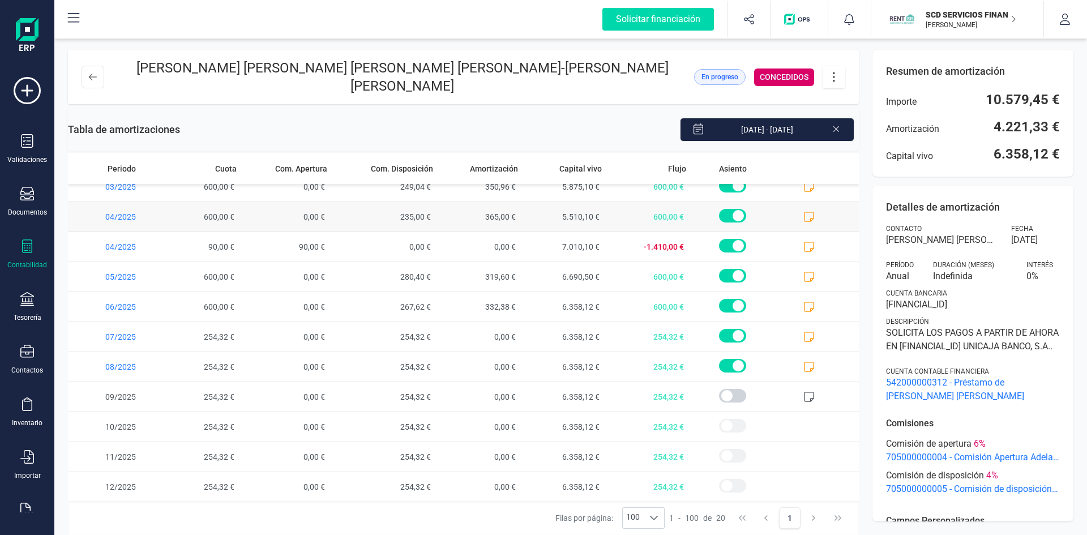
scroll to position [283, 0]
click at [803, 303] on icon at bounding box center [808, 305] width 11 height 11
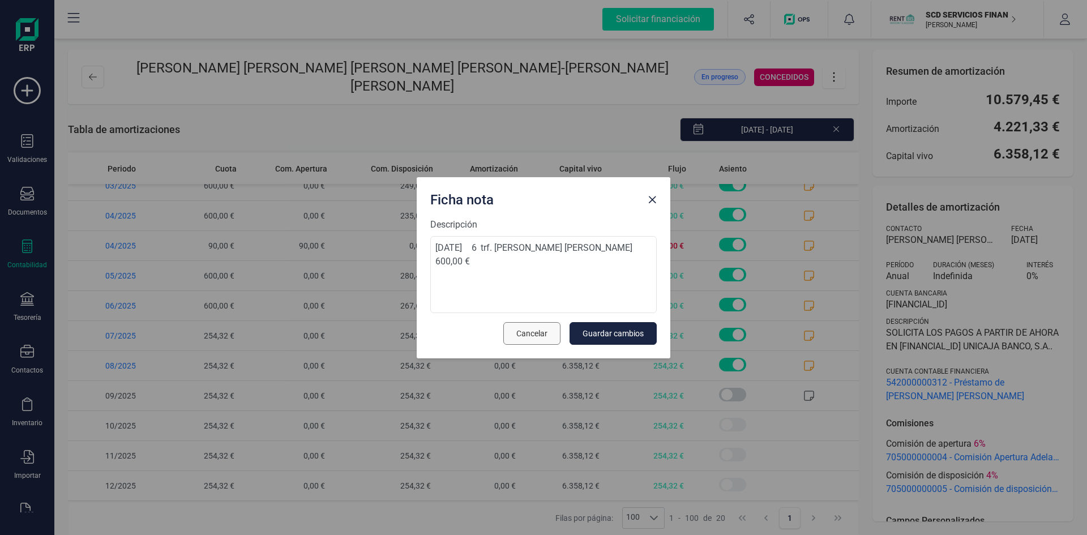
click at [531, 328] on span "Cancelar" at bounding box center [531, 333] width 31 height 11
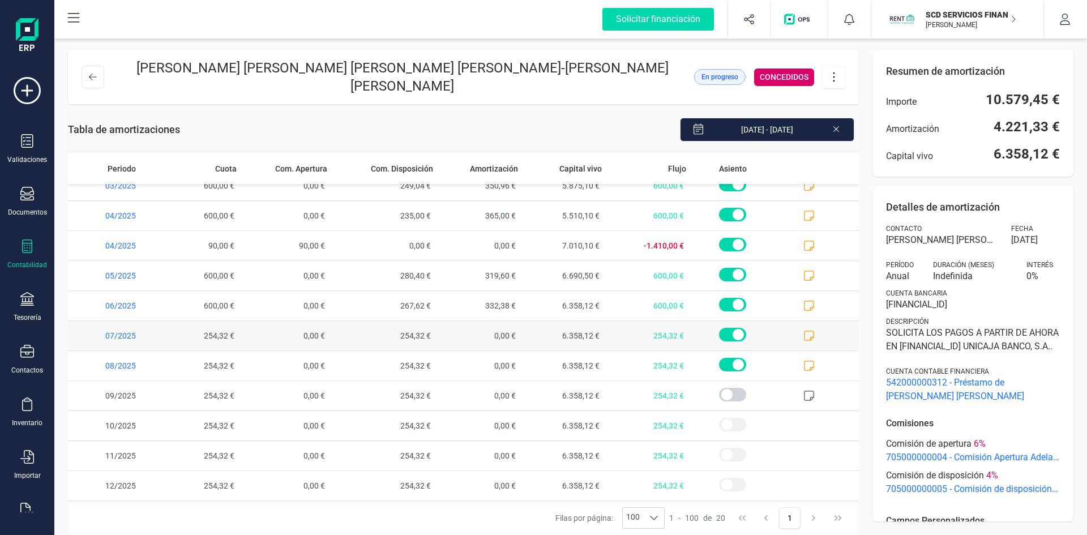
click at [803, 333] on icon at bounding box center [808, 335] width 11 height 11
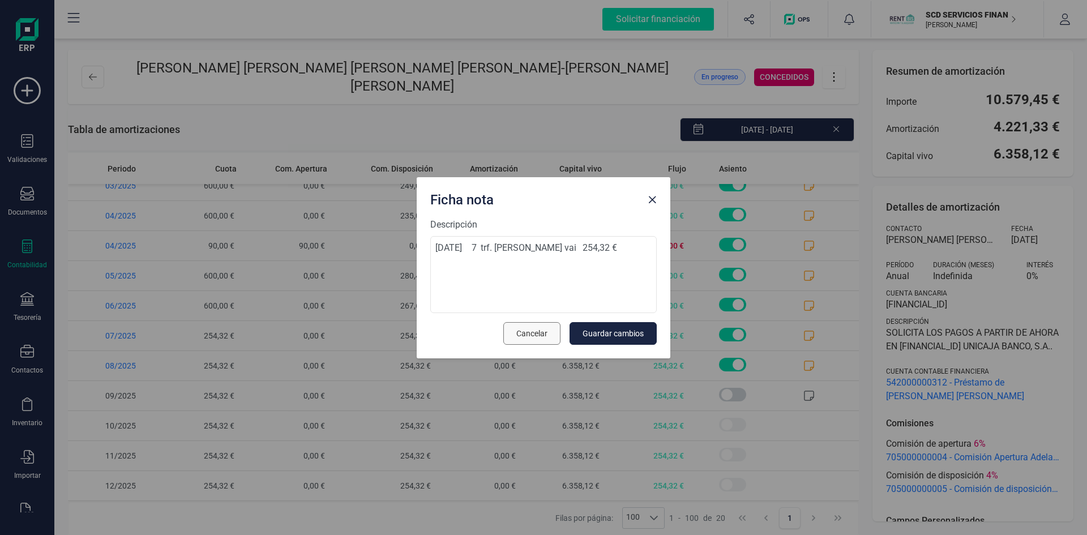
click at [537, 332] on span "Cancelar" at bounding box center [531, 333] width 31 height 11
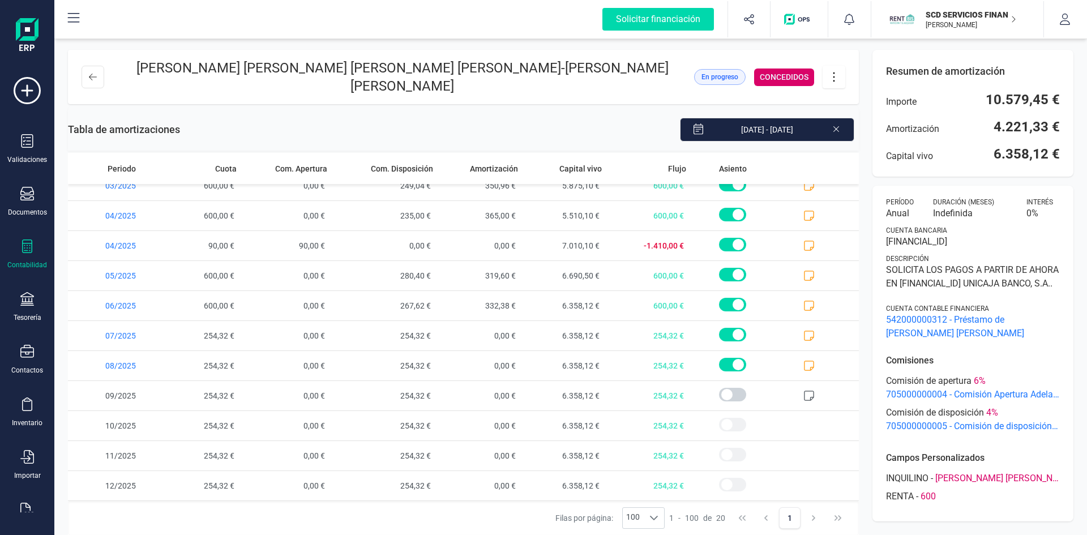
scroll to position [76, 0]
click at [832, 73] on icon at bounding box center [834, 77] width 22 height 12
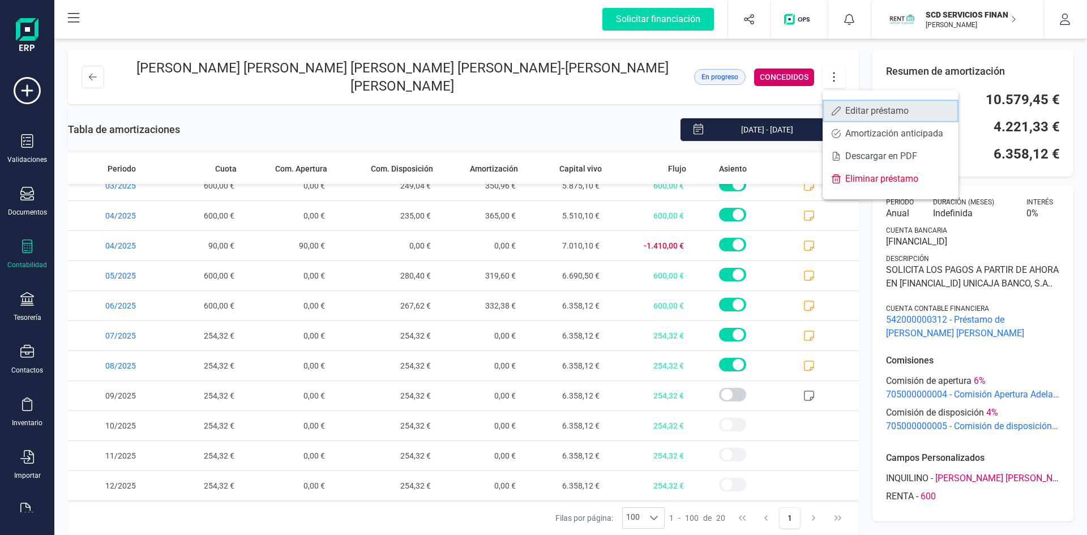
click at [851, 109] on span "Editar préstamo" at bounding box center [897, 110] width 104 height 9
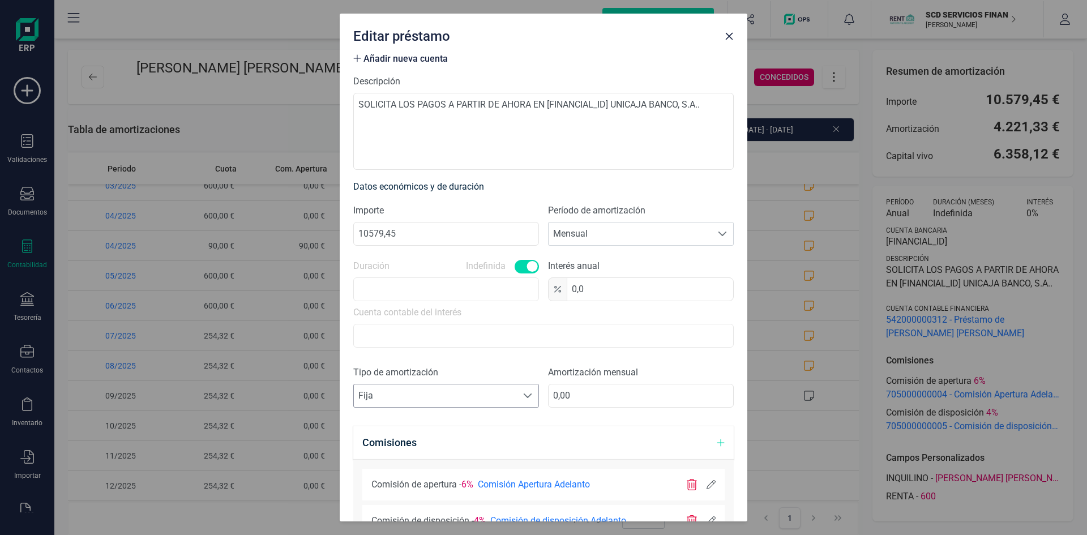
scroll to position [170, 0]
click at [523, 392] on span at bounding box center [527, 394] width 9 height 9
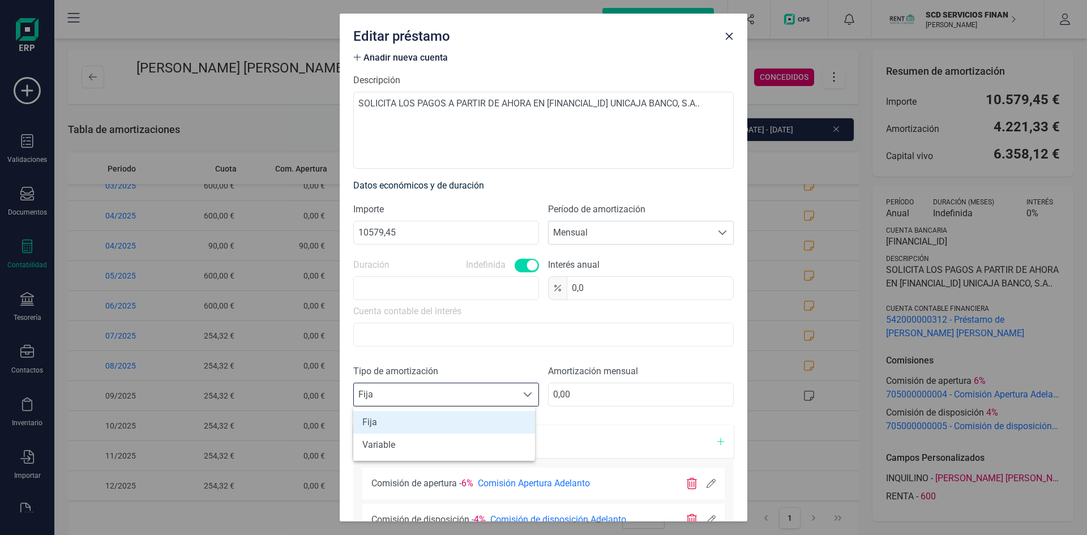
scroll to position [7, 50]
click at [400, 446] on li "Variable" at bounding box center [444, 445] width 182 height 23
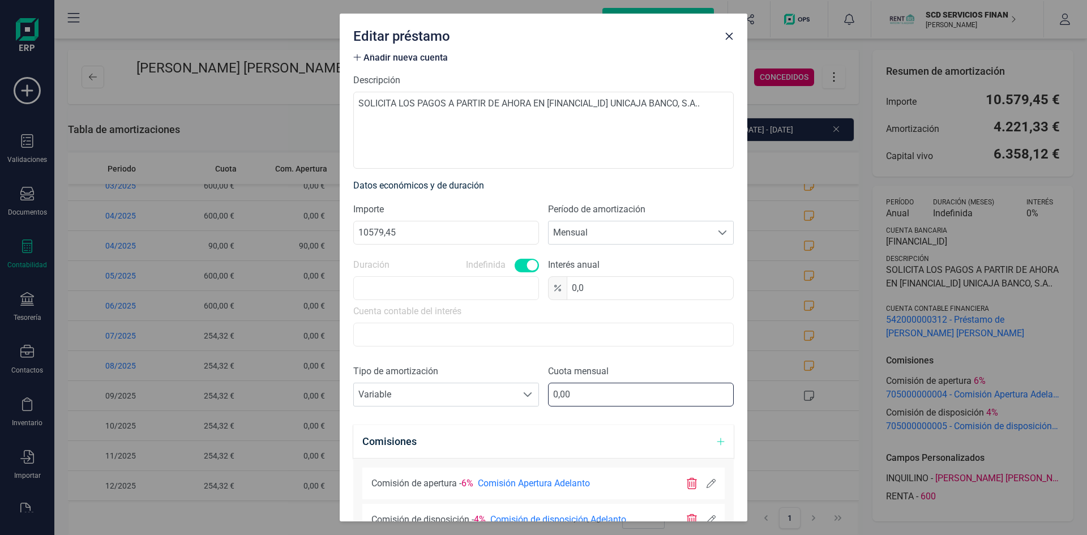
click at [554, 393] on input "0,00" at bounding box center [641, 395] width 186 height 24
type input "600,00"
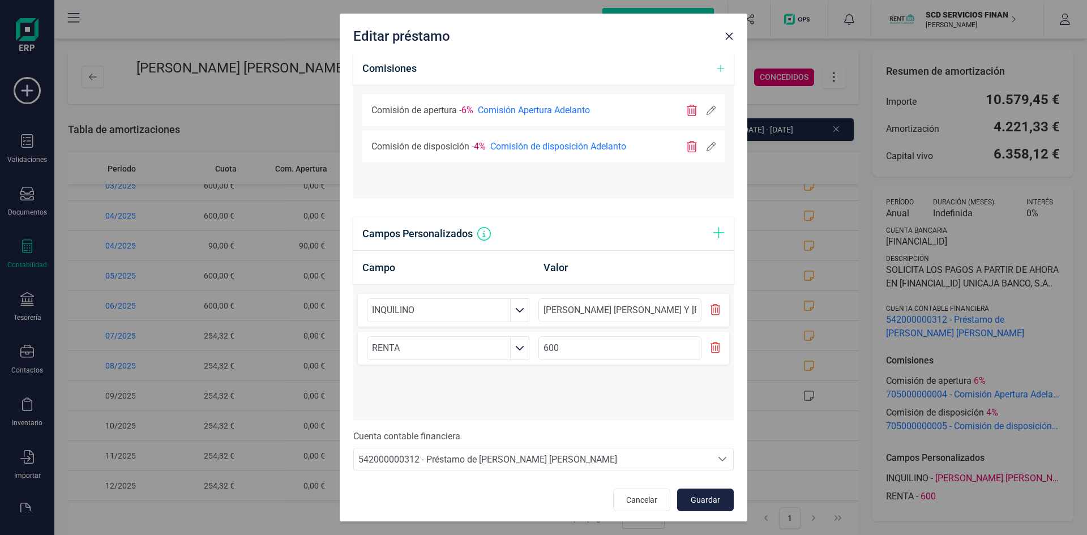
scroll to position [546, 0]
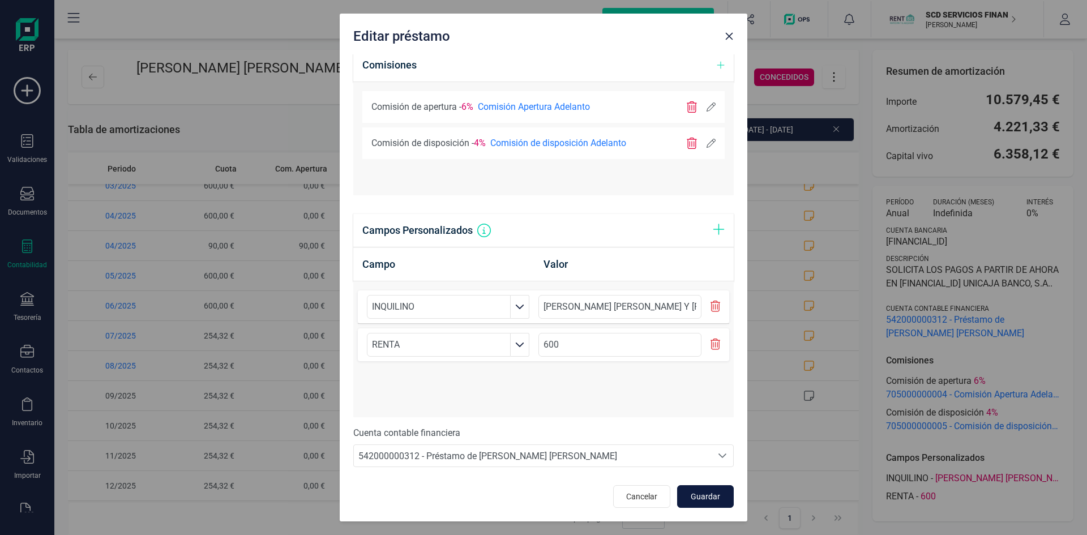
click at [690, 493] on span "Guardar" at bounding box center [705, 496] width 31 height 11
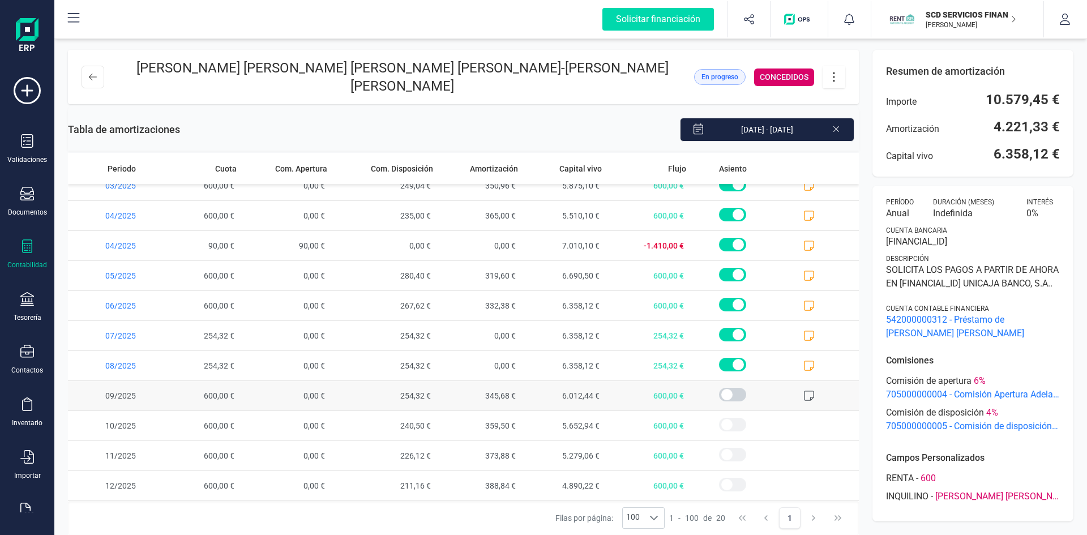
click at [803, 396] on icon at bounding box center [808, 395] width 11 height 11
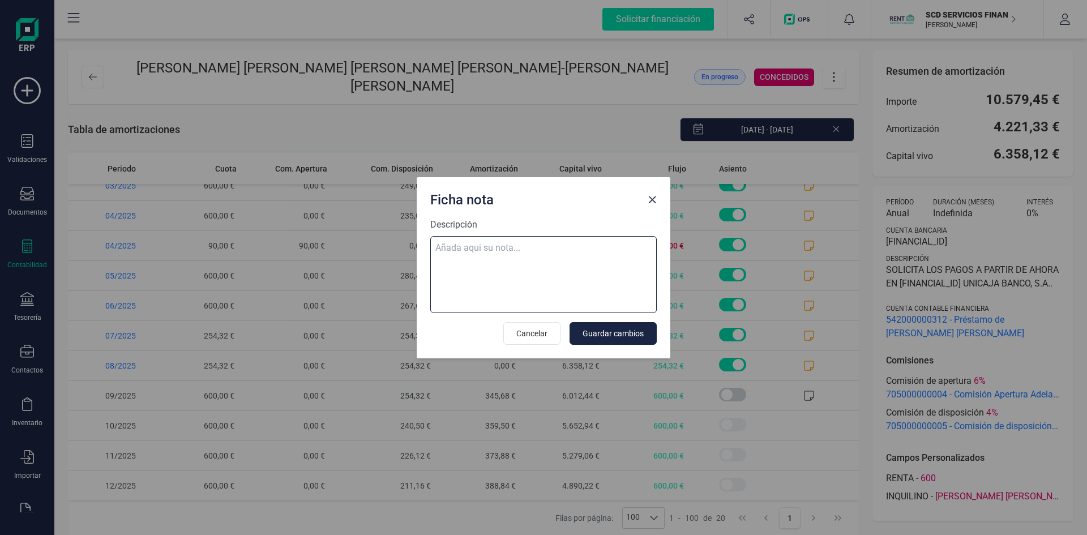
click at [557, 252] on textarea "Descripción" at bounding box center [543, 274] width 226 height 77
paste textarea "08-sep-25 9 trf. cardenas duque harold javier 600,00"
type textarea "08-sep-25 9 trf. cardenas duque harold javier 600,00"
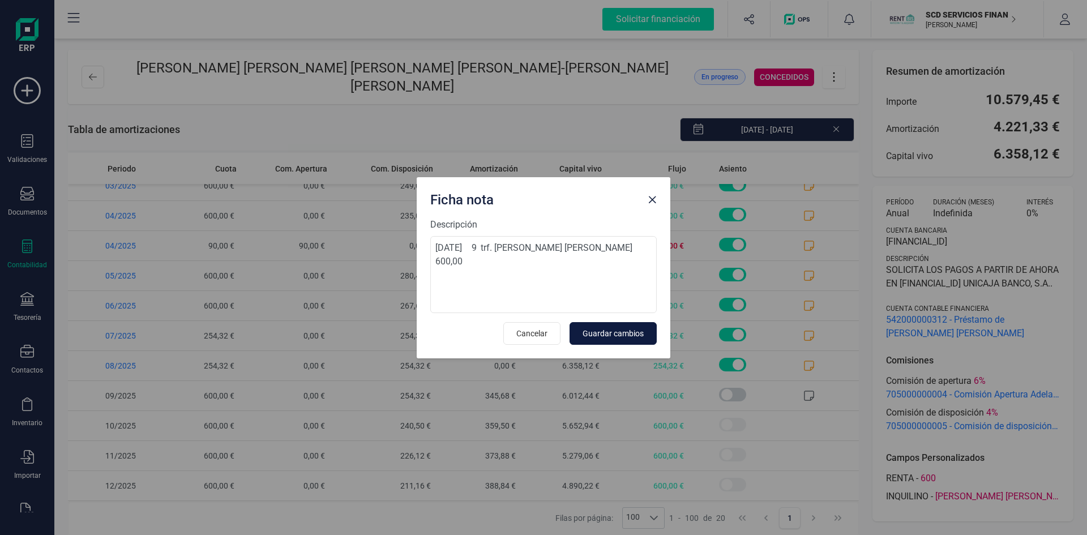
click at [588, 334] on span "Guardar cambios" at bounding box center [612, 333] width 61 height 11
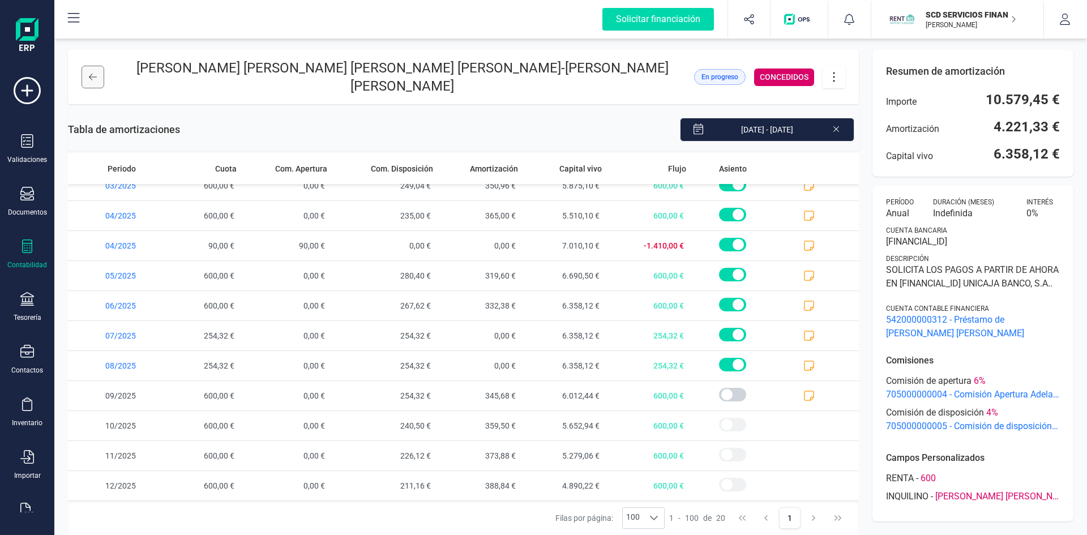
click at [89, 78] on button at bounding box center [93, 77] width 23 height 23
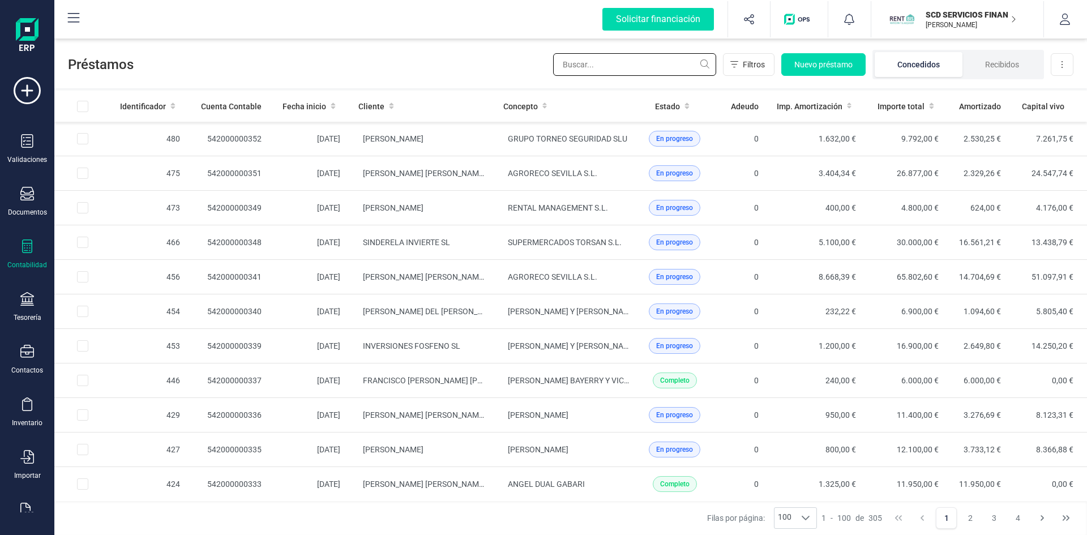
click at [644, 65] on input "text" at bounding box center [634, 64] width 163 height 23
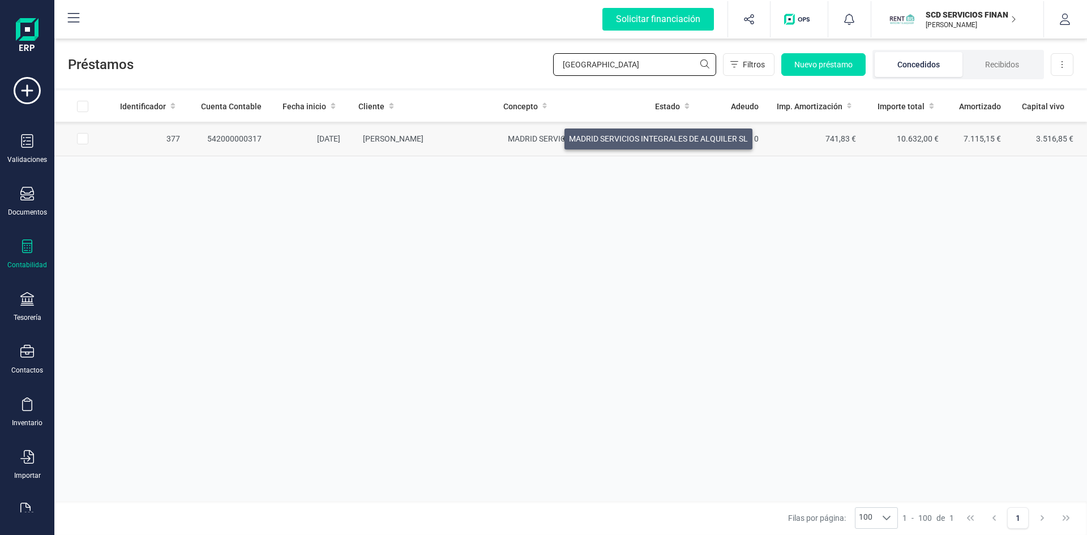
type input "MADRID"
click at [551, 136] on span "MADRID SERVICIOS INTEGRALES DE ALQUILER SL" at bounding box center [597, 138] width 179 height 9
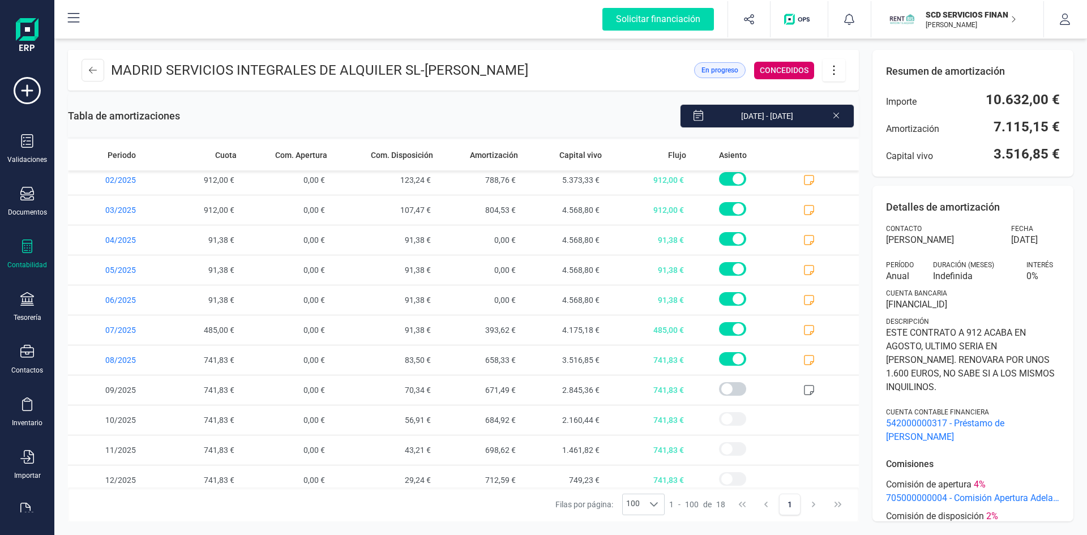
scroll to position [223, 0]
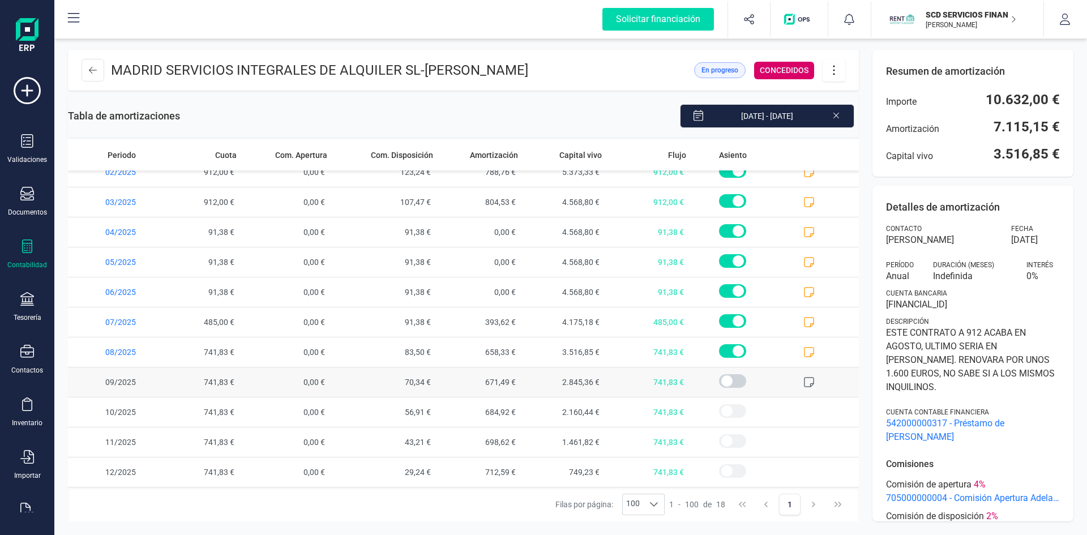
click at [803, 382] on icon at bounding box center [808, 381] width 11 height 11
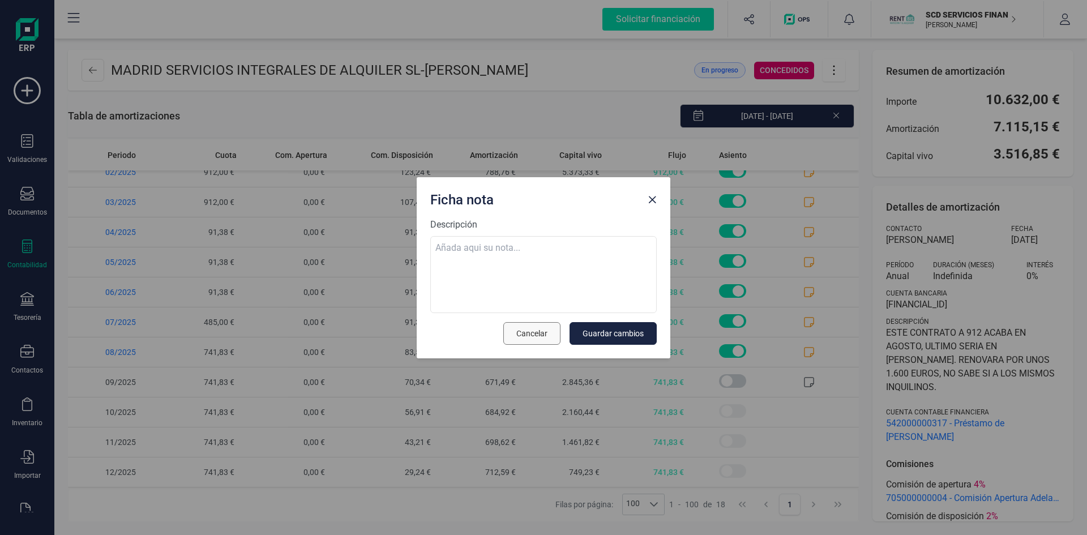
click at [539, 339] on button "Cancelar" at bounding box center [531, 333] width 57 height 23
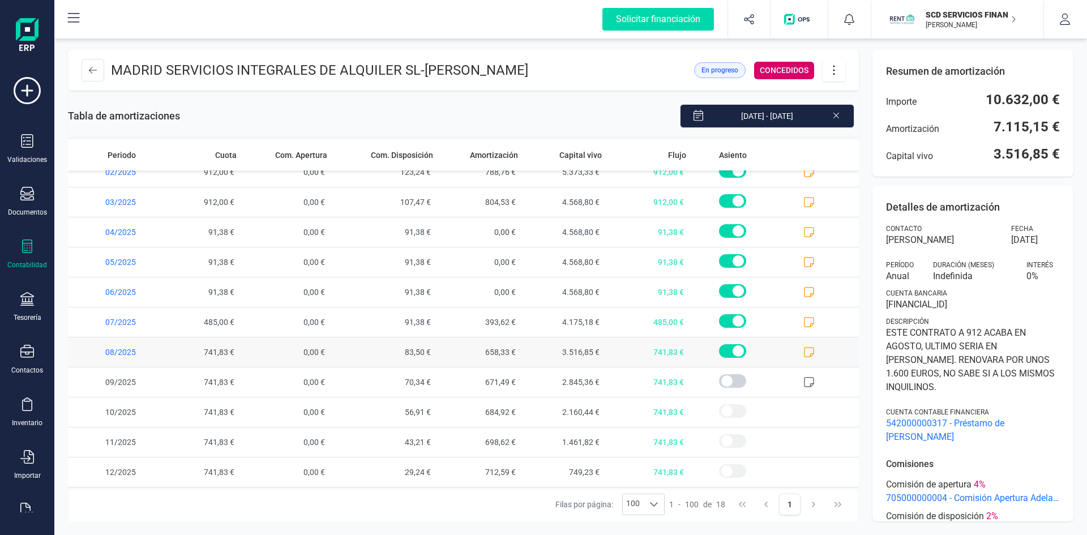
click at [804, 348] on icon at bounding box center [809, 352] width 10 height 10
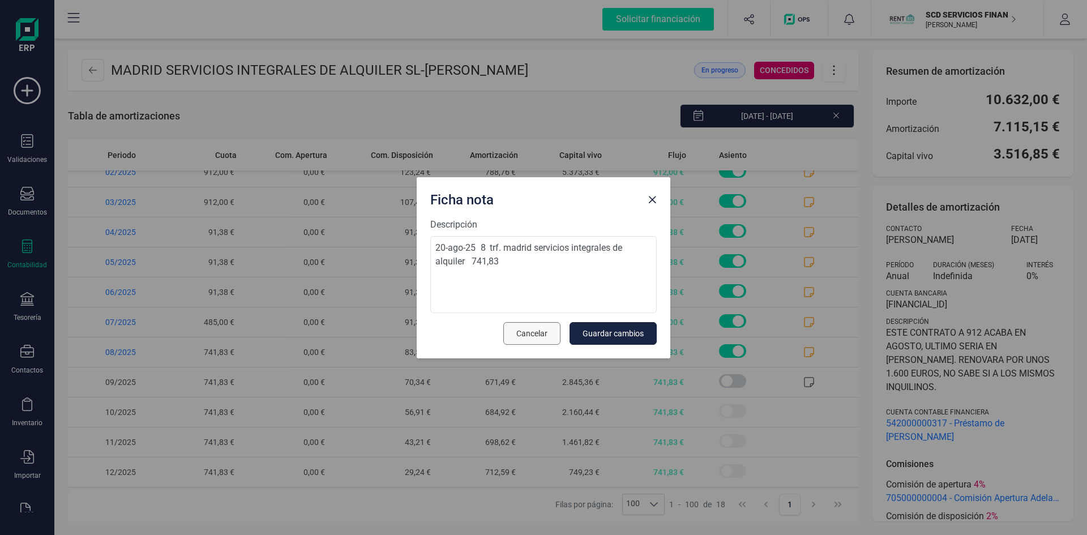
click at [528, 332] on span "Cancelar" at bounding box center [531, 333] width 31 height 11
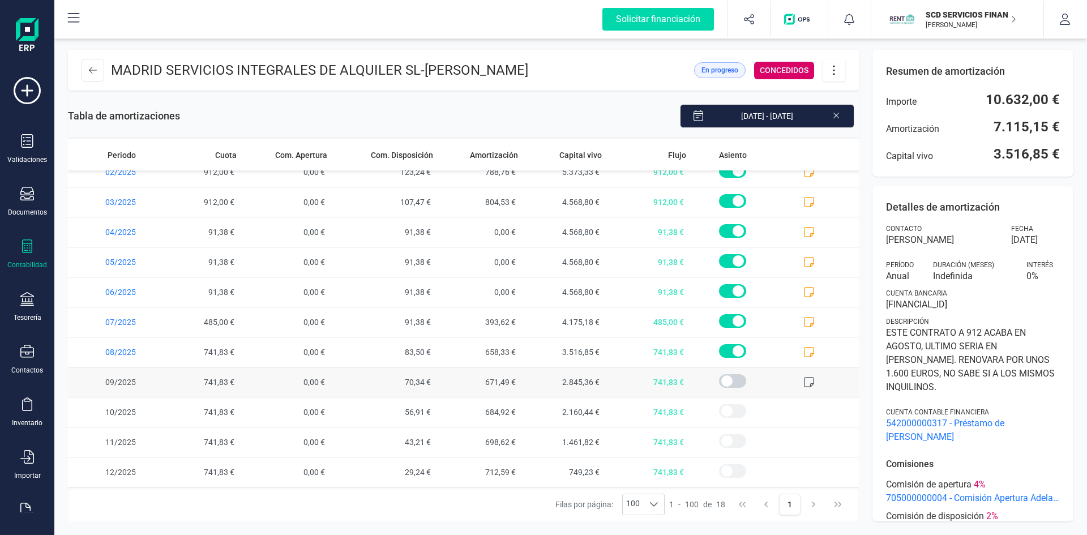
click at [794, 380] on span at bounding box center [816, 381] width 84 height 29
click at [803, 379] on icon at bounding box center [808, 381] width 11 height 11
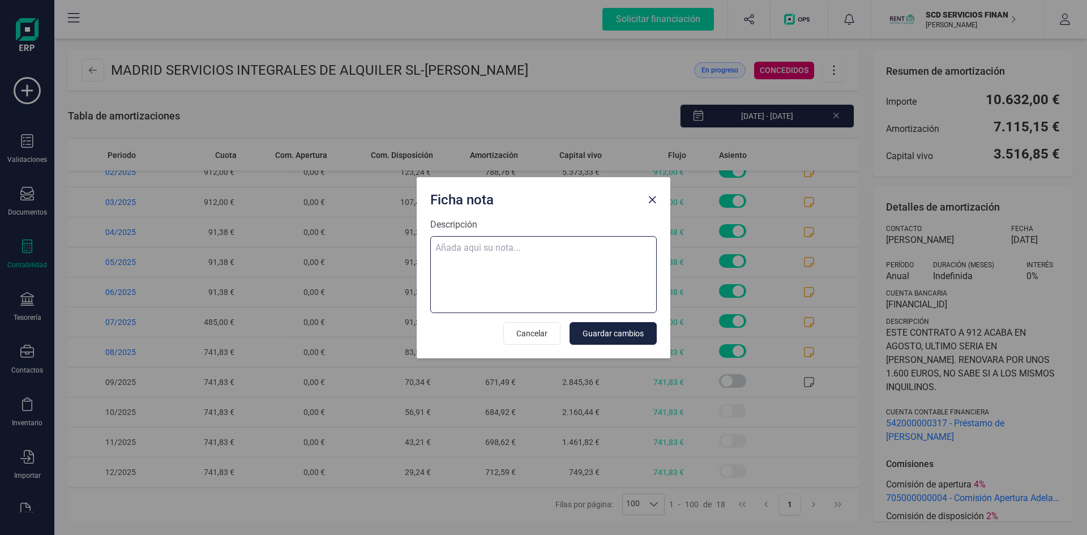
click at [454, 245] on textarea "Descripción" at bounding box center [543, 274] width 226 height 77
paste textarea "08-sep-25 9 trf. madrid servicios integrales de alquiler 1.061,83"
type textarea "08-sep-25 9 trf. madrid servicios integrales de alquiler 1.061,83"
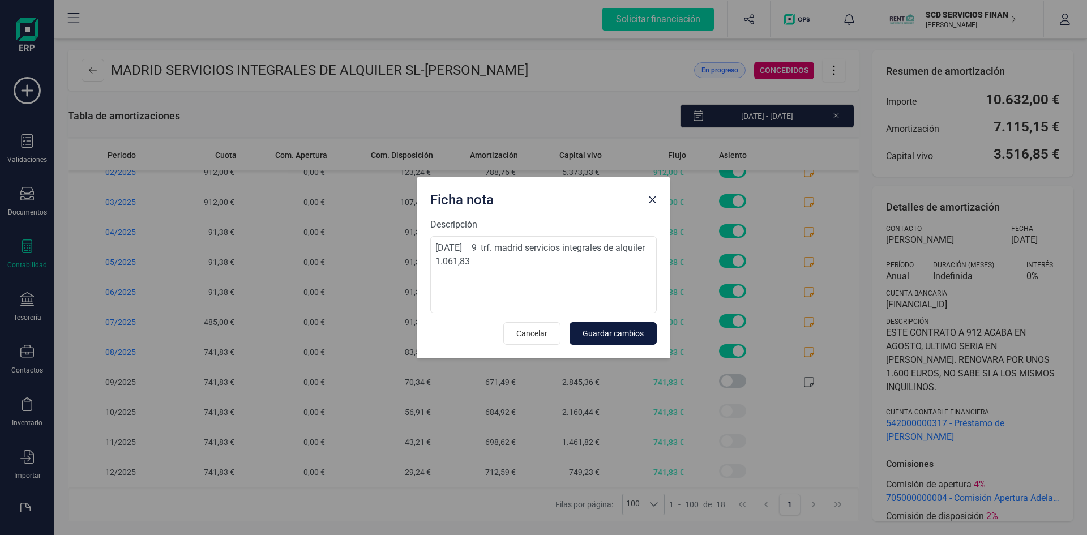
click at [628, 332] on span "Guardar cambios" at bounding box center [612, 333] width 61 height 11
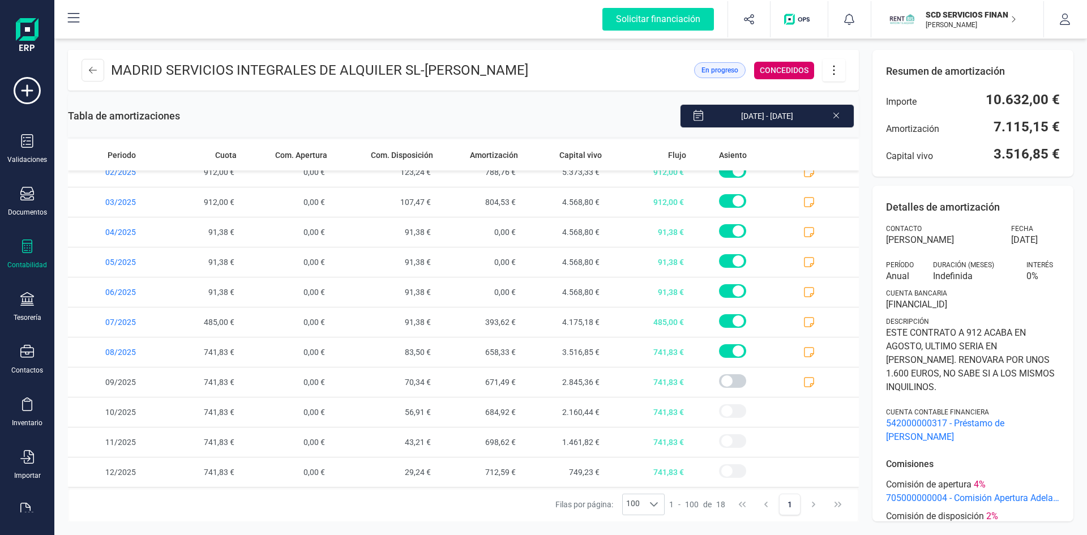
click at [830, 65] on icon at bounding box center [834, 70] width 22 height 12
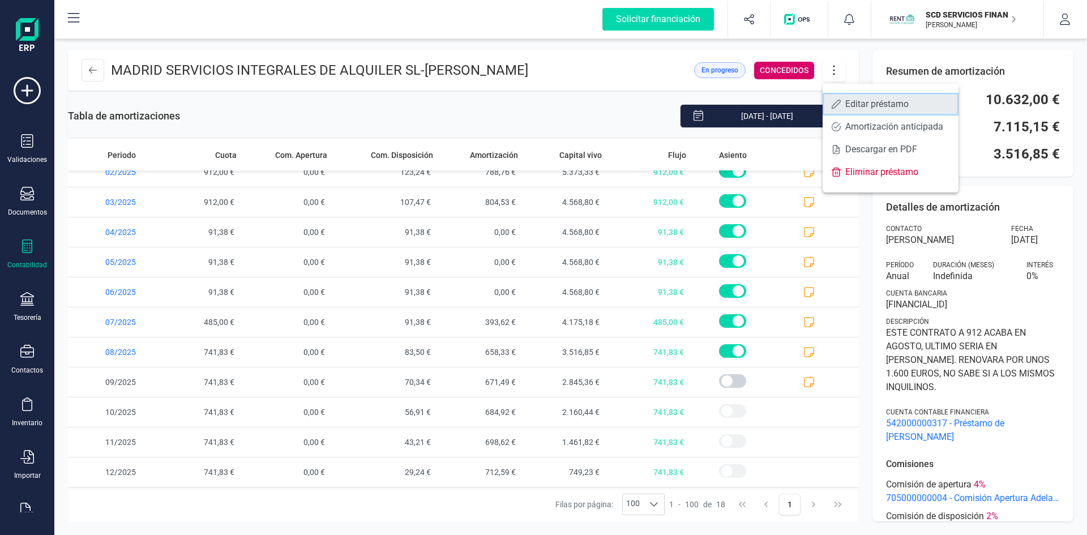
click at [851, 102] on span "Editar préstamo" at bounding box center [897, 104] width 104 height 9
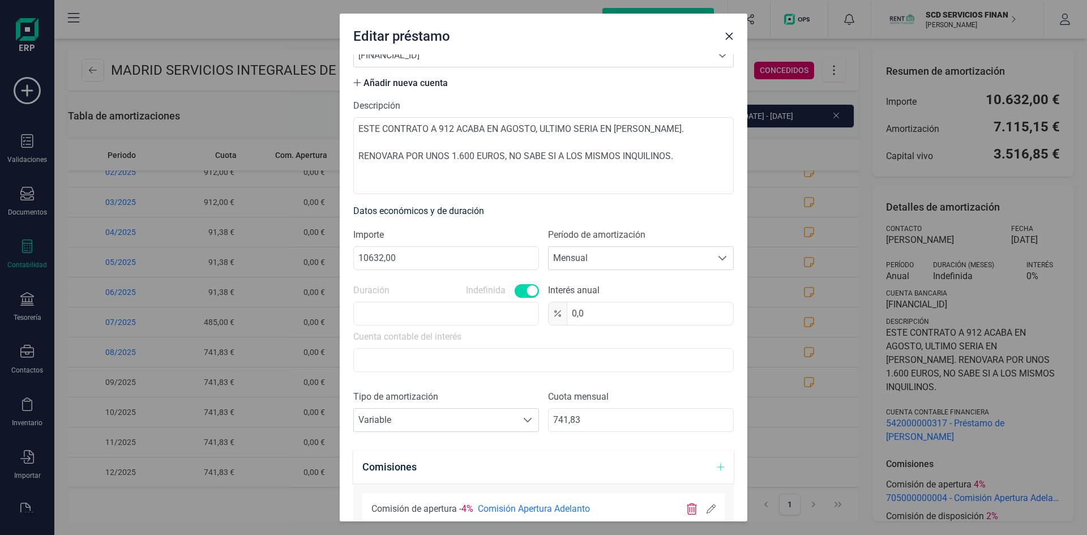
scroll to position [170, 0]
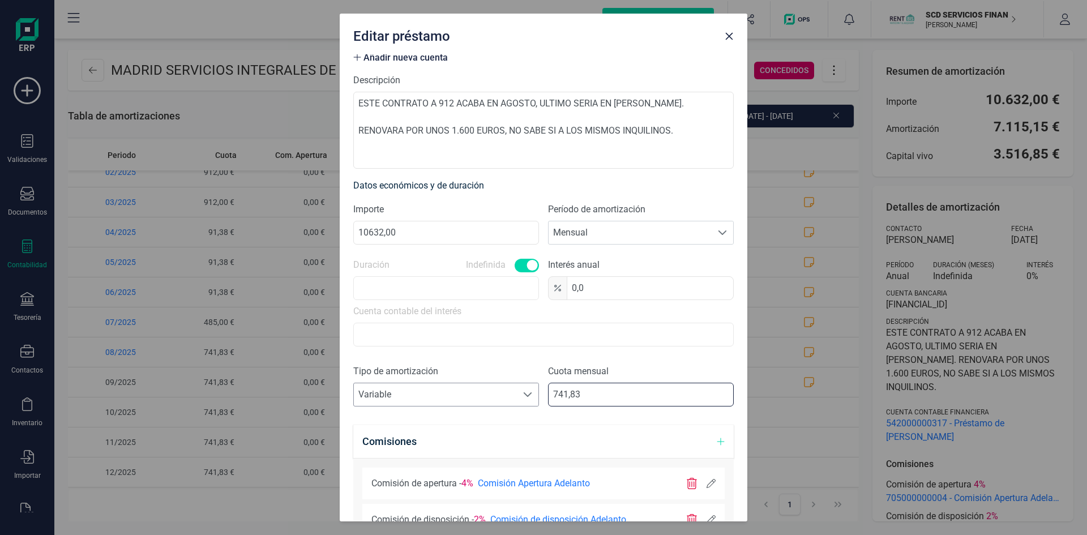
drag, startPoint x: 599, startPoint y: 388, endPoint x: 473, endPoint y: 397, distance: 126.5
click at [473, 397] on div "Tipo de amortización Seleccione un tipo de documento Variable Variable Cuota me…" at bounding box center [543, 390] width 380 height 51
type input "1061,83"
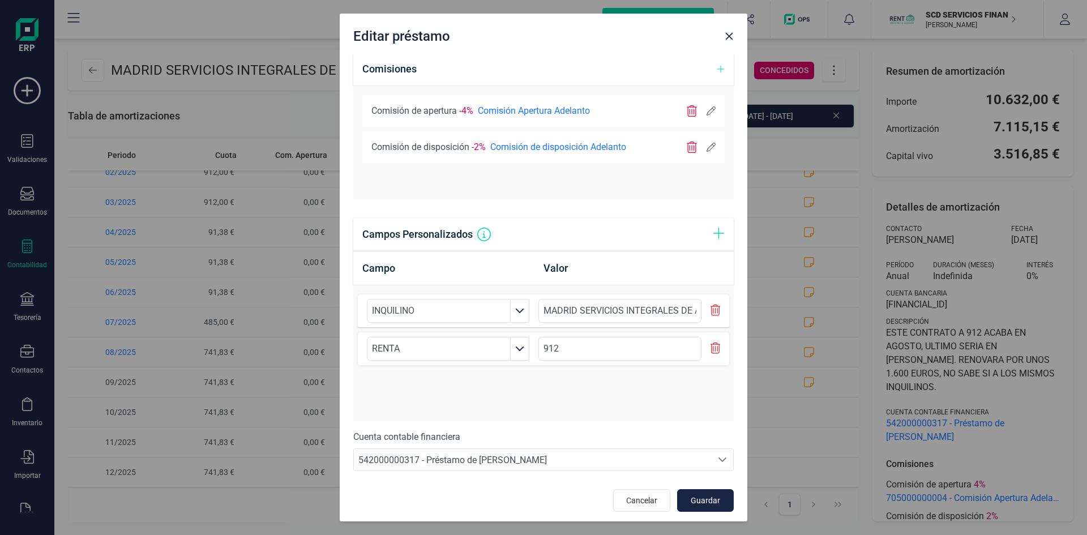
scroll to position [546, 0]
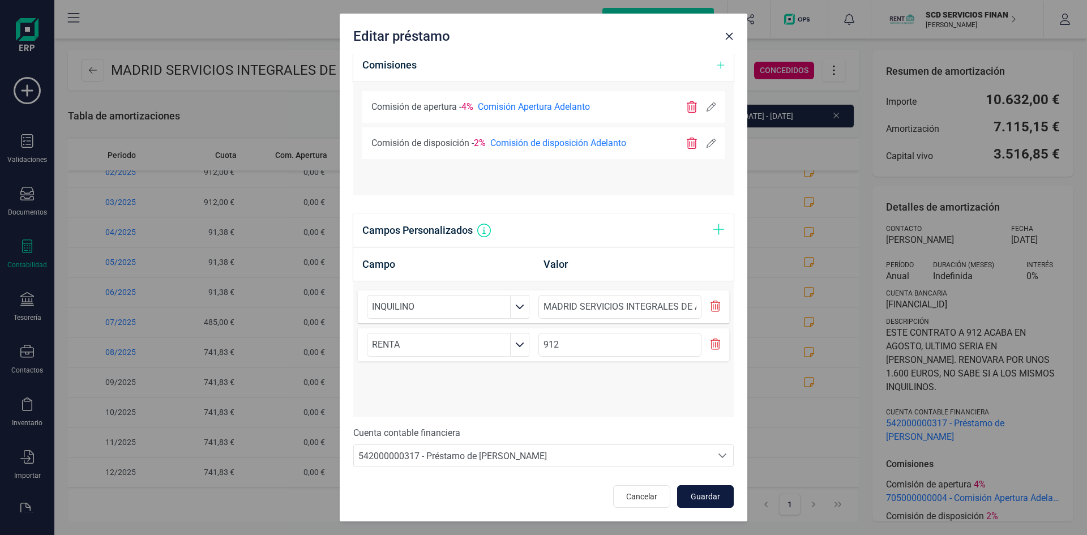
click at [697, 494] on span "Guardar" at bounding box center [705, 496] width 31 height 11
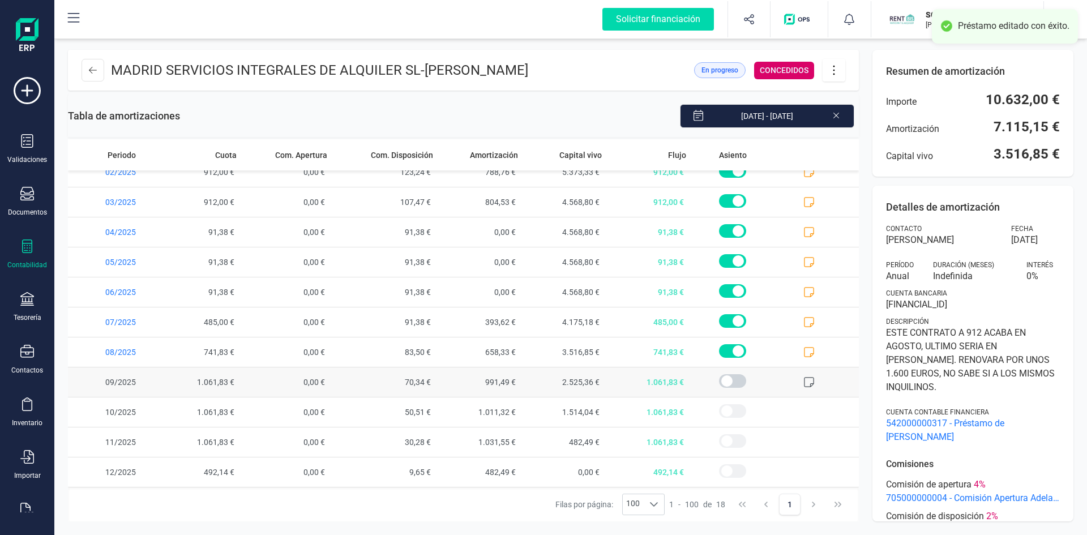
click at [804, 379] on icon at bounding box center [808, 381] width 11 height 11
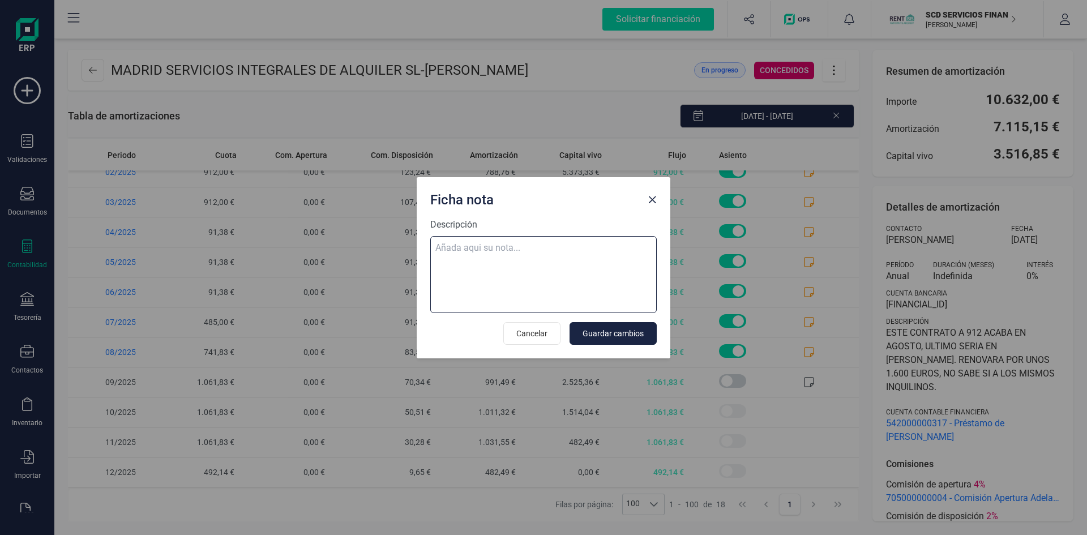
click at [496, 250] on textarea "Descripción" at bounding box center [543, 274] width 226 height 77
paste textarea "08-sep-25 9 trf. madrid servicios integrales de alquiler 1.061,83"
type textarea "08-sep-25 9 trf. madrid servicios integrales de alquiler 1.061,83"
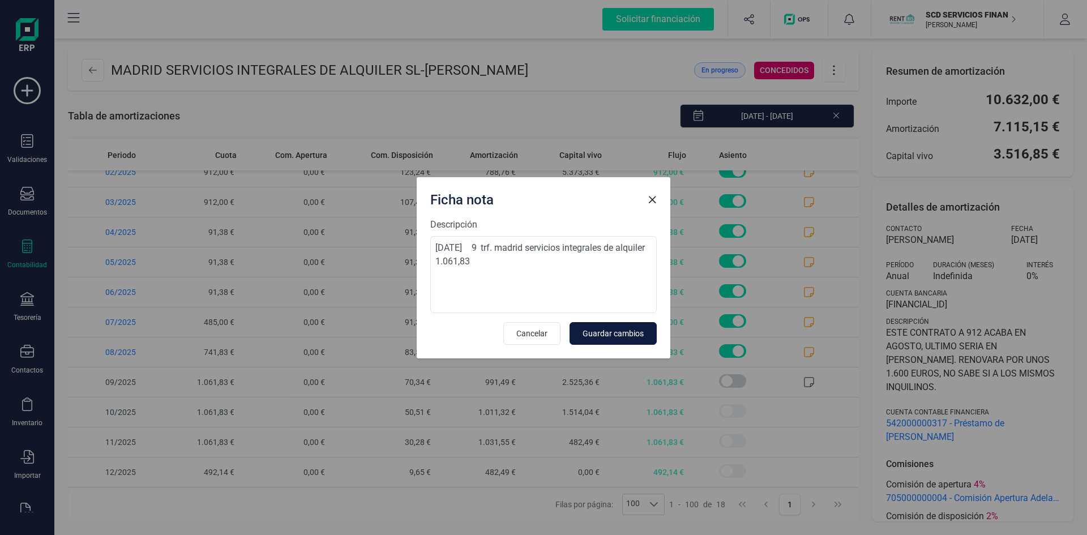
click at [623, 330] on span "Guardar cambios" at bounding box center [612, 333] width 61 height 11
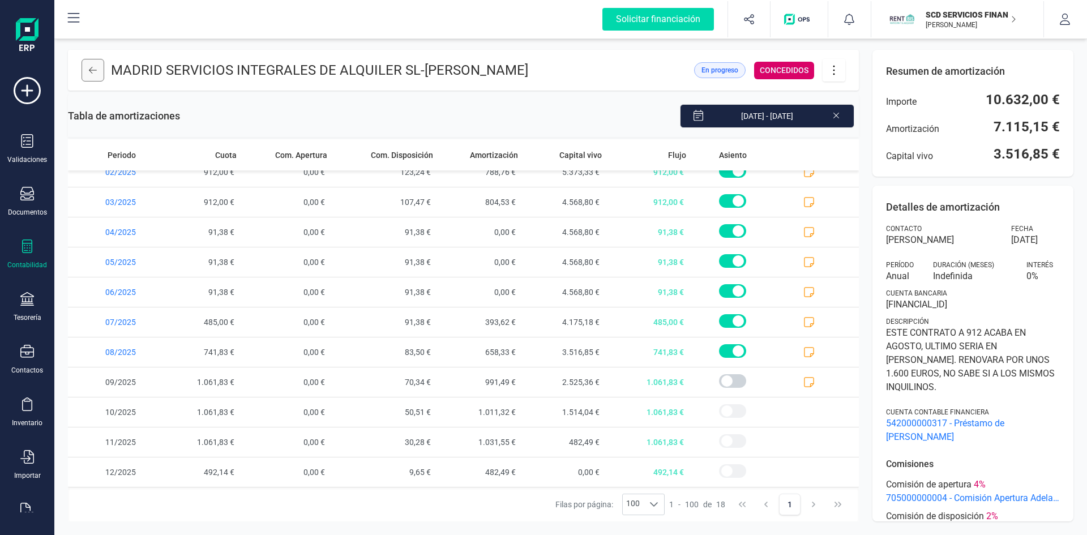
click at [95, 67] on icon at bounding box center [93, 70] width 8 height 9
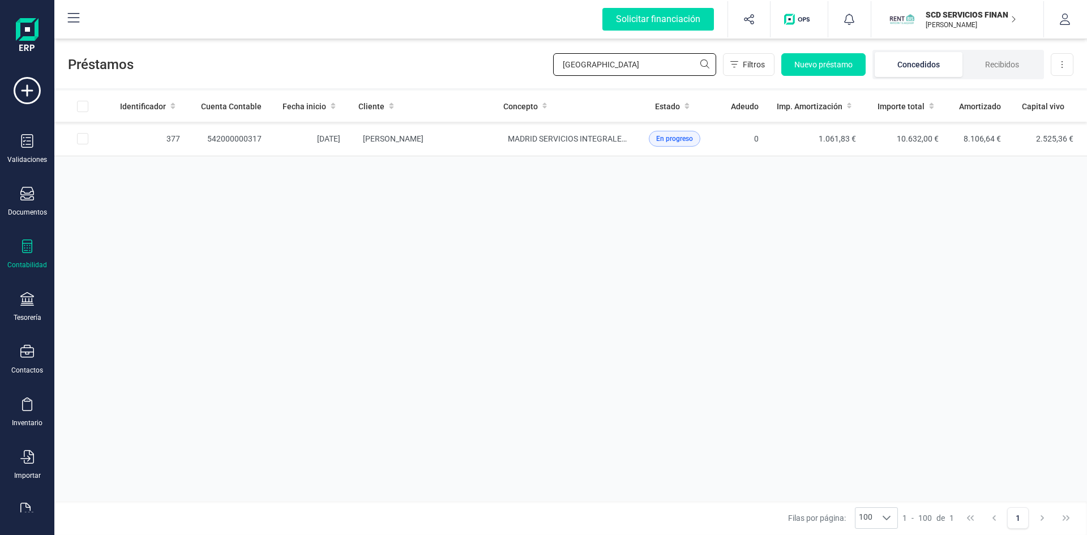
drag, startPoint x: 598, startPoint y: 67, endPoint x: 492, endPoint y: 71, distance: 105.9
click at [492, 71] on div "Préstamos MADRID Filtros Nuevo préstamo Concedidos Recibidos Descargar Excel" at bounding box center [570, 62] width 1032 height 52
type input "SANOMA"
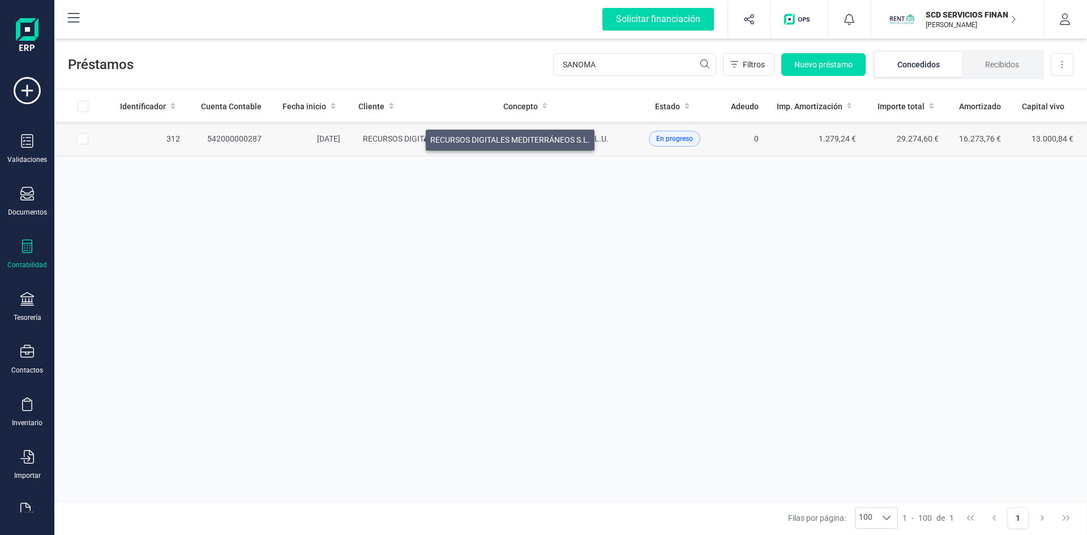
click at [412, 137] on span "RECURSOS DIGITALES MEDITERRÁNEOS S.L." at bounding box center [443, 138] width 160 height 9
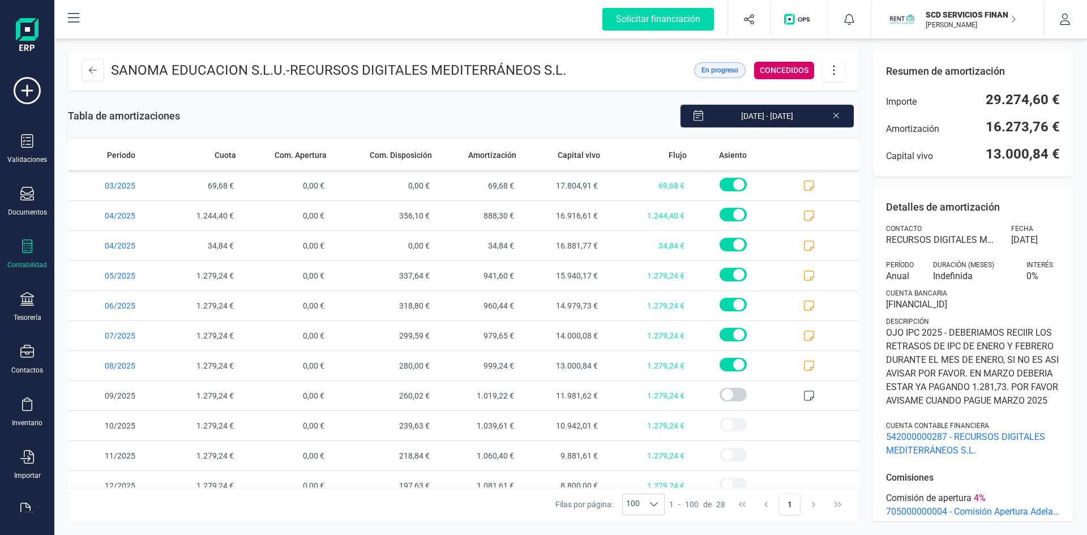
scroll to position [523, 0]
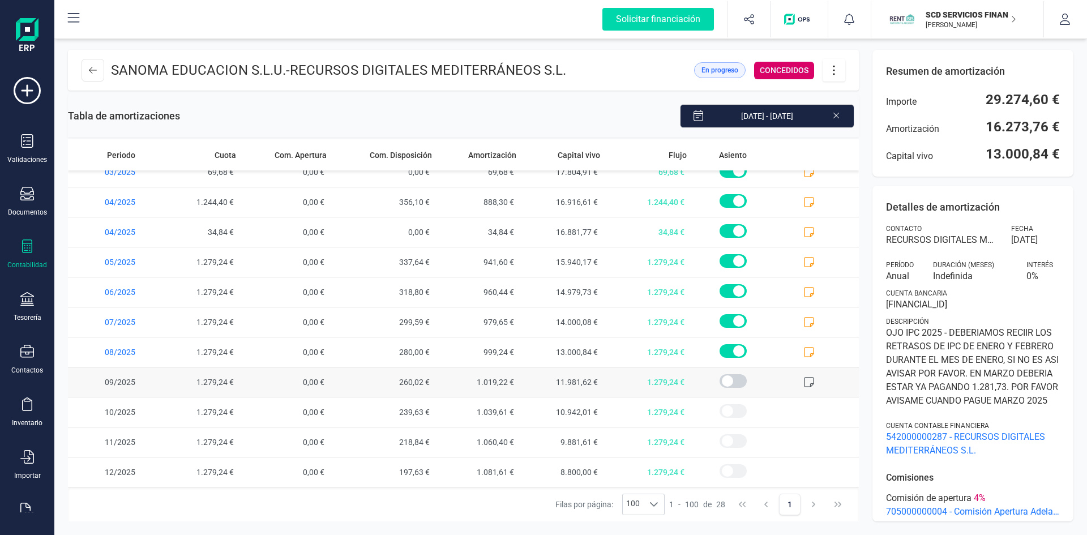
click at [803, 381] on icon at bounding box center [808, 381] width 11 height 11
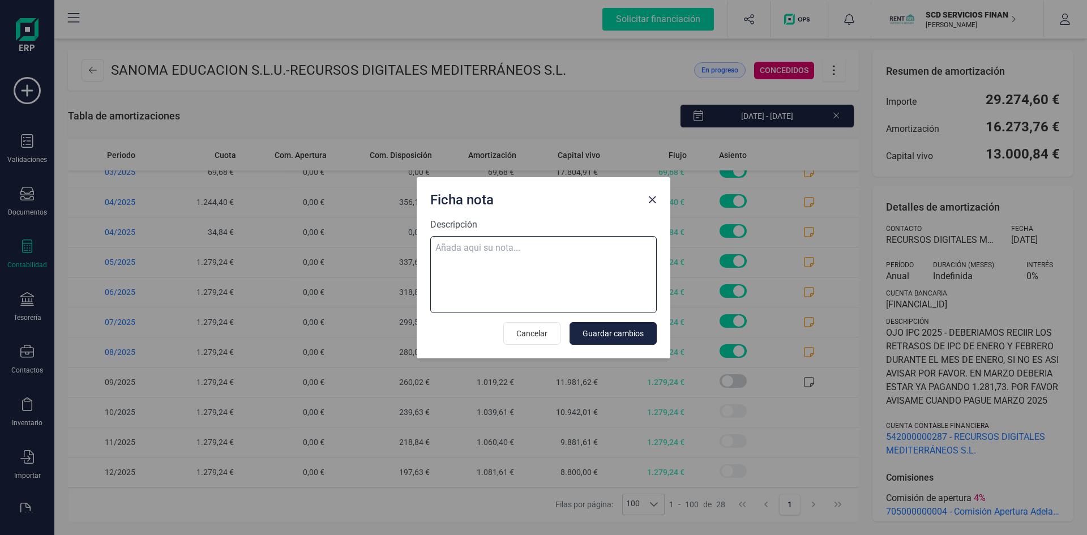
click at [460, 247] on textarea "Descripción" at bounding box center [543, 274] width 226 height 77
paste textarea "08-sep-25 9 trf. sanoma educacion s.l. 1.279,24"
type textarea "08-sep-25 9 trf. sanoma educacion s.l. 1.279,24"
click at [631, 335] on span "Guardar cambios" at bounding box center [612, 333] width 61 height 11
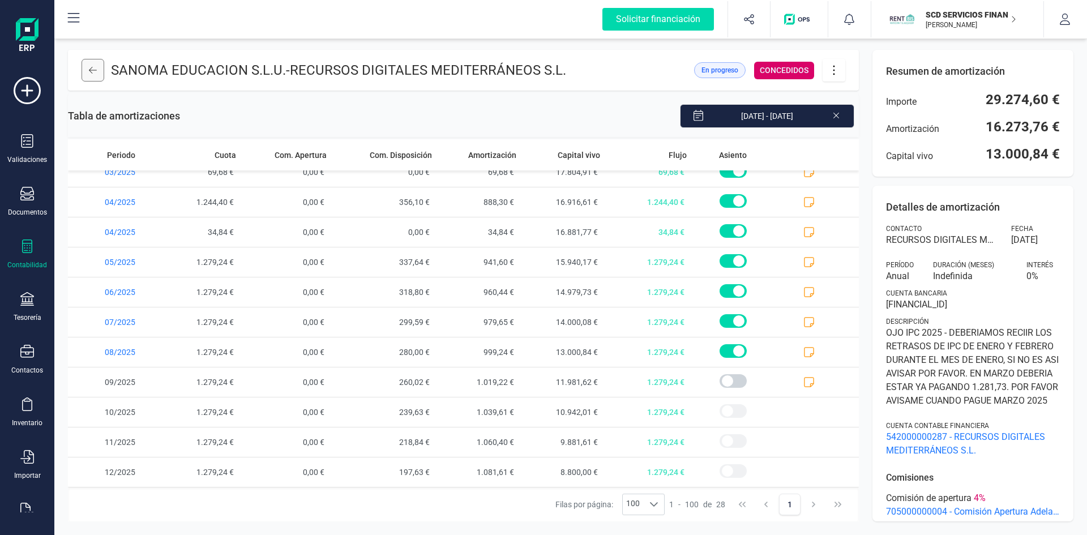
click at [95, 72] on icon at bounding box center [93, 70] width 8 height 9
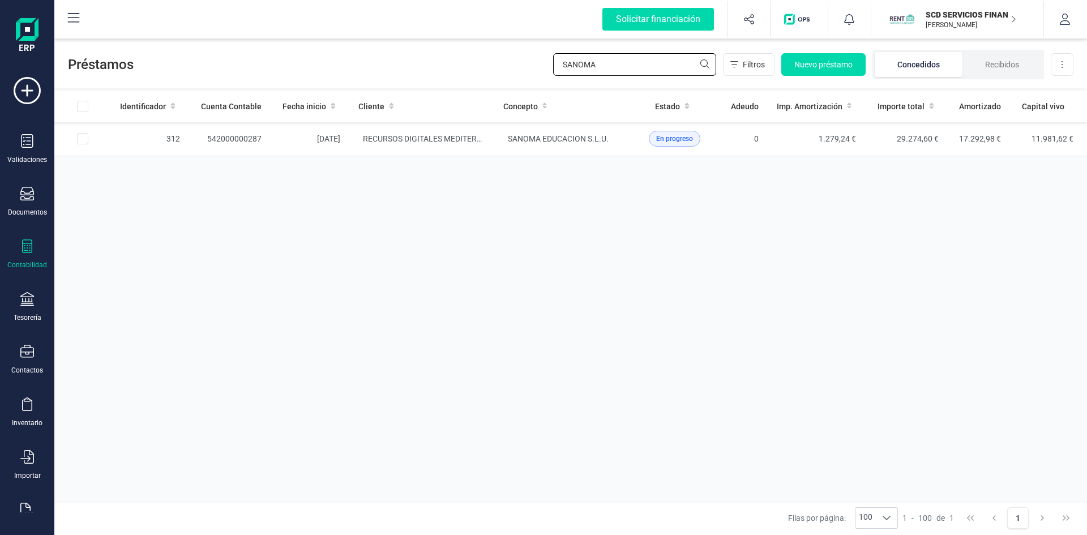
click at [468, 62] on div "Préstamos SANOMA Filtros Nuevo préstamo Concedidos Recibidos Descargar Excel" at bounding box center [570, 62] width 1032 height 52
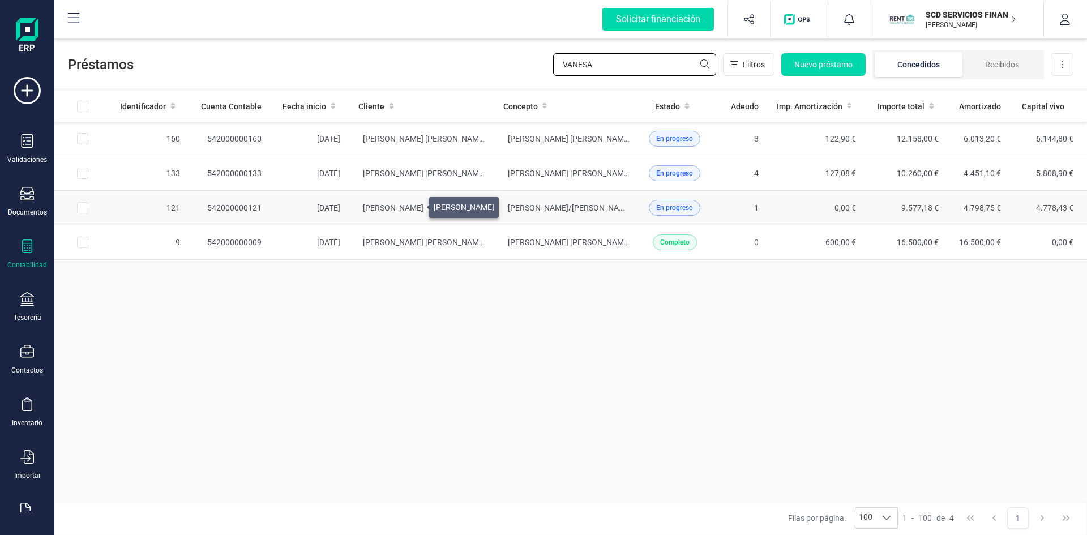
type input "VANESA"
click at [415, 203] on span "VANESA GARCIA RUIZ" at bounding box center [393, 207] width 61 height 9
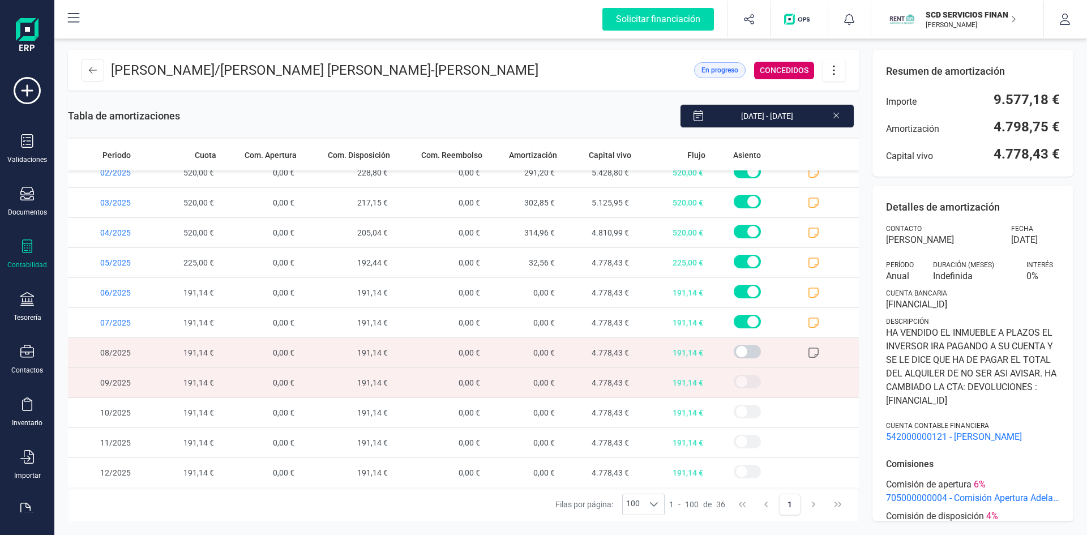
scroll to position [763, 0]
click at [808, 351] on icon at bounding box center [813, 351] width 11 height 11
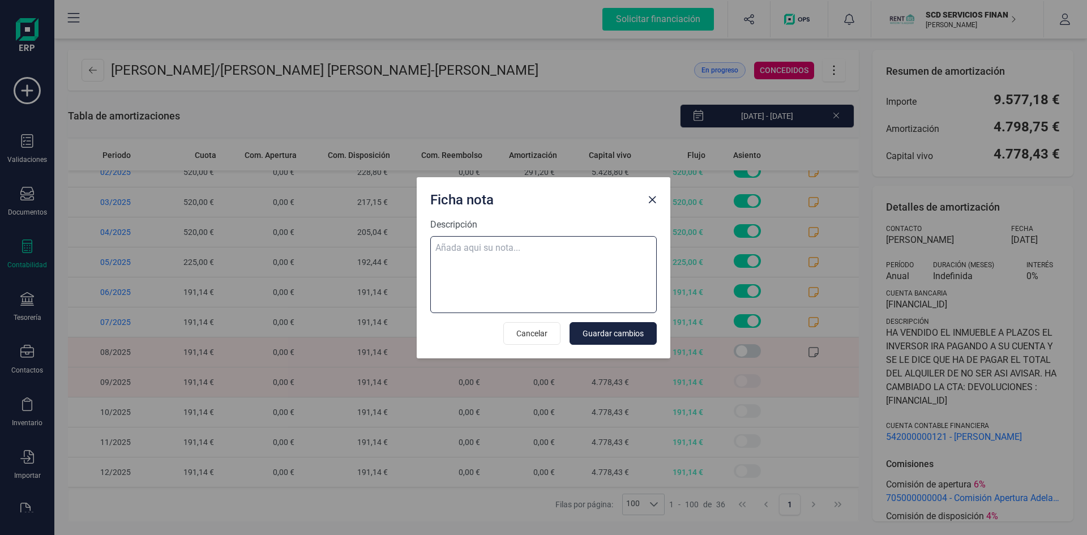
drag, startPoint x: 508, startPoint y: 254, endPoint x: 507, endPoint y: 246, distance: 8.0
click at [508, 251] on textarea "Descripción" at bounding box center [543, 274] width 226 height 77
paste textarea "08-sep-25 9 trf. vanesa garcia ruiz 191,14"
type textarea "08-sep-25 9 trf. vanesa garcia ruiz 191,14"
click at [621, 329] on span "Guardar cambios" at bounding box center [612, 333] width 61 height 11
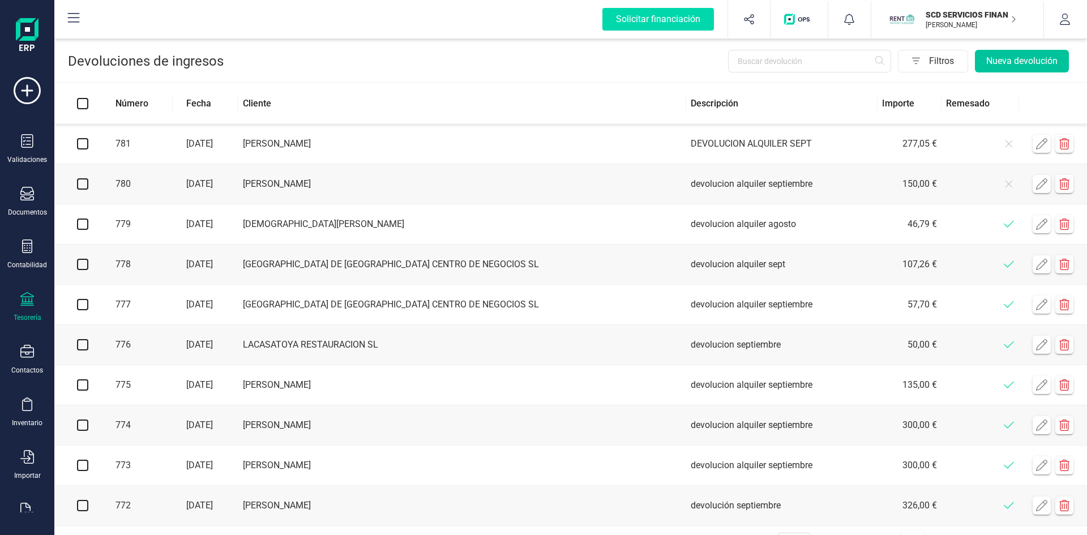
click at [1030, 58] on button "Nueva devolución" at bounding box center [1022, 61] width 94 height 23
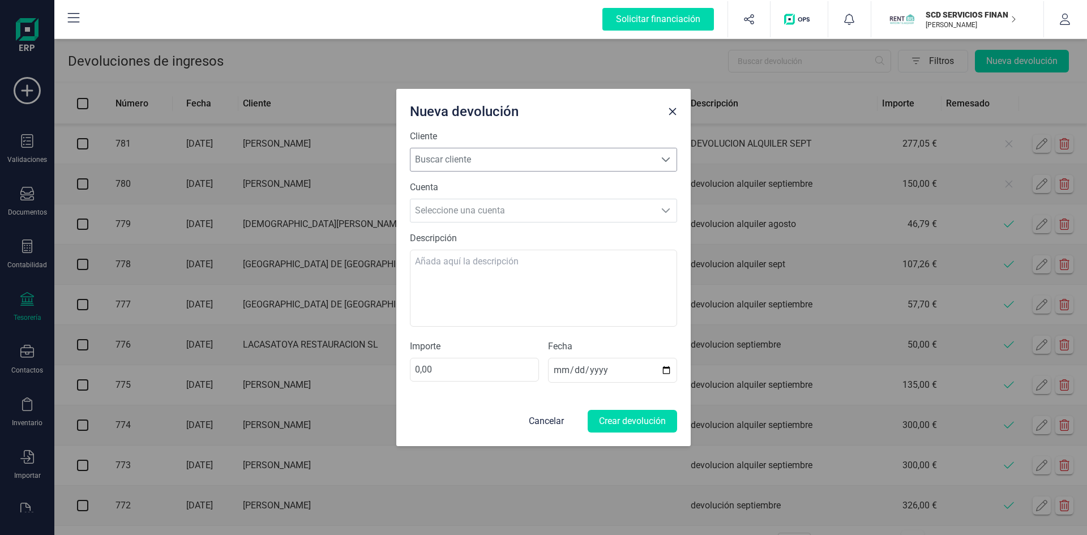
click at [534, 159] on span "Buscar cliente" at bounding box center [532, 159] width 245 height 23
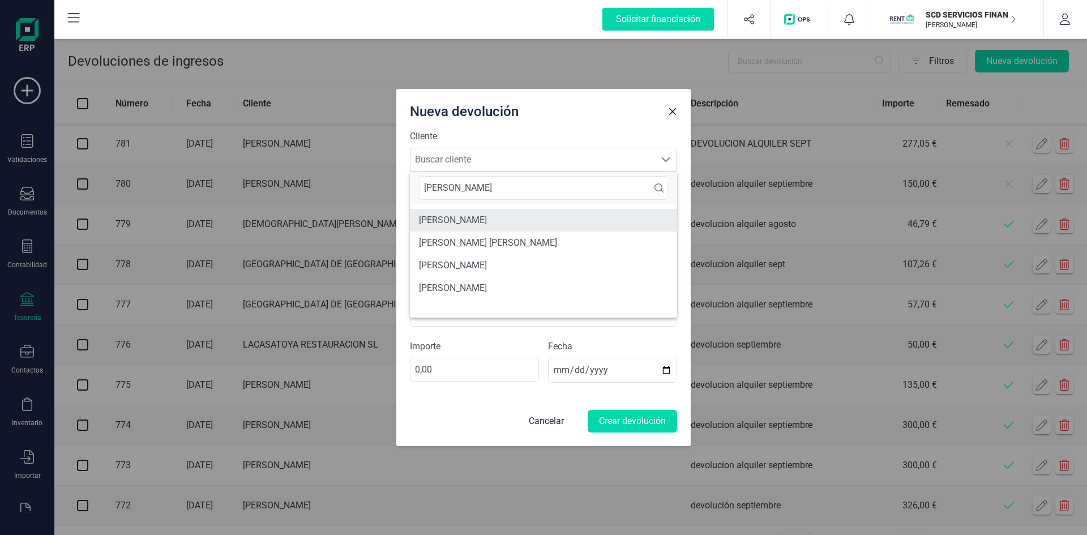
type input "[PERSON_NAME]"
click at [483, 215] on li "[PERSON_NAME]" at bounding box center [543, 220] width 267 height 23
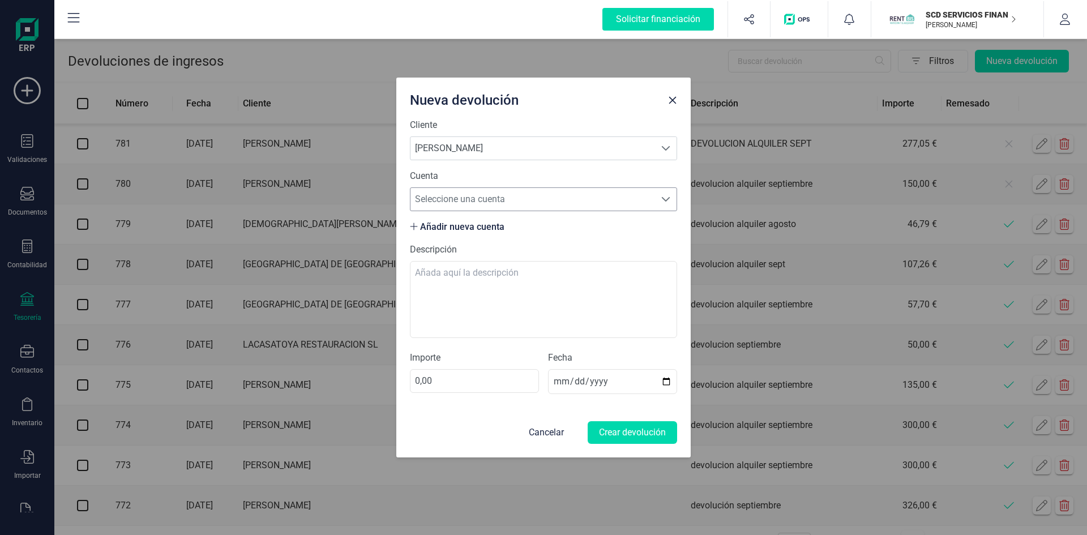
click at [473, 199] on span "Seleccione una cuenta" at bounding box center [532, 199] width 245 height 23
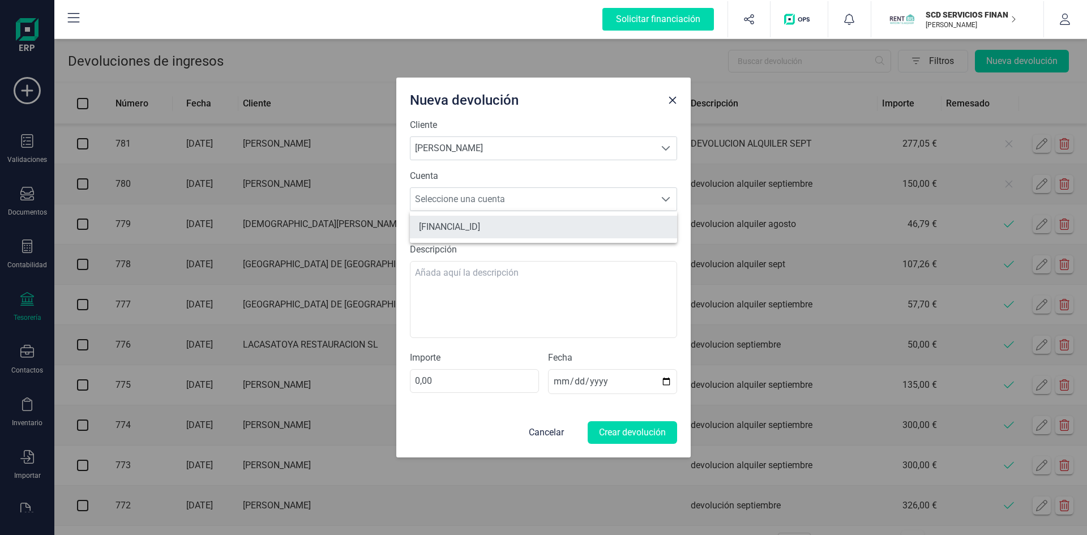
click at [471, 226] on li "[FINANCIAL_ID]" at bounding box center [543, 227] width 267 height 23
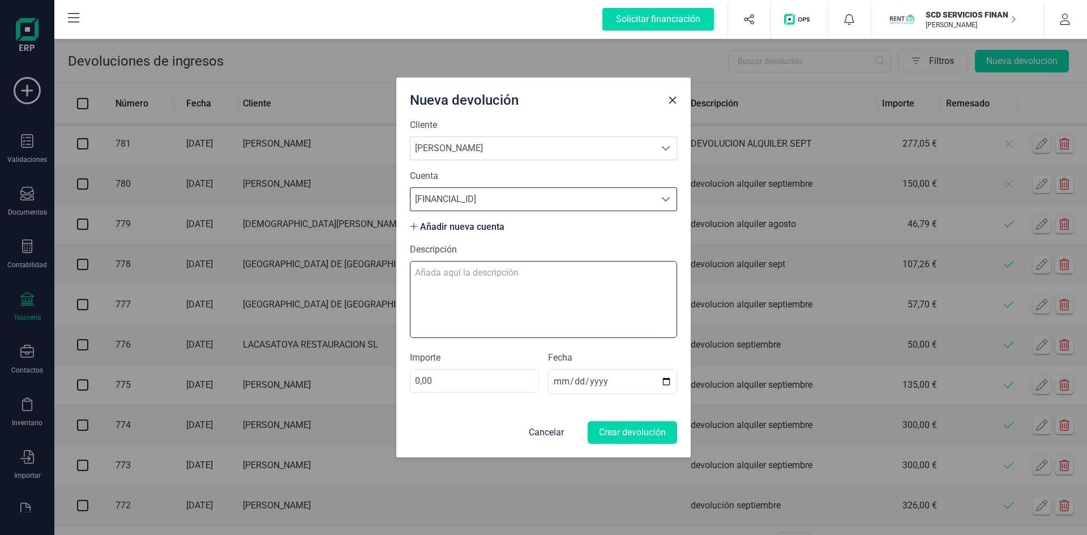
click at [465, 276] on textarea "Descripción" at bounding box center [543, 299] width 267 height 77
type textarea "devolucion alquiler septiembre"
click at [435, 379] on input "0,00" at bounding box center [474, 381] width 129 height 24
type input "23,42"
click at [645, 430] on button "Crear devolución" at bounding box center [632, 432] width 89 height 23
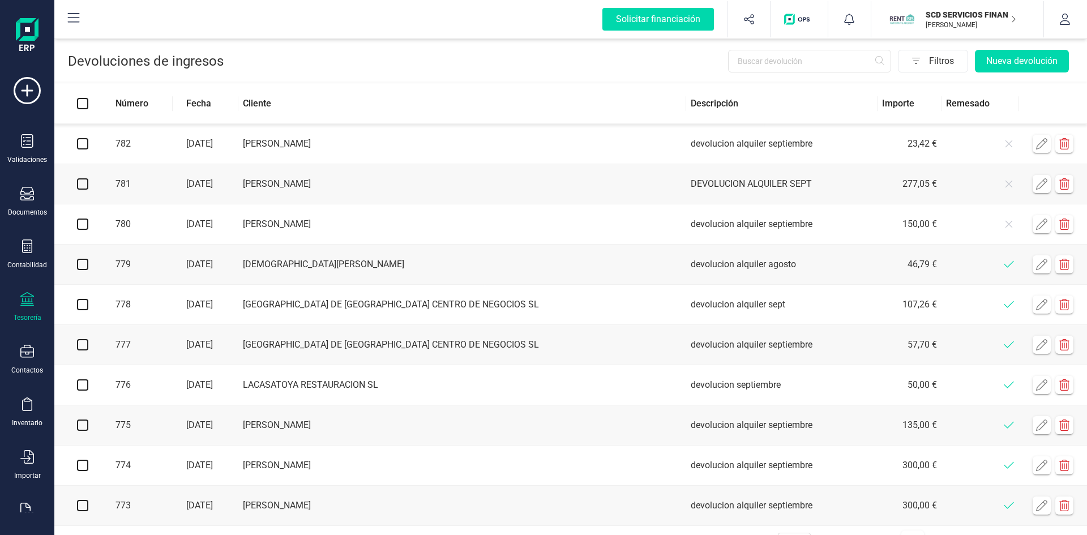
click at [84, 142] on input "checkbox" at bounding box center [82, 143] width 11 height 11
checkbox input "true"
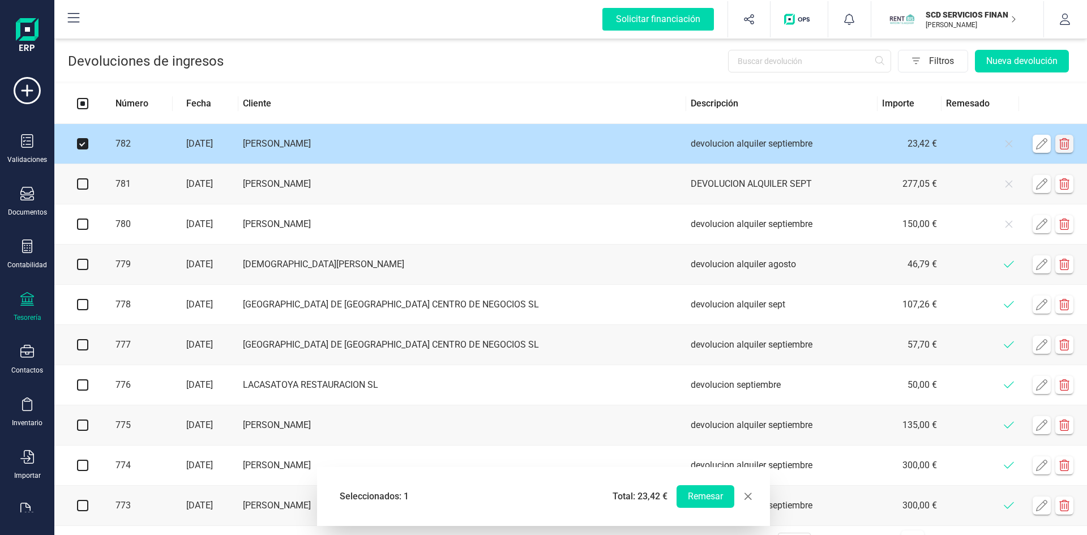
click at [1068, 144] on icon "button" at bounding box center [1063, 143] width 11 height 11
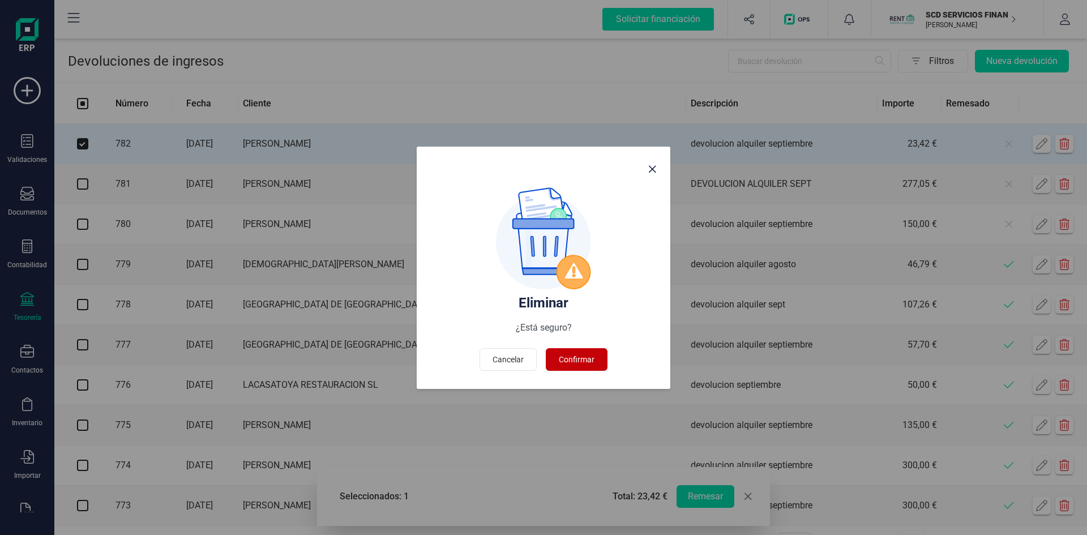
click at [584, 361] on span "Confirmar" at bounding box center [577, 359] width 36 height 11
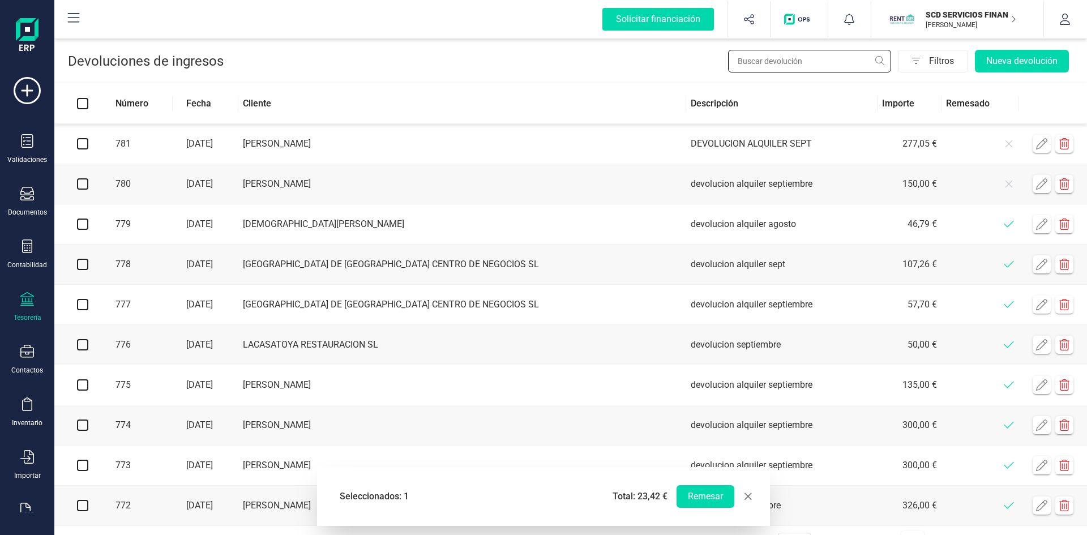
click at [761, 61] on input "text" at bounding box center [809, 61] width 163 height 23
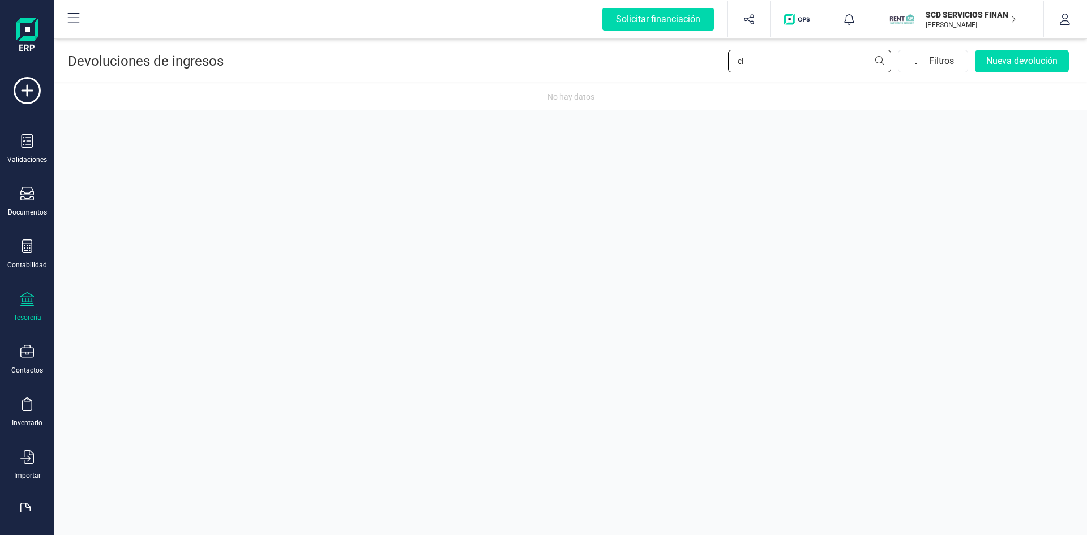
type input "c"
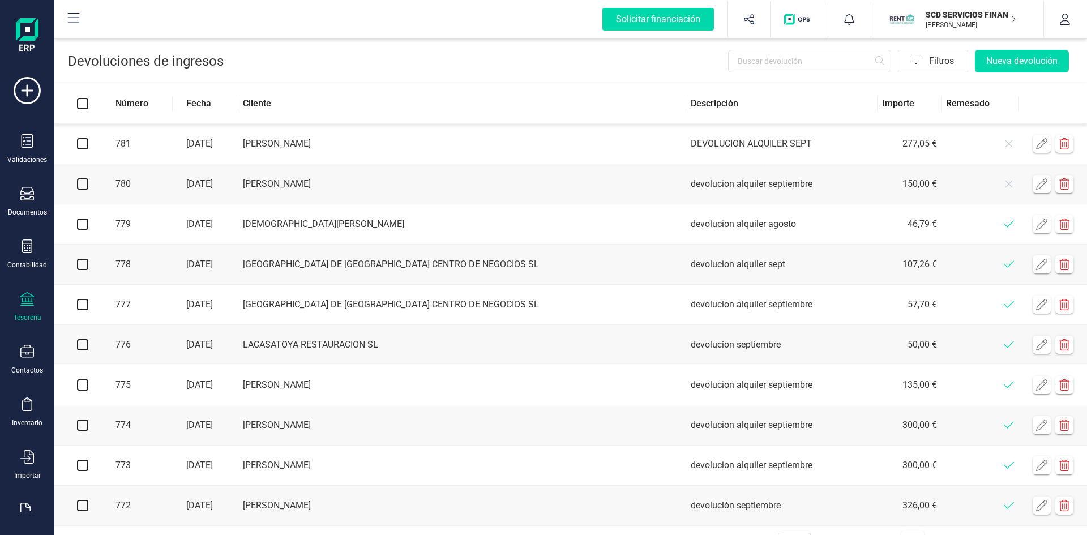
click at [35, 310] on div "Tesorería" at bounding box center [27, 307] width 45 height 30
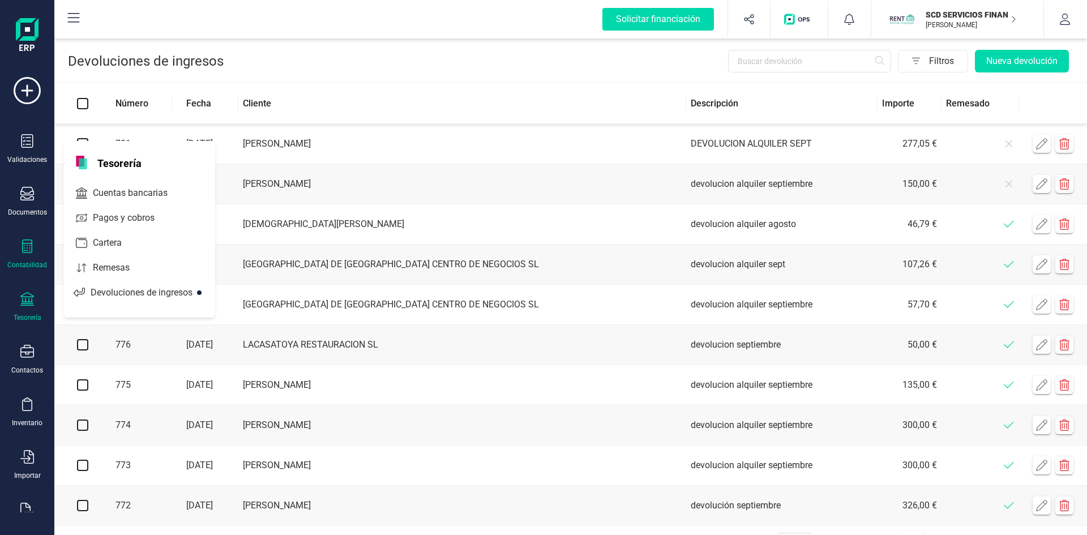
click at [29, 254] on div at bounding box center [27, 247] width 14 height 16
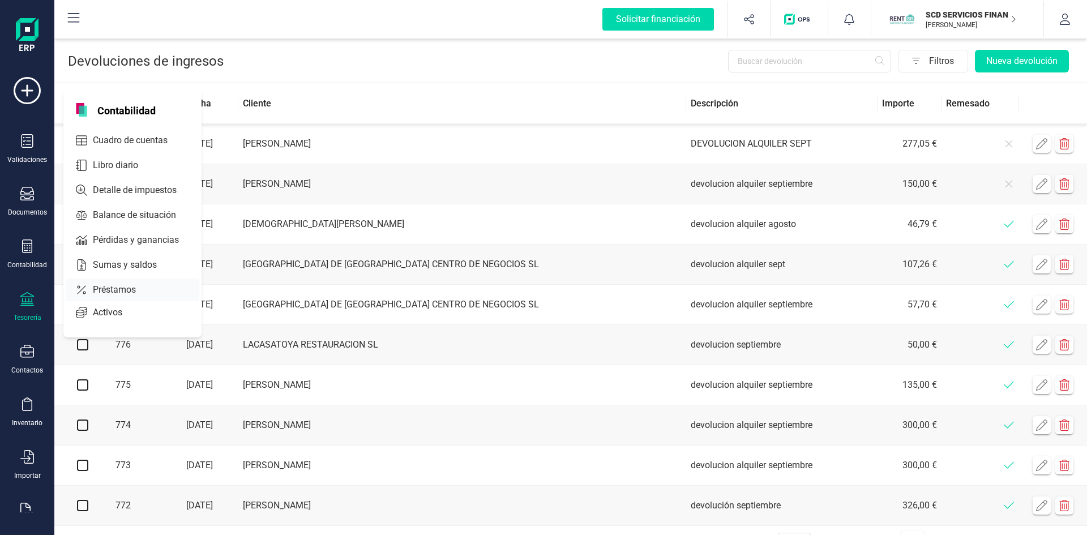
click at [120, 284] on span "Préstamos" at bounding box center [122, 290] width 68 height 14
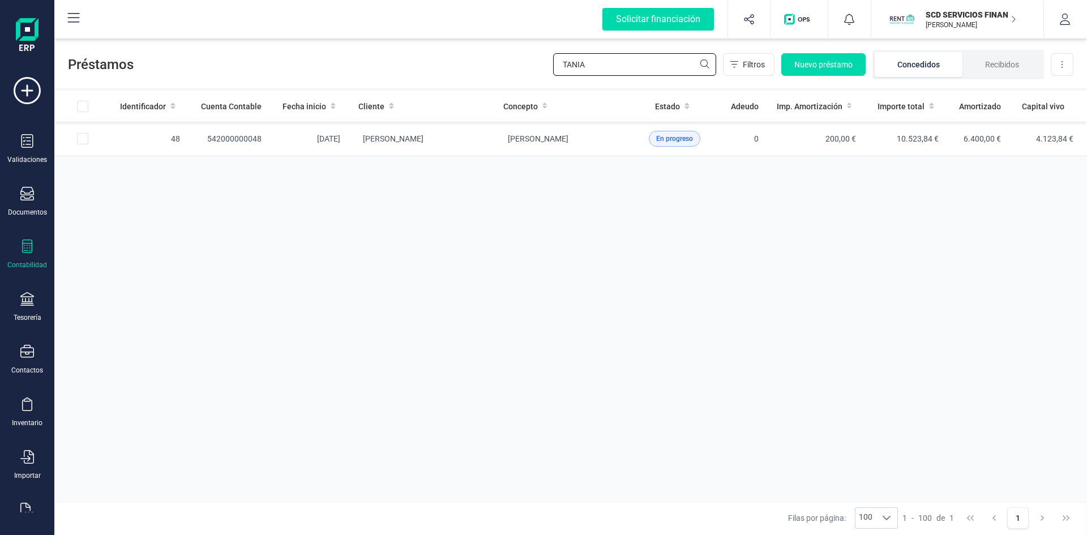
drag, startPoint x: 587, startPoint y: 61, endPoint x: 455, endPoint y: 63, distance: 131.9
click at [457, 64] on div "Préstamos TANIA Filtros Nuevo préstamo Concedidos Recibidos Descargar Excel" at bounding box center [570, 62] width 1032 height 52
type input "miñano"
click at [423, 138] on span "[PERSON_NAME]" at bounding box center [393, 138] width 61 height 9
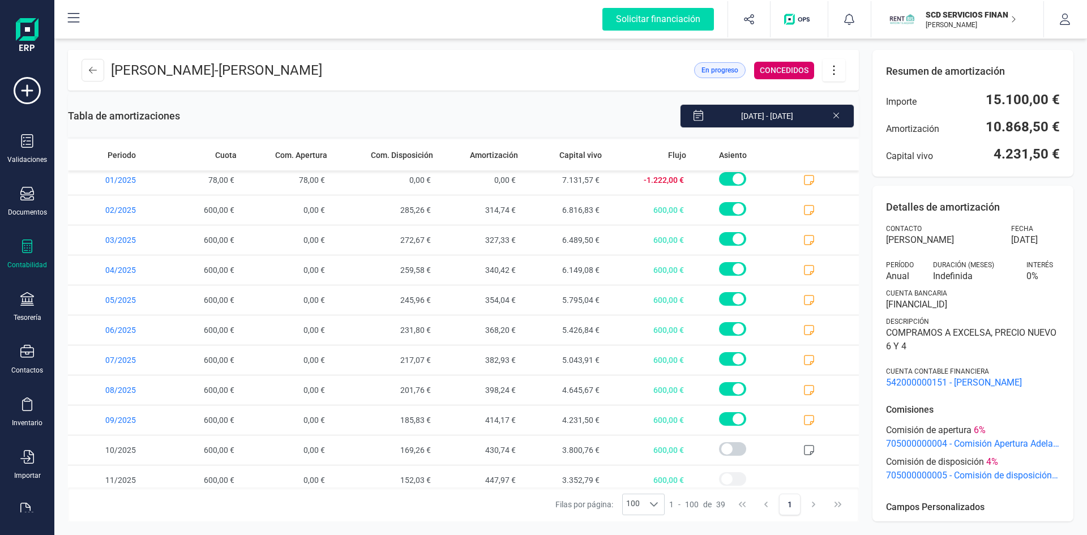
scroll to position [853, 0]
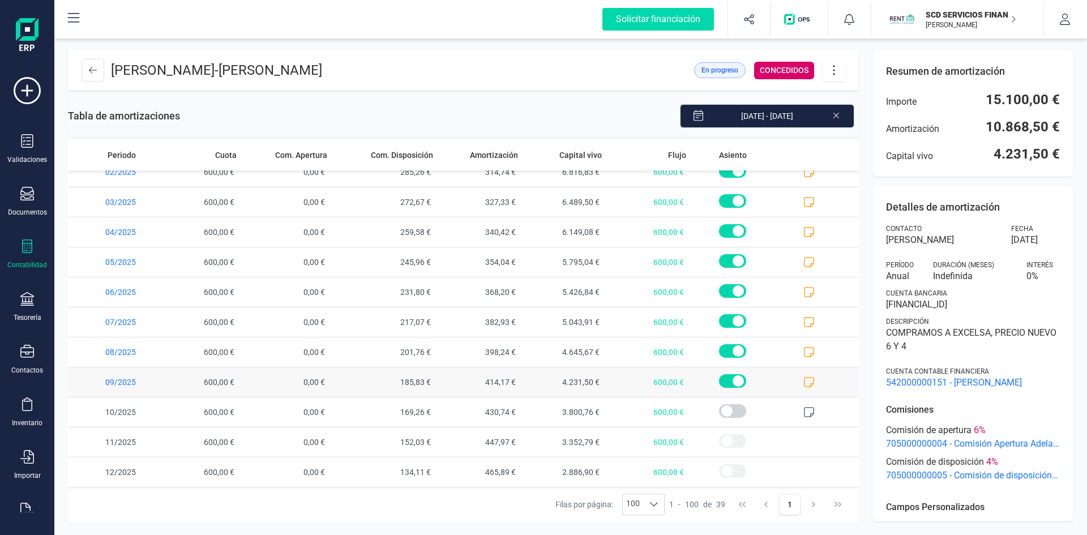
click at [803, 379] on icon at bounding box center [808, 381] width 11 height 11
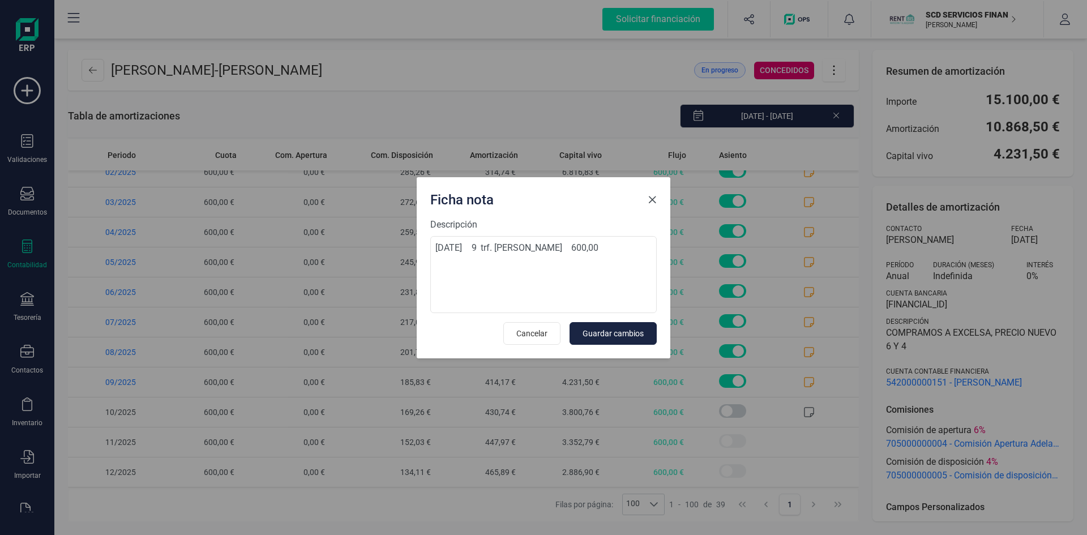
click at [657, 198] on button "Close" at bounding box center [652, 200] width 18 height 18
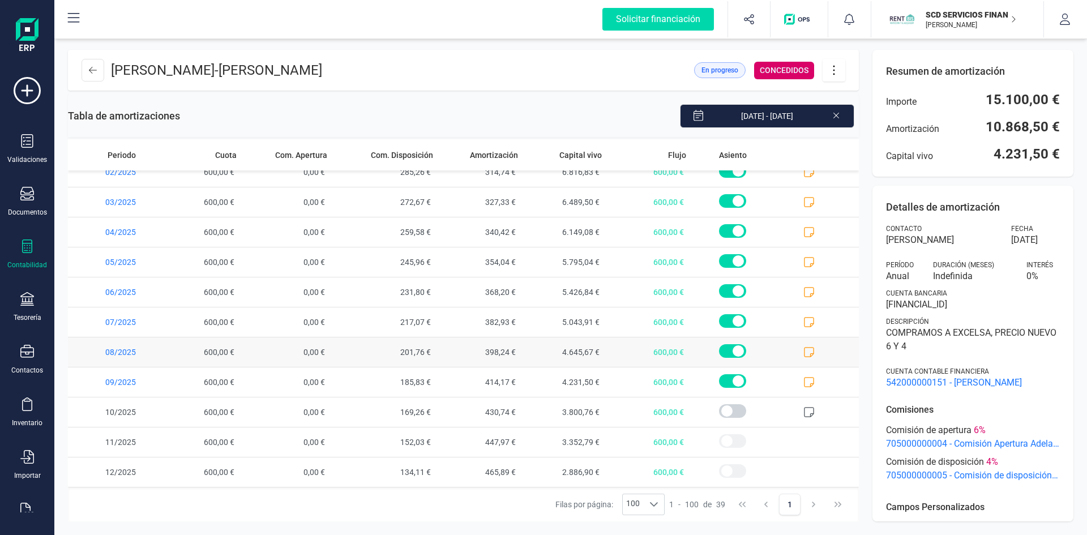
click at [788, 348] on span at bounding box center [816, 351] width 84 height 29
click at [803, 353] on icon at bounding box center [808, 351] width 11 height 11
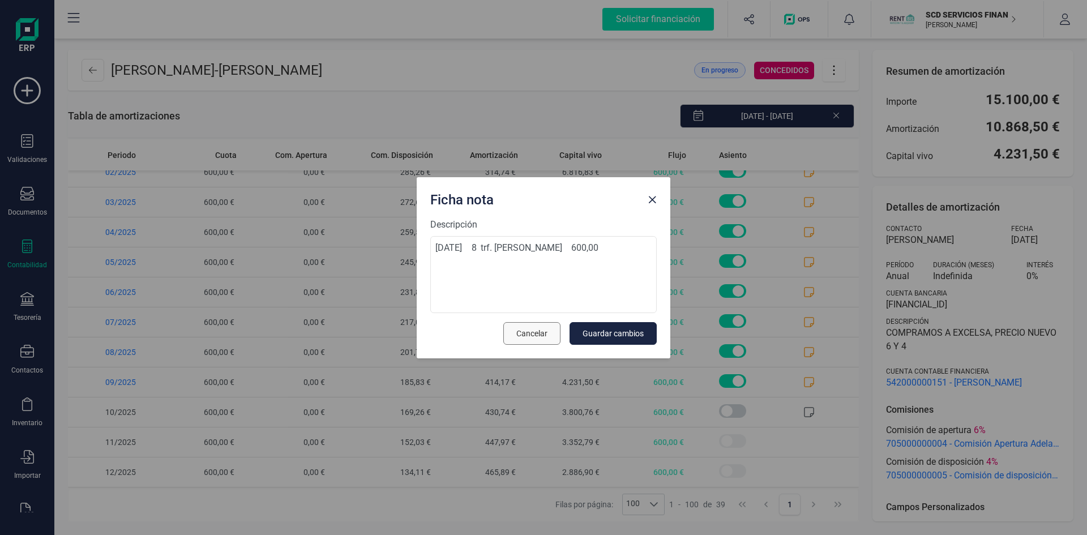
click at [537, 332] on span "Cancelar" at bounding box center [531, 333] width 31 height 11
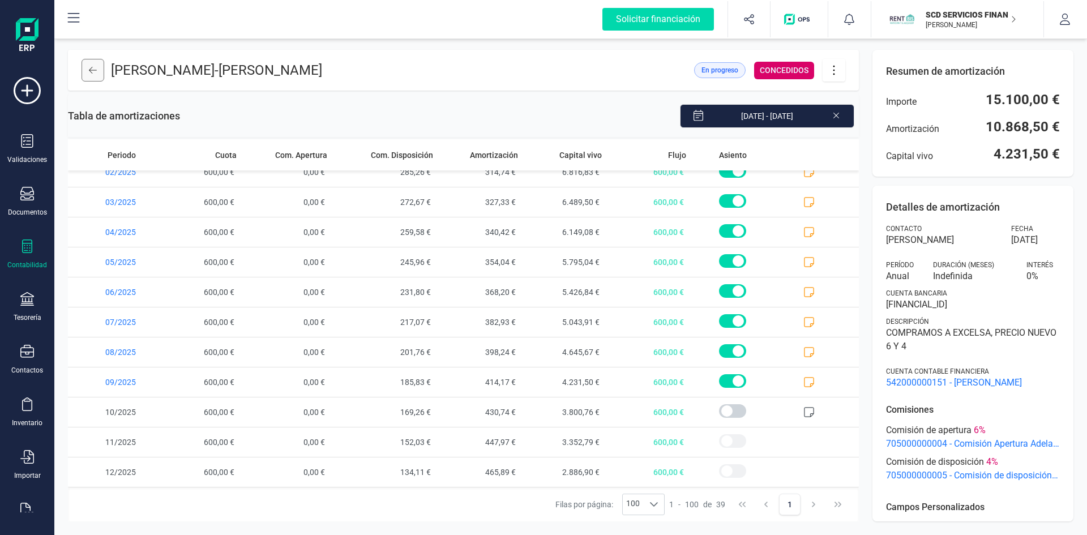
click at [92, 71] on icon at bounding box center [93, 70] width 8 height 9
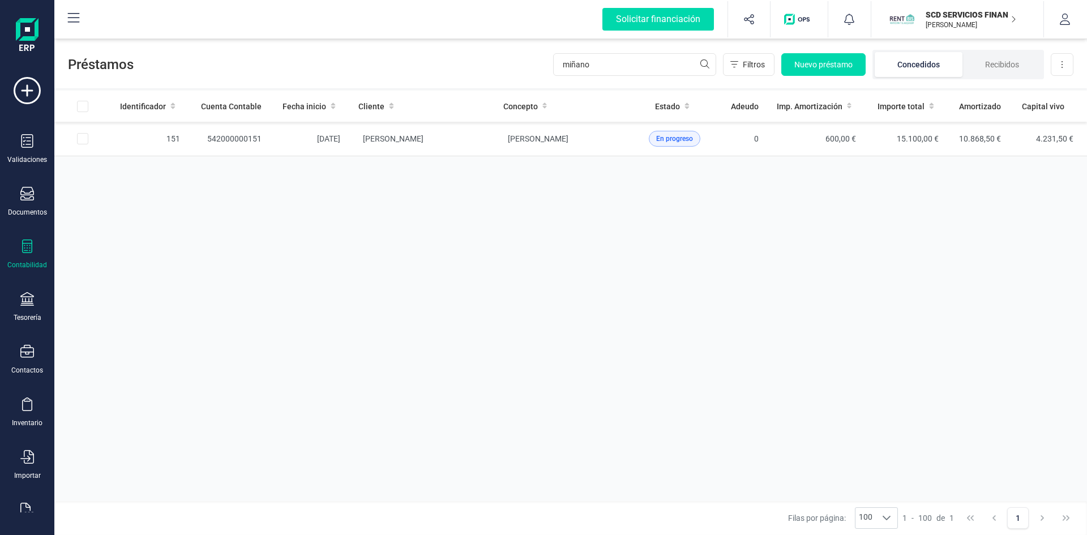
click at [25, 248] on icon at bounding box center [27, 246] width 14 height 14
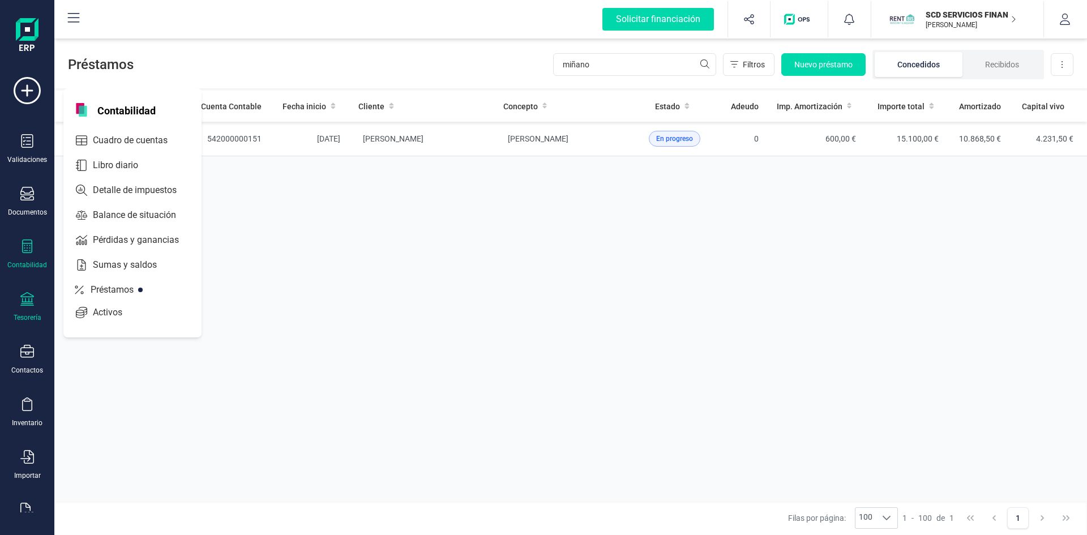
click at [28, 306] on div at bounding box center [27, 300] width 14 height 16
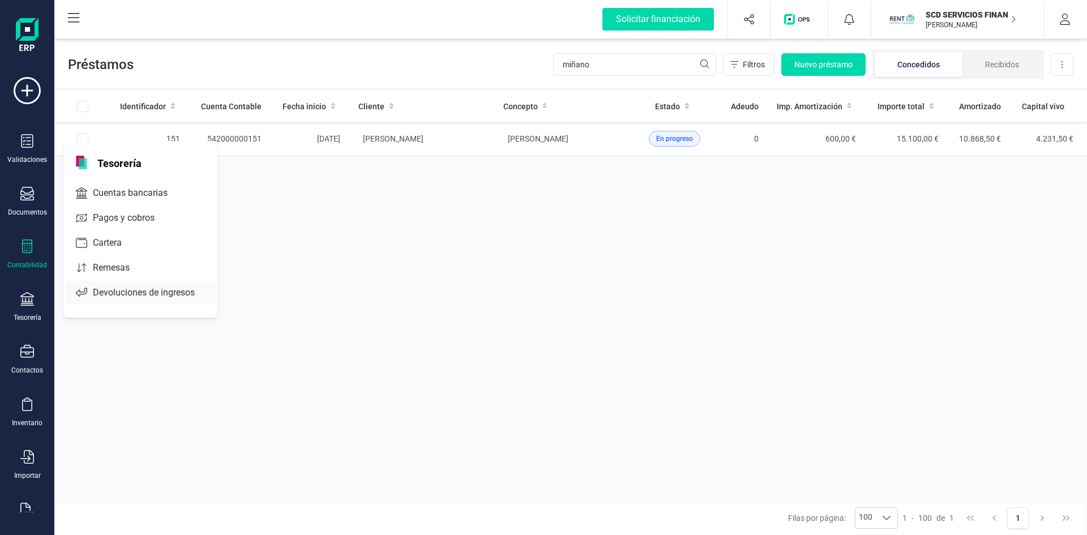
click at [156, 294] on span "Devoluciones de ingresos" at bounding box center [151, 293] width 127 height 14
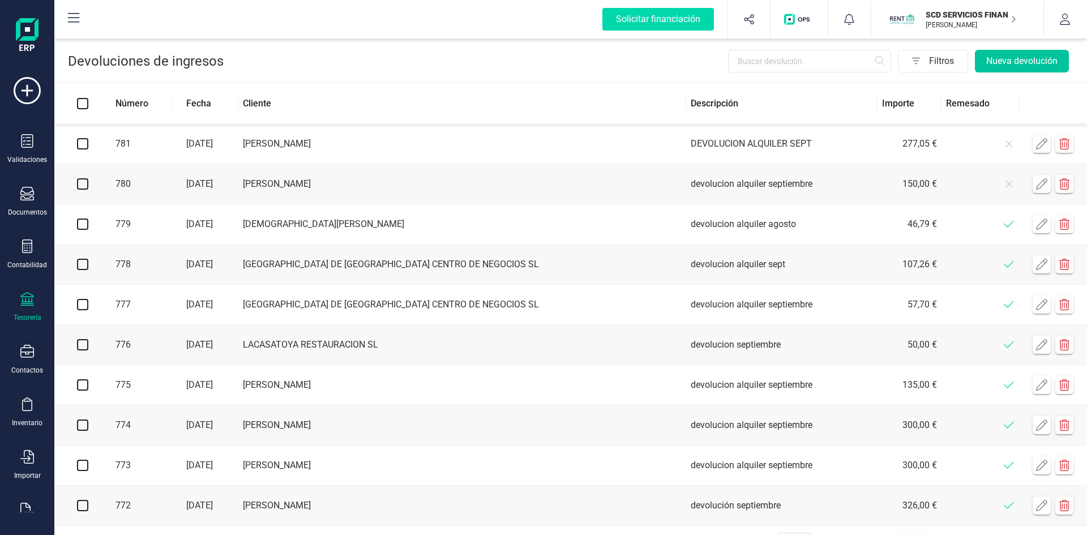
click at [1019, 61] on button "Nueva devolución" at bounding box center [1022, 61] width 94 height 23
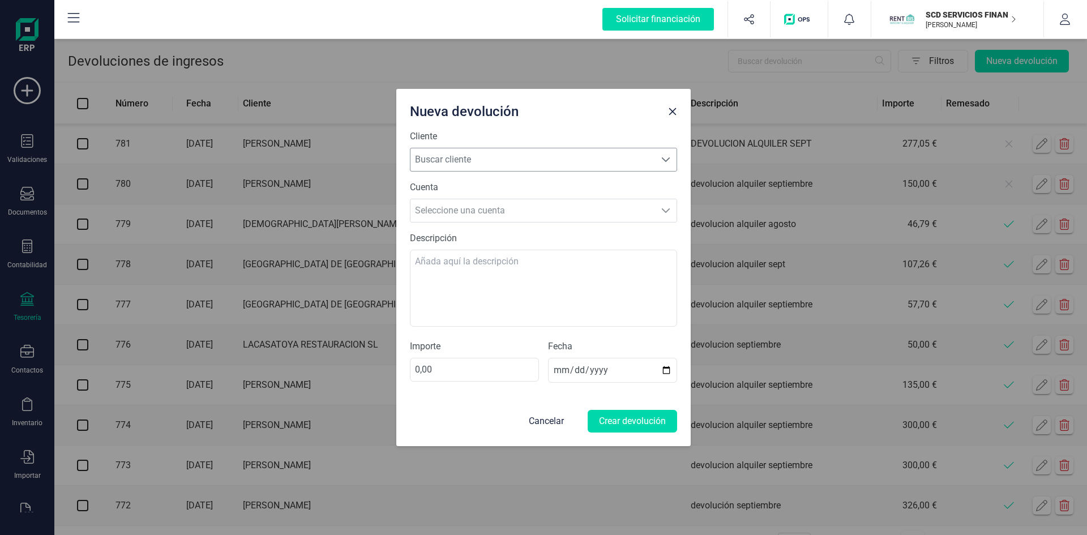
click at [552, 157] on span "Buscar cliente" at bounding box center [532, 159] width 245 height 23
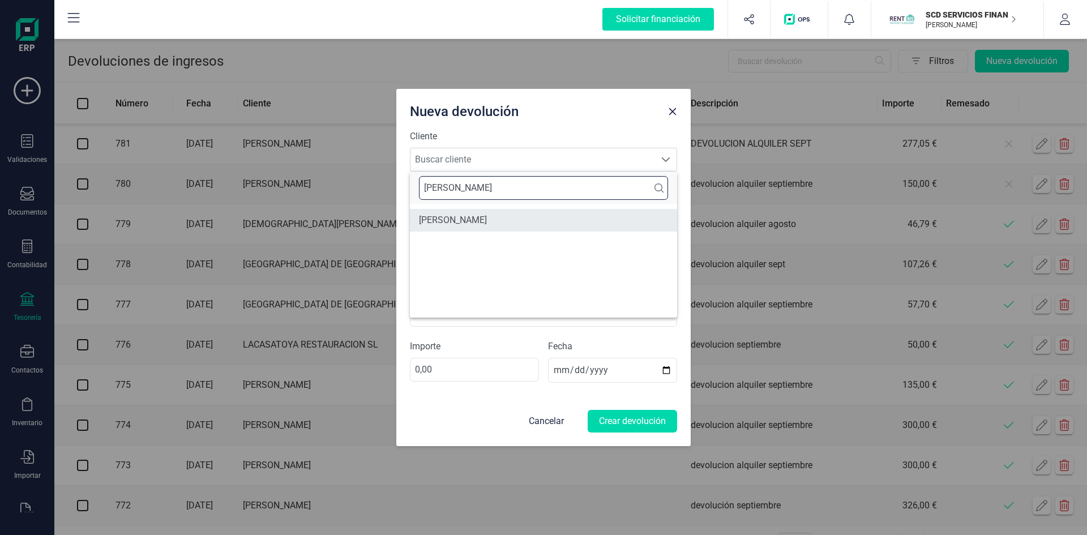
type input "[PERSON_NAME]"
click at [473, 220] on li "[PERSON_NAME]" at bounding box center [543, 220] width 267 height 23
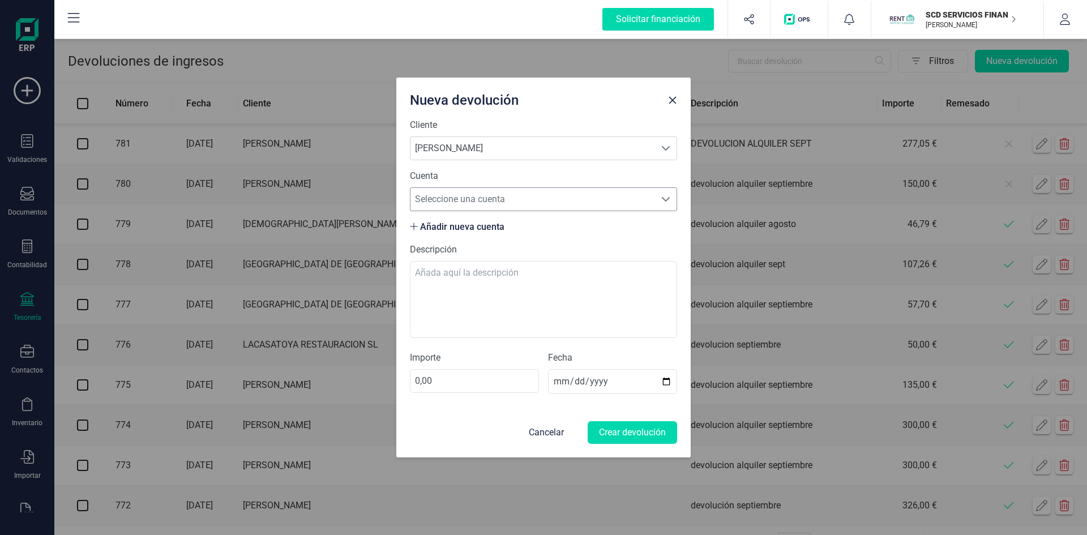
click at [507, 200] on span "Seleccione una cuenta" at bounding box center [532, 199] width 245 height 23
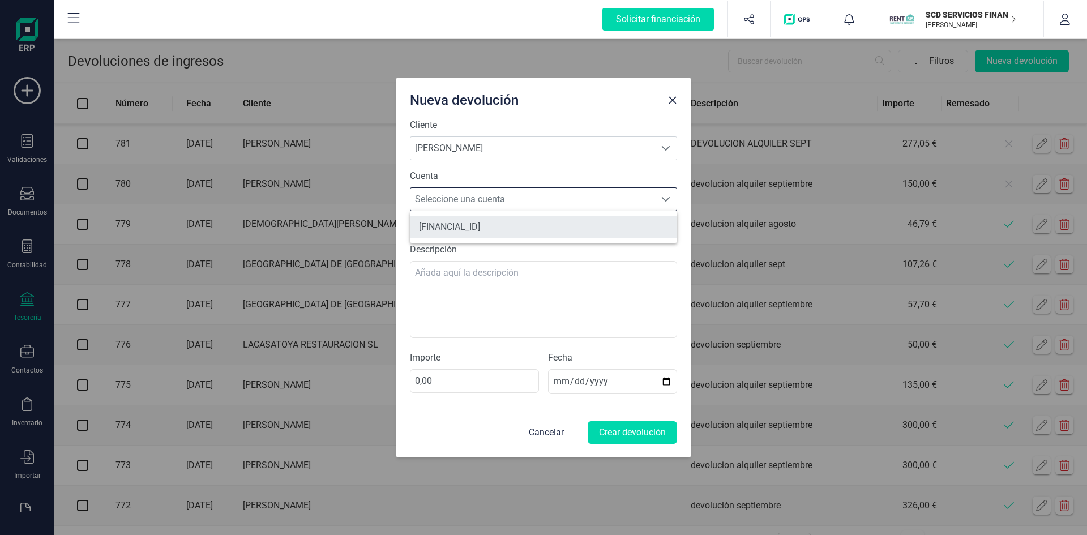
click at [498, 224] on li "[FINANCIAL_ID]" at bounding box center [543, 227] width 267 height 23
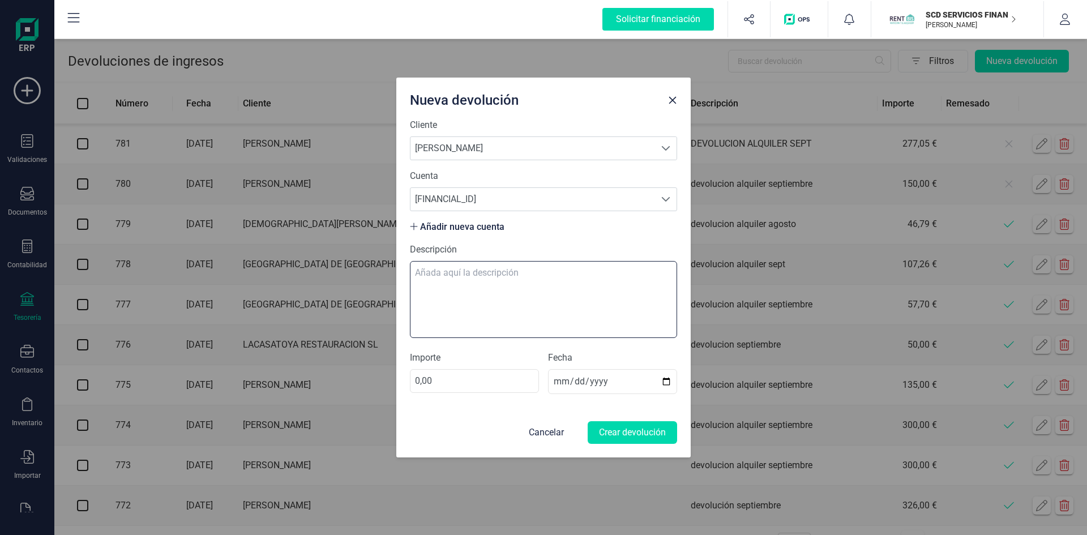
click at [480, 268] on textarea "Descripción" at bounding box center [543, 299] width 267 height 77
type textarea "devolucion alquiler septiembre"
click at [456, 382] on input "0,00" at bounding box center [474, 381] width 129 height 24
click at [419, 379] on input "0,00" at bounding box center [474, 381] width 129 height 24
type input "56,08"
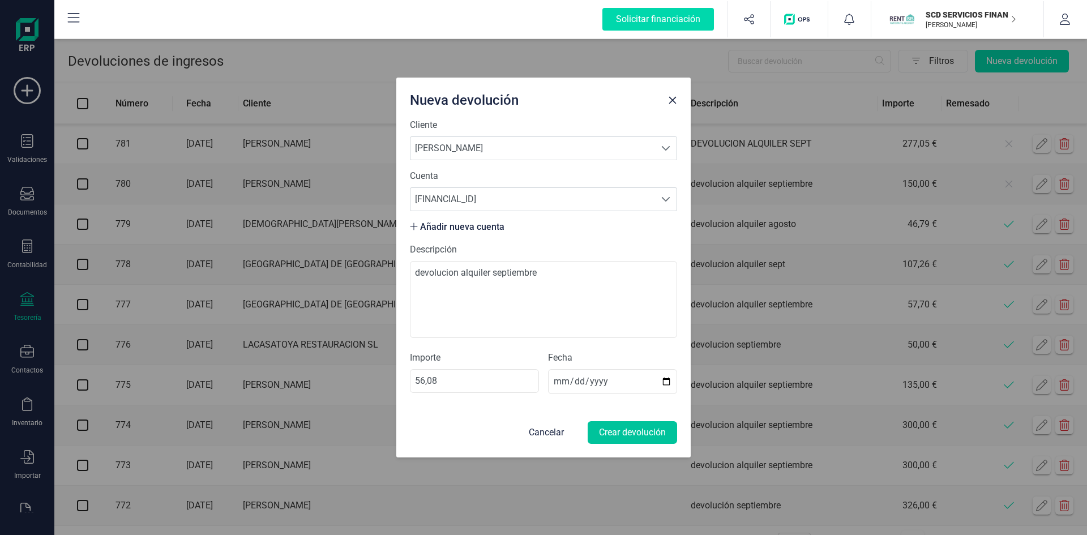
click at [631, 429] on button "Crear devolución" at bounding box center [632, 432] width 89 height 23
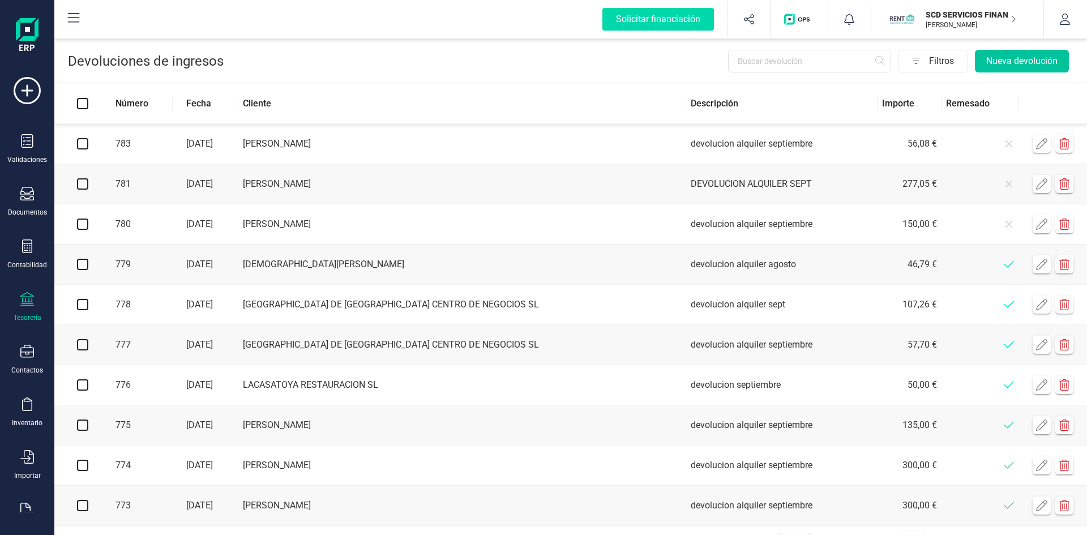
click at [1017, 58] on button "Nueva devolución" at bounding box center [1022, 61] width 94 height 23
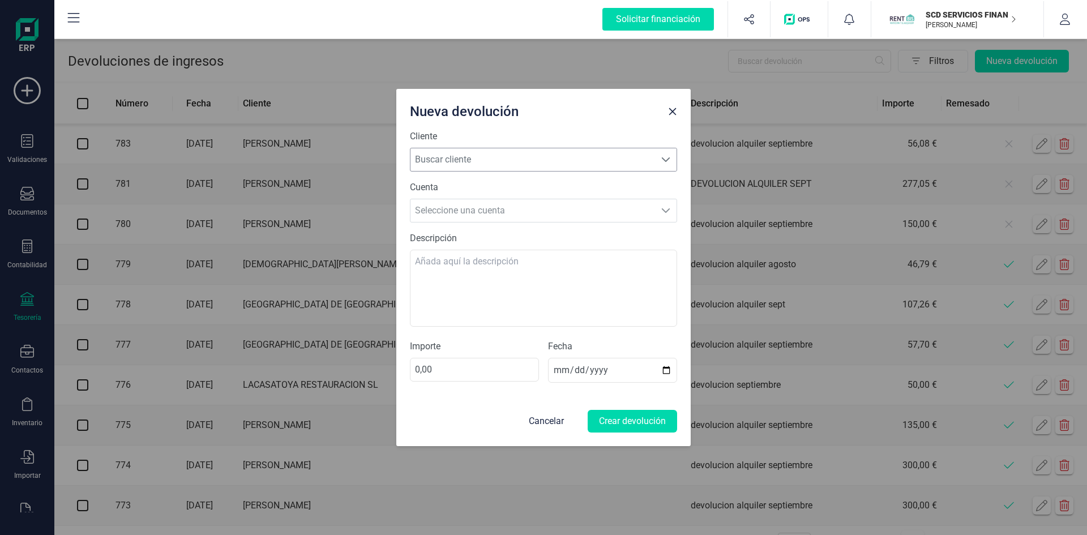
click at [466, 158] on span "Buscar cliente" at bounding box center [532, 159] width 245 height 23
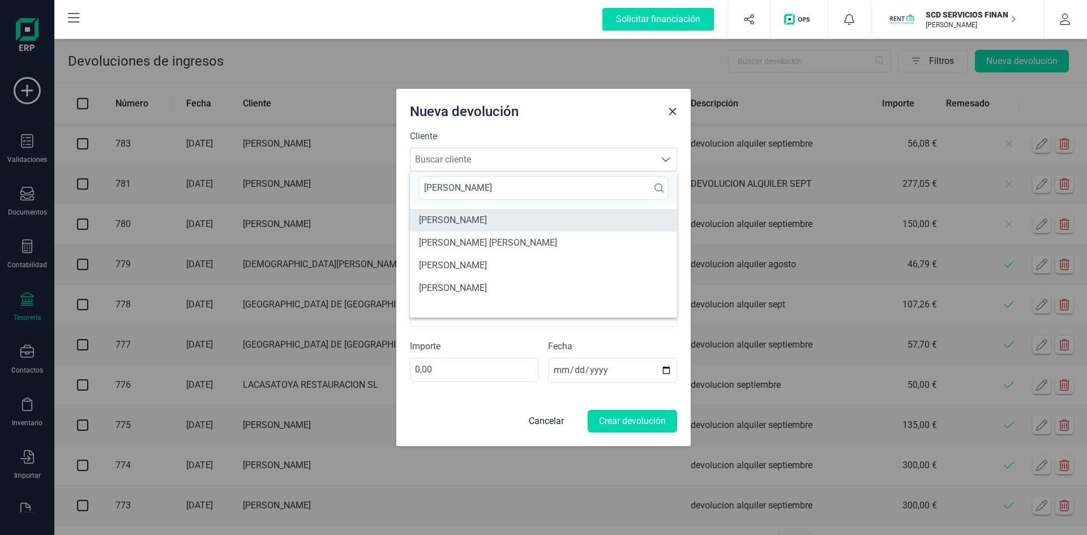
type input "[PERSON_NAME]"
click at [479, 217] on li "[PERSON_NAME]" at bounding box center [543, 220] width 267 height 23
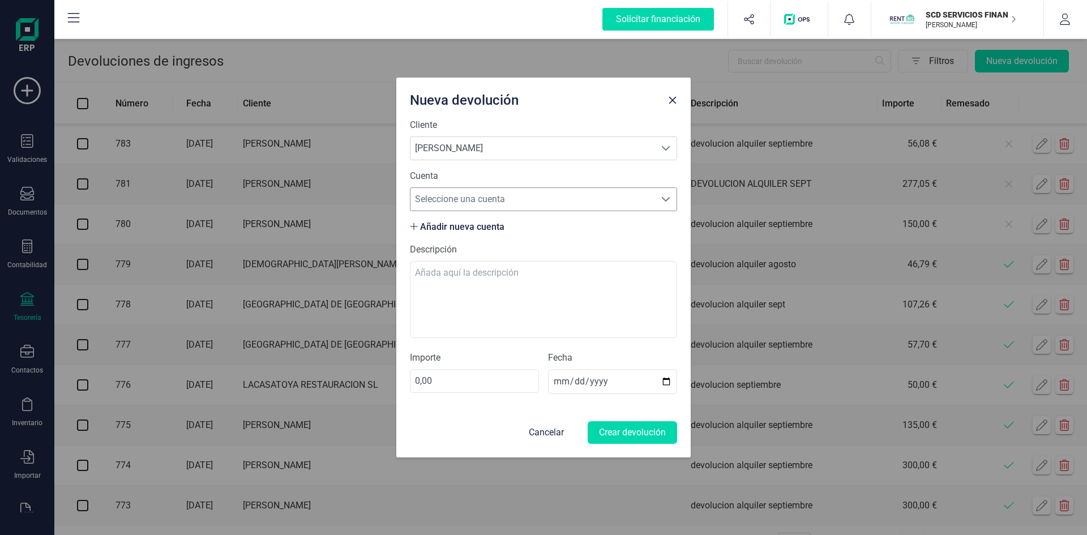
click at [475, 196] on span "Seleccione una cuenta" at bounding box center [532, 199] width 245 height 23
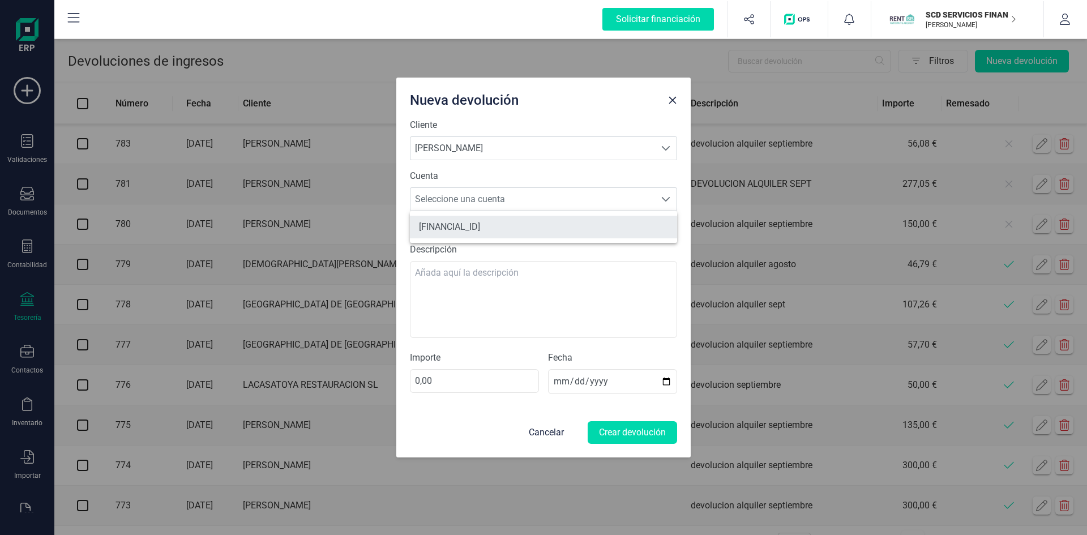
click at [478, 224] on li "[FINANCIAL_ID]" at bounding box center [543, 227] width 267 height 23
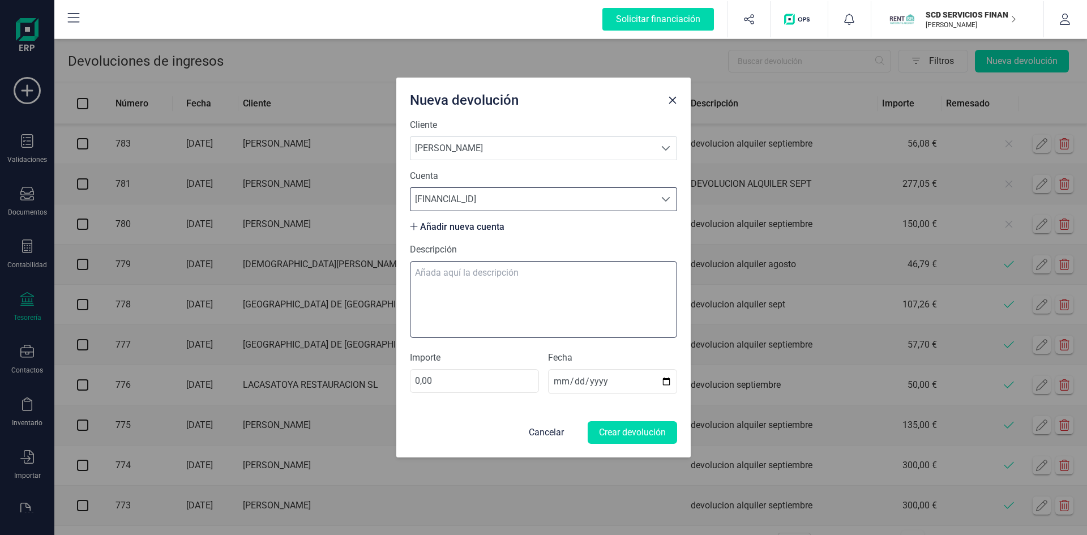
click at [452, 265] on textarea "Descripción" at bounding box center [543, 299] width 267 height 77
type textarea "devolucion alquiler septiembre"
click at [421, 383] on input "0,00" at bounding box center [474, 381] width 129 height 24
type input "63,09"
click at [648, 430] on button "Crear devolución" at bounding box center [632, 432] width 89 height 23
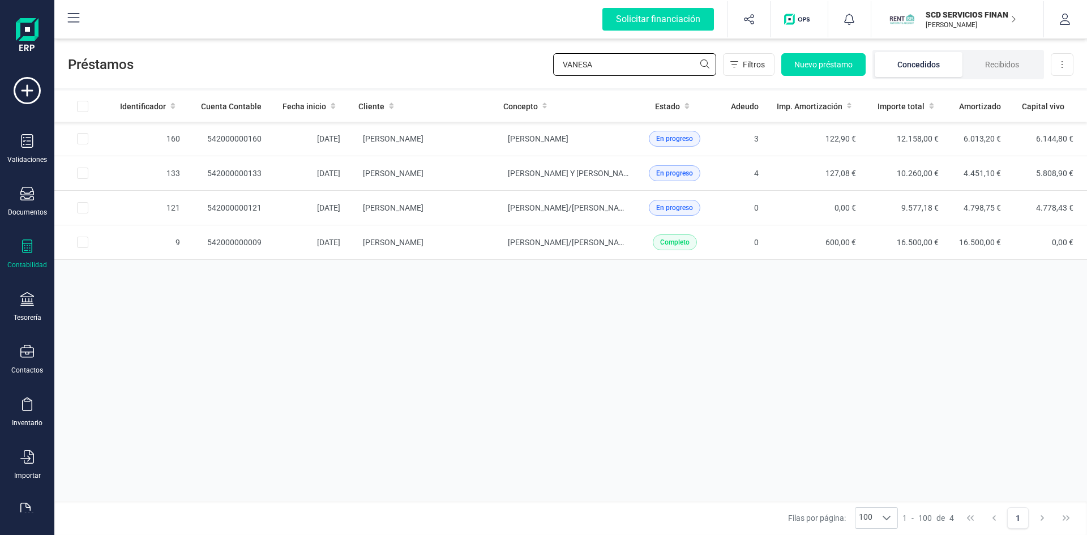
drag, startPoint x: 605, startPoint y: 67, endPoint x: 477, endPoint y: 66, distance: 128.5
click at [477, 65] on div "Préstamos VANESA Filtros Nuevo préstamo Concedidos Recibidos Descargar Excel" at bounding box center [570, 62] width 1032 height 52
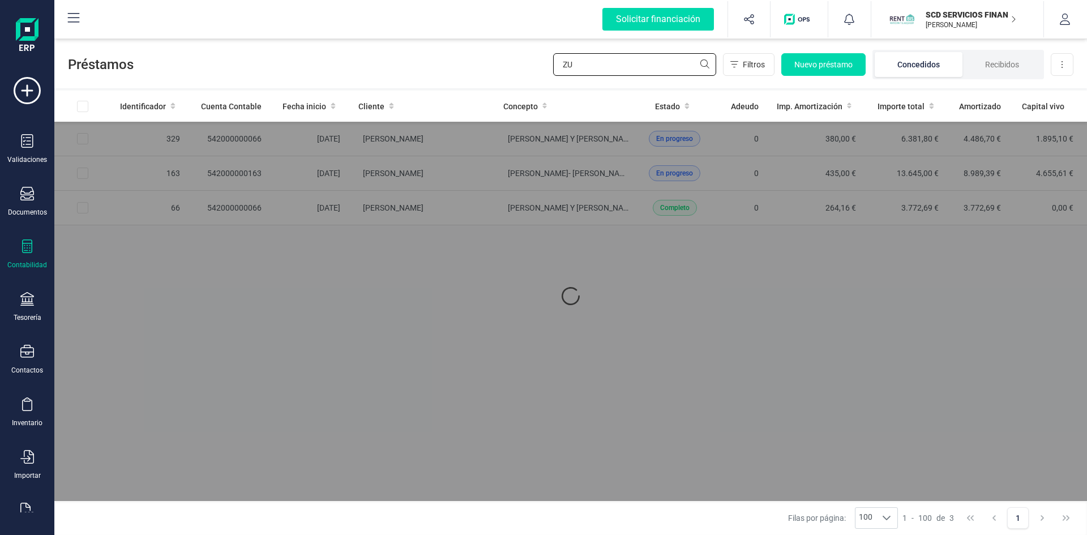
type input "Z"
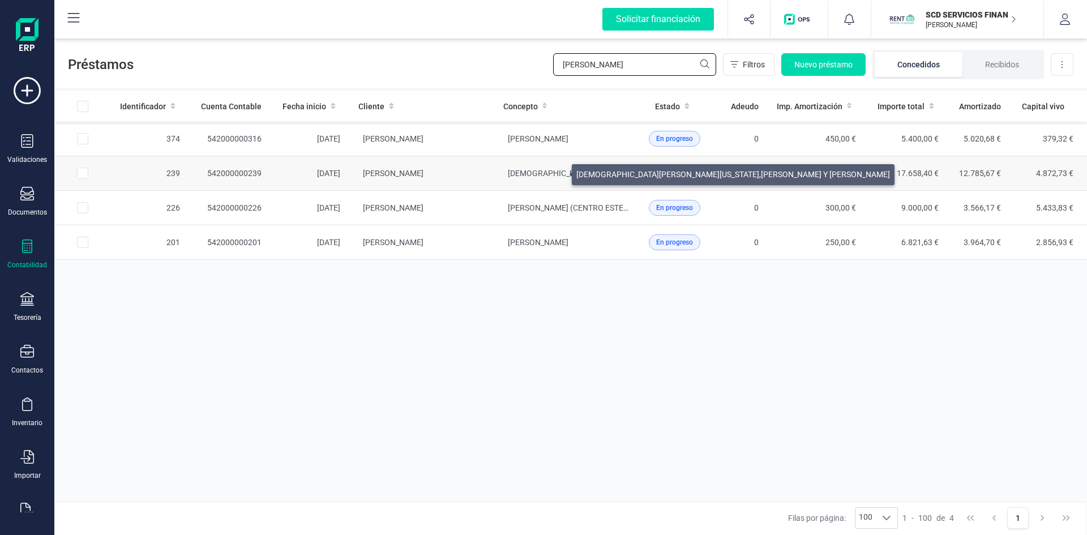
type input "[PERSON_NAME]"
click at [558, 172] on span "[DEMOGRAPHIC_DATA][PERSON_NAME][US_STATE],[PERSON_NAME] Y [PERSON_NAME]" at bounding box center [665, 173] width 314 height 9
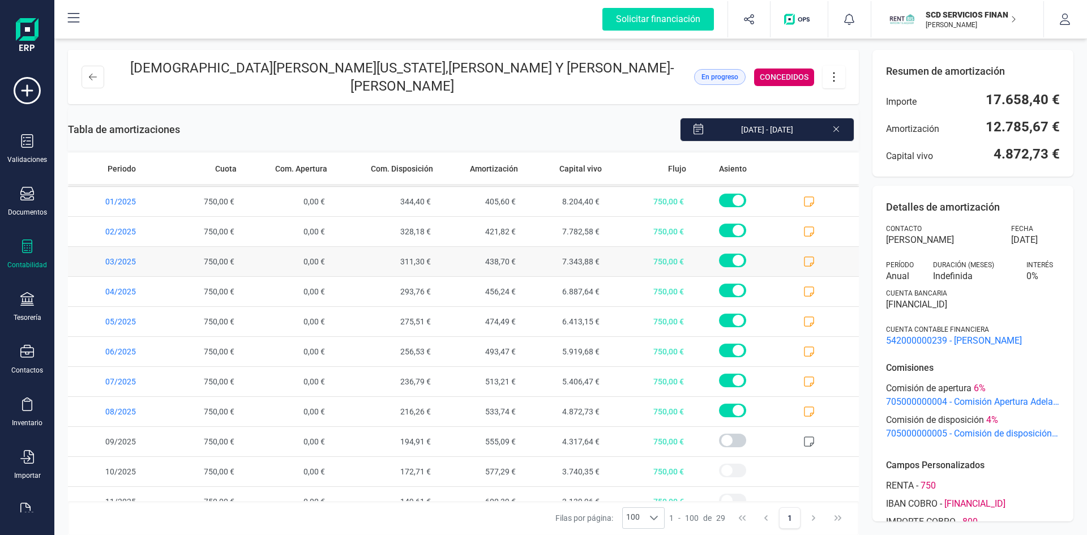
scroll to position [553, 0]
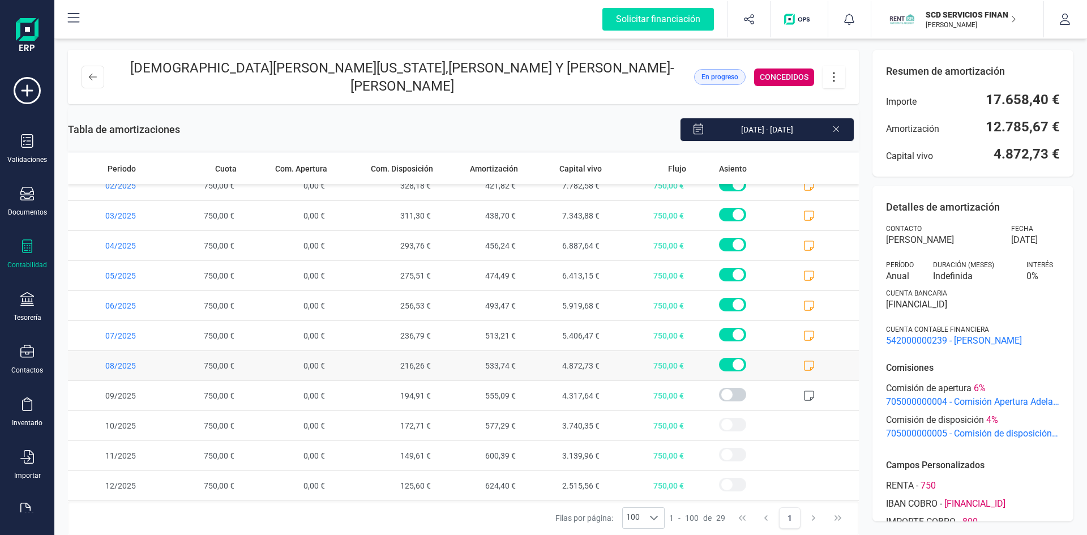
click at [807, 362] on span at bounding box center [816, 365] width 84 height 29
click at [803, 362] on icon at bounding box center [808, 365] width 11 height 11
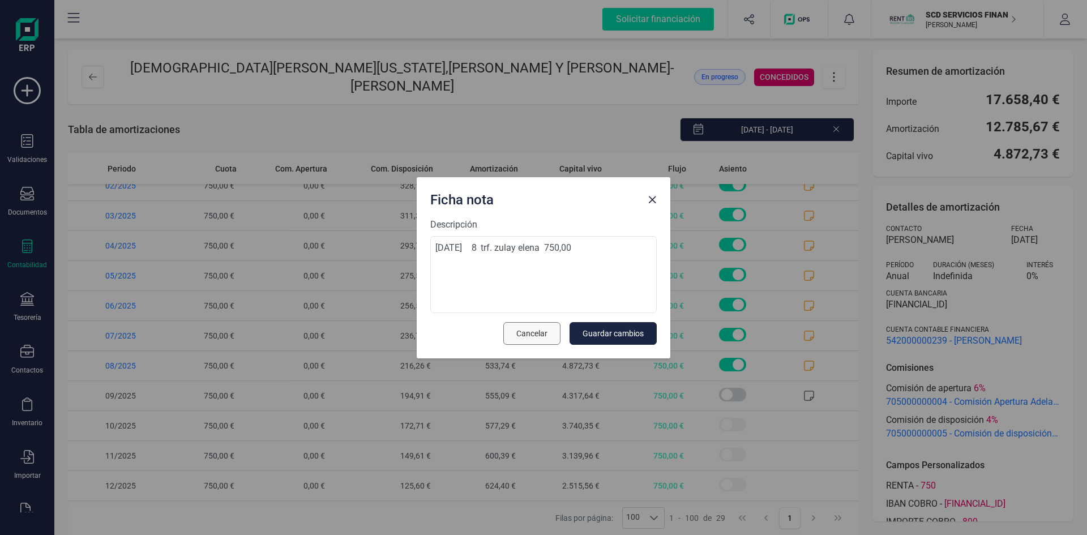
click at [540, 332] on span "Cancelar" at bounding box center [531, 333] width 31 height 11
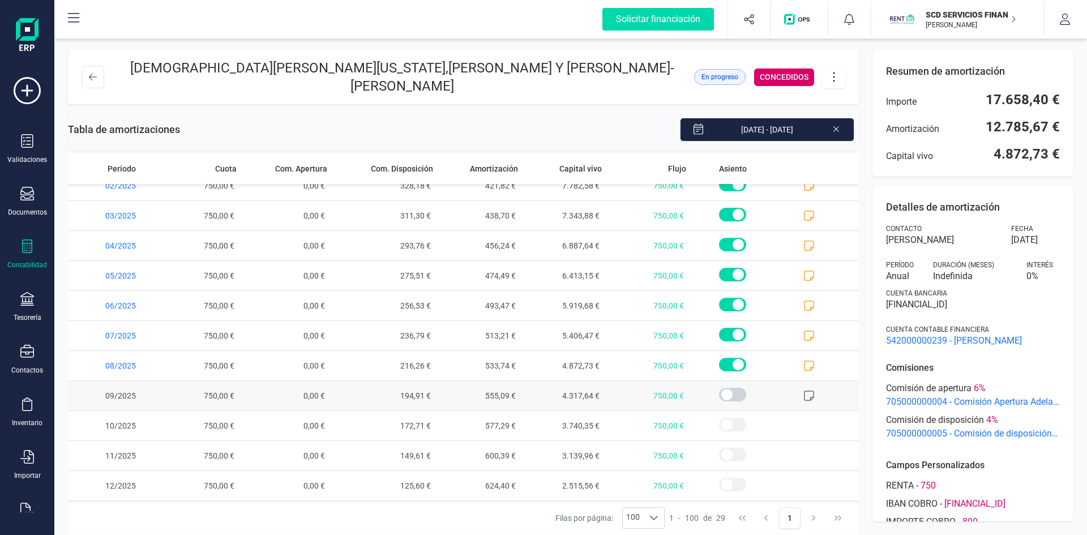
click at [803, 393] on icon at bounding box center [808, 395] width 11 height 11
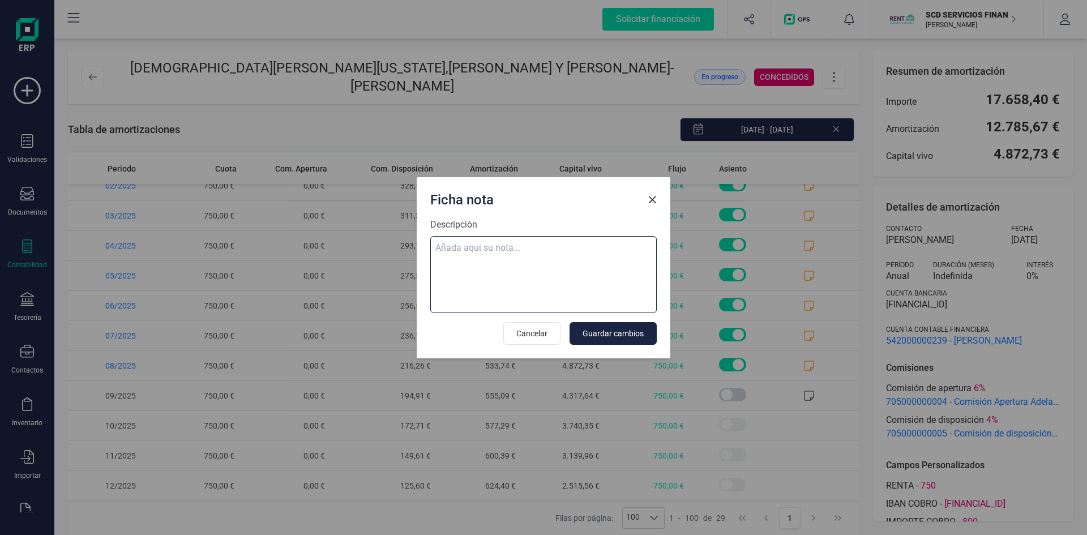
click at [471, 246] on textarea "Descripción" at bounding box center [543, 274] width 226 height 77
paste textarea "08-sep-25 9 trf. zulay elena 750,00"
type textarea "08-sep-25 9 trf. zulay elena 750,00"
click at [631, 334] on span "Guardar cambios" at bounding box center [612, 333] width 61 height 11
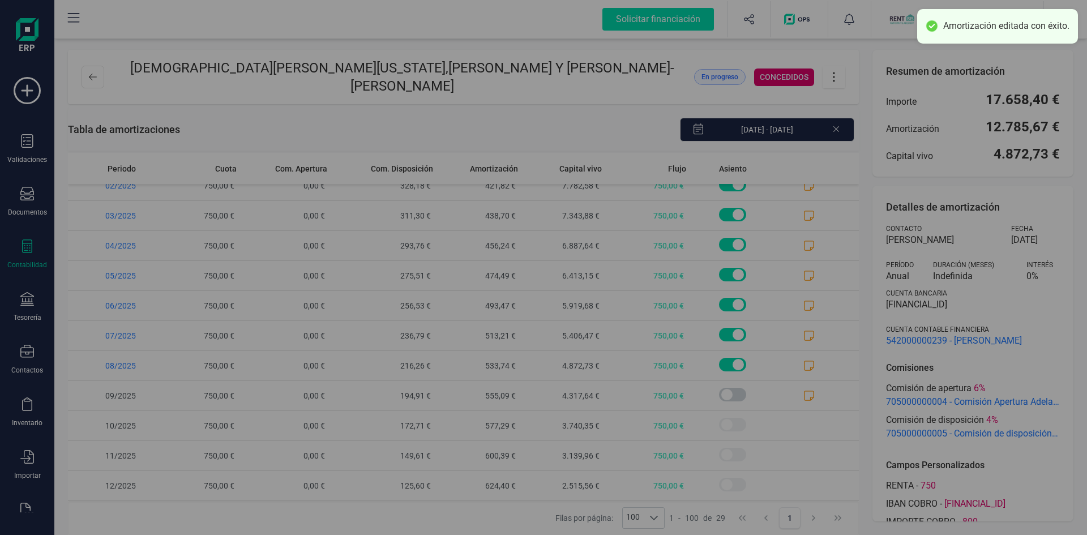
scroll to position [0, 0]
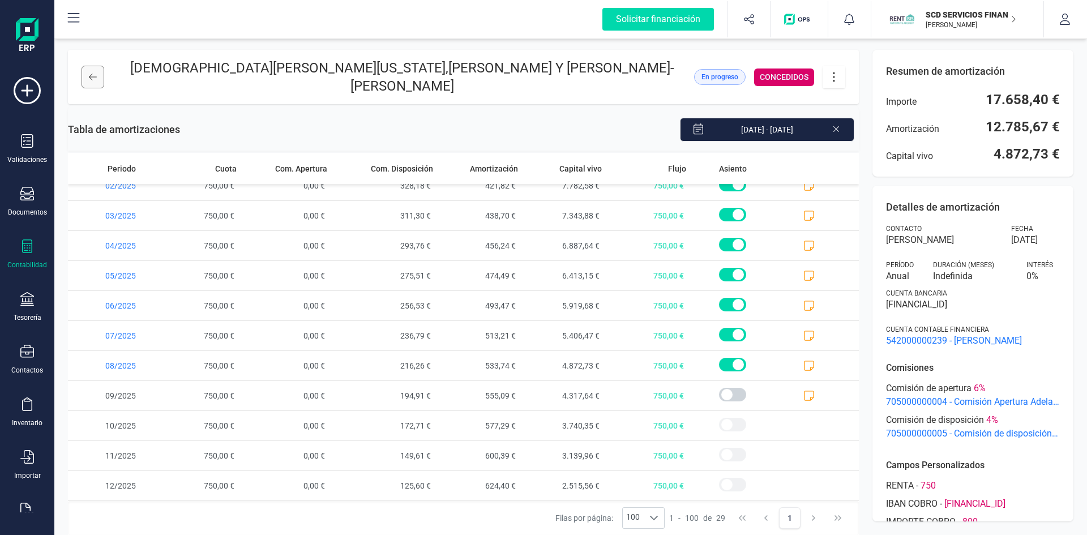
click at [93, 73] on icon at bounding box center [93, 76] width 8 height 9
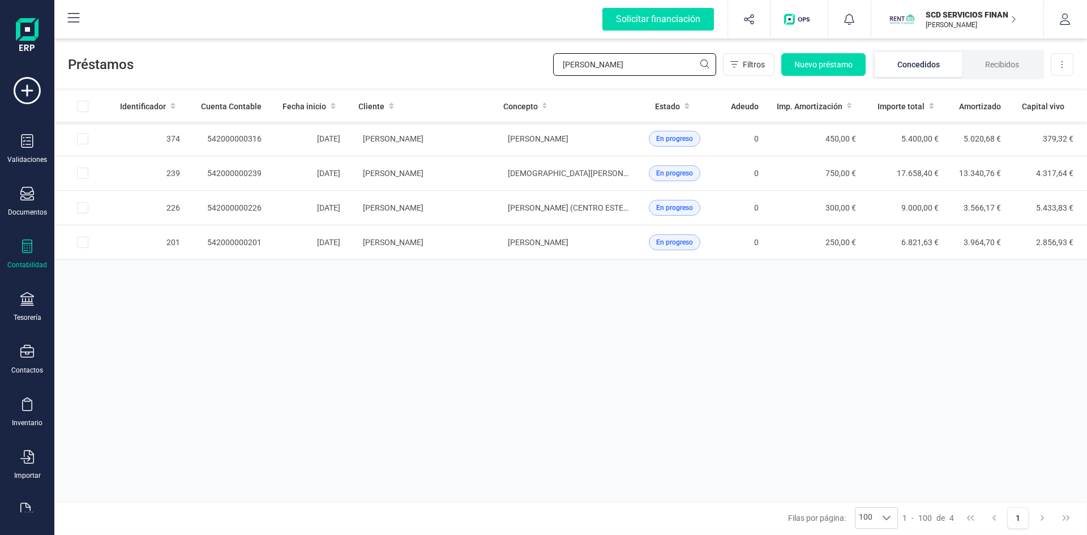
drag, startPoint x: 601, startPoint y: 66, endPoint x: 496, endPoint y: 65, distance: 104.2
click at [496, 65] on div "Préstamos ELENA Filtros Nuevo préstamo Concedidos Recibidos Descargar Excel" at bounding box center [570, 62] width 1032 height 52
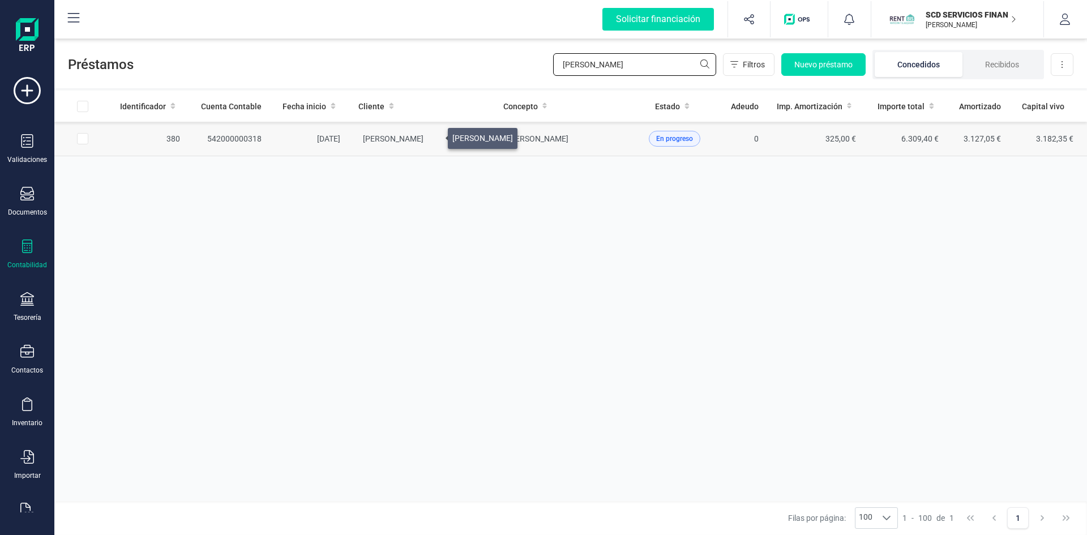
type input "EVA VEGA"
click at [423, 135] on span "MARIA BEGOÑA CUESTA SUAREZ" at bounding box center [393, 138] width 61 height 9
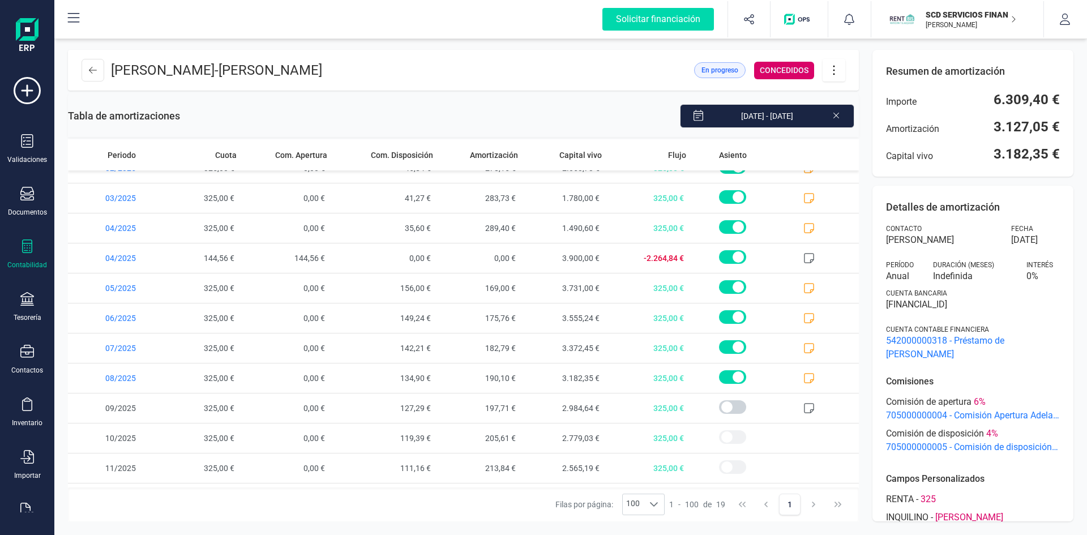
scroll to position [253, 0]
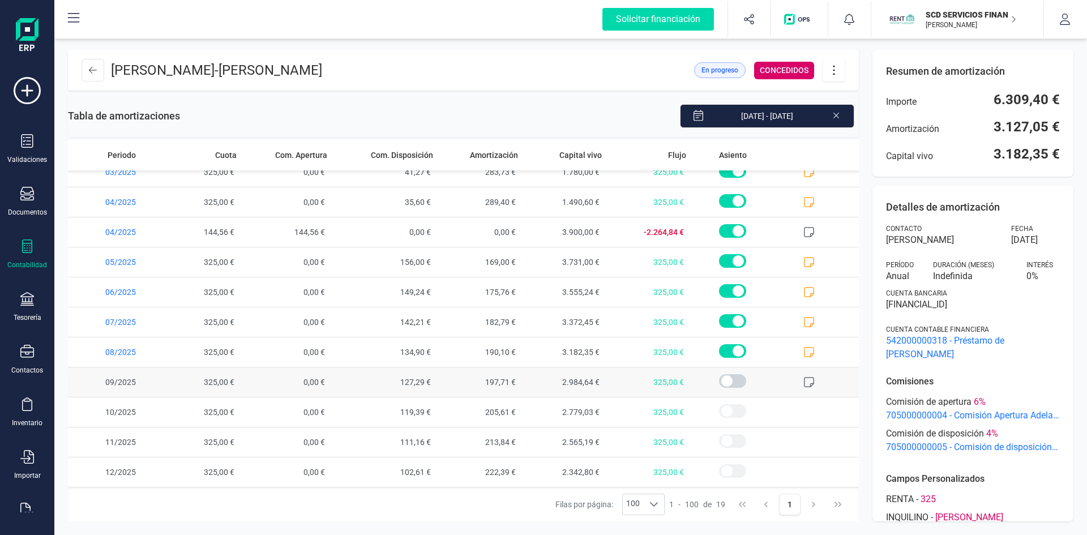
click at [803, 381] on icon at bounding box center [808, 381] width 11 height 11
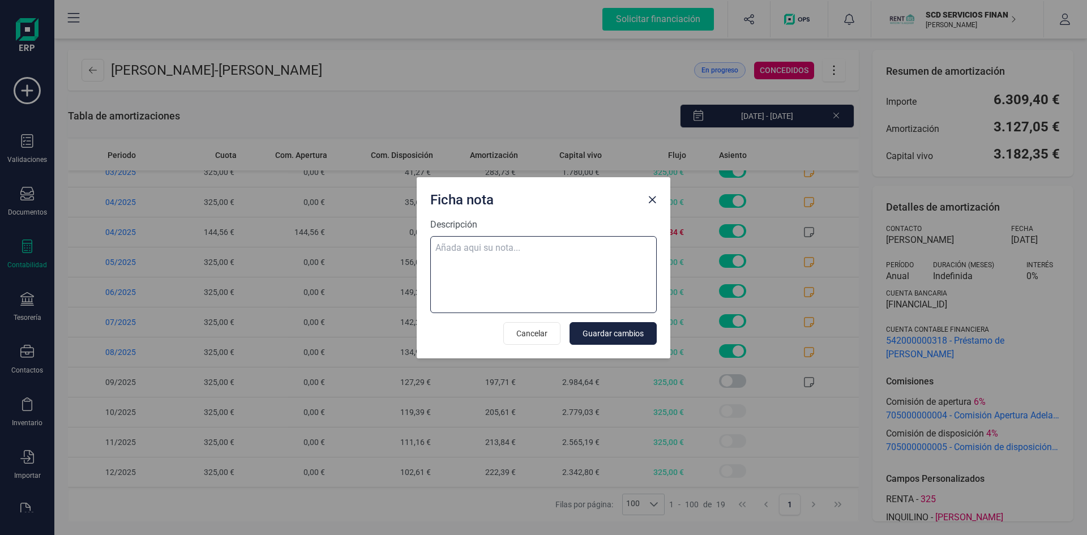
click at [505, 245] on textarea "Descripción" at bounding box center [543, 274] width 226 height 77
paste textarea "08-sep-25 9 trf. eva vega cueto 325,00"
type textarea "08-sep-25 9 trf. eva vega cueto 325,00"
click at [596, 334] on span "Guardar cambios" at bounding box center [612, 333] width 61 height 11
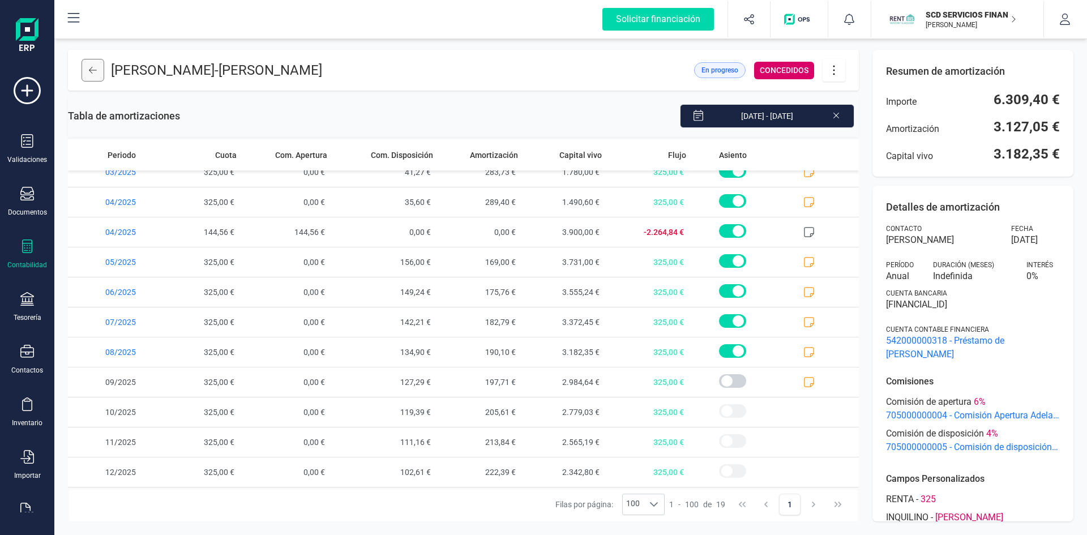
click at [95, 69] on icon at bounding box center [93, 70] width 8 height 9
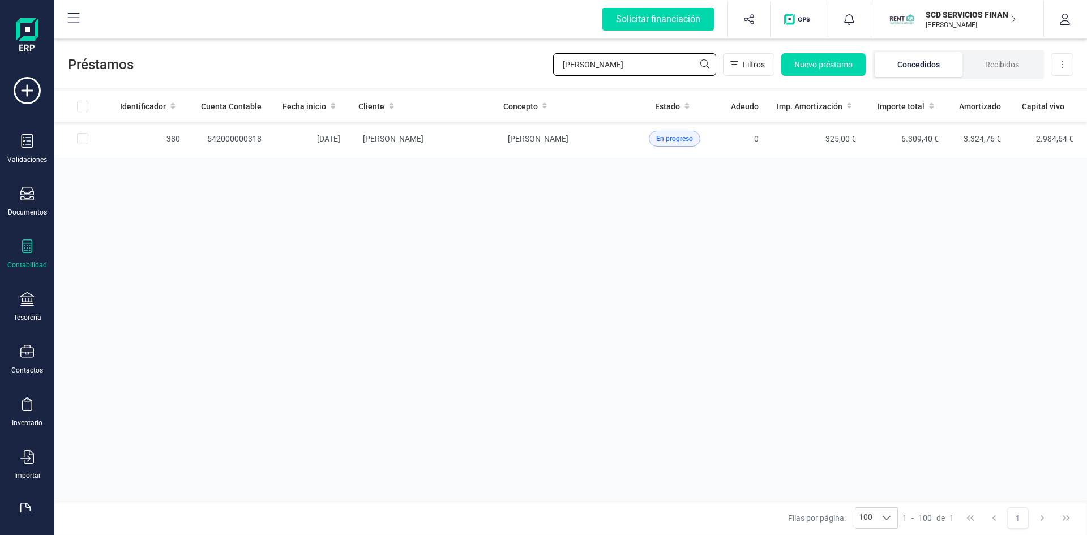
drag, startPoint x: 616, startPoint y: 59, endPoint x: 460, endPoint y: 79, distance: 157.0
click at [462, 79] on div "Préstamos EVA VEGA Filtros Nuevo préstamo Concedidos Recibidos Descargar Excel" at bounding box center [570, 62] width 1032 height 52
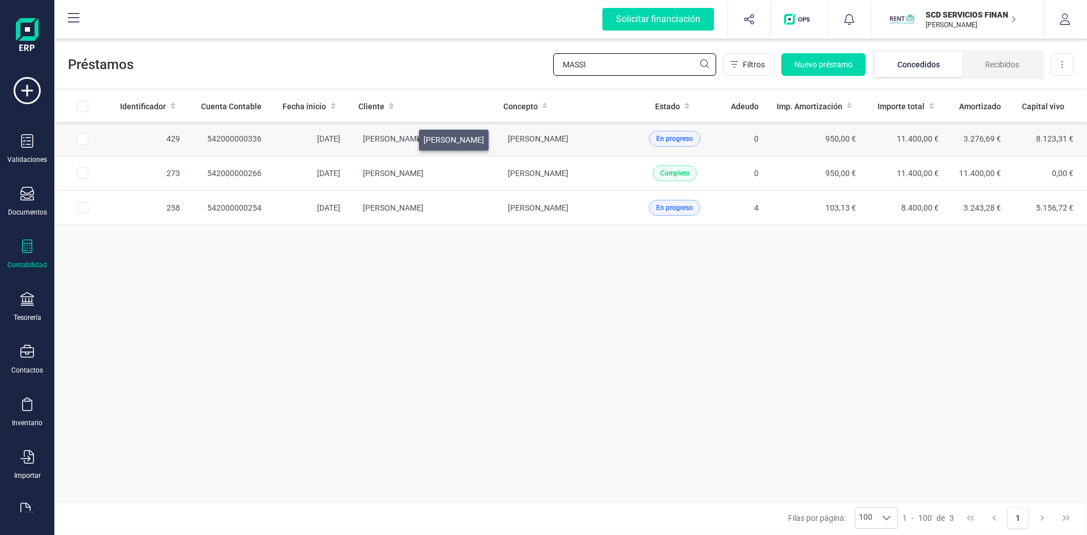
type input "MASSI"
click at [405, 137] on span "IGNACIO MONTAÑANA ALVAREZ" at bounding box center [393, 138] width 61 height 9
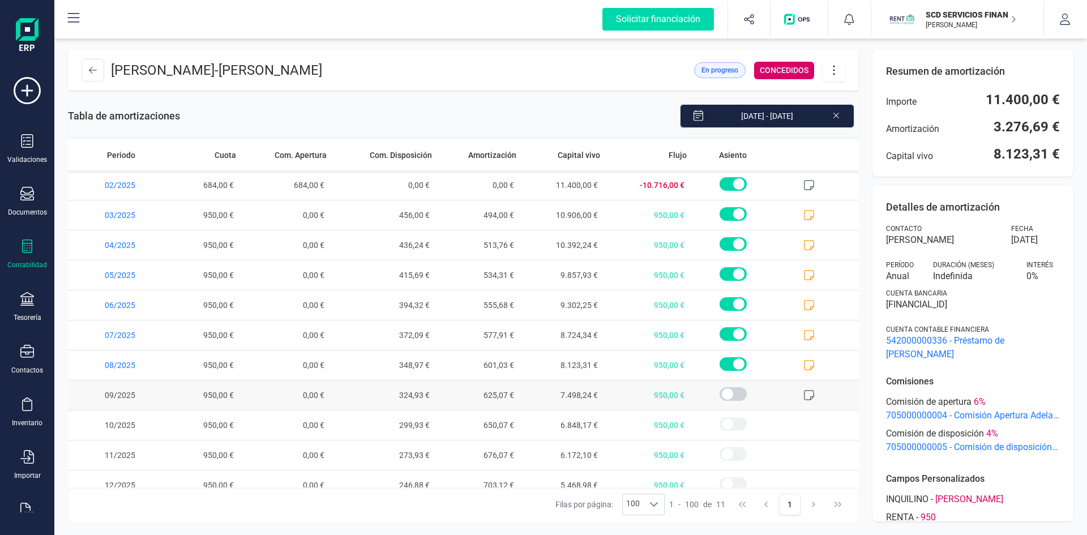
click at [803, 395] on icon at bounding box center [808, 394] width 11 height 11
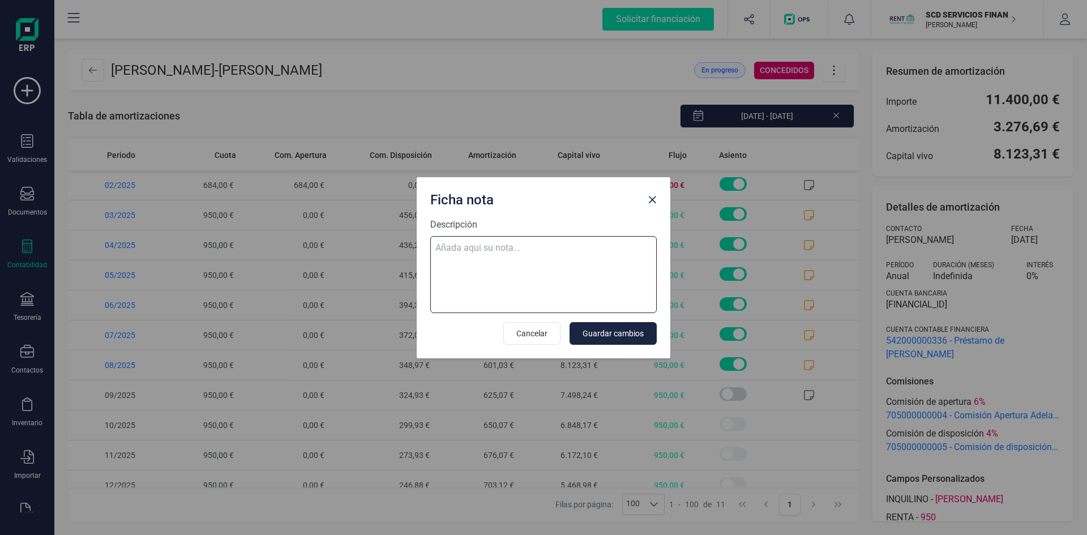
click at [517, 238] on textarea "Descripción" at bounding box center [543, 274] width 226 height 77
paste textarea "08-sep-25 9 trf. massimo colummi no t 950,00"
type textarea "08-sep-25 9 trf. massimo colummi no t 950,00"
click at [615, 329] on span "Guardar cambios" at bounding box center [612, 333] width 61 height 11
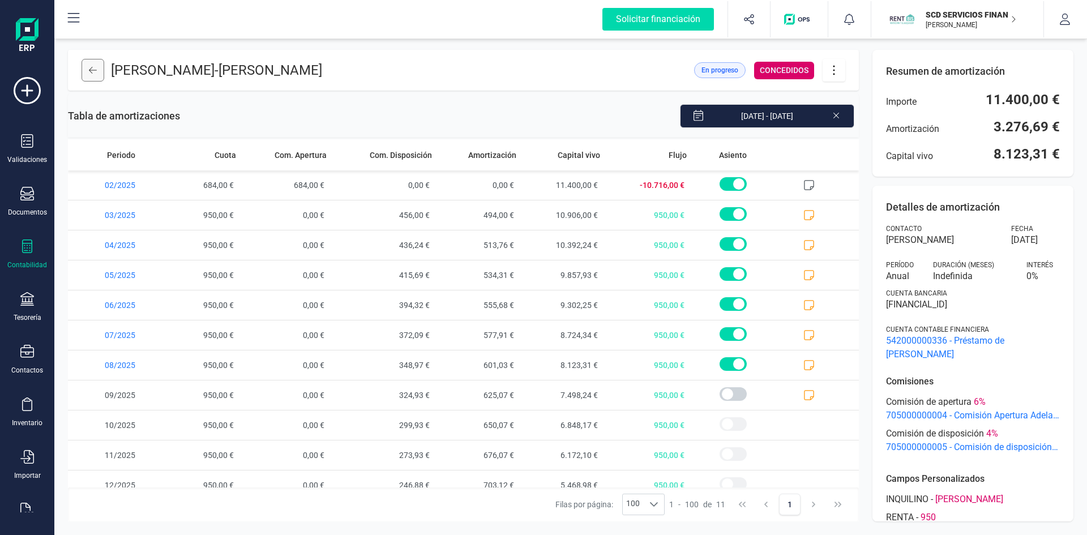
click at [91, 67] on icon at bounding box center [93, 70] width 8 height 9
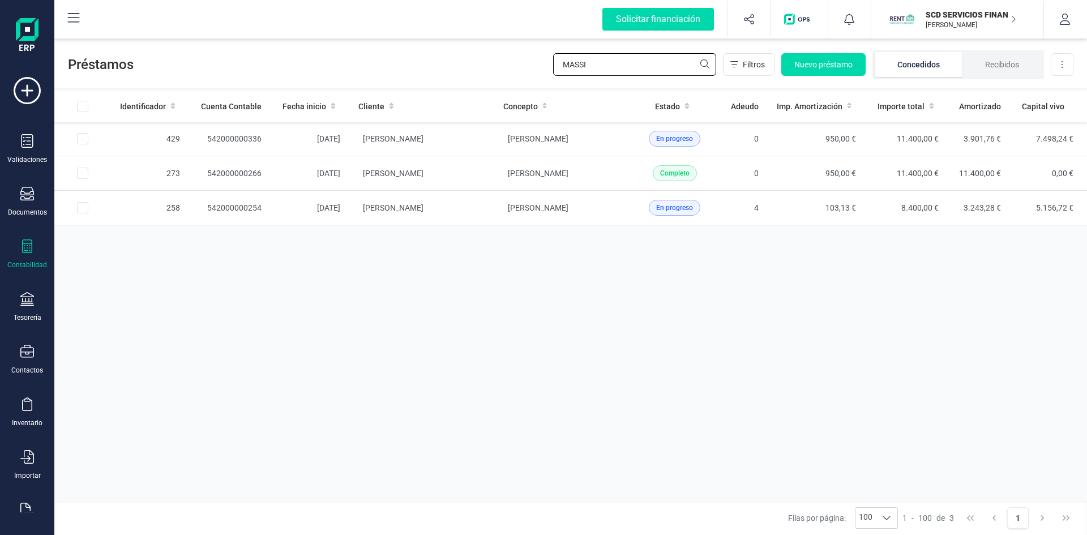
drag, startPoint x: 606, startPoint y: 63, endPoint x: 427, endPoint y: 61, distance: 178.9
click at [434, 61] on div "Préstamos MASSI Filtros Nuevo préstamo Concedidos Recibidos Descargar Excel" at bounding box center [570, 62] width 1032 height 52
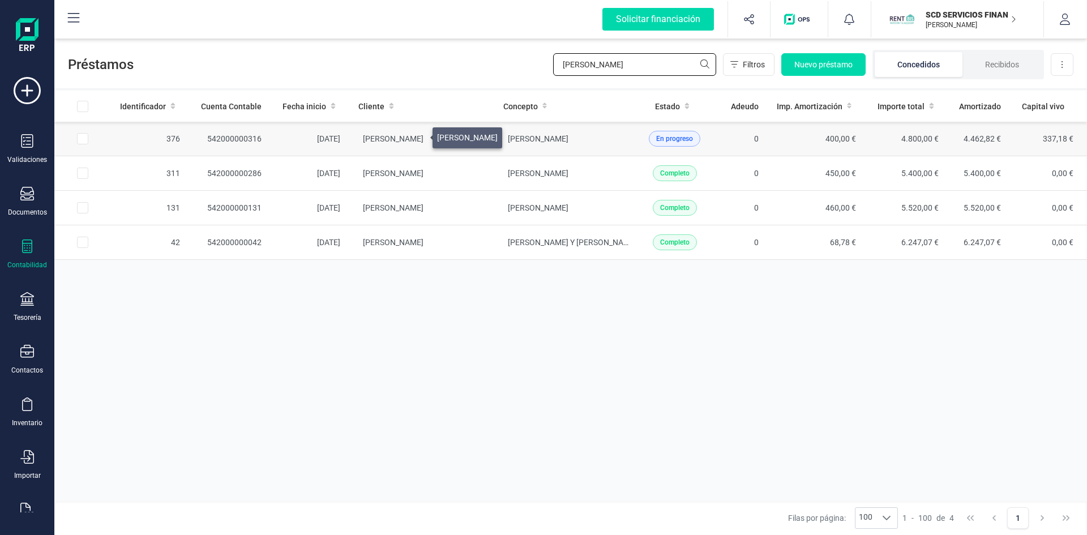
type input "KARIM"
click at [419, 135] on span "RAFAEL FERRER SANCHEZ" at bounding box center [393, 138] width 61 height 9
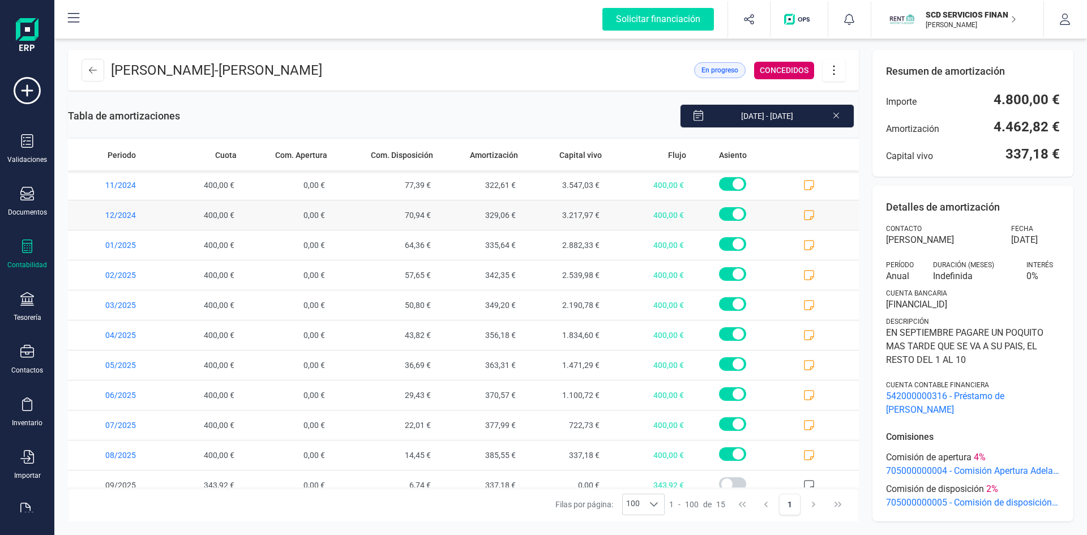
scroll to position [133, 0]
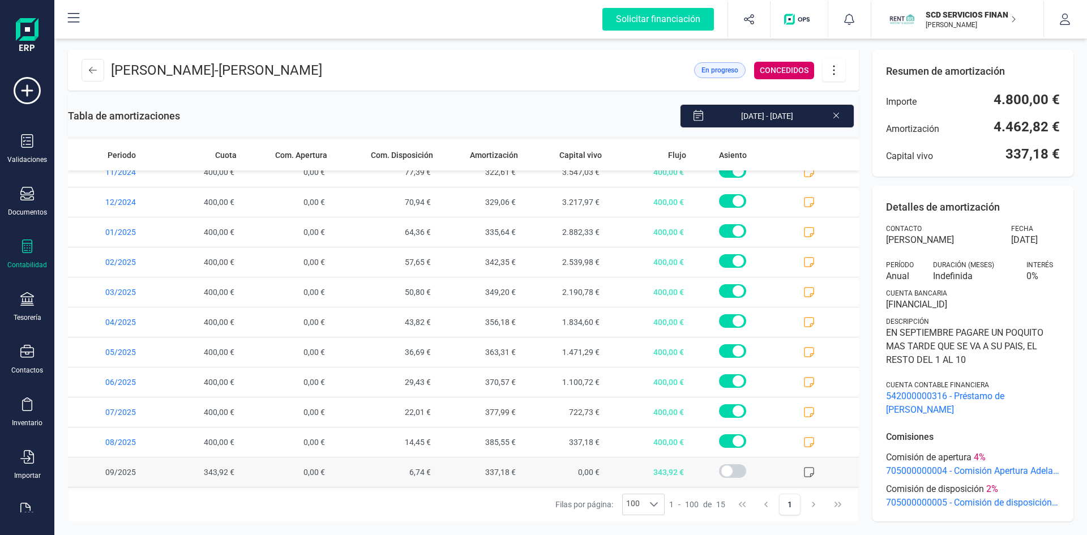
click at [803, 471] on icon at bounding box center [808, 471] width 11 height 11
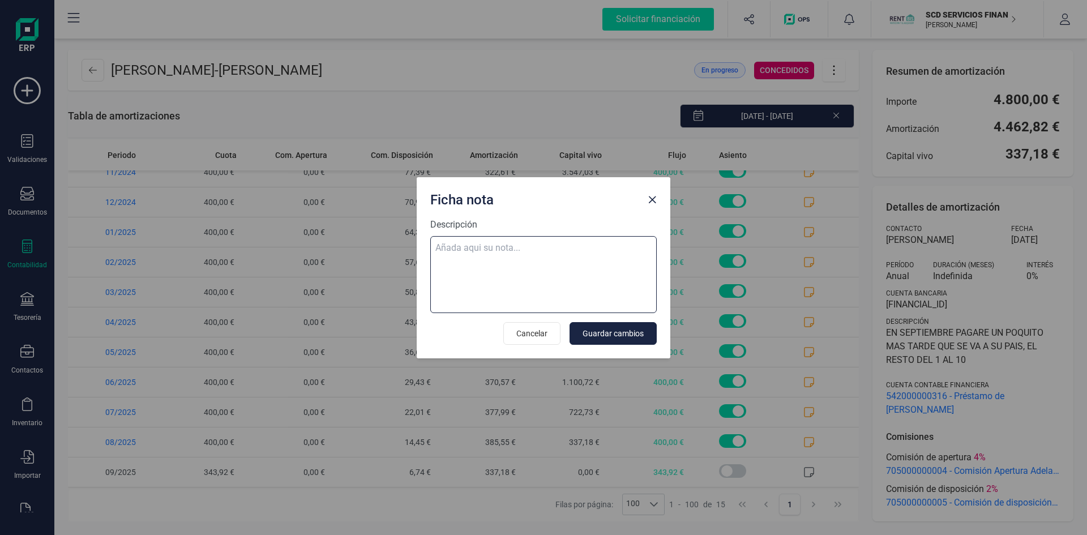
click at [471, 244] on textarea "Descripción" at bounding box center [543, 274] width 226 height 77
paste textarea "08-sep-25 9 trf. karim amghar 400,00"
click at [481, 264] on textarea "08-sep-25 9 trf. karim amghar 400,00 DEV" at bounding box center [543, 274] width 226 height 77
type textarea "08-sep-25 9 trf. karim amghar 400,00 DEV 56.08 EUR"
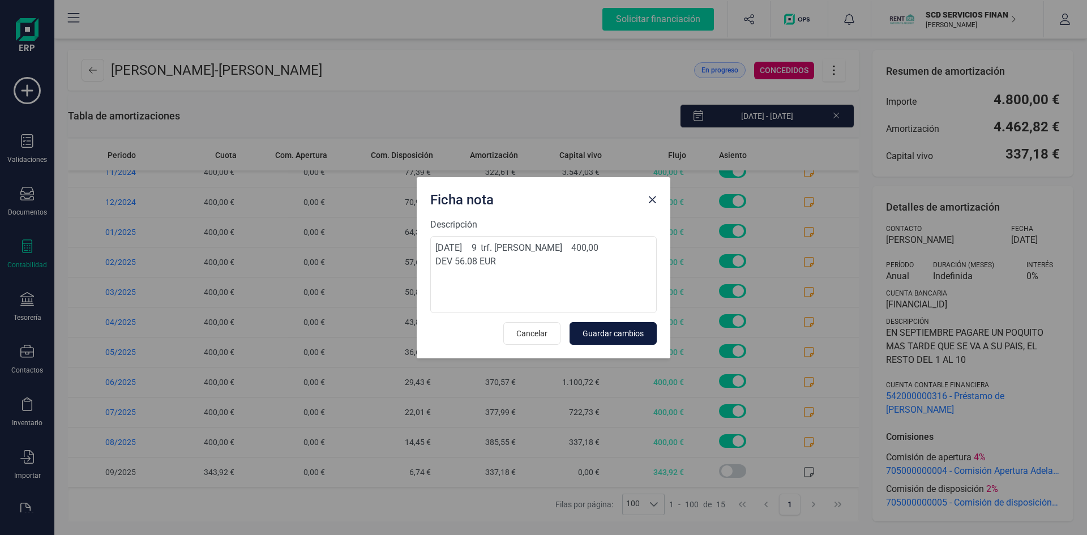
click at [629, 329] on span "Guardar cambios" at bounding box center [612, 333] width 61 height 11
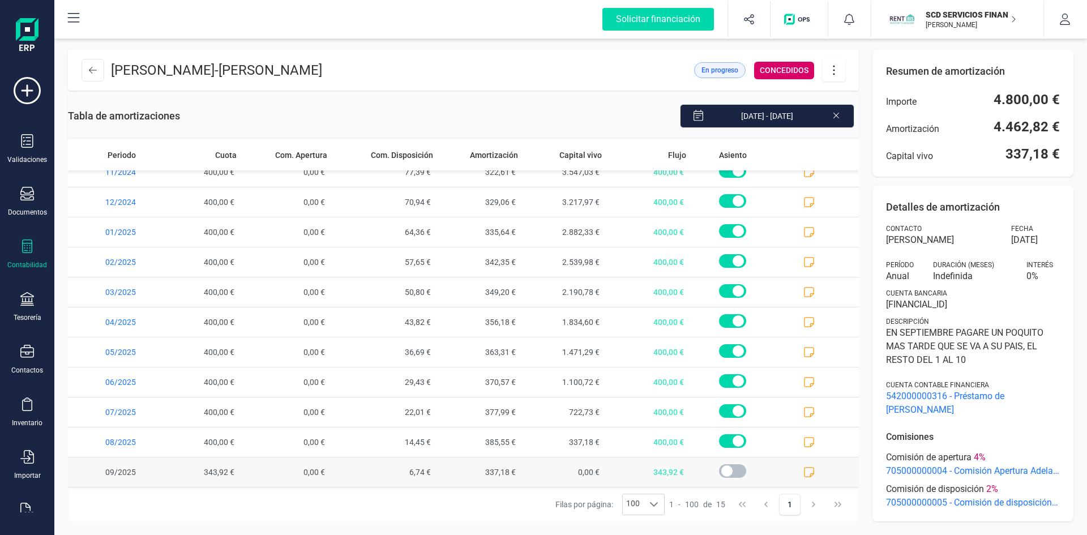
click at [719, 470] on span at bounding box center [732, 471] width 27 height 14
click at [96, 67] on icon at bounding box center [93, 70] width 8 height 9
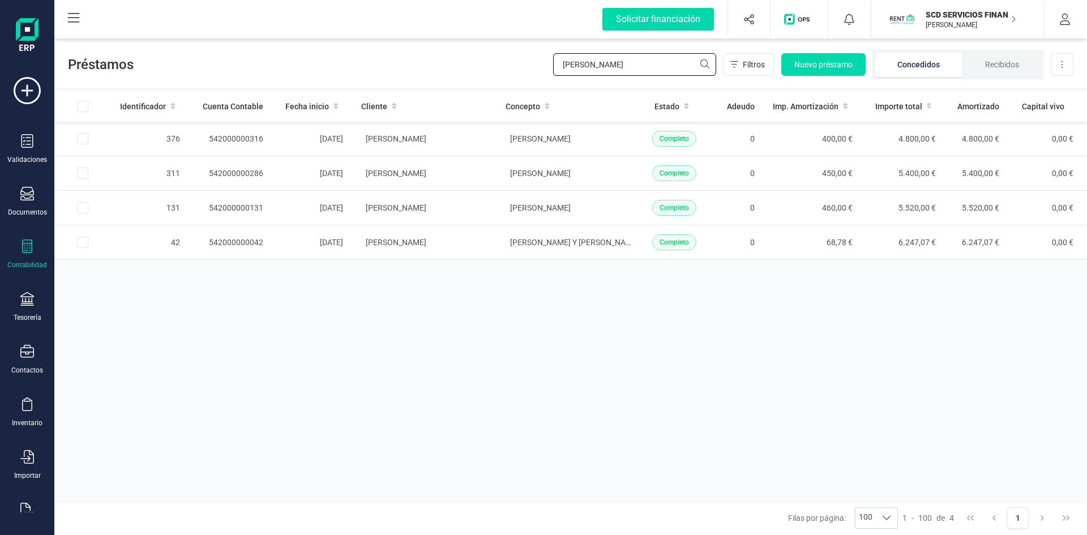
drag, startPoint x: 610, startPoint y: 63, endPoint x: 469, endPoint y: 67, distance: 141.6
click at [470, 67] on div "Préstamos KARIM Filtros Nuevo préstamo Concedidos Recibidos Descargar Excel" at bounding box center [570, 62] width 1032 height 52
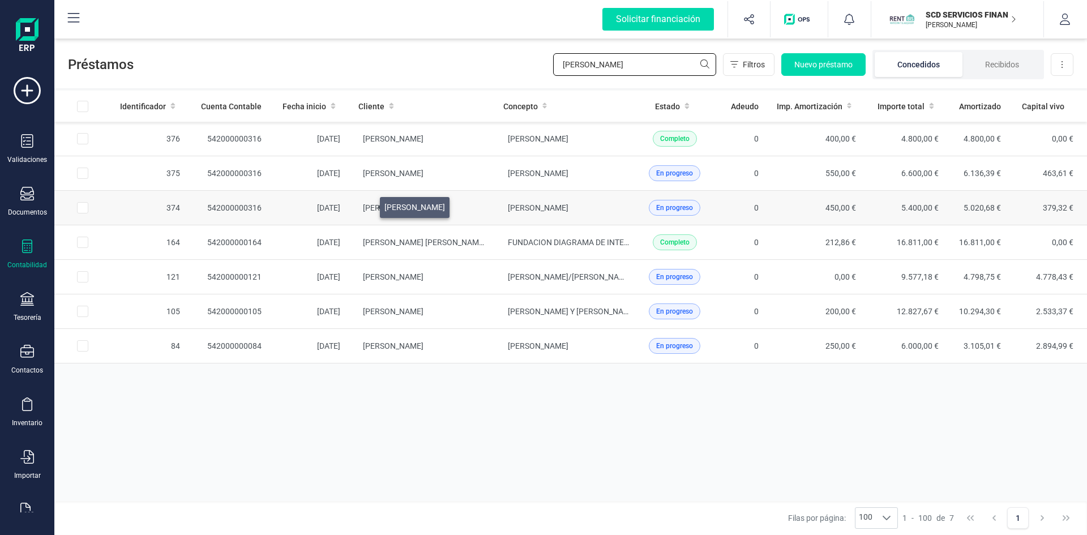
type input "rafael"
click at [366, 204] on span "RAFAEL FERRER SANCHEZ" at bounding box center [393, 207] width 61 height 9
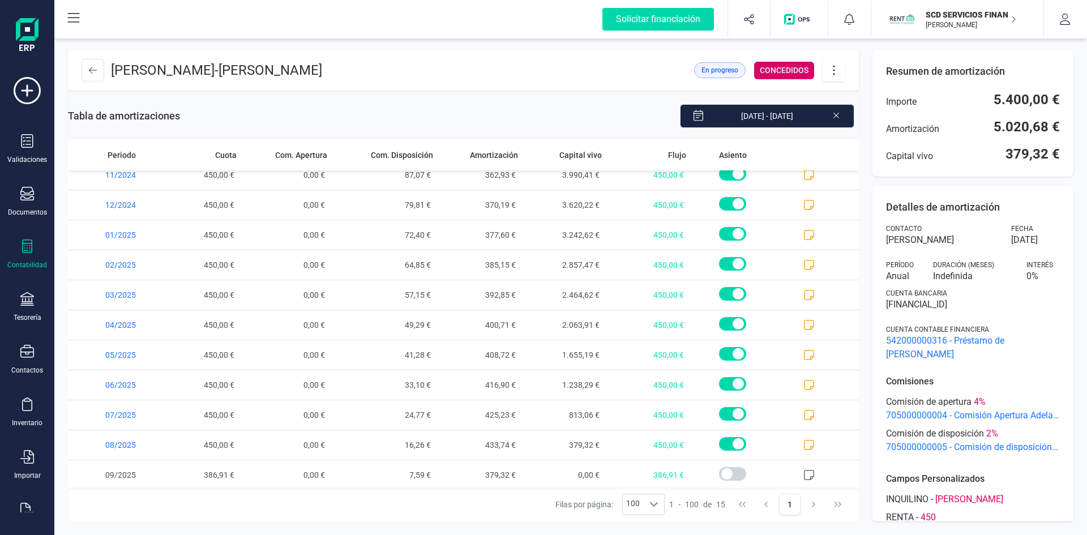
scroll to position [133, 0]
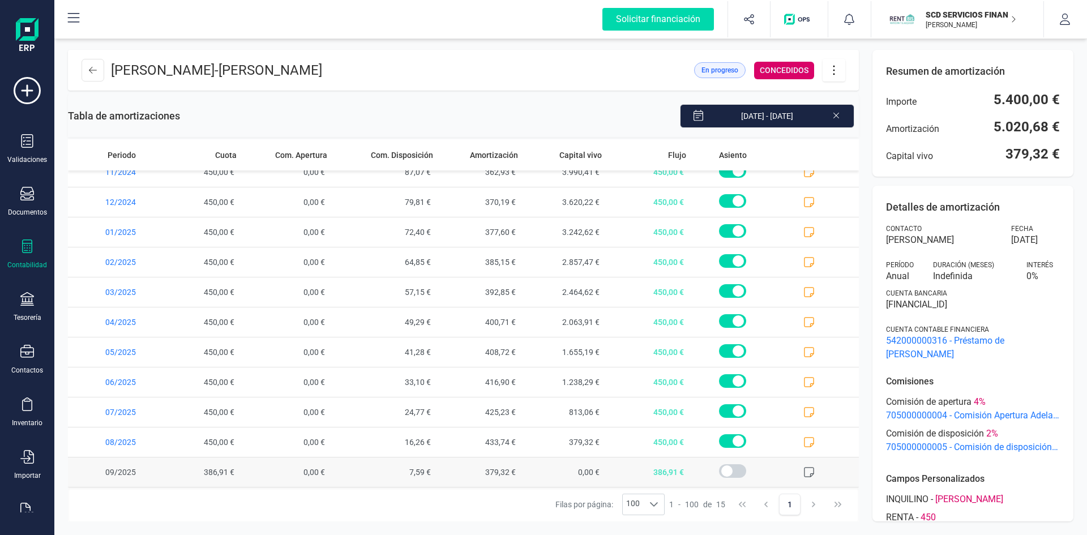
click at [803, 470] on icon at bounding box center [808, 471] width 11 height 11
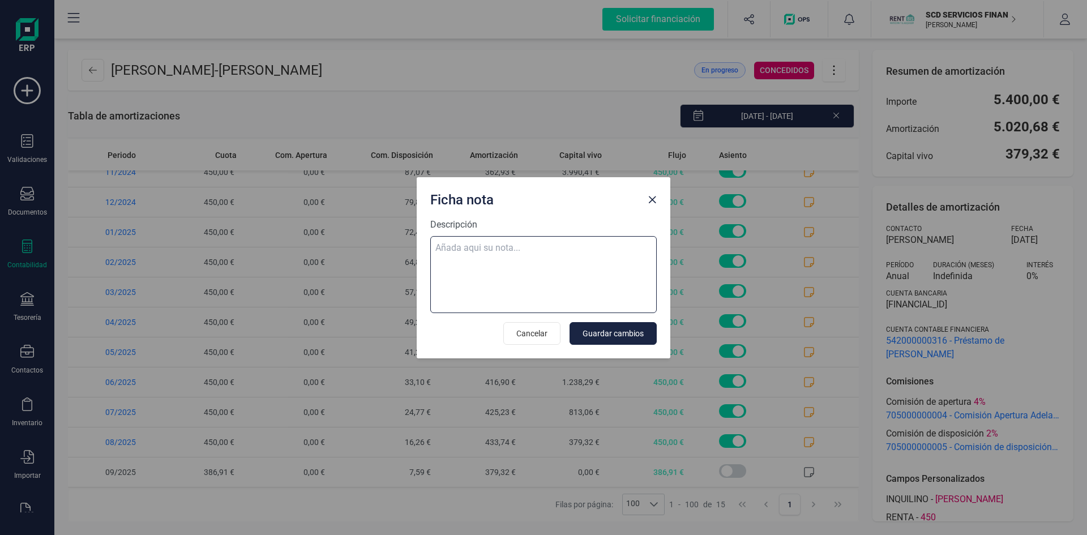
click at [516, 247] on textarea "Descripción" at bounding box center [543, 274] width 226 height 77
paste textarea "08-sep-25 9 trf. rafael ferrer sanchez 450,00"
click at [492, 268] on textarea "08-sep-25 9 trf. rafael ferrer sanchez 450,00 dev." at bounding box center [543, 274] width 226 height 77
type textarea "08-sep-25 9 trf. rafael ferrer sanchez 450,00 dev. 63.09 eur"
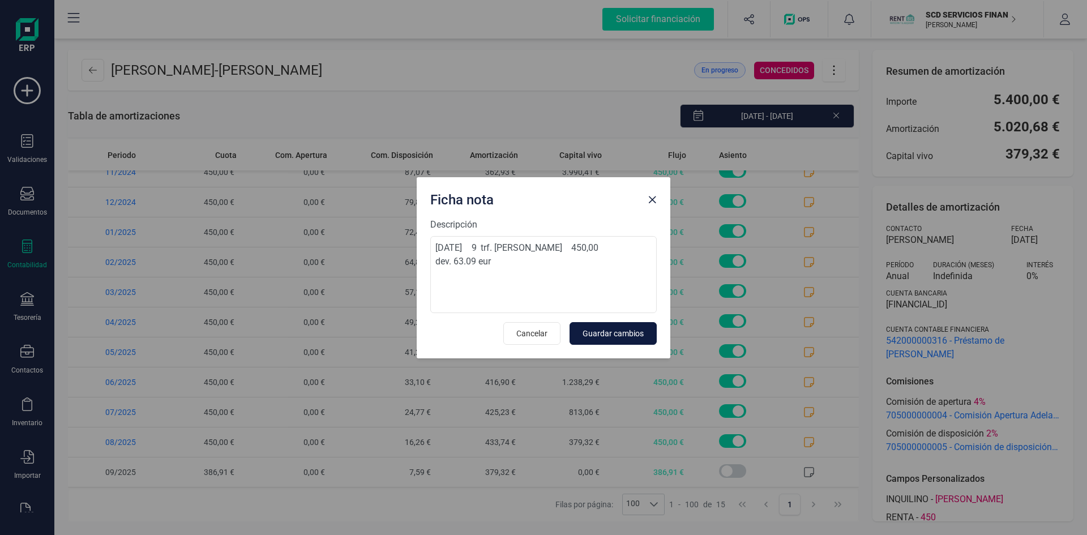
click at [624, 332] on span "Guardar cambios" at bounding box center [612, 333] width 61 height 11
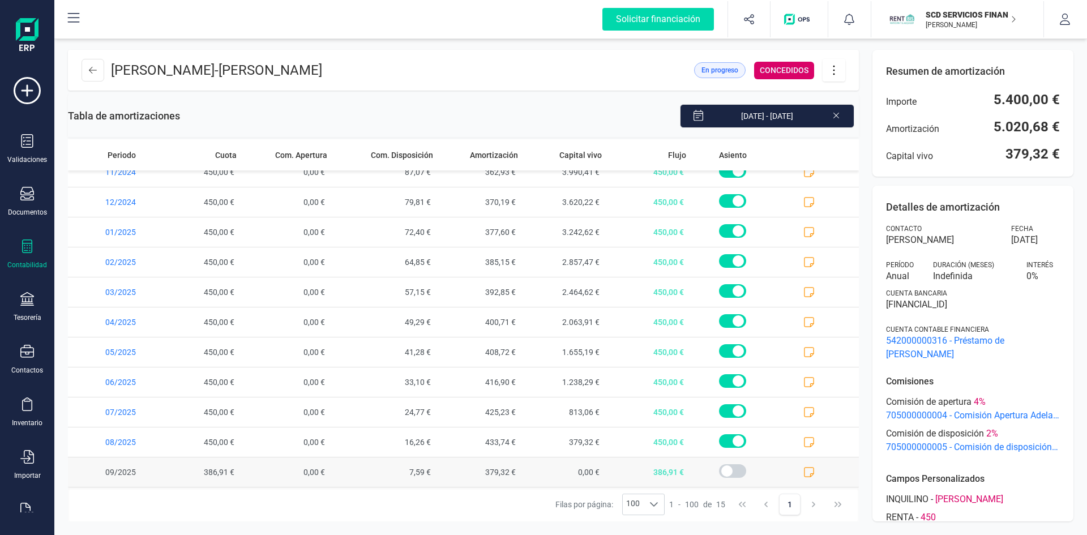
click at [803, 472] on icon at bounding box center [808, 471] width 11 height 11
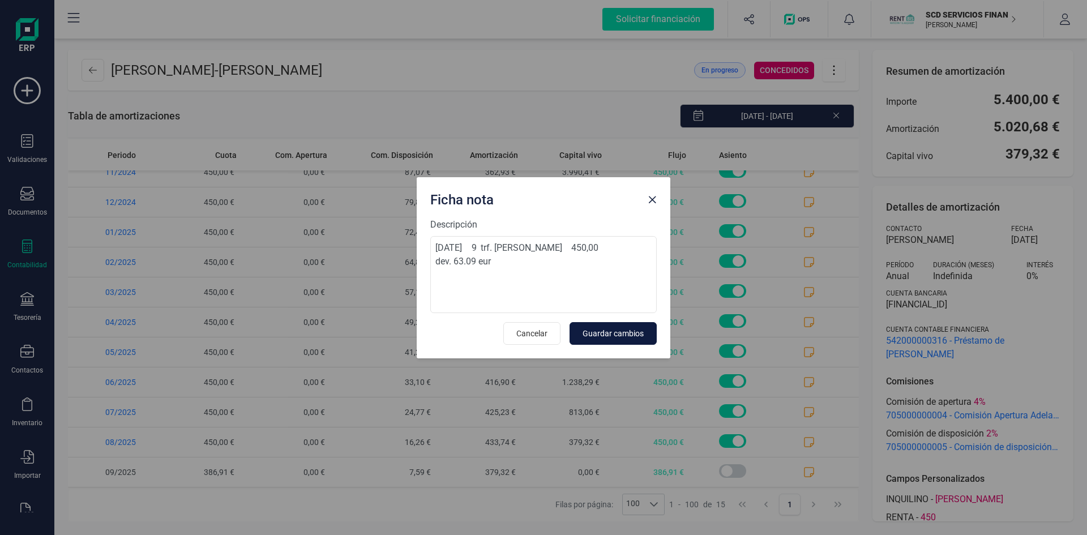
click at [603, 331] on span "Guardar cambios" at bounding box center [612, 333] width 61 height 11
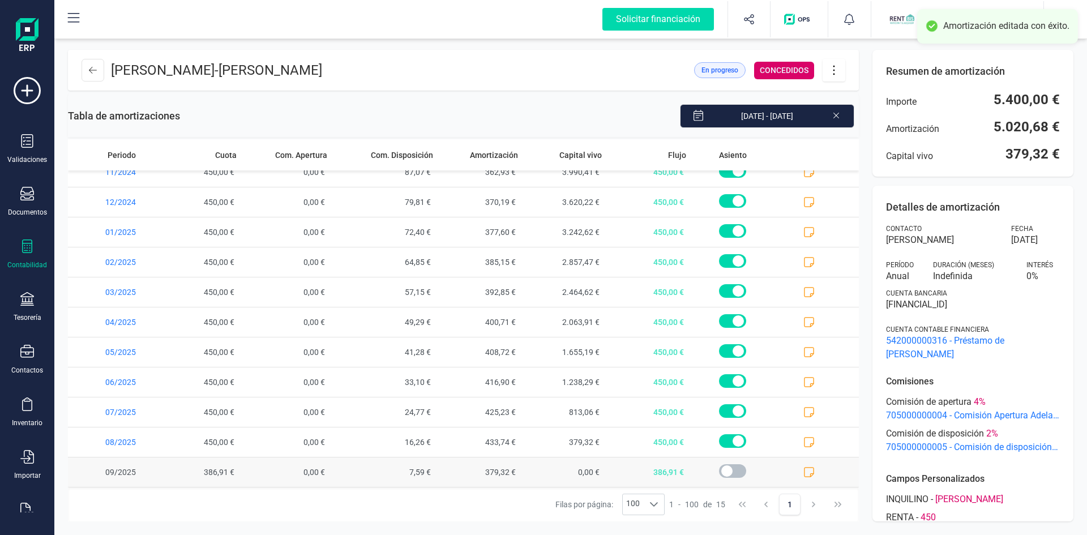
click at [719, 470] on span at bounding box center [732, 471] width 27 height 14
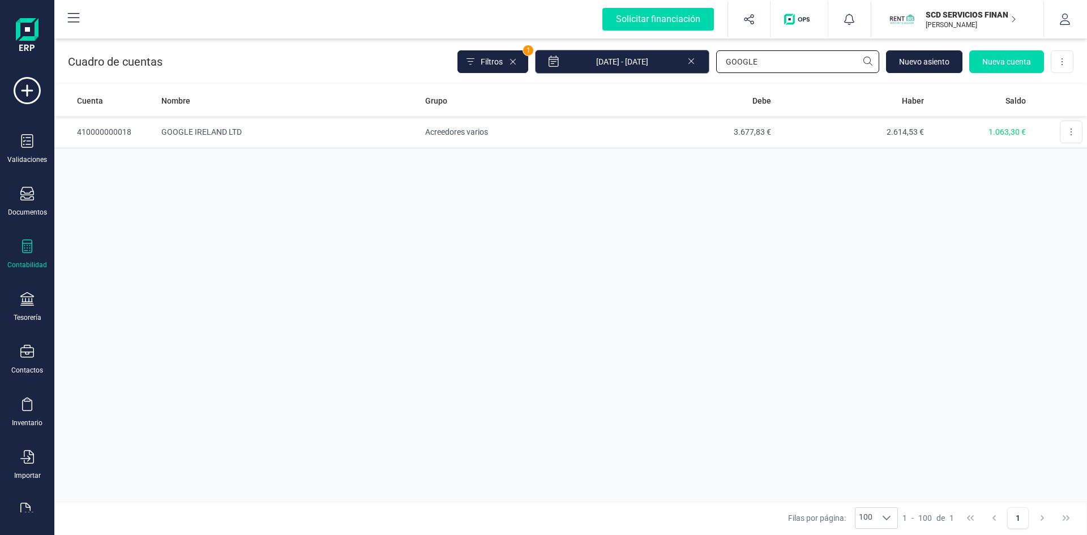
drag, startPoint x: 766, startPoint y: 59, endPoint x: 640, endPoint y: 66, distance: 126.4
click at [640, 66] on div "Filtros 1 [DATE] - [DATE] GOOGLE Nuevo asiento Nueva cuenta Descargar Excel" at bounding box center [765, 62] width 616 height 24
type input "faceboo"
click at [208, 128] on td "FACEBOOK IRELAND LIMITED" at bounding box center [288, 132] width 263 height 32
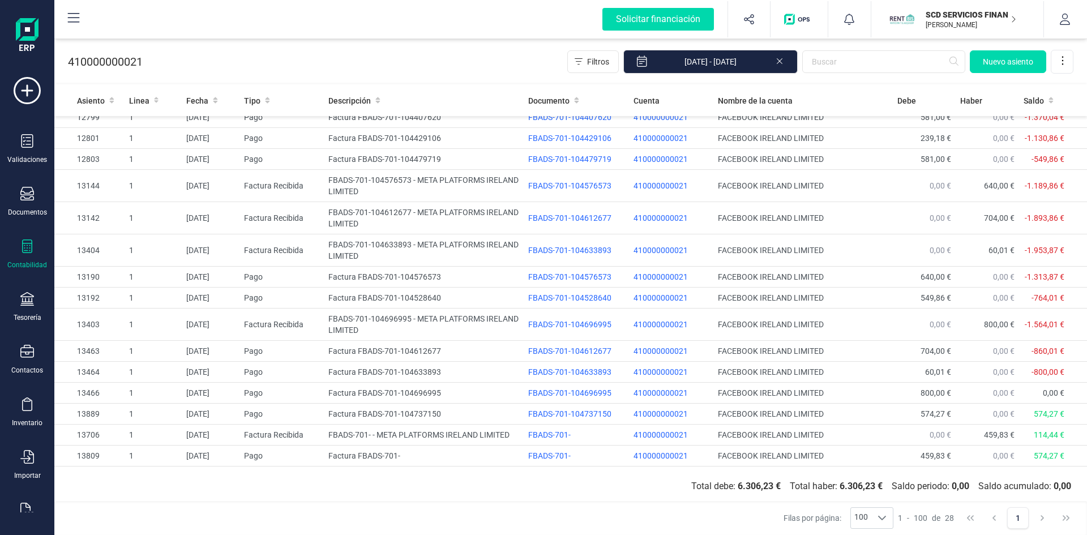
scroll to position [368, 0]
